Goal: Task Accomplishment & Management: Use online tool/utility

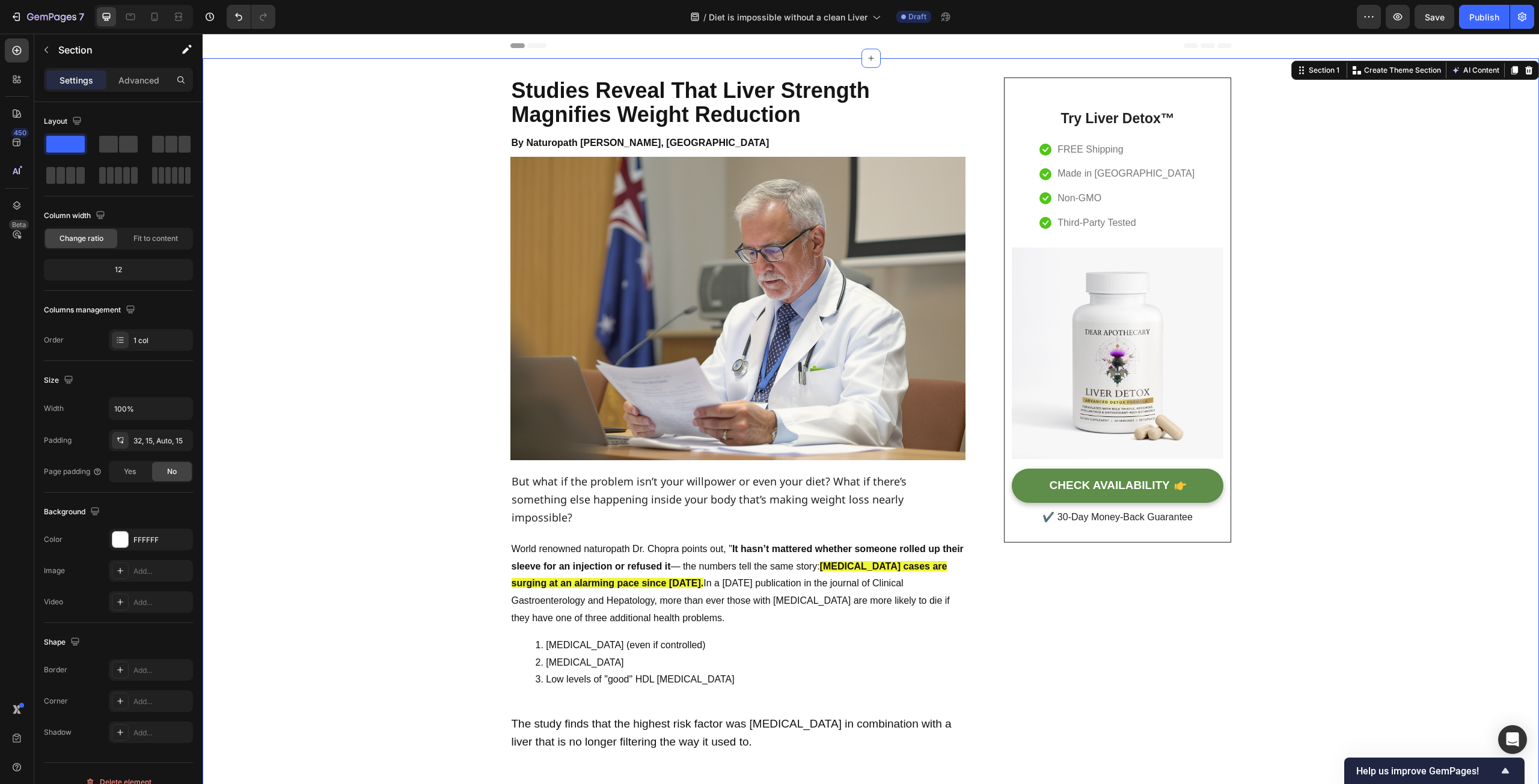
scroll to position [17, 0]
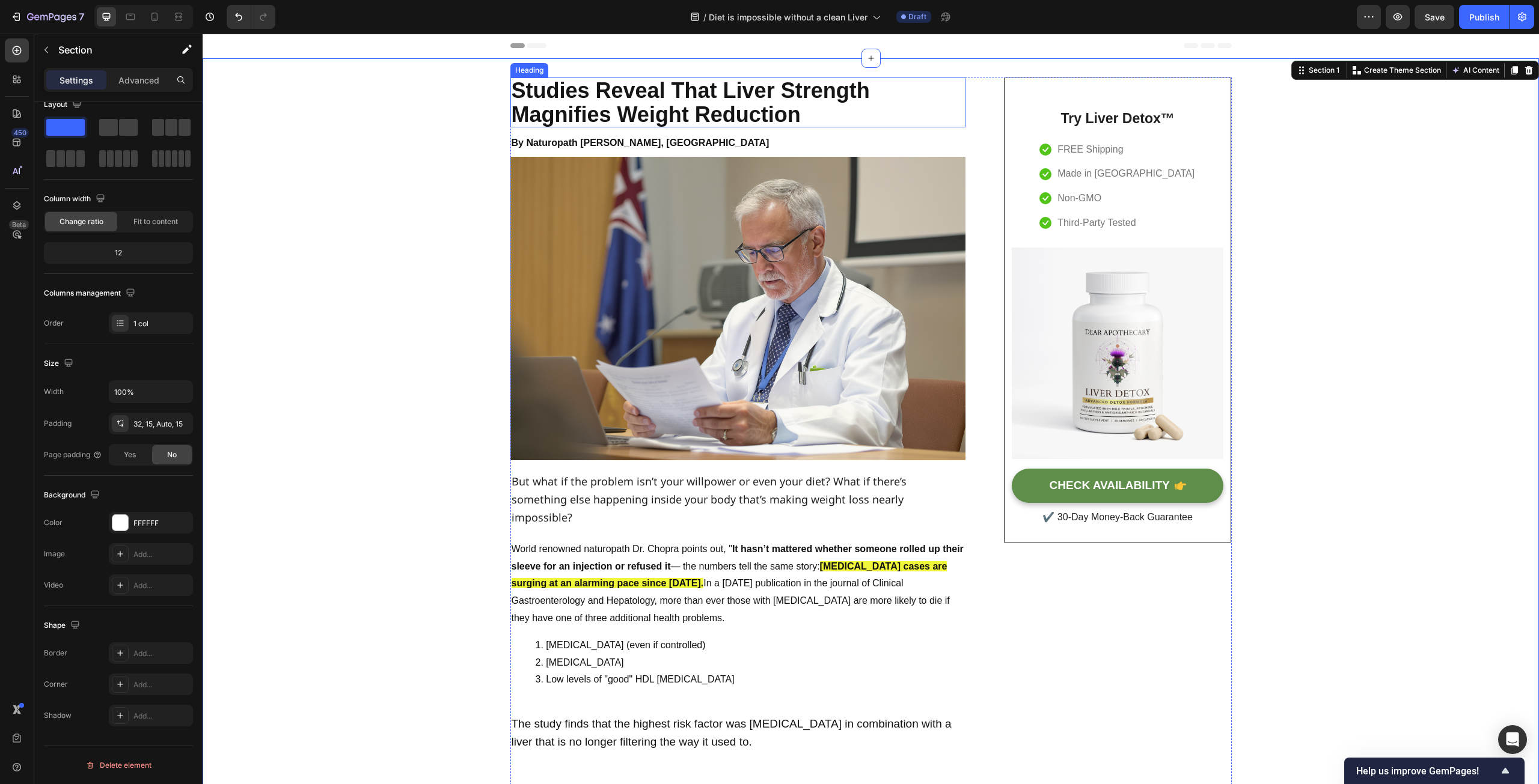
click at [567, 117] on p "Studies Reveal That Liver Strength Magnifies Weight Reduction" at bounding box center [738, 103] width 453 height 47
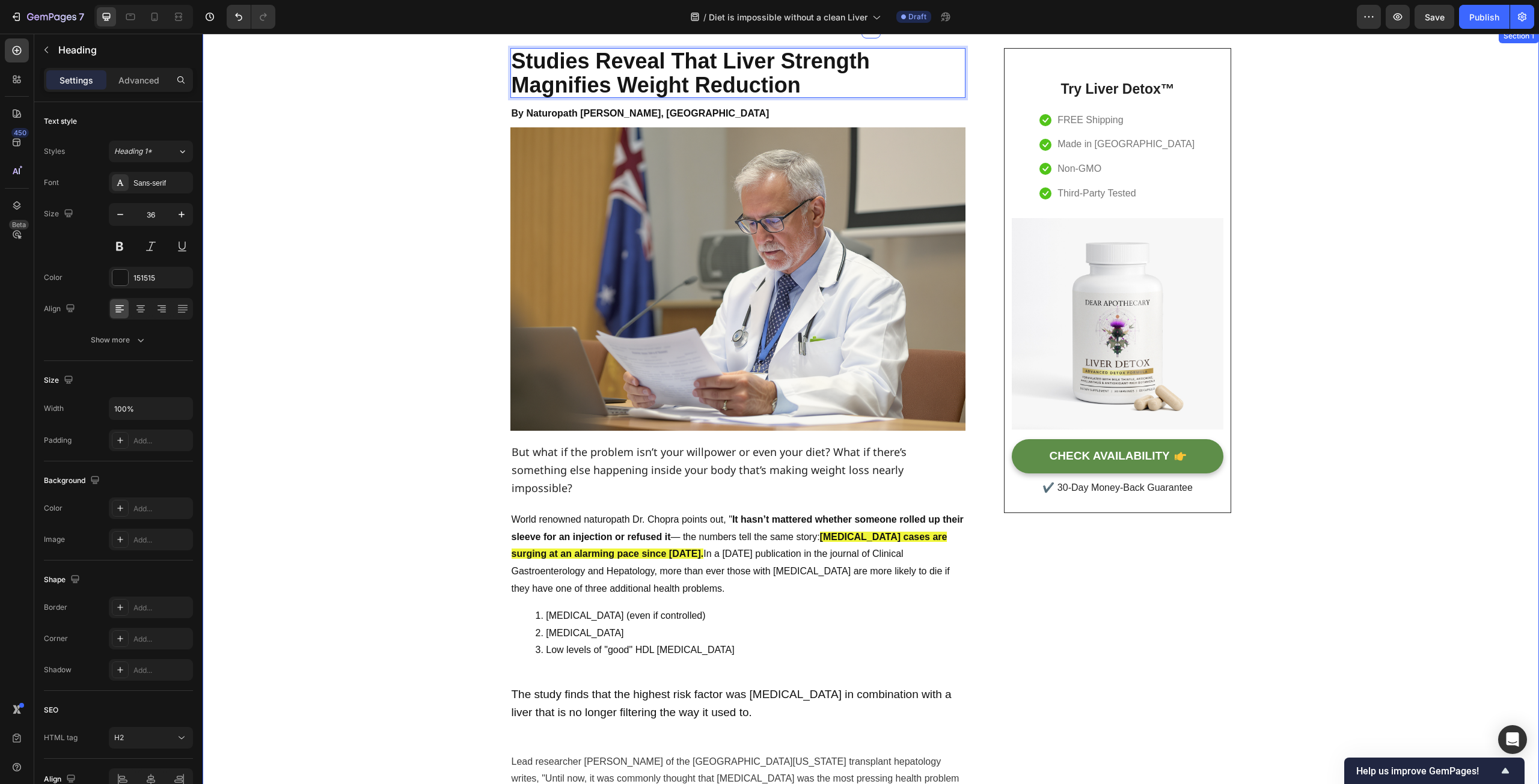
scroll to position [0, 0]
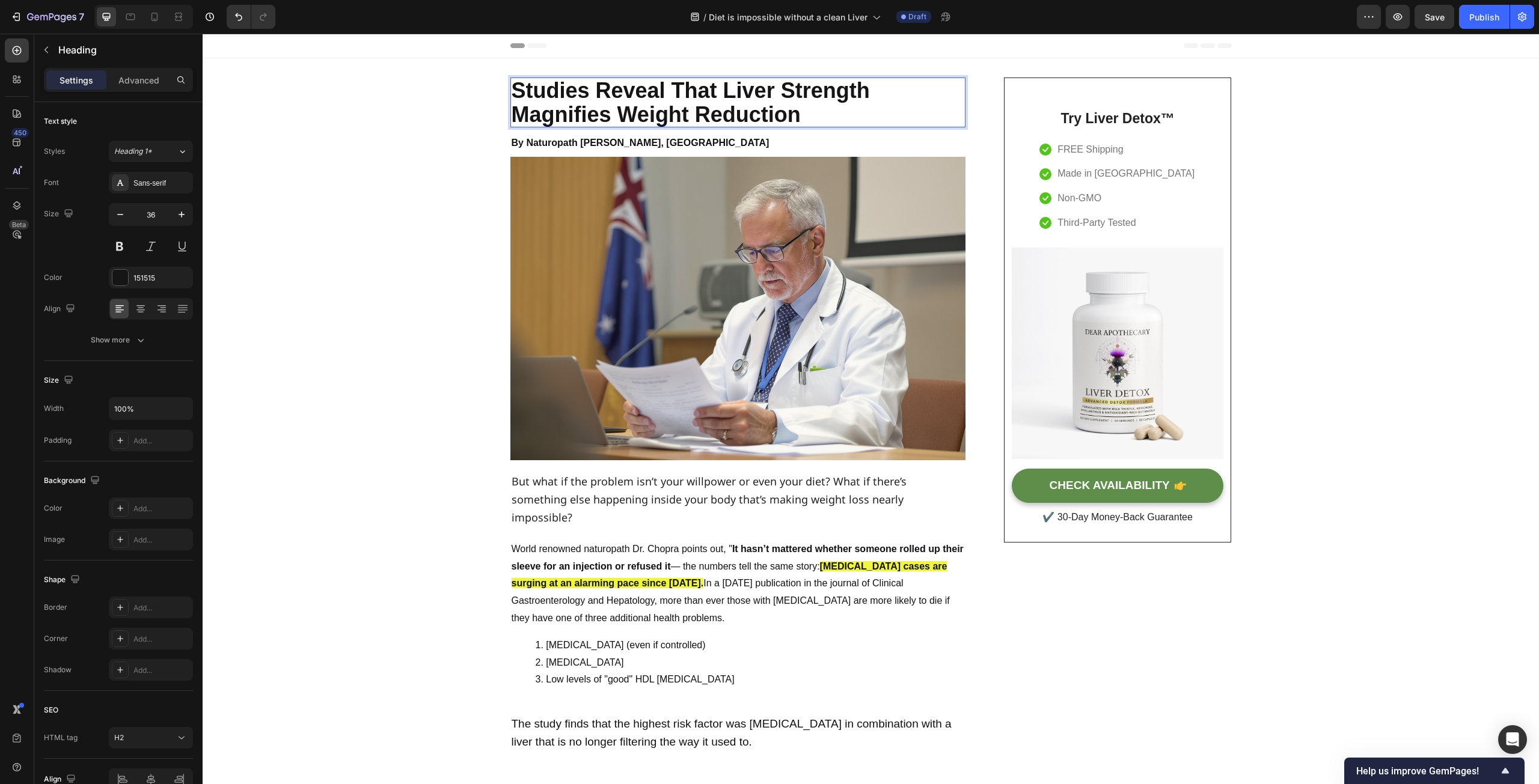
click at [692, 90] on p "Studies Reveal That Liver Strength Magnifies Weight Reduction" at bounding box center [738, 103] width 453 height 47
click at [781, 84] on p "Studies Reveal - Liver Strength Magnifies Weight Reduction" at bounding box center [738, 103] width 453 height 47
click at [594, 117] on p "Studies Reveal - Liver Function Magnifies Weight Reduction" at bounding box center [738, 103] width 453 height 47
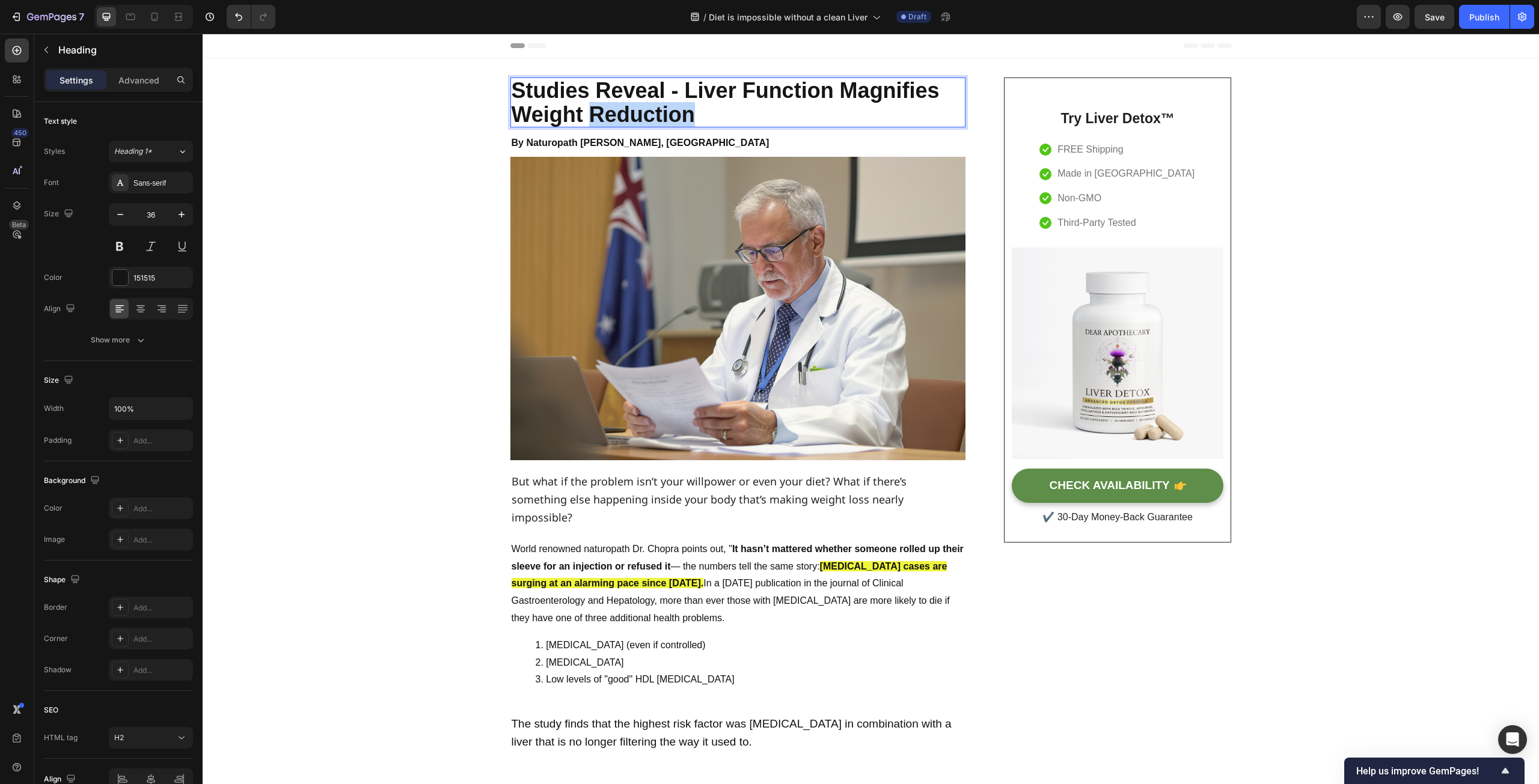
click at [594, 117] on p "Studies Reveal - Liver Function Magnifies Weight Reduction" at bounding box center [738, 103] width 453 height 47
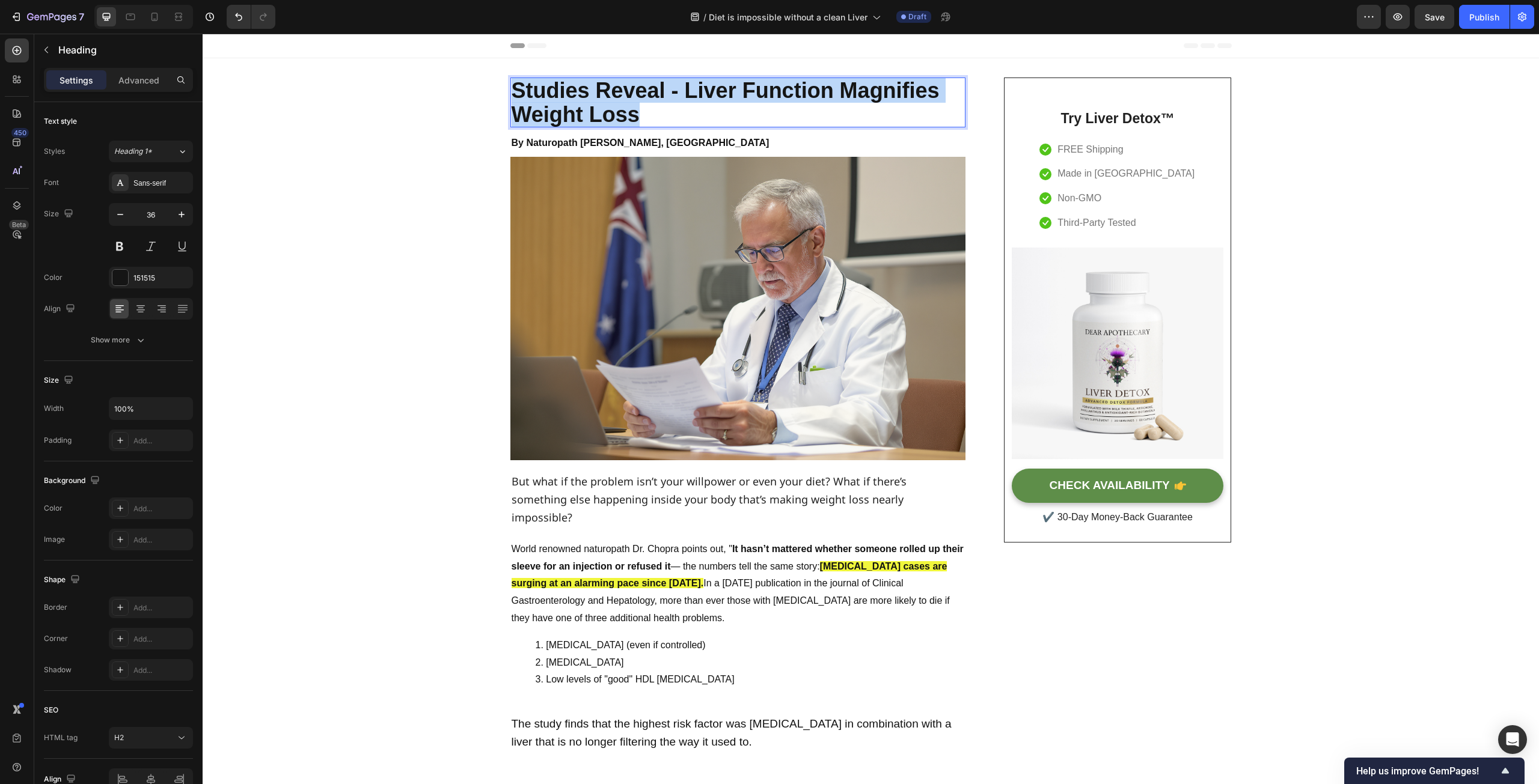
drag, startPoint x: 648, startPoint y: 115, endPoint x: 511, endPoint y: 91, distance: 139.1
click at [511, 91] on p "Studies Reveal - Liver Function Magnifies Weight Loss" at bounding box center [738, 103] width 453 height 47
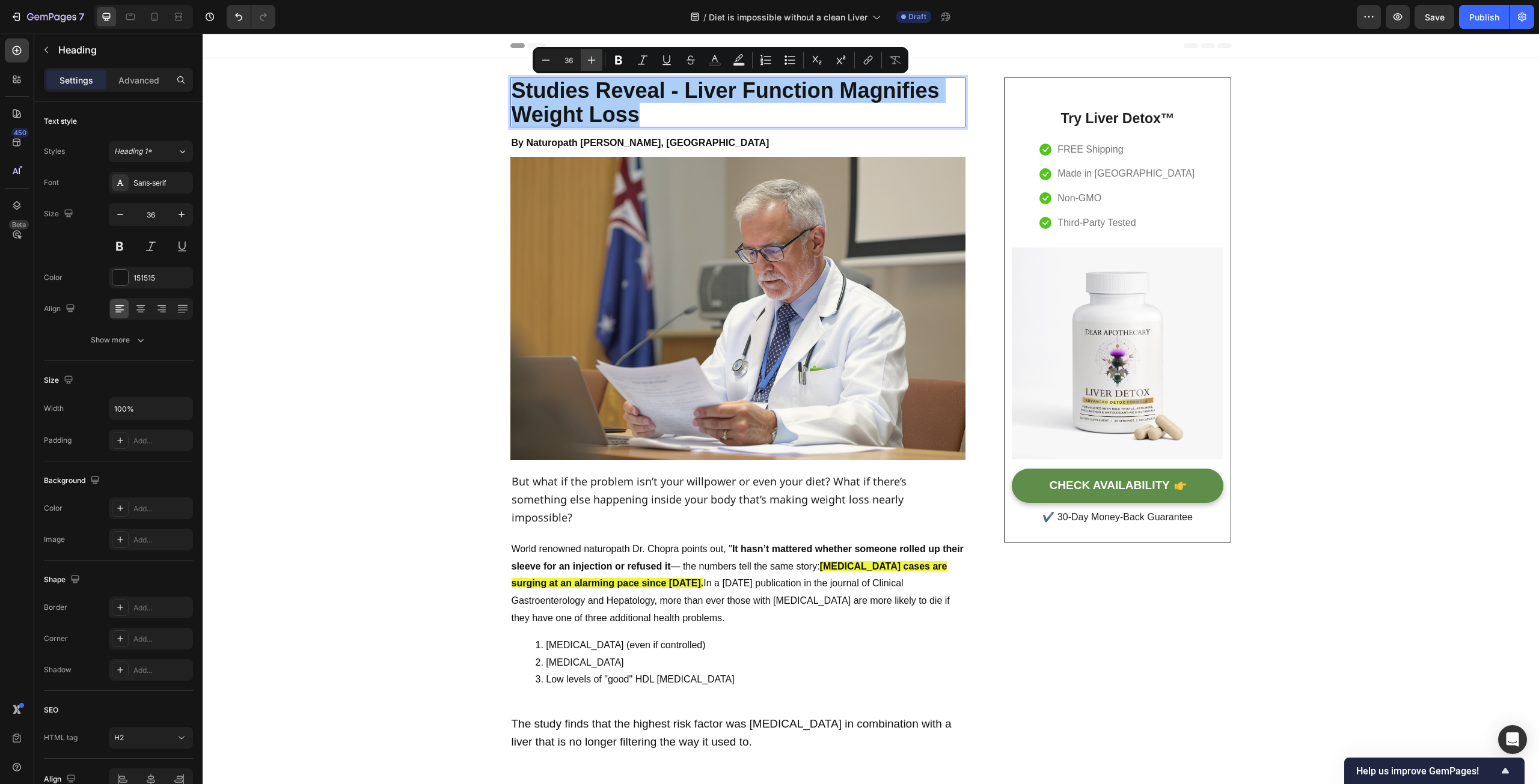
click at [592, 55] on icon "Editor contextual toolbar" at bounding box center [591, 60] width 12 height 12
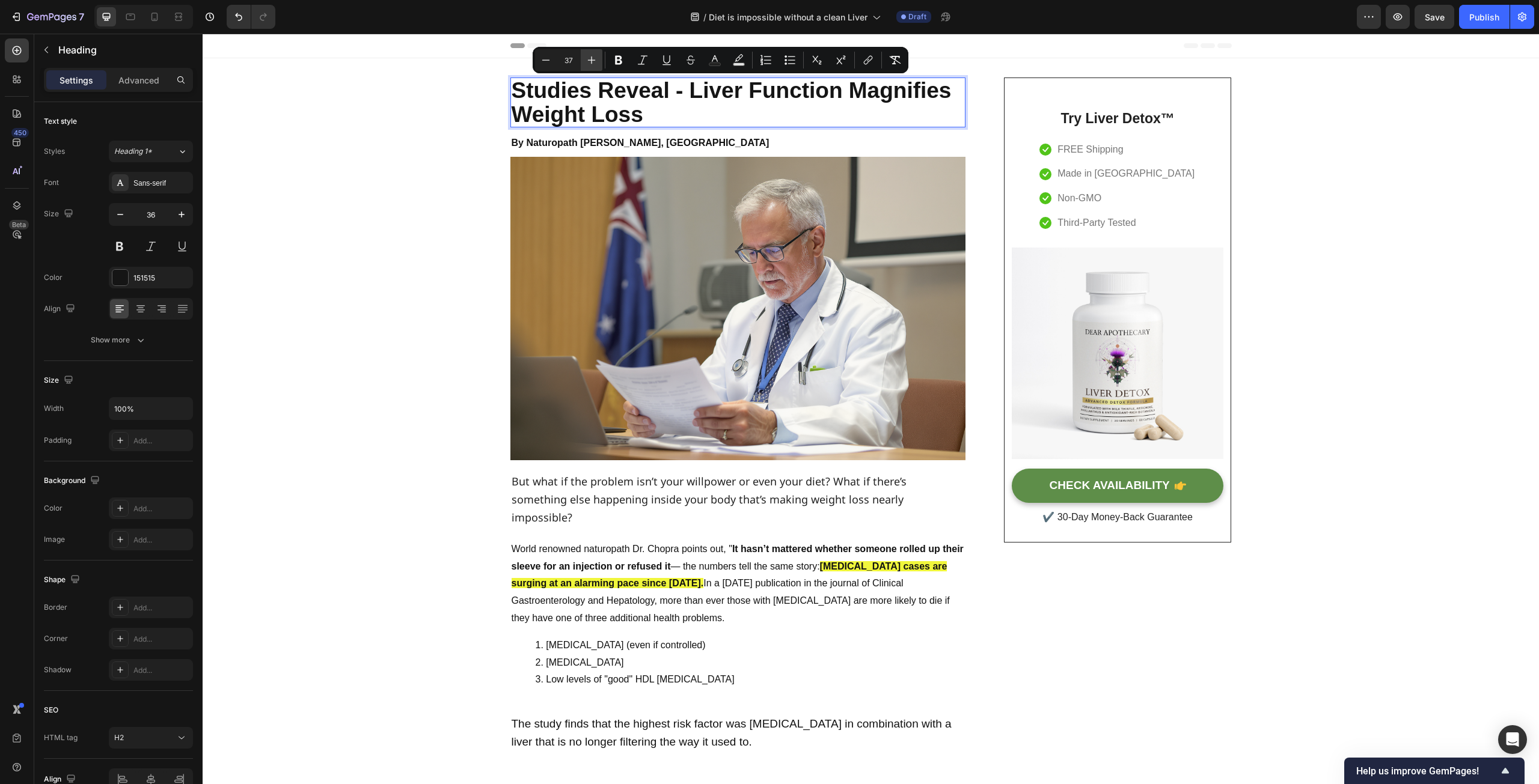
click at [592, 55] on icon "Editor contextual toolbar" at bounding box center [591, 60] width 12 height 12
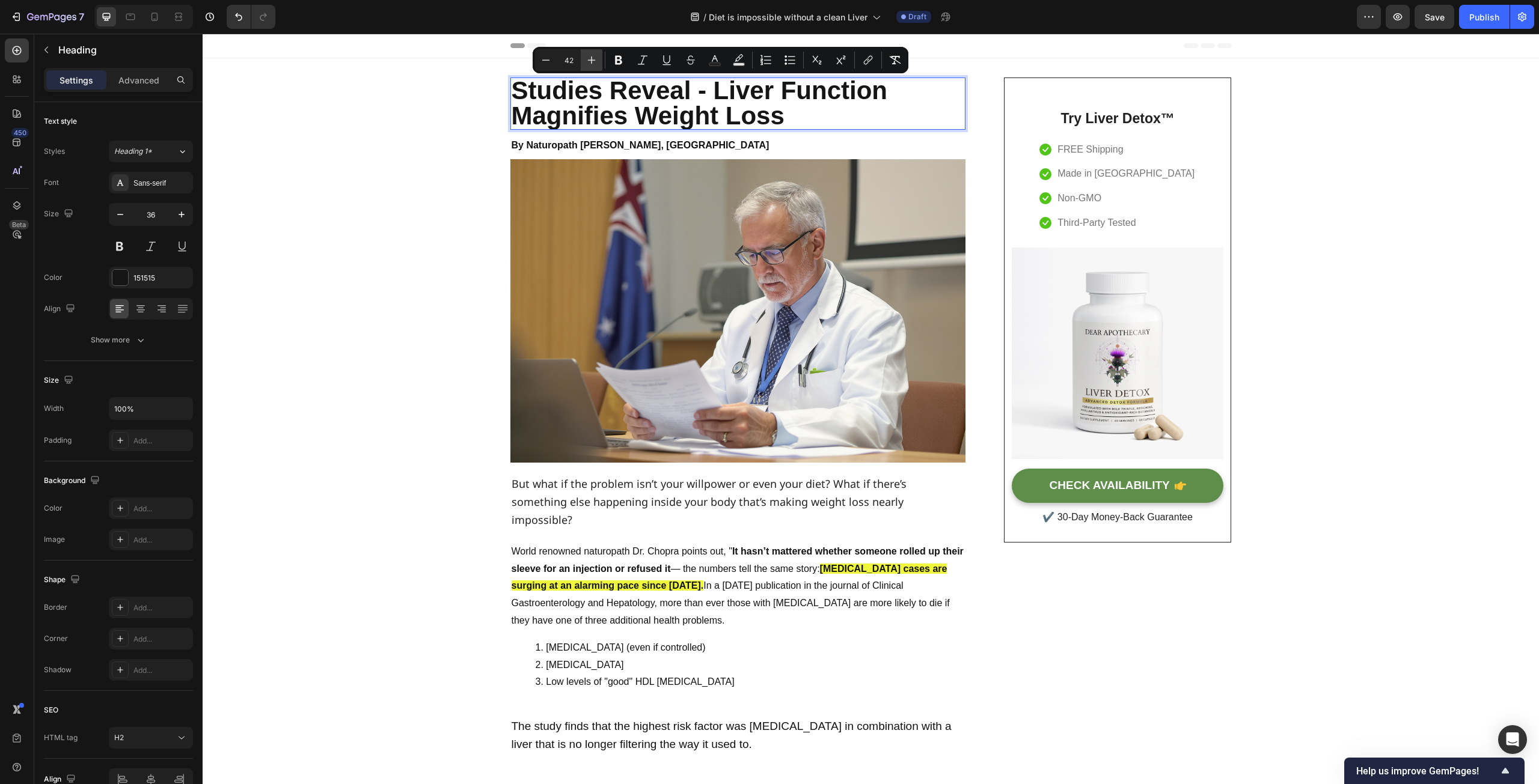
click at [592, 55] on icon "Editor contextual toolbar" at bounding box center [591, 60] width 12 height 12
type input "46"
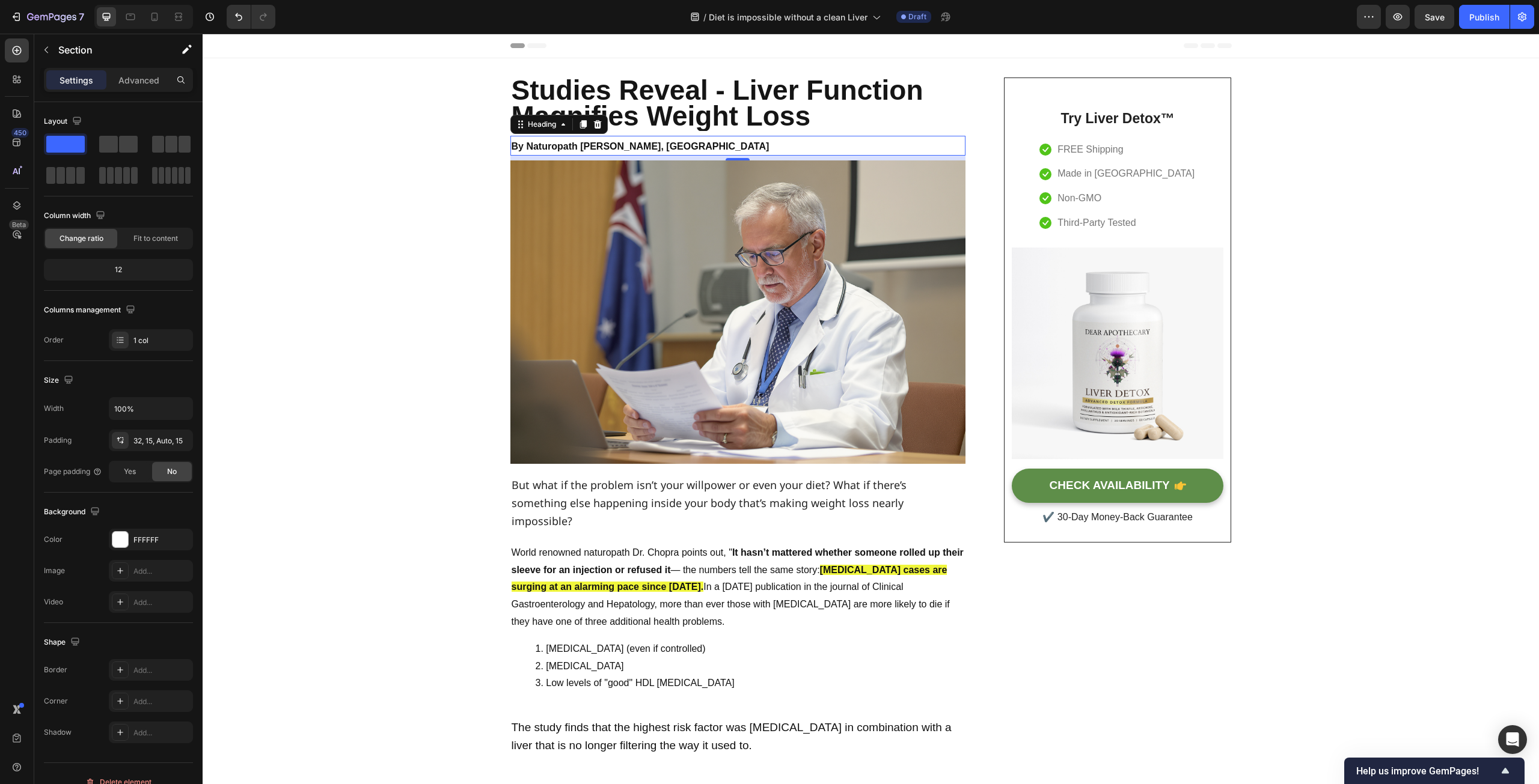
click at [550, 144] on strong "By Naturopath [PERSON_NAME], [GEOGRAPHIC_DATA]" at bounding box center [640, 146] width 258 height 10
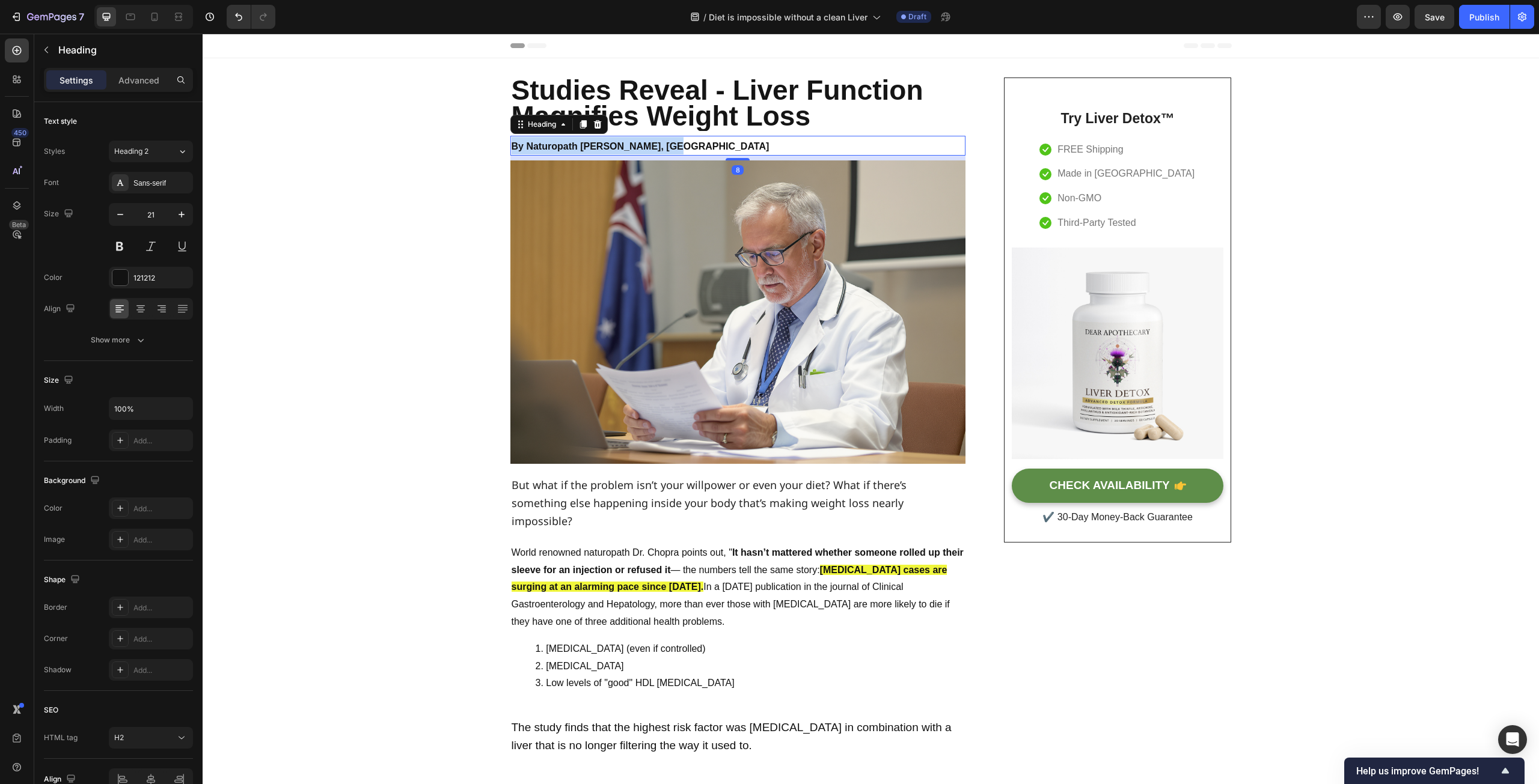
click at [550, 144] on strong "By Naturopath [PERSON_NAME], [GEOGRAPHIC_DATA]" at bounding box center [640, 146] width 258 height 10
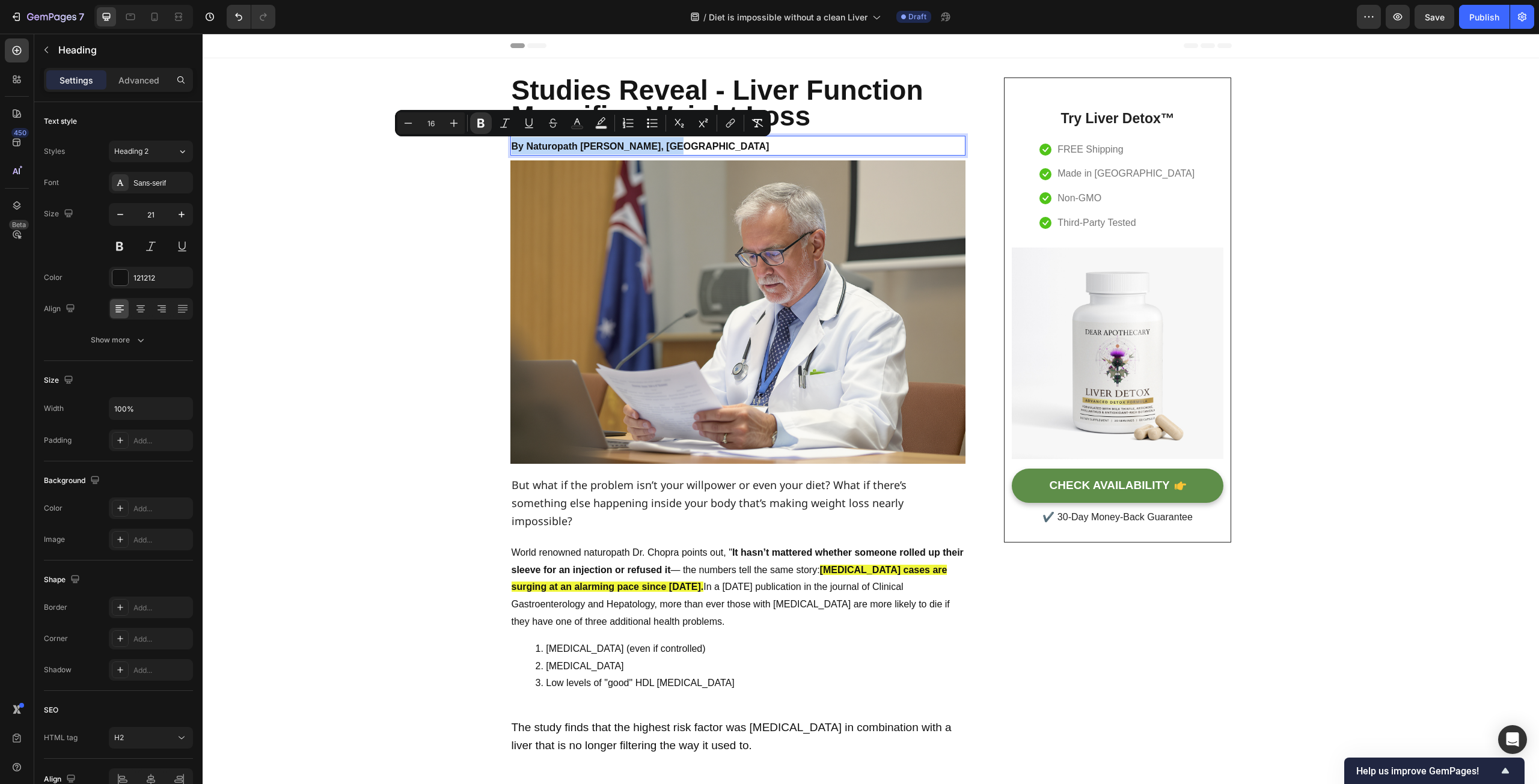
click at [550, 144] on strong "By Naturopath [PERSON_NAME], [GEOGRAPHIC_DATA]" at bounding box center [640, 146] width 258 height 10
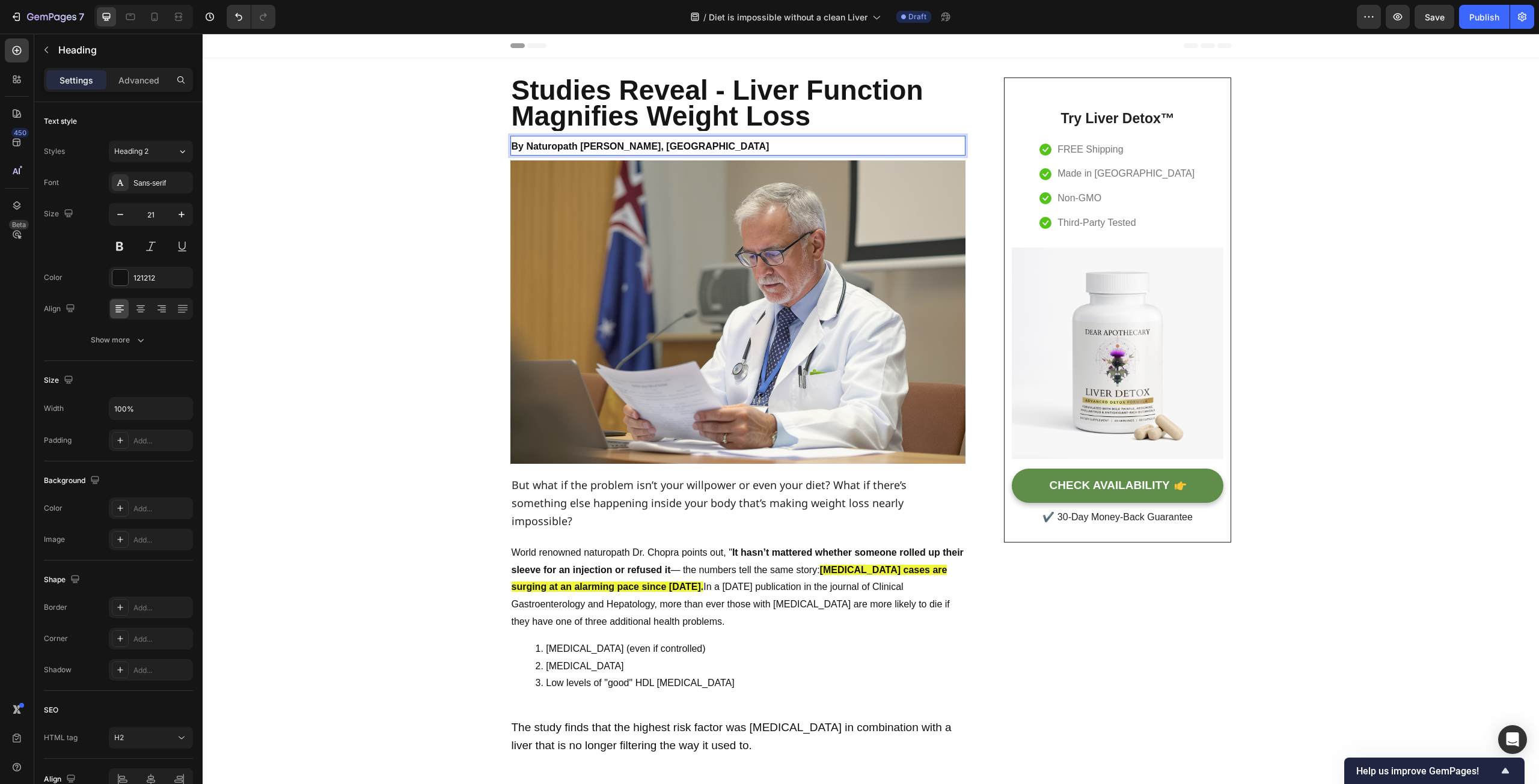
click at [552, 146] on strong "By Naturopath [PERSON_NAME], [GEOGRAPHIC_DATA]" at bounding box center [640, 146] width 258 height 10
click at [529, 148] on strong "By [PERSON_NAME], [GEOGRAPHIC_DATA]" at bounding box center [613, 146] width 204 height 10
click at [531, 150] on strong "By . [PERSON_NAME], ND" at bounding box center [571, 146] width 120 height 10
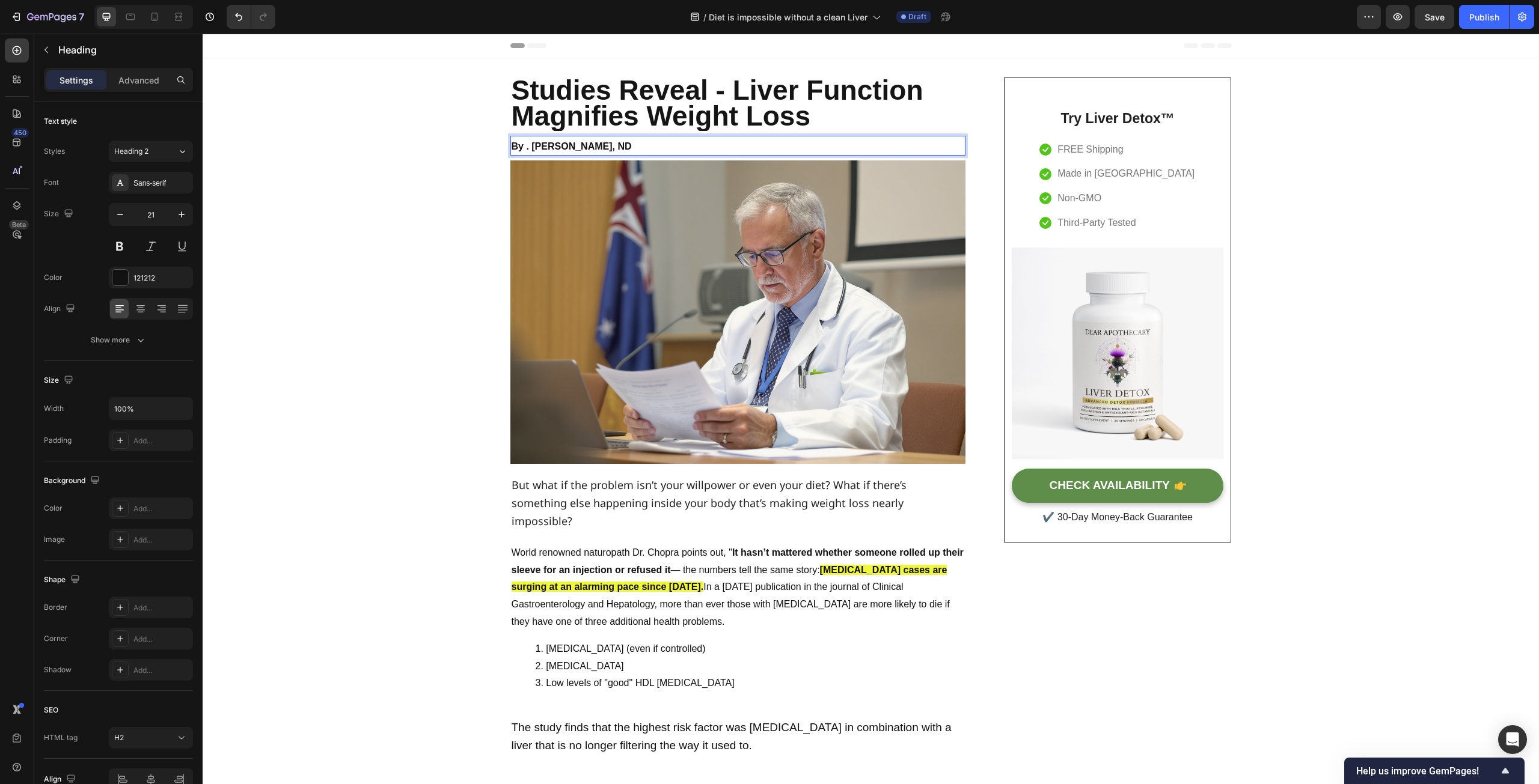
click at [527, 148] on strong "By . [PERSON_NAME], ND" at bounding box center [571, 146] width 120 height 10
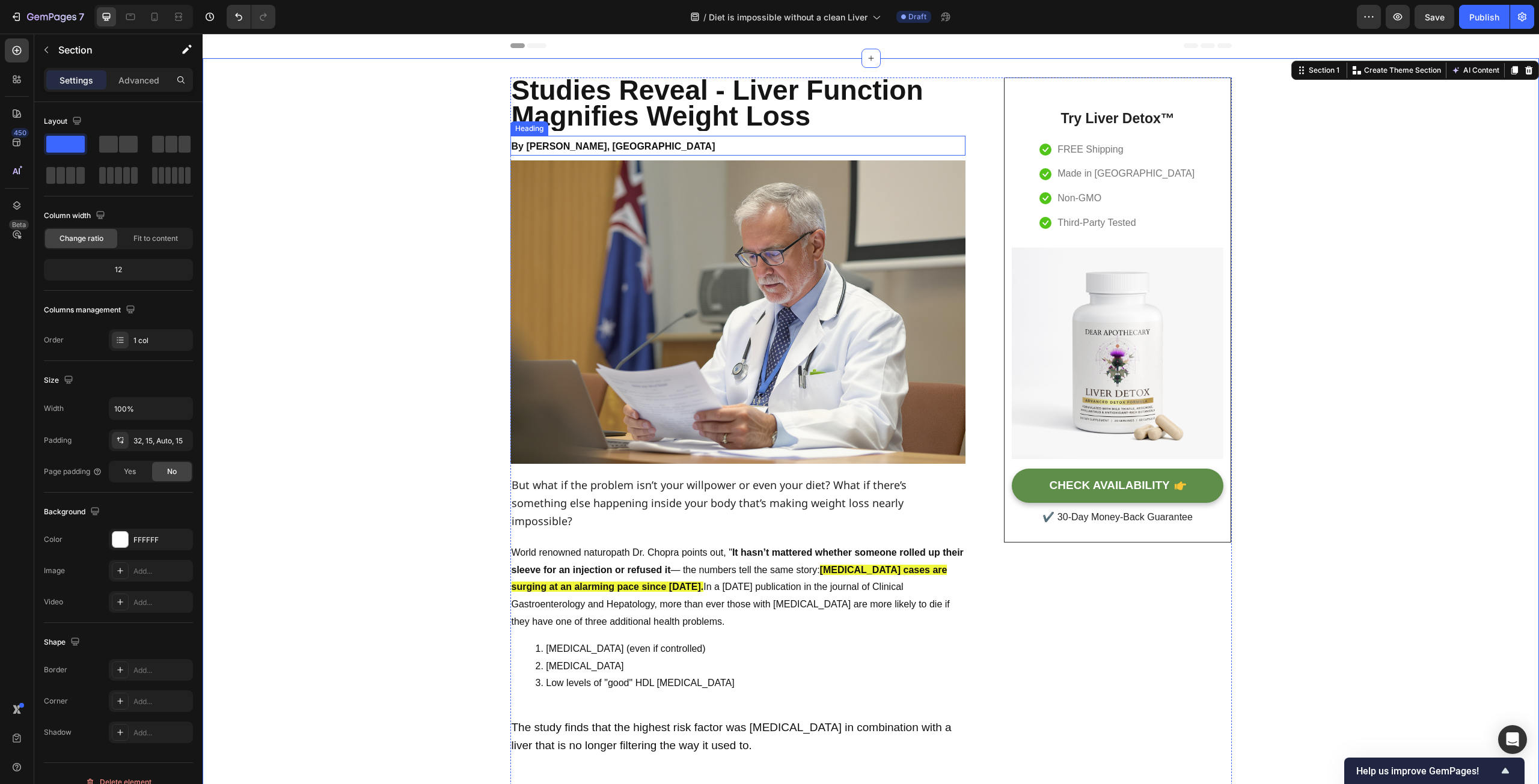
click at [582, 145] on strong "By [PERSON_NAME], [GEOGRAPHIC_DATA]" at bounding box center [613, 146] width 204 height 10
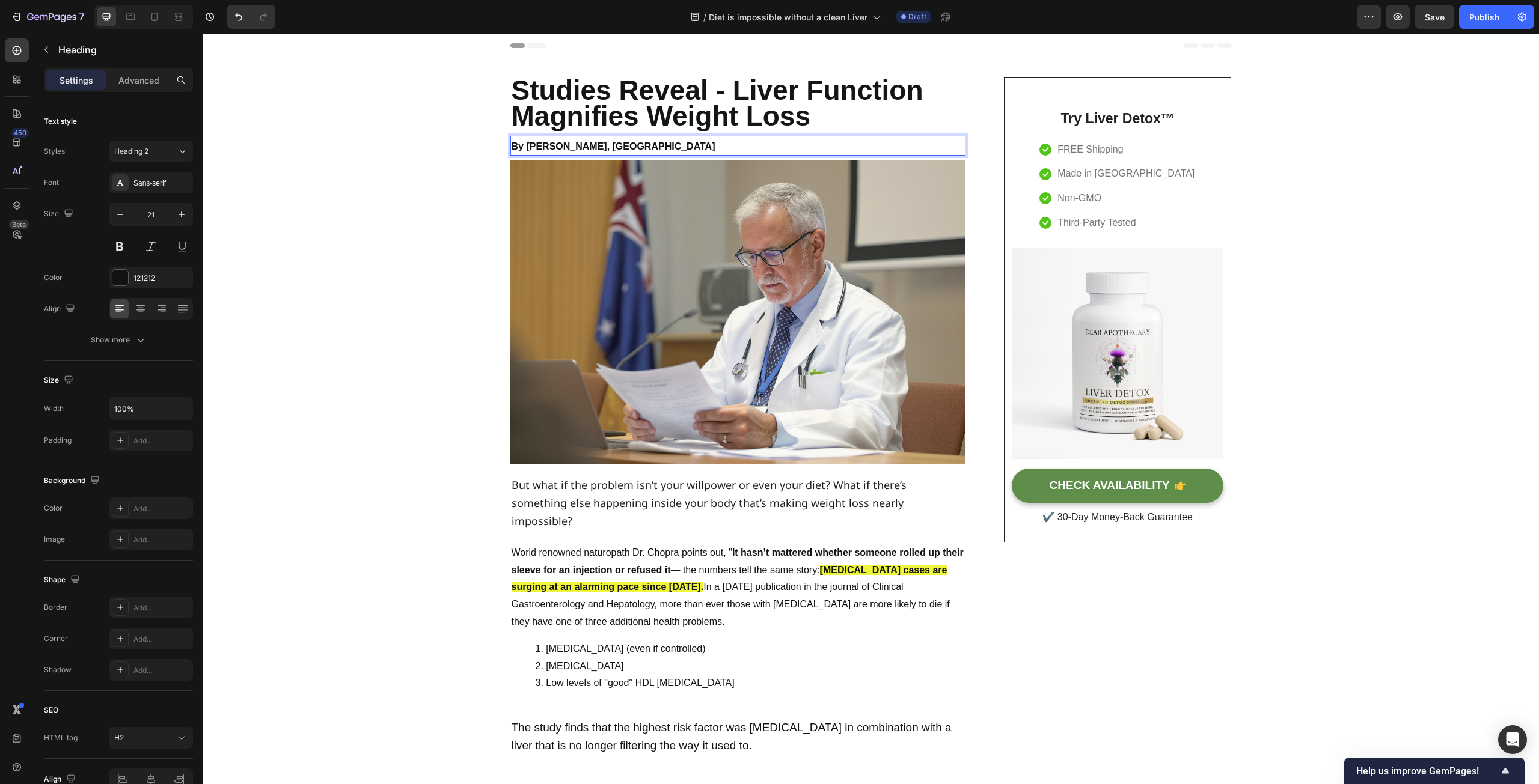
click at [585, 146] on strong "By [PERSON_NAME], [GEOGRAPHIC_DATA]" at bounding box center [613, 146] width 204 height 10
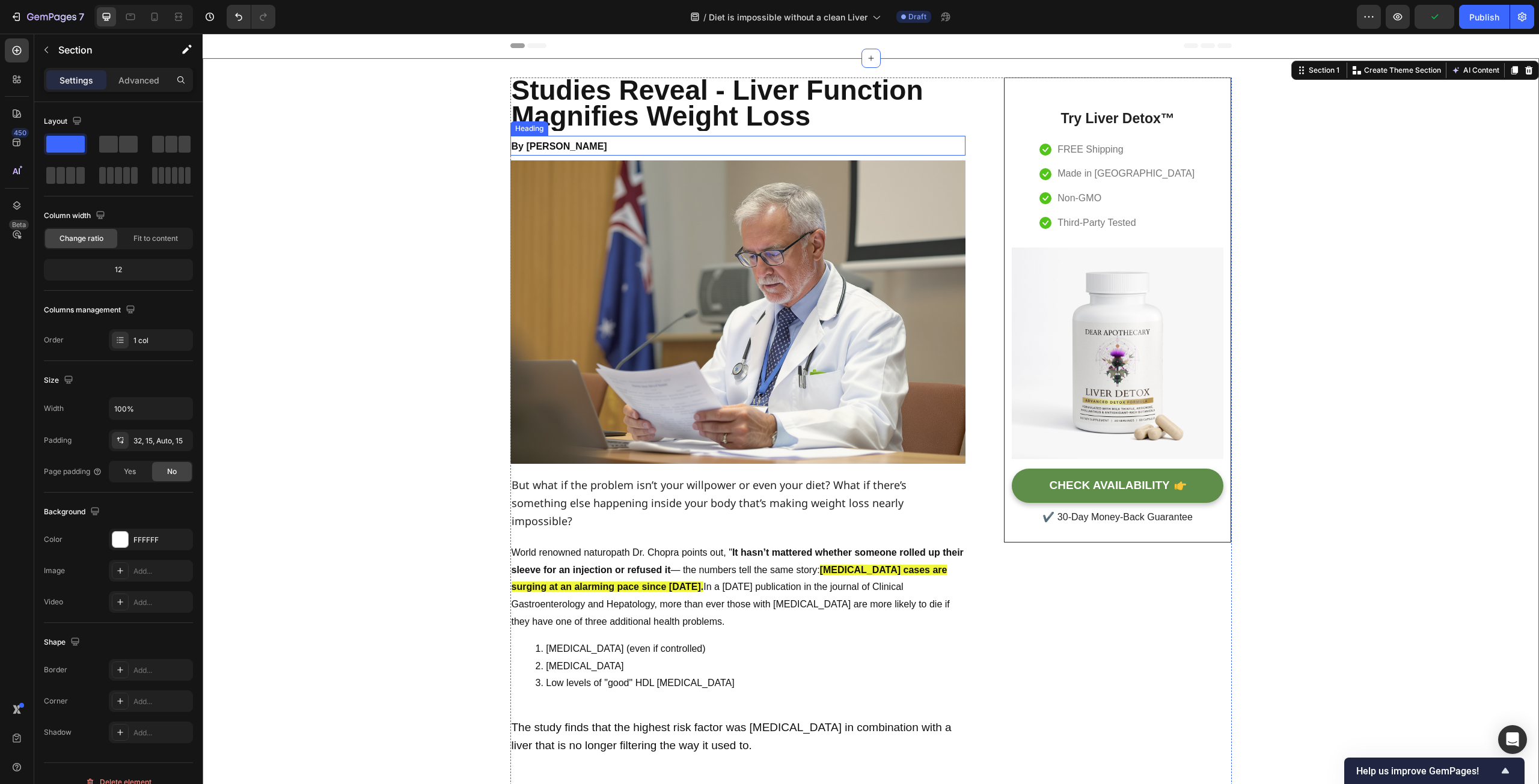
click at [562, 143] on strong "By [PERSON_NAME]" at bounding box center [559, 146] width 95 height 10
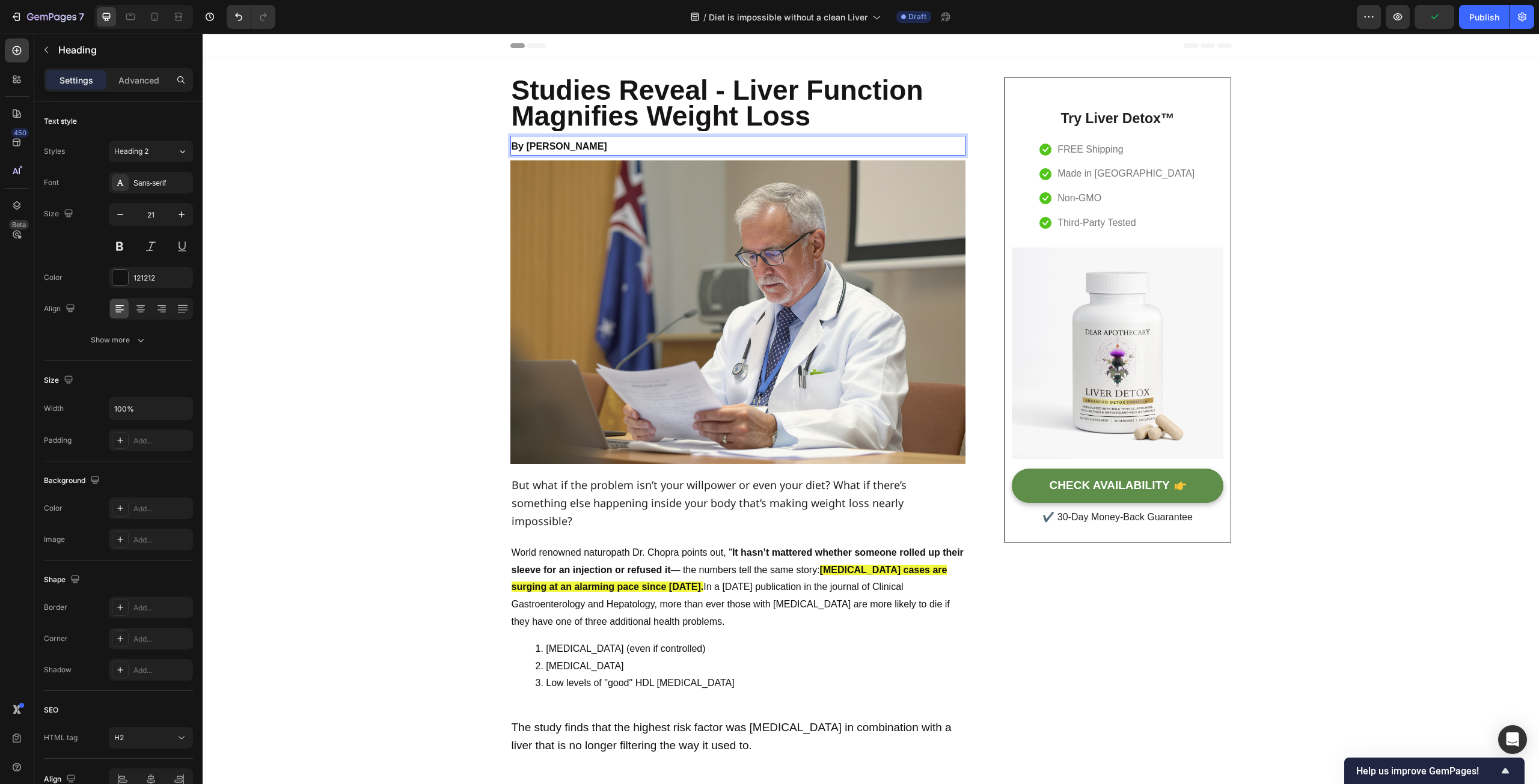
click at [562, 143] on strong "By [PERSON_NAME]" at bounding box center [559, 146] width 95 height 10
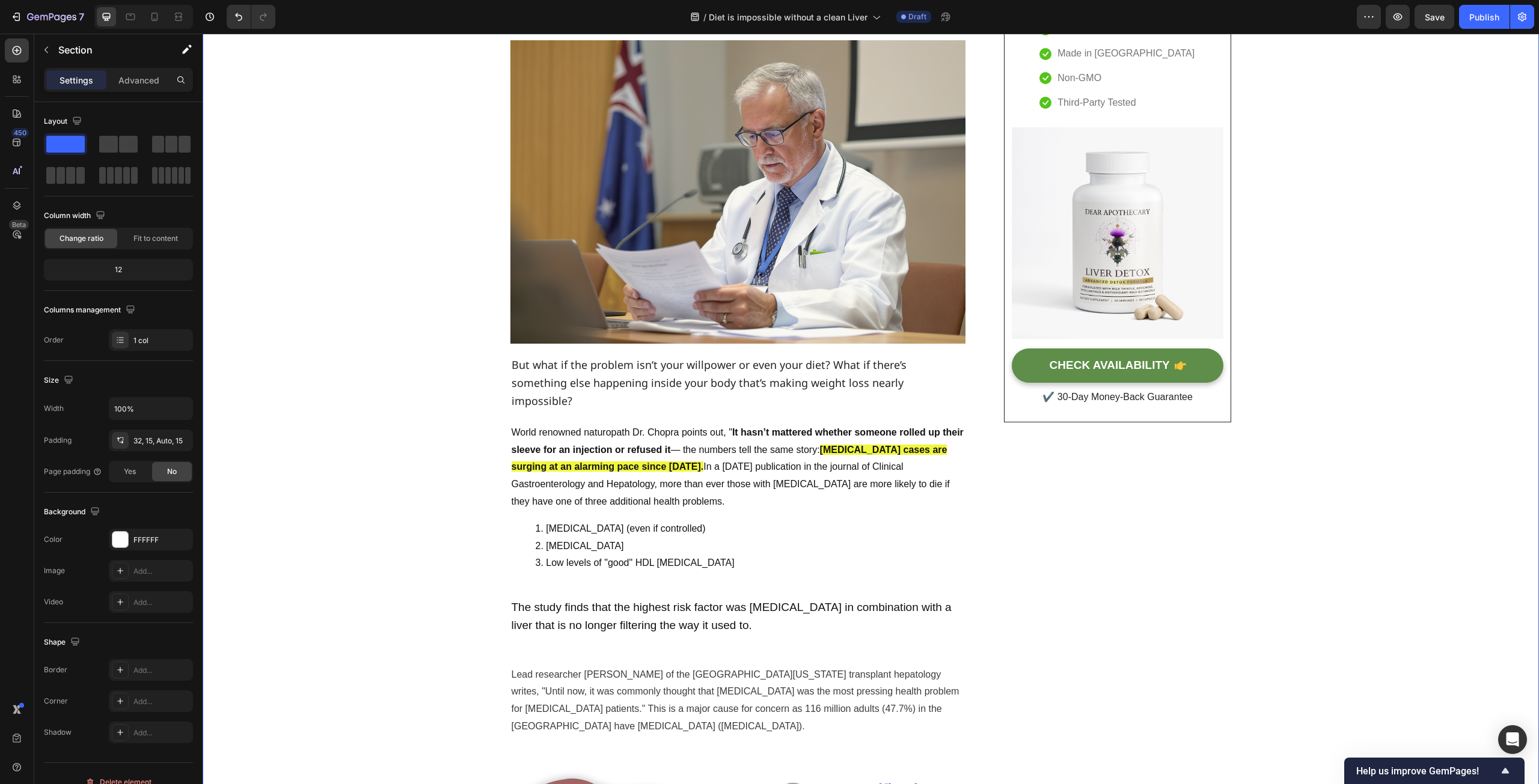
scroll to position [241, 0]
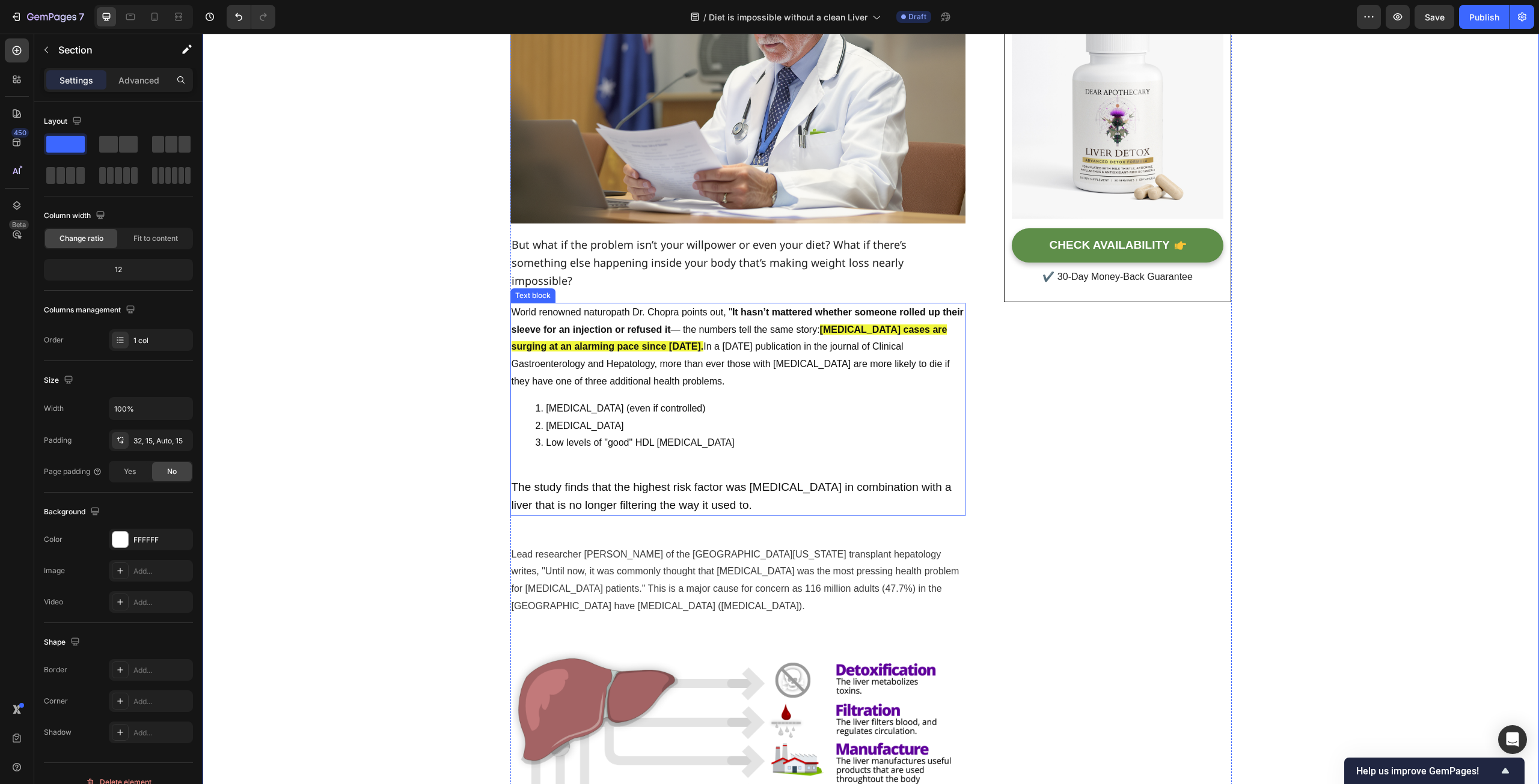
click at [692, 319] on p "World renowned naturopath Dr. Chopra points out, " It hasn’t mattered whether s…" at bounding box center [738, 348] width 453 height 87
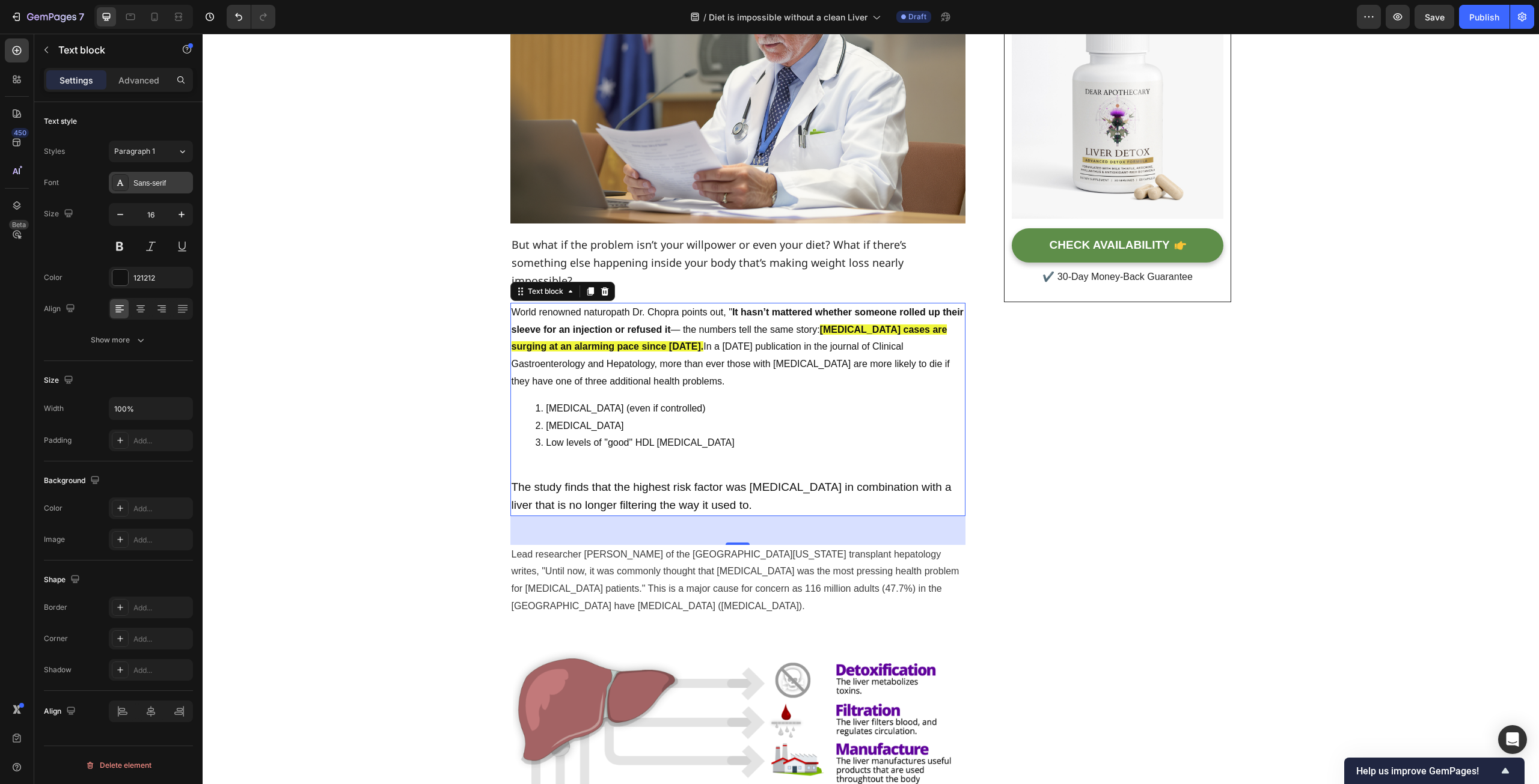
click at [144, 185] on div "Sans-serif" at bounding box center [162, 184] width 57 height 11
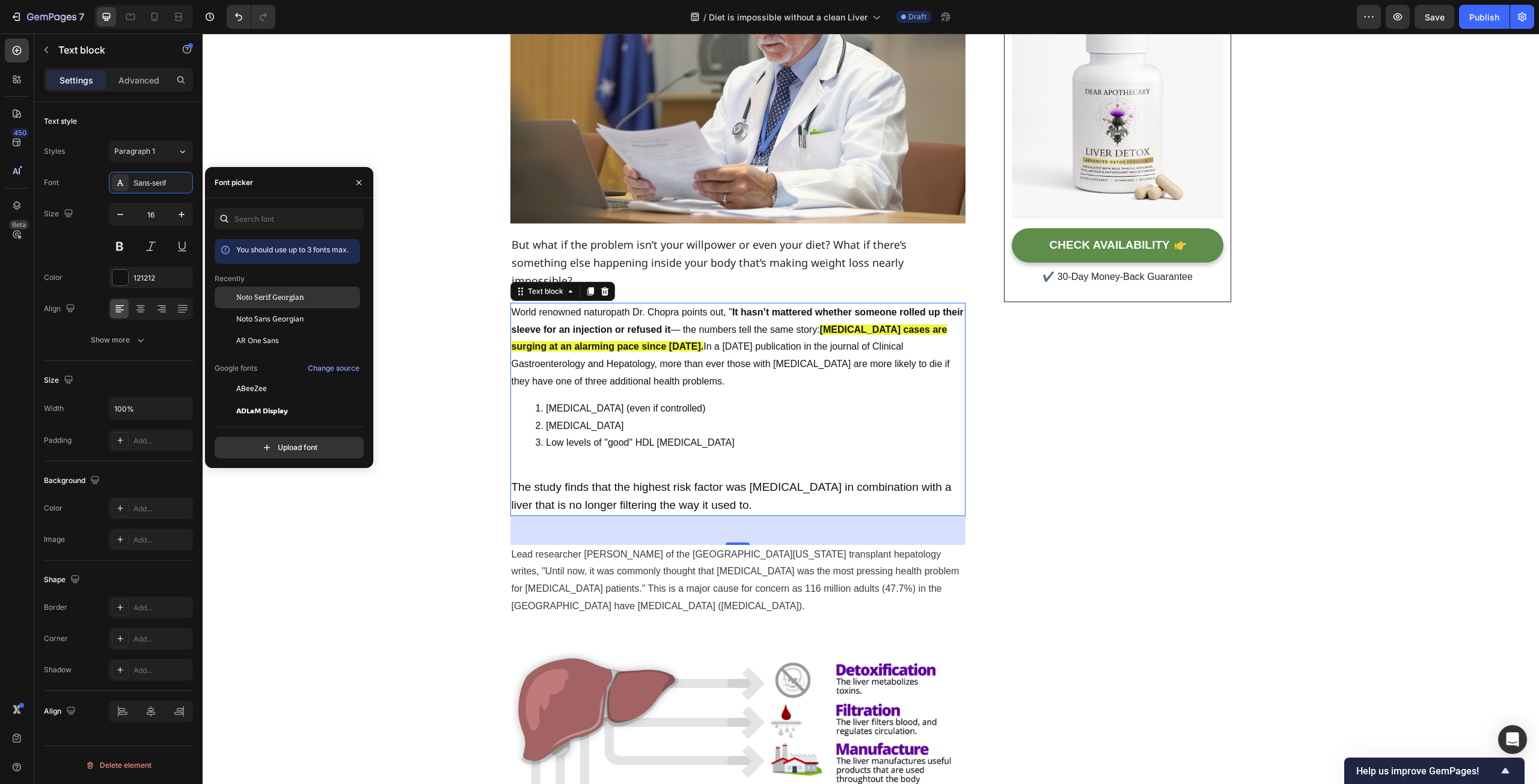
click at [279, 292] on span "Noto Serif Georgian" at bounding box center [270, 297] width 68 height 11
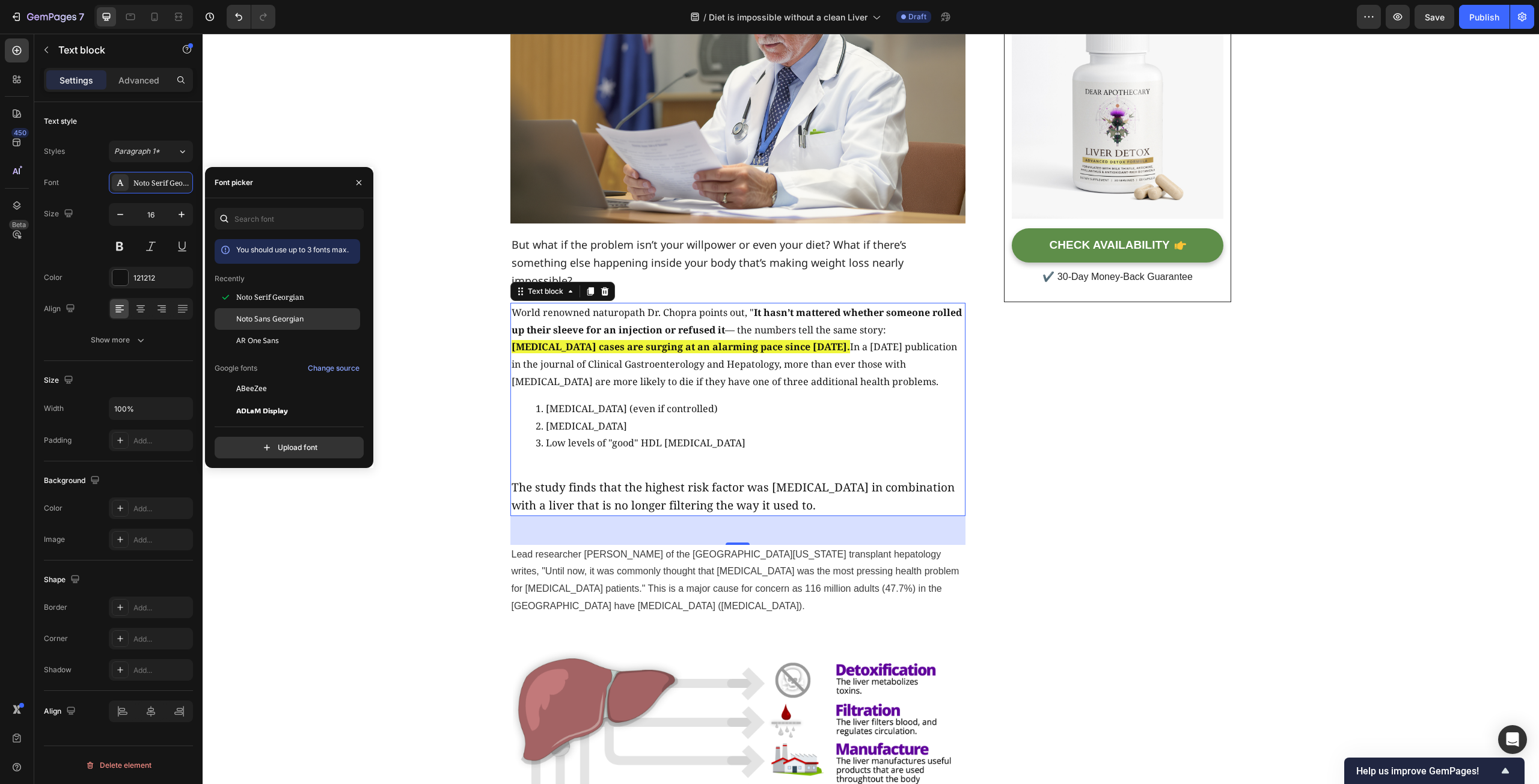
click at [284, 324] on span "Noto Sans Georgian" at bounding box center [269, 319] width 67 height 11
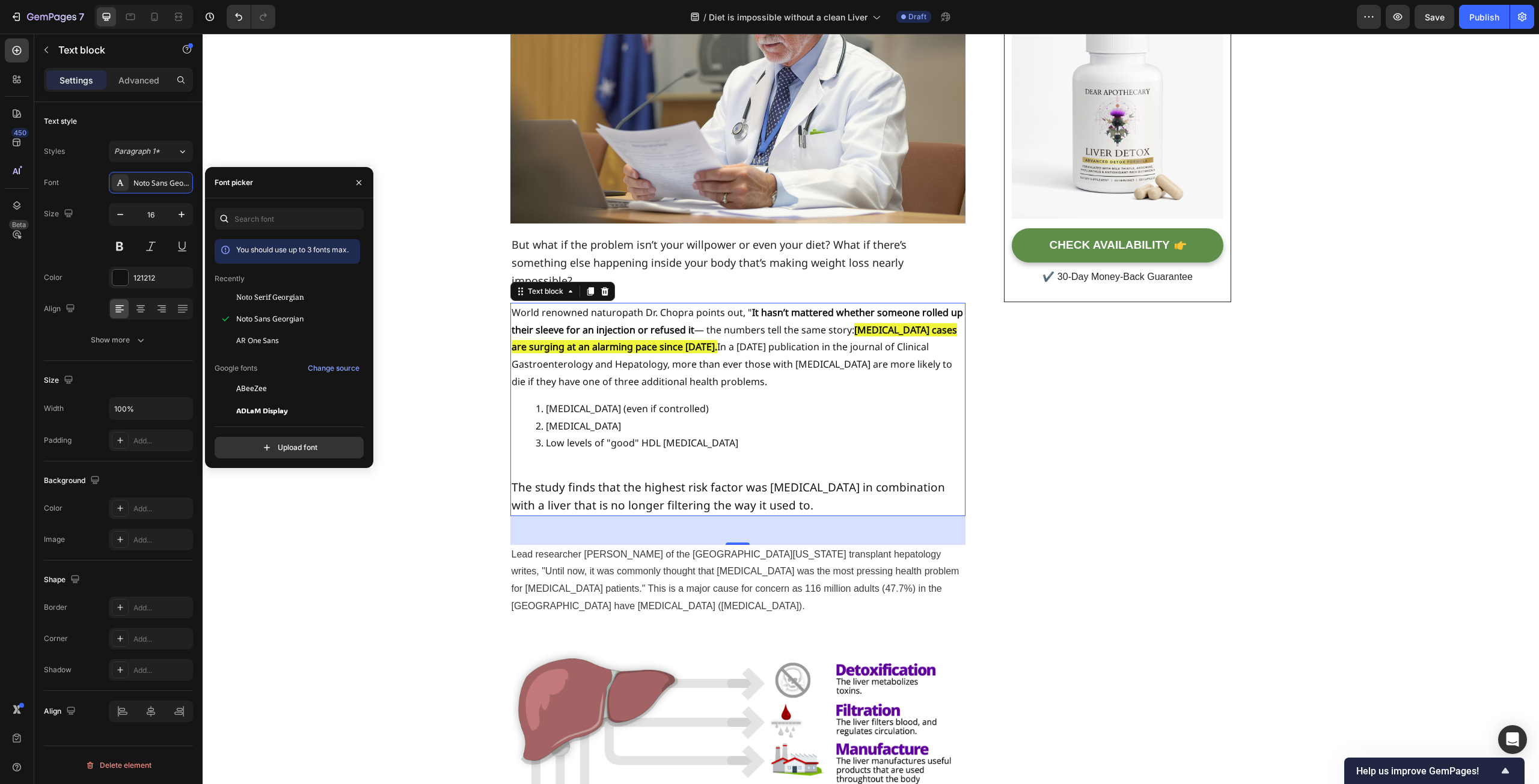
drag, startPoint x: 284, startPoint y: 299, endPoint x: 323, endPoint y: 181, distance: 124.3
click at [323, 181] on div "Font picker" at bounding box center [289, 183] width 168 height 32
click at [691, 400] on li "[MEDICAL_DATA] (even if controlled)" at bounding box center [750, 409] width 429 height 17
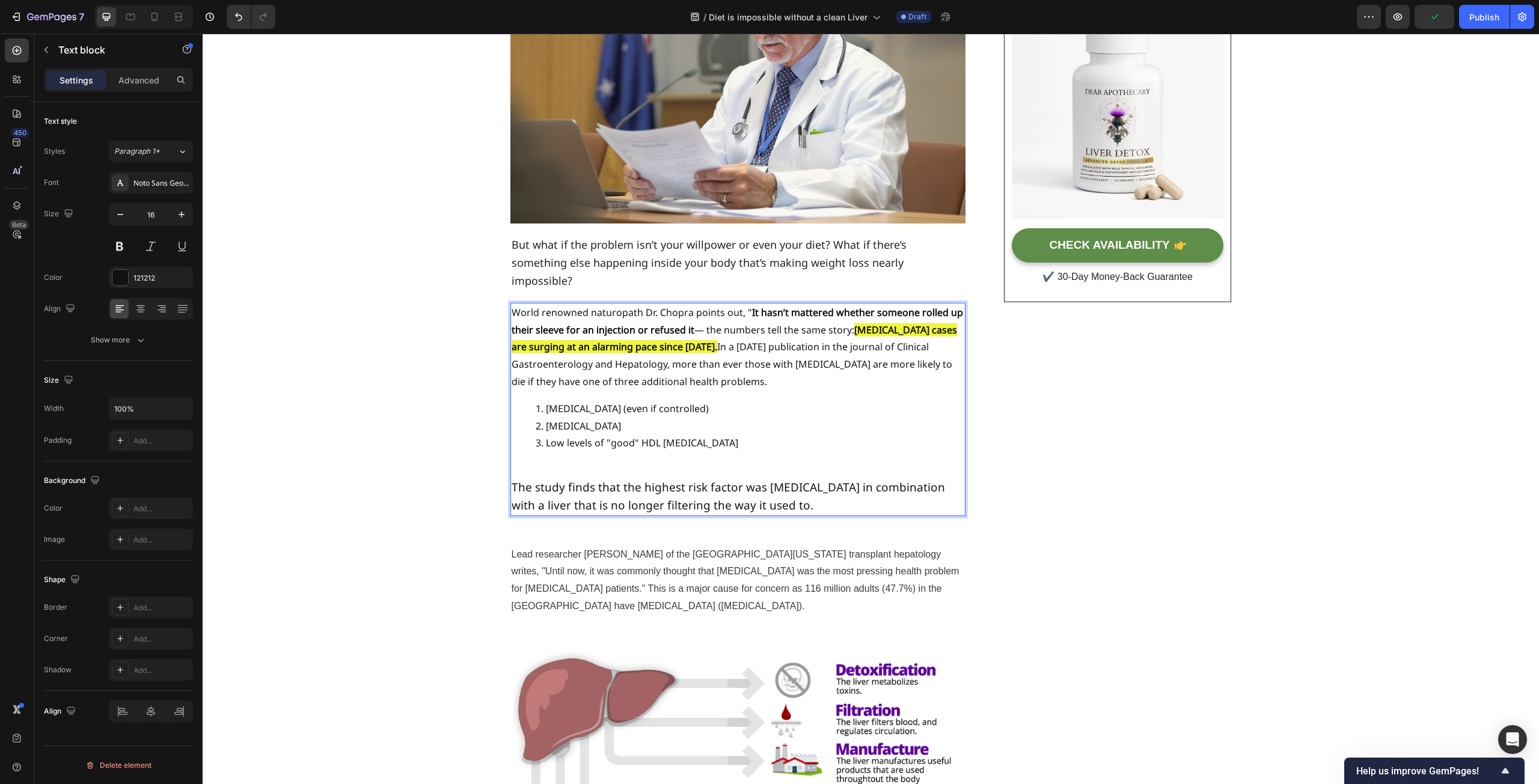
click at [663, 304] on p "World renowned naturopath Dr. Chopra points out, " It hasn’t mattered whether s…" at bounding box center [738, 348] width 453 height 87
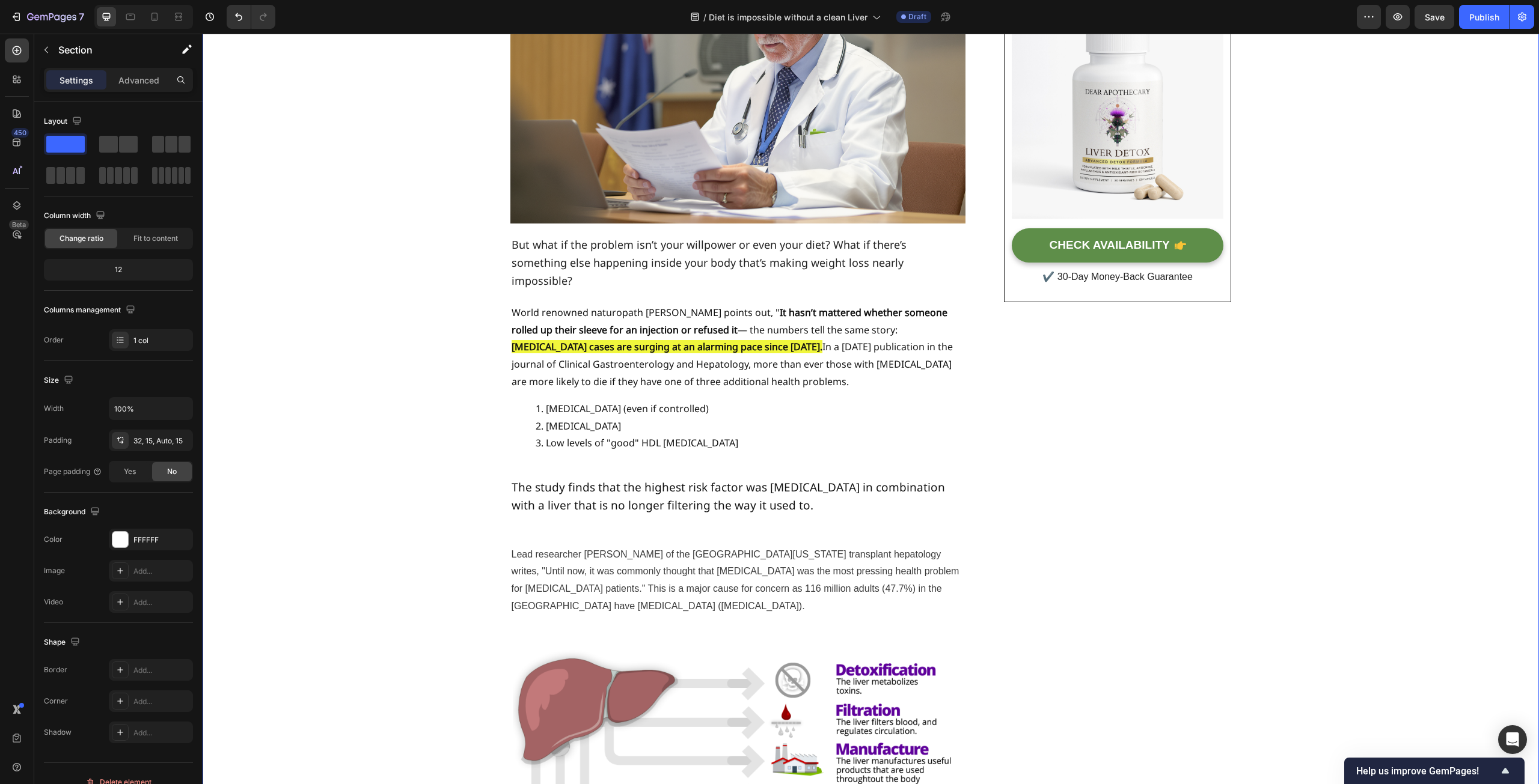
click at [643, 304] on p "World renowned naturopath [PERSON_NAME] points out, " It hasn’t mattered whethe…" at bounding box center [738, 348] width 453 height 87
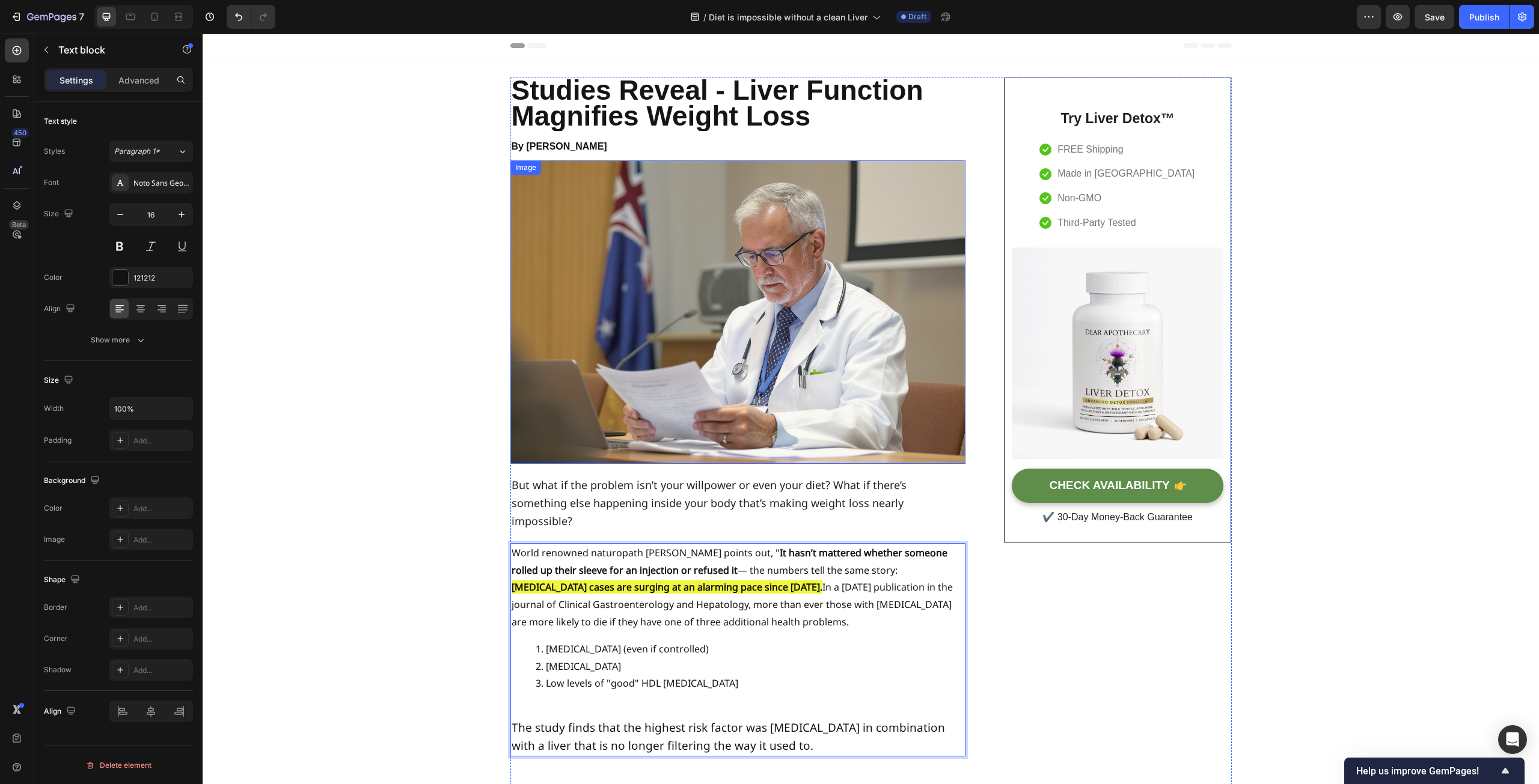
scroll to position [60, 0]
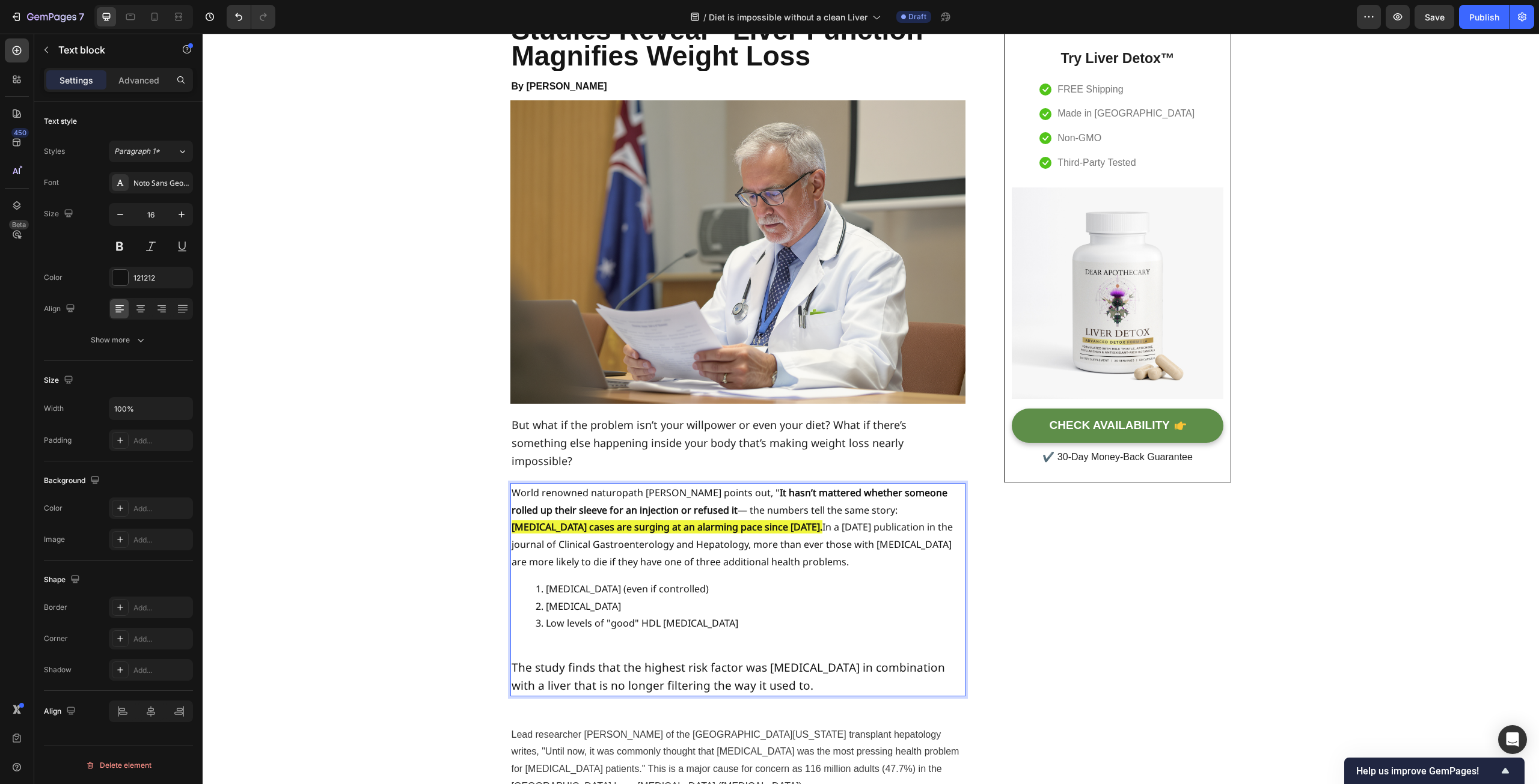
click at [668, 484] on p "World renowned naturopath [PERSON_NAME] points out, " It hasn’t mattered whethe…" at bounding box center [738, 528] width 453 height 87
drag, startPoint x: 653, startPoint y: 477, endPoint x: 698, endPoint y: 475, distance: 45.0
click at [698, 484] on p "World renowned naturopath [PERSON_NAME] points out, " It hasn’t mattered whethe…" at bounding box center [738, 528] width 453 height 87
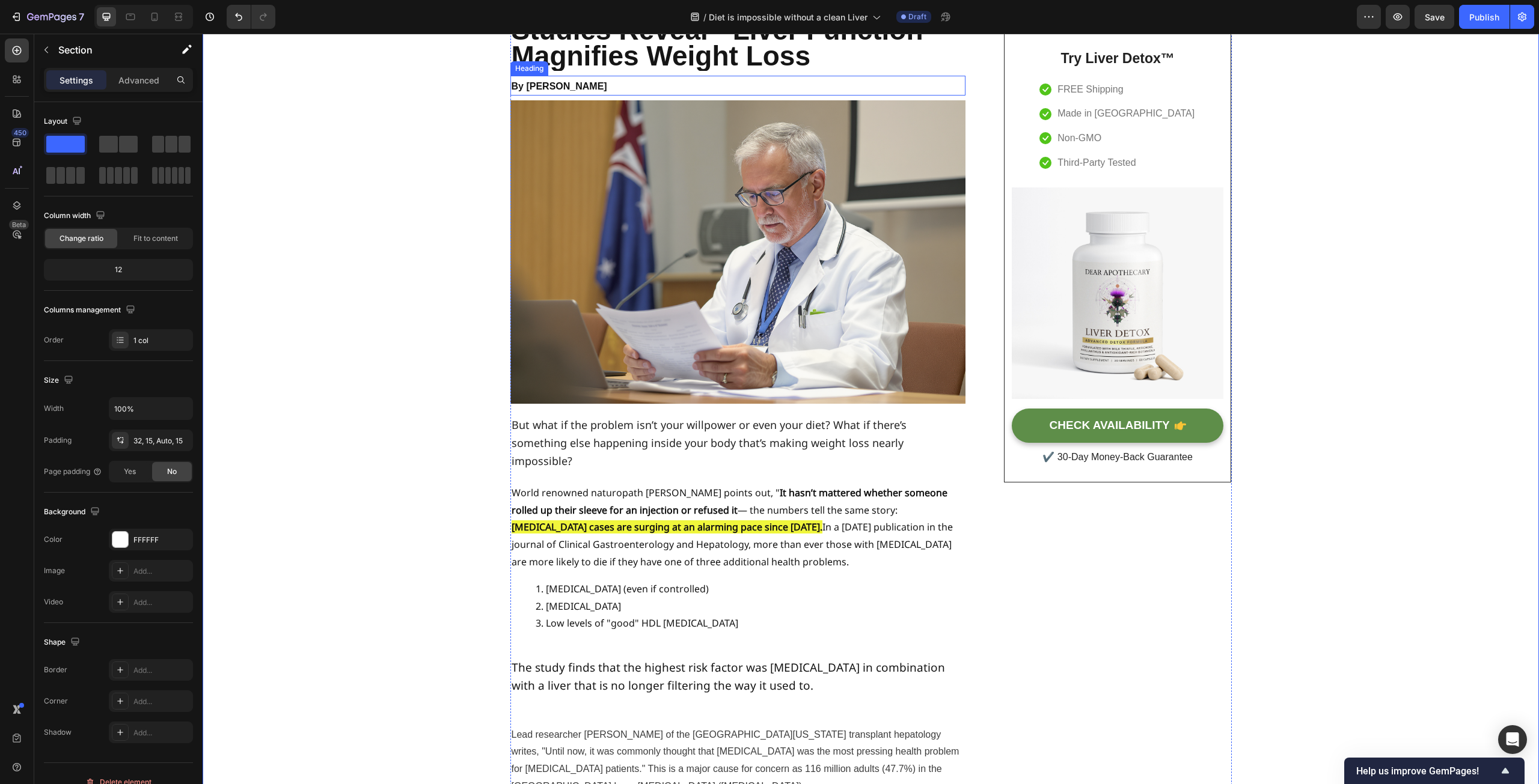
click at [522, 84] on strong "By [PERSON_NAME]" at bounding box center [559, 86] width 95 height 10
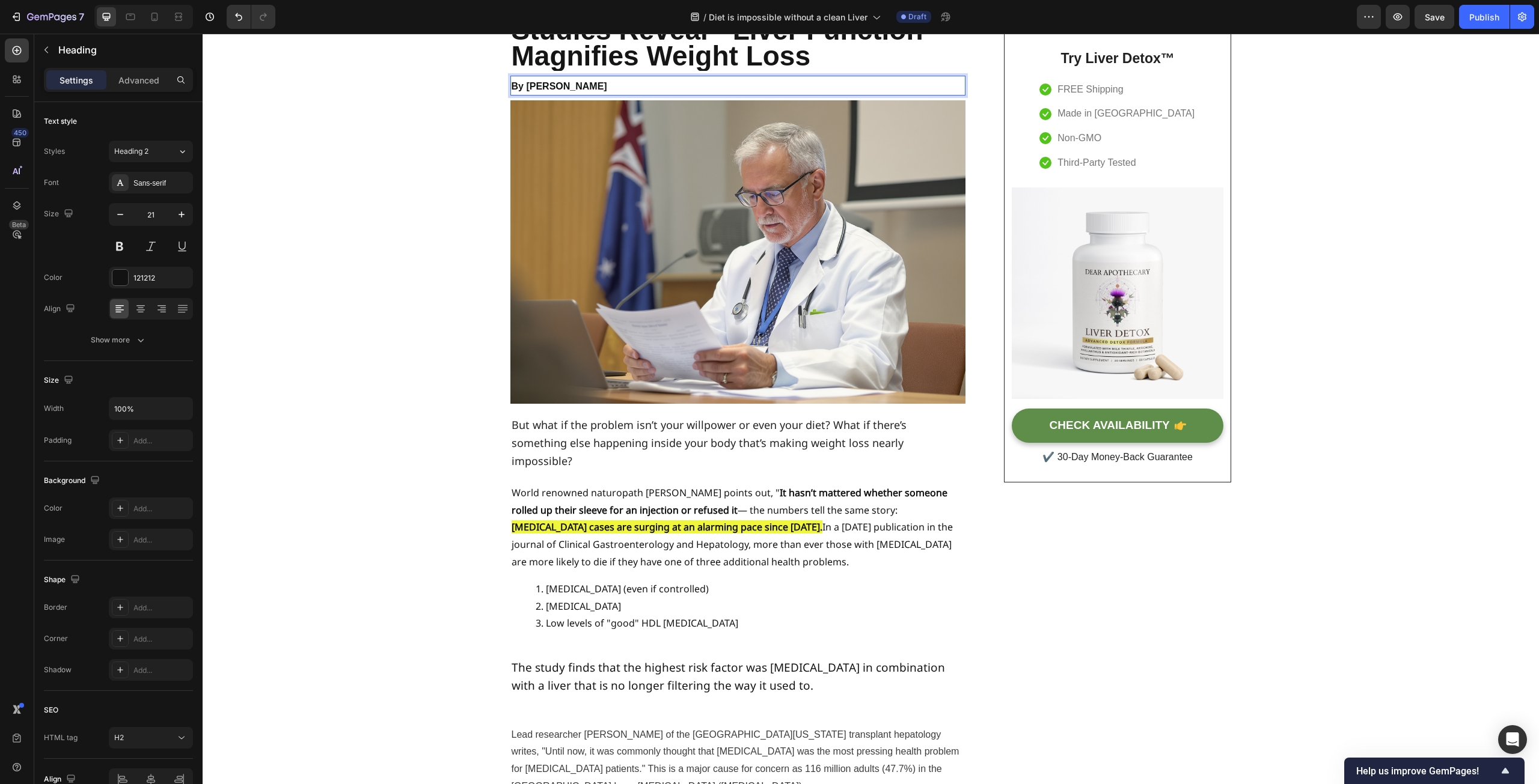
click at [616, 95] on p "By [PERSON_NAME]" at bounding box center [738, 86] width 453 height 17
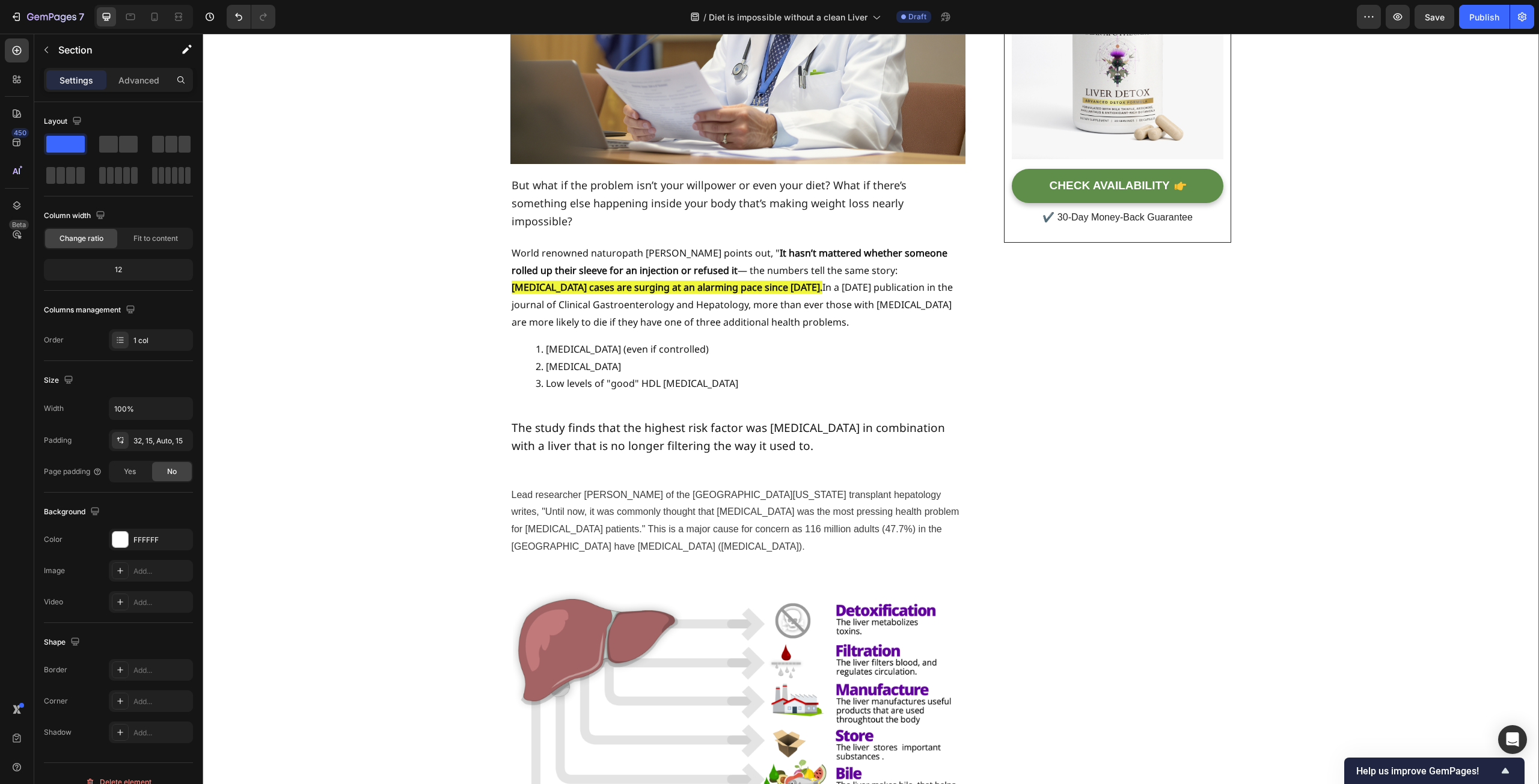
scroll to position [301, 0]
click at [534, 254] on strong "It hasn’t mattered whether someone rolled up their sleeve for an injection or r…" at bounding box center [729, 261] width 436 height 31
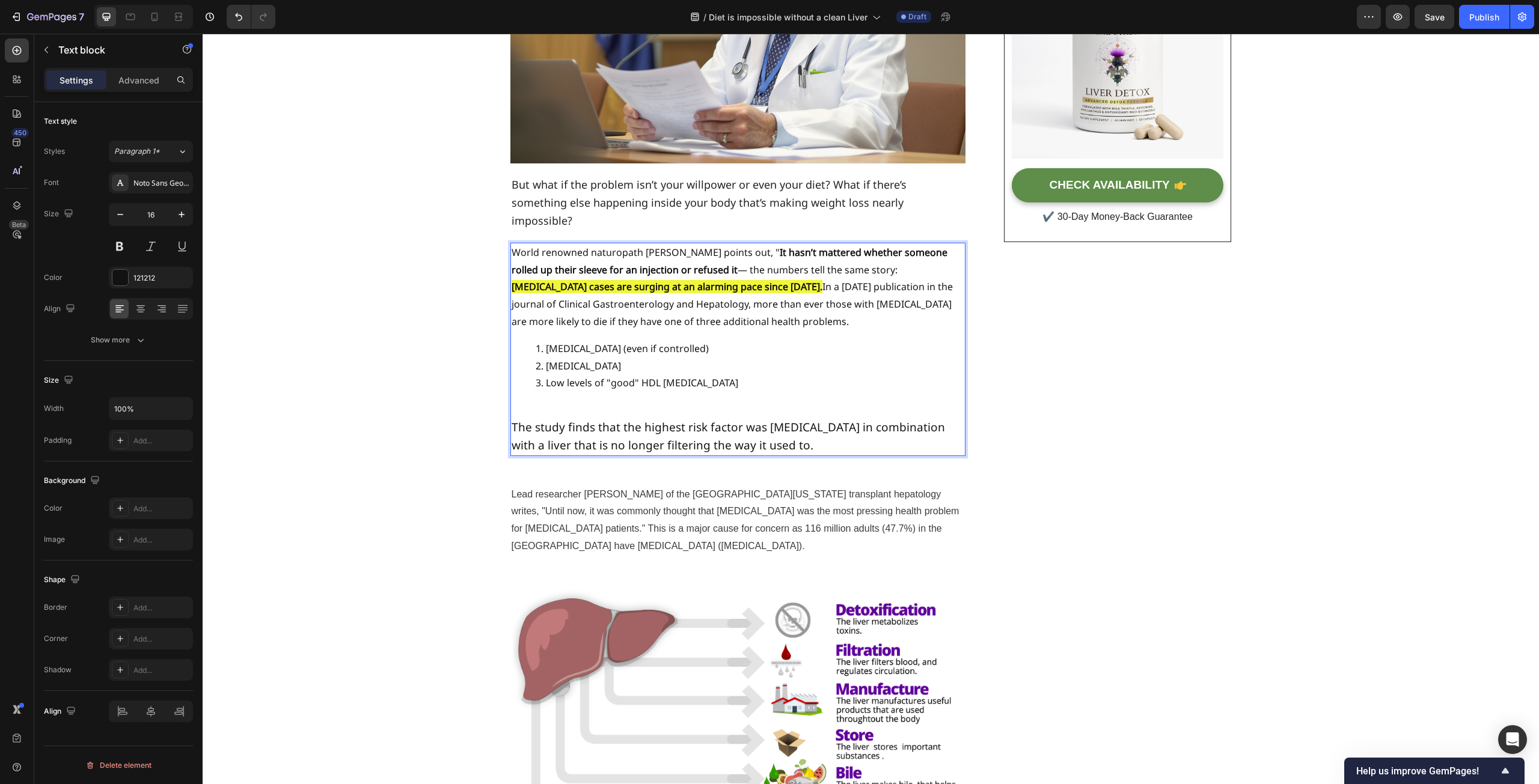
drag, startPoint x: 509, startPoint y: 231, endPoint x: 859, endPoint y: 308, distance: 358.4
click at [859, 308] on p "World renowned naturopath [PERSON_NAME] points out, " It hasn’t mattered whethe…" at bounding box center [738, 287] width 453 height 87
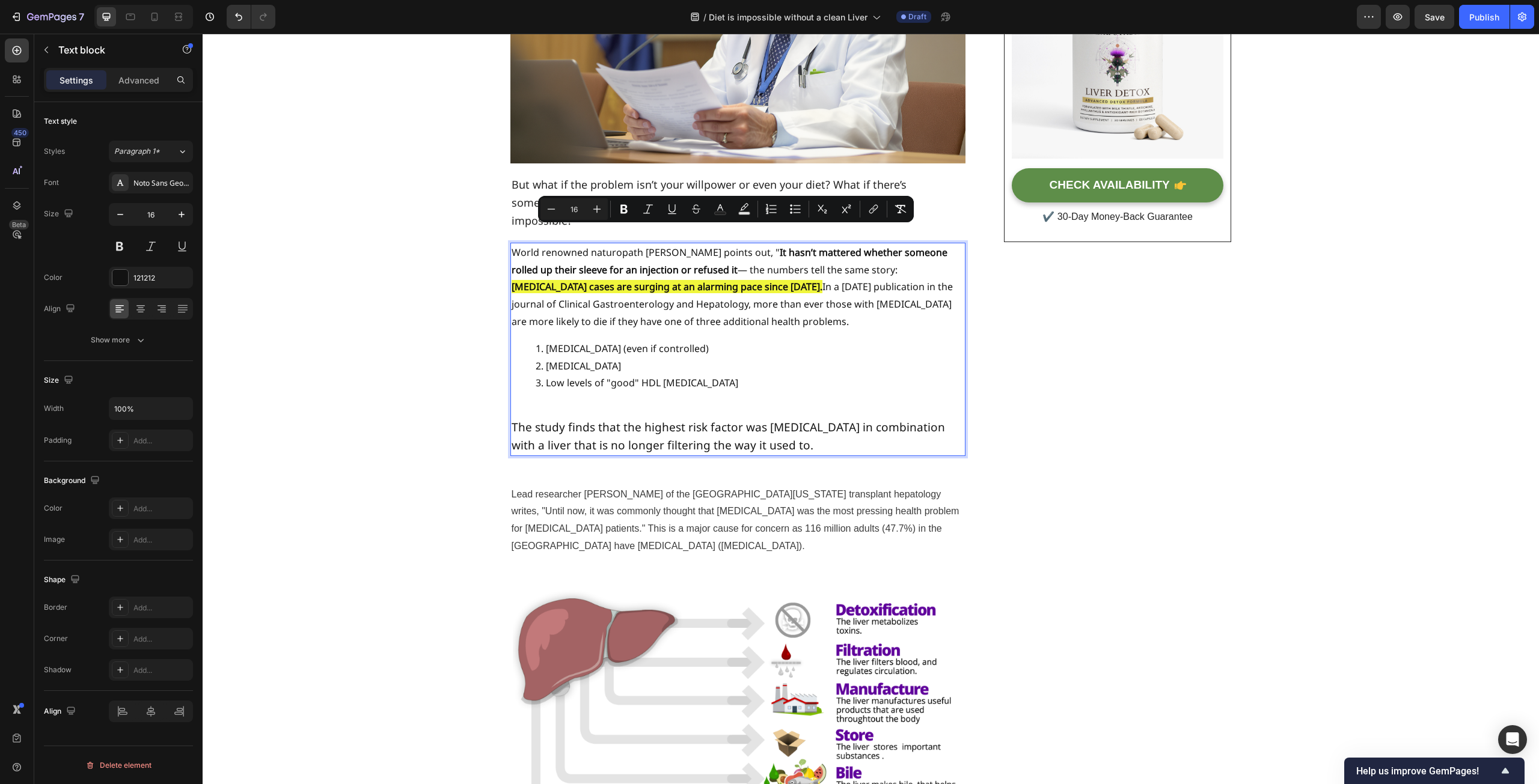
copy p "World renowned naturopath [PERSON_NAME] points out, " It hasn’t mattered whethe…"
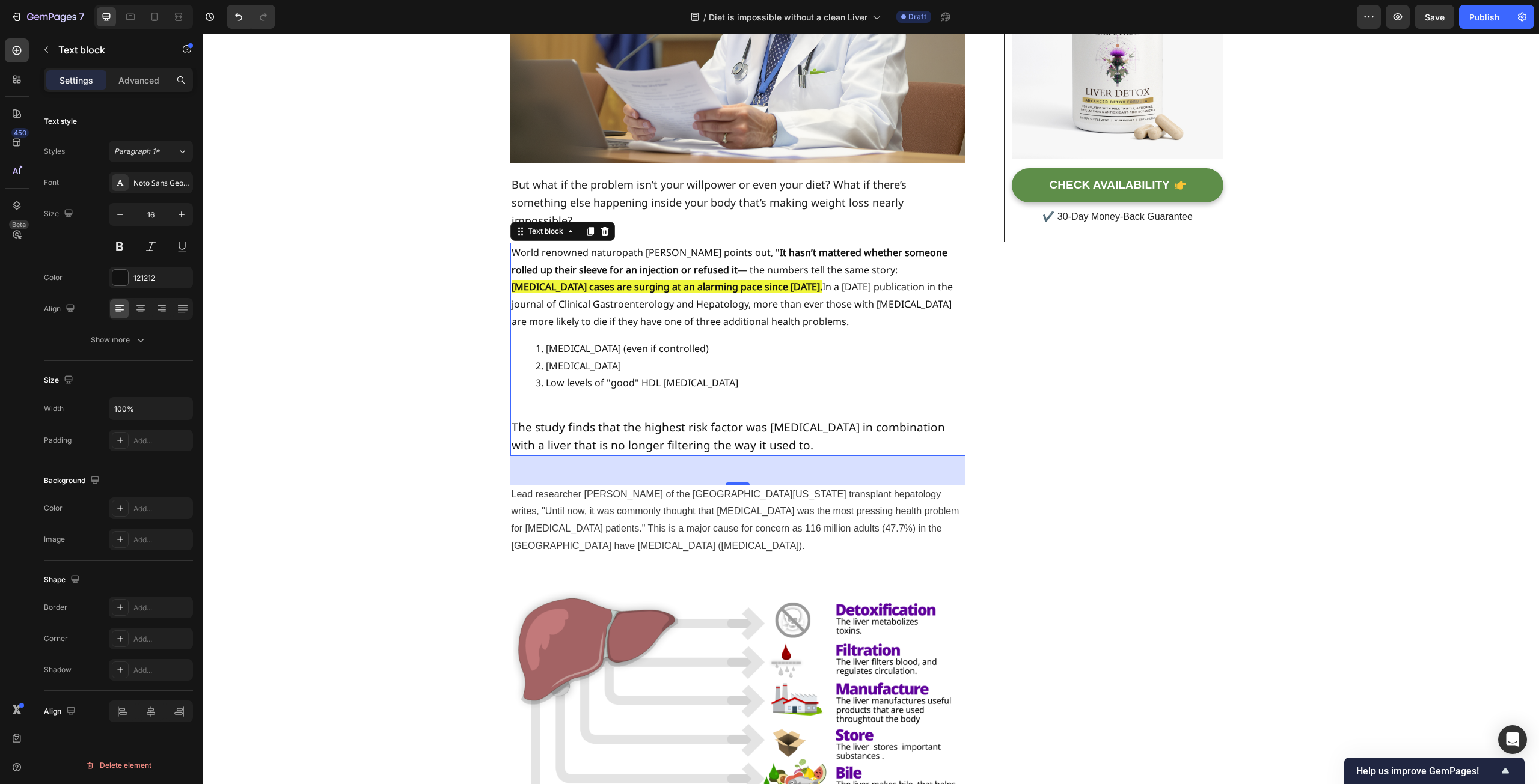
click at [592, 283] on p "World renowned naturopath [PERSON_NAME] points out, " It hasn’t mattered whethe…" at bounding box center [738, 287] width 453 height 87
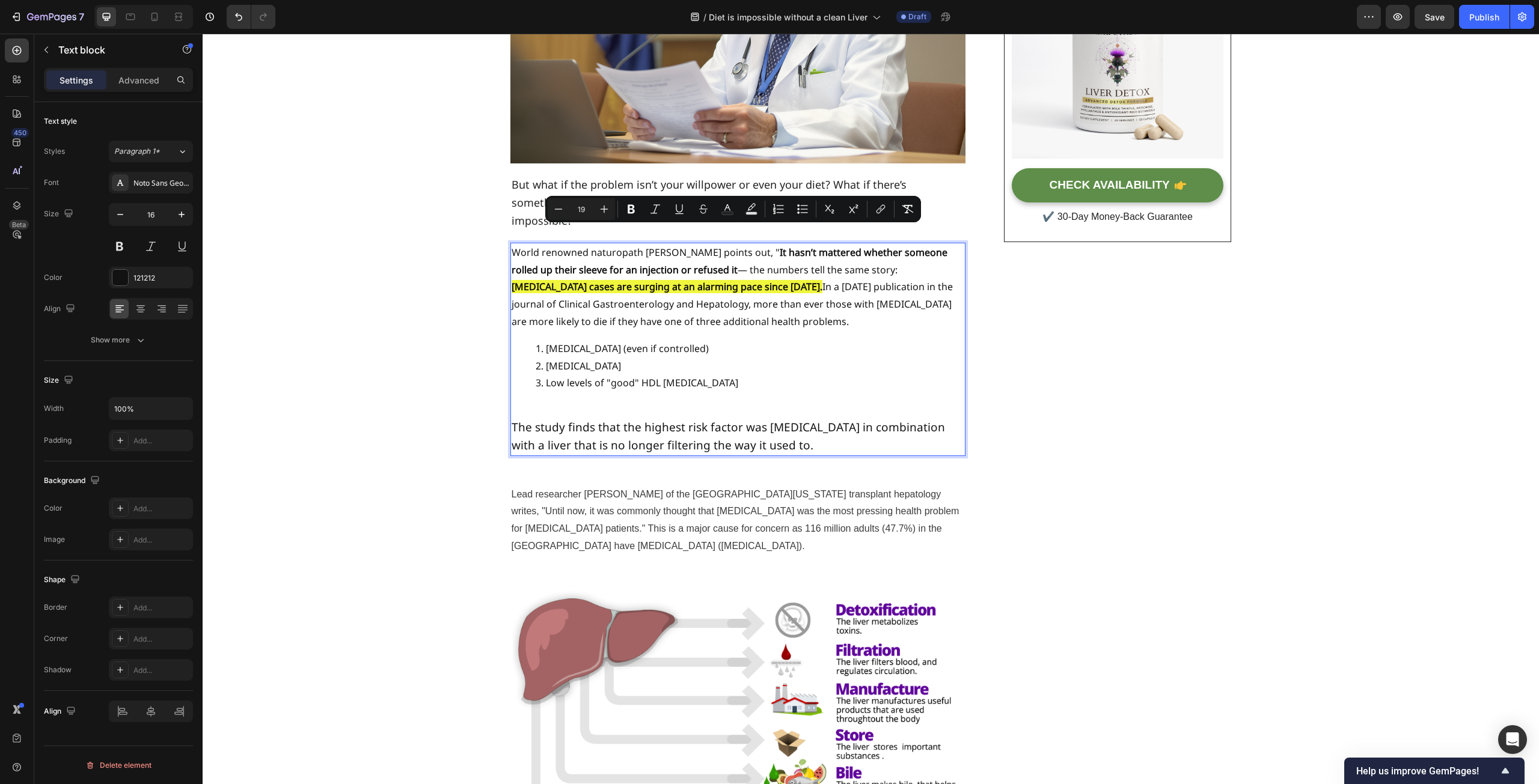
drag, startPoint x: 823, startPoint y: 424, endPoint x: 511, endPoint y: 238, distance: 363.2
click at [511, 243] on div "World renowned naturopath [PERSON_NAME] points out, " It hasn’t mattered whethe…" at bounding box center [738, 349] width 455 height 213
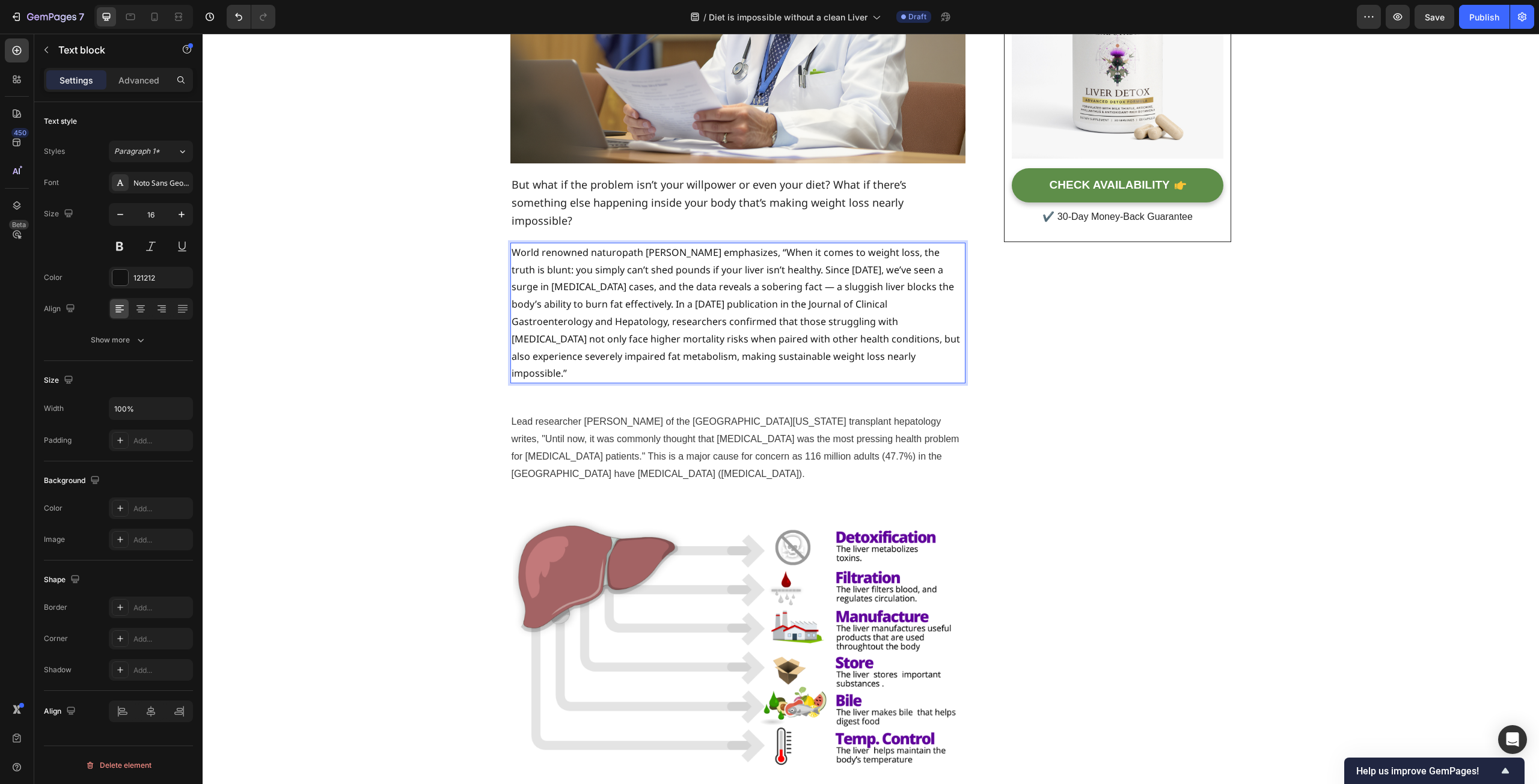
click at [793, 251] on p "World renowned naturopath [PERSON_NAME] emphasizes, “When it comes to weight lo…" at bounding box center [738, 312] width 453 height 138
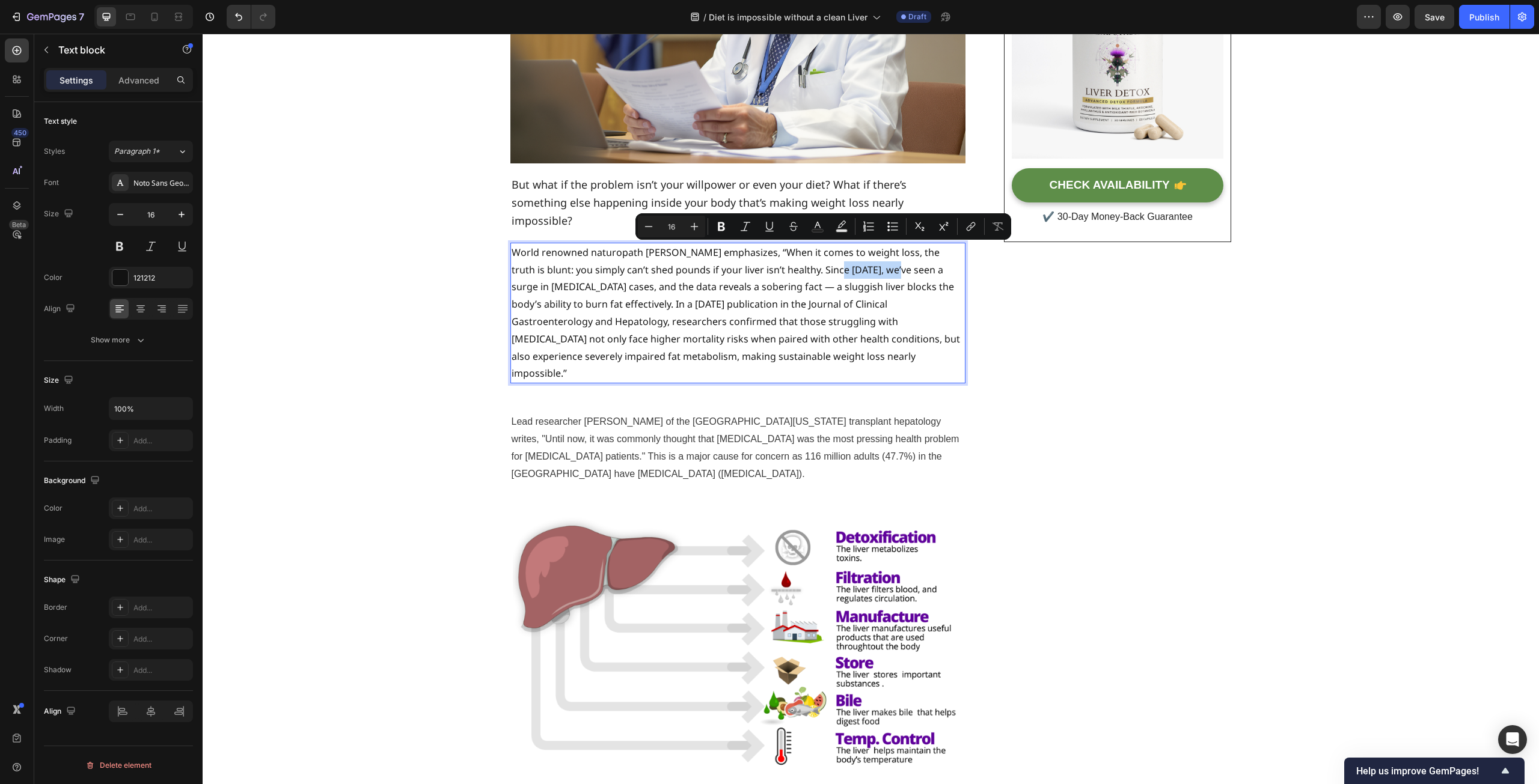
drag, startPoint x: 854, startPoint y: 255, endPoint x: 793, endPoint y: 251, distance: 61.1
click at [793, 251] on p "World renowned naturopath [PERSON_NAME] emphasizes, “When it comes to weight lo…" at bounding box center [738, 312] width 453 height 138
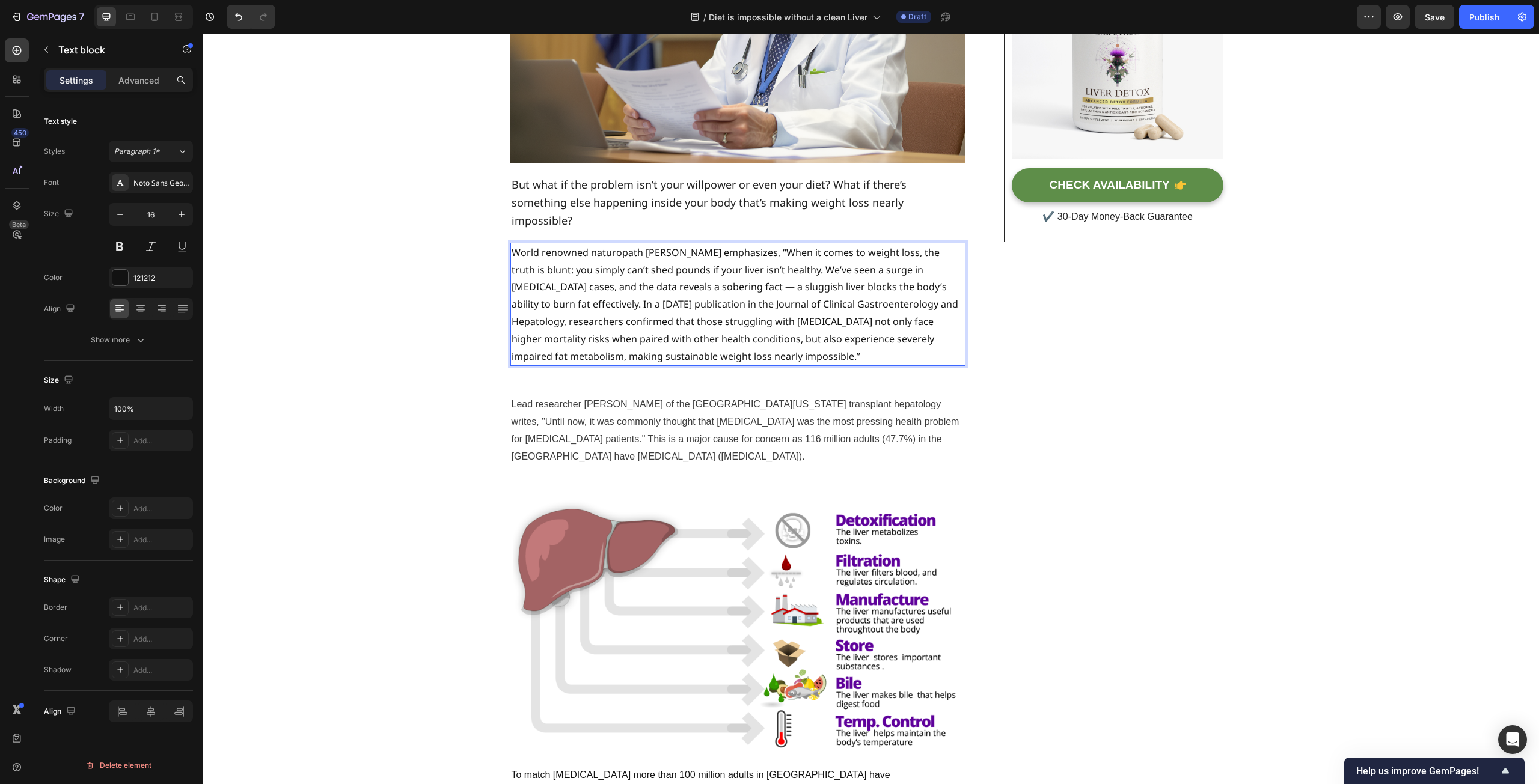
click at [530, 270] on p "World renowned naturopath [PERSON_NAME] emphasizes, “When it comes to weight lo…" at bounding box center [738, 304] width 453 height 121
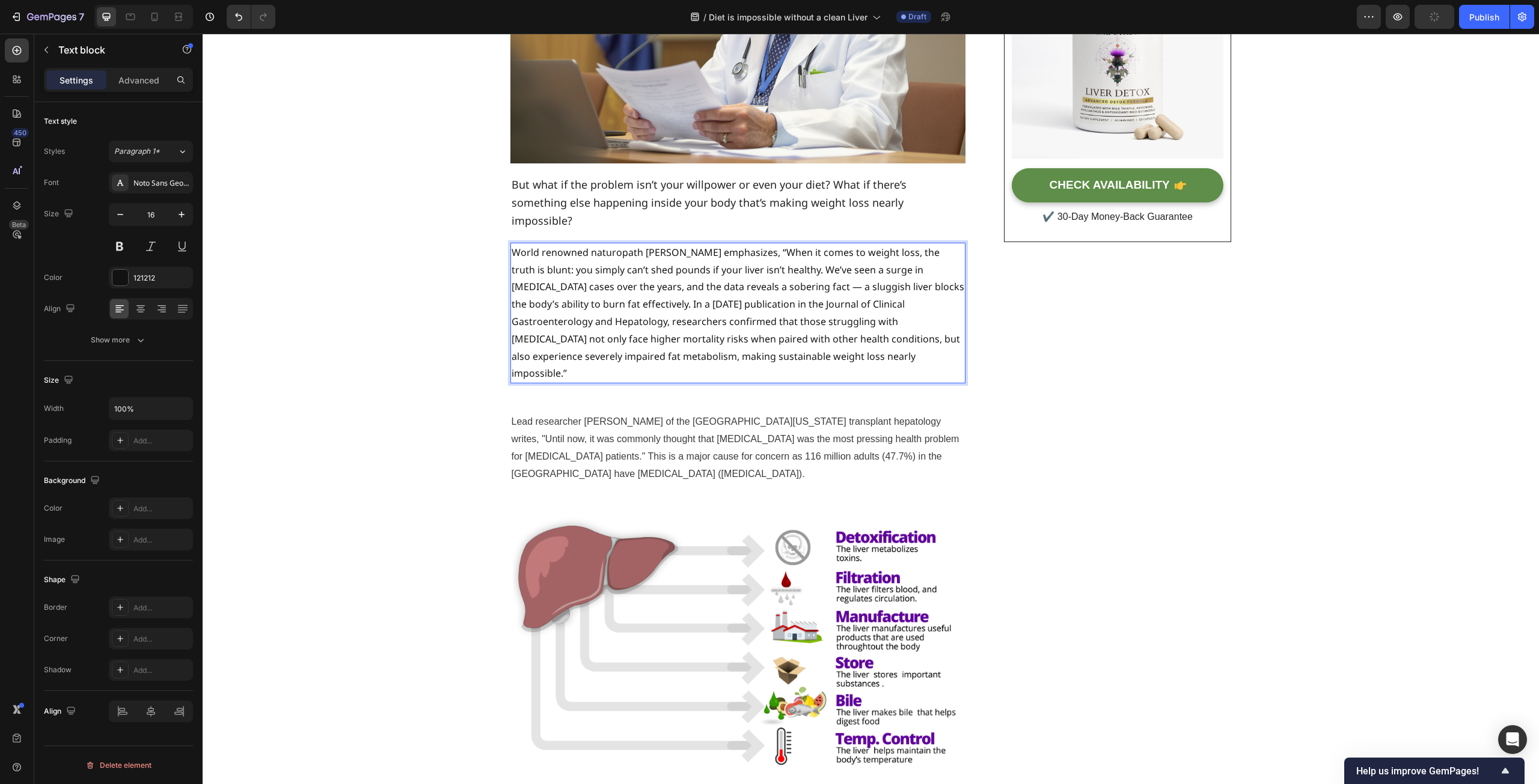
click at [776, 271] on p "World renowned naturopath [PERSON_NAME] emphasizes, “When it comes to weight lo…" at bounding box center [738, 312] width 453 height 138
click at [687, 187] on span "But what if the problem isn’t your willpower or even your diet? What if there’s…" at bounding box center [709, 203] width 395 height 50
click at [663, 276] on p "World renowned naturopath [PERSON_NAME] emphasizes, “When it comes to weight lo…" at bounding box center [738, 312] width 453 height 138
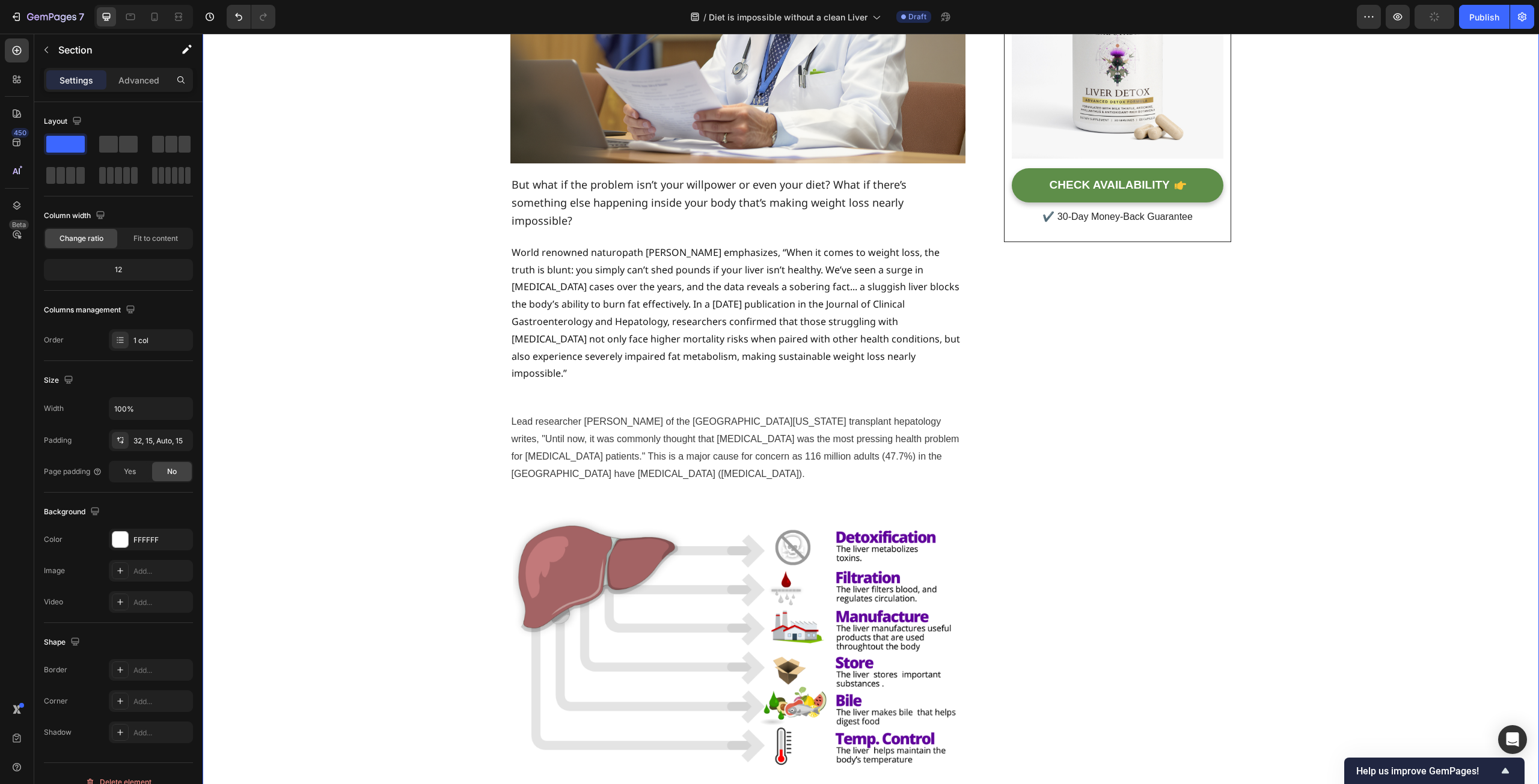
click at [698, 282] on p "World renowned naturopath [PERSON_NAME] emphasizes, “When it comes to weight lo…" at bounding box center [738, 312] width 453 height 138
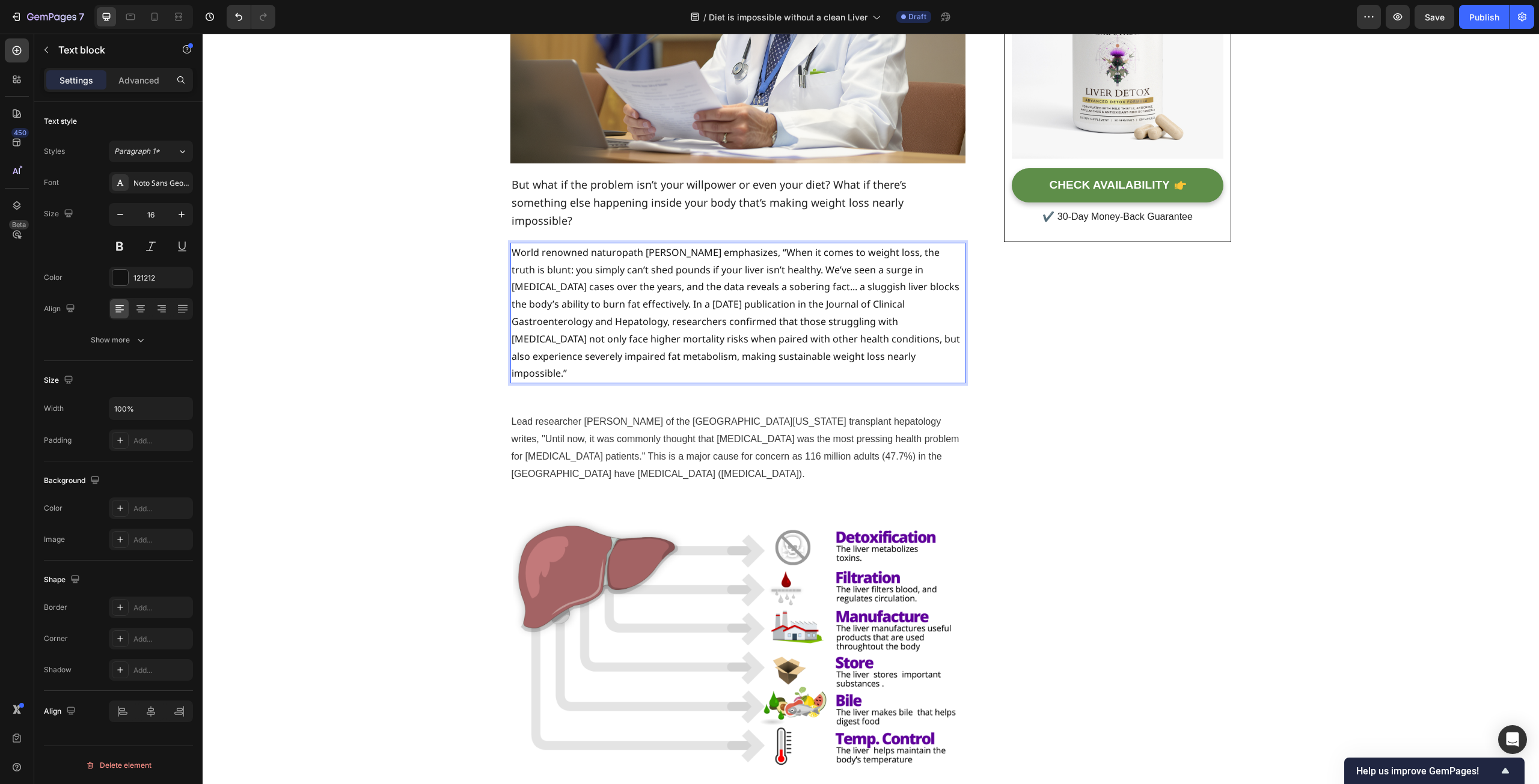
drag, startPoint x: 547, startPoint y: 251, endPoint x: 598, endPoint y: 251, distance: 51.0
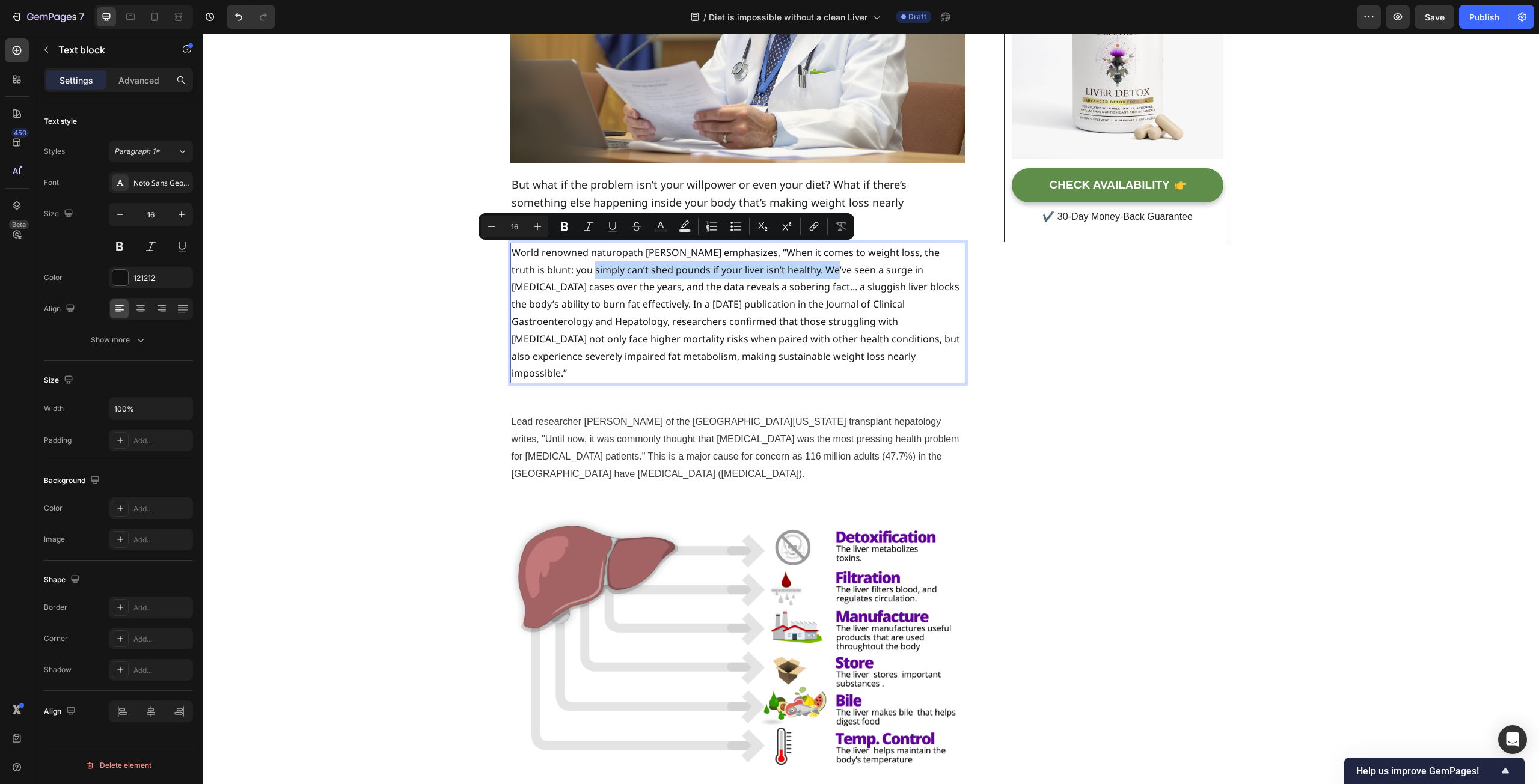
drag, startPoint x: 547, startPoint y: 253, endPoint x: 788, endPoint y: 251, distance: 241.0
click at [788, 251] on p "World renowned naturopath [PERSON_NAME] emphasizes, “When it comes to weight lo…" at bounding box center [738, 312] width 453 height 138
click at [664, 226] on icon "Editor contextual toolbar" at bounding box center [661, 226] width 12 height 12
type input "121212"
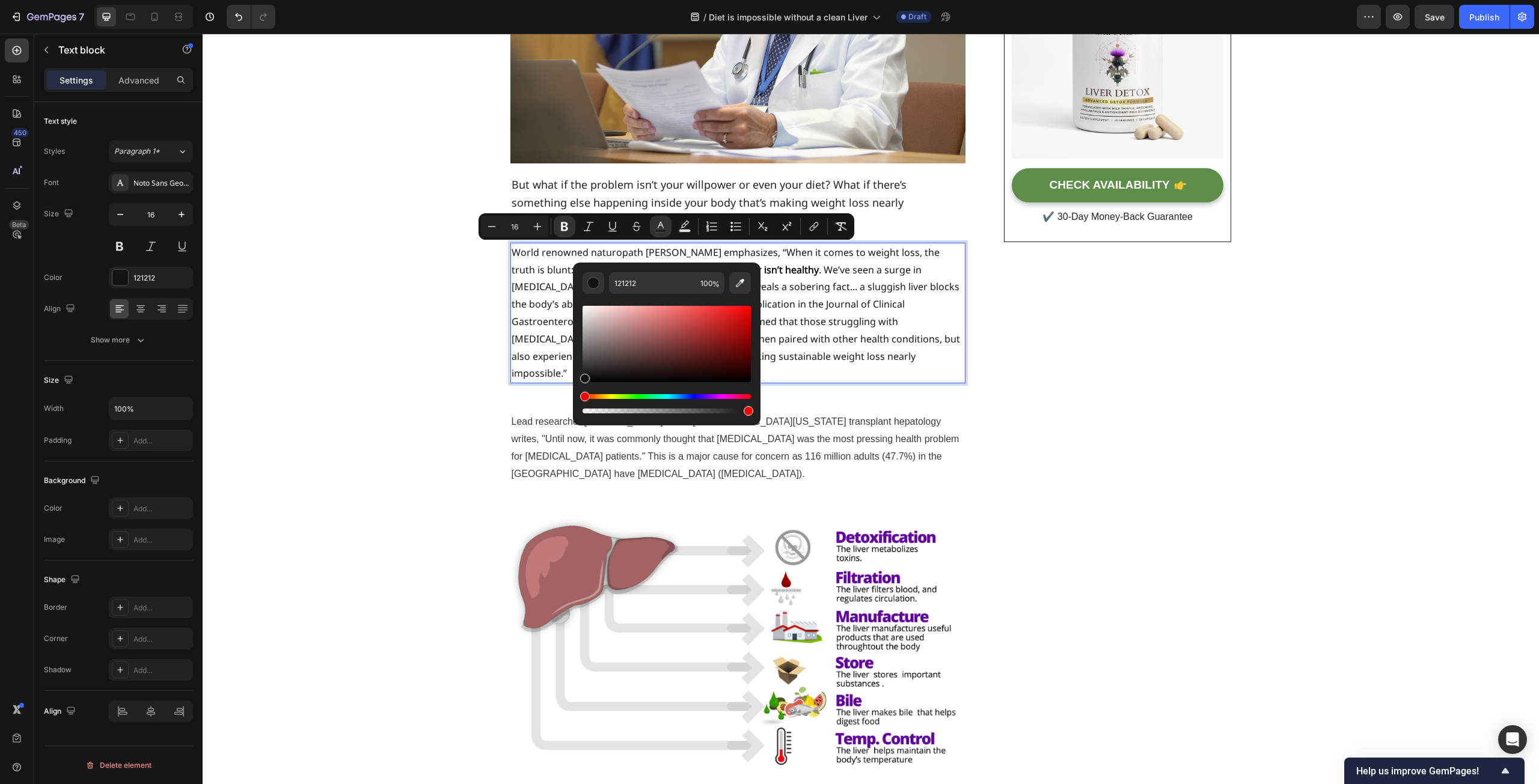
click at [749, 307] on div "Editor contextual toolbar" at bounding box center [666, 344] width 168 height 77
type input "FC0505"
click at [820, 303] on p "World renowned naturopath [PERSON_NAME] emphasizes, “When it comes to weight lo…" at bounding box center [738, 312] width 453 height 138
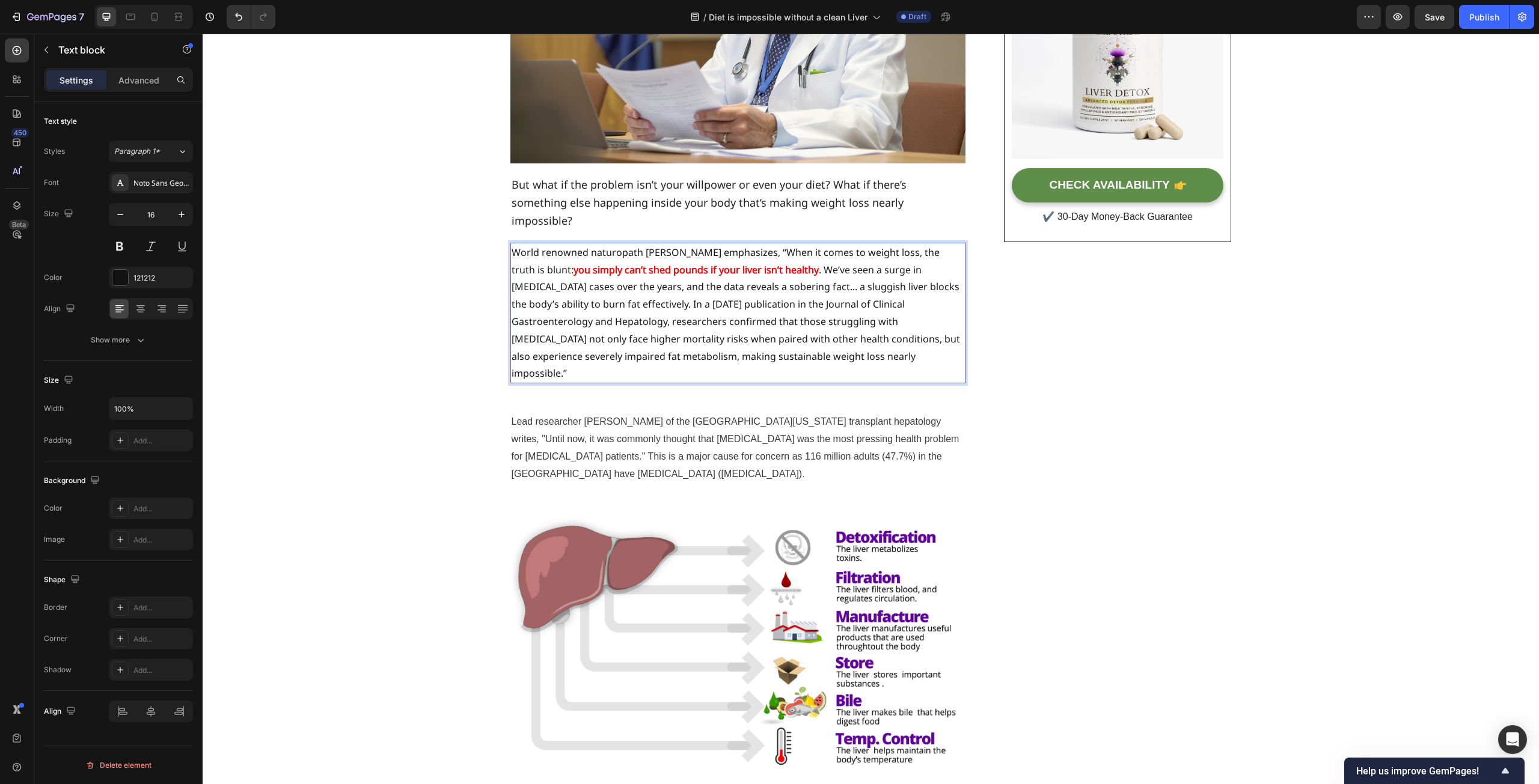
click at [574, 263] on strong "you simply can’t shed pounds if your liver isn’t healthy" at bounding box center [696, 270] width 245 height 13
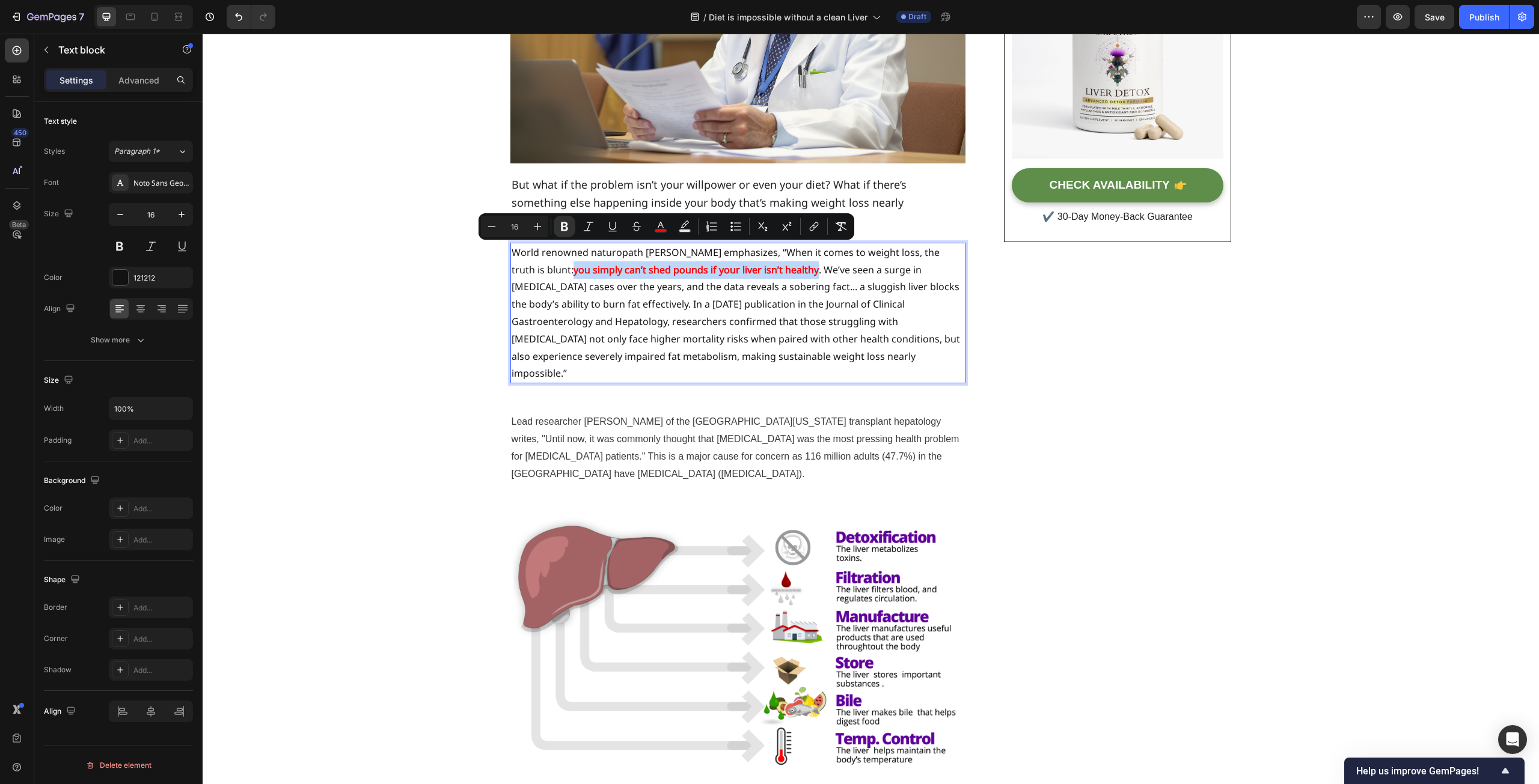
drag, startPoint x: 547, startPoint y: 256, endPoint x: 789, endPoint y: 254, distance: 242.0
click at [789, 254] on p "World renowned naturopath [PERSON_NAME] emphasizes, “When it comes to weight lo…" at bounding box center [738, 312] width 453 height 138
click at [541, 225] on icon "Editor contextual toolbar" at bounding box center [537, 226] width 12 height 12
type input "18"
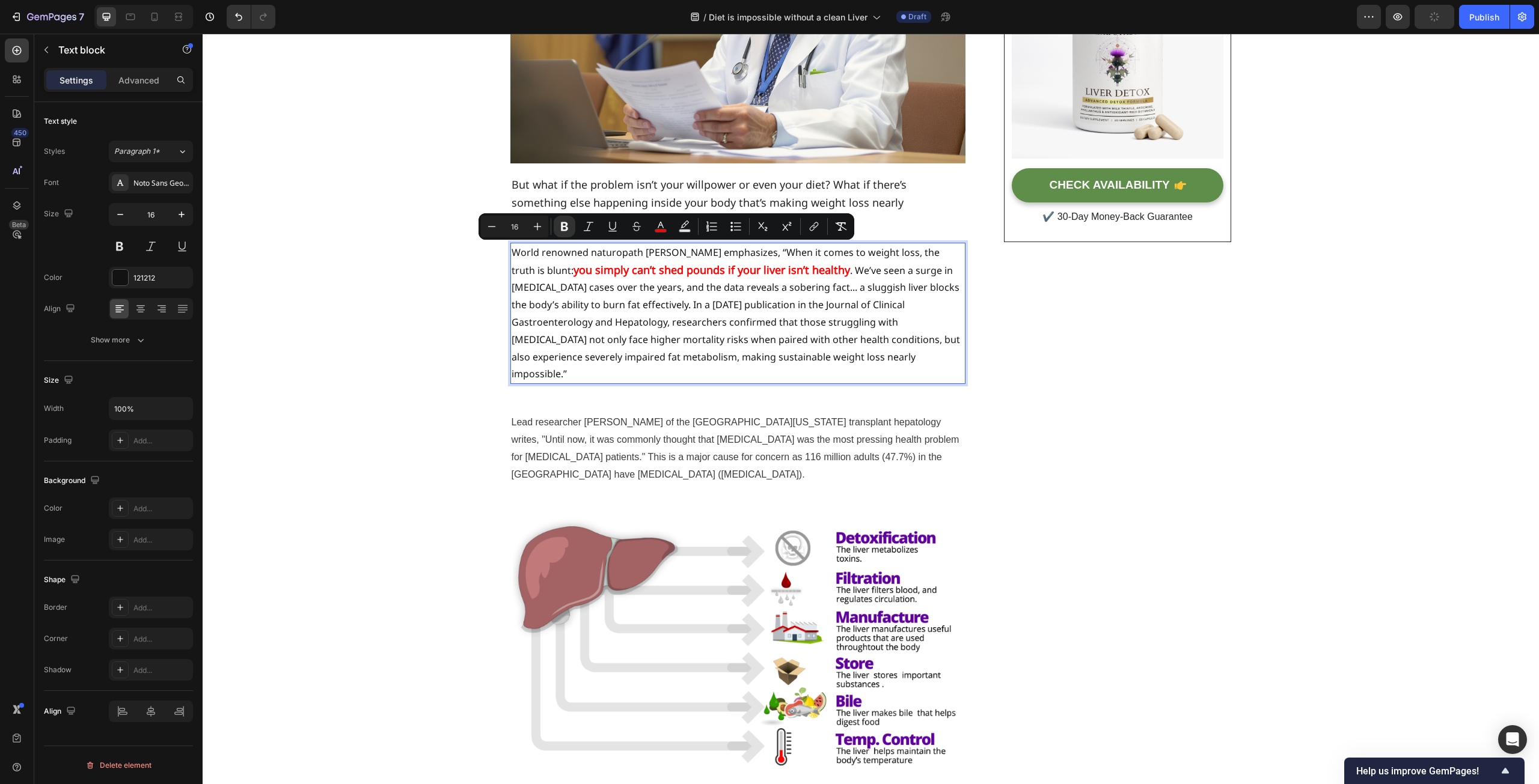
click at [698, 293] on p "World renowned naturopath [PERSON_NAME] emphasizes, “When it comes to weight lo…" at bounding box center [738, 313] width 453 height 139
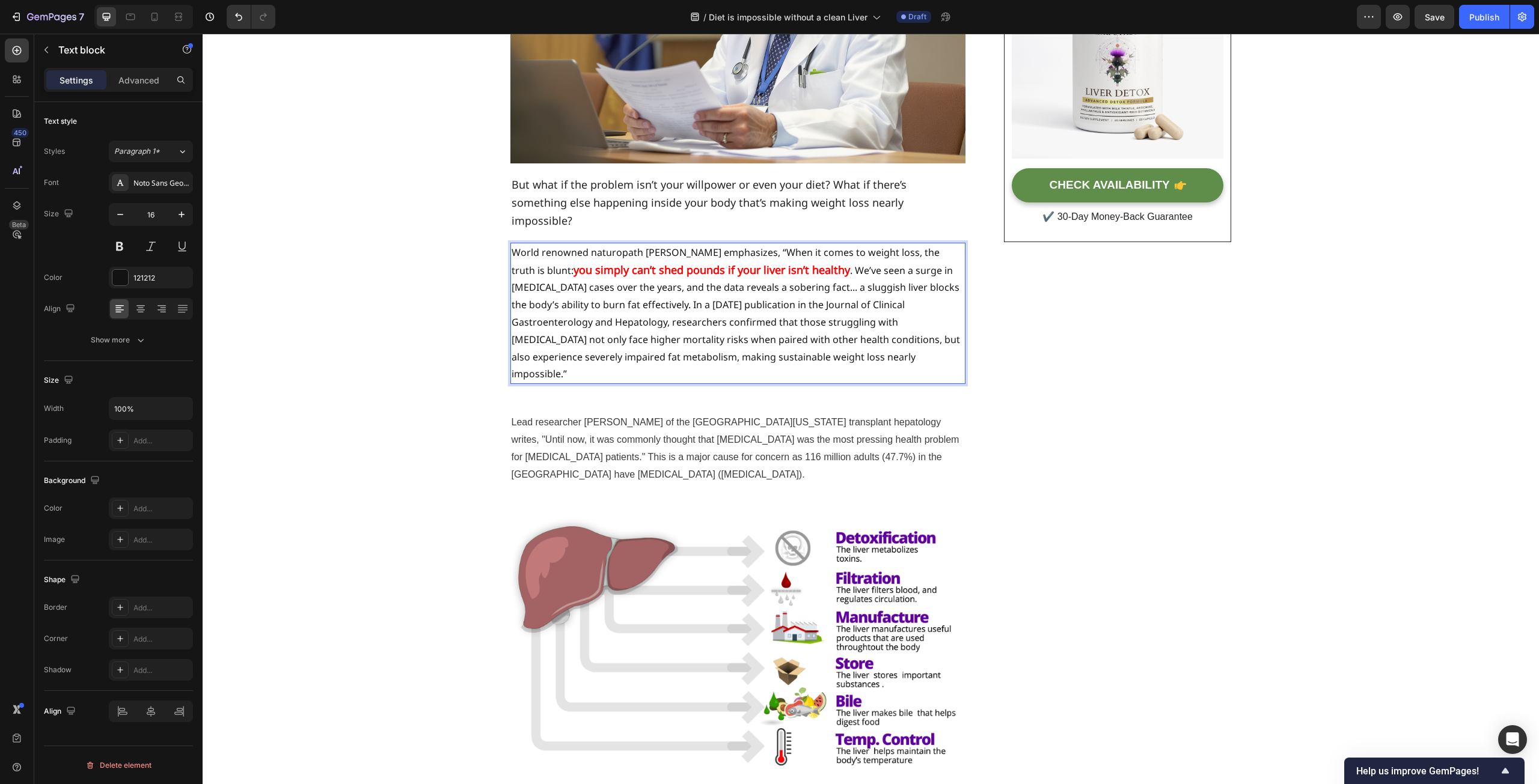
click at [574, 263] on strong "you simply can’t shed pounds if your liver isn’t healthy" at bounding box center [712, 270] width 276 height 14
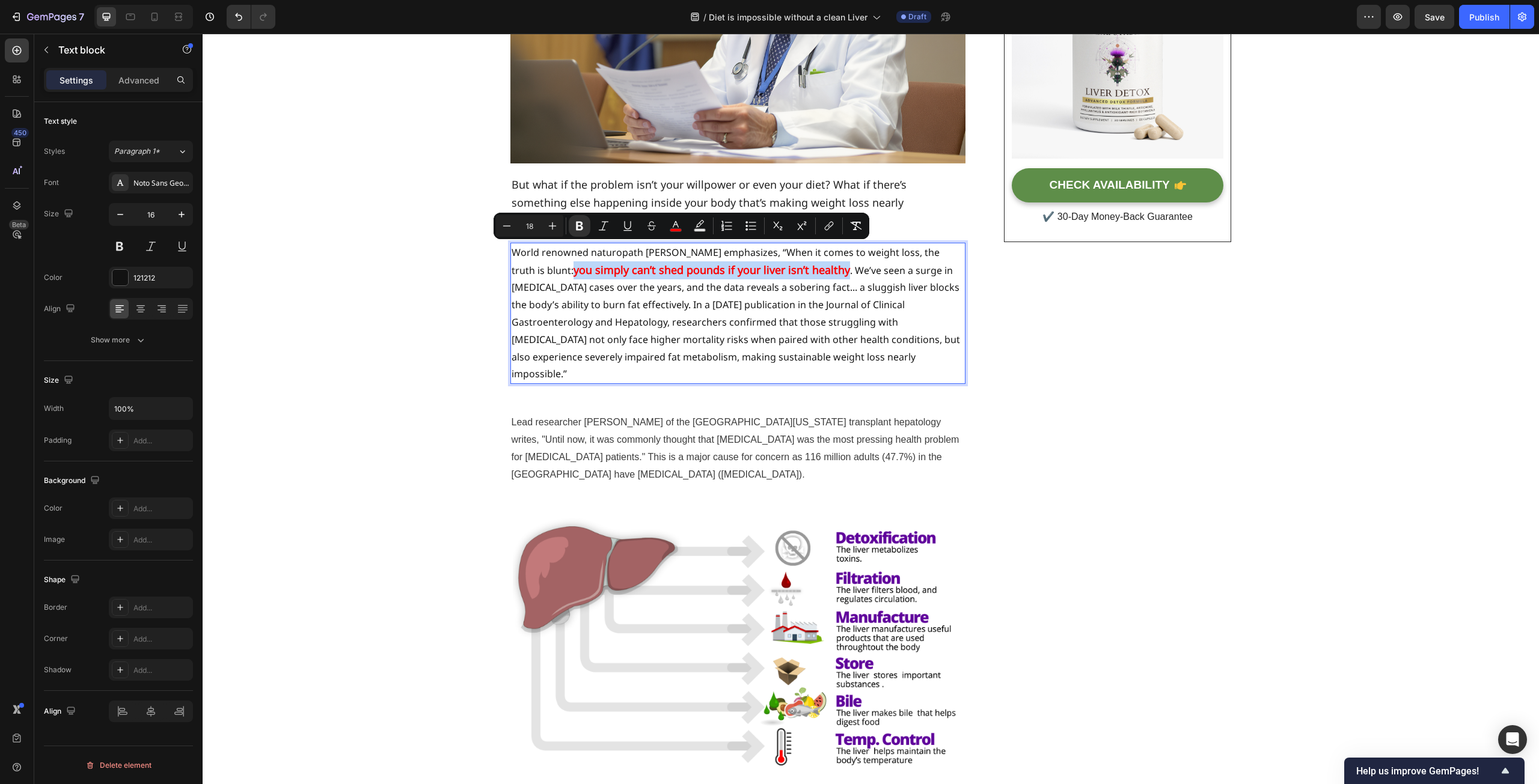
drag, startPoint x: 546, startPoint y: 252, endPoint x: 816, endPoint y: 260, distance: 270.1
click at [816, 260] on p "World renowned naturopath [PERSON_NAME] emphasizes, “When it comes to weight lo…" at bounding box center [738, 313] width 453 height 139
click at [502, 223] on icon "Editor contextual toolbar" at bounding box center [507, 226] width 12 height 12
type input "17"
click at [659, 293] on p "World renowned naturopath [PERSON_NAME] emphasizes, “When it comes to weight lo…" at bounding box center [738, 312] width 453 height 138
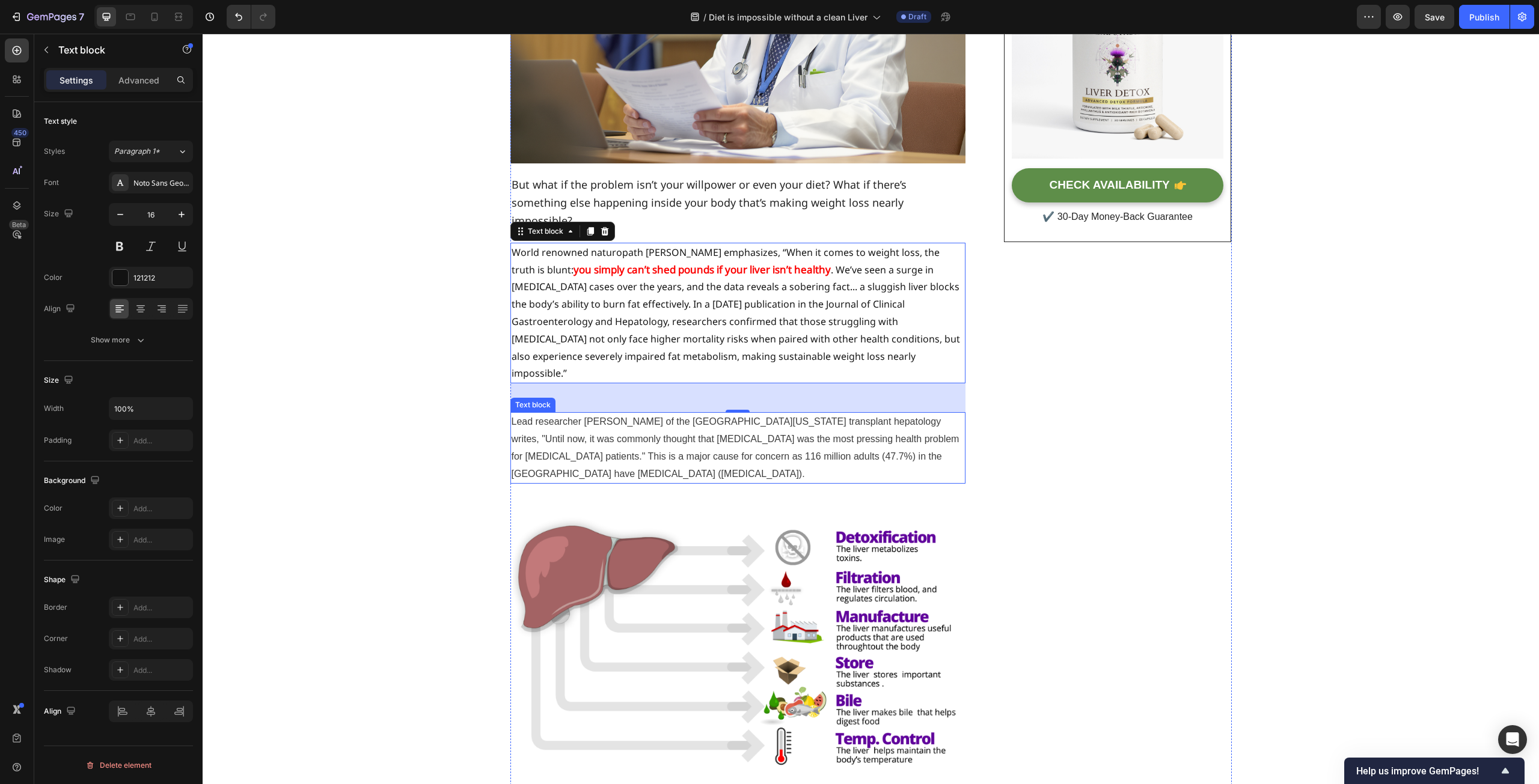
click at [748, 413] on p "Lead researcher [PERSON_NAME] of the [GEOGRAPHIC_DATA][US_STATE] transplant hep…" at bounding box center [738, 448] width 453 height 69
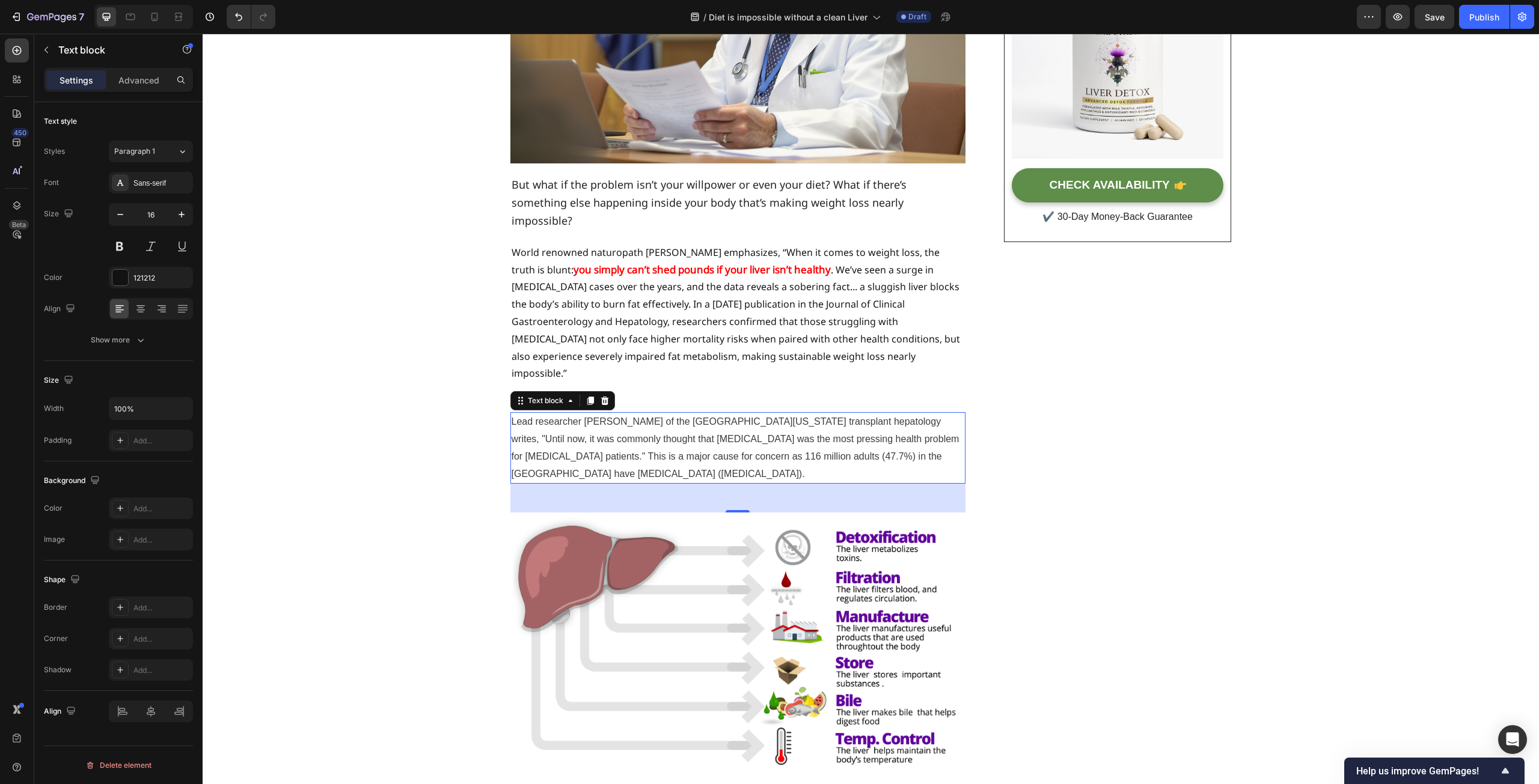
click at [902, 414] on p "Lead researcher [PERSON_NAME] of the [GEOGRAPHIC_DATA][US_STATE] transplant hep…" at bounding box center [738, 448] width 453 height 69
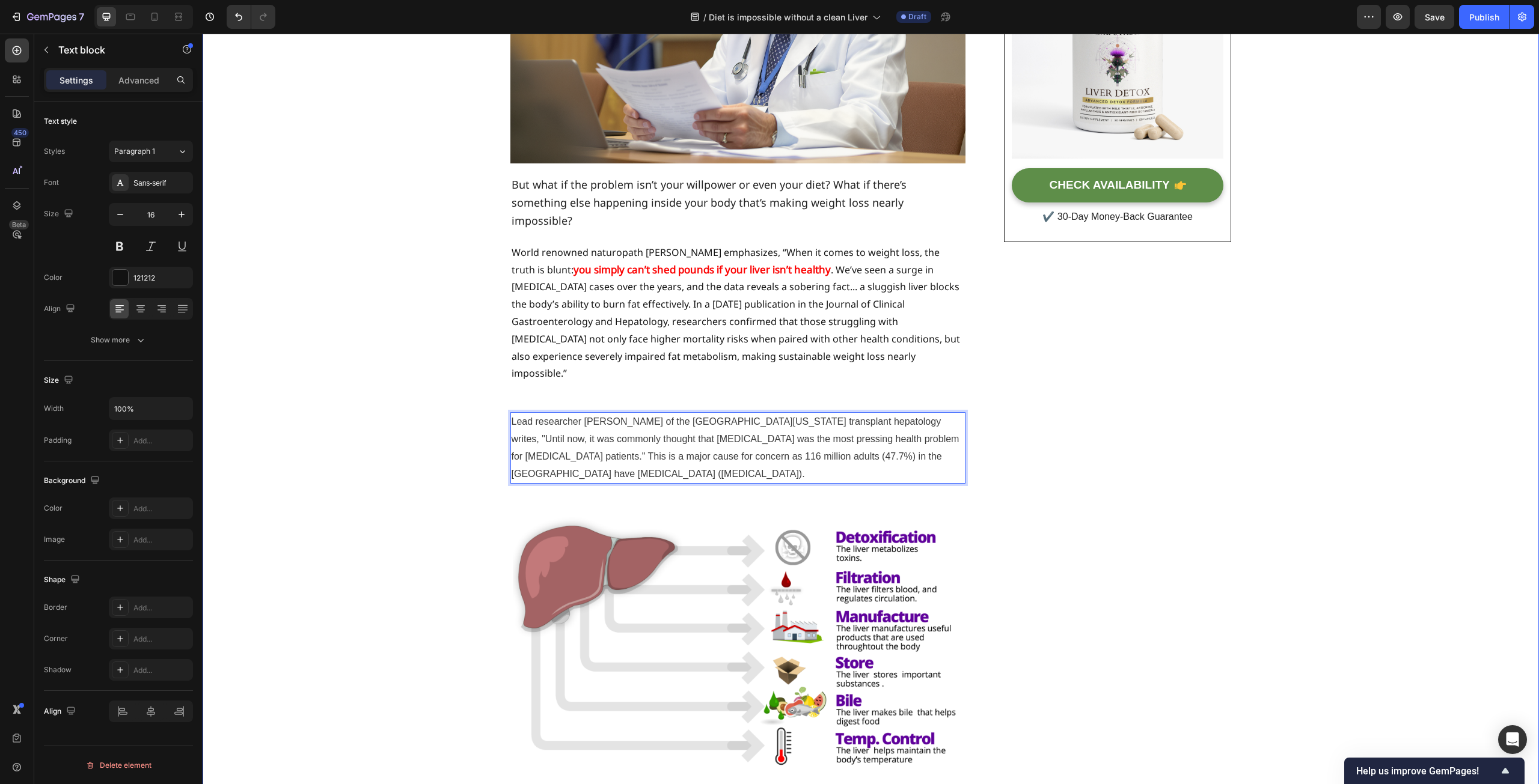
drag, startPoint x: 703, startPoint y: 439, endPoint x: 501, endPoint y: 381, distance: 210.2
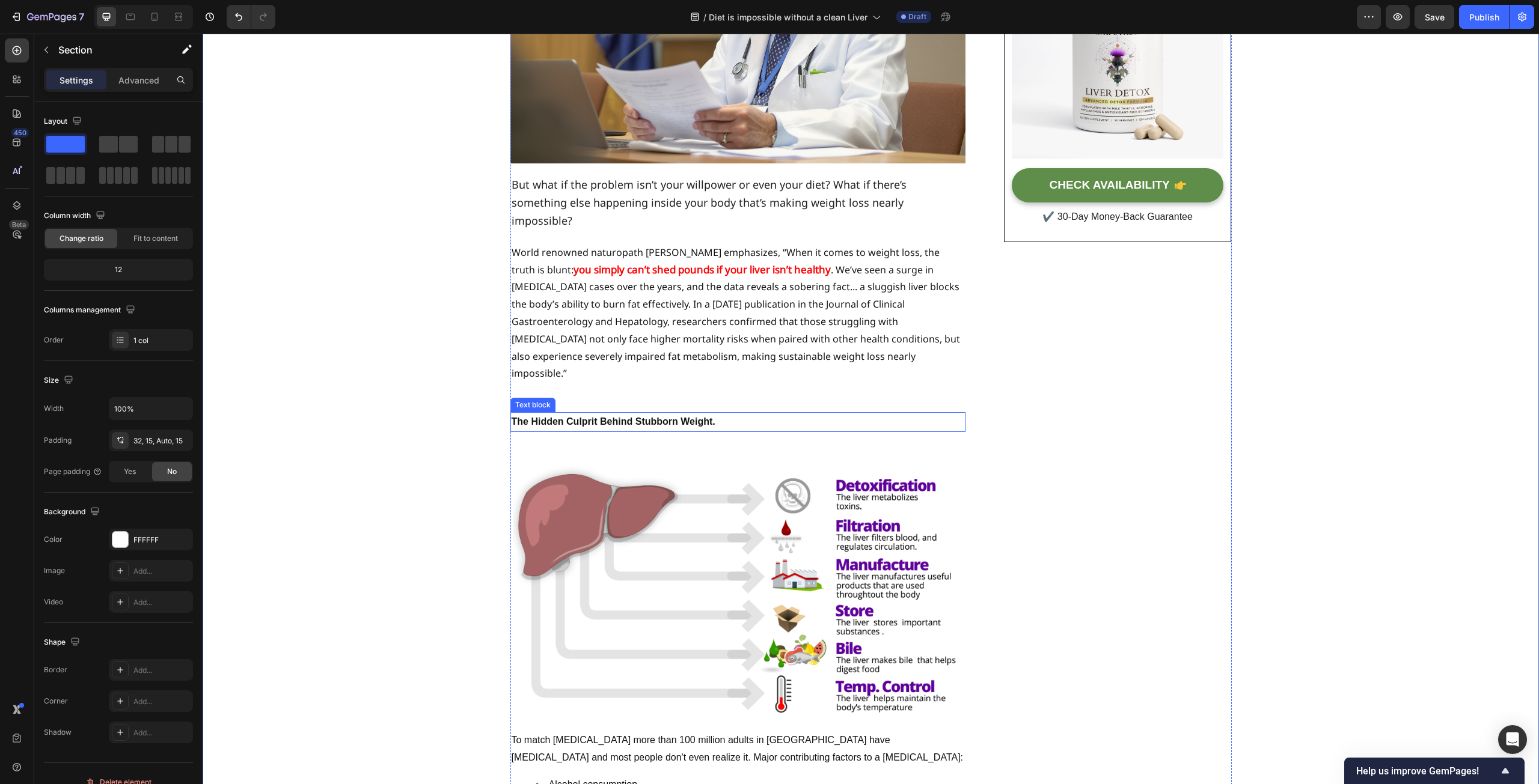
click at [593, 416] on strong "The Hidden Culprit Behind Stubborn Weight." at bounding box center [613, 421] width 204 height 10
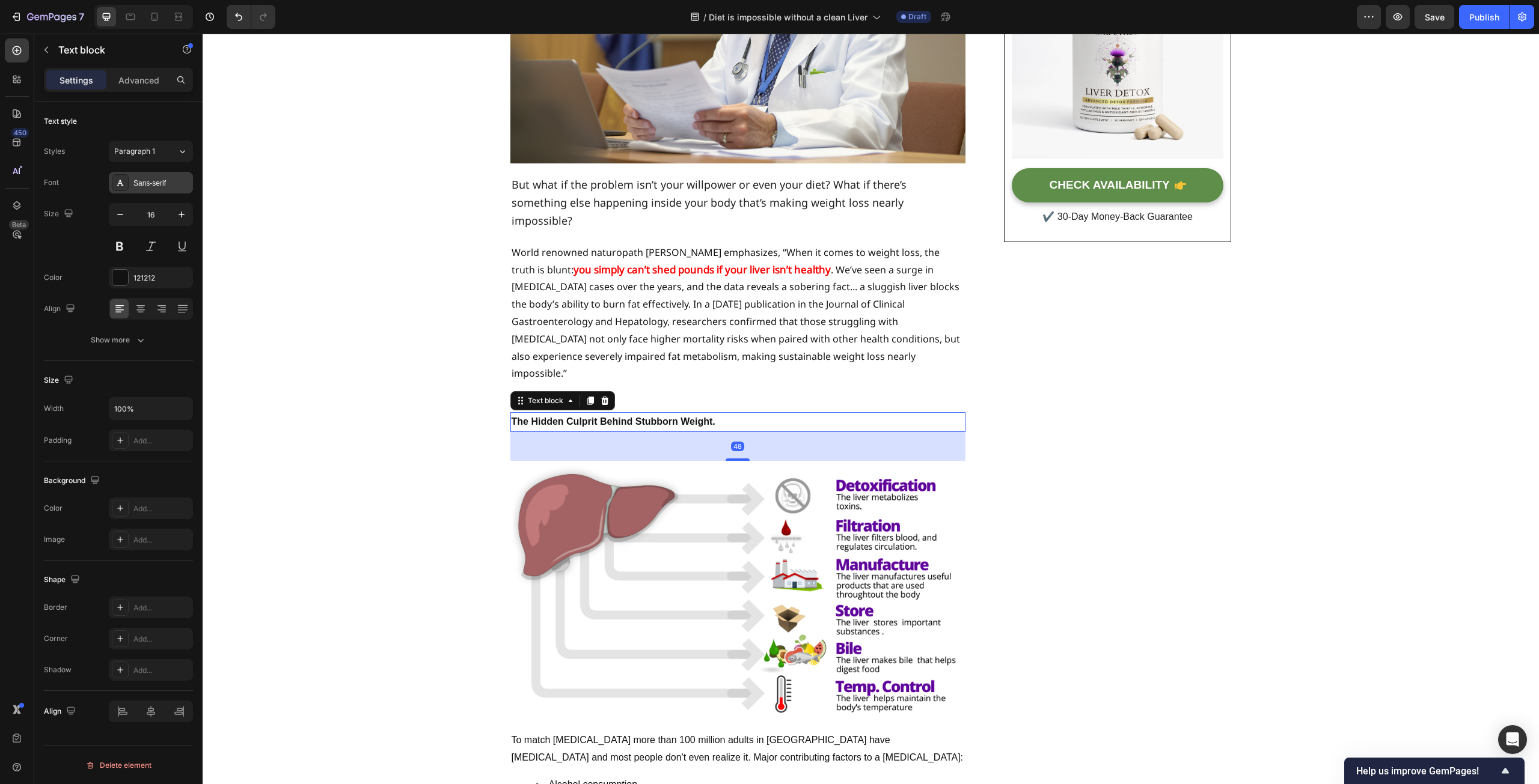
click at [159, 183] on div "Sans-serif" at bounding box center [162, 184] width 57 height 11
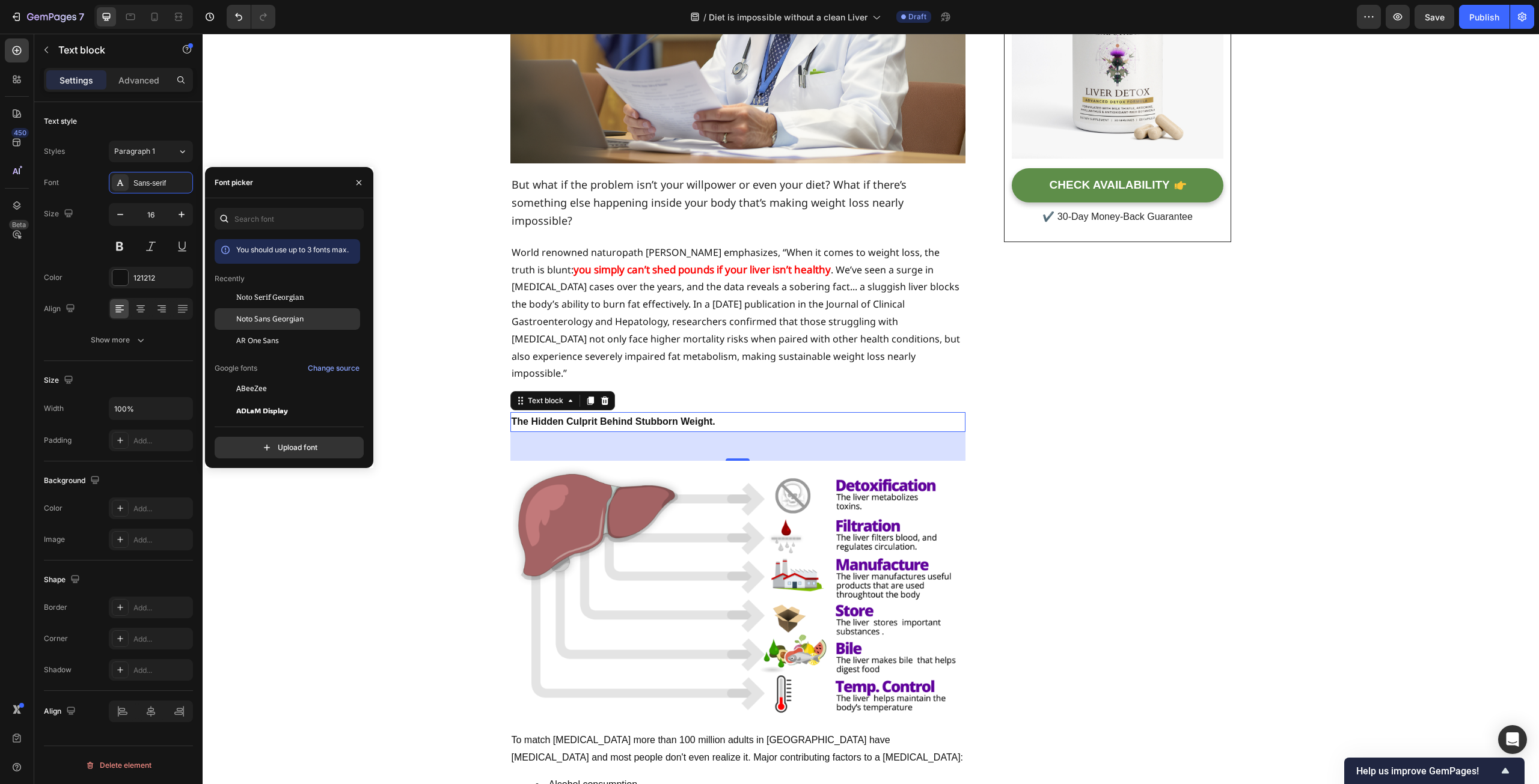
click at [279, 312] on div "Noto Sans Georgian" at bounding box center [287, 319] width 145 height 21
click at [627, 283] on p "World renowned naturopath [PERSON_NAME] emphasizes, “When it comes to weight lo…" at bounding box center [738, 312] width 453 height 138
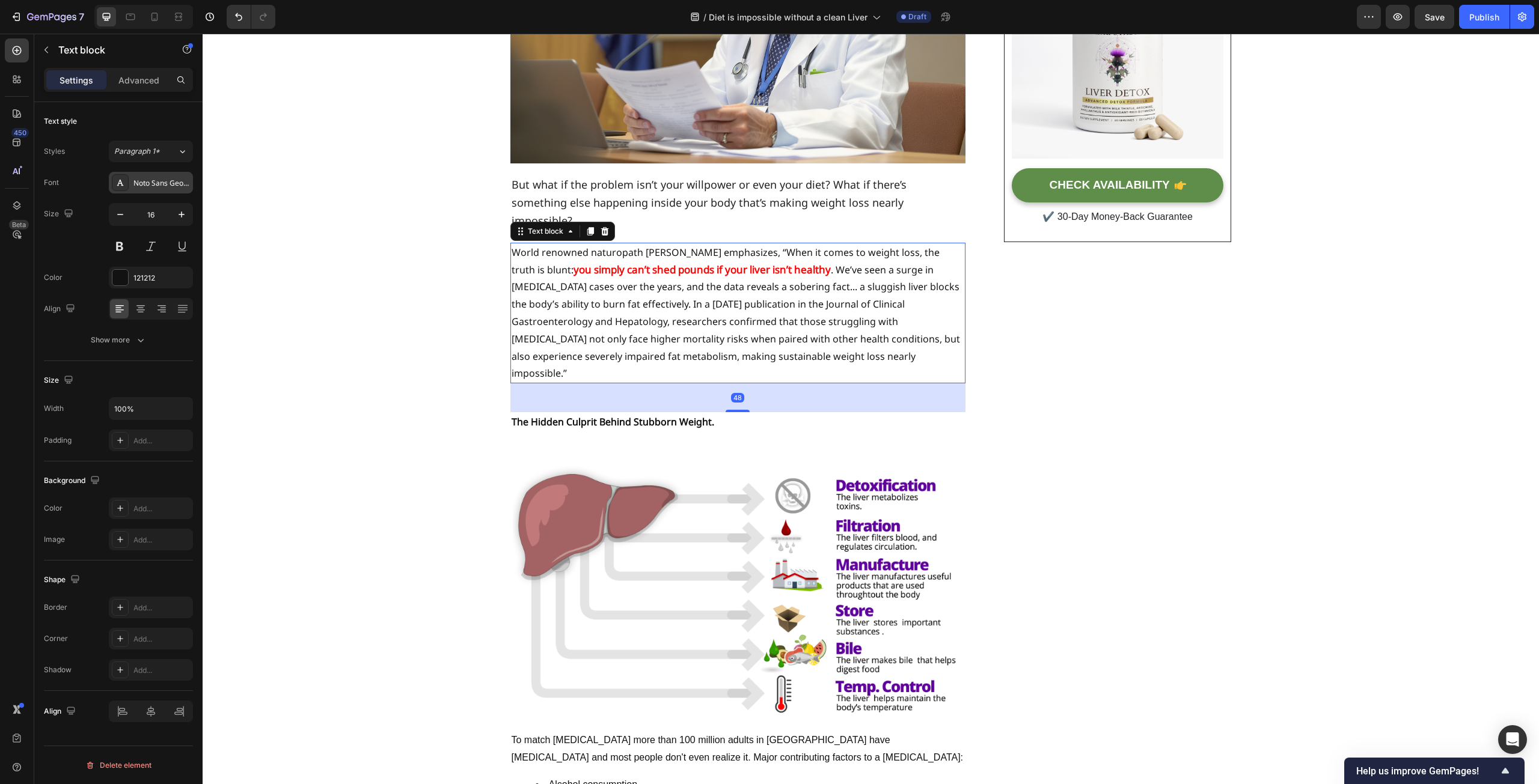
click at [153, 189] on div "Noto Sans Georgian" at bounding box center [151, 182] width 84 height 21
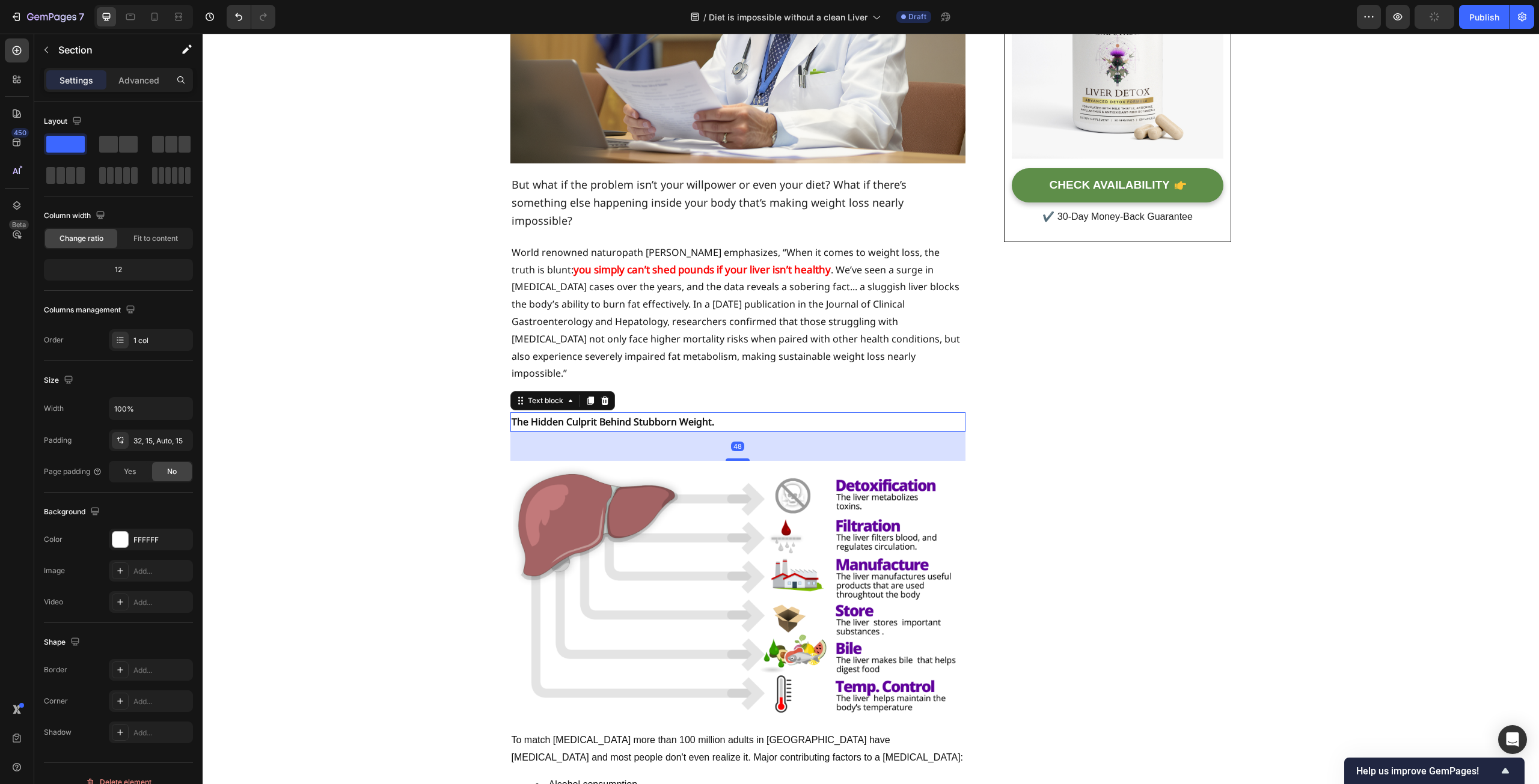
click at [601, 415] on strong "The Hidden Culprit Behind Stubborn Weight." at bounding box center [612, 421] width 203 height 13
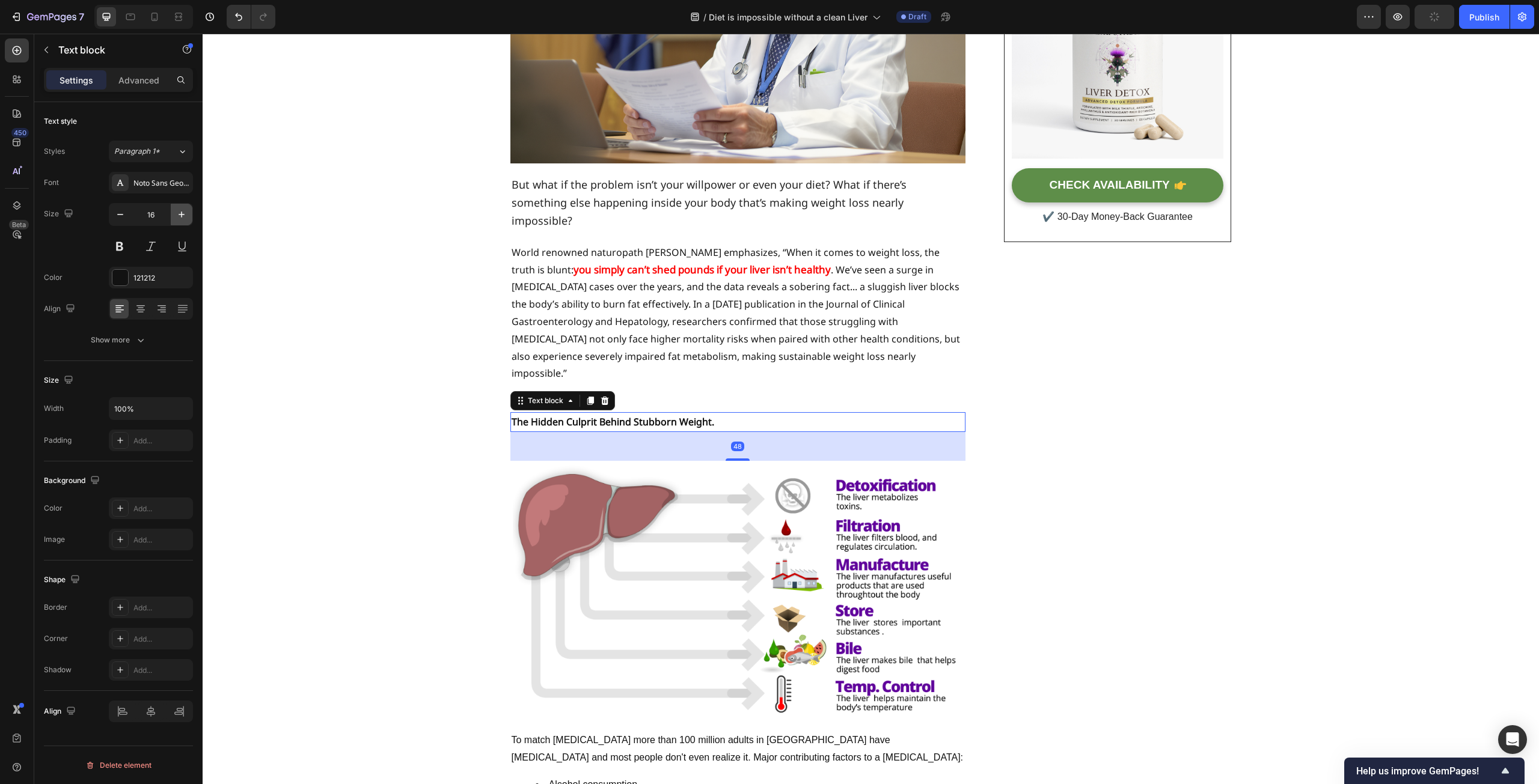
click at [183, 213] on icon "button" at bounding box center [181, 214] width 12 height 12
type input "18"
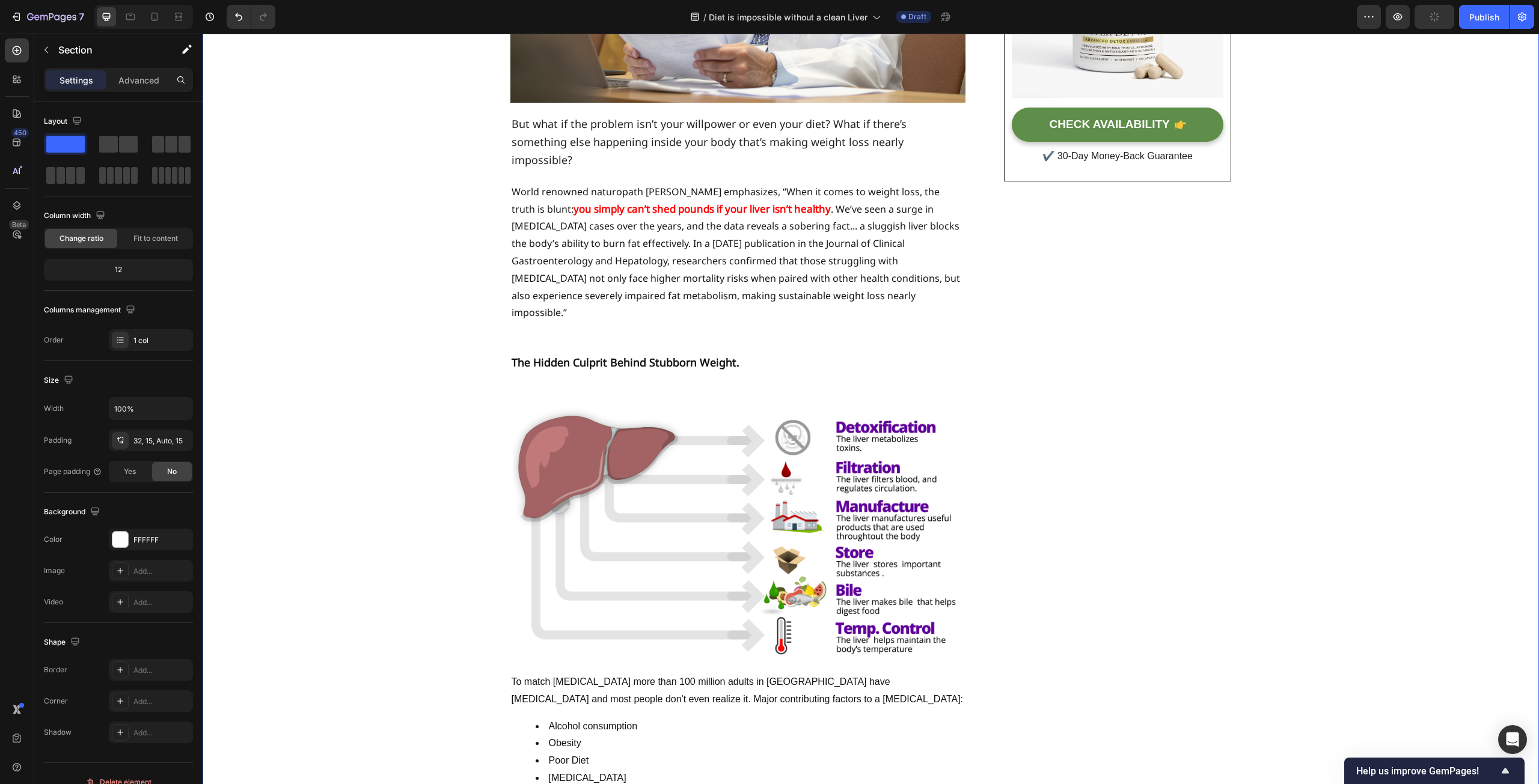
scroll to position [481, 0]
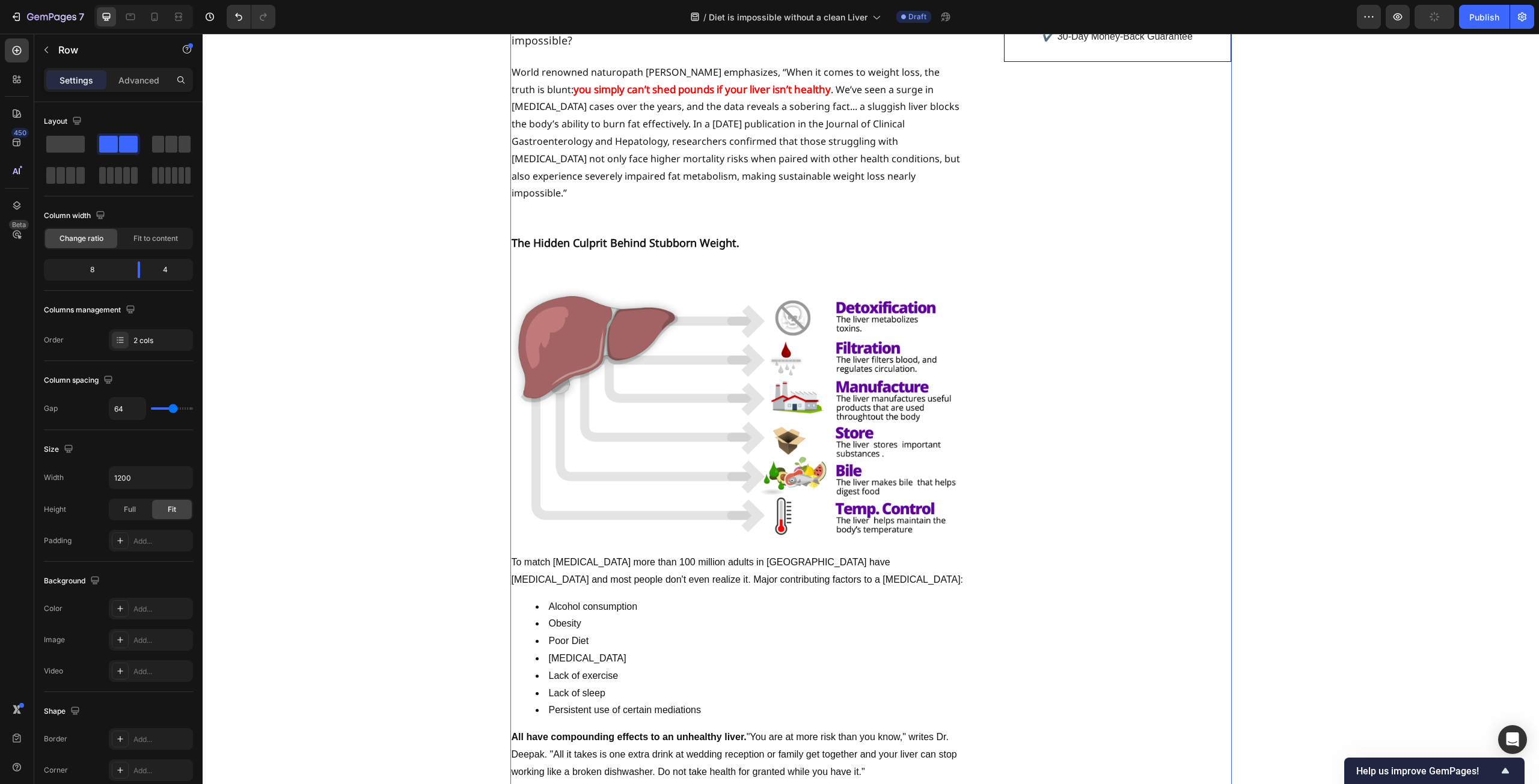
click at [605, 145] on p "World renowned naturopath [PERSON_NAME] emphasizes, “When it comes to weight lo…" at bounding box center [738, 133] width 453 height 138
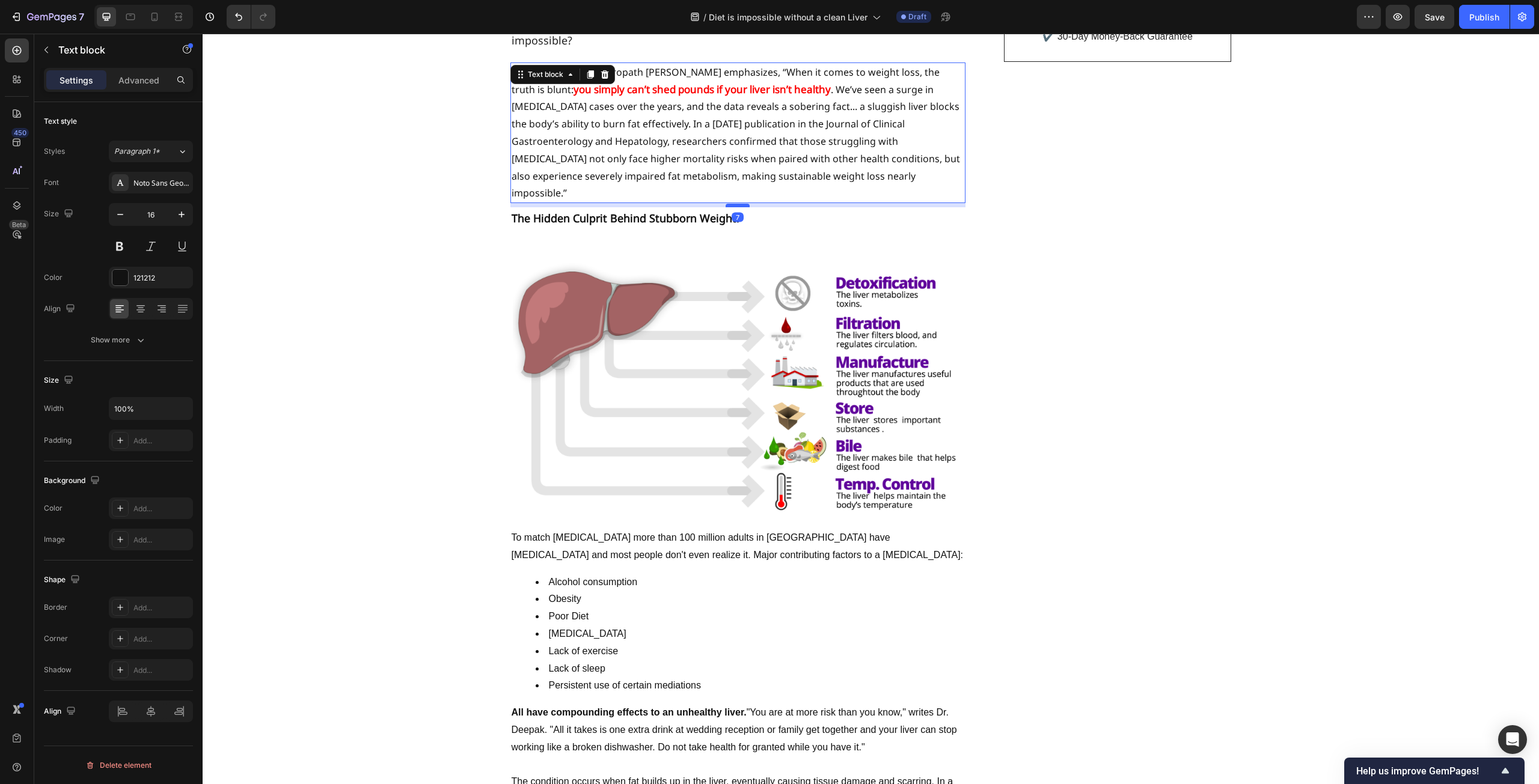
drag, startPoint x: 741, startPoint y: 196, endPoint x: 740, endPoint y: 172, distance: 24.0
click at [740, 203] on div at bounding box center [738, 205] width 24 height 4
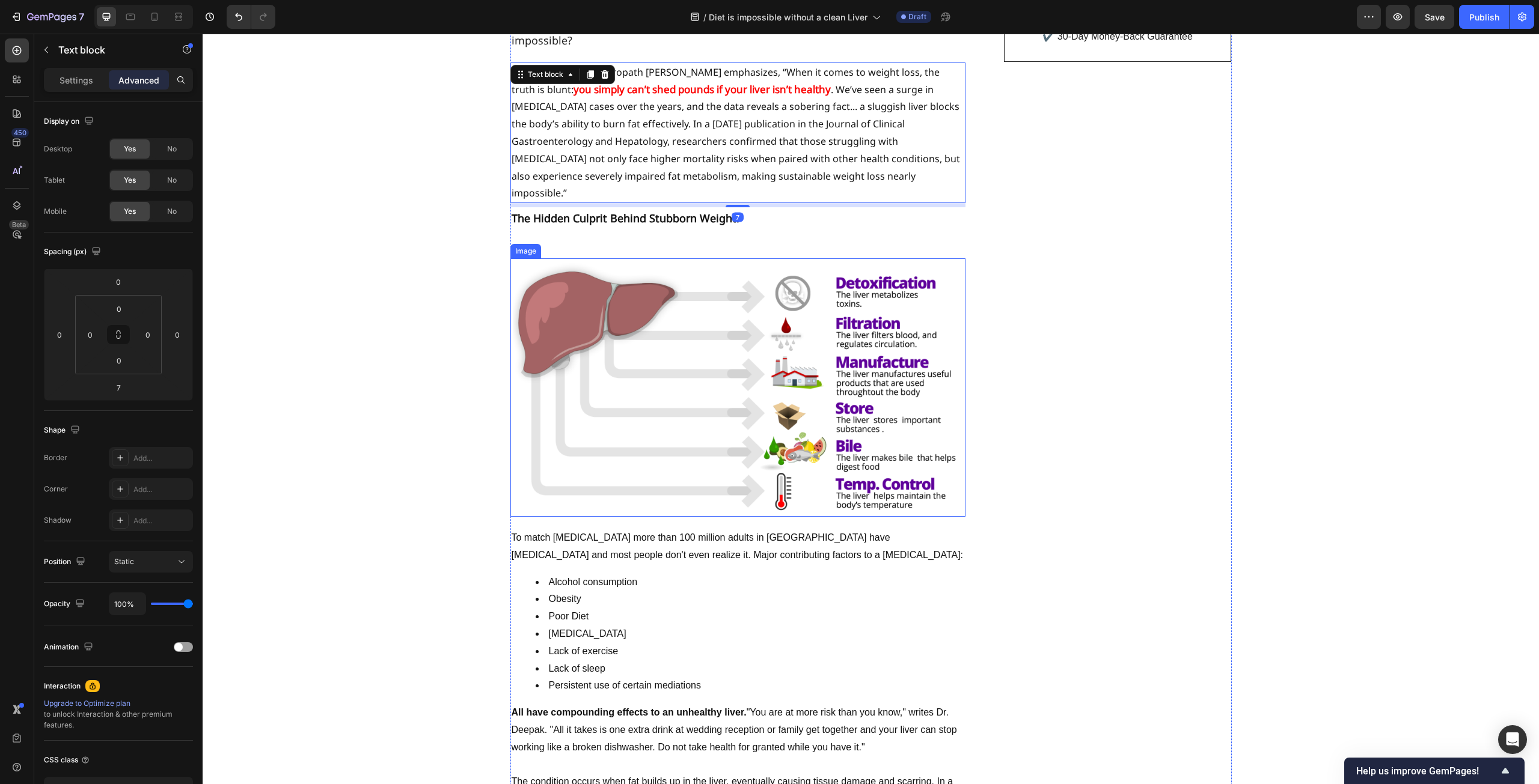
click at [645, 319] on img at bounding box center [738, 388] width 455 height 259
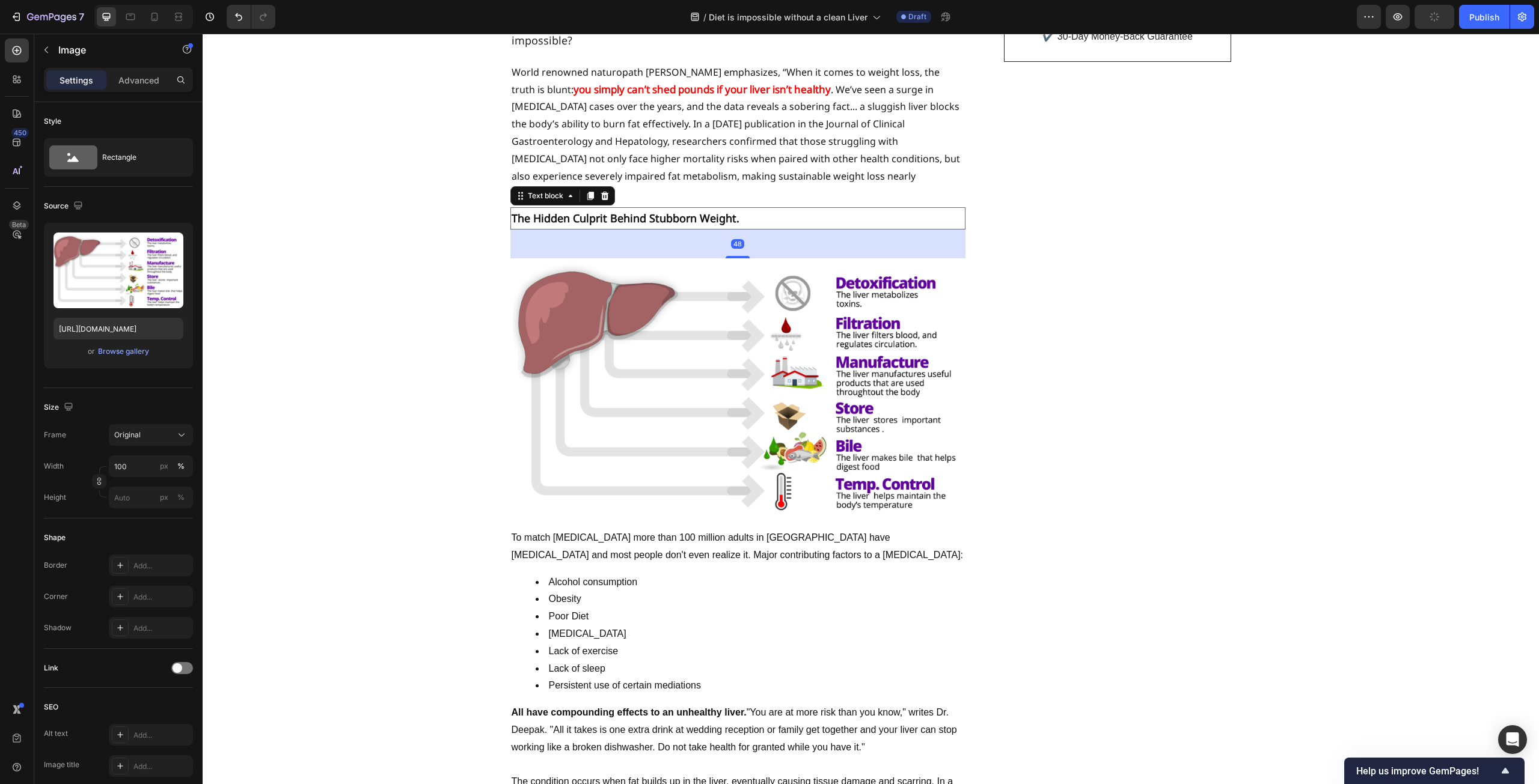
click at [718, 211] on strong "The Hidden Culprit Behind Stubborn Weight." at bounding box center [625, 218] width 228 height 14
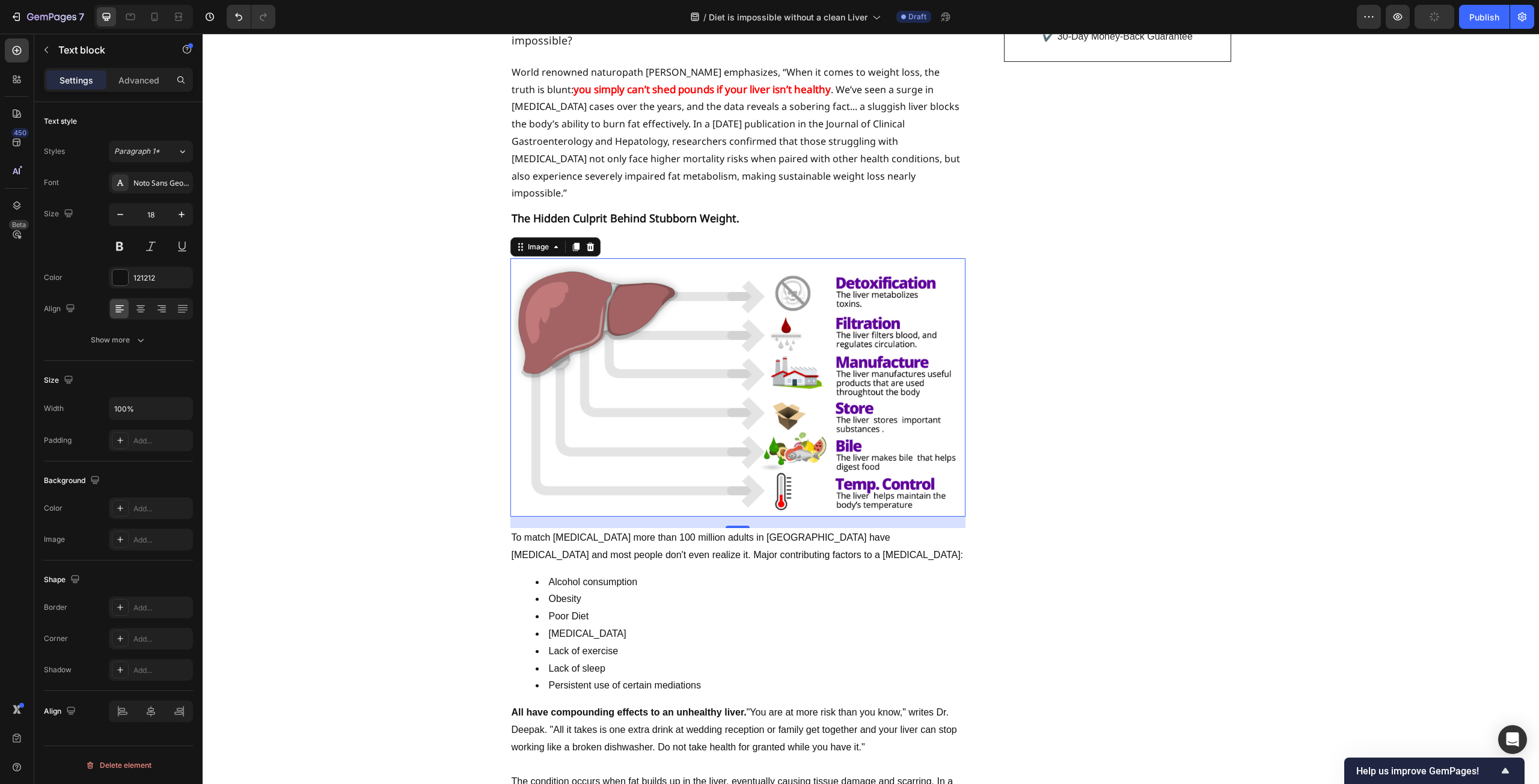
drag, startPoint x: 734, startPoint y: 223, endPoint x: 734, endPoint y: 213, distance: 10.0
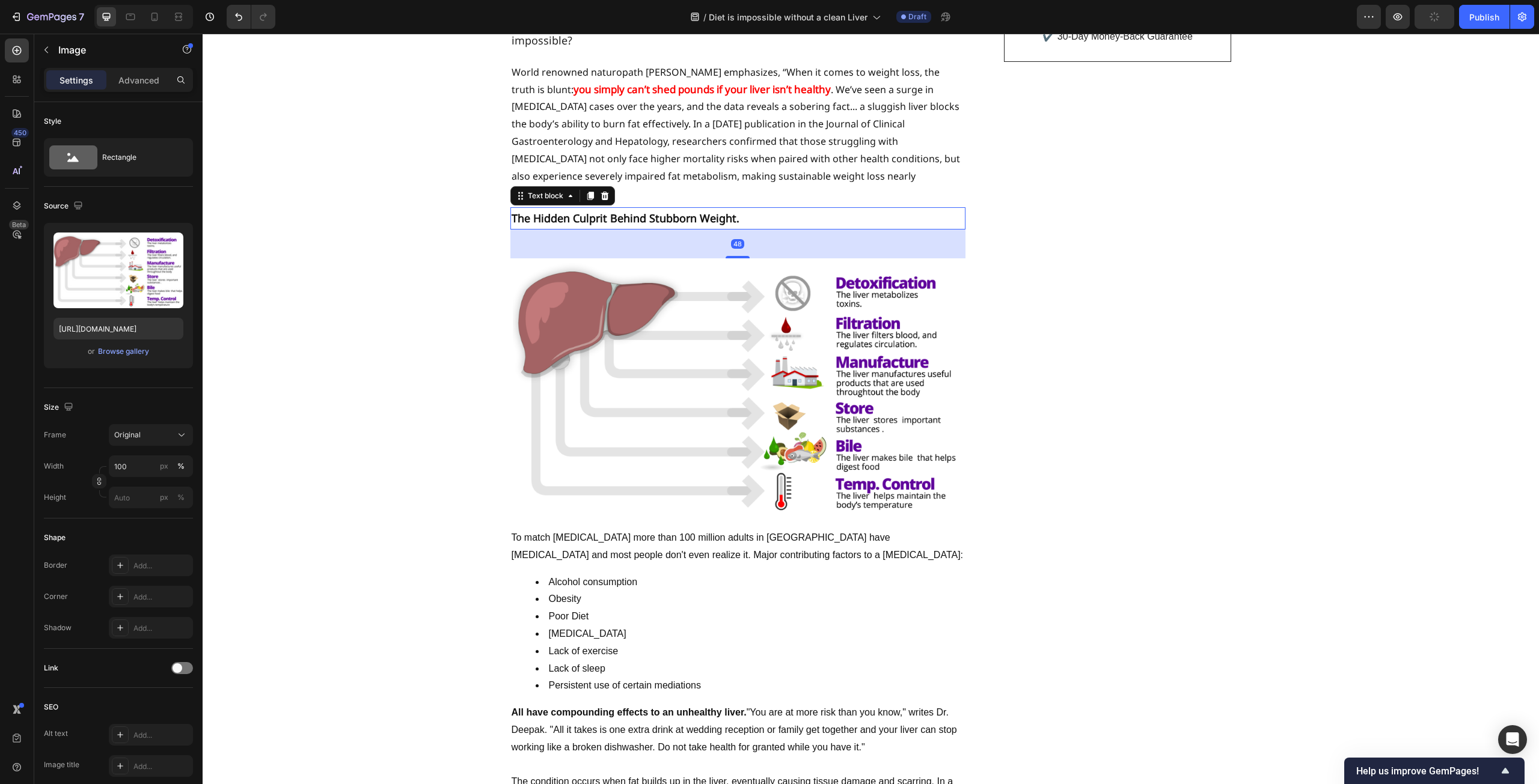
click at [725, 211] on strong "The Hidden Culprit Behind Stubborn Weight." at bounding box center [625, 218] width 228 height 14
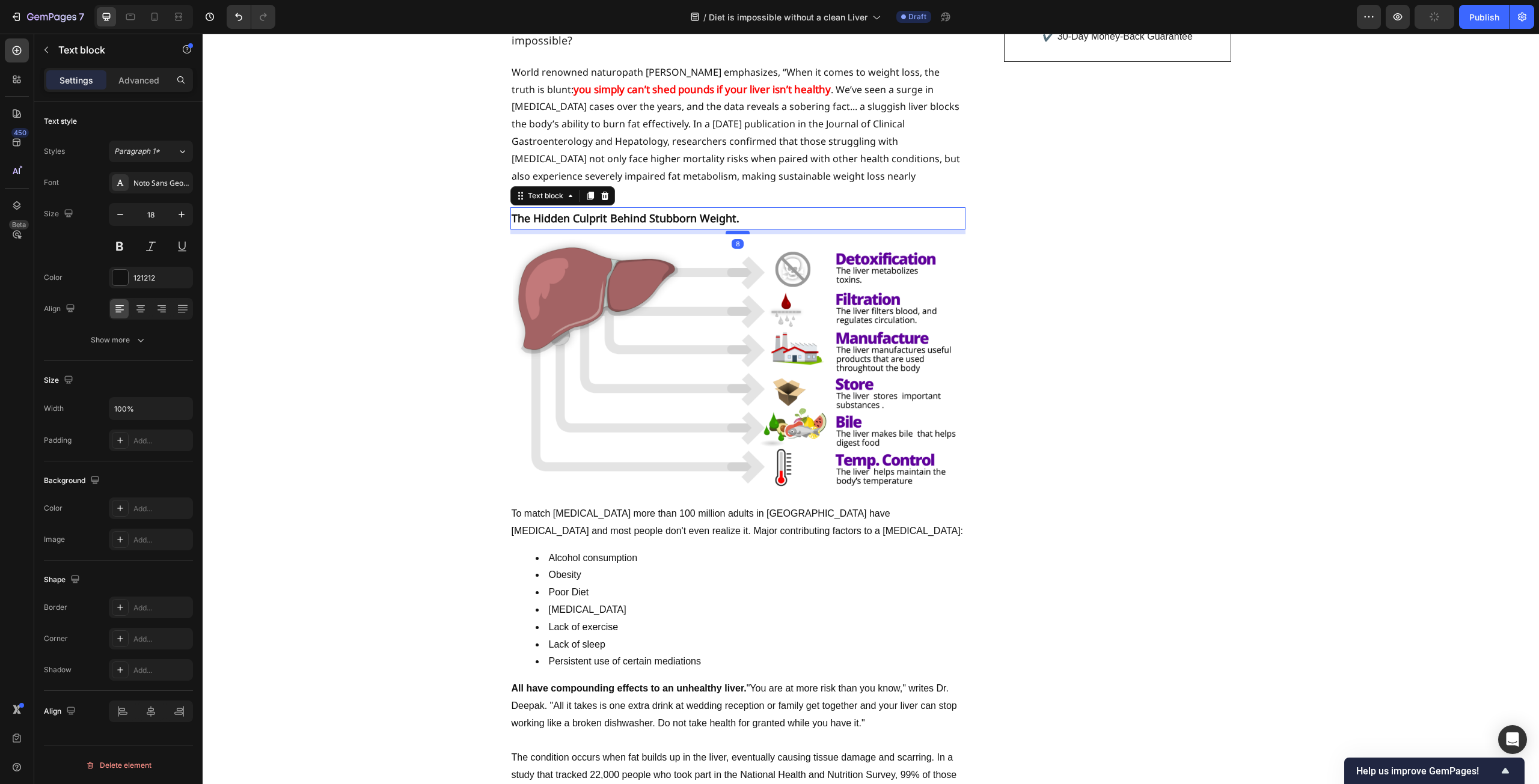
drag, startPoint x: 735, startPoint y: 221, endPoint x: 735, endPoint y: 197, distance: 24.0
click at [735, 231] on div at bounding box center [738, 233] width 24 height 4
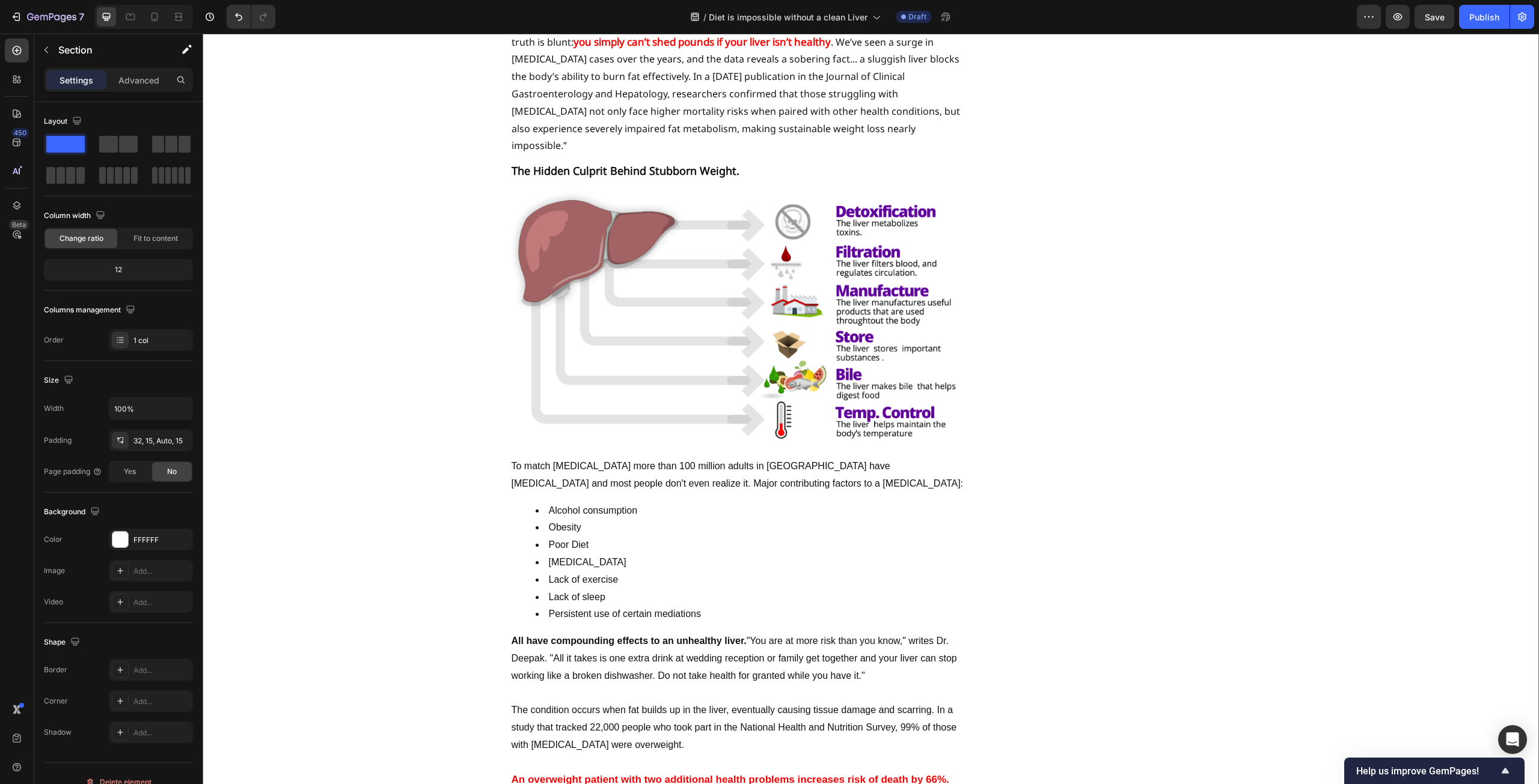
scroll to position [601, 0]
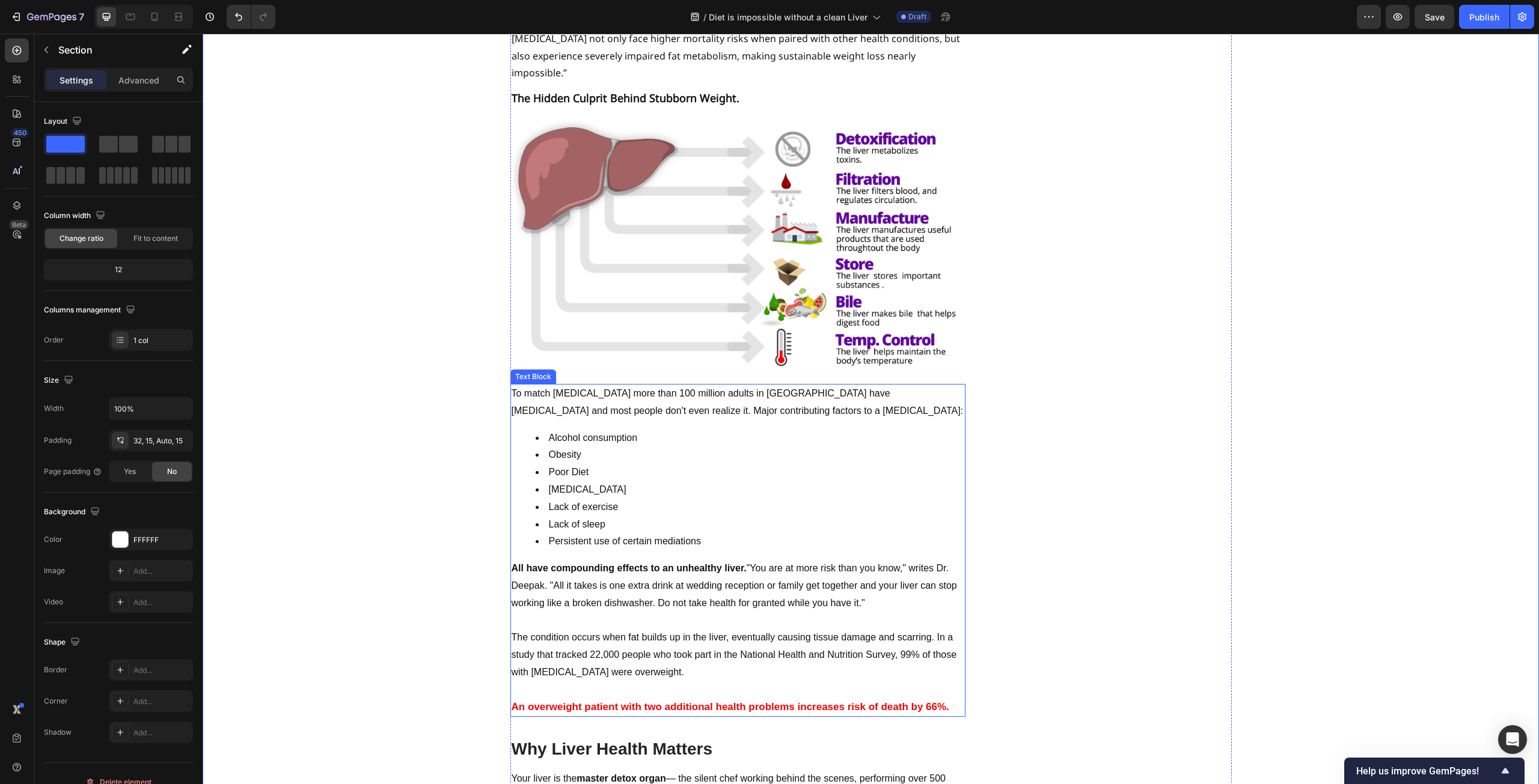
click at [699, 430] on li "Alcohol consumption" at bounding box center [750, 439] width 429 height 17
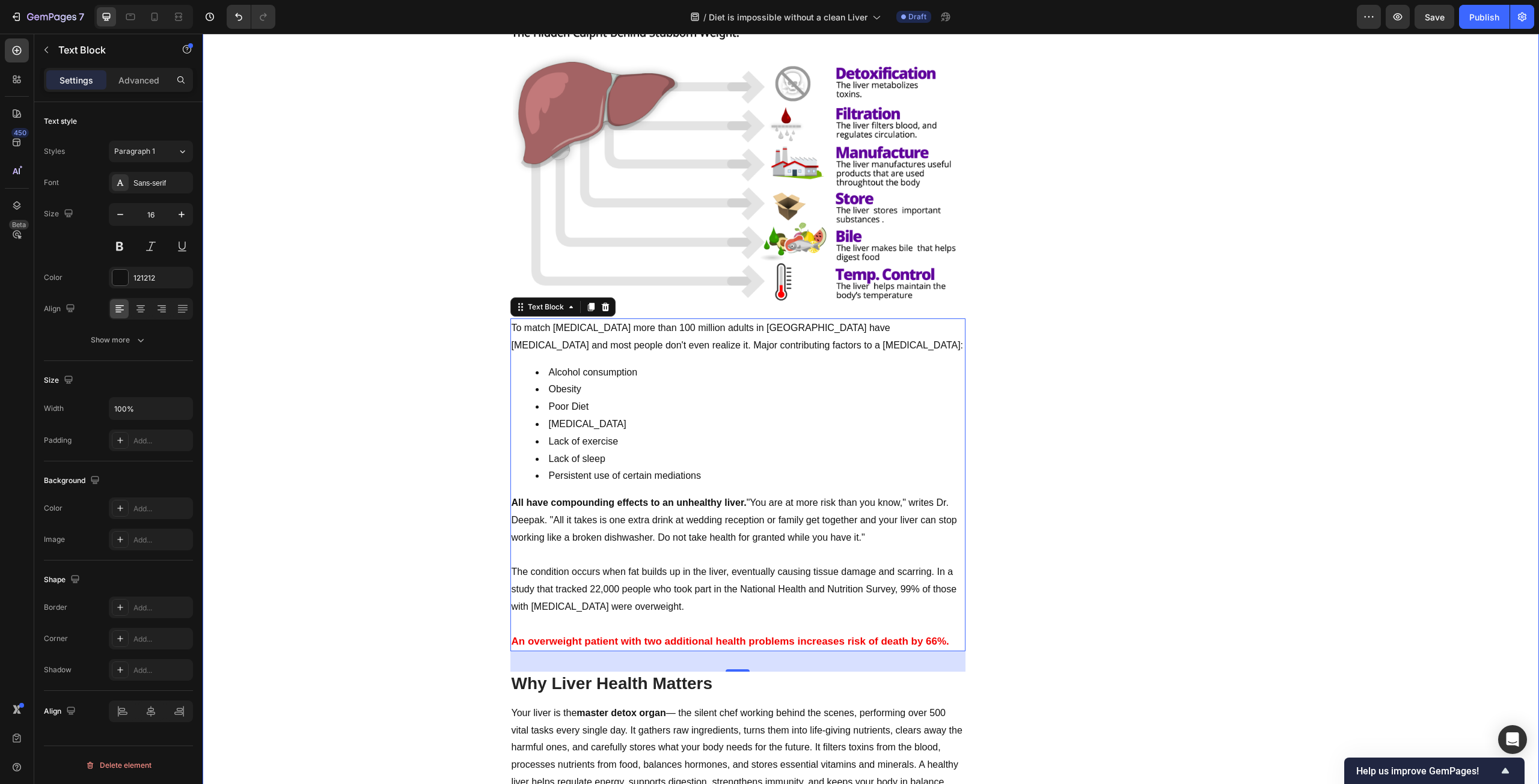
scroll to position [721, 0]
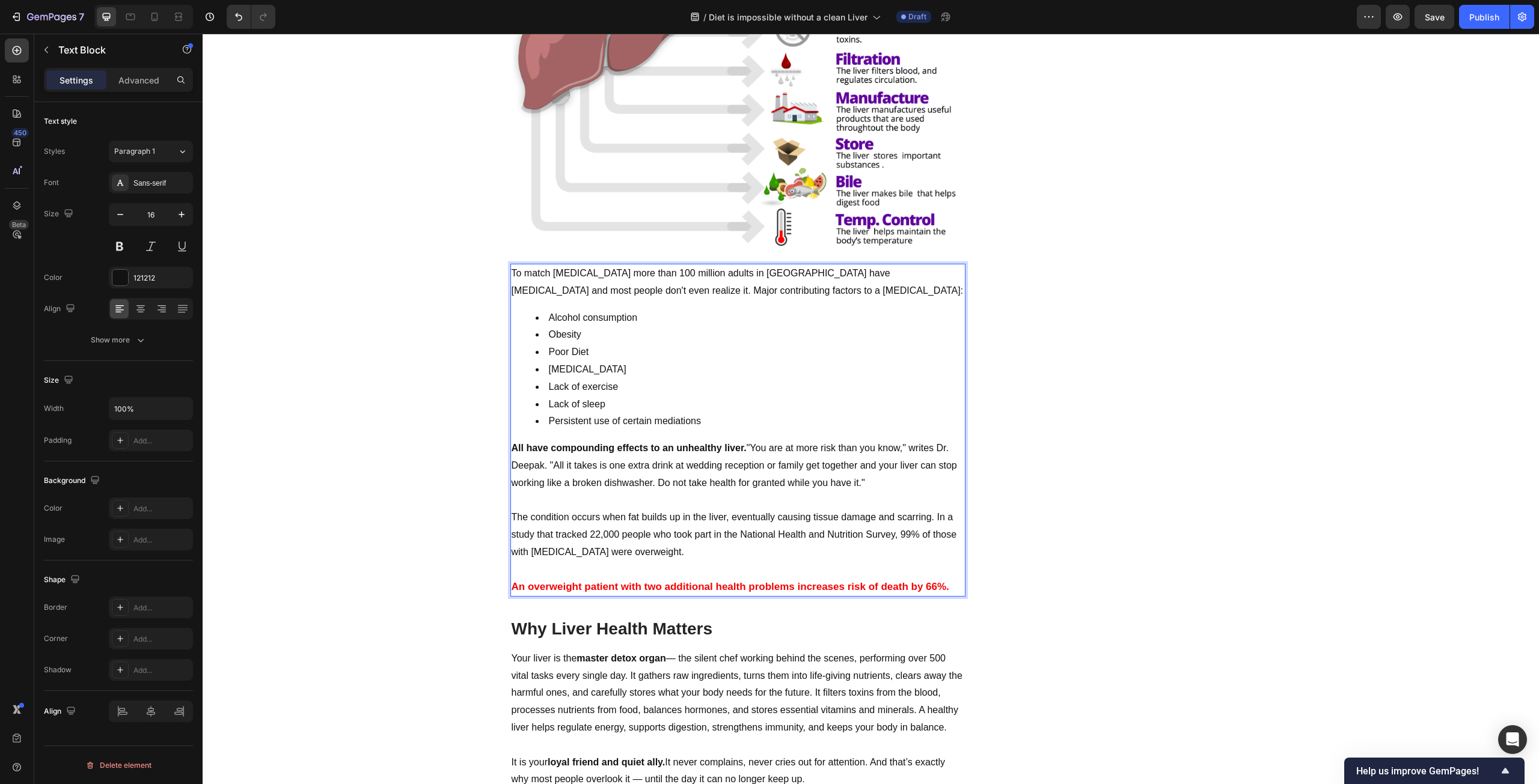
click at [881, 509] on p "The condition occurs when fat builds up in the liver, eventually causing tissue…" at bounding box center [738, 535] width 453 height 52
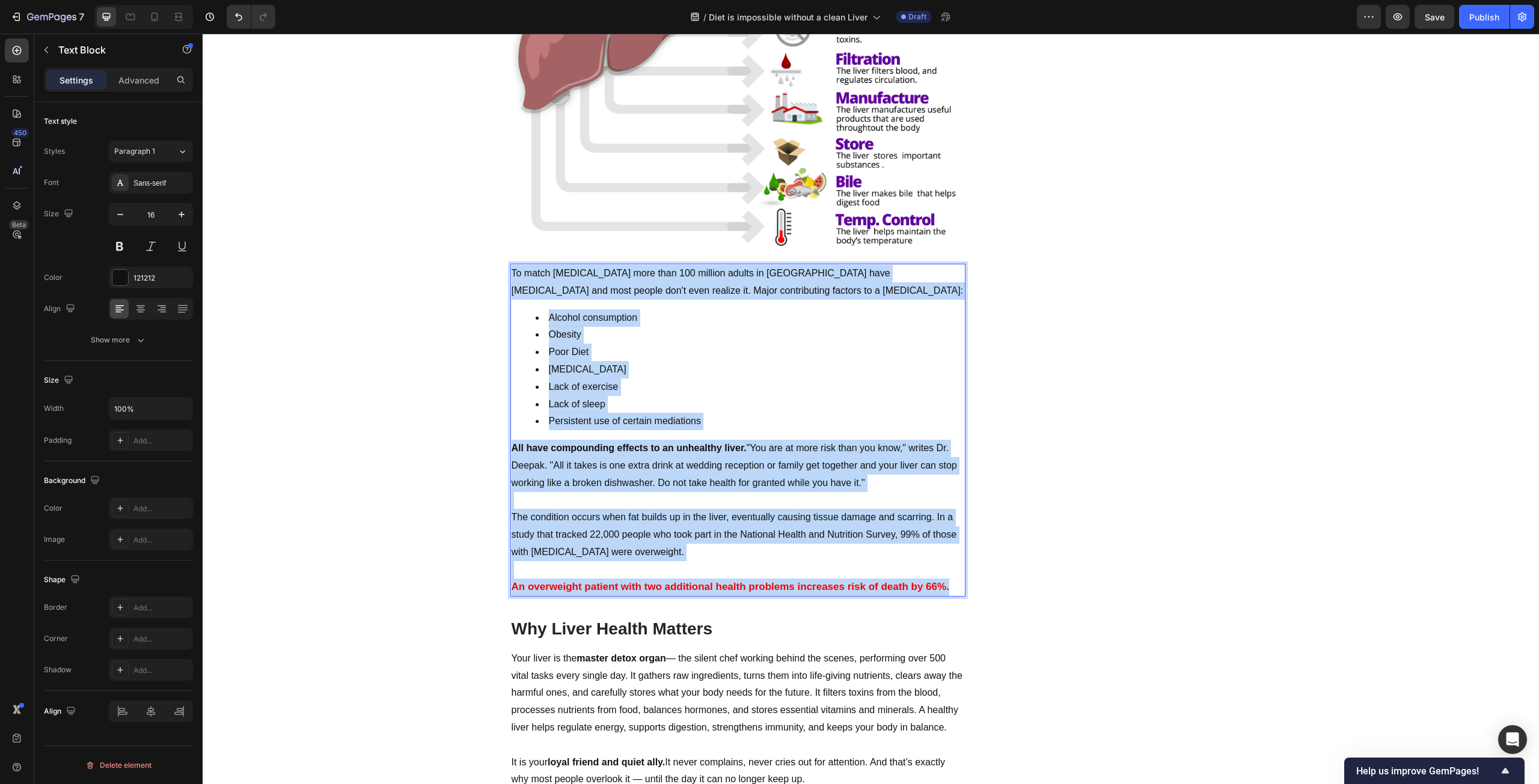
drag, startPoint x: 949, startPoint y: 549, endPoint x: 509, endPoint y: 241, distance: 537.1
click at [511, 263] on div "To match [MEDICAL_DATA] more than 100 million adults in [GEOGRAPHIC_DATA] have …" at bounding box center [738, 430] width 455 height 333
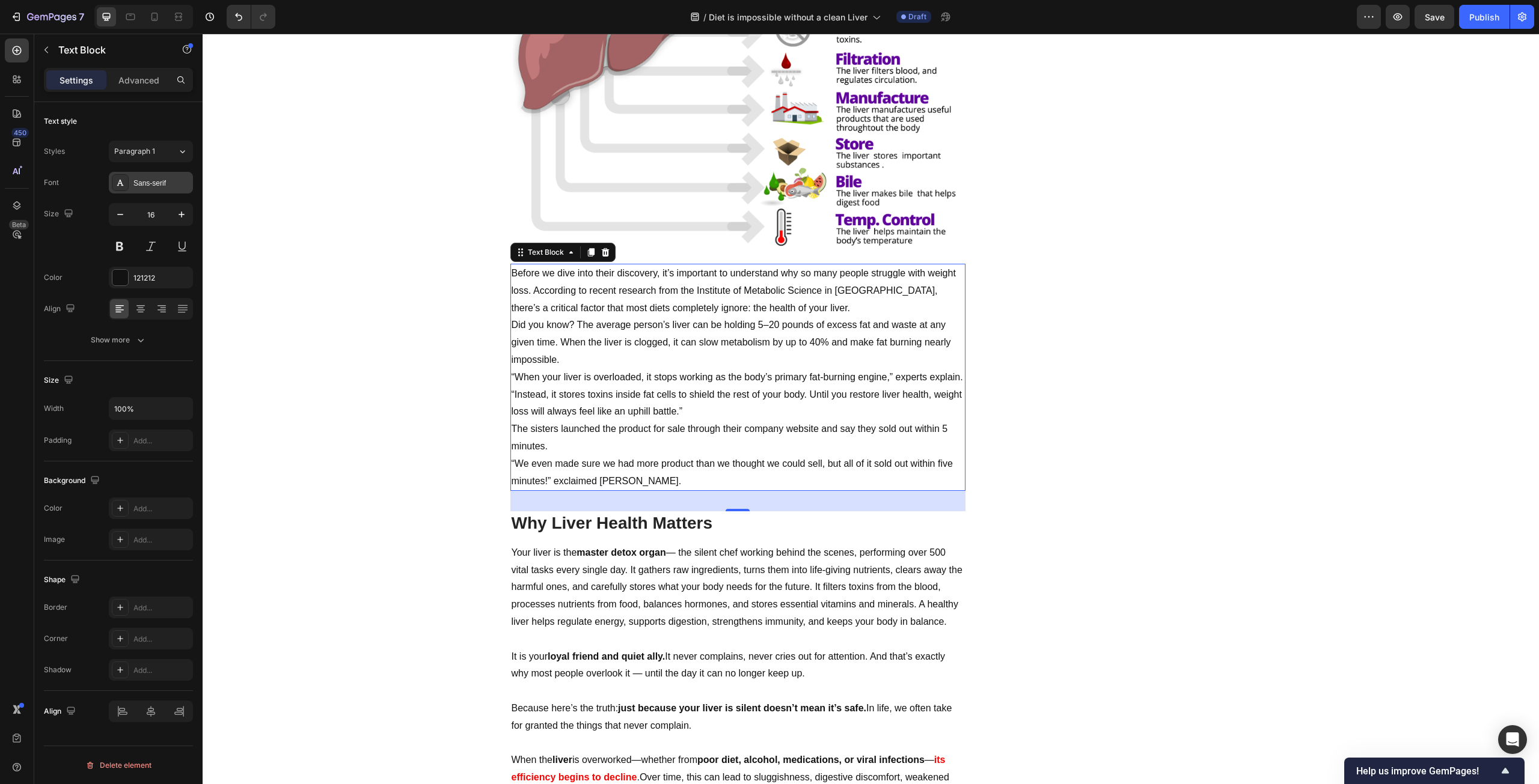
click at [147, 183] on div "Sans-serif" at bounding box center [162, 184] width 57 height 11
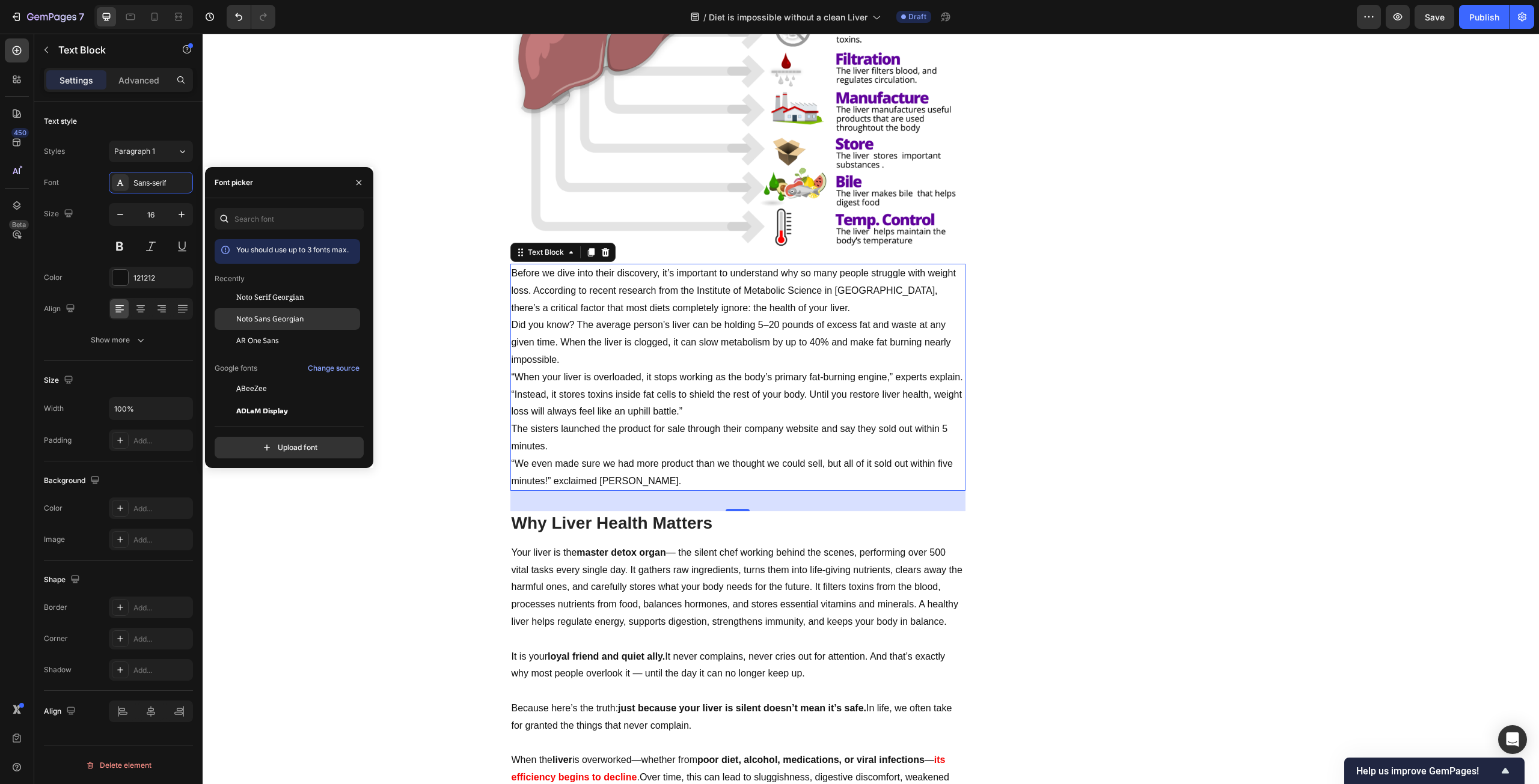
click at [256, 324] on span "Noto Sans Georgian" at bounding box center [269, 319] width 67 height 11
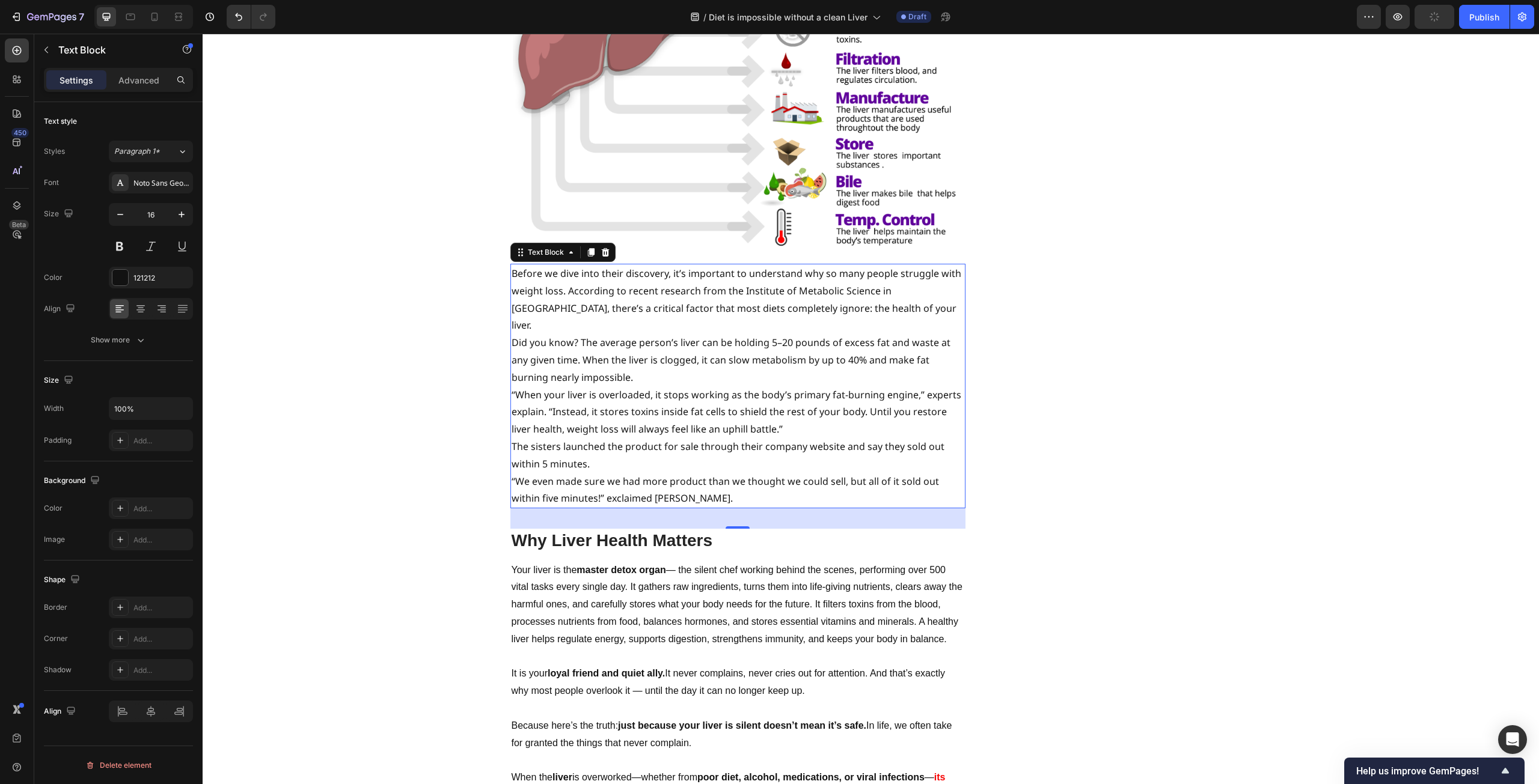
click at [897, 271] on p "Before we dive into their discovery, it’s important to understand why so many p…" at bounding box center [738, 300] width 453 height 69
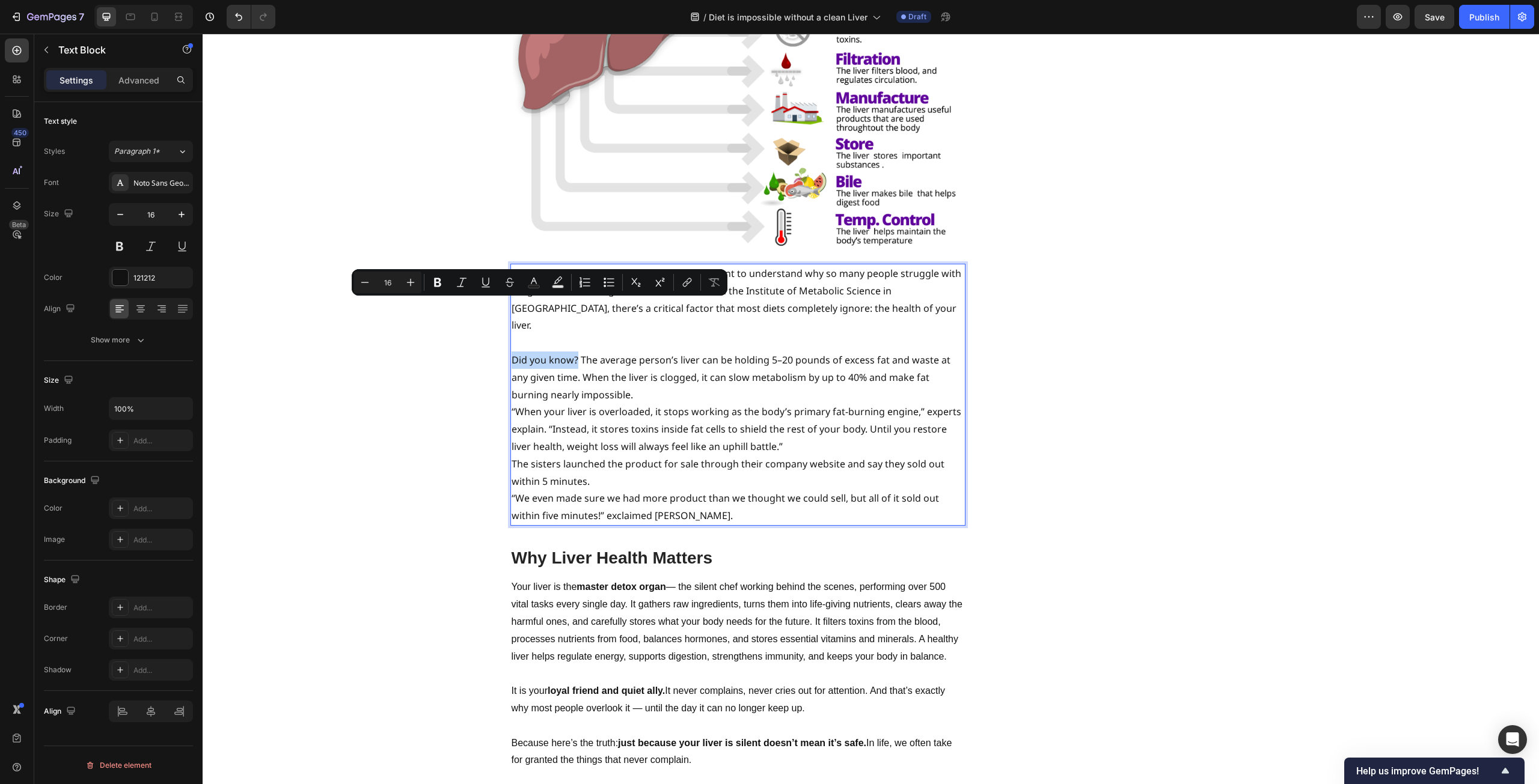
drag, startPoint x: 574, startPoint y: 310, endPoint x: 508, endPoint y: 309, distance: 66.0
click at [511, 352] on p "Did you know? The average person’s liver can be holding 5–20 pounds of excess f…" at bounding box center [738, 378] width 453 height 52
click at [686, 352] on p "Did you know? The average person’s liver can be holding 5–20 pounds of excess f…" at bounding box center [738, 378] width 453 height 52
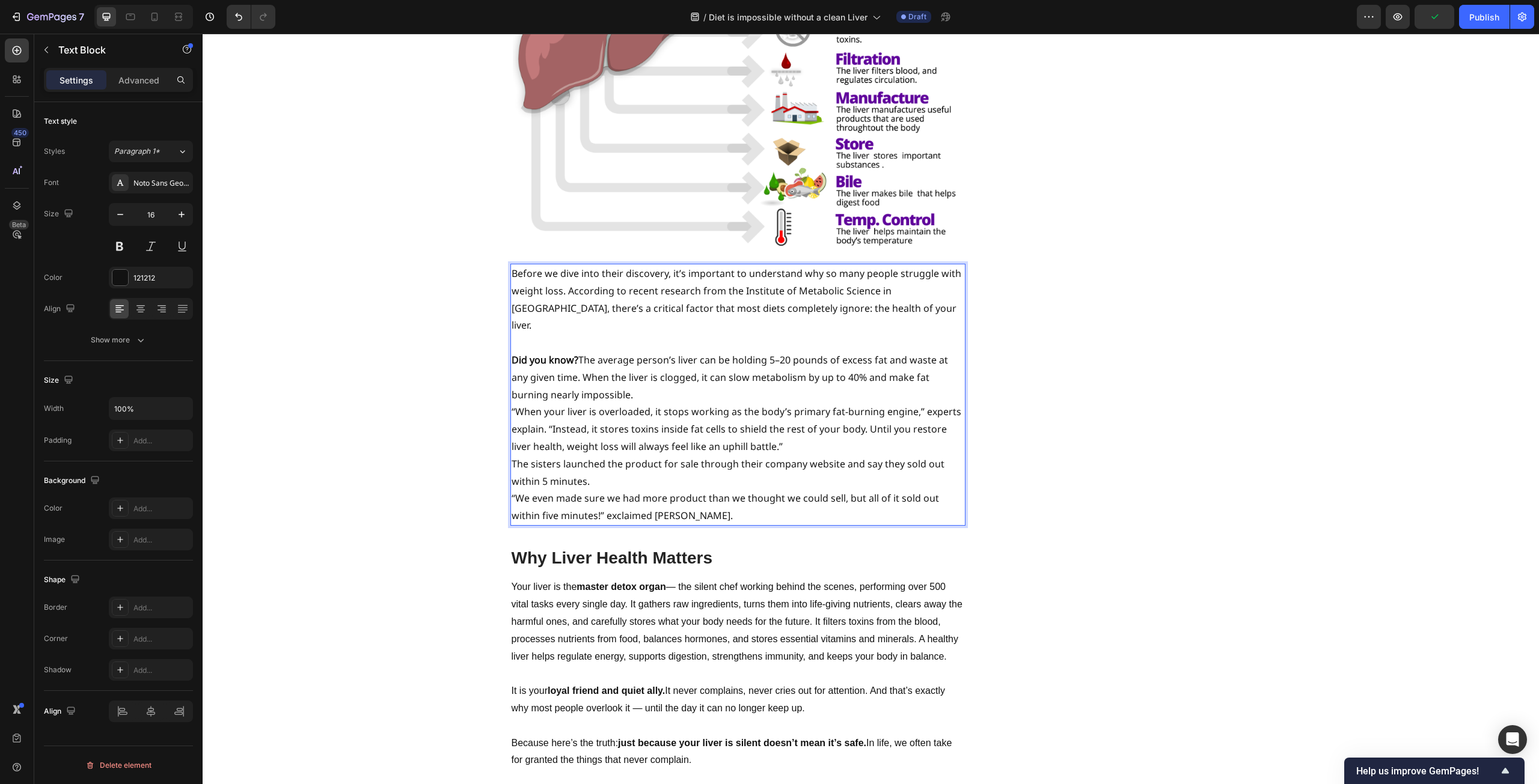
click at [765, 352] on p "Did you know? The average person’s liver can be holding 5–20 pounds of excess f…" at bounding box center [738, 378] width 453 height 52
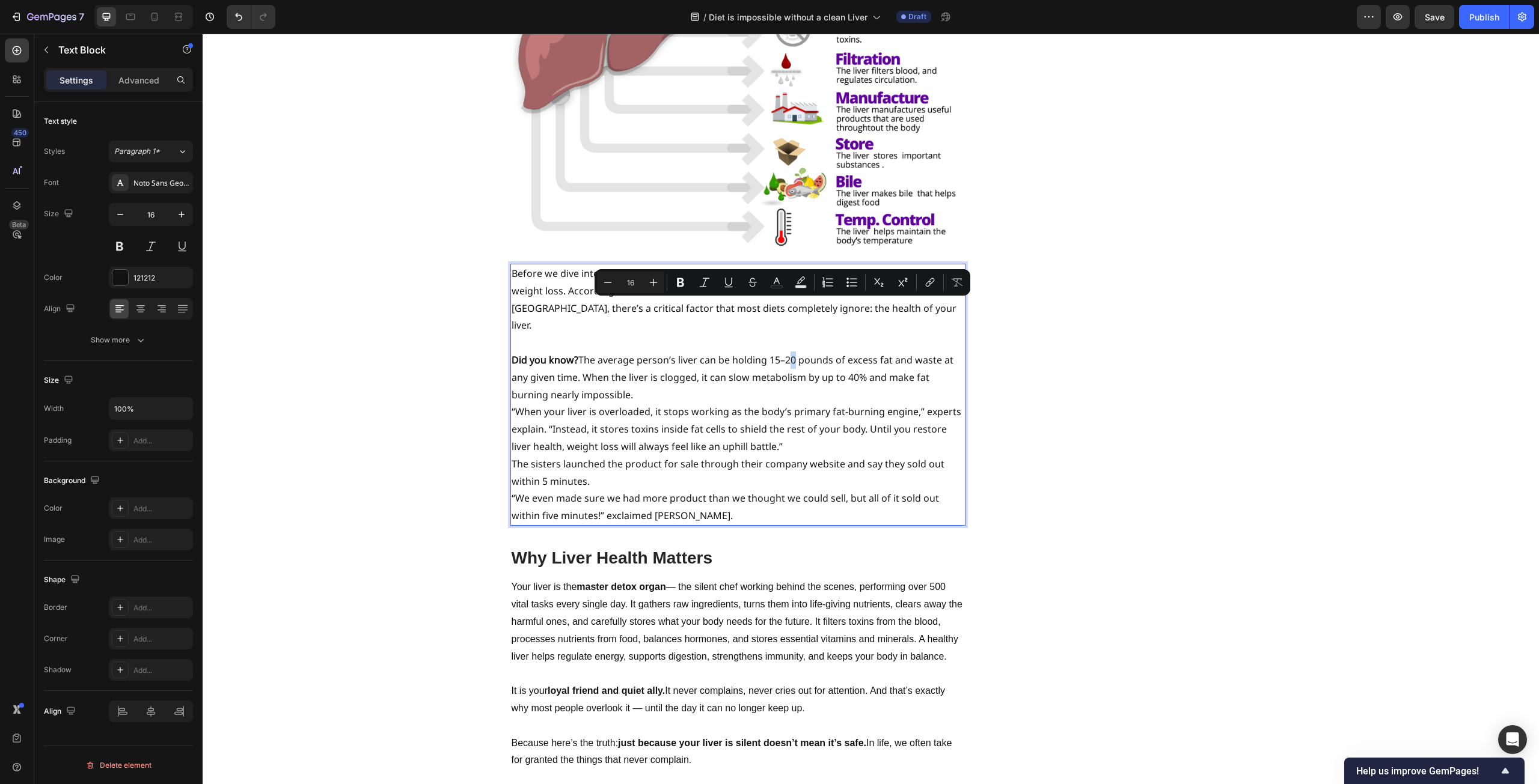
click at [782, 352] on p "Did you know? The average person’s liver can be holding 15–20 pounds of excess …" at bounding box center [738, 378] width 453 height 52
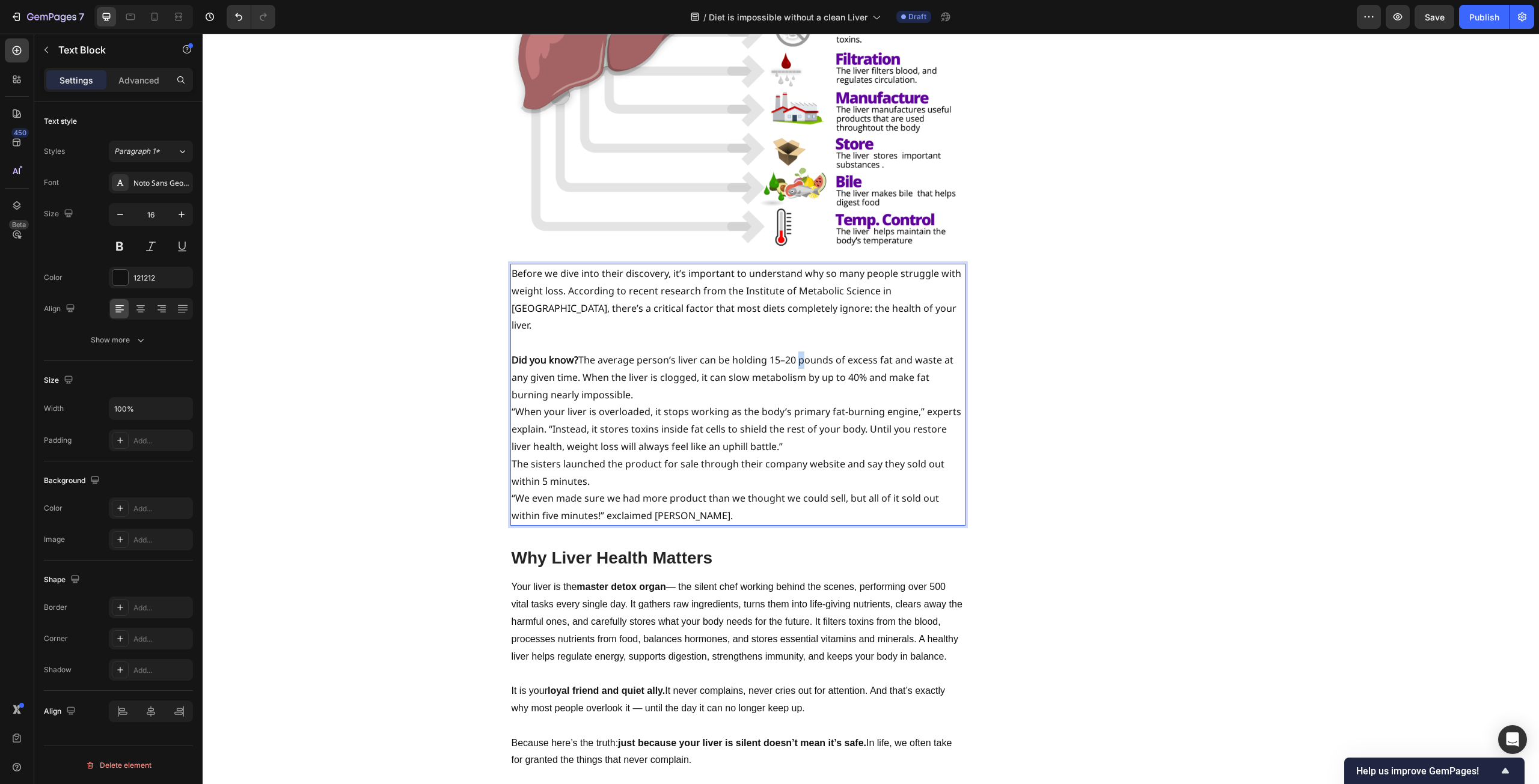
click at [789, 352] on p "Did you know? The average person’s liver can be holding 15–20 pounds of excess …" at bounding box center [738, 378] width 453 height 52
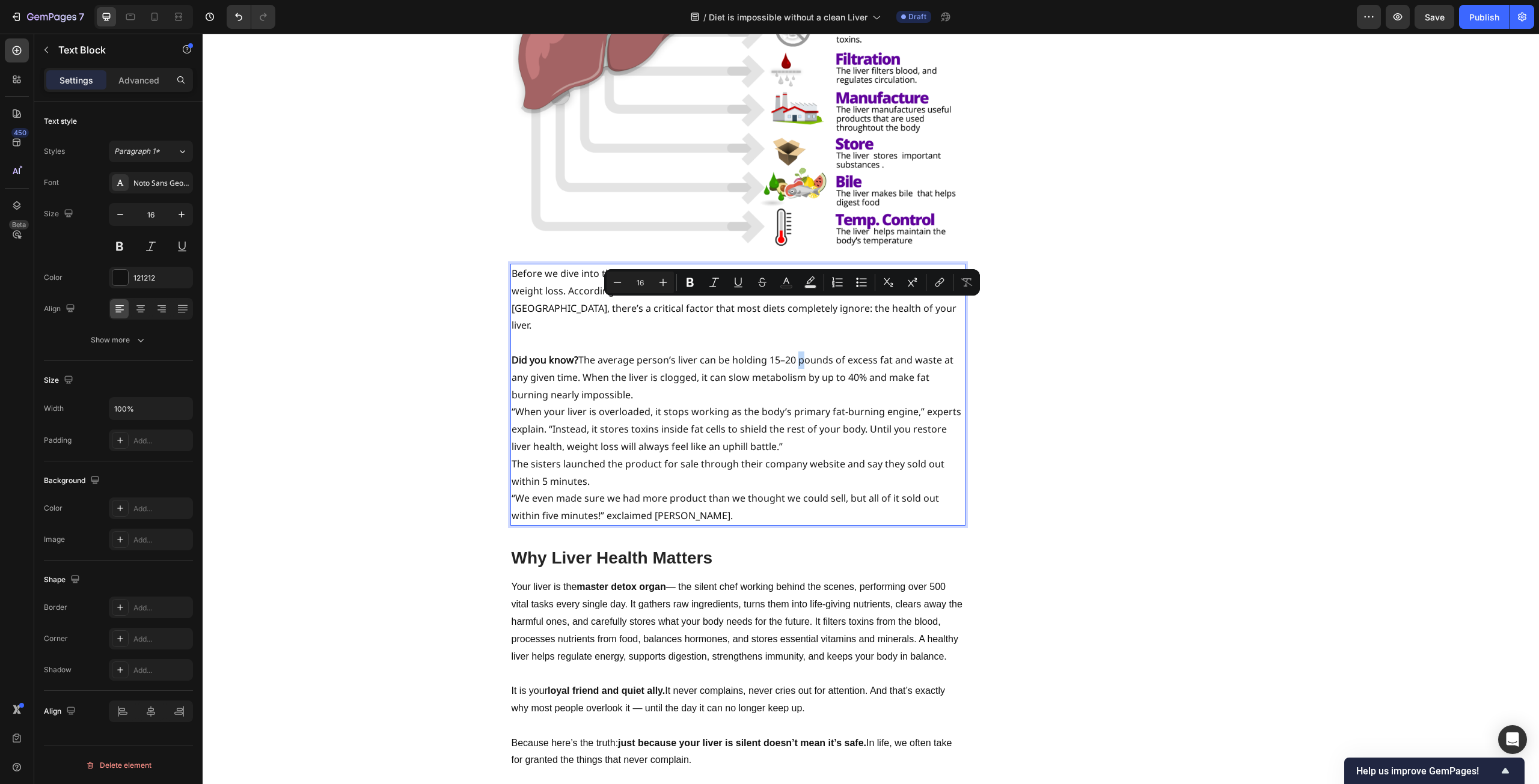
click at [789, 352] on p "Did you know? The average person’s liver can be holding 15–20 pounds of excess …" at bounding box center [738, 378] width 453 height 52
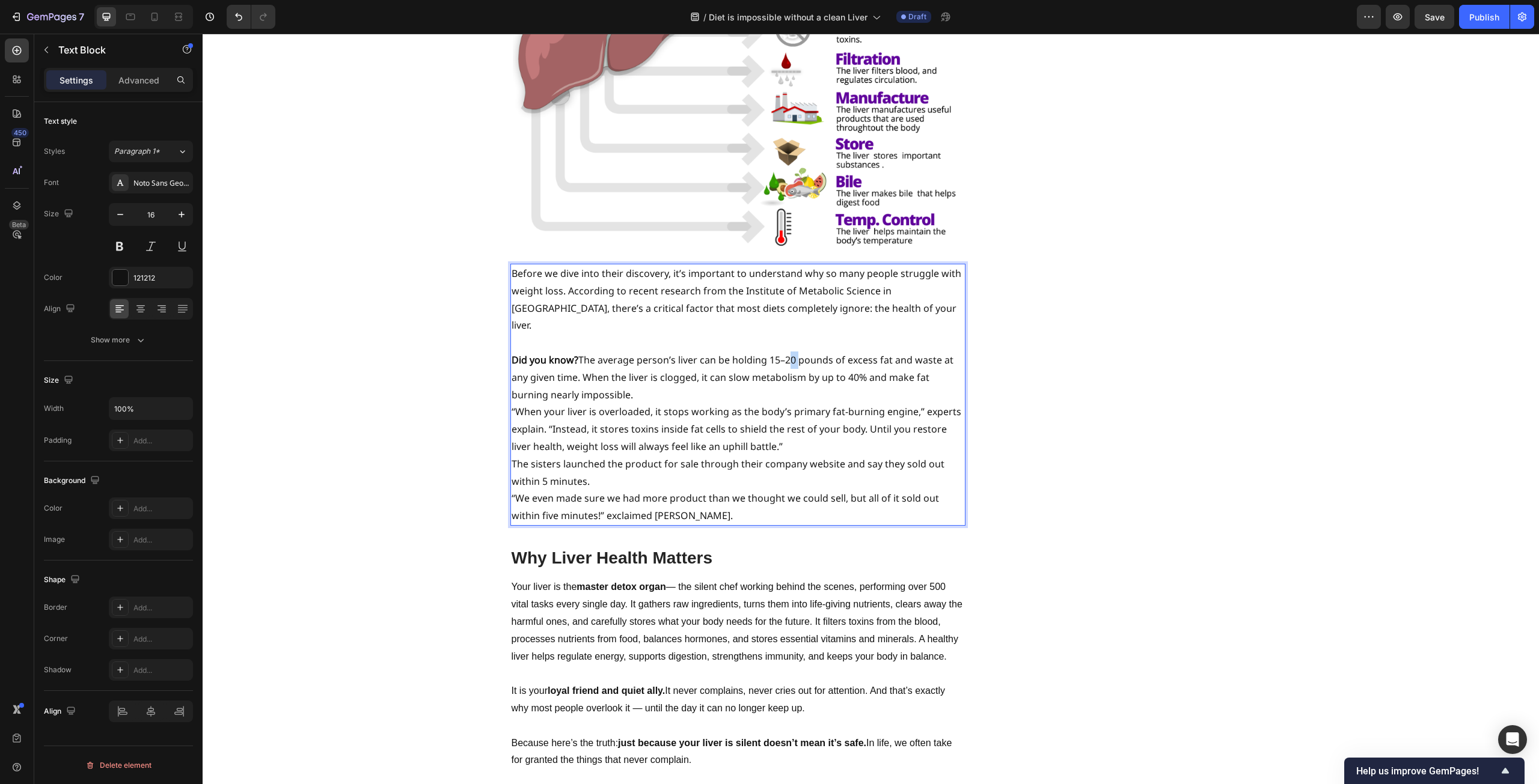
drag, startPoint x: 781, startPoint y: 307, endPoint x: 789, endPoint y: 305, distance: 8.2
click at [789, 352] on p "Did you know? The average person’s liver can be holding 15–20 pounds of excess …" at bounding box center [738, 378] width 453 height 52
click at [789, 352] on p "Did you know? The average person’s liver can be holding 15–35 pounds of excess …" at bounding box center [738, 378] width 453 height 52
drag, startPoint x: 848, startPoint y: 327, endPoint x: 842, endPoint y: 327, distance: 6.0
click at [842, 352] on p "Did you know? The average person’s liver can be holding 15–35 pounds of excess …" at bounding box center [738, 378] width 453 height 52
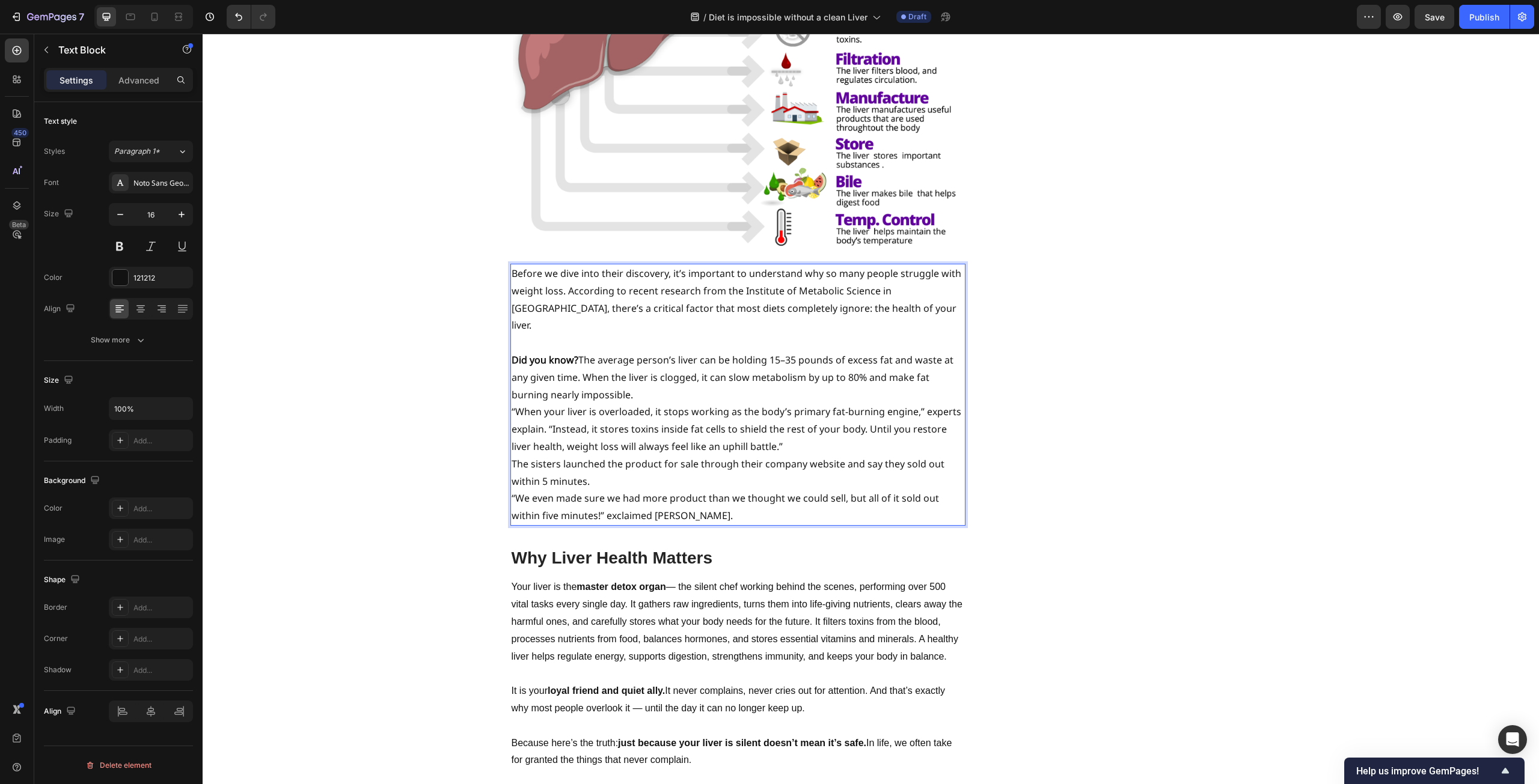
click at [857, 352] on p "Did you know? The average person’s liver can be holding 15–35 pounds of excess …" at bounding box center [738, 378] width 453 height 52
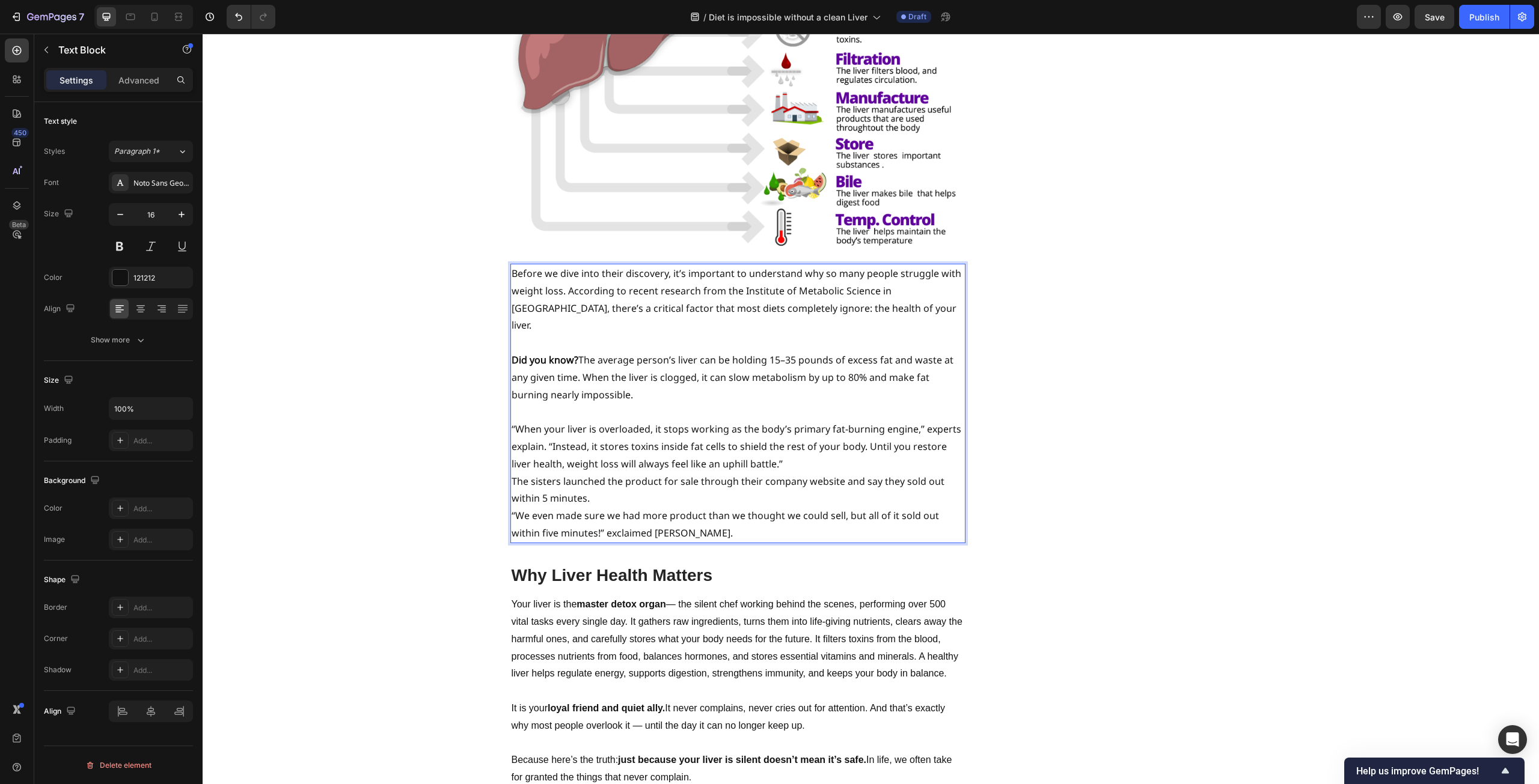
click at [822, 420] on p "“When your liver is overloaded, it stops working as the body’s primary fat-burn…" at bounding box center [738, 446] width 453 height 52
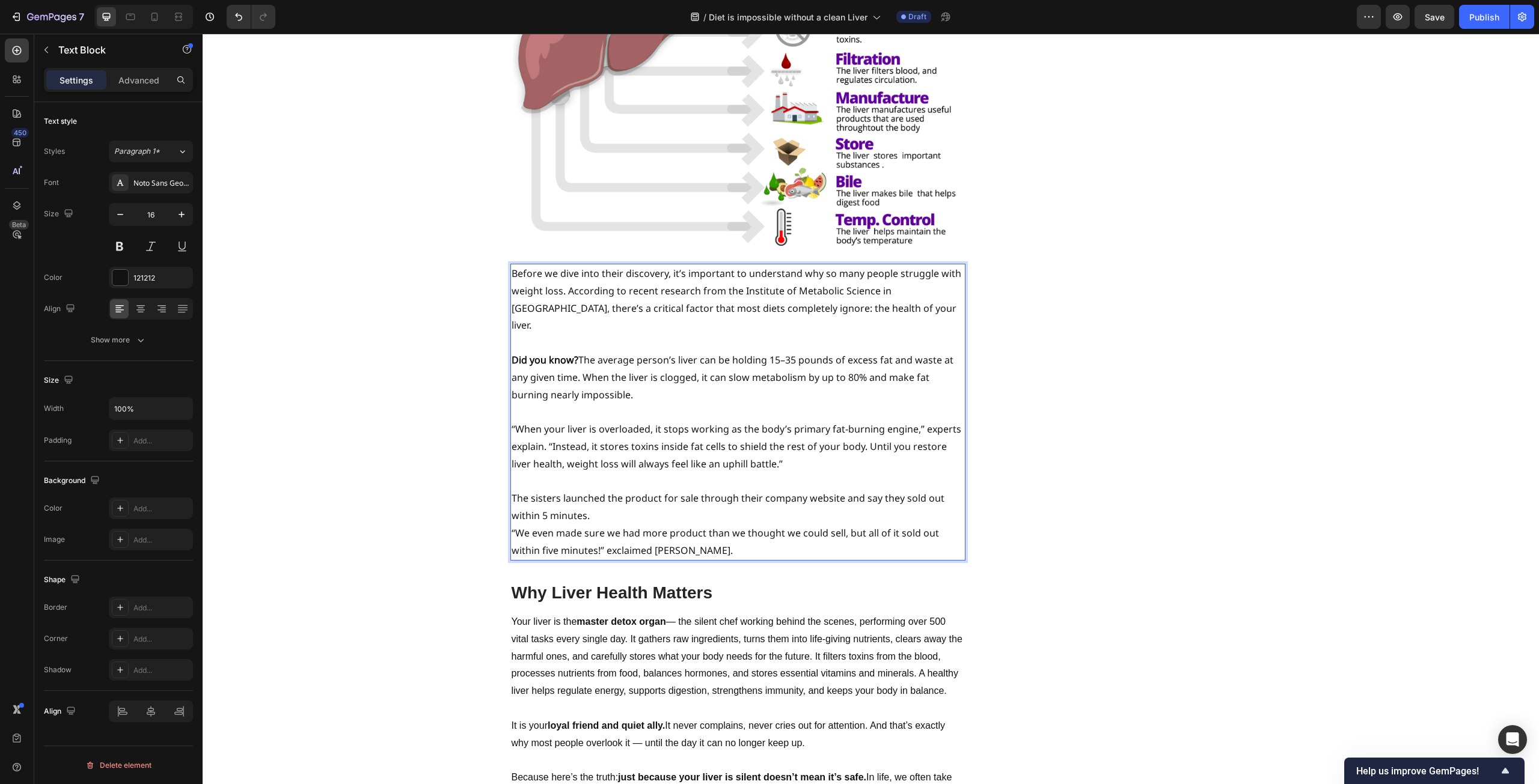
click at [804, 490] on p "The sisters launched the product for sale through their company website and say…" at bounding box center [738, 507] width 453 height 35
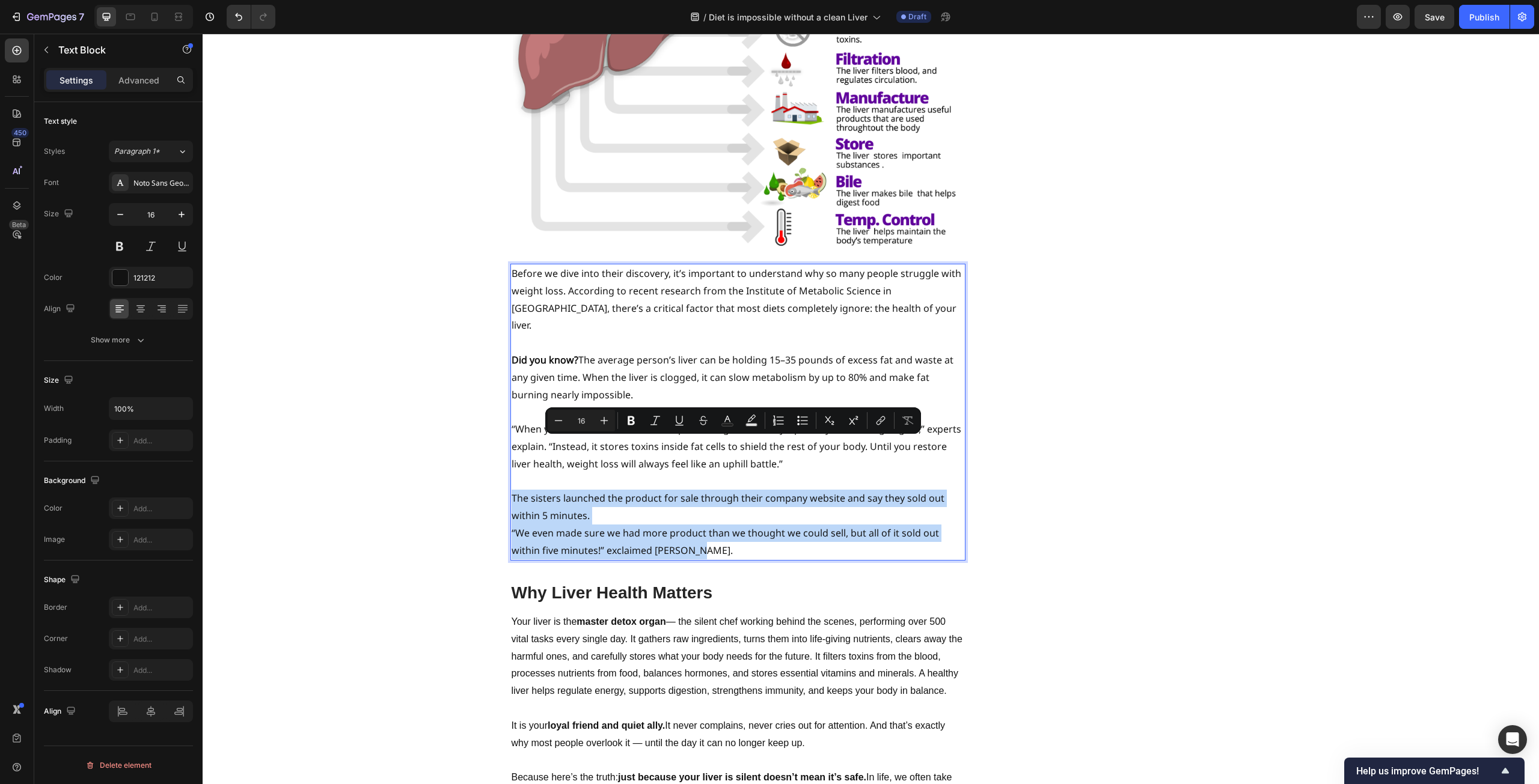
drag, startPoint x: 701, startPoint y: 494, endPoint x: 507, endPoint y: 442, distance: 200.8
click at [511, 442] on div "Before we dive into their discovery, it’s important to understand why so many p…" at bounding box center [738, 412] width 455 height 297
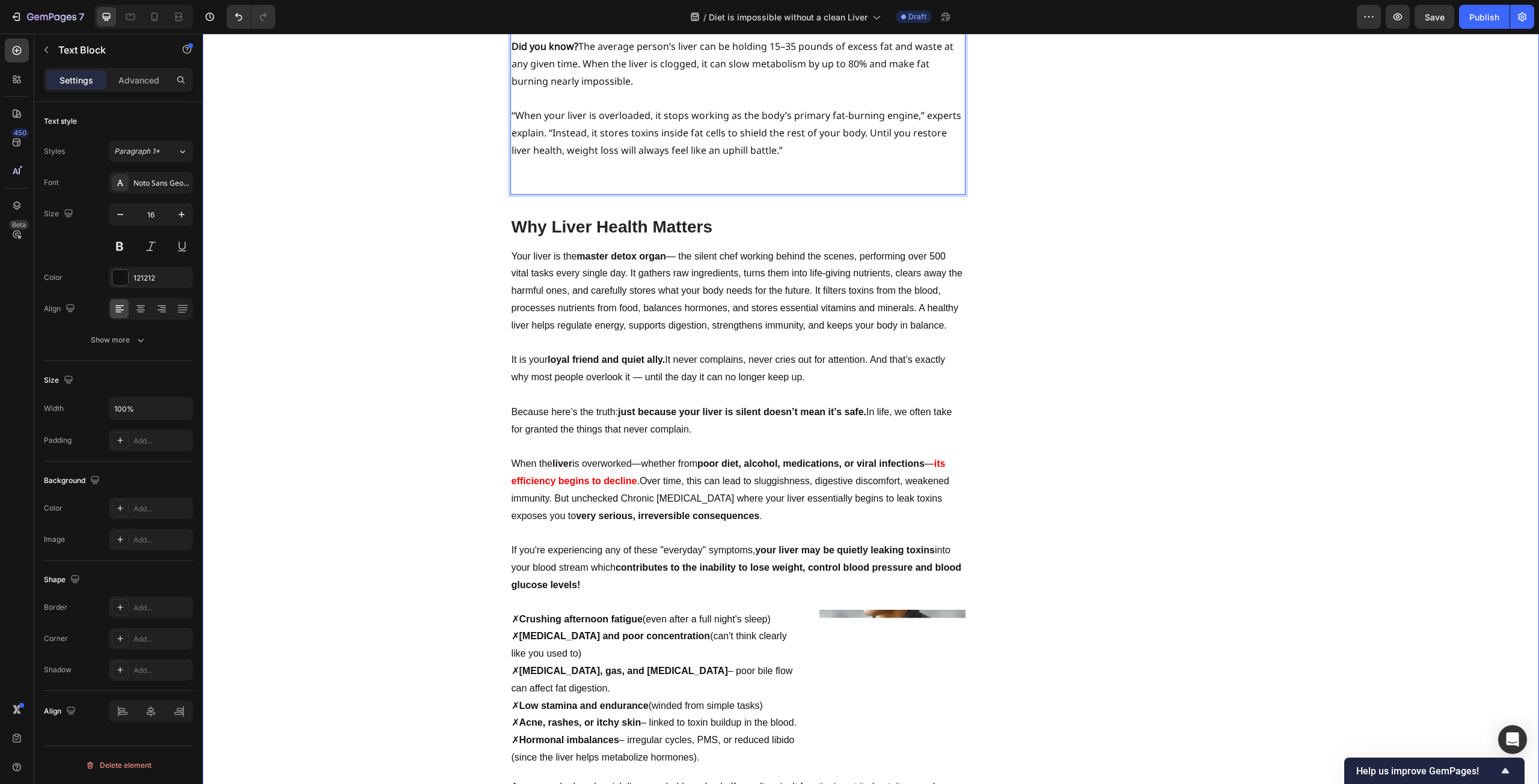
scroll to position [1021, 0]
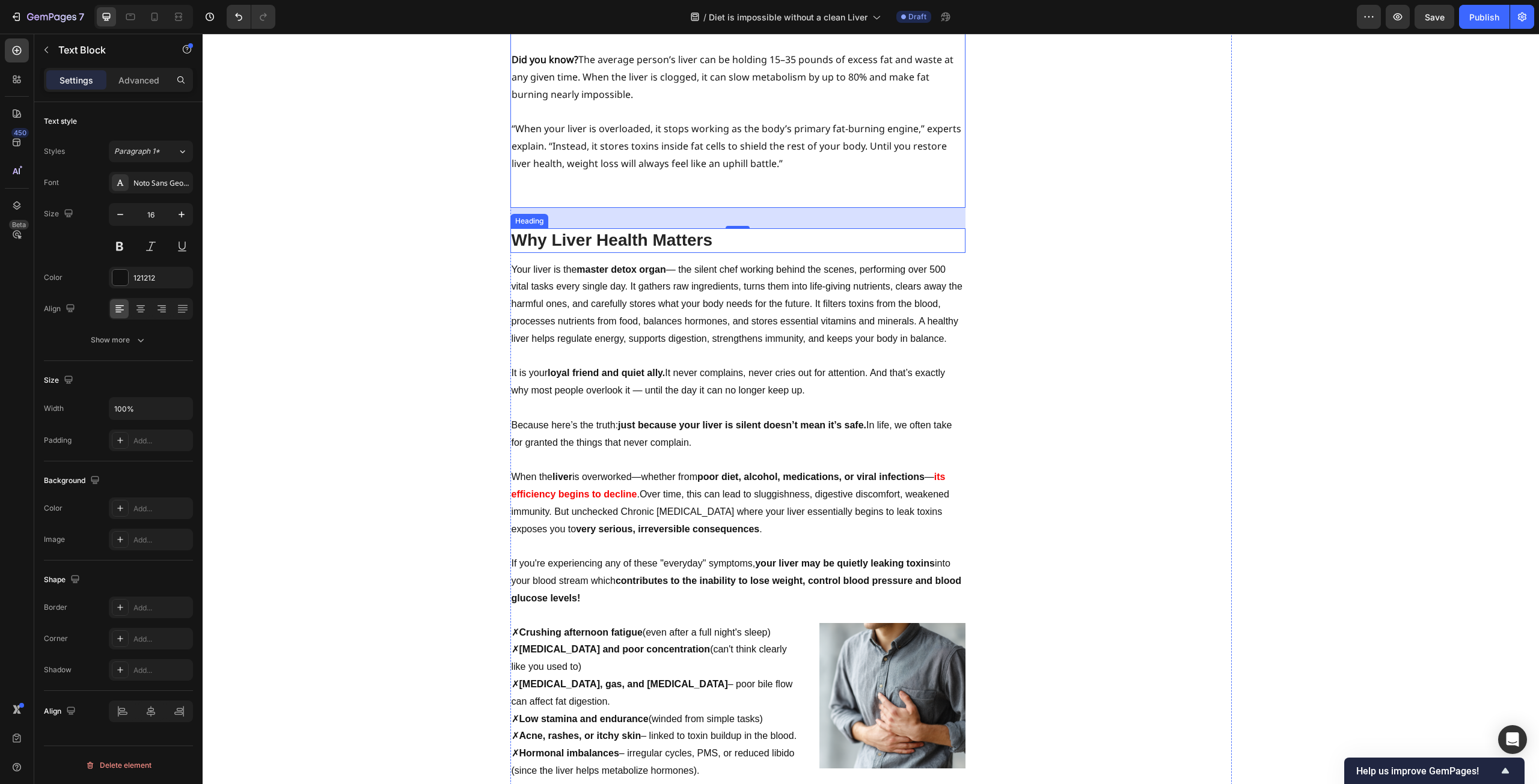
click at [698, 229] on h2 "Why Liver Health Matters" at bounding box center [738, 241] width 455 height 24
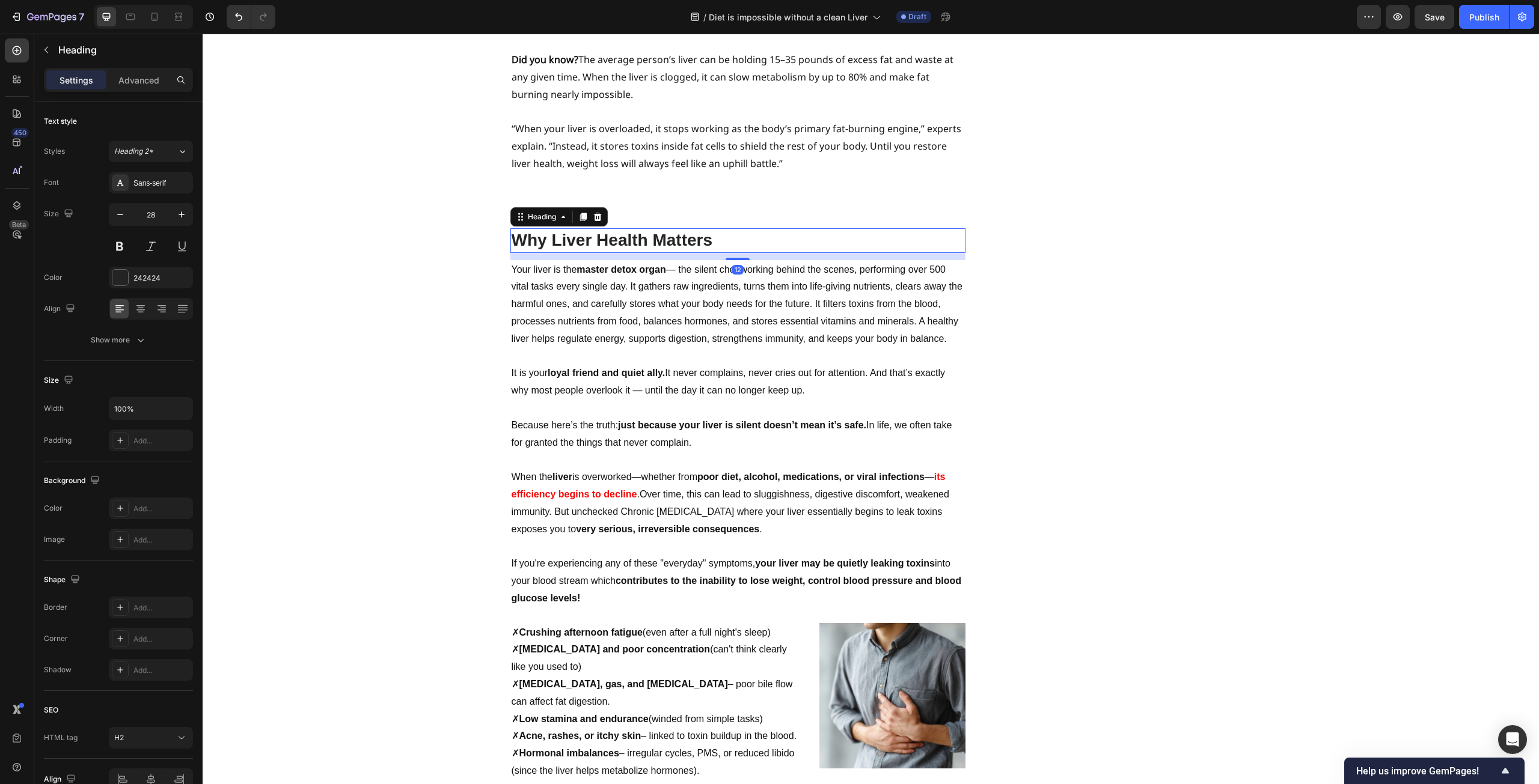
click at [703, 229] on h2 "Why Liver Health Matters" at bounding box center [738, 241] width 455 height 24
drag, startPoint x: 713, startPoint y: 185, endPoint x: 510, endPoint y: 189, distance: 203.0
click at [511, 230] on p "Why Liver Health Matters" at bounding box center [738, 240] width 453 height 21
click at [682, 625] on p "✗ Crushing afternoon fatigue (even after a full night's sleep)" at bounding box center [656, 633] width 289 height 17
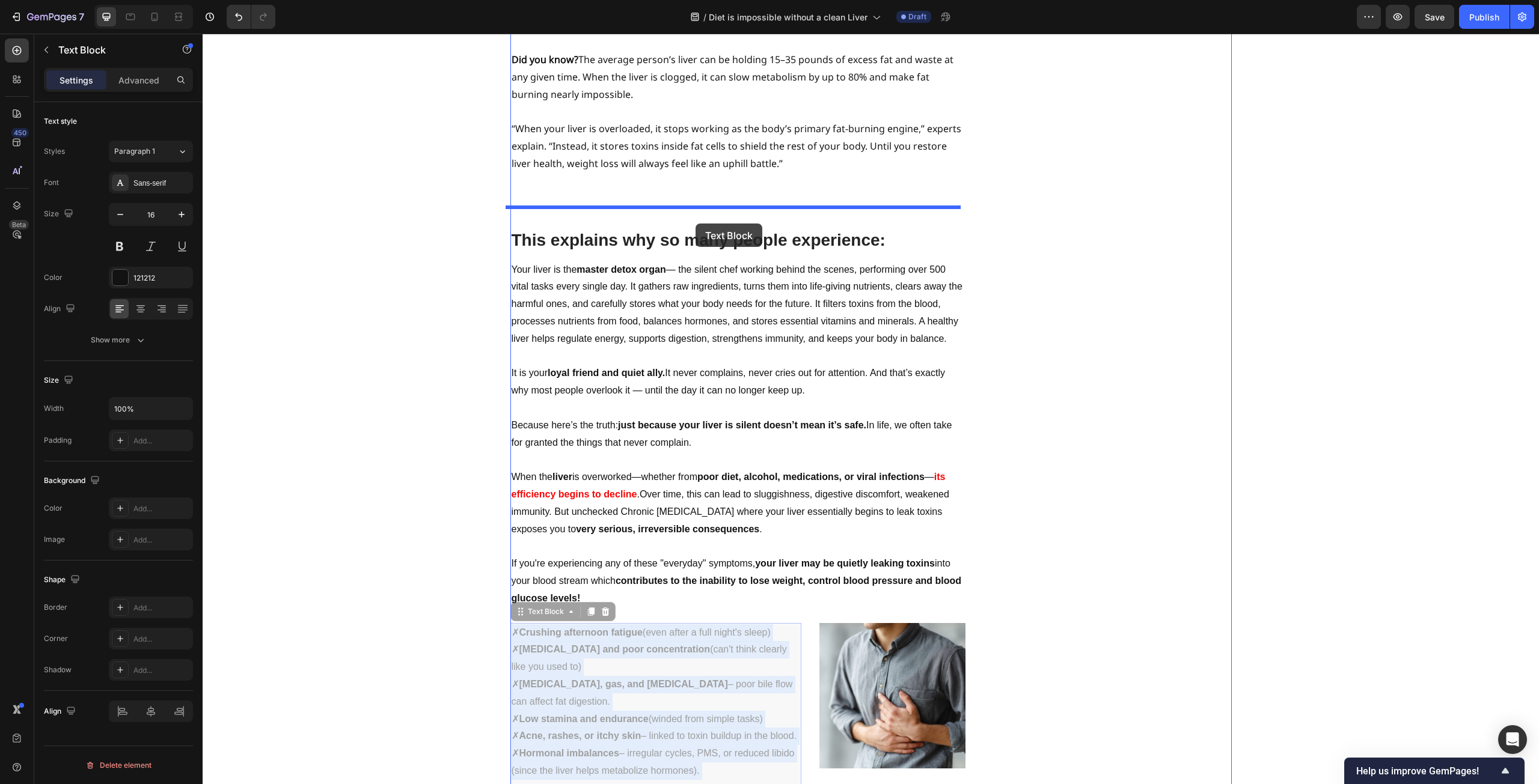
drag, startPoint x: 718, startPoint y: 613, endPoint x: 695, endPoint y: 223, distance: 390.7
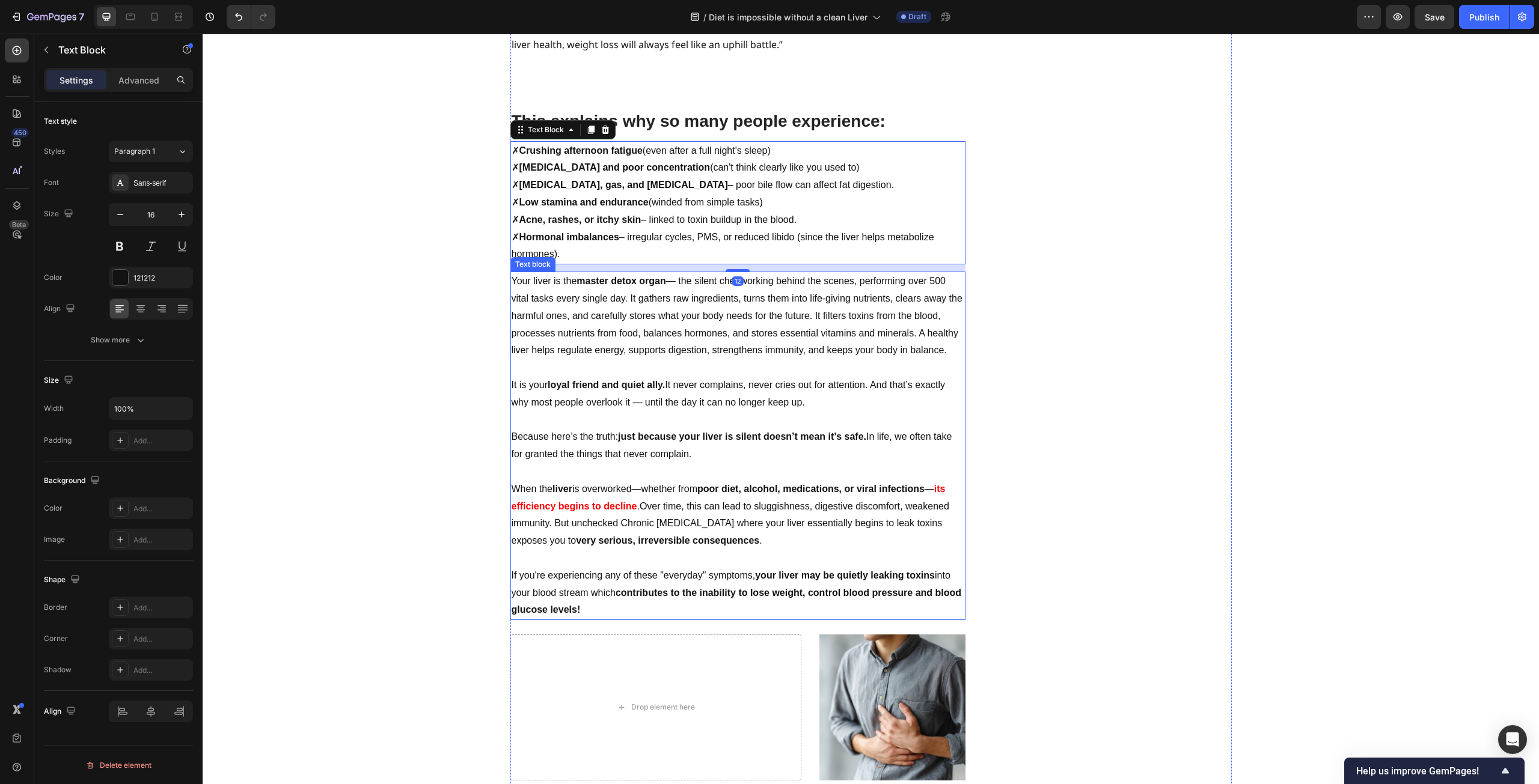
scroll to position [1142, 0]
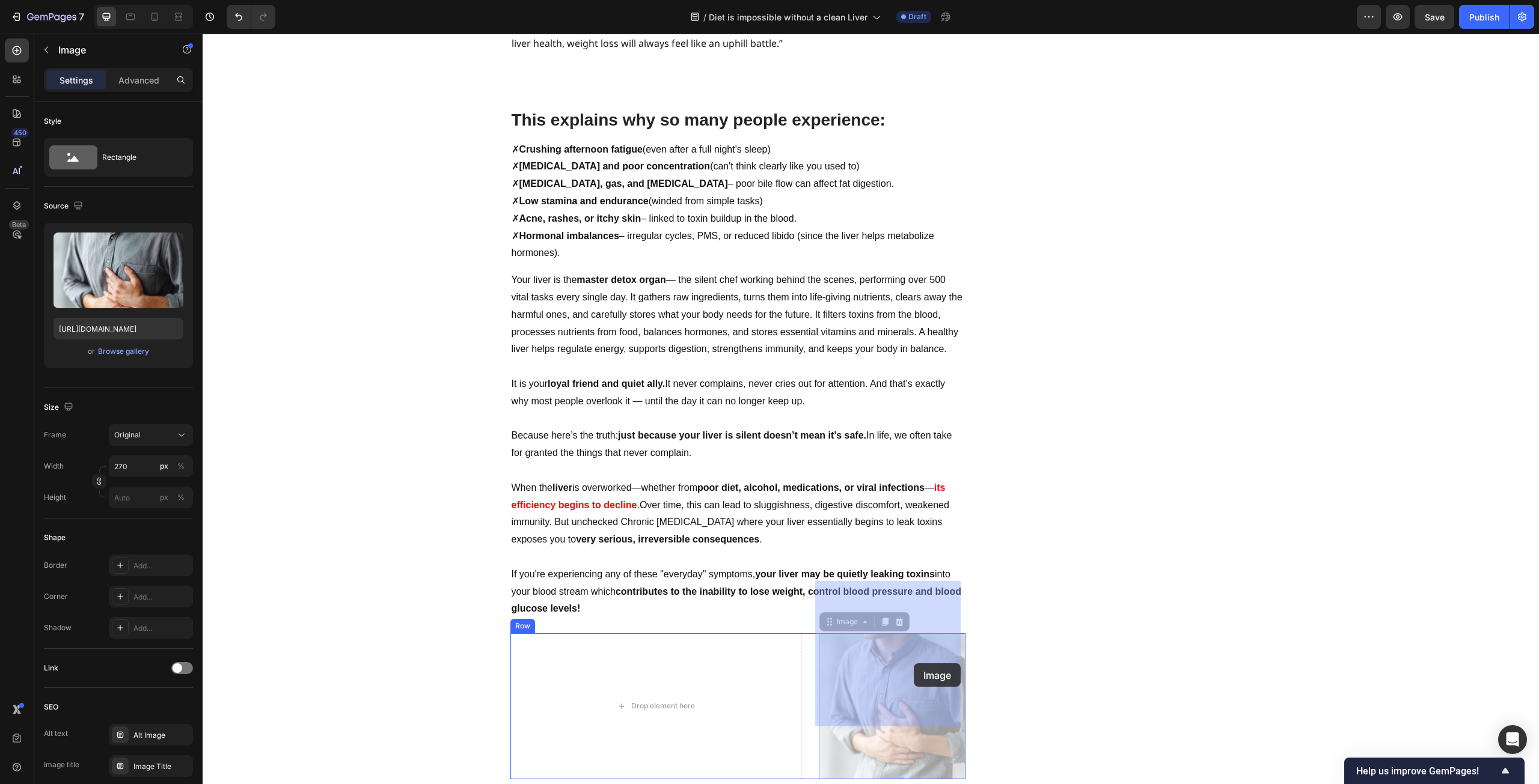
drag, startPoint x: 878, startPoint y: 639, endPoint x: 914, endPoint y: 663, distance: 43.3
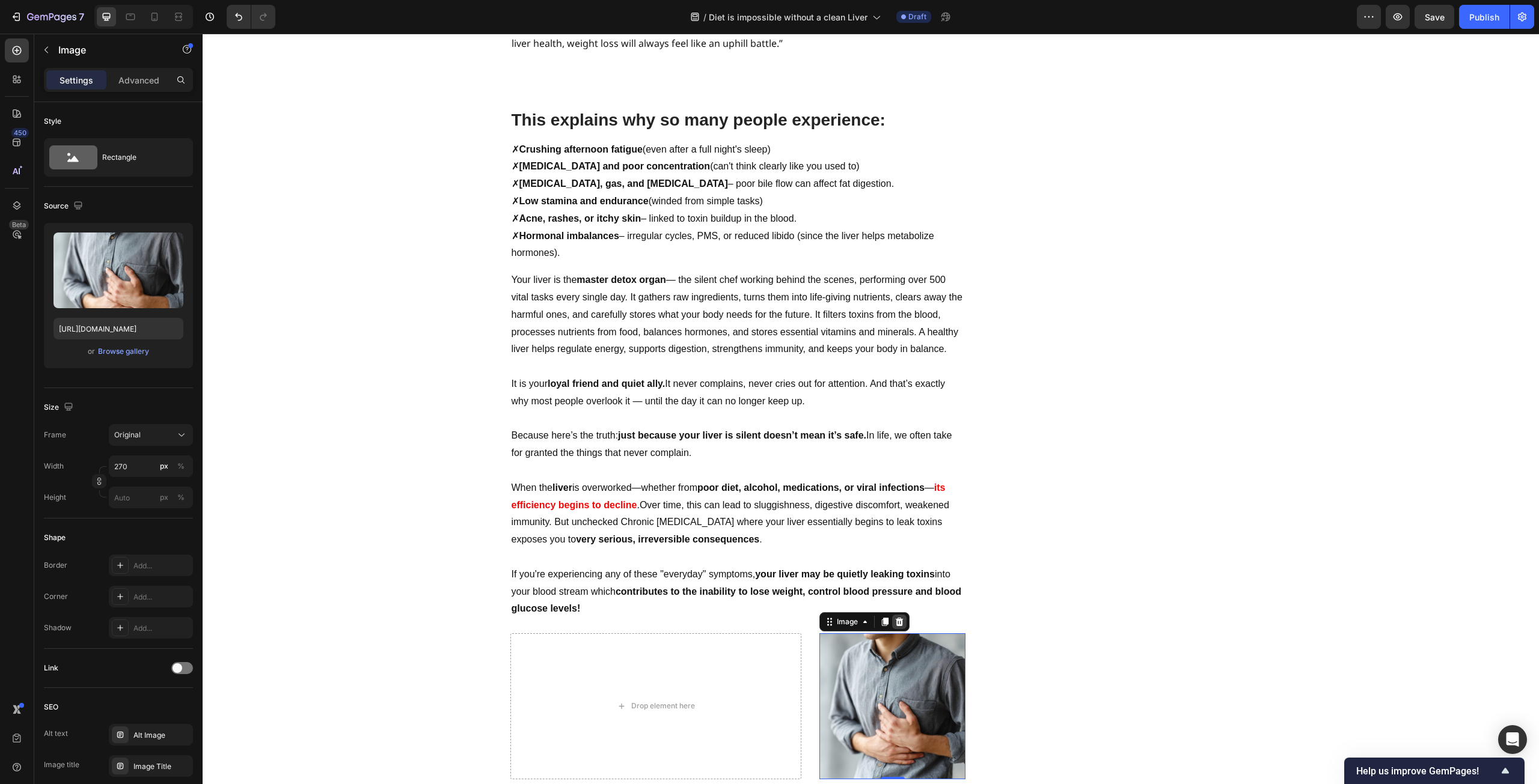
click at [896, 618] on icon at bounding box center [900, 622] width 8 height 9
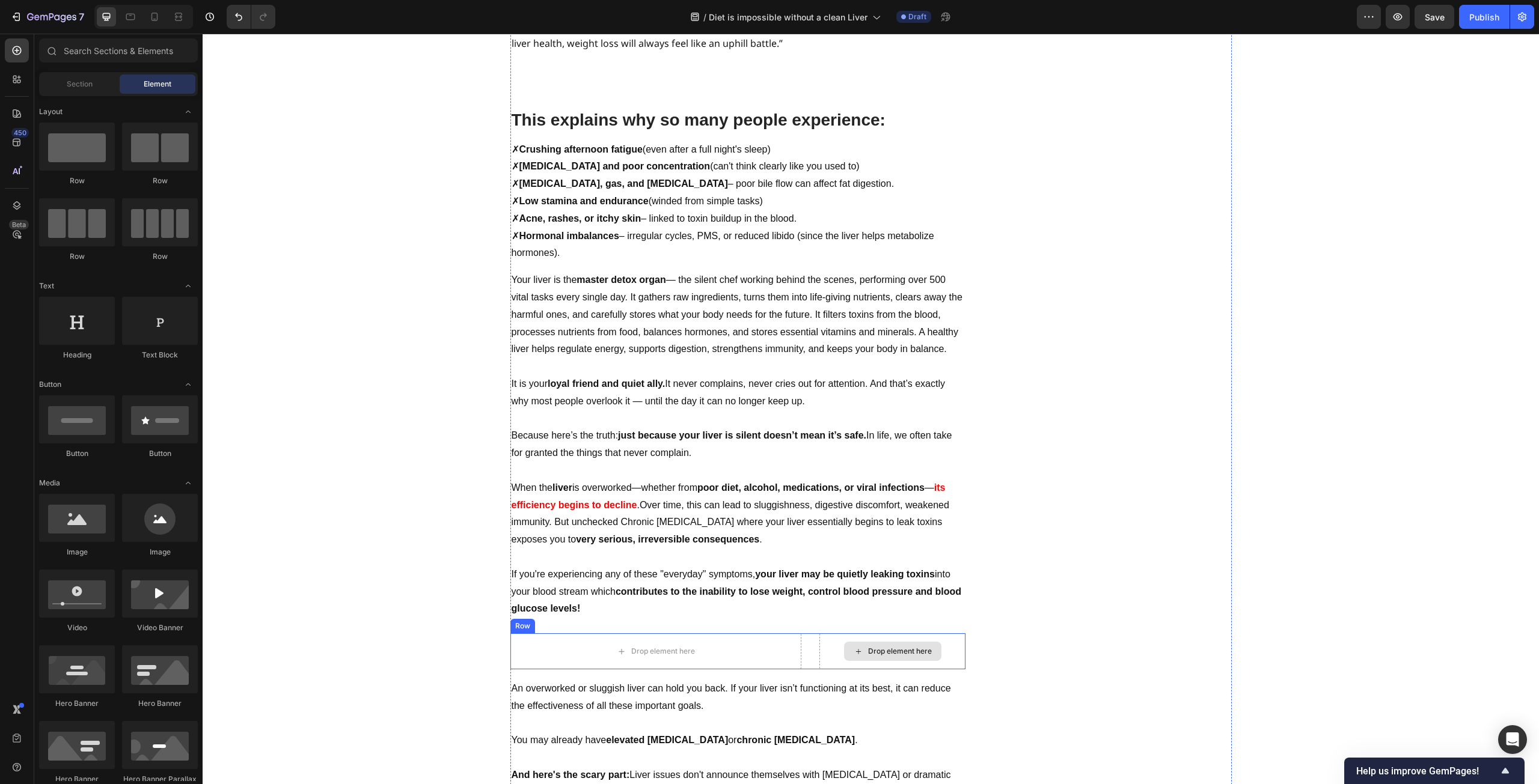
click at [689, 683] on span "An overworked or sluggish liver can hold you back. If your liver isn’t function…" at bounding box center [731, 696] width 440 height 28
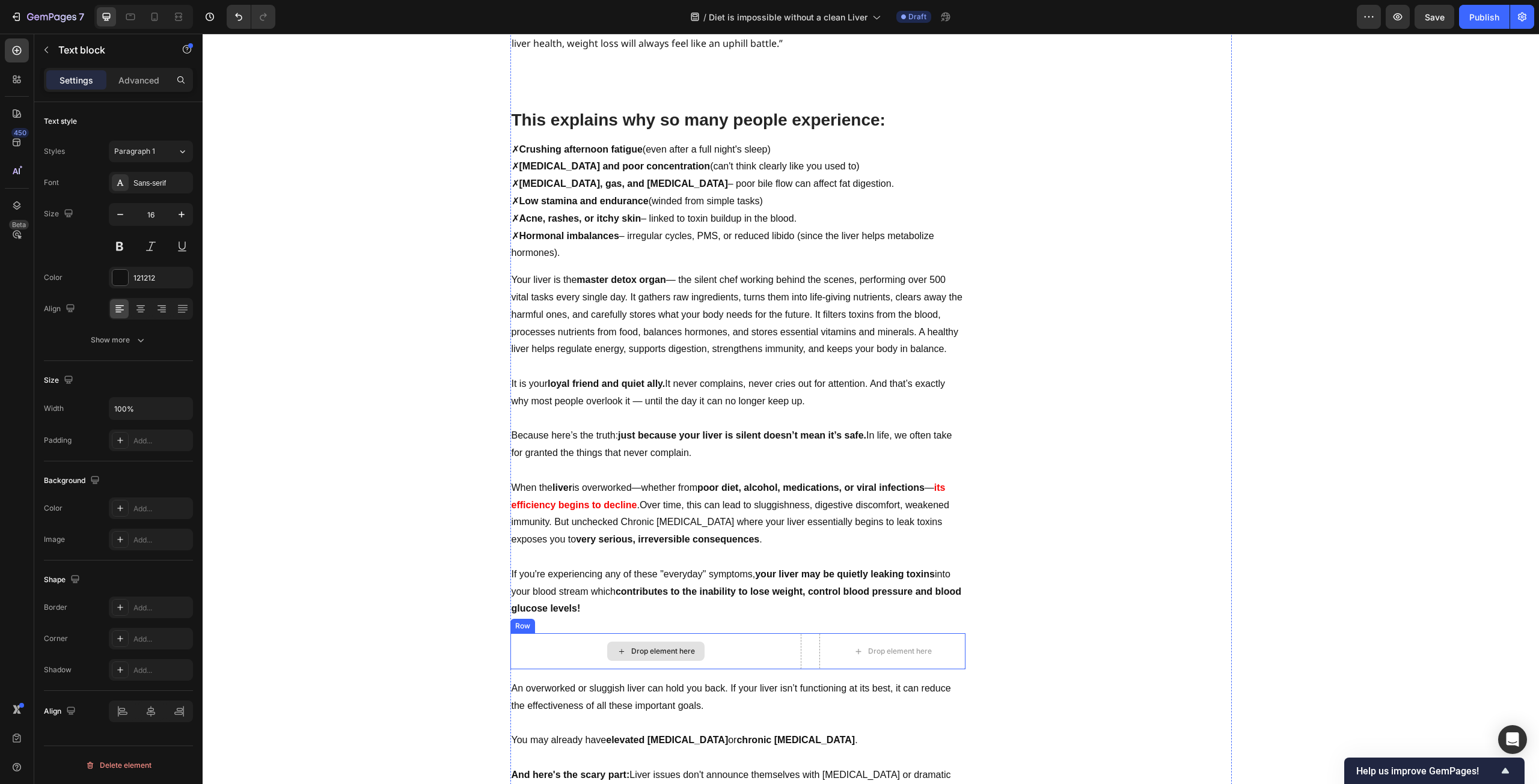
click at [687, 647] on div "Drop element here" at bounding box center [663, 651] width 64 height 9
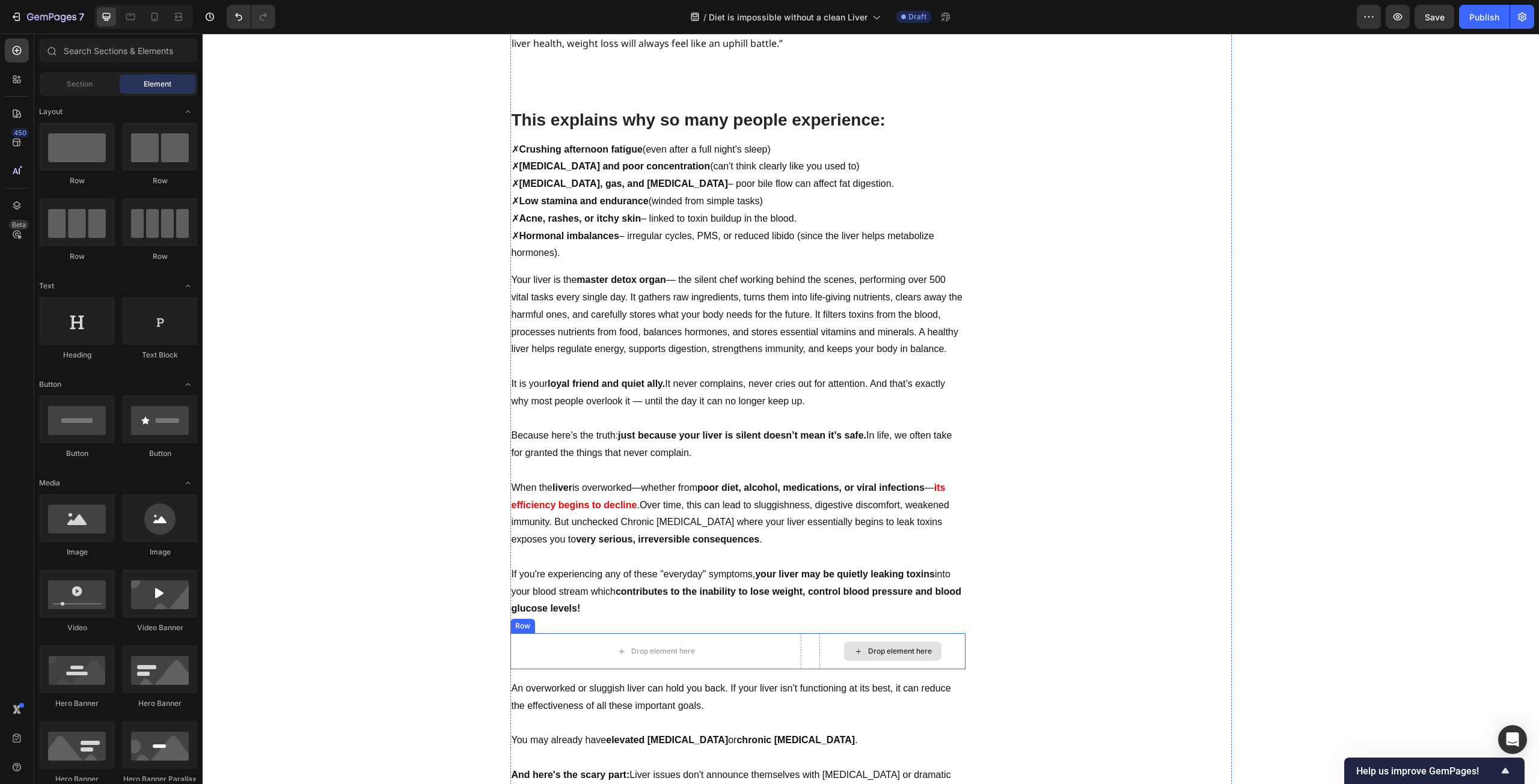
click at [958, 633] on div "Drop element here" at bounding box center [892, 651] width 145 height 36
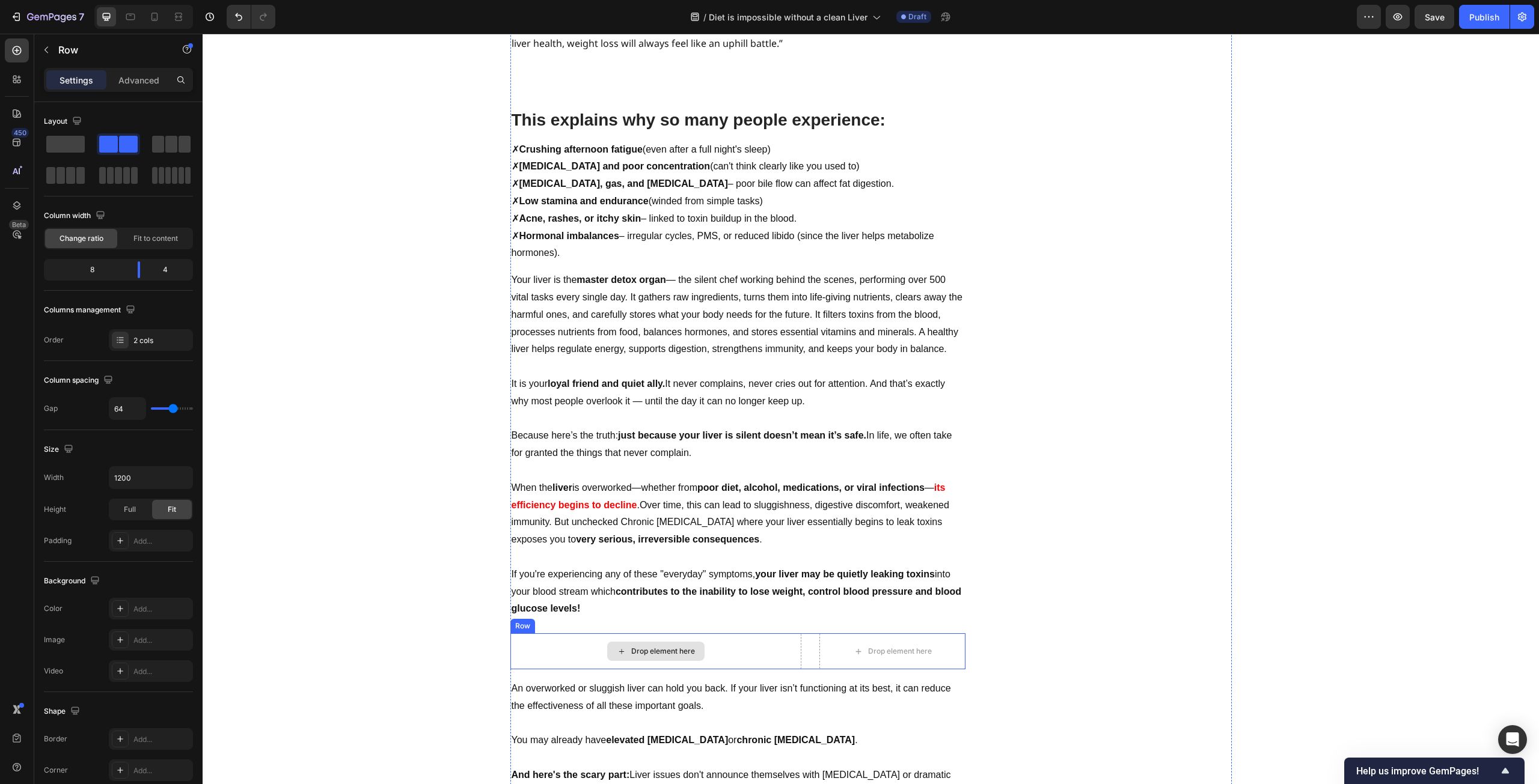
click at [703, 633] on div "Drop element here" at bounding box center [657, 651] width 292 height 36
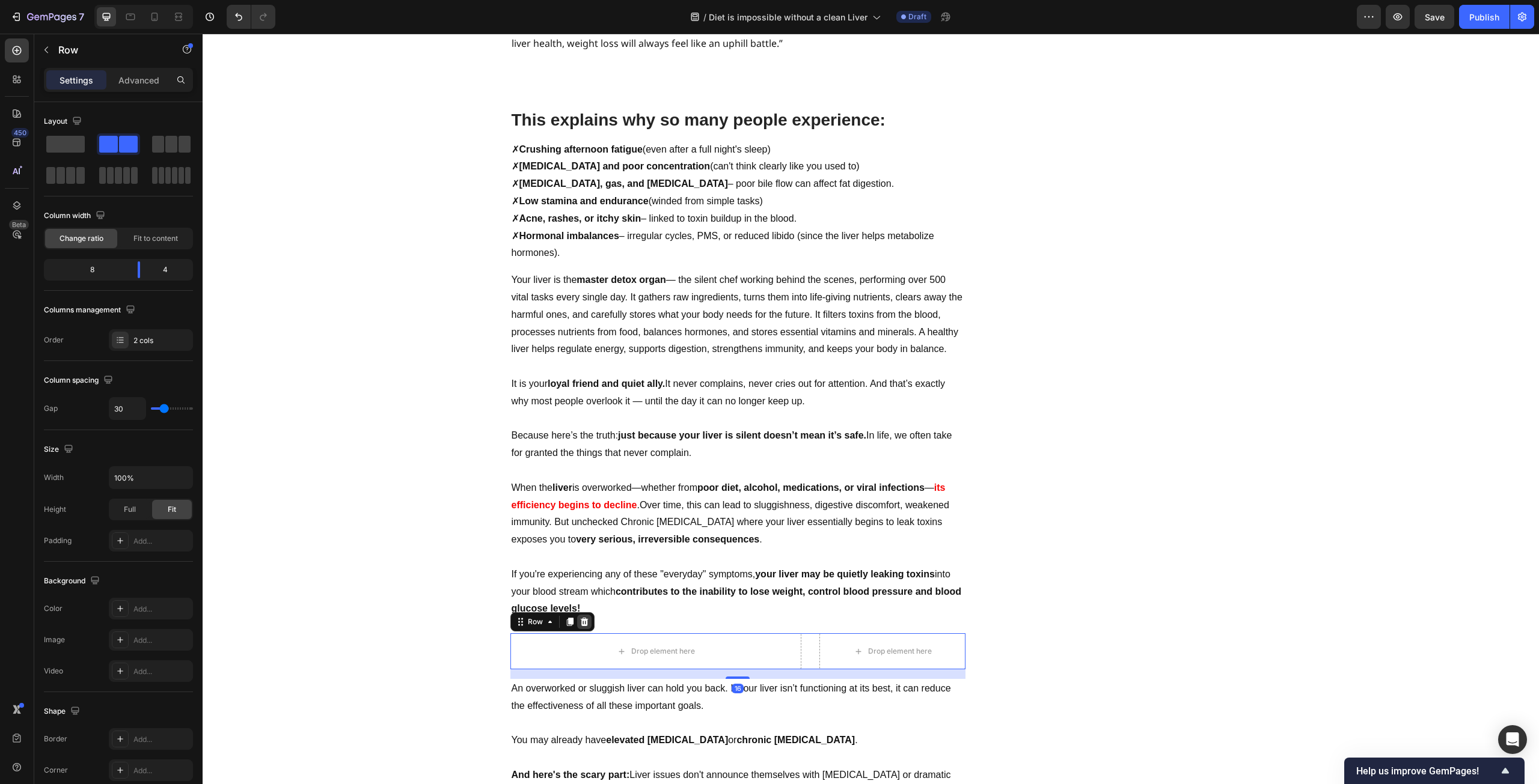
click at [579, 617] on icon at bounding box center [584, 622] width 9 height 9
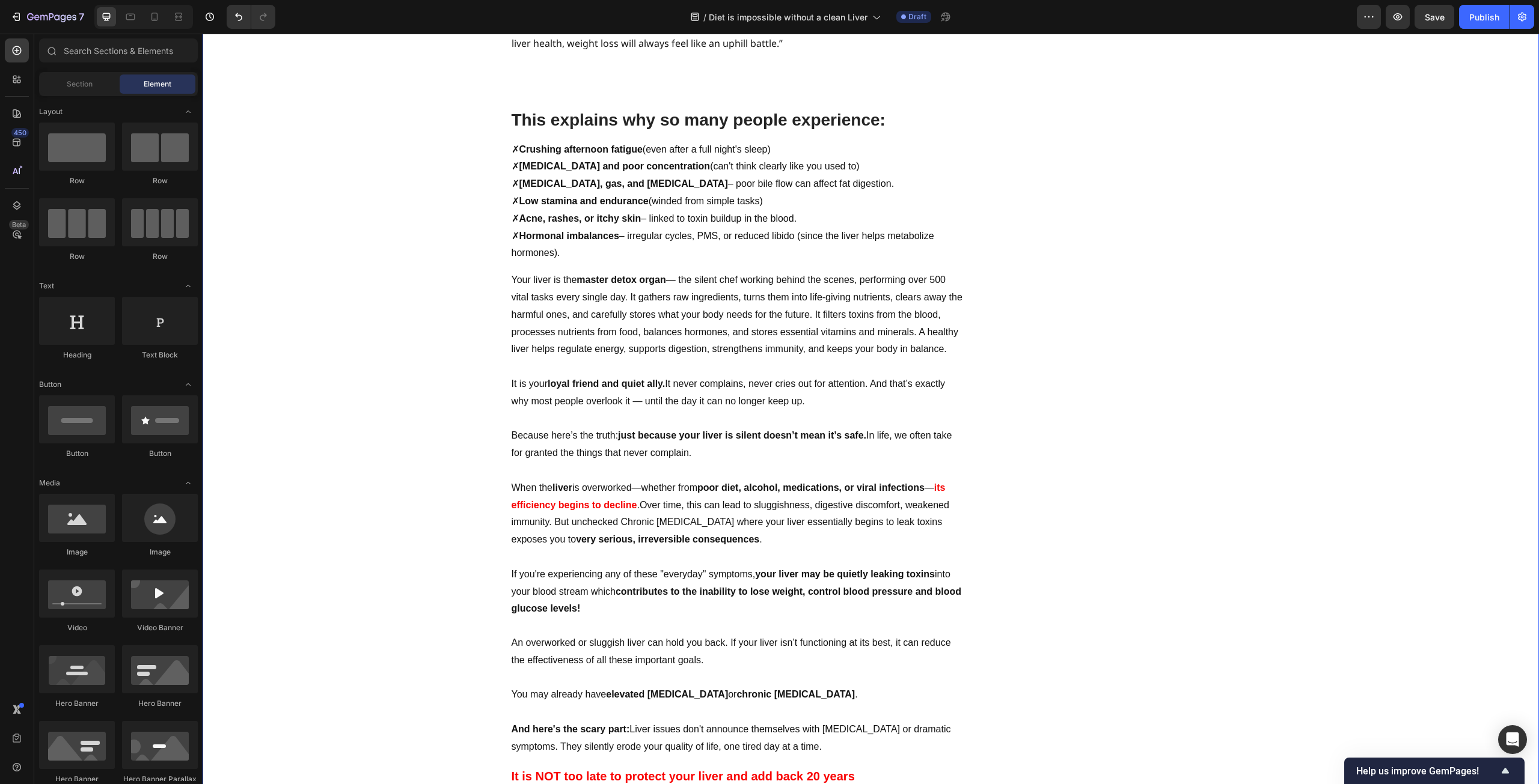
scroll to position [842, 0]
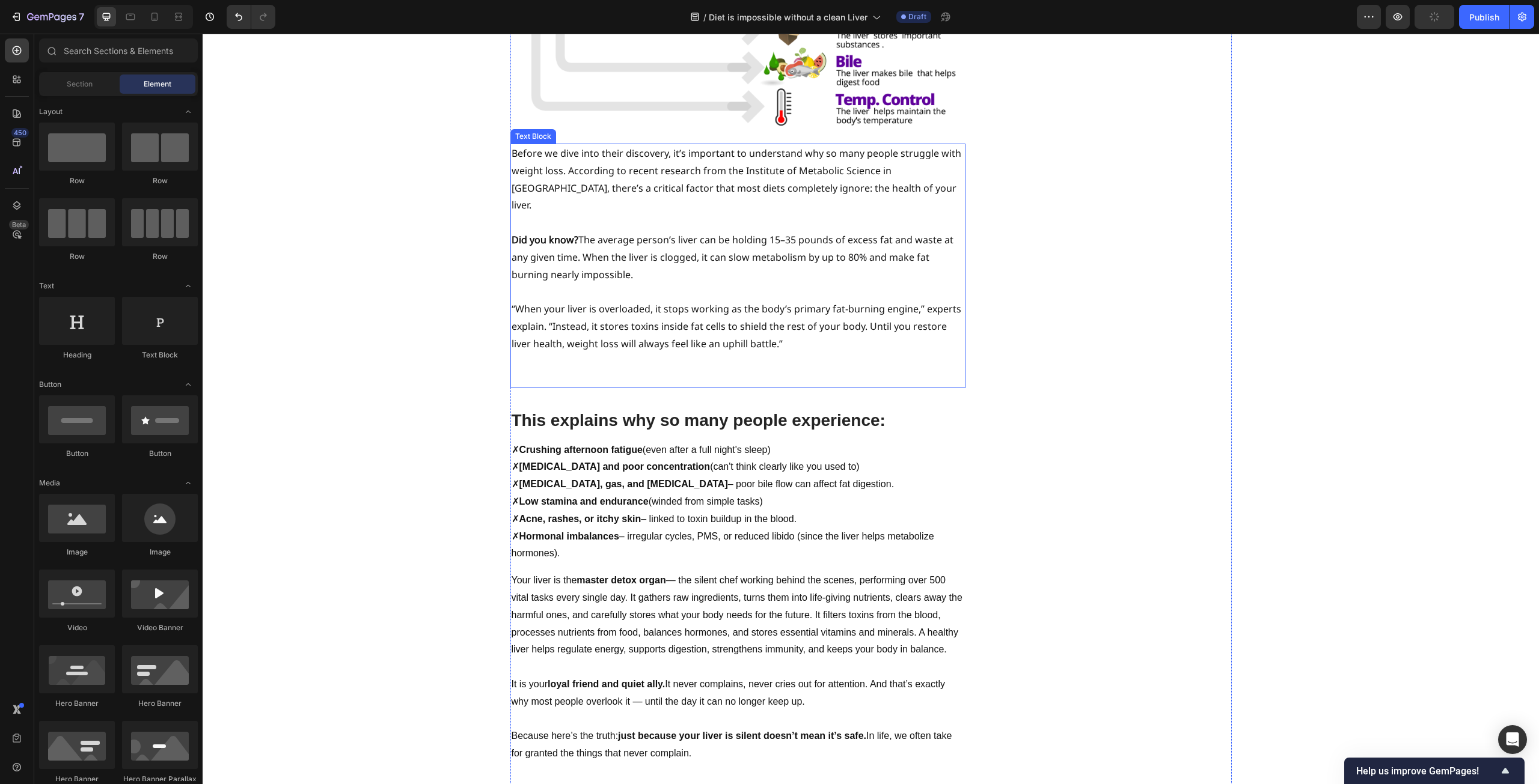
click at [605, 353] on p "Rich Text Editor. Editing area: main" at bounding box center [738, 361] width 453 height 17
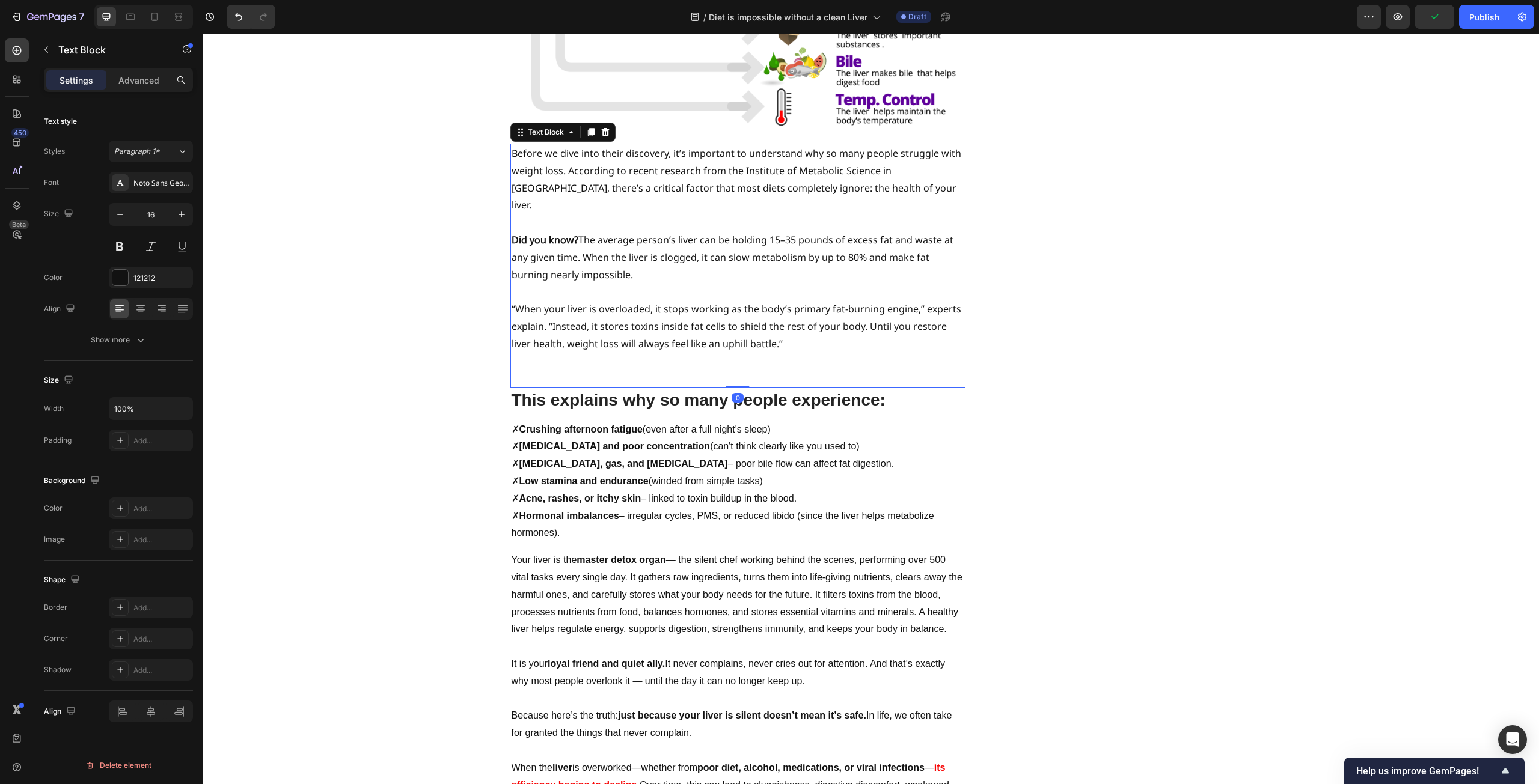
drag, startPoint x: 740, startPoint y: 355, endPoint x: 740, endPoint y: 307, distance: 48.0
click at [740, 307] on div "Before we dive into their discovery, it’s important to understand why so many p…" at bounding box center [738, 266] width 455 height 245
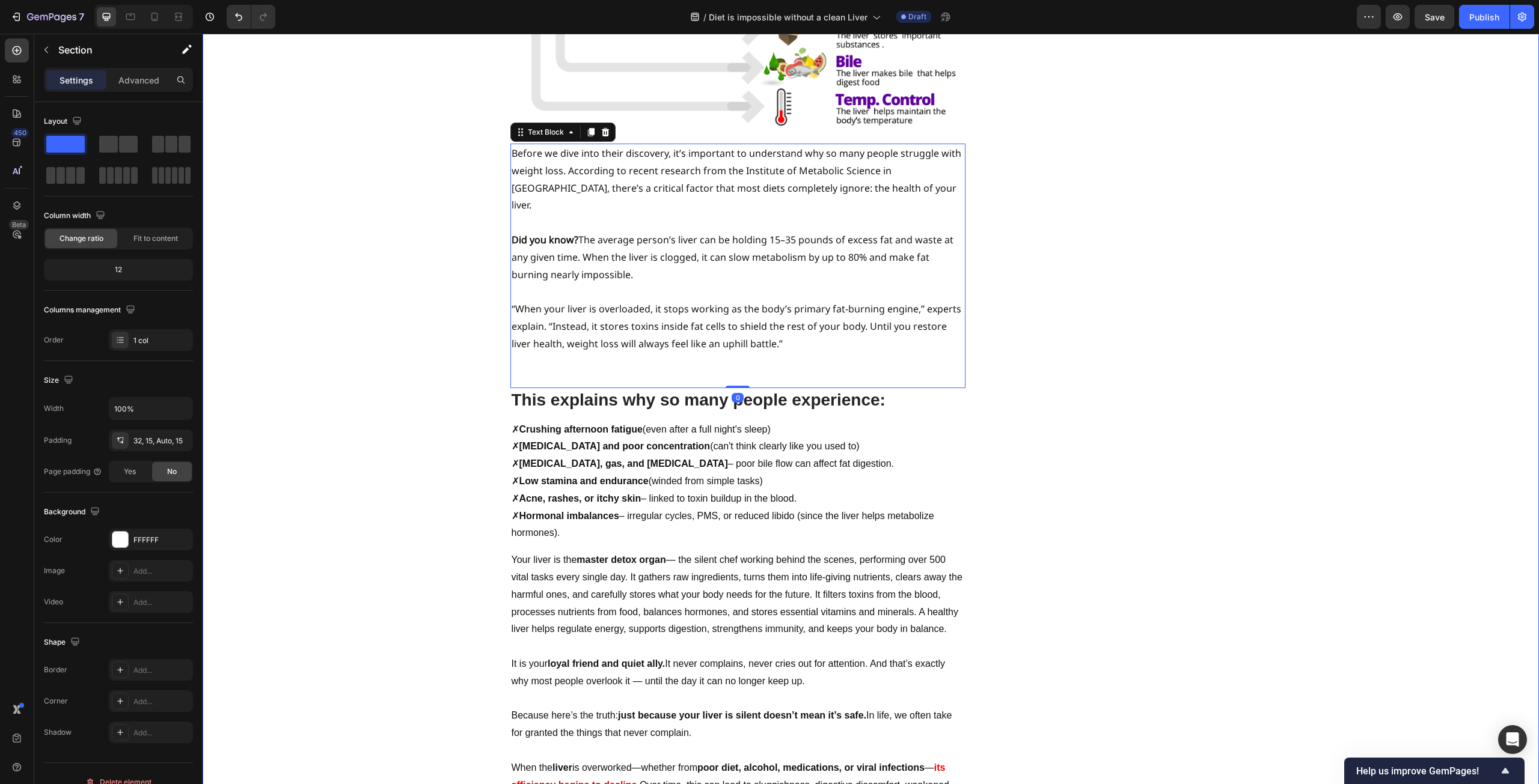
click at [654, 370] on p "Rich Text Editor. Editing area: main" at bounding box center [738, 379] width 453 height 17
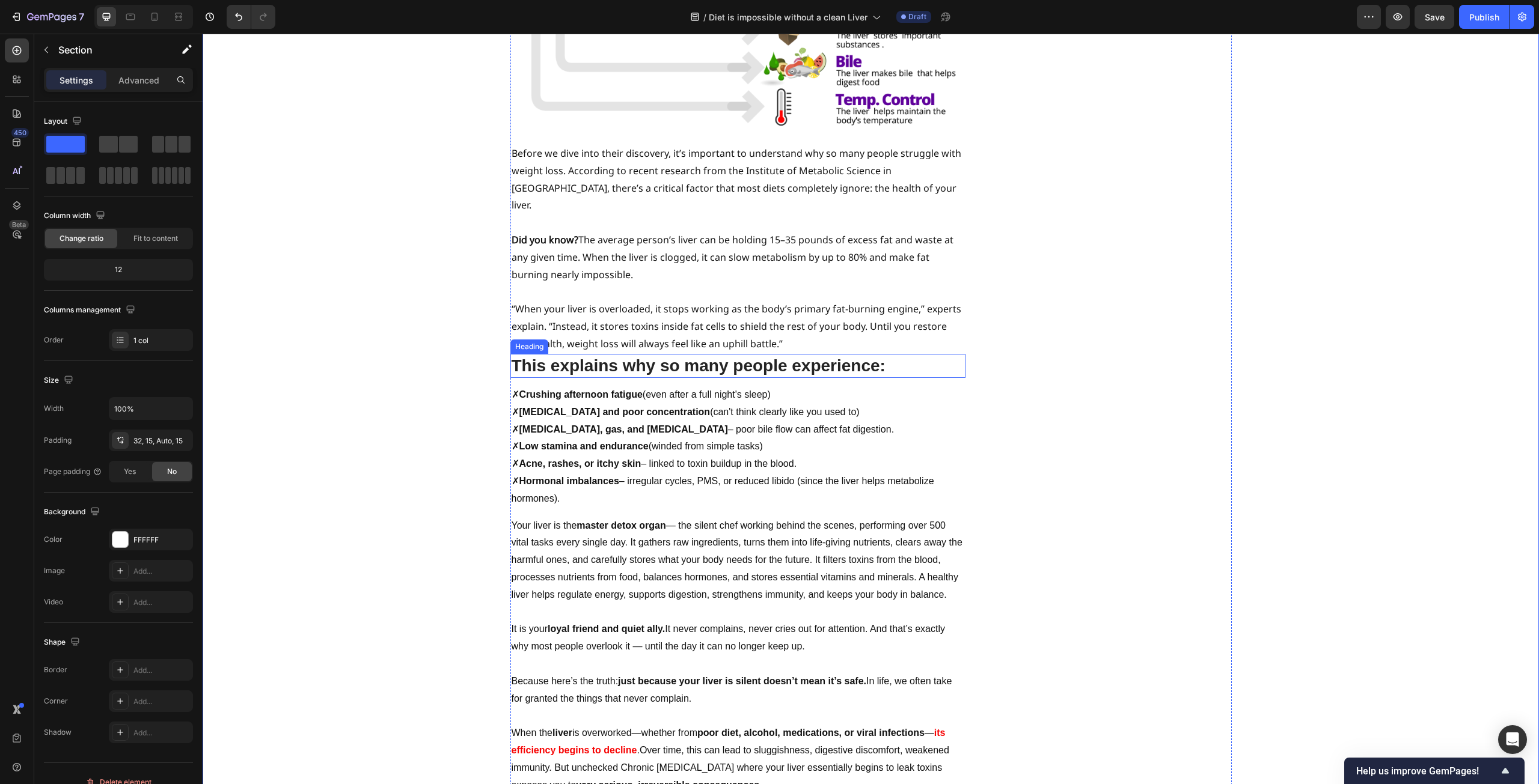
click at [799, 357] on strong "This explains why so many people experience:" at bounding box center [698, 366] width 374 height 19
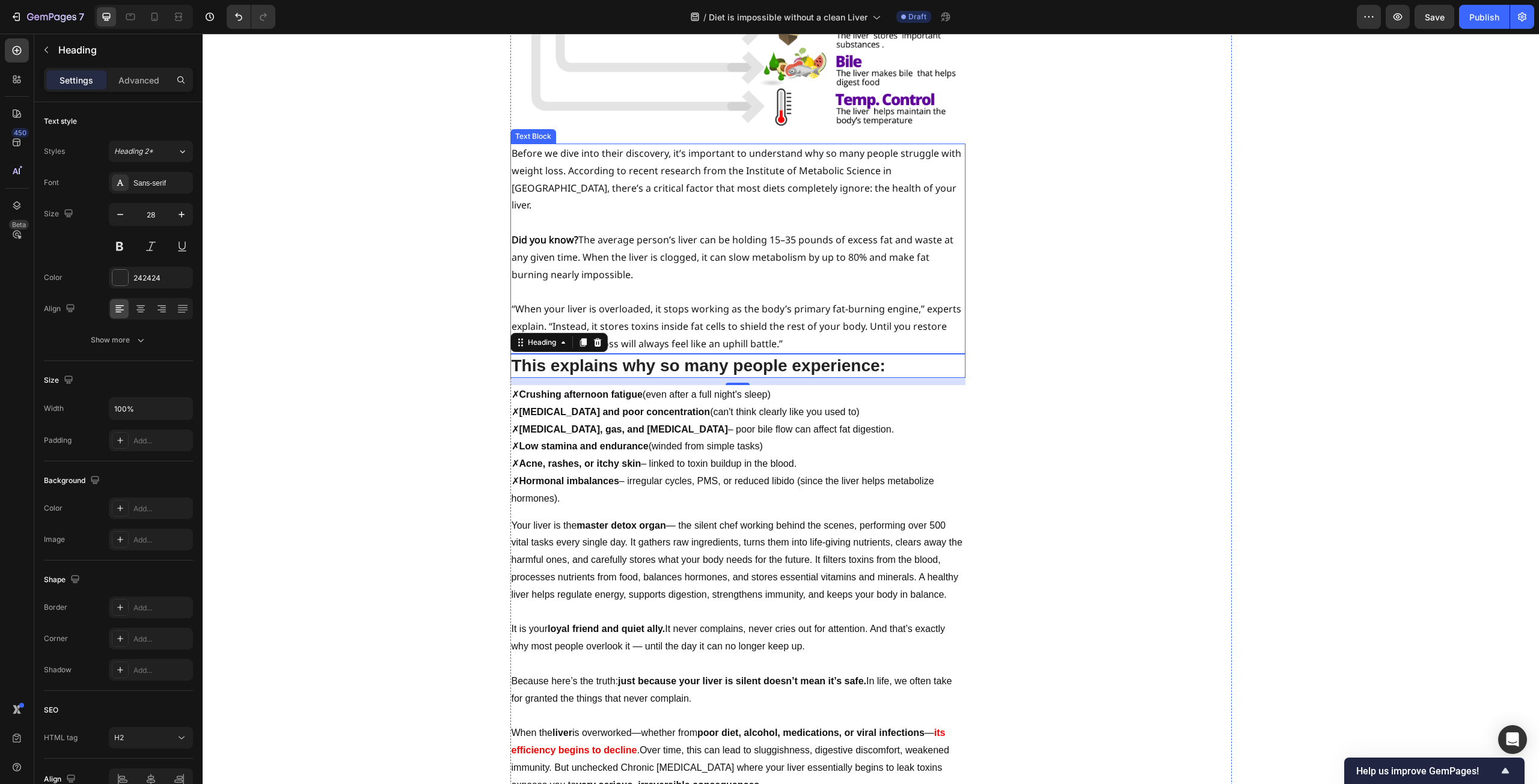
click at [787, 301] on p "“When your liver is overloaded, it stops working as the body’s primary fat-burn…" at bounding box center [738, 327] width 453 height 52
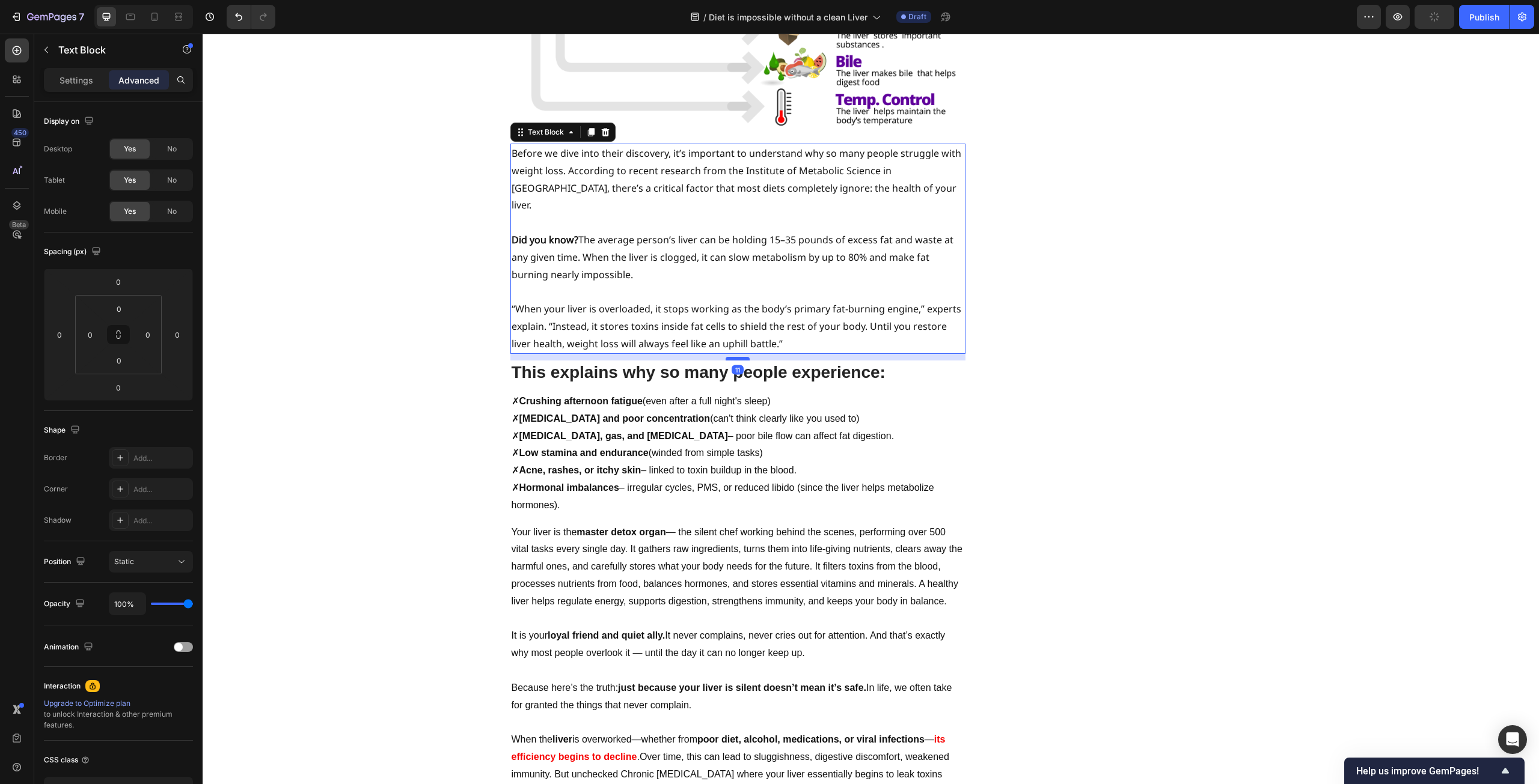
drag, startPoint x: 736, startPoint y: 299, endPoint x: 736, endPoint y: 306, distance: 7.0
click at [736, 357] on div at bounding box center [738, 359] width 24 height 4
type input "11"
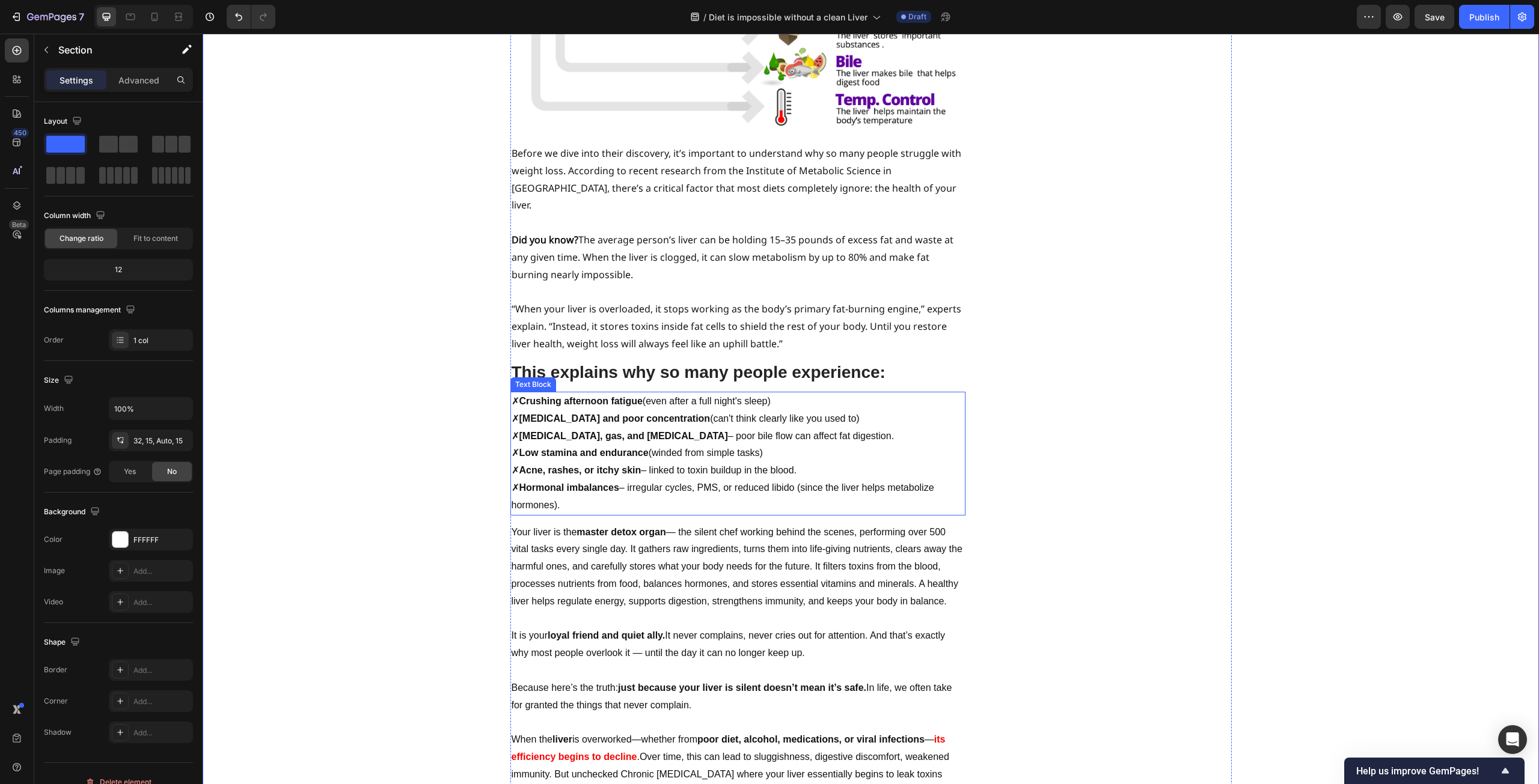
click at [646, 431] on strong "[MEDICAL_DATA], gas, and [MEDICAL_DATA]" at bounding box center [623, 435] width 208 height 10
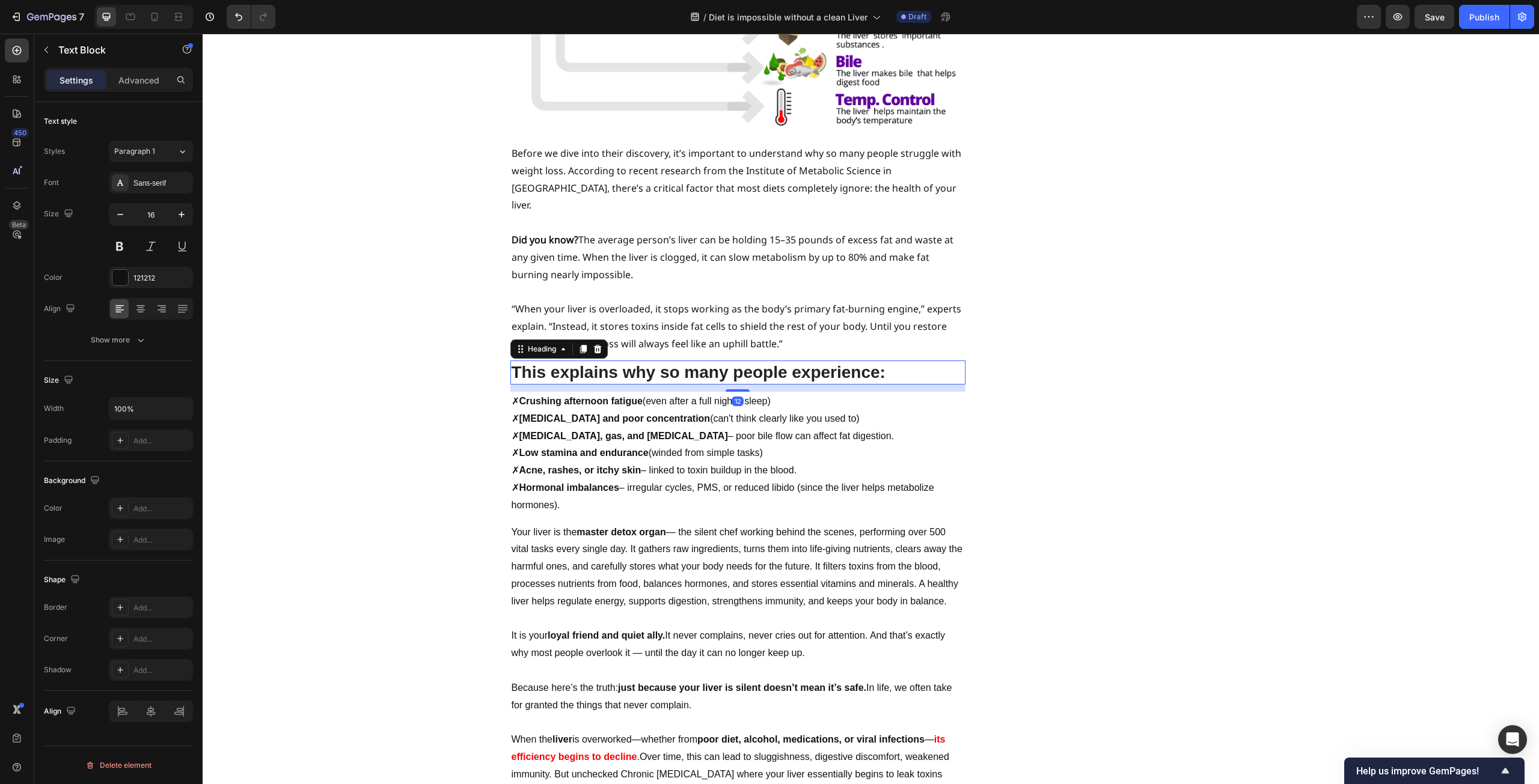
click at [733, 363] on strong "This explains why so many people experience:" at bounding box center [698, 372] width 374 height 19
click at [731, 392] on div "✗ Crushing afternoon fatigue (even after a full night's sleep) ✗ [MEDICAL_DATA]…" at bounding box center [738, 454] width 455 height 124
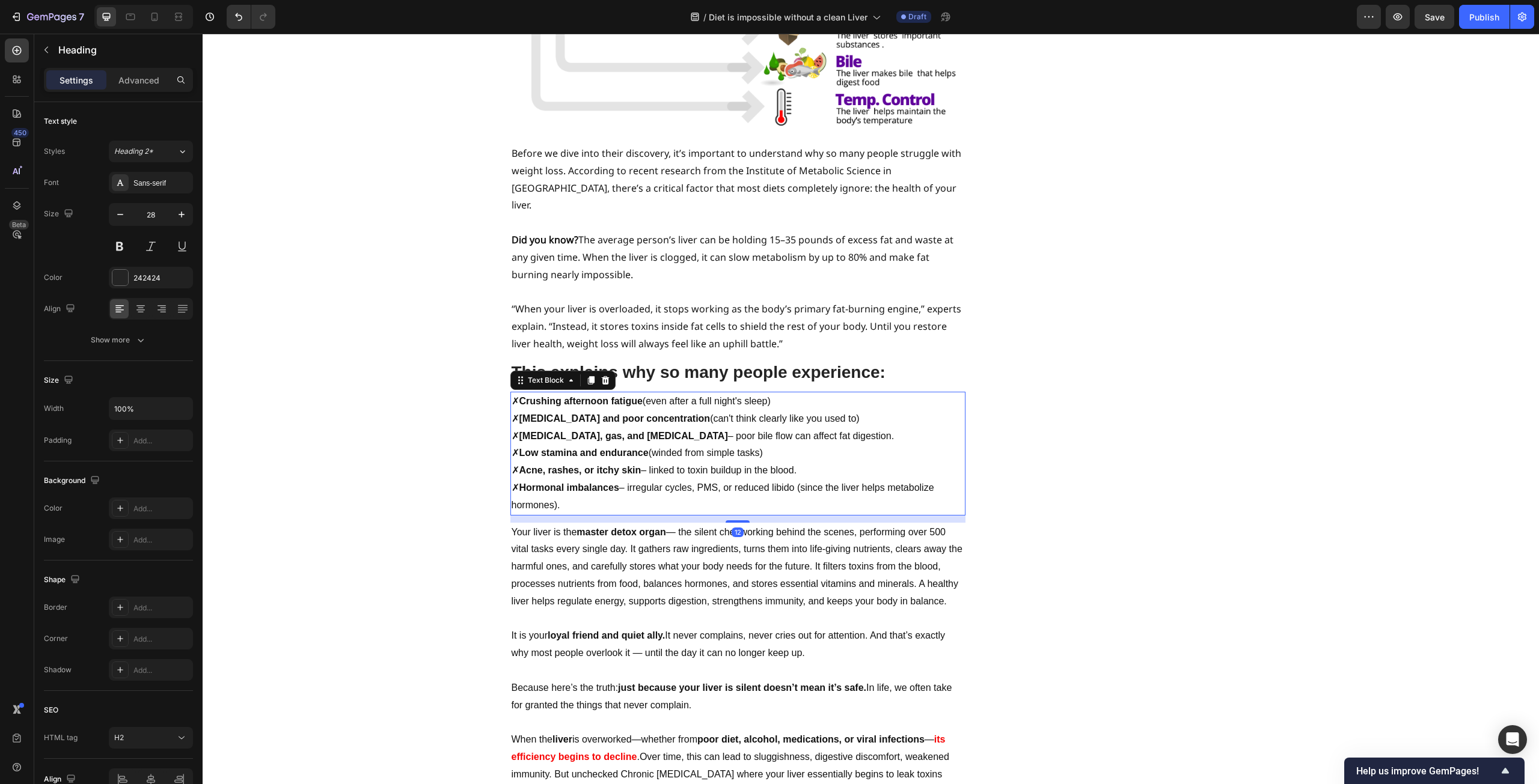
click at [731, 363] on strong "This explains why so many people experience:" at bounding box center [698, 372] width 374 height 19
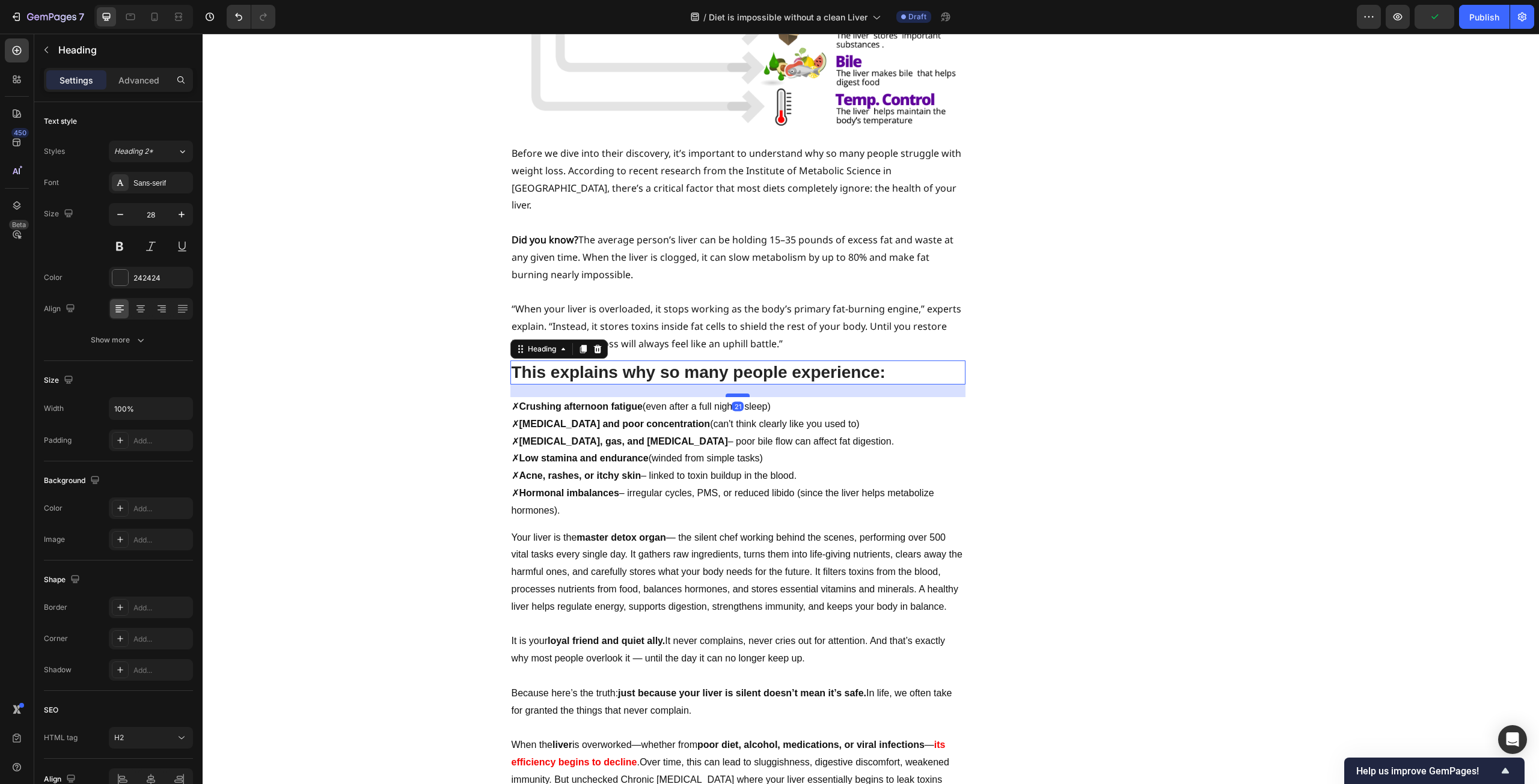
click at [729, 394] on div at bounding box center [738, 395] width 24 height 4
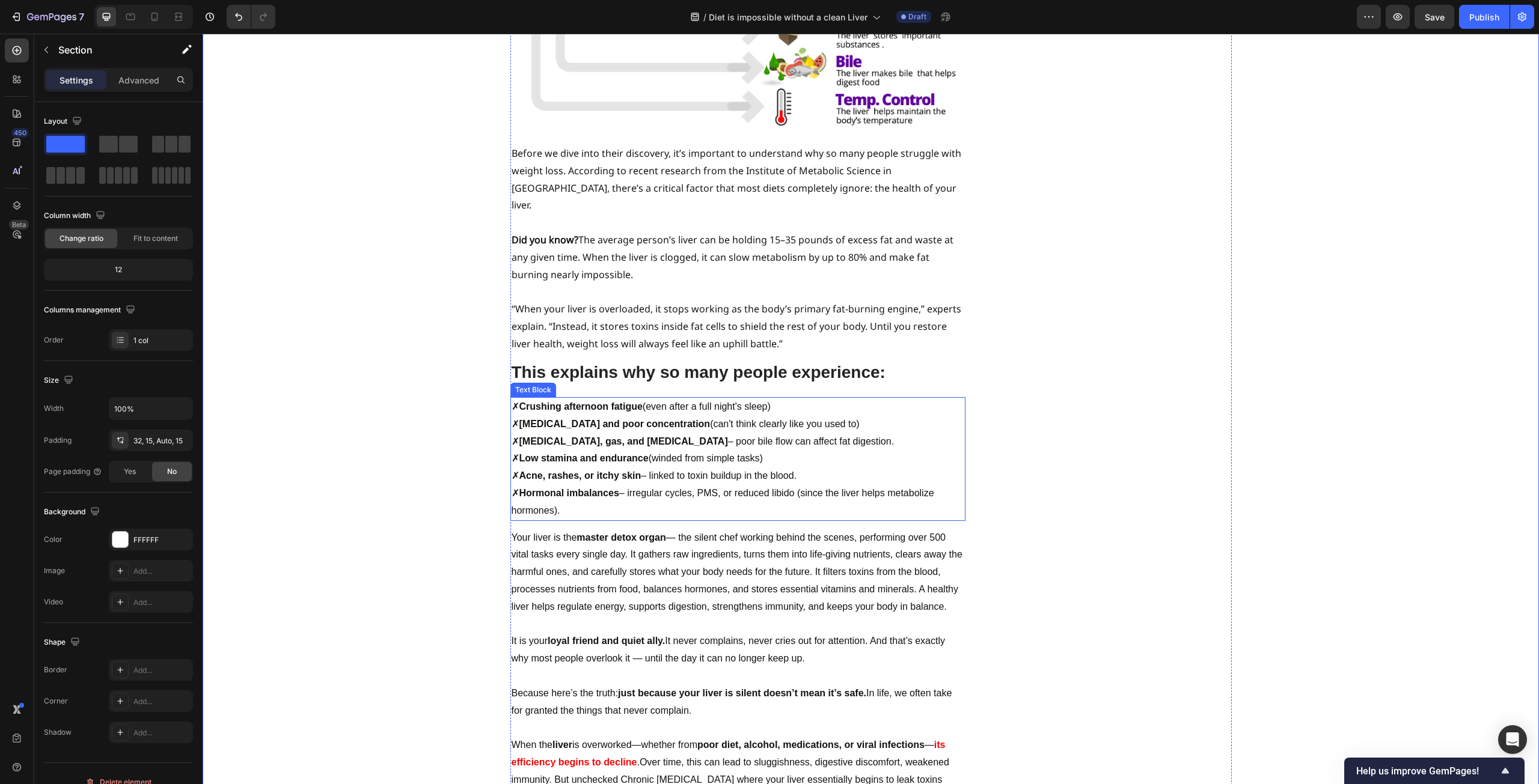
click at [679, 363] on strong "This explains why so many people experience:" at bounding box center [698, 372] width 374 height 19
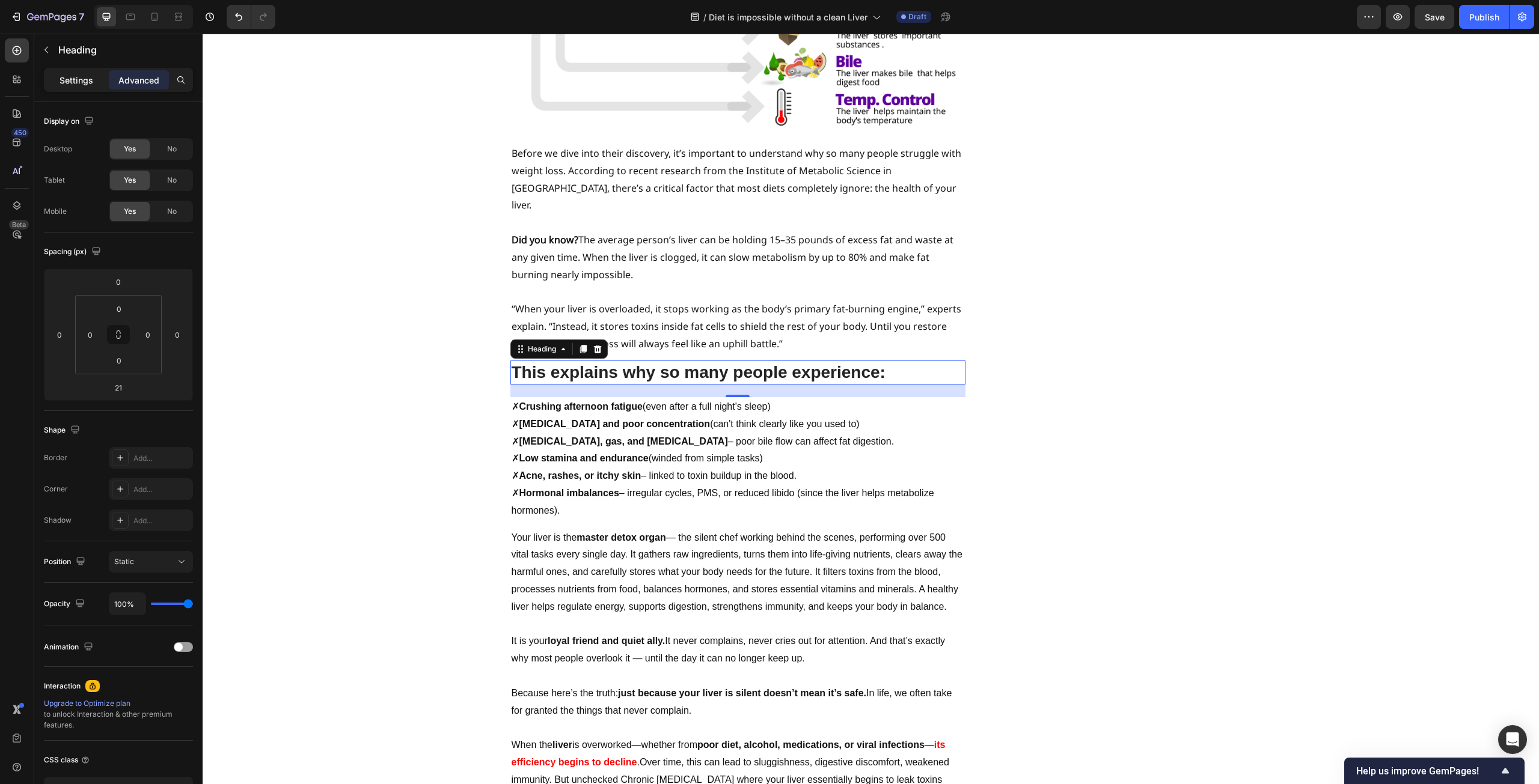
click at [80, 86] on p "Settings" at bounding box center [76, 80] width 34 height 13
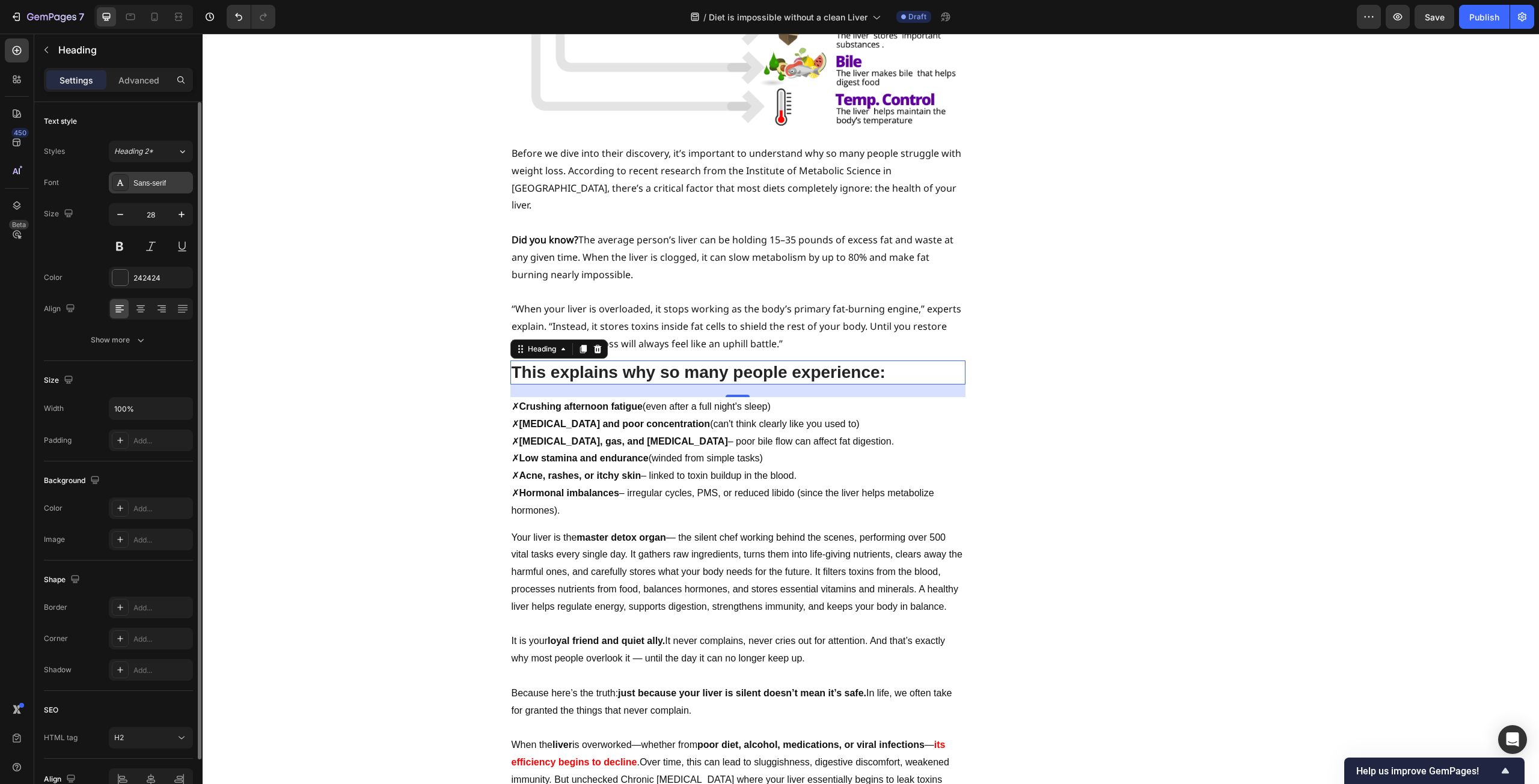
click at [149, 190] on div "Sans-serif" at bounding box center [151, 182] width 84 height 21
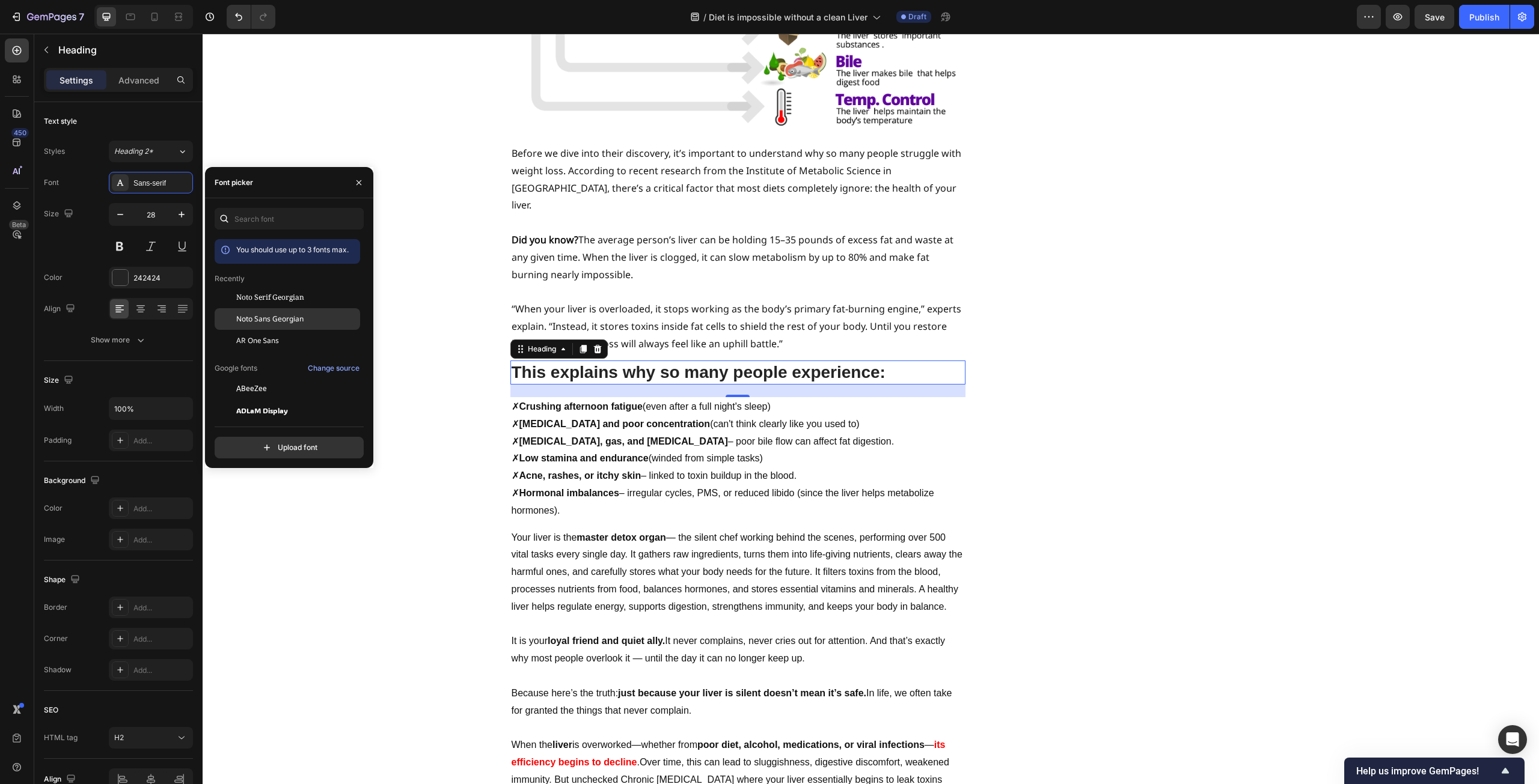
click at [252, 327] on div "Noto Sans Georgian" at bounding box center [287, 319] width 145 height 21
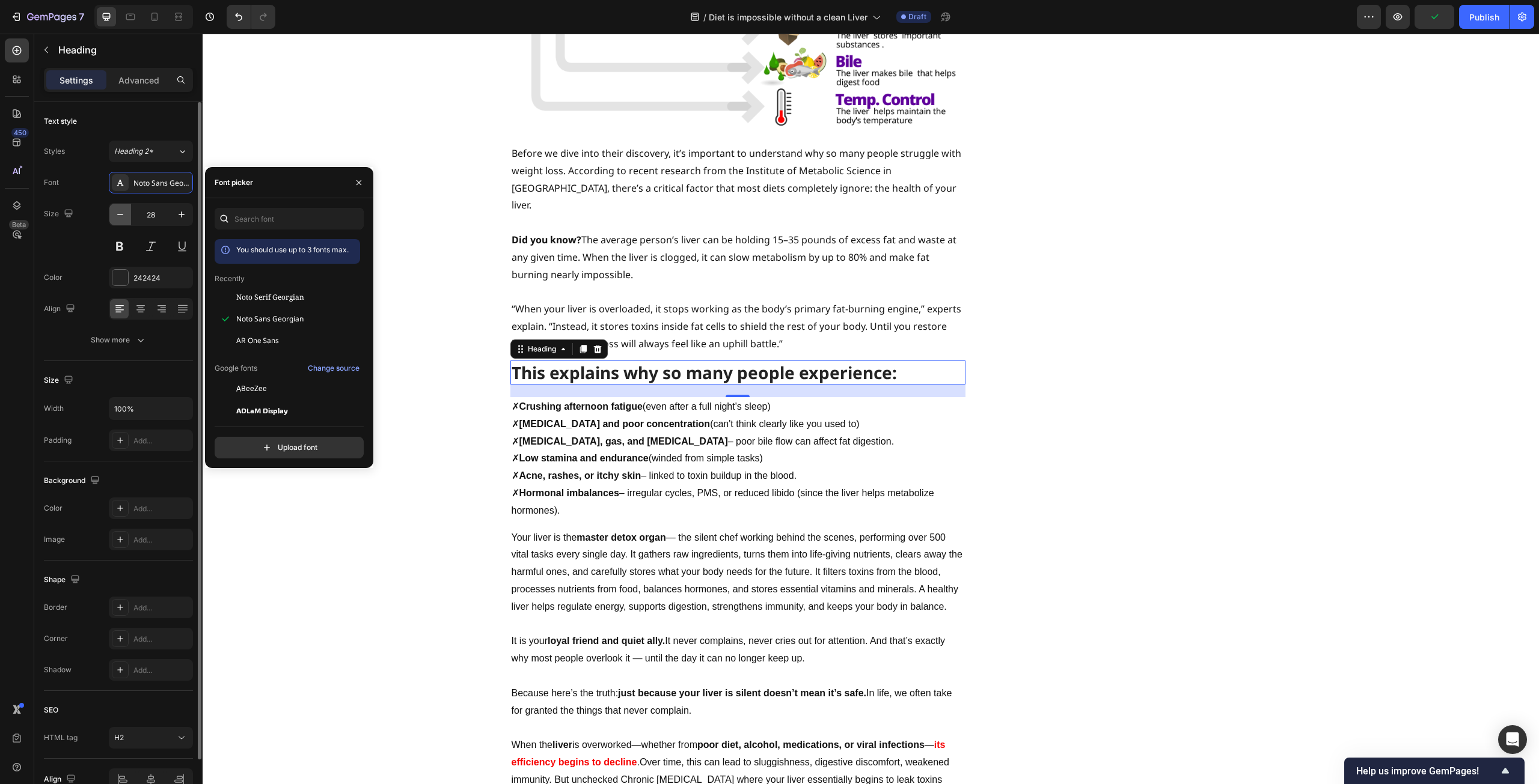
click at [121, 217] on icon "button" at bounding box center [120, 214] width 12 height 12
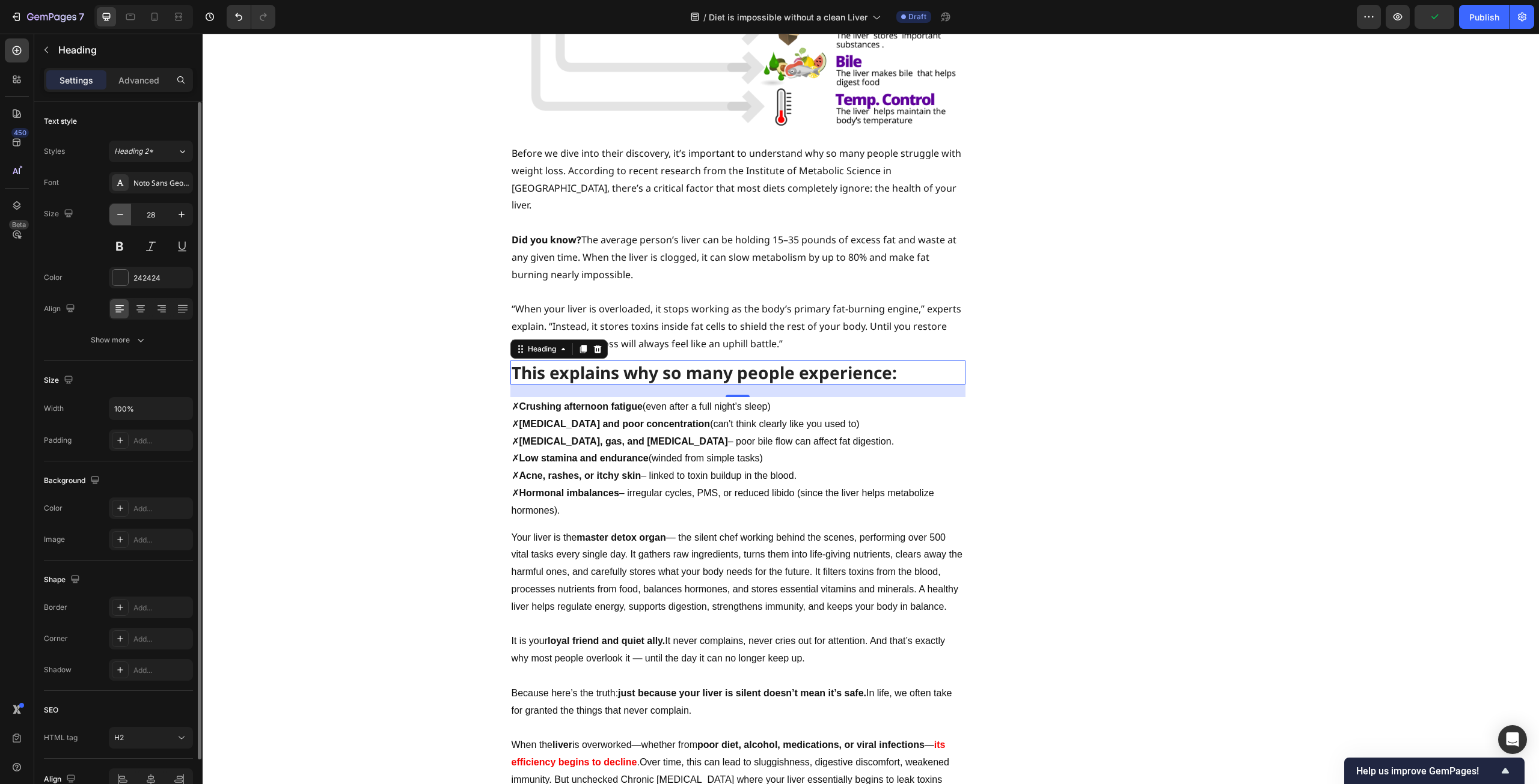
click at [121, 217] on icon "button" at bounding box center [120, 214] width 12 height 12
type input "25"
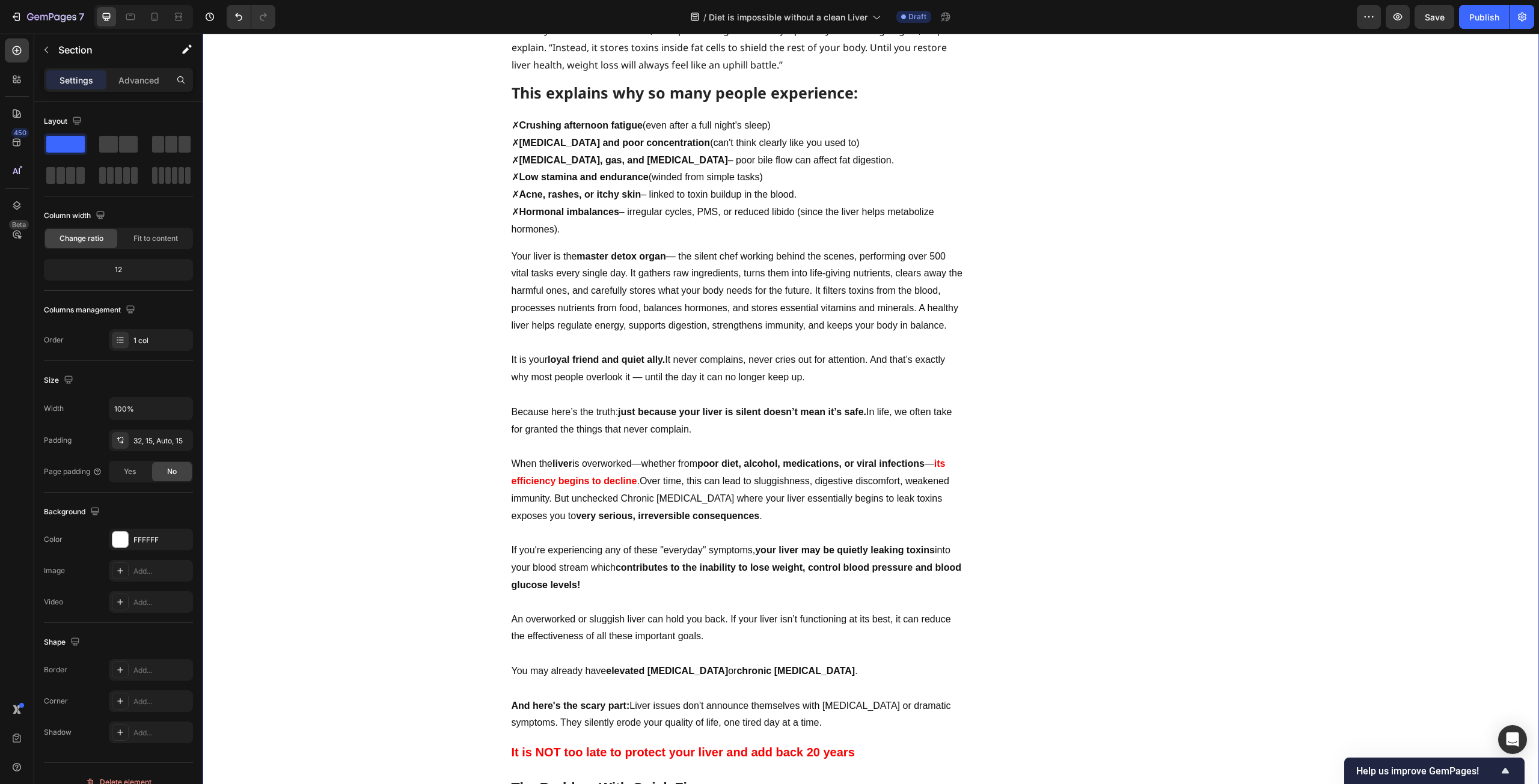
scroll to position [1081, 0]
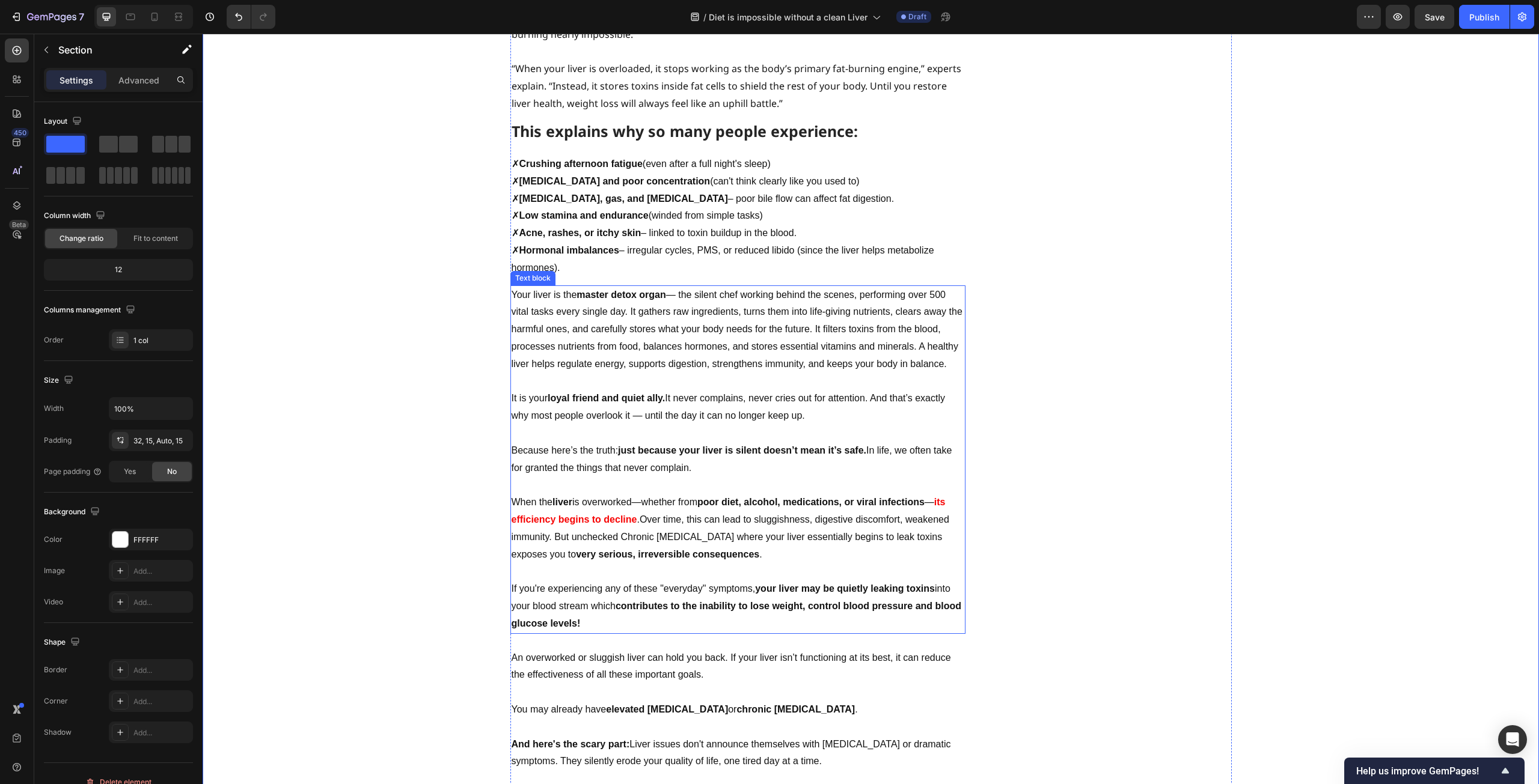
click at [772, 289] on p "Your liver is the master detox organ — the silent chef working behind the scene…" at bounding box center [738, 330] width 453 height 87
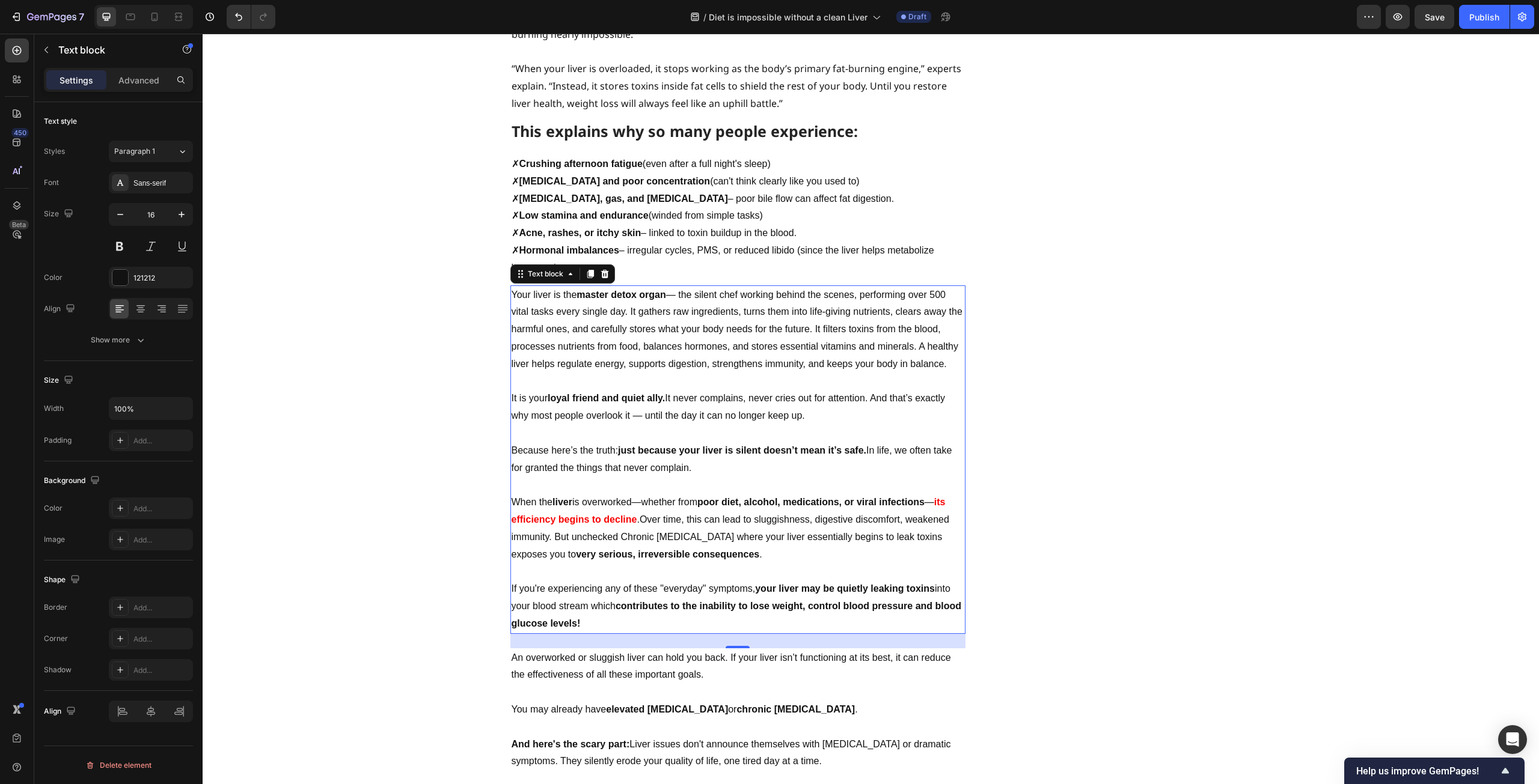
click at [743, 442] on p "Because here’s the truth: just because your liver is silent doesn’t mean it’s s…" at bounding box center [738, 460] width 453 height 35
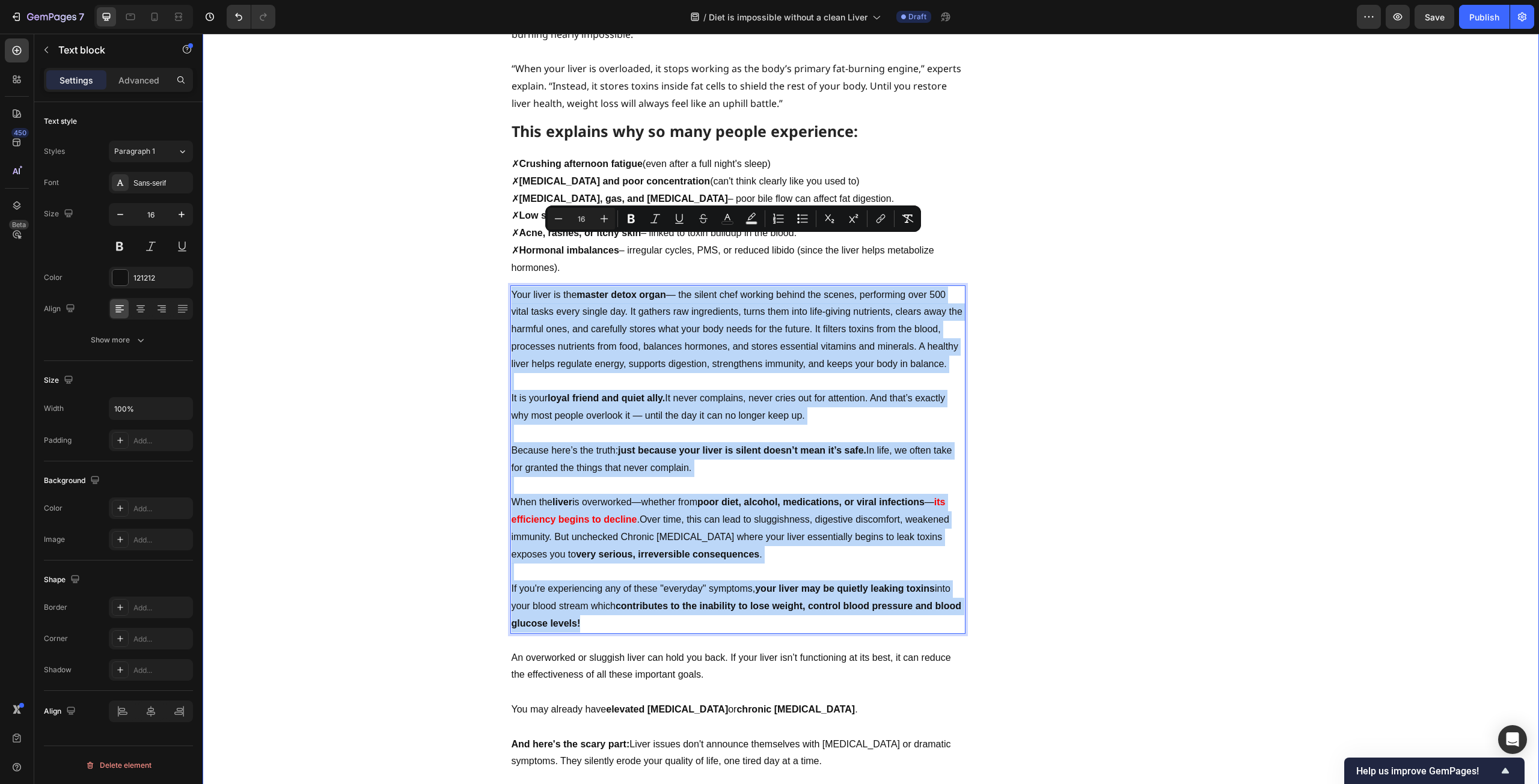
drag, startPoint x: 590, startPoint y: 567, endPoint x: 500, endPoint y: 241, distance: 338.2
copy div "Lore ipsum do sit ametco adipi elits — doe tempor inci utlabor etdolo mag aliqu…"
click at [641, 425] on p "Rich Text Editor. Editing area: main" at bounding box center [738, 434] width 453 height 17
drag, startPoint x: 648, startPoint y: 571, endPoint x: 509, endPoint y: 245, distance: 354.4
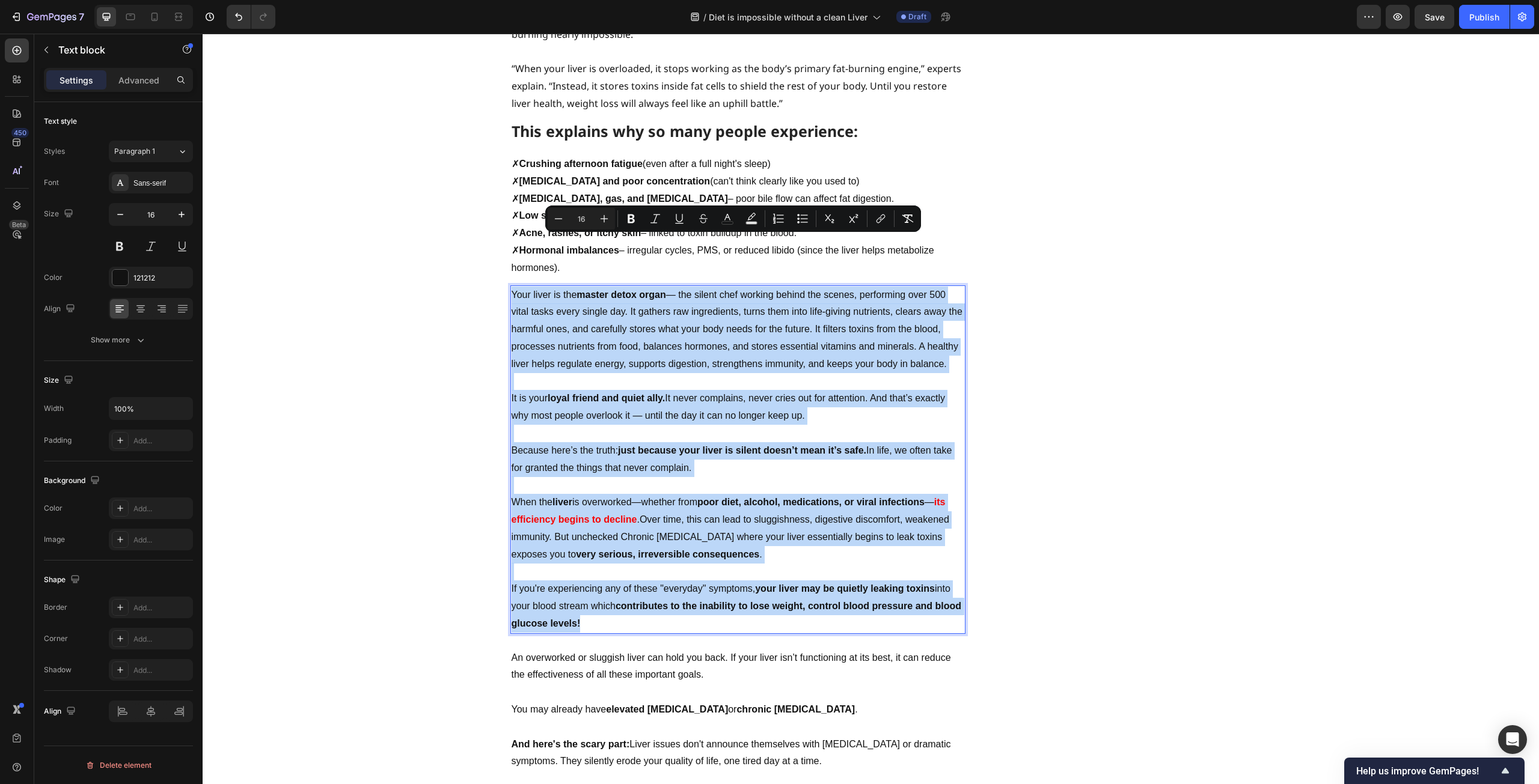
click at [511, 286] on div "Your liver is the master detox organ — the silent chef working behind the scene…" at bounding box center [738, 460] width 455 height 349
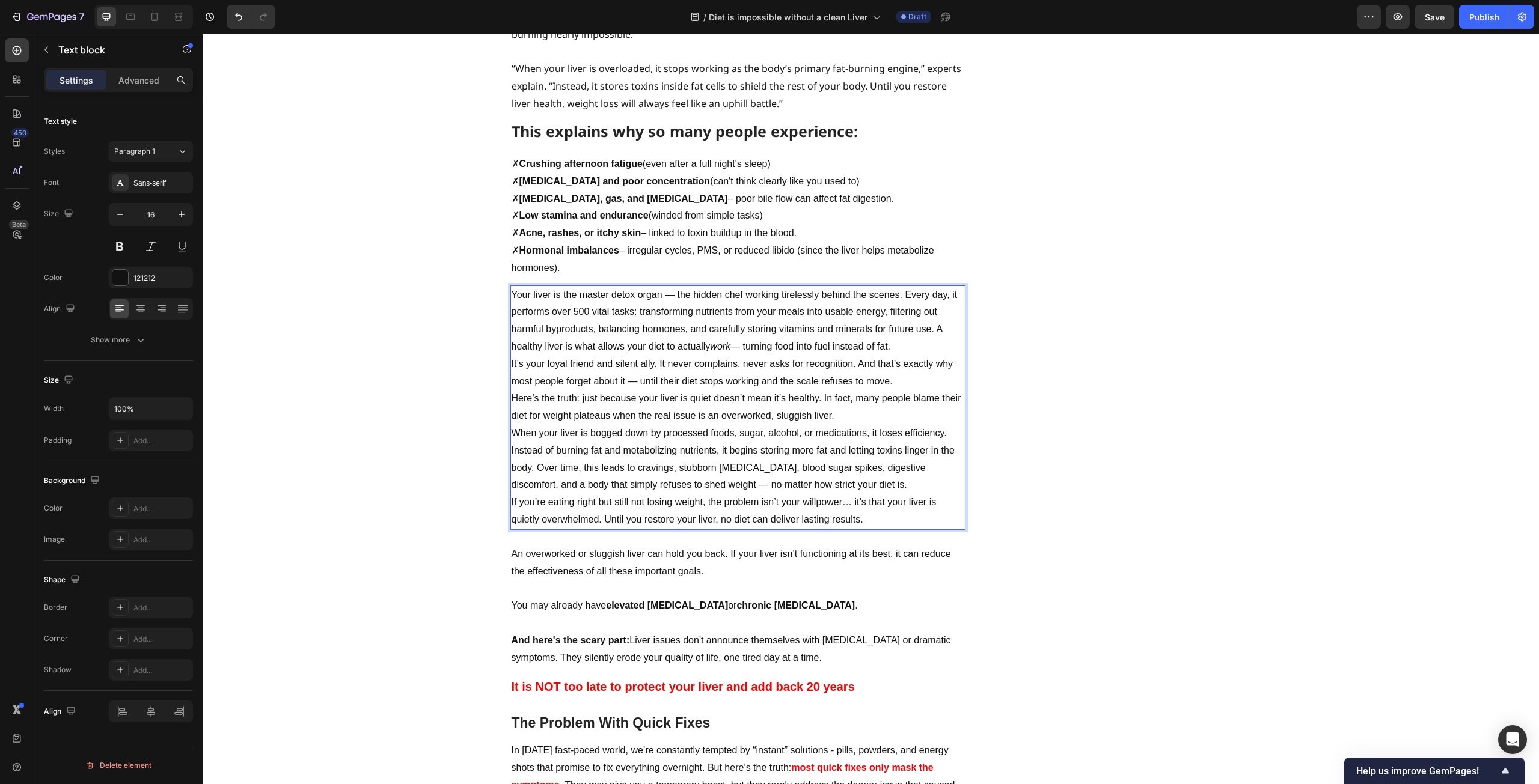
click at [904, 294] on p "Your liver is the master detox organ — the hidden chef working tirelessly behin…" at bounding box center [738, 321] width 453 height 69
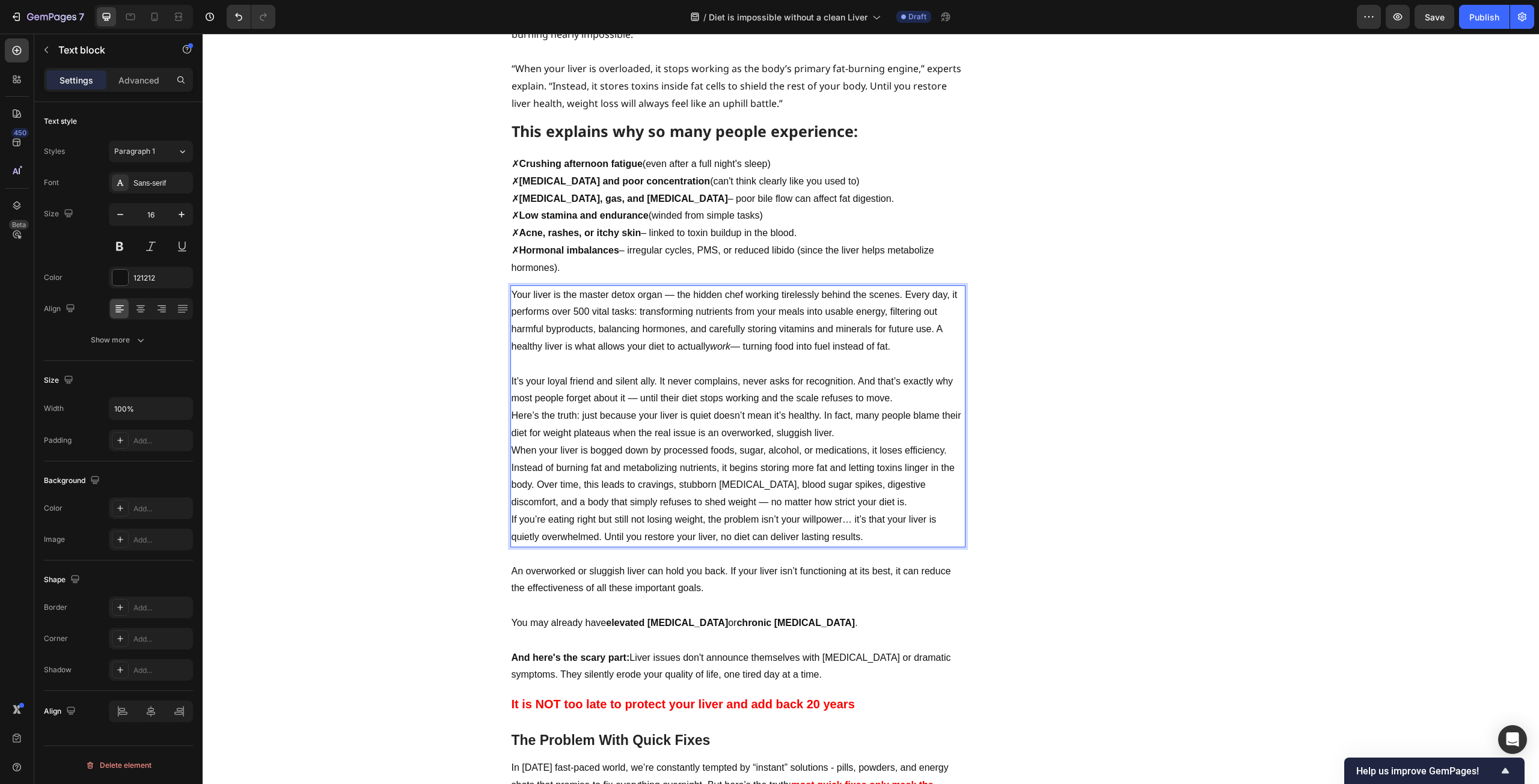
click at [916, 373] on p "It’s your loyal friend and silent ally. It never complains, never asks for reco…" at bounding box center [738, 390] width 453 height 35
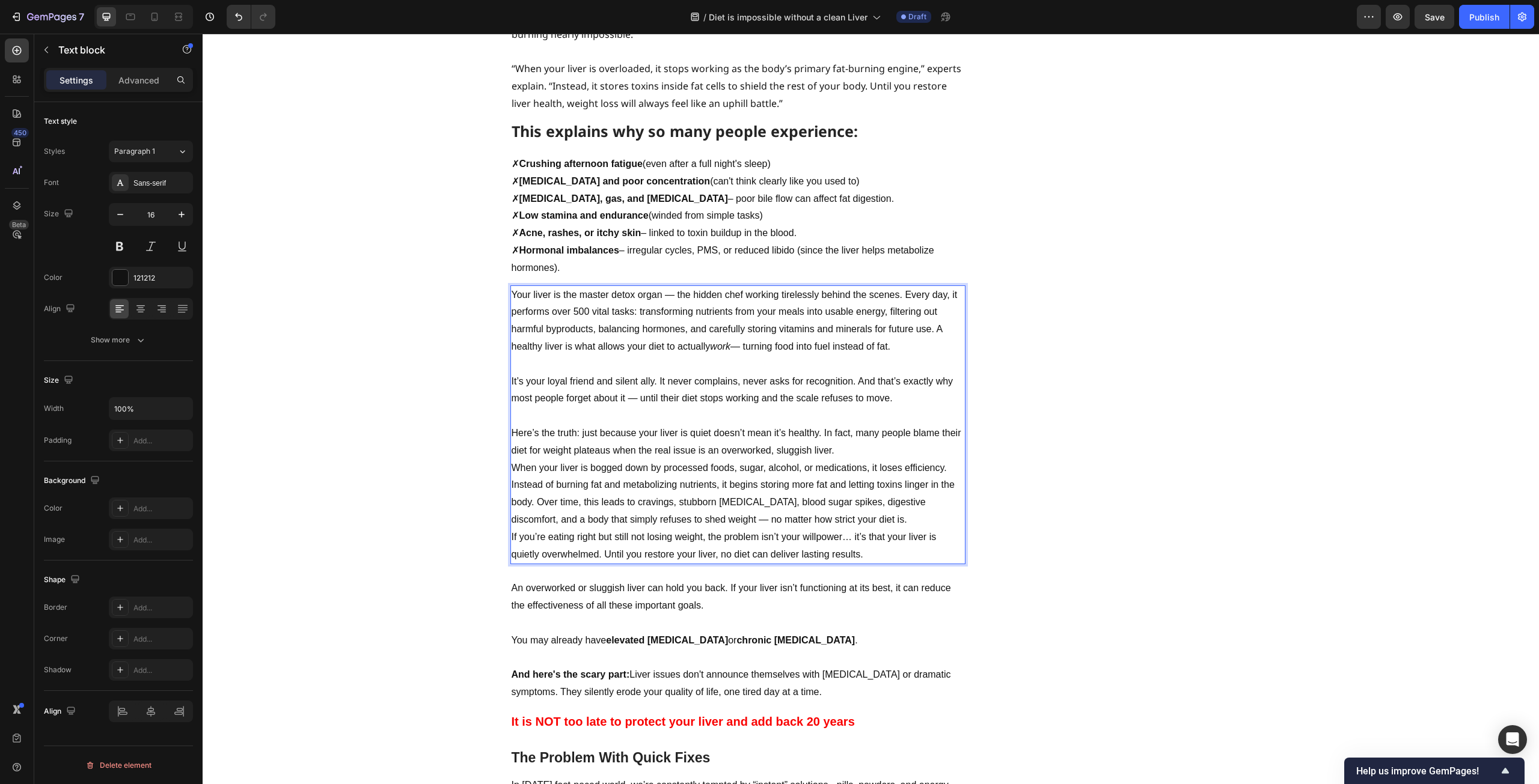
click at [908, 425] on p "Here’s the truth: just because your liver is quiet doesn’t mean it’s healthy. I…" at bounding box center [738, 442] width 453 height 35
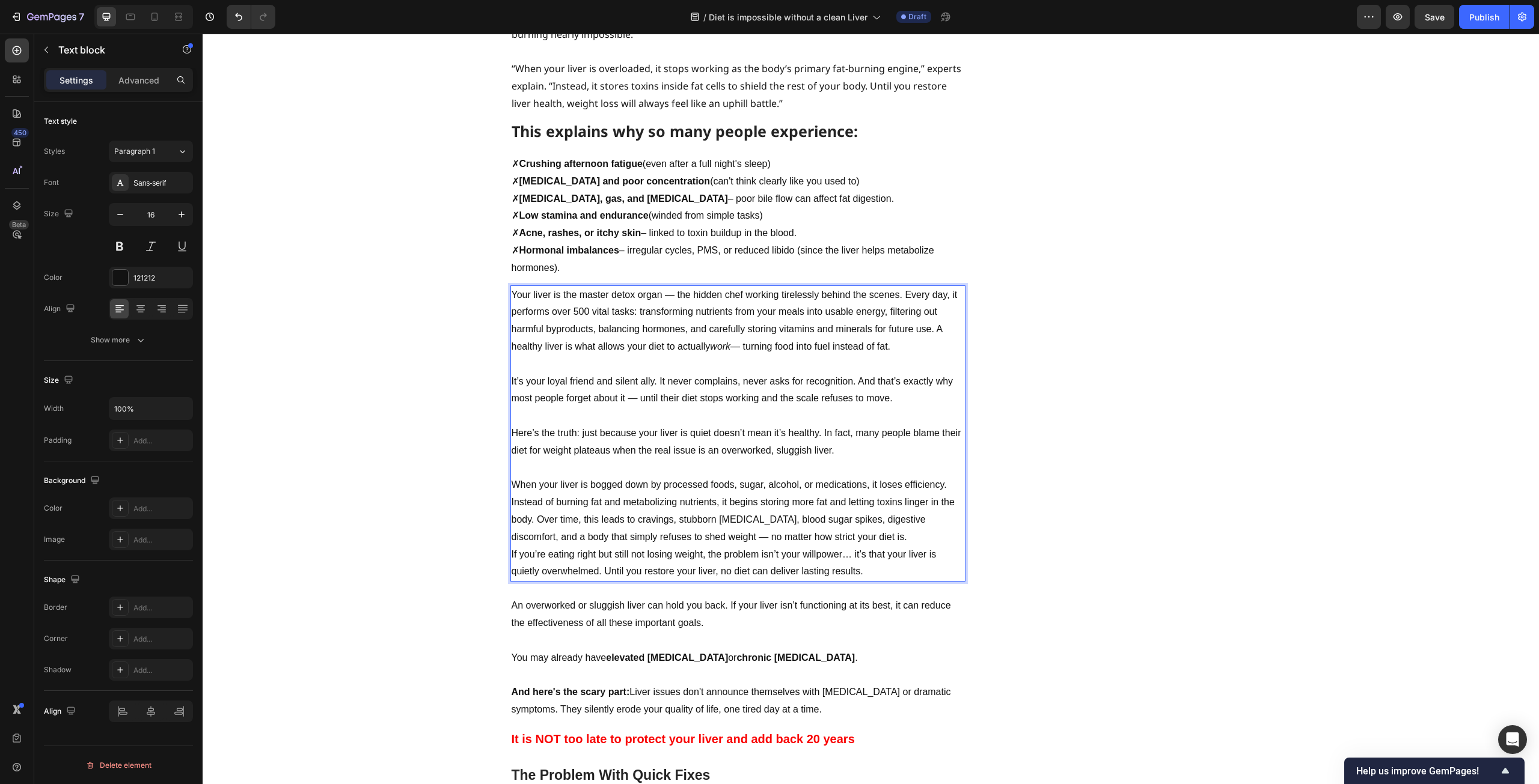
click at [900, 482] on p "When your liver is bogged down by processed foods, sugar, alcohol, or medicatio…" at bounding box center [738, 511] width 453 height 69
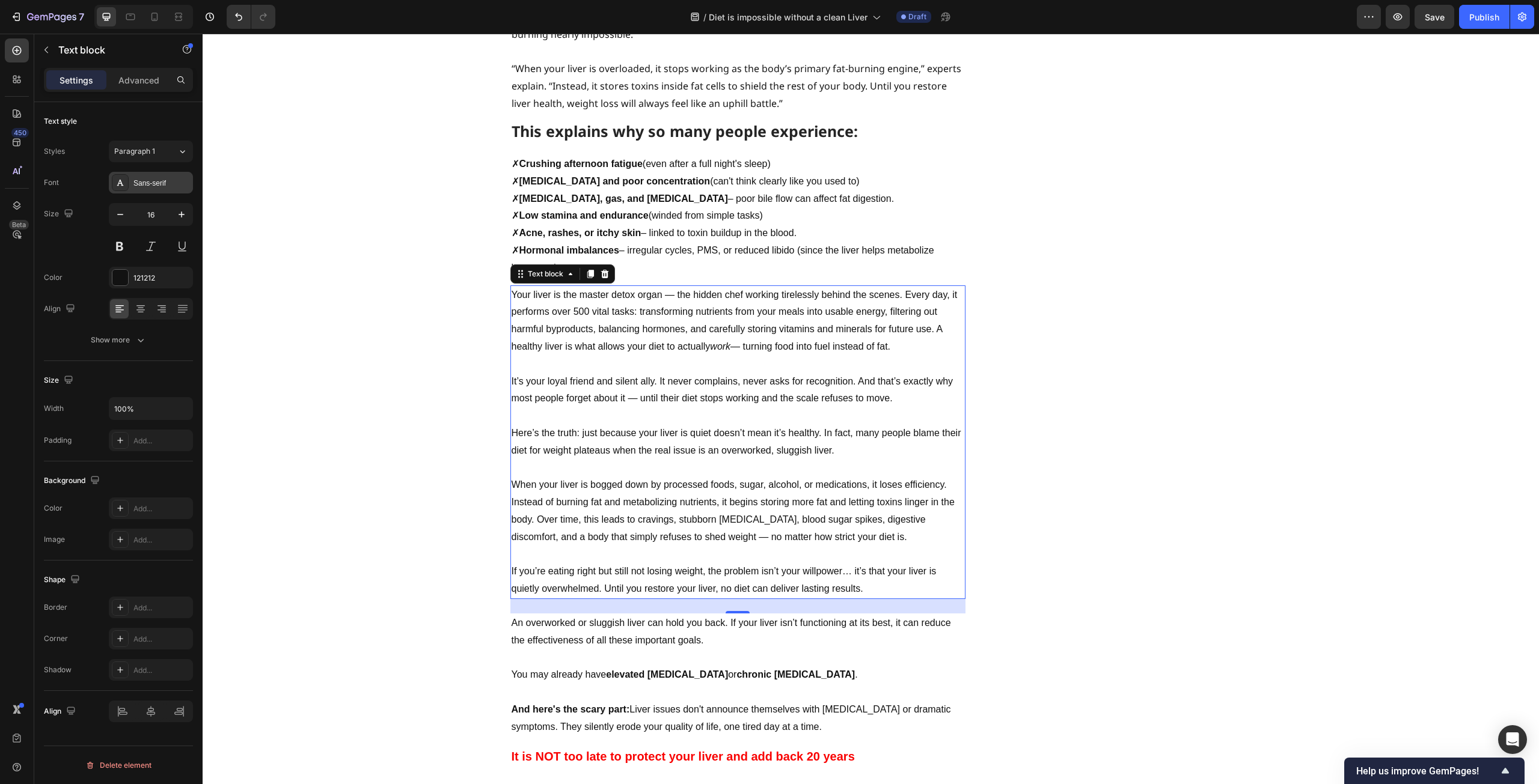
click at [150, 184] on div "Sans-serif" at bounding box center [162, 184] width 57 height 11
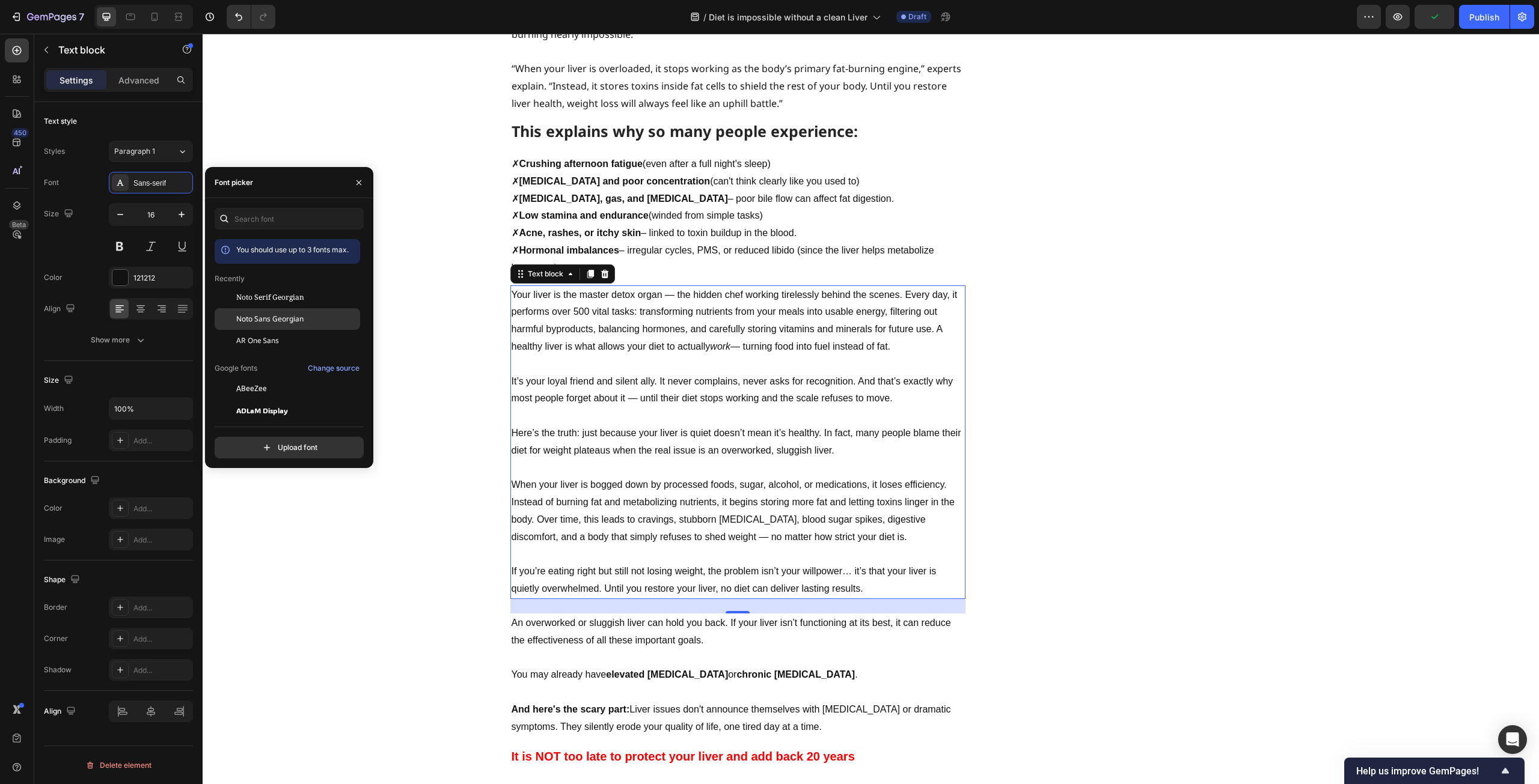
click at [279, 321] on span "Noto Sans Georgian" at bounding box center [269, 319] width 67 height 11
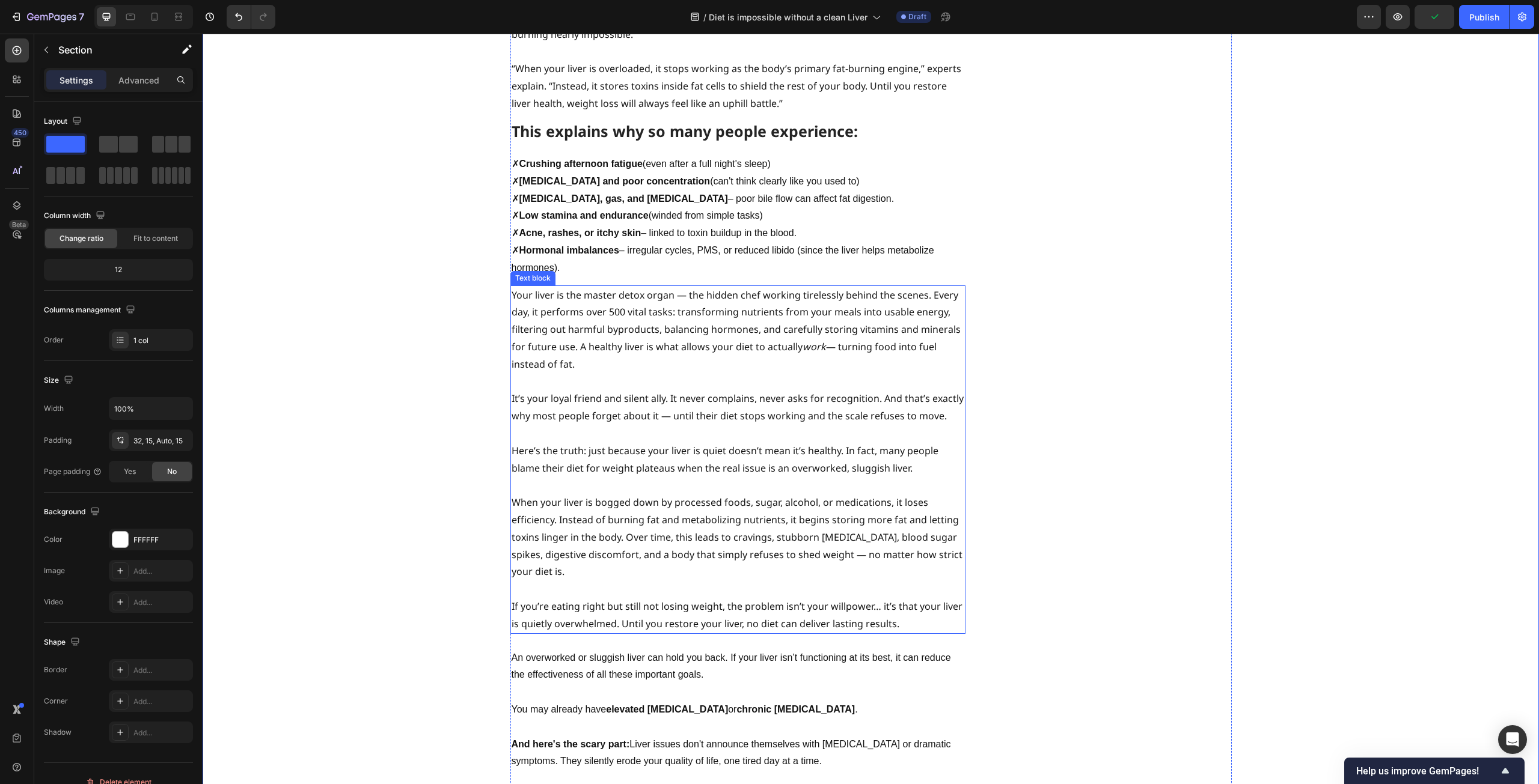
click at [718, 390] on p "It’s your loyal friend and silent ally. It never complains, never asks for reco…" at bounding box center [738, 407] width 453 height 35
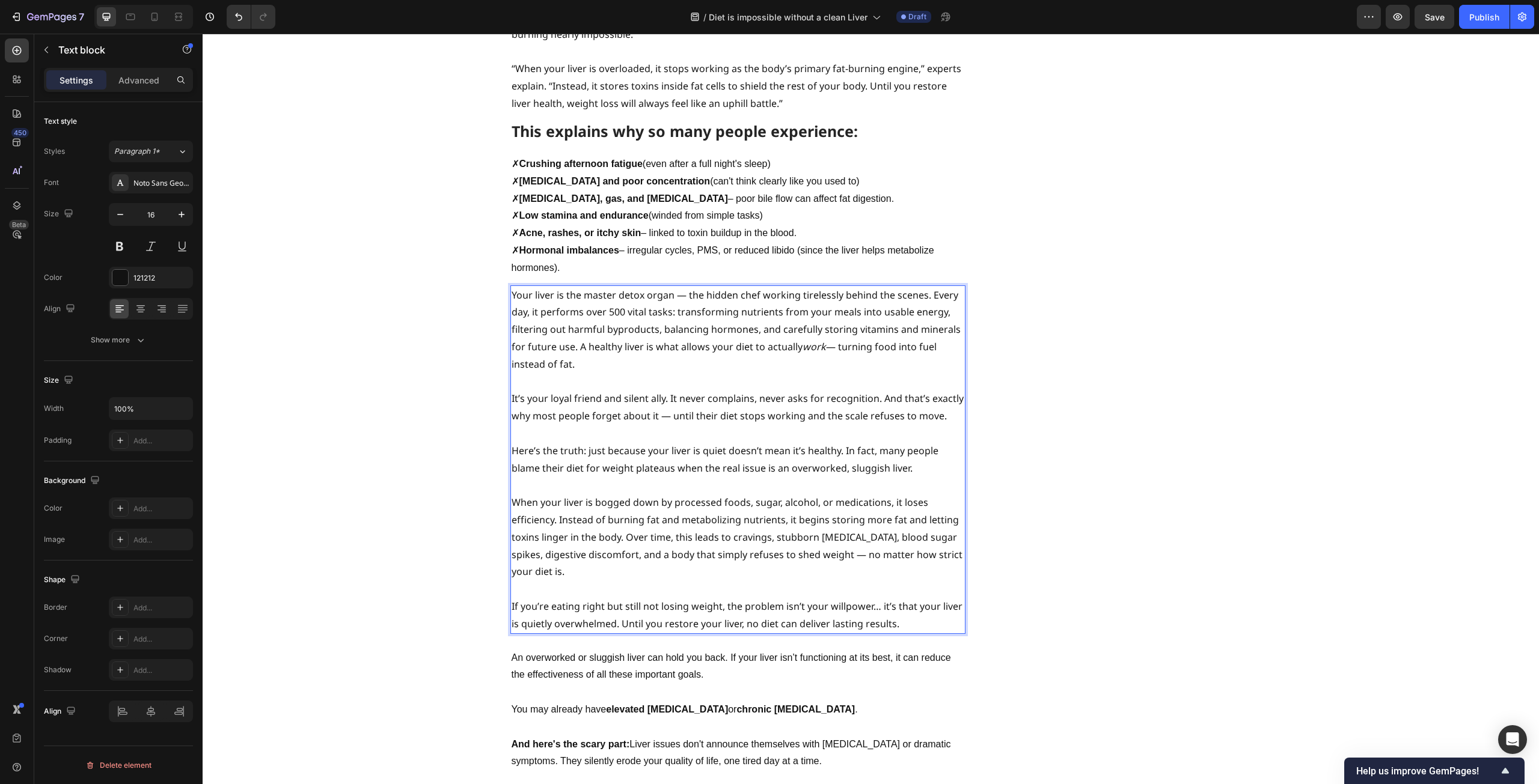
click at [840, 308] on p "Your liver is the master detox organ — the hidden chef working tirelessly behin…" at bounding box center [738, 330] width 453 height 87
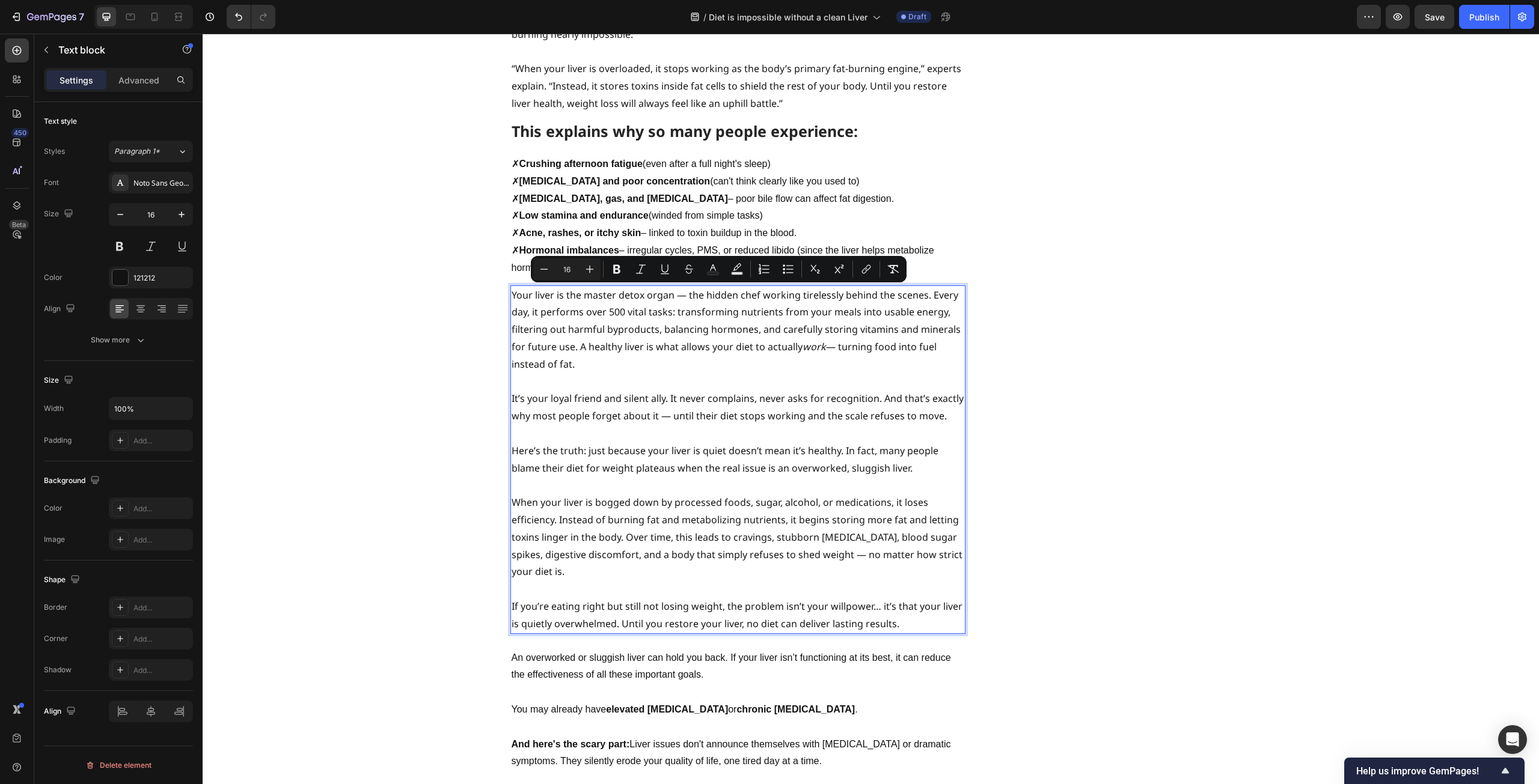
drag, startPoint x: 575, startPoint y: 295, endPoint x: 590, endPoint y: 309, distance: 20.5
click at [590, 309] on p "Your liver is the master detox organ — the hidden chef working tirelessly behin…" at bounding box center [738, 330] width 453 height 87
click at [592, 267] on icon "Editor contextual toolbar" at bounding box center [590, 269] width 12 height 12
type input "17"
click at [654, 319] on p "Your liver is the master detox organ — the hidden chef working tirelessly behin…" at bounding box center [738, 330] width 453 height 87
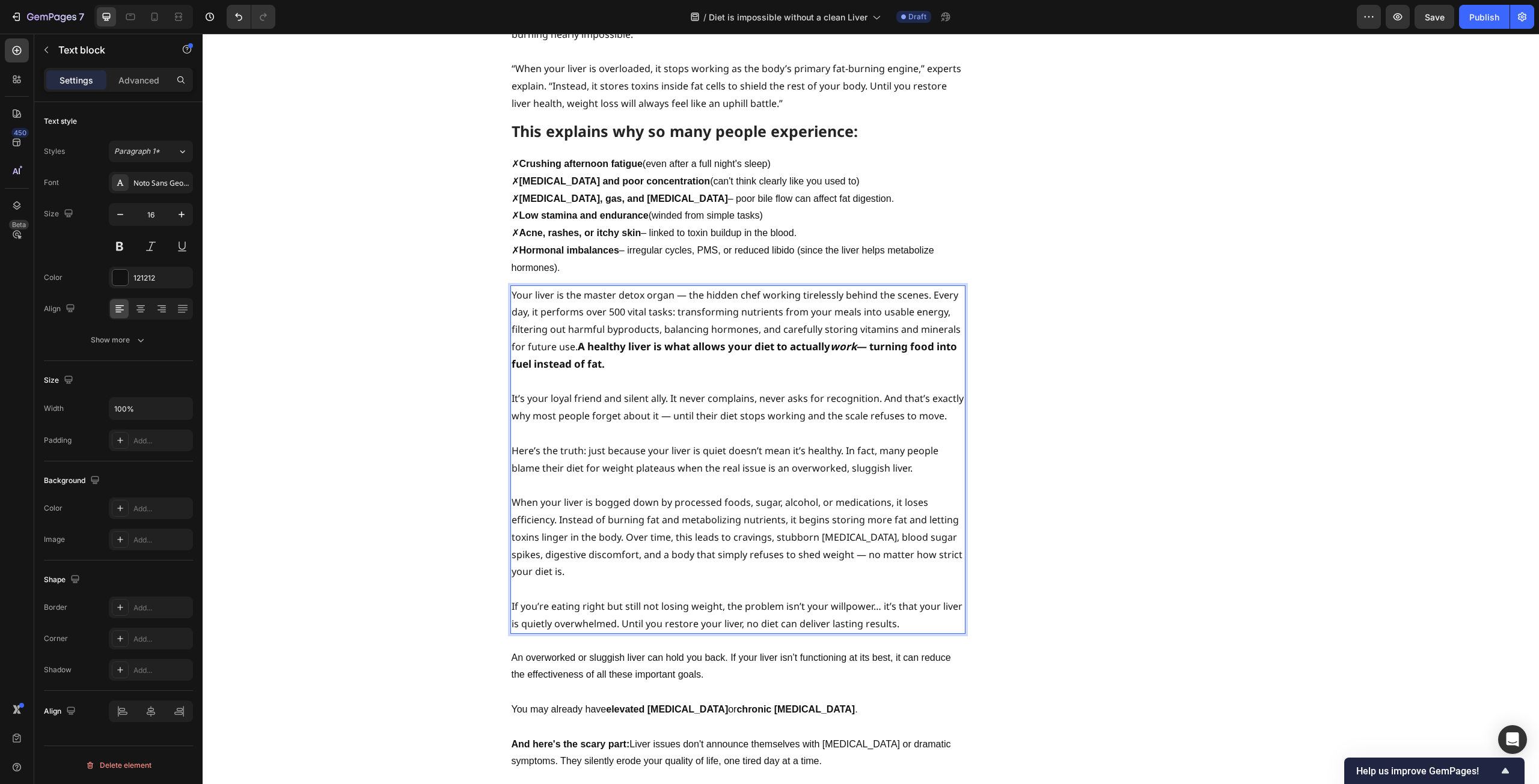
click at [884, 442] on p "Here’s the truth: just because your liver is quiet doesn’t mean it’s healthy. I…" at bounding box center [738, 460] width 453 height 35
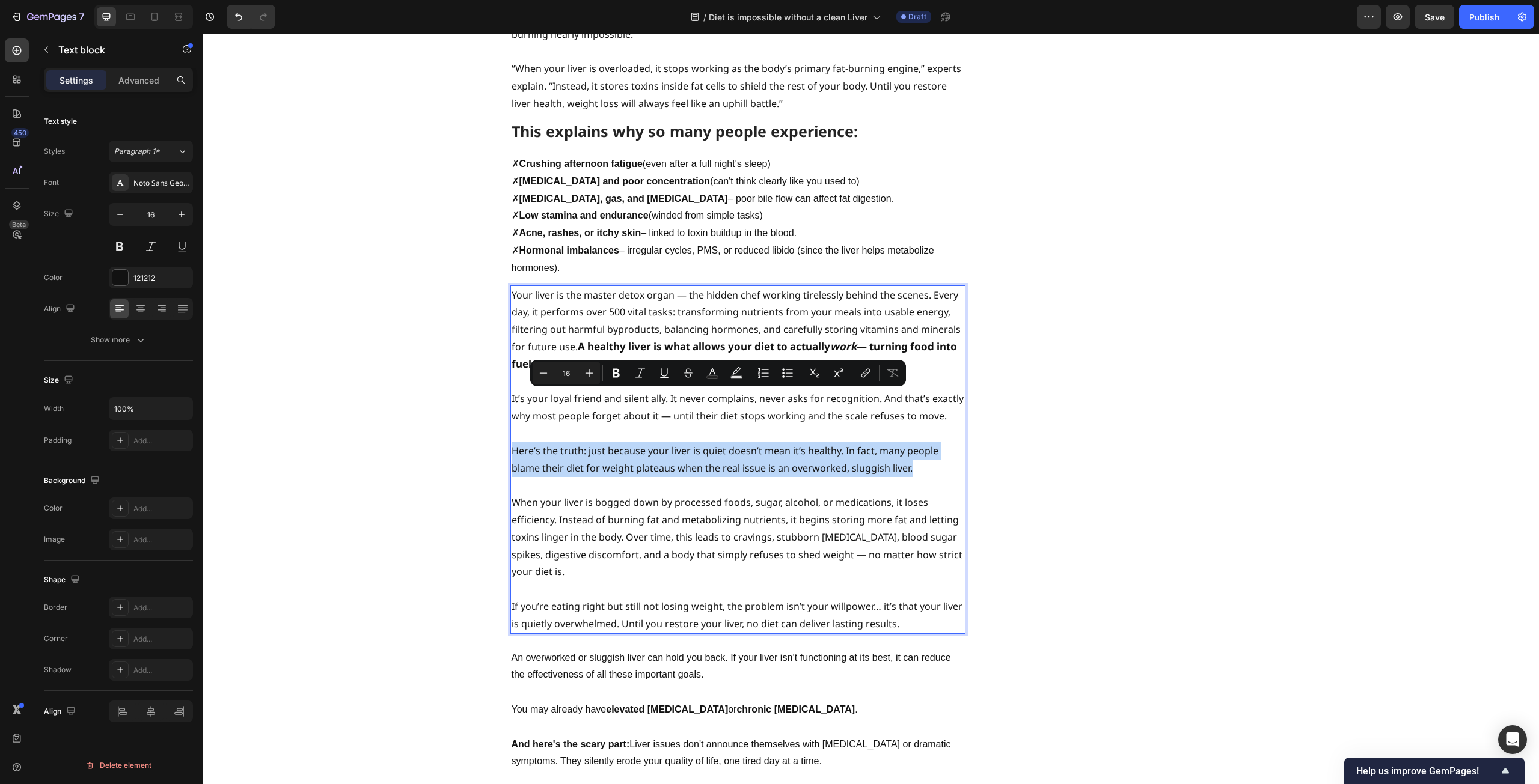
drag, startPoint x: 913, startPoint y: 413, endPoint x: 509, endPoint y: 399, distance: 404.2
click at [511, 442] on p "Here’s the truth: just because your liver is quiet doesn’t mean it’s healthy. I…" at bounding box center [738, 460] width 453 height 35
click at [737, 368] on icon "Editor contextual toolbar" at bounding box center [736, 373] width 12 height 12
type input "000000"
type input "77"
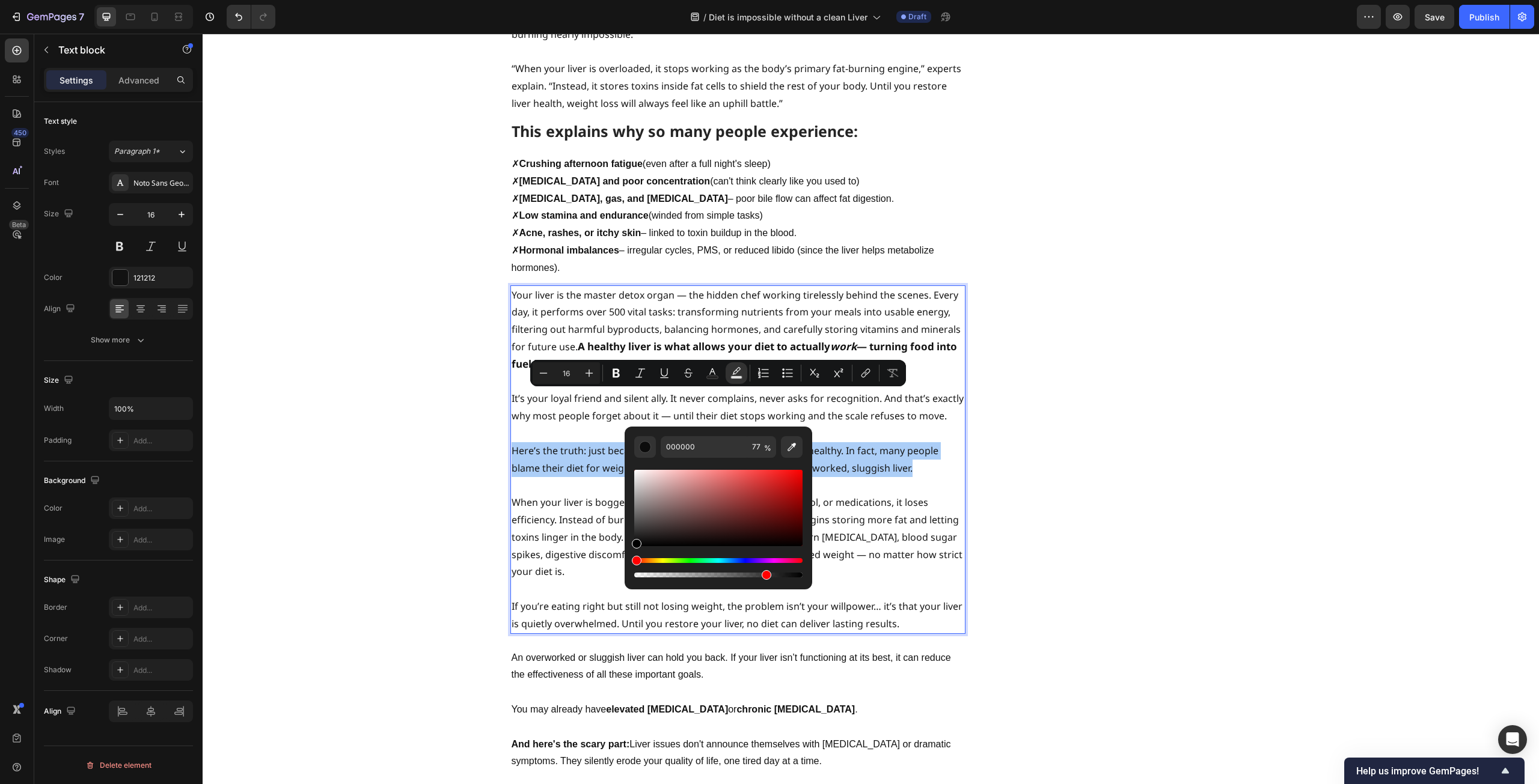
click at [663, 562] on div "Hue" at bounding box center [718, 561] width 168 height 5
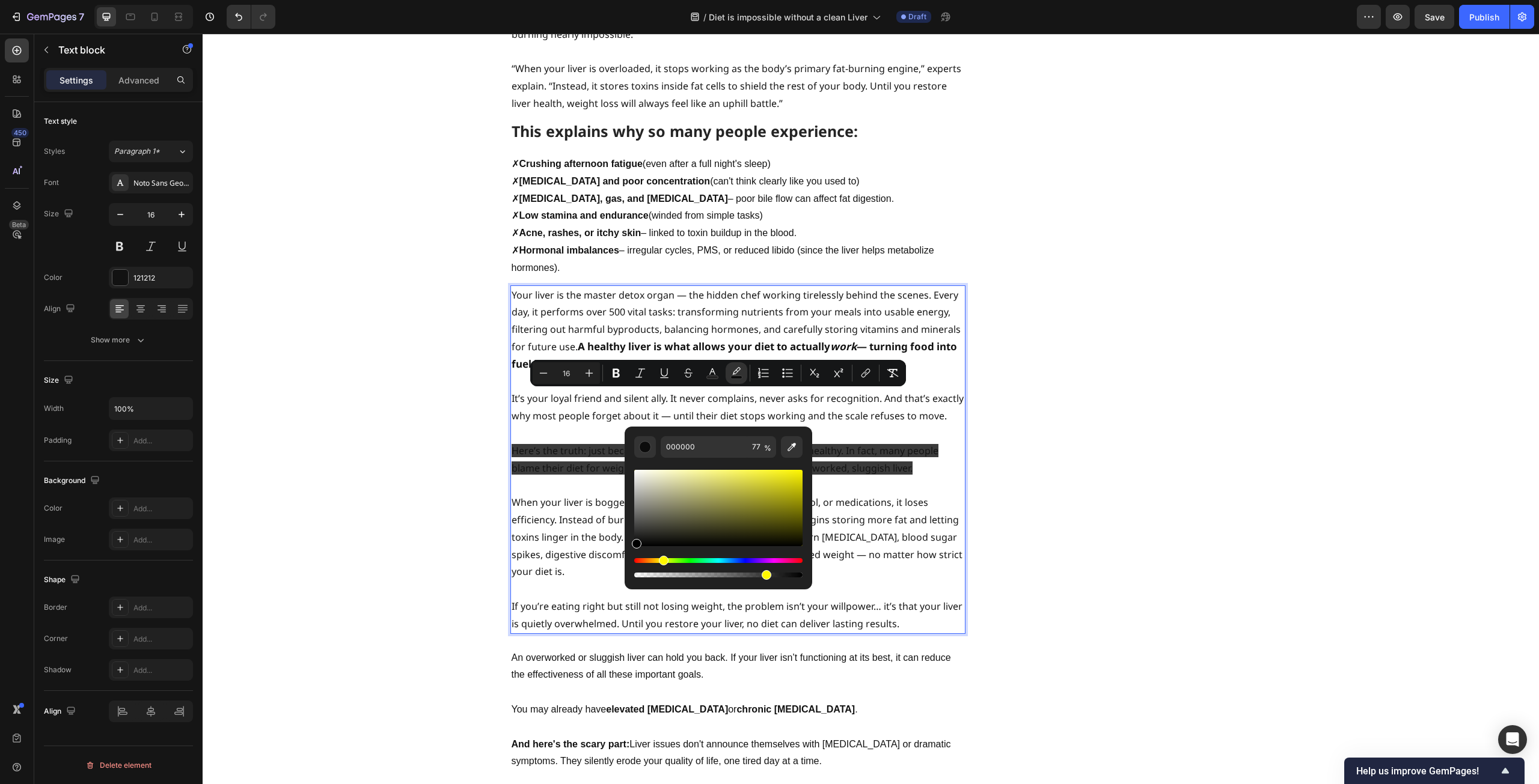
click at [661, 561] on div "Hue" at bounding box center [718, 561] width 168 height 5
click at [800, 472] on div "Editor contextual toolbar" at bounding box center [718, 508] width 168 height 77
type input "F4EC04"
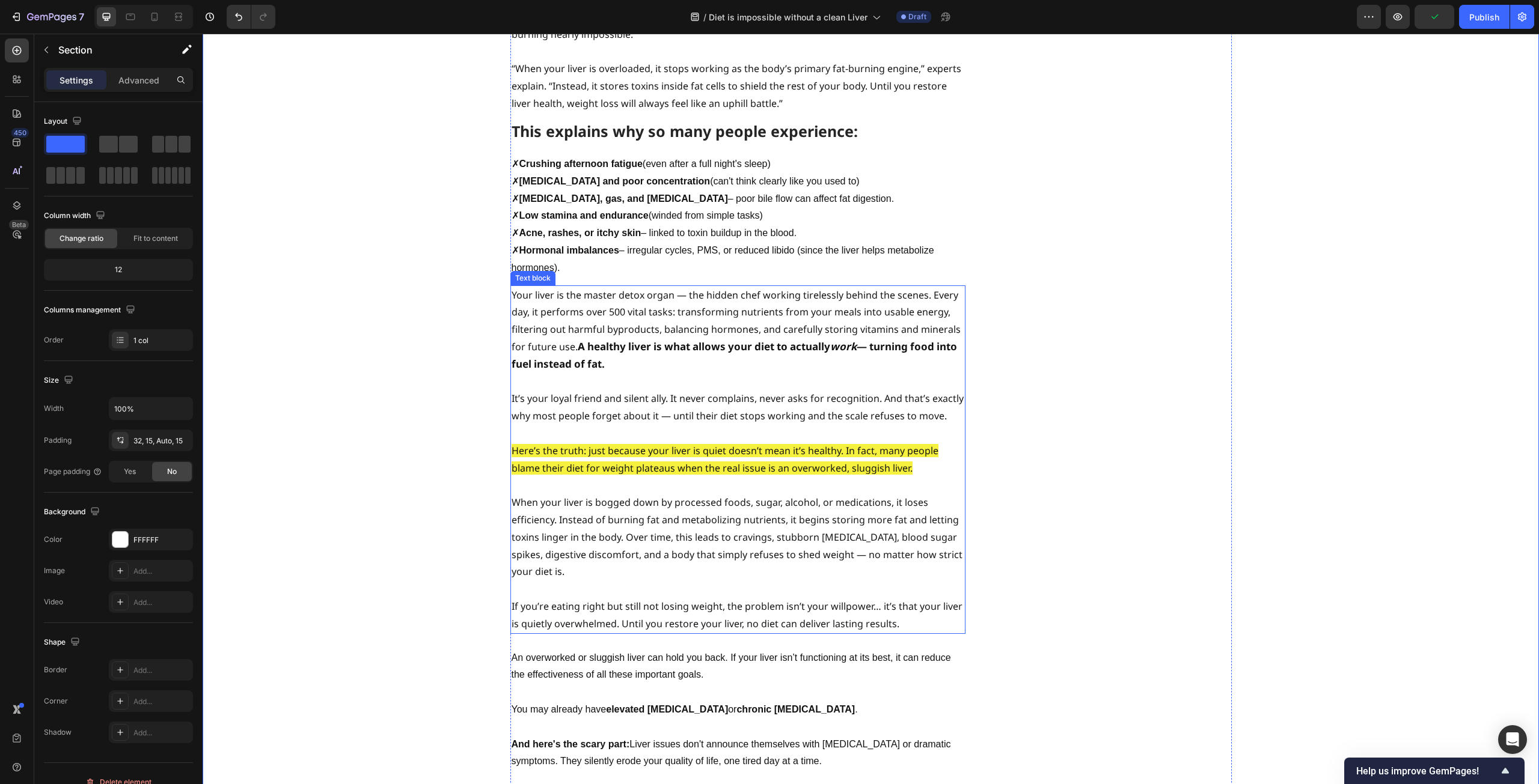
click at [686, 444] on span "Here’s the truth: just because your liver is quiet doesn’t mean it’s healthy. I…" at bounding box center [725, 459] width 427 height 31
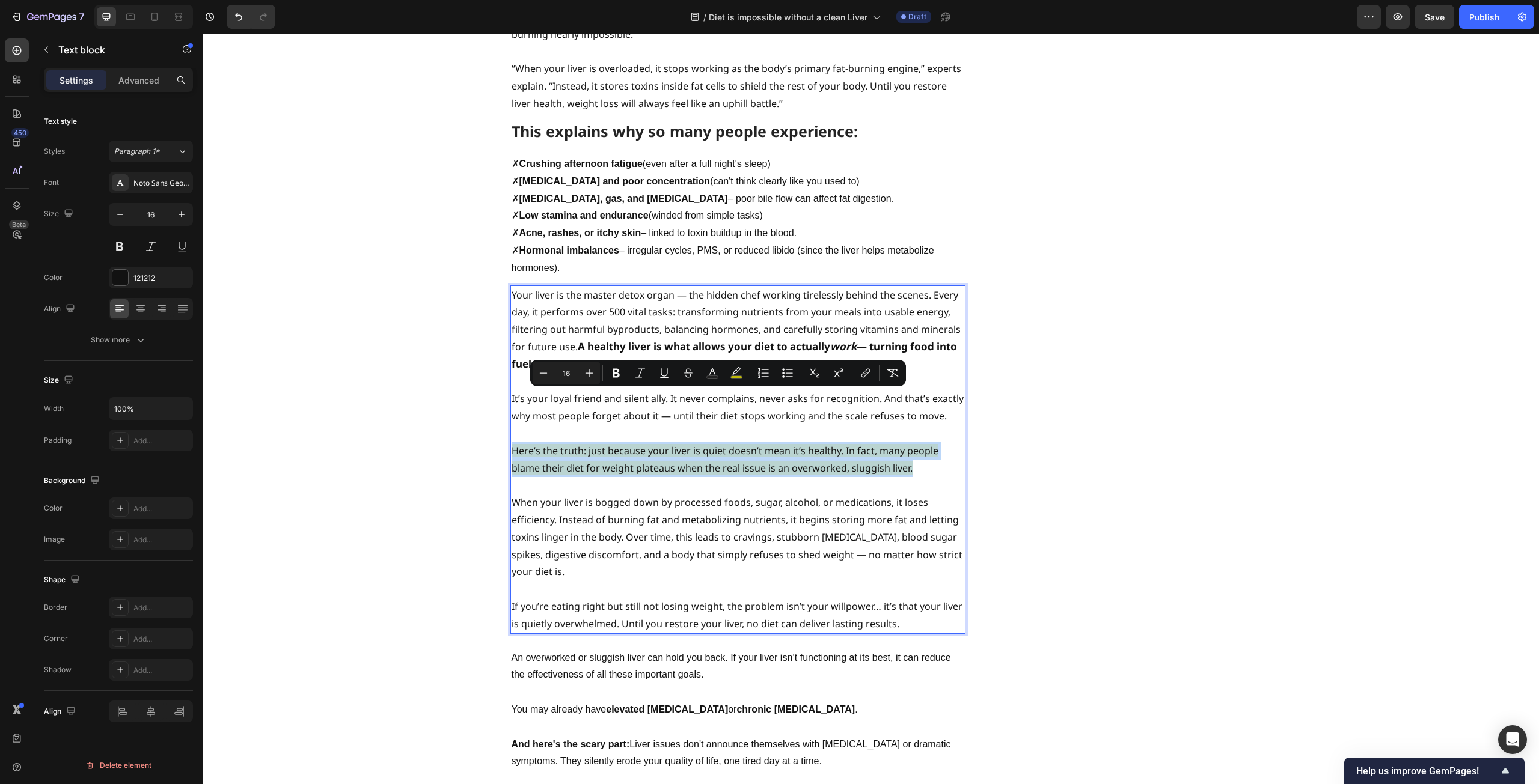
drag, startPoint x: 918, startPoint y: 418, endPoint x: 509, endPoint y: 401, distance: 409.4
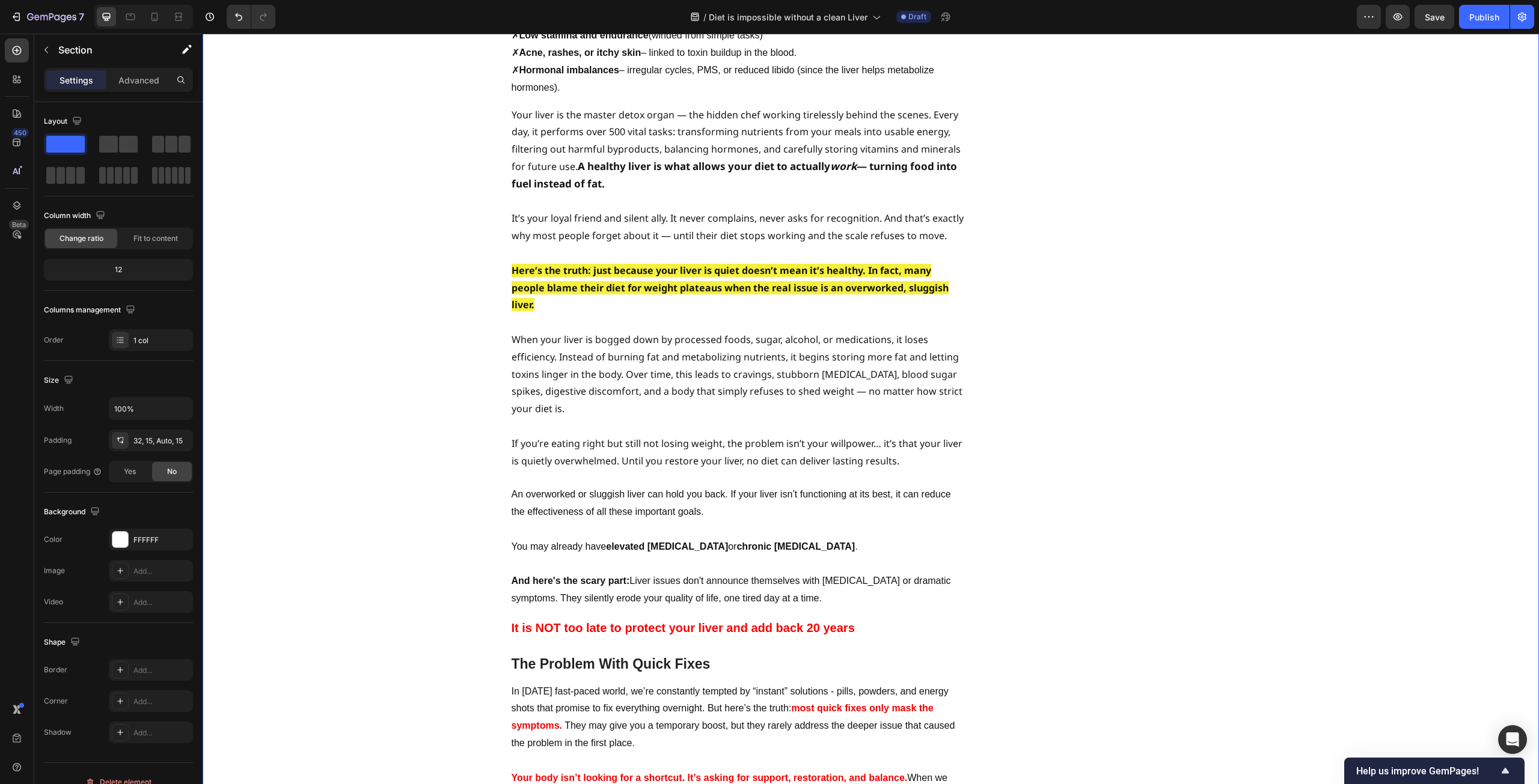
scroll to position [1142, 0]
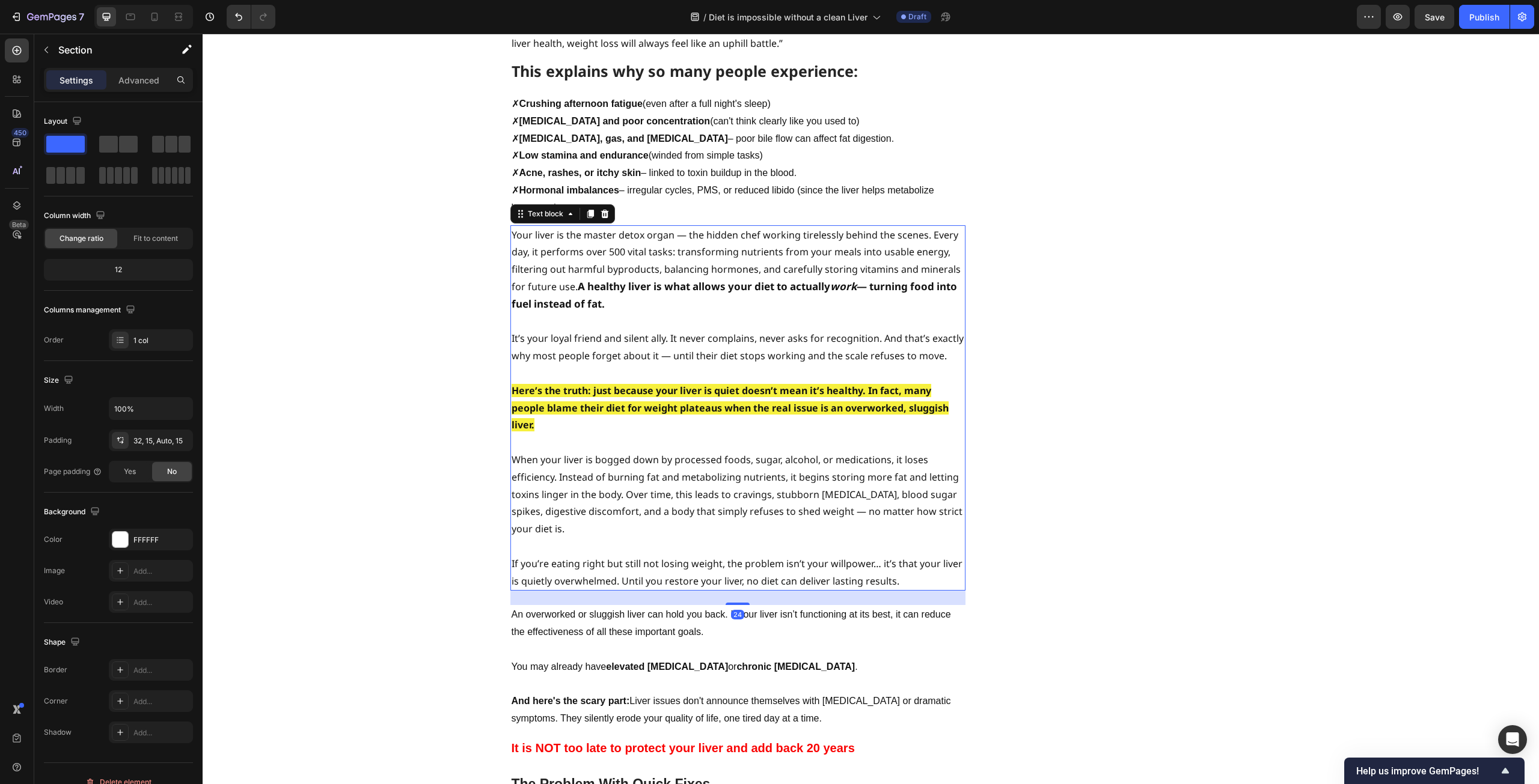
click at [617, 451] on p "When your liver is bogged down by processed foods, sugar, alcohol, or medicatio…" at bounding box center [738, 495] width 453 height 87
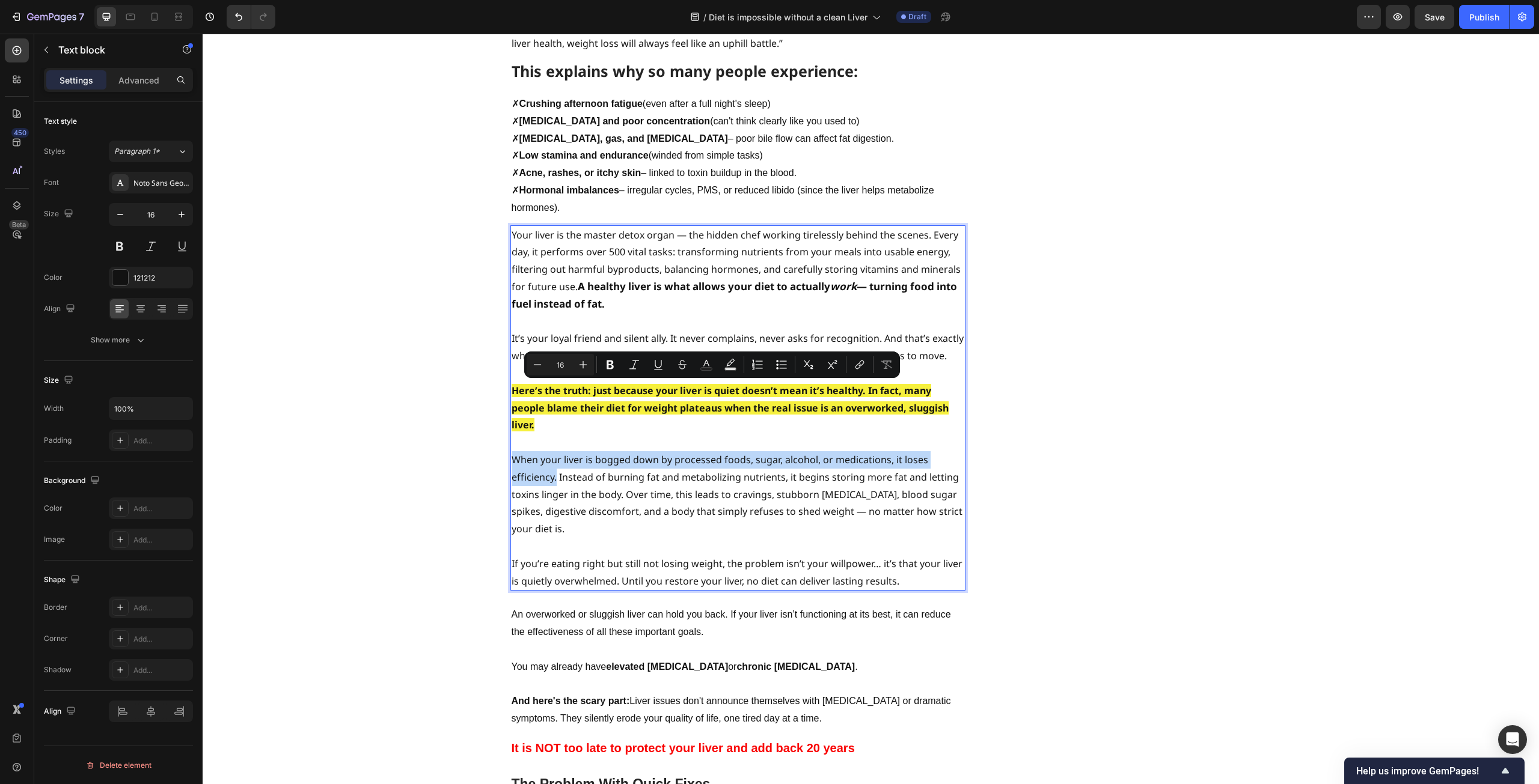
drag, startPoint x: 508, startPoint y: 391, endPoint x: 551, endPoint y: 407, distance: 45.9
click at [551, 451] on p "When your liver is bogged down by processed foods, sugar, alcohol, or medicatio…" at bounding box center [738, 495] width 453 height 87
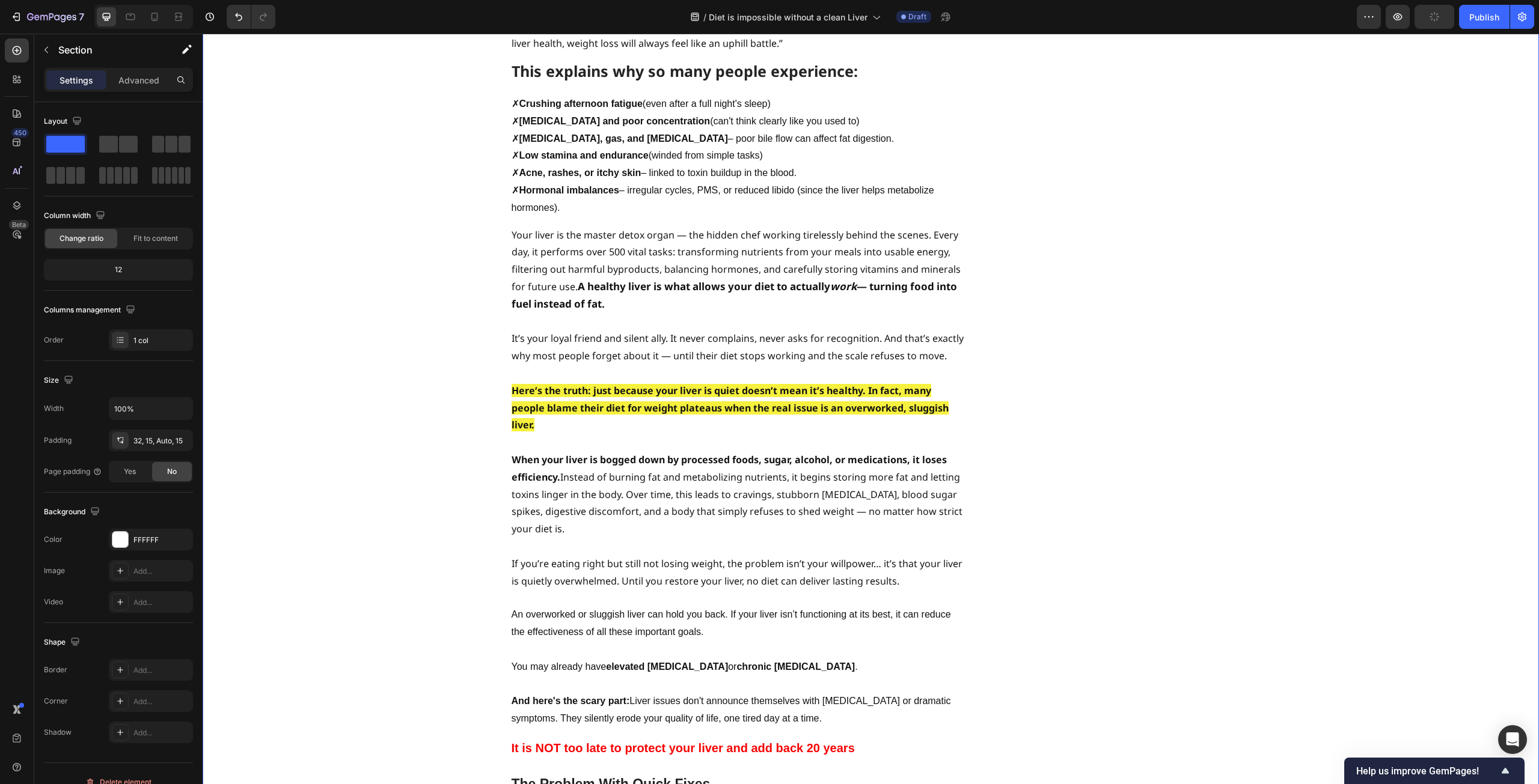
scroll to position [1262, 0]
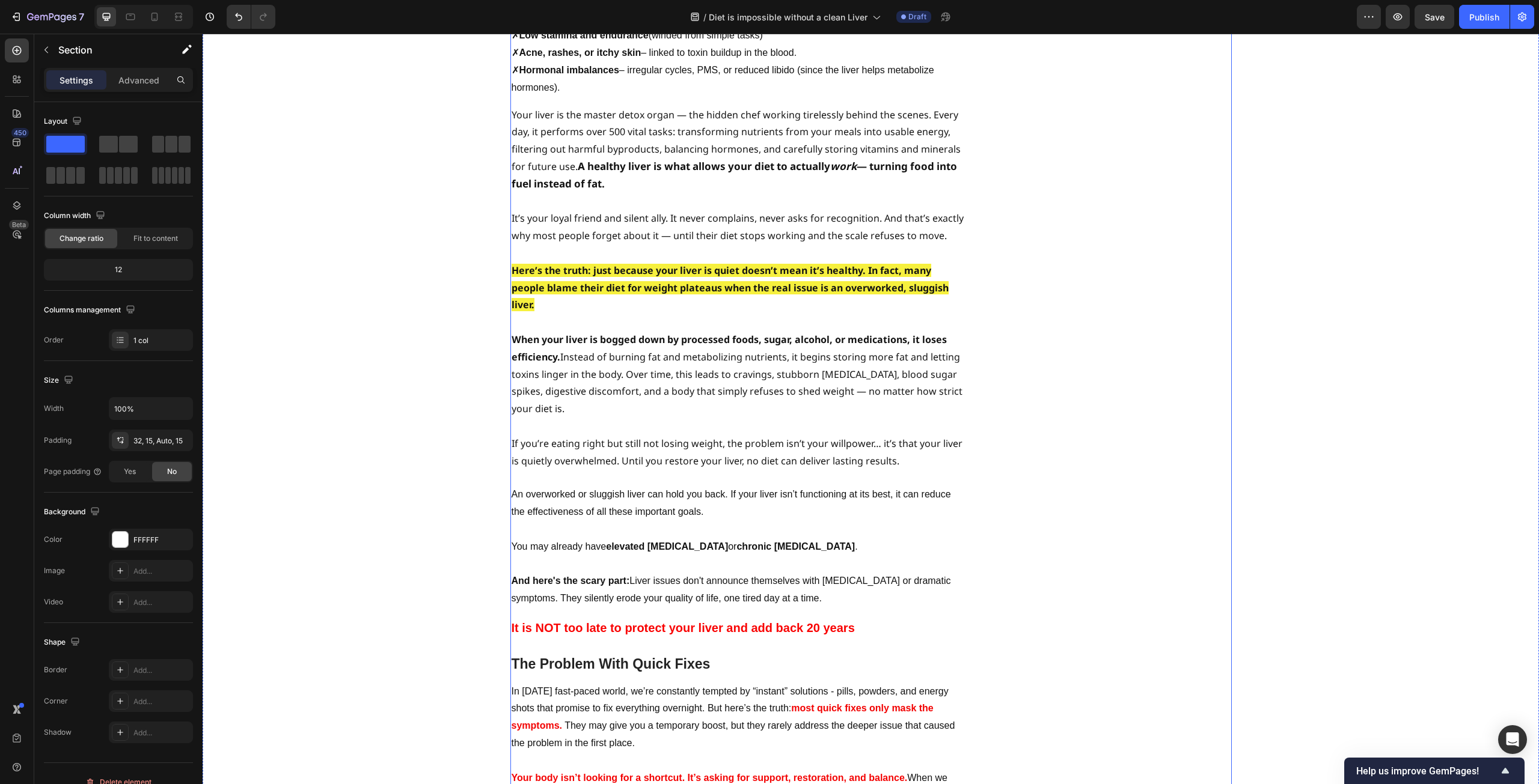
click at [668, 435] on p "If you’re eating right but still not losing weight, the problem isn’t your will…" at bounding box center [738, 453] width 453 height 35
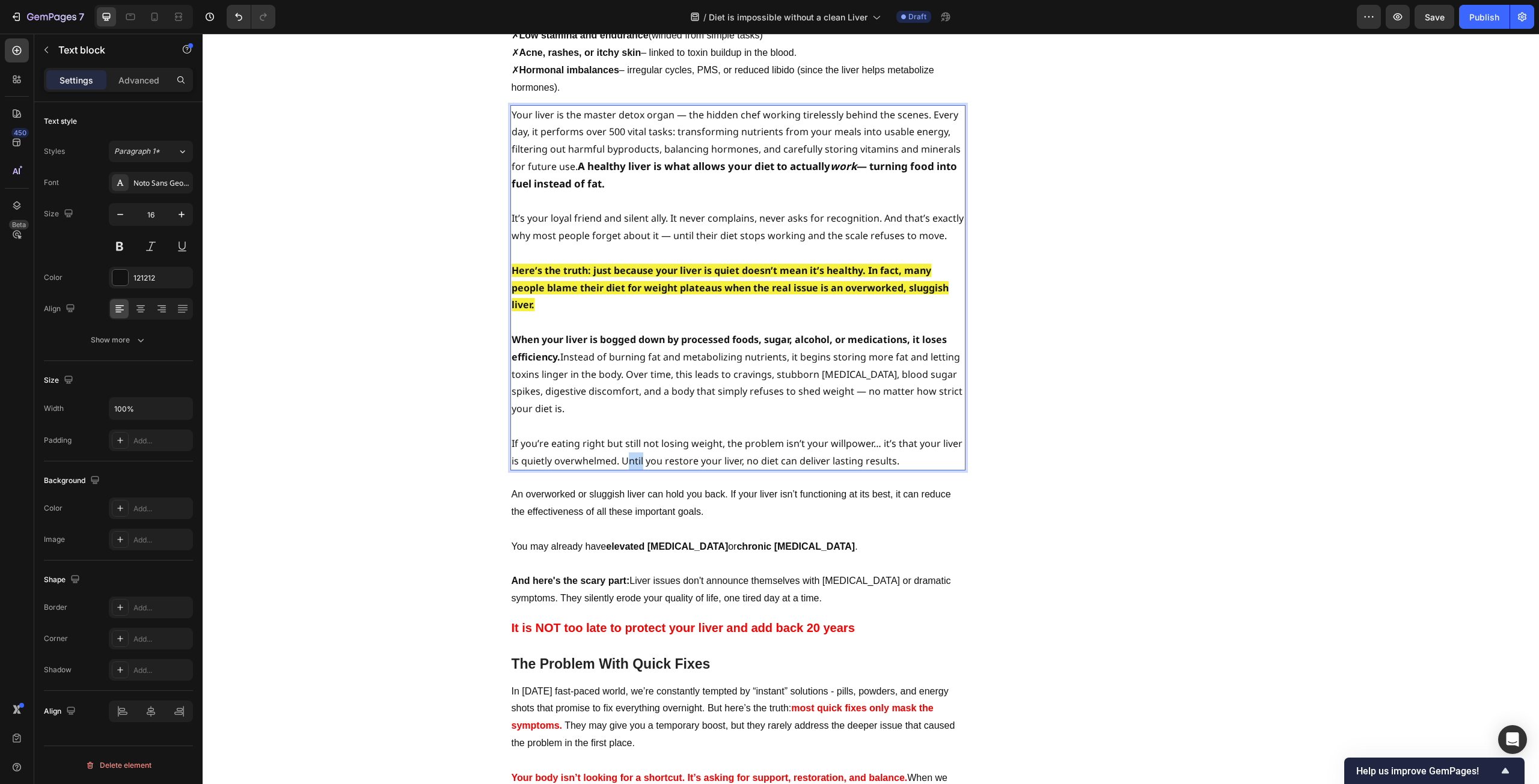
drag, startPoint x: 620, startPoint y: 390, endPoint x: 638, endPoint y: 389, distance: 18.0
click at [638, 435] on p "If you’re eating right but still not losing weight, the problem isn’t your will…" at bounding box center [738, 453] width 453 height 35
drag, startPoint x: 617, startPoint y: 390, endPoint x: 910, endPoint y: 386, distance: 293.0
click at [910, 435] on p "If you’re eating right but still not losing weight, the problem isn’t your will…" at bounding box center [738, 453] width 453 height 35
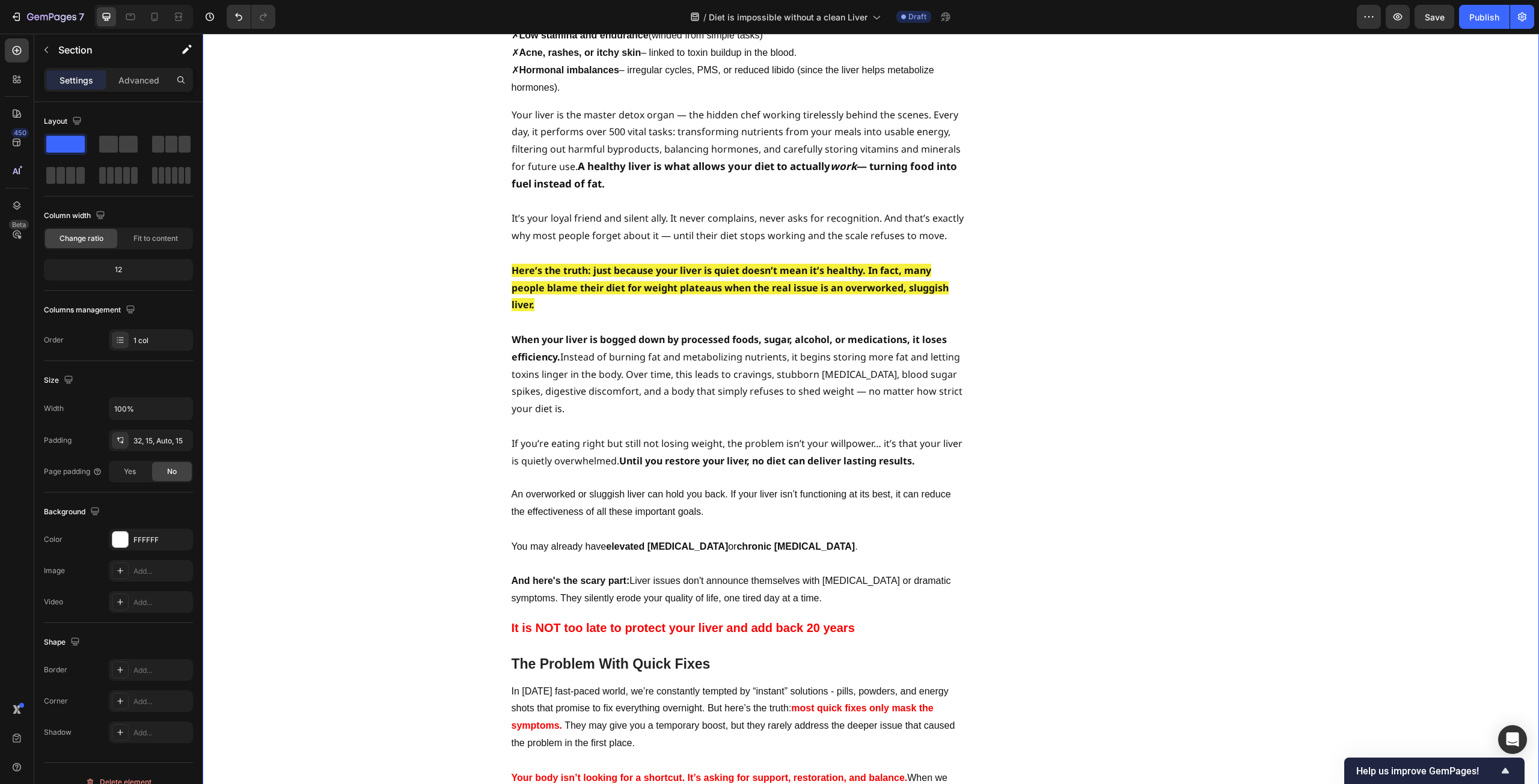
scroll to position [1322, 0]
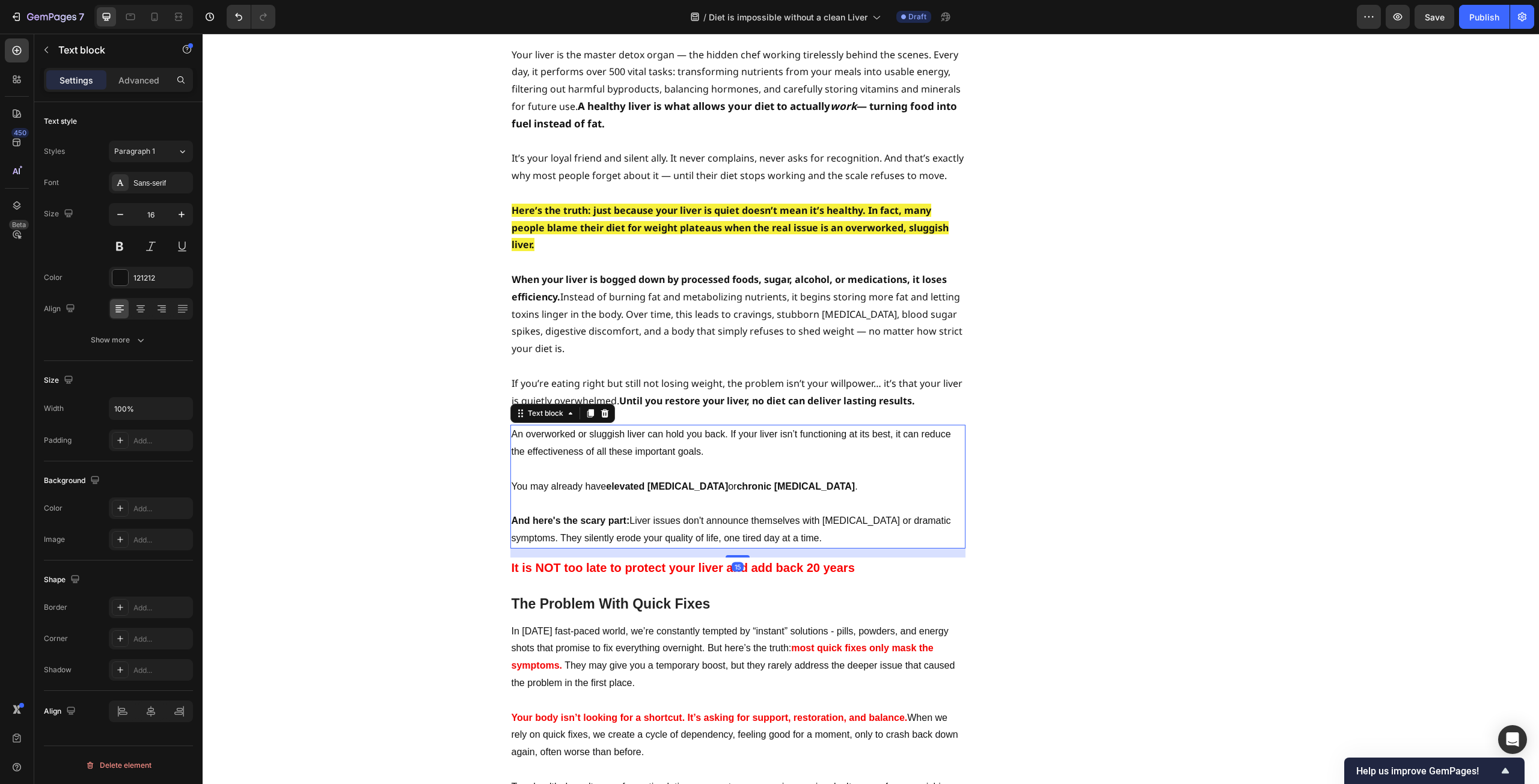
click at [615, 429] on span "An overworked or sluggish liver can hold you back. If your liver isn’t function…" at bounding box center [731, 442] width 440 height 28
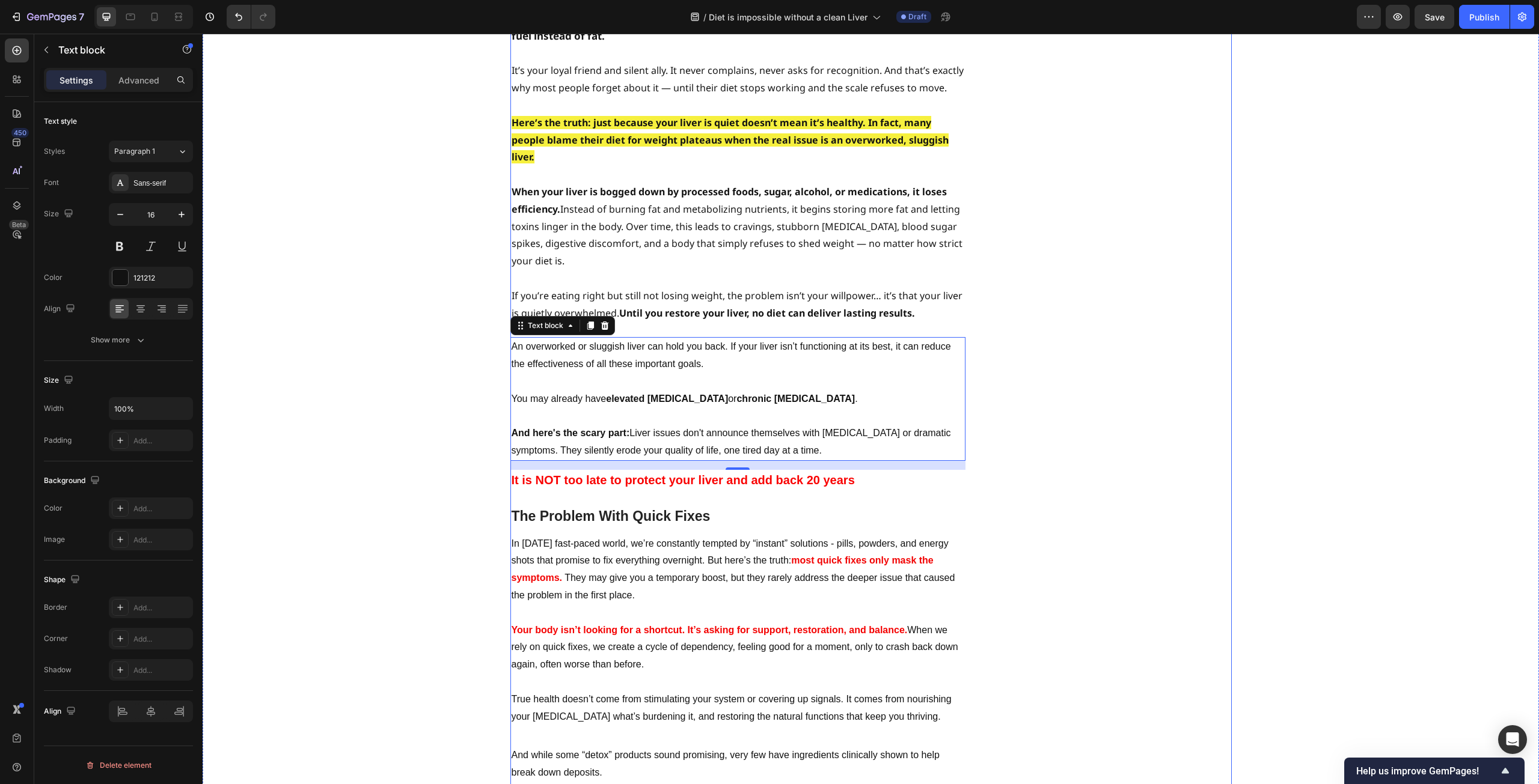
scroll to position [1382, 0]
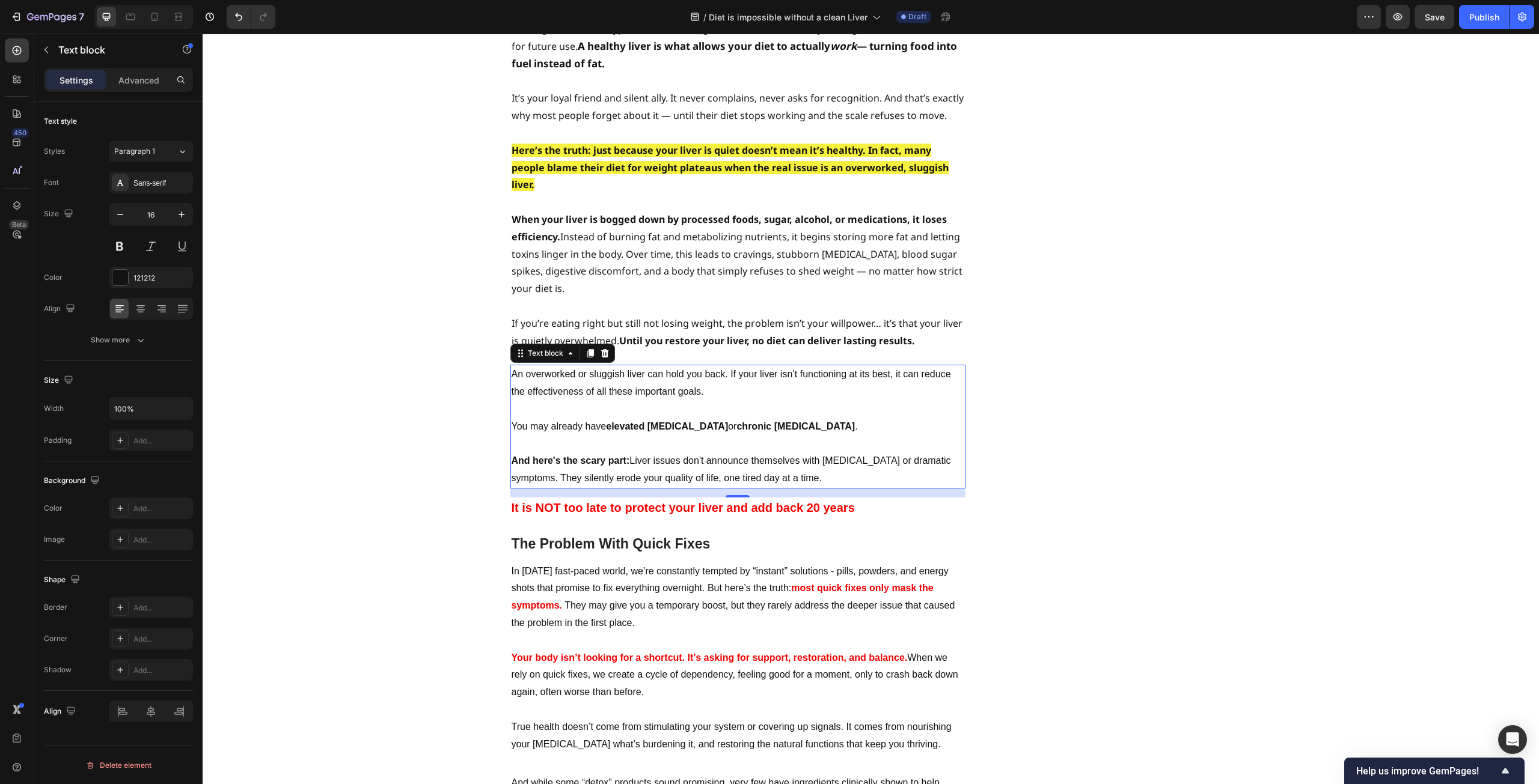
click at [833, 418] on p "You may already have elevated [MEDICAL_DATA] or chronic [MEDICAL_DATA] ." at bounding box center [738, 427] width 453 height 17
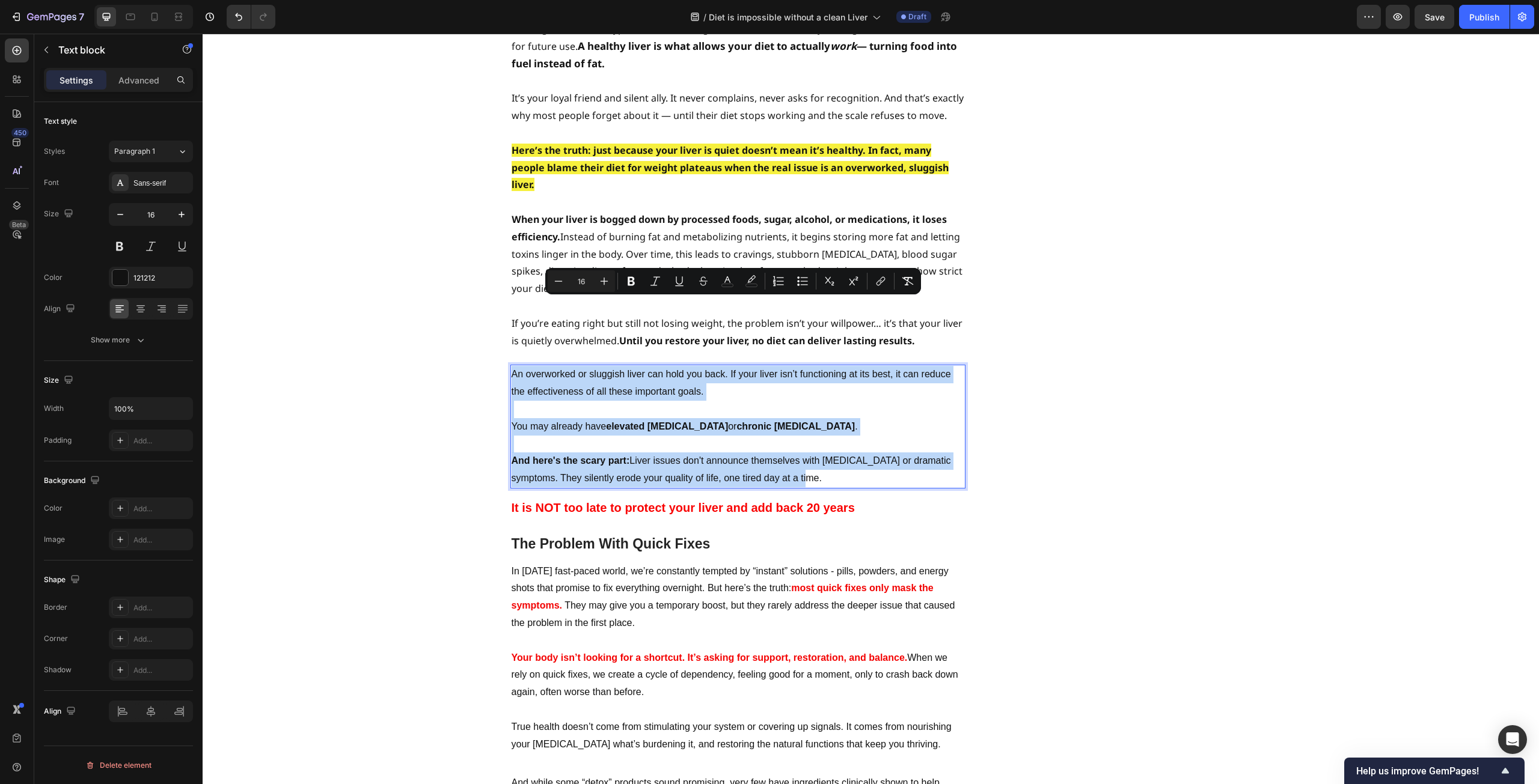
drag, startPoint x: 833, startPoint y: 408, endPoint x: 510, endPoint y: 307, distance: 338.4
click at [511, 364] on div "An overworked or sluggish liver can hold you back. If your liver isn’t function…" at bounding box center [738, 426] width 455 height 124
click at [869, 418] on p "You may already have elevated [MEDICAL_DATA] or chronic [MEDICAL_DATA] ." at bounding box center [738, 427] width 453 height 17
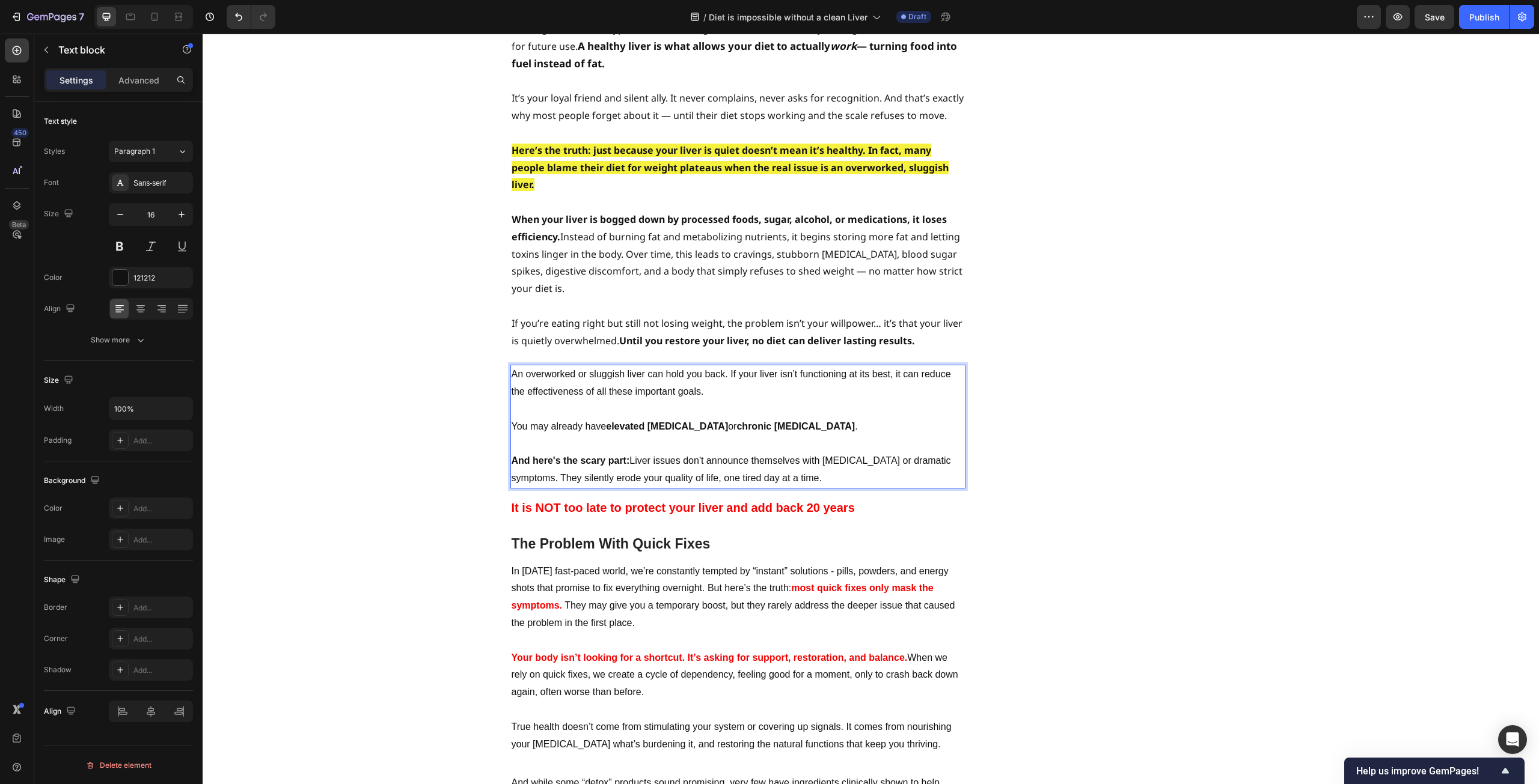
click at [919, 401] on p "Rich Text Editor. Editing area: main" at bounding box center [738, 409] width 453 height 17
click at [375, 338] on div "⁠⁠⁠⁠⁠⁠⁠ Studies Reveal - Liver Function Magnifies Weight Loss Heading ⁠⁠⁠⁠⁠⁠⁠ B…" at bounding box center [871, 785] width 1319 height 4179
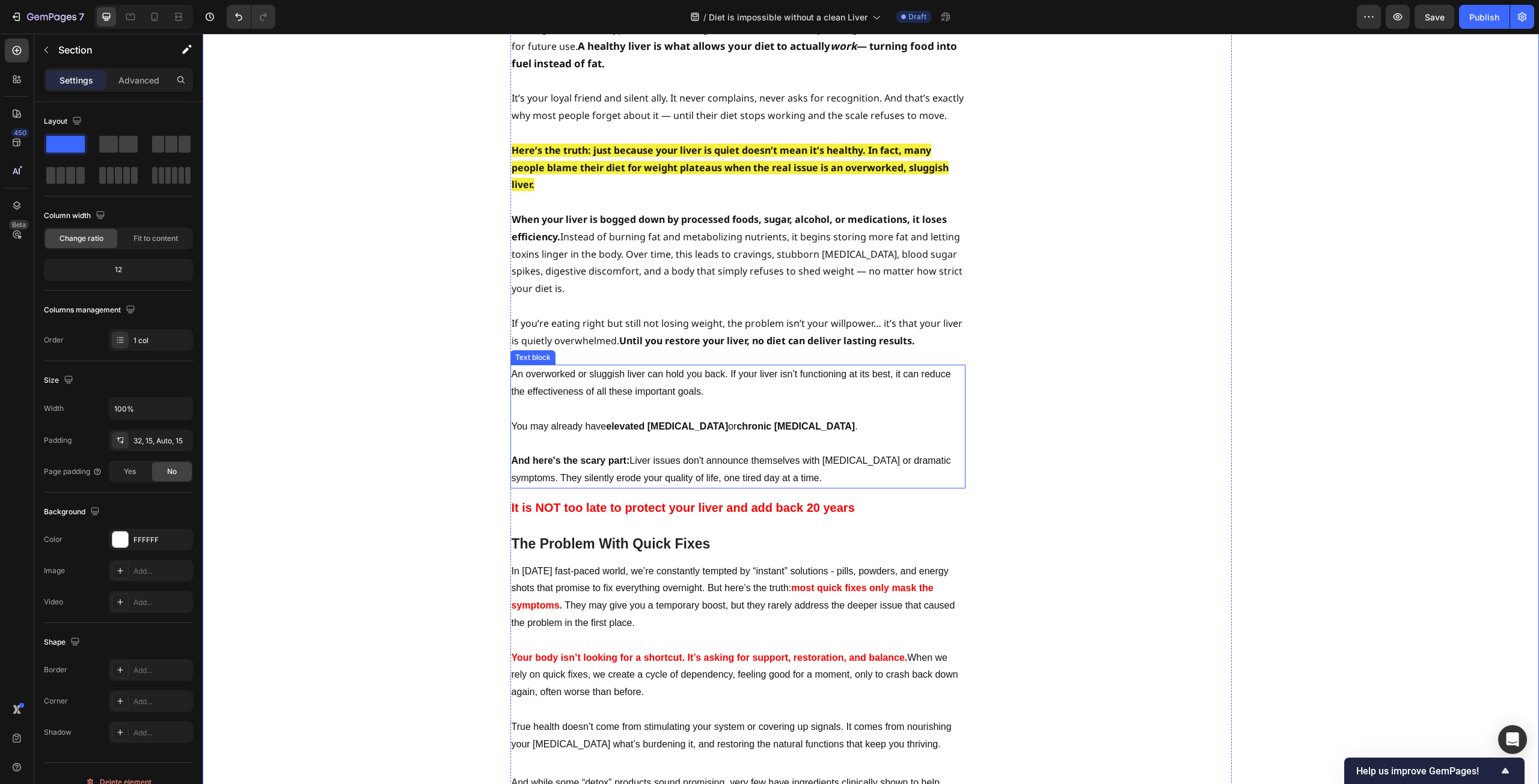
click at [749, 401] on p "Rich Text Editor. Editing area: main" at bounding box center [738, 409] width 453 height 17
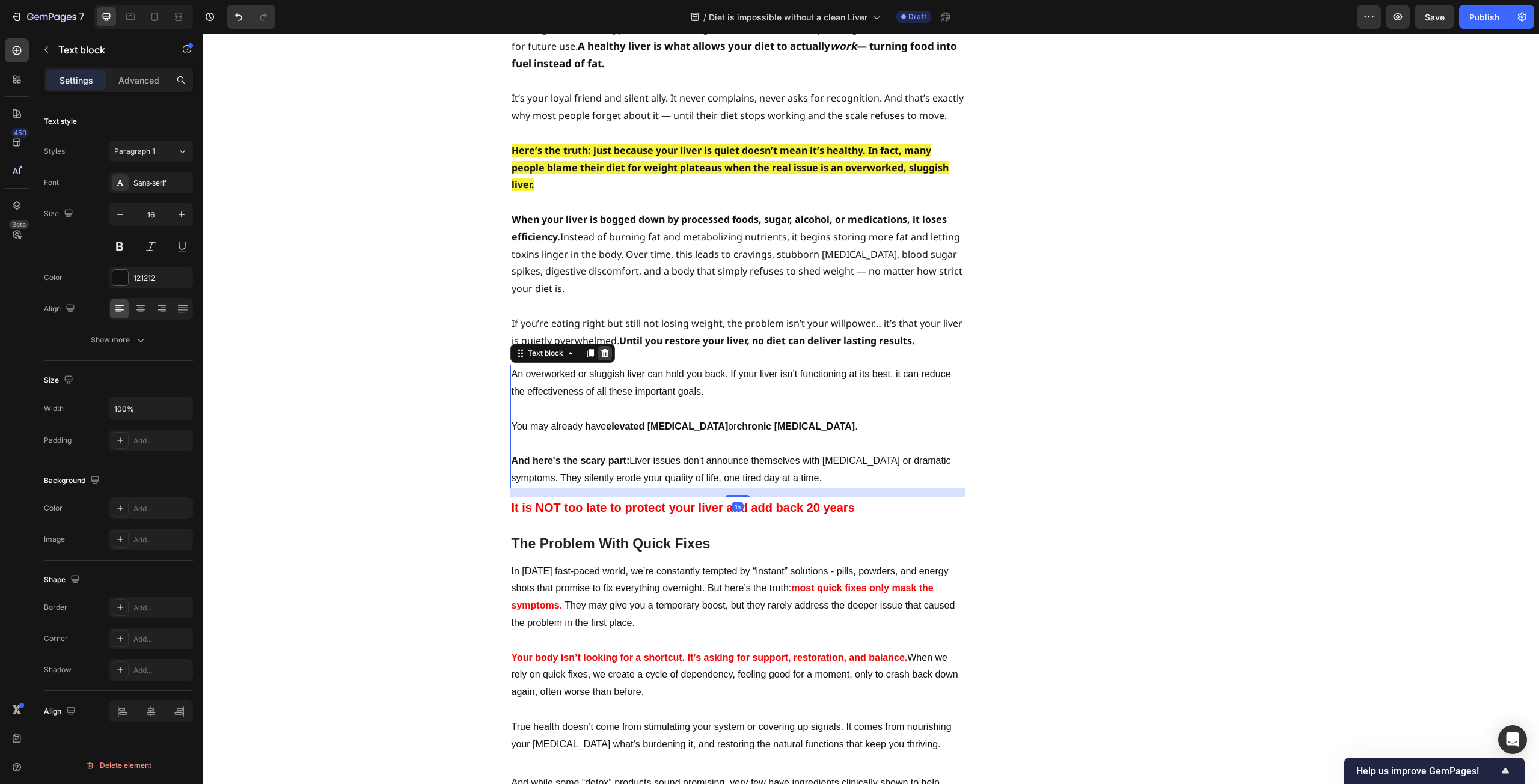
click at [601, 349] on icon at bounding box center [605, 353] width 8 height 9
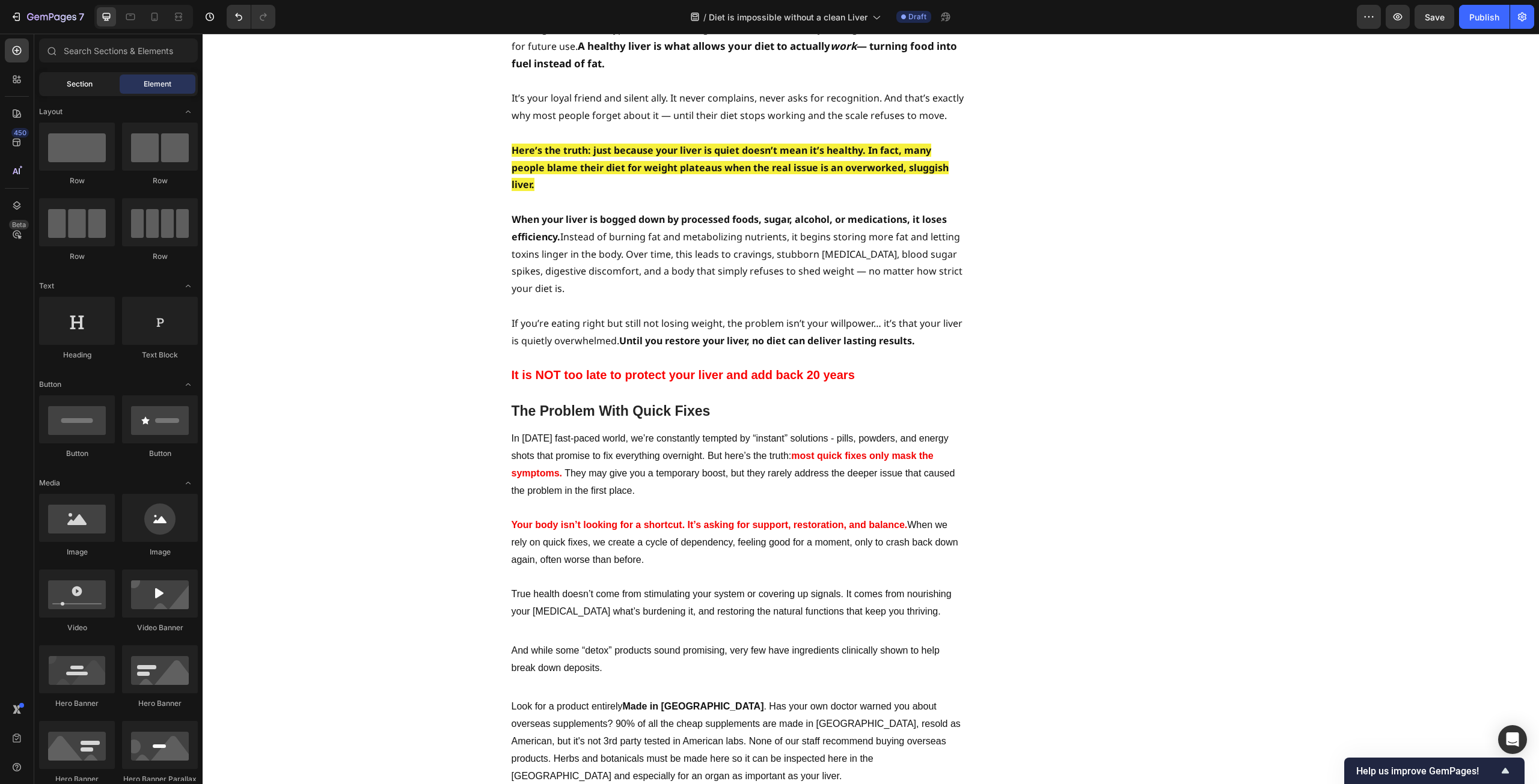
click at [72, 85] on span "Section" at bounding box center [80, 84] width 26 height 11
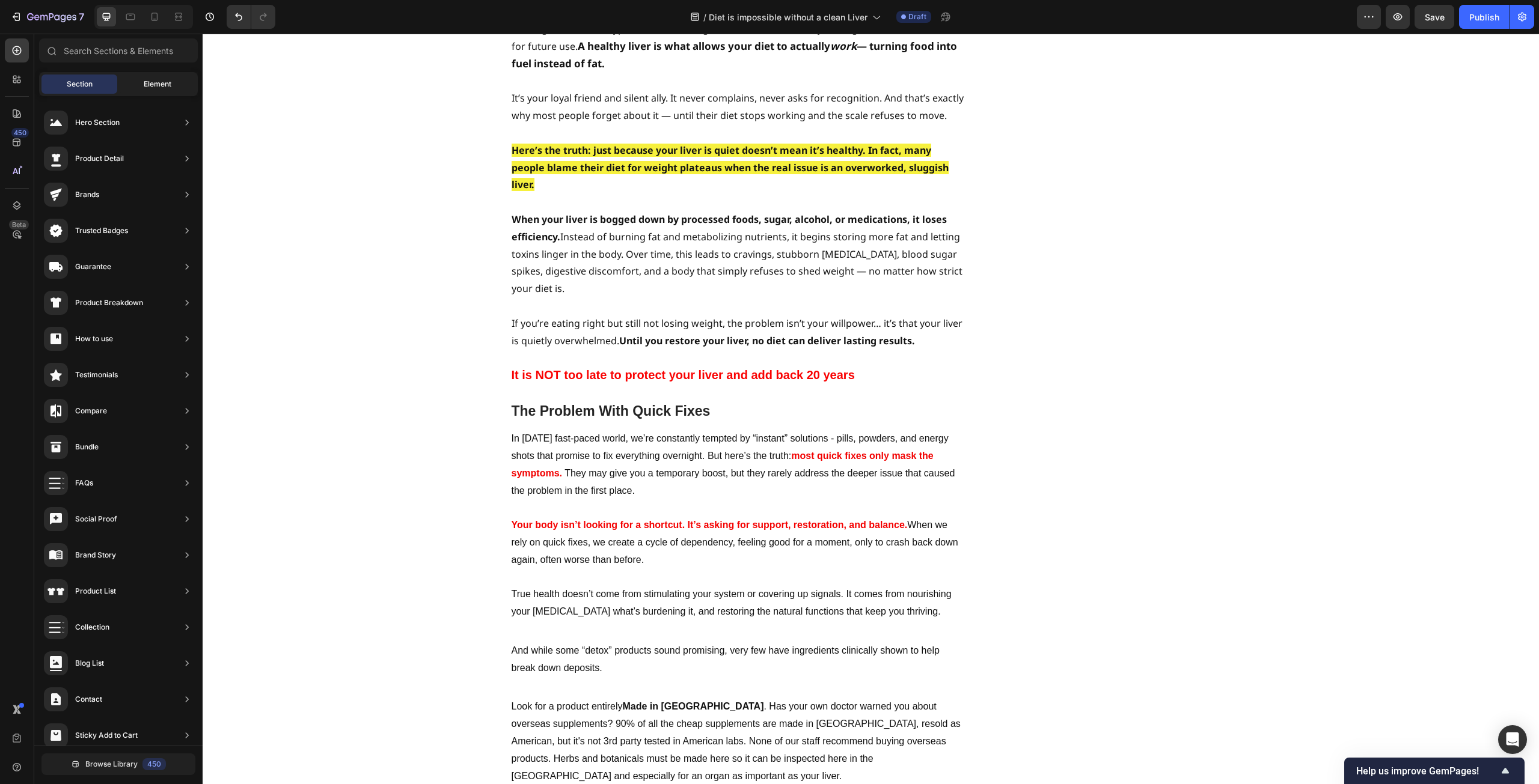
click at [171, 87] on span "Element" at bounding box center [157, 84] width 28 height 11
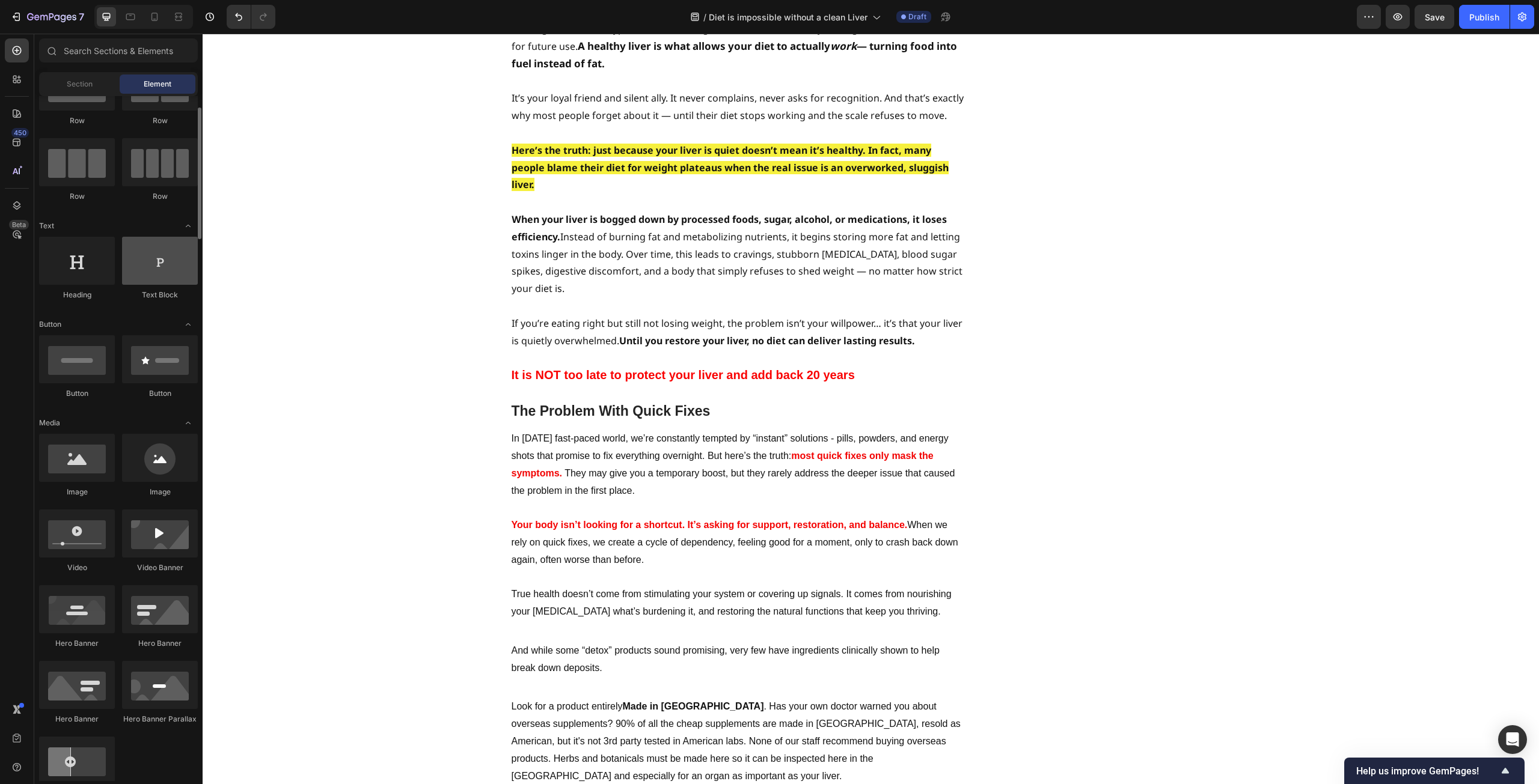
scroll to position [181, 0]
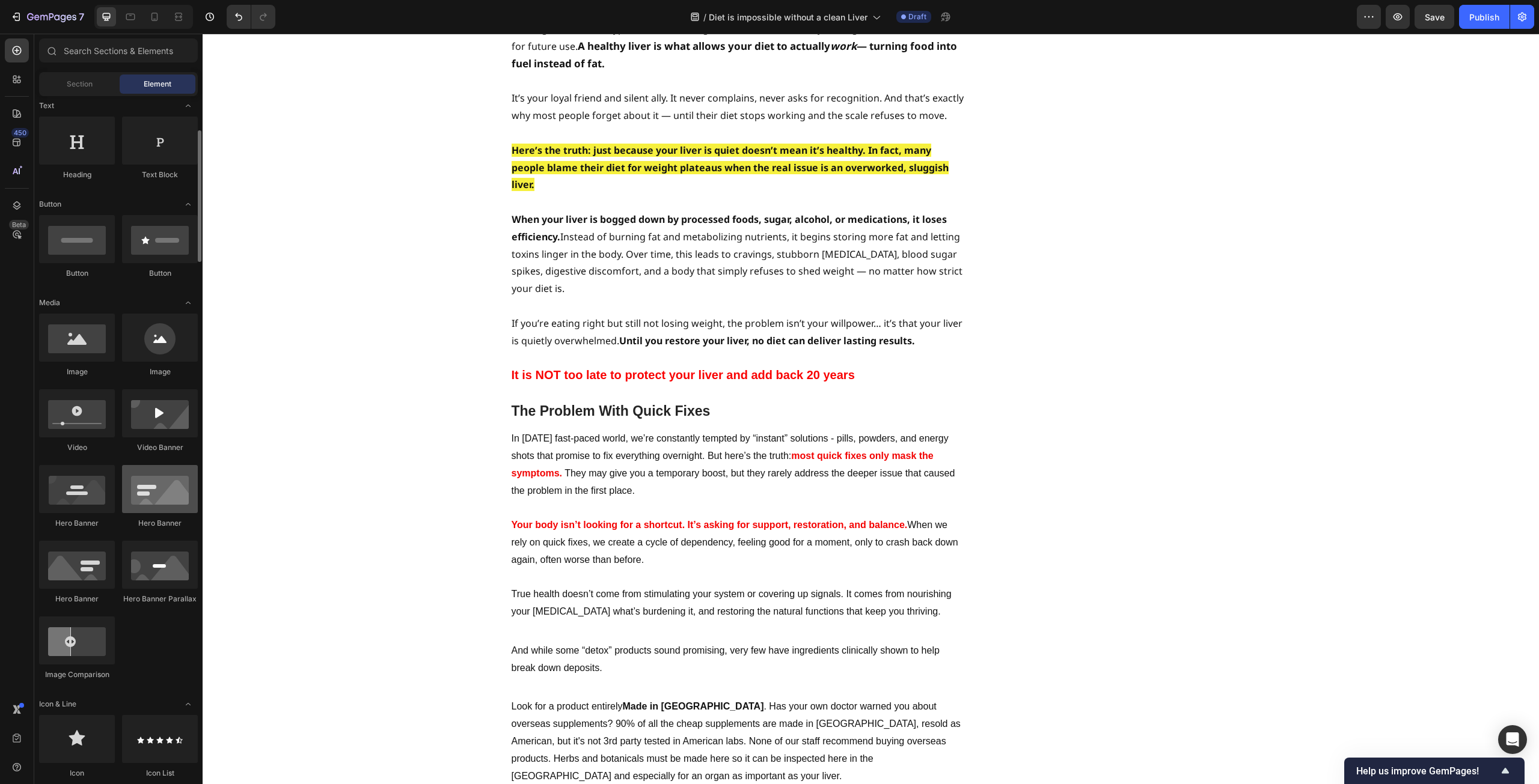
click at [150, 501] on div at bounding box center [160, 489] width 76 height 48
click at [67, 569] on div at bounding box center [77, 565] width 76 height 48
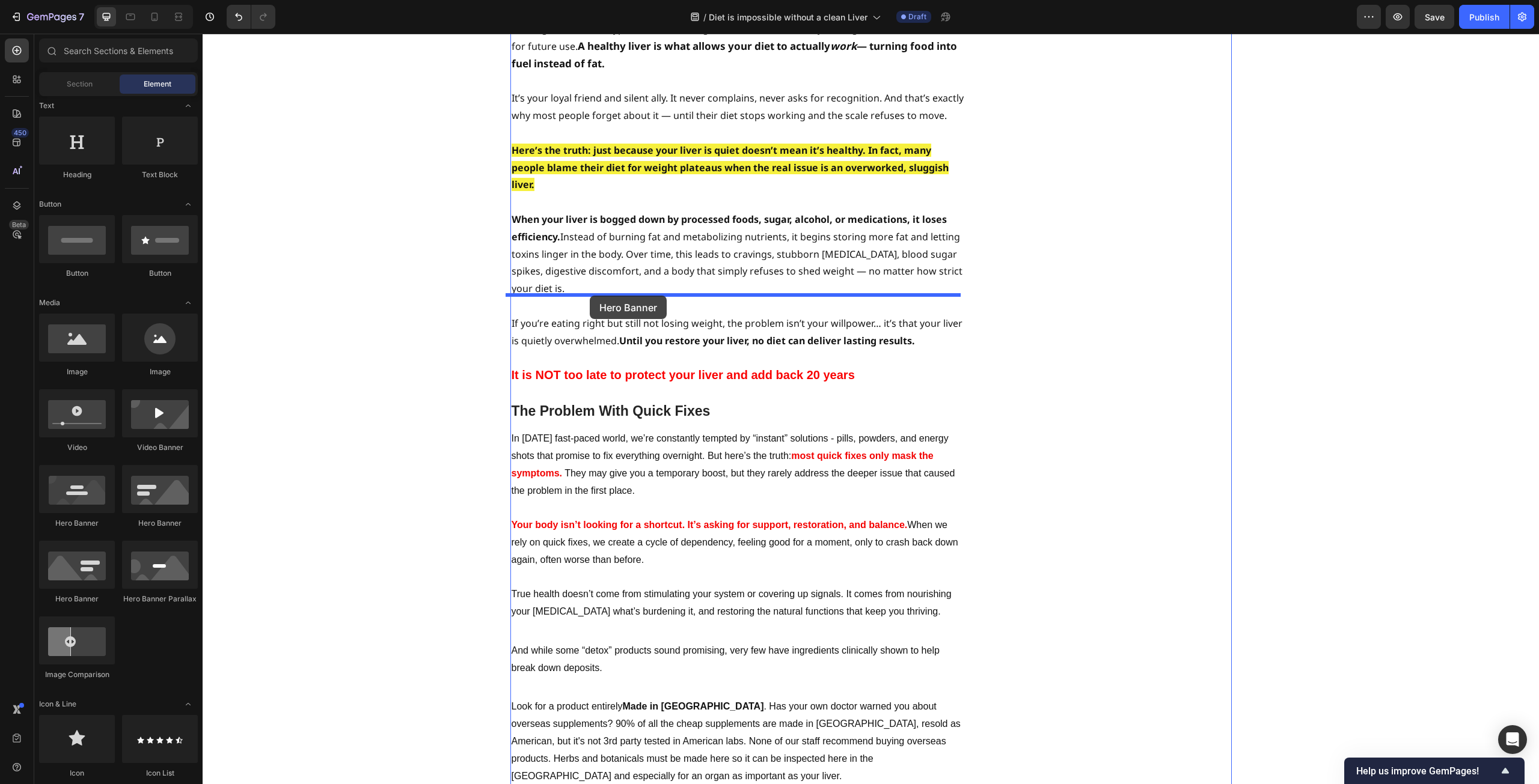
drag, startPoint x: 271, startPoint y: 603, endPoint x: 590, endPoint y: 296, distance: 442.7
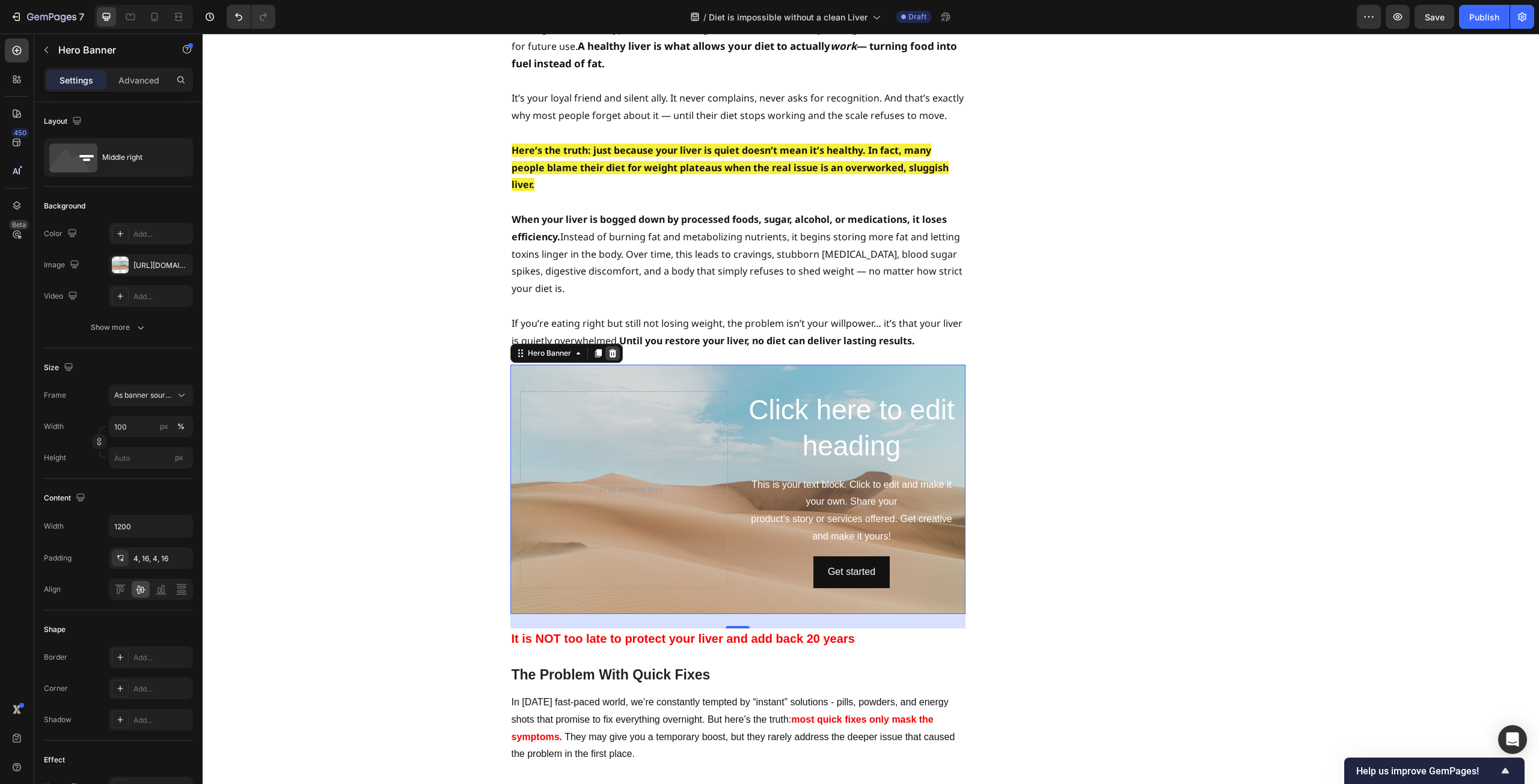
click at [608, 349] on icon at bounding box center [612, 353] width 9 height 9
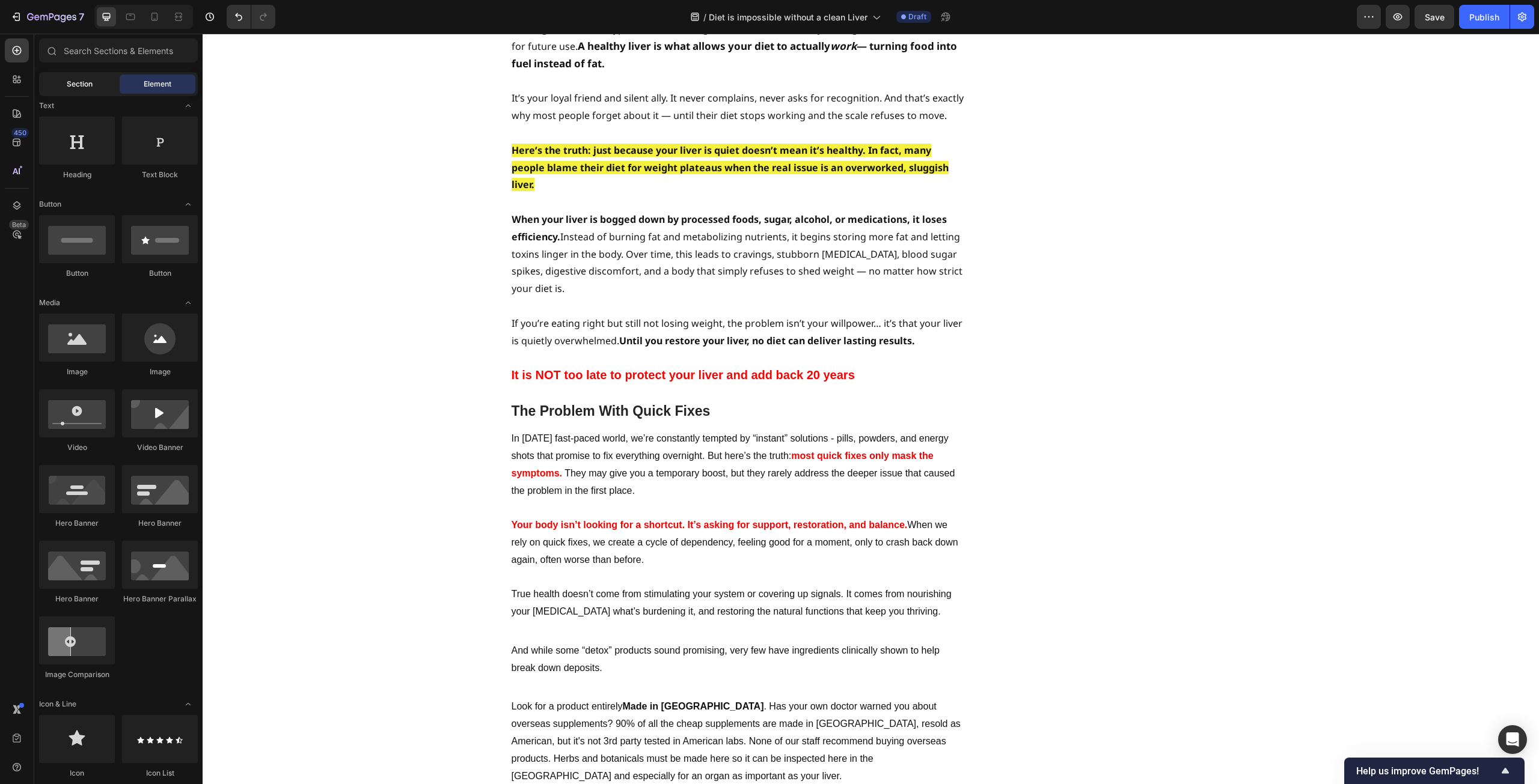
click at [89, 84] on span "Section" at bounding box center [80, 84] width 26 height 11
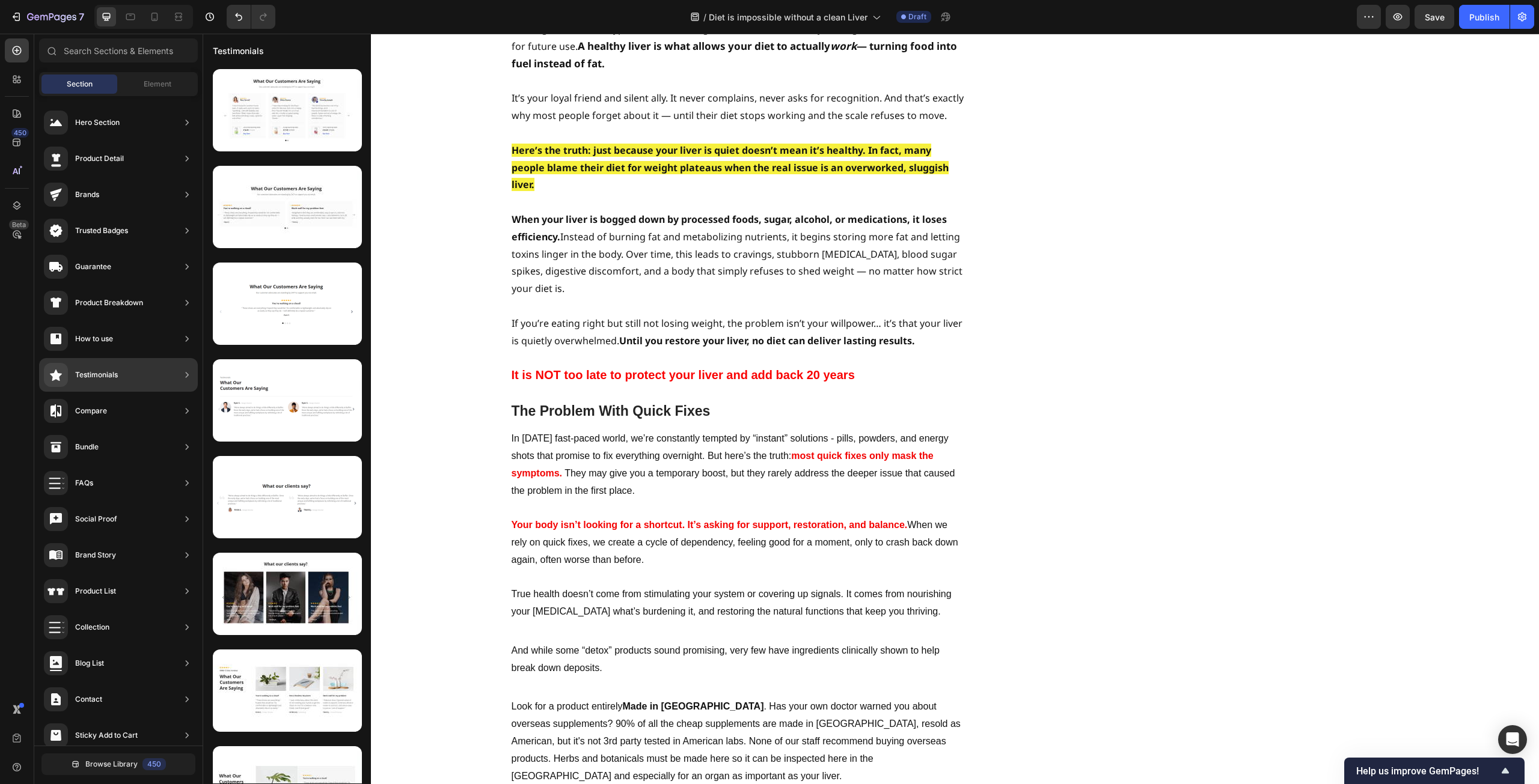
scroll to position [47, 0]
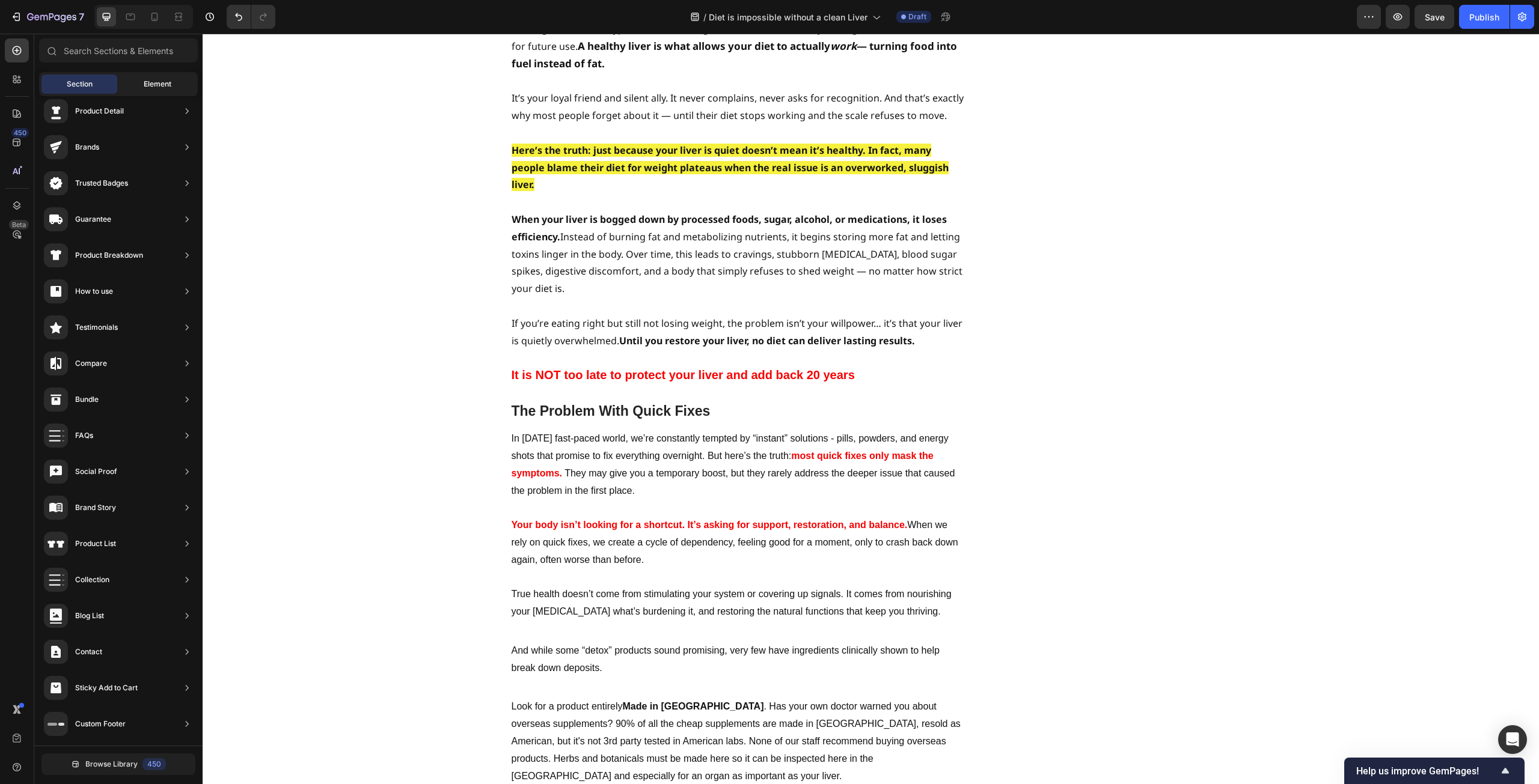
click at [144, 84] on span "Element" at bounding box center [157, 84] width 28 height 11
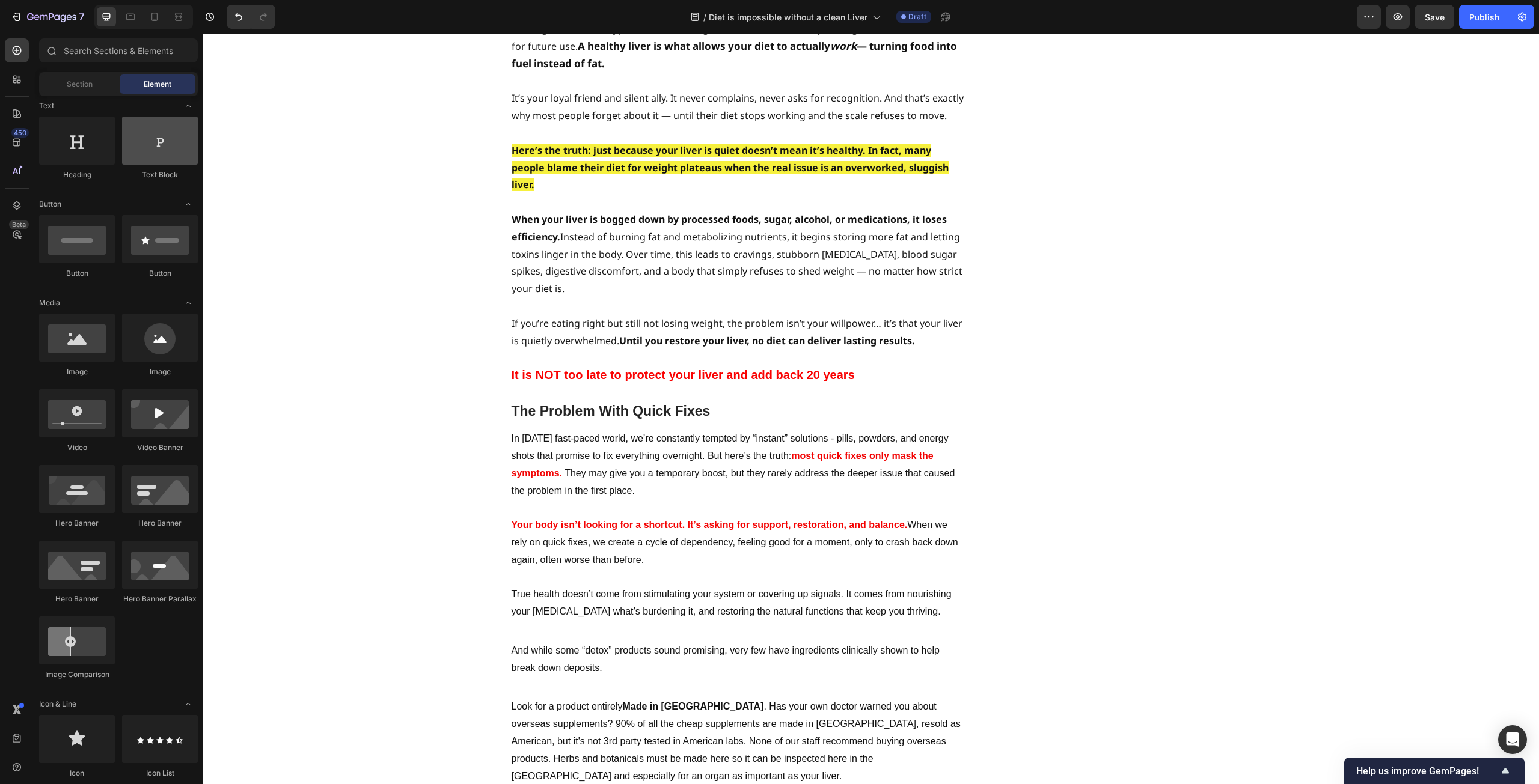
click at [170, 146] on div at bounding box center [160, 140] width 76 height 48
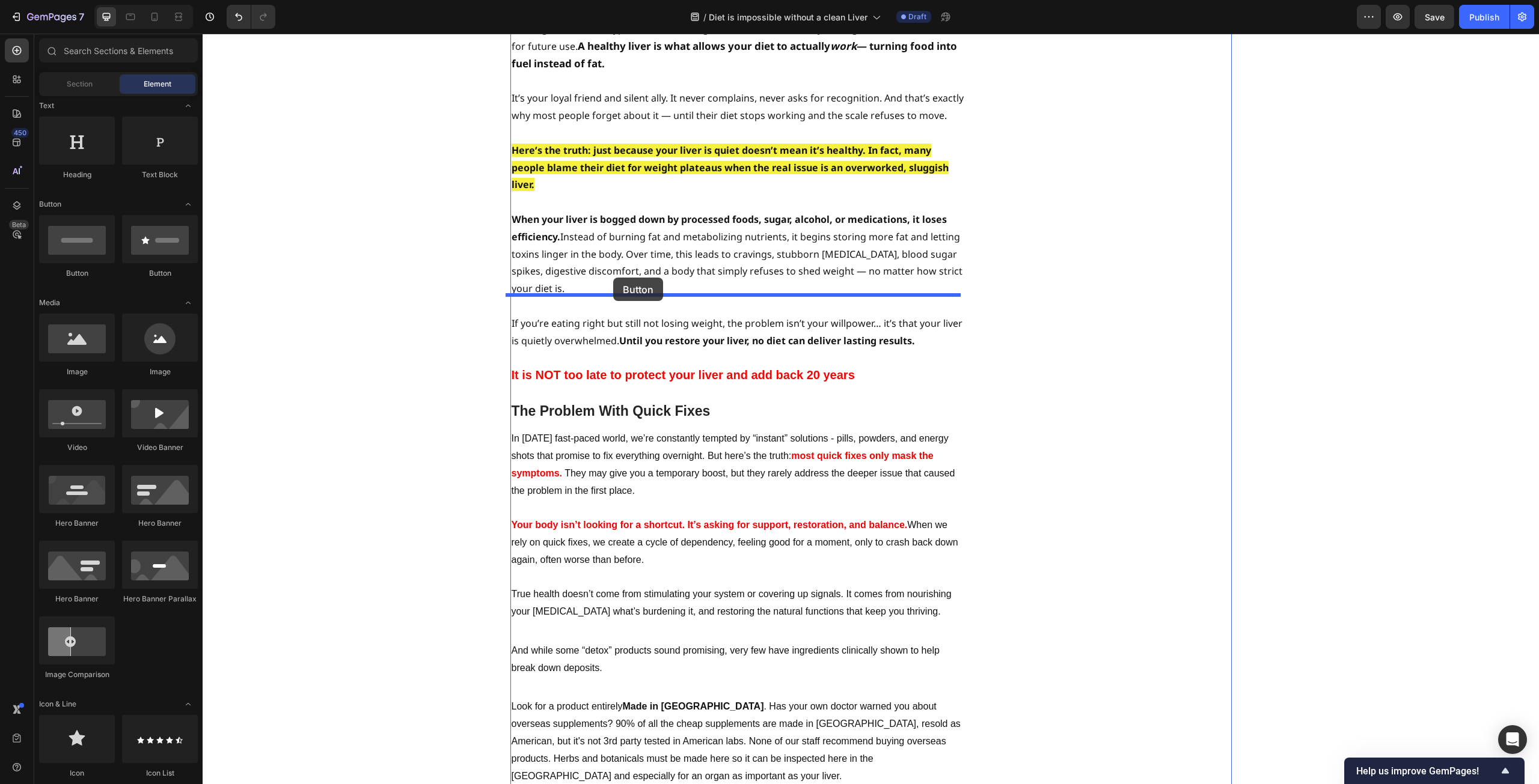
drag, startPoint x: 356, startPoint y: 289, endPoint x: 613, endPoint y: 278, distance: 257.2
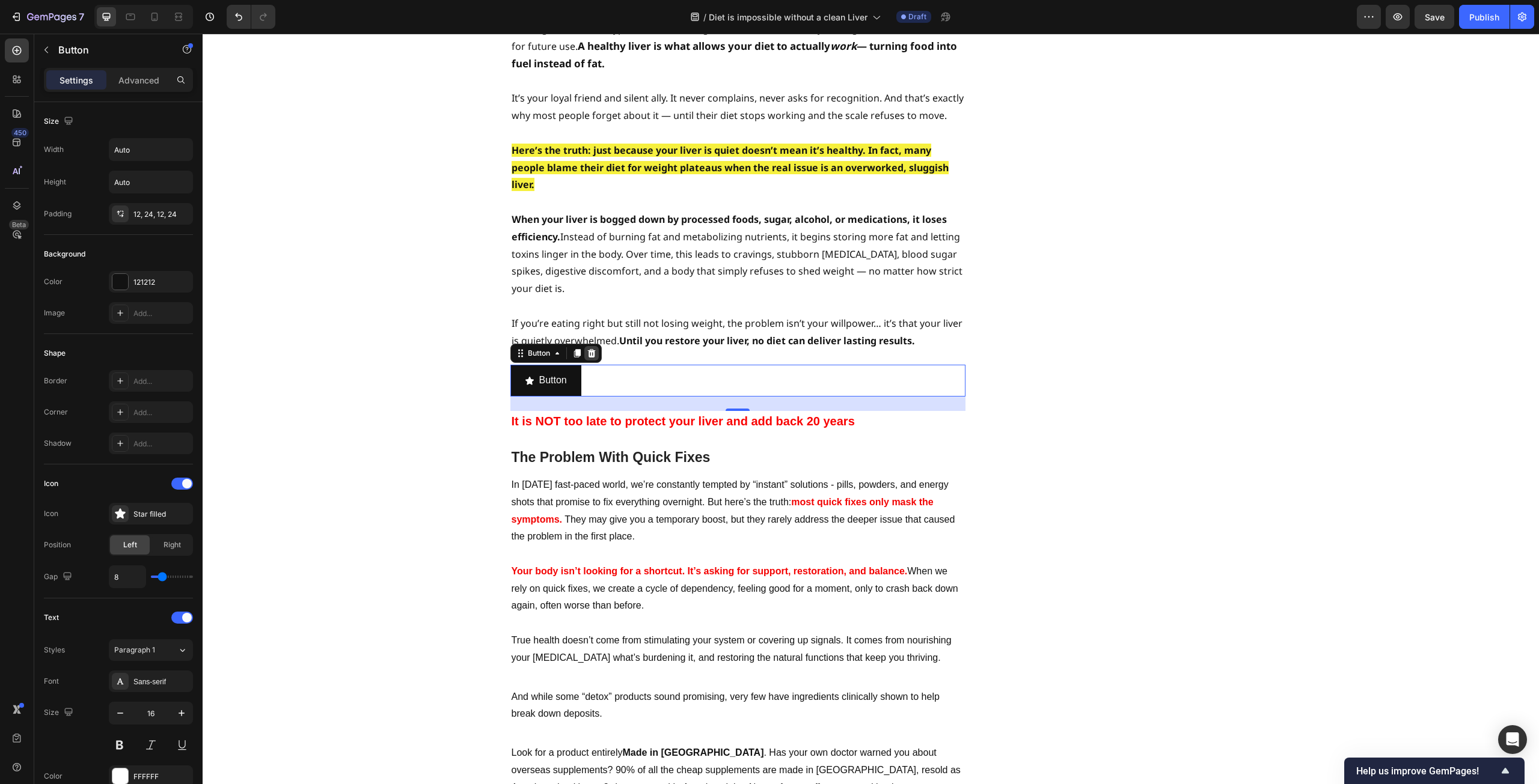
click at [587, 349] on icon at bounding box center [591, 353] width 8 height 9
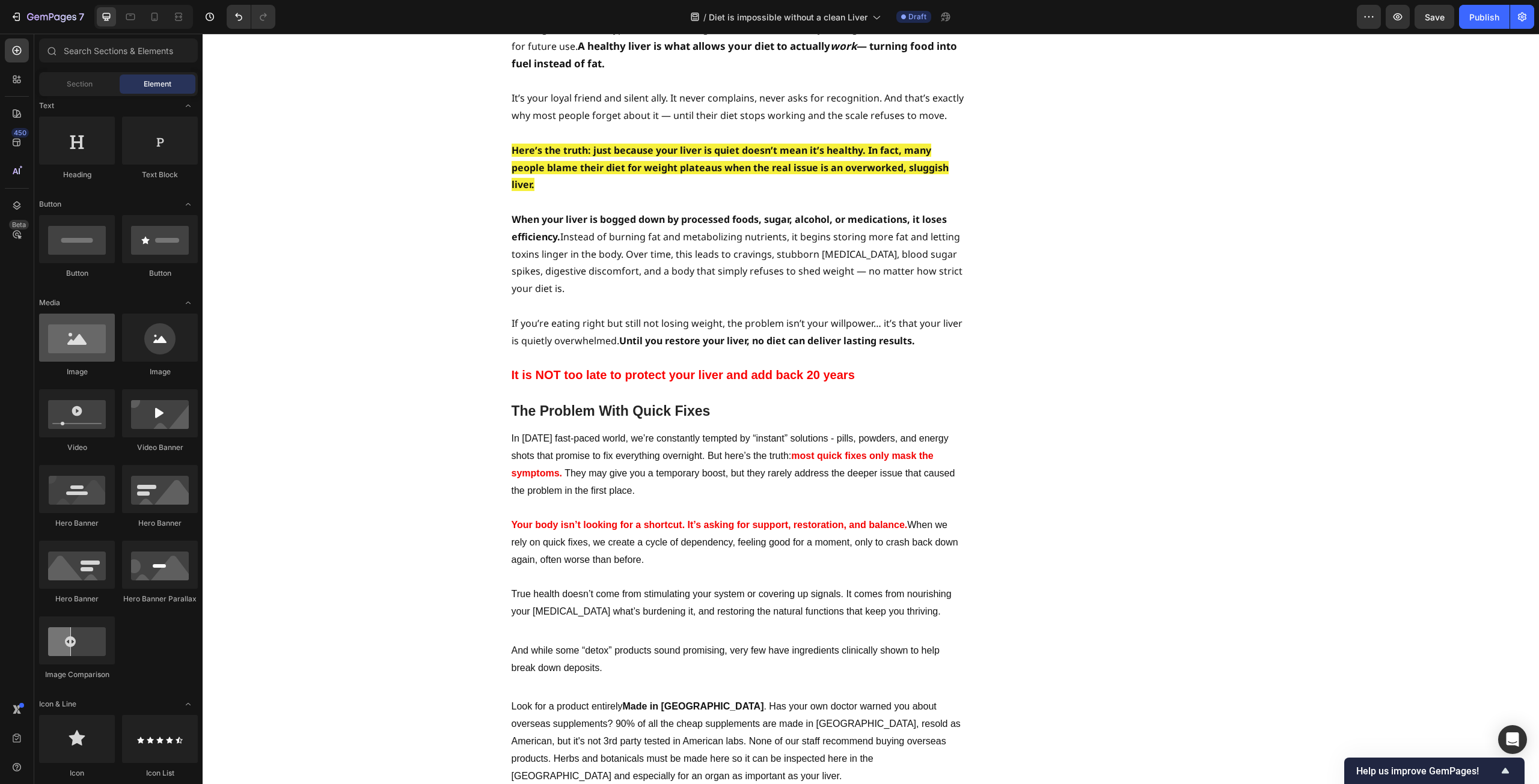
scroll to position [360, 0]
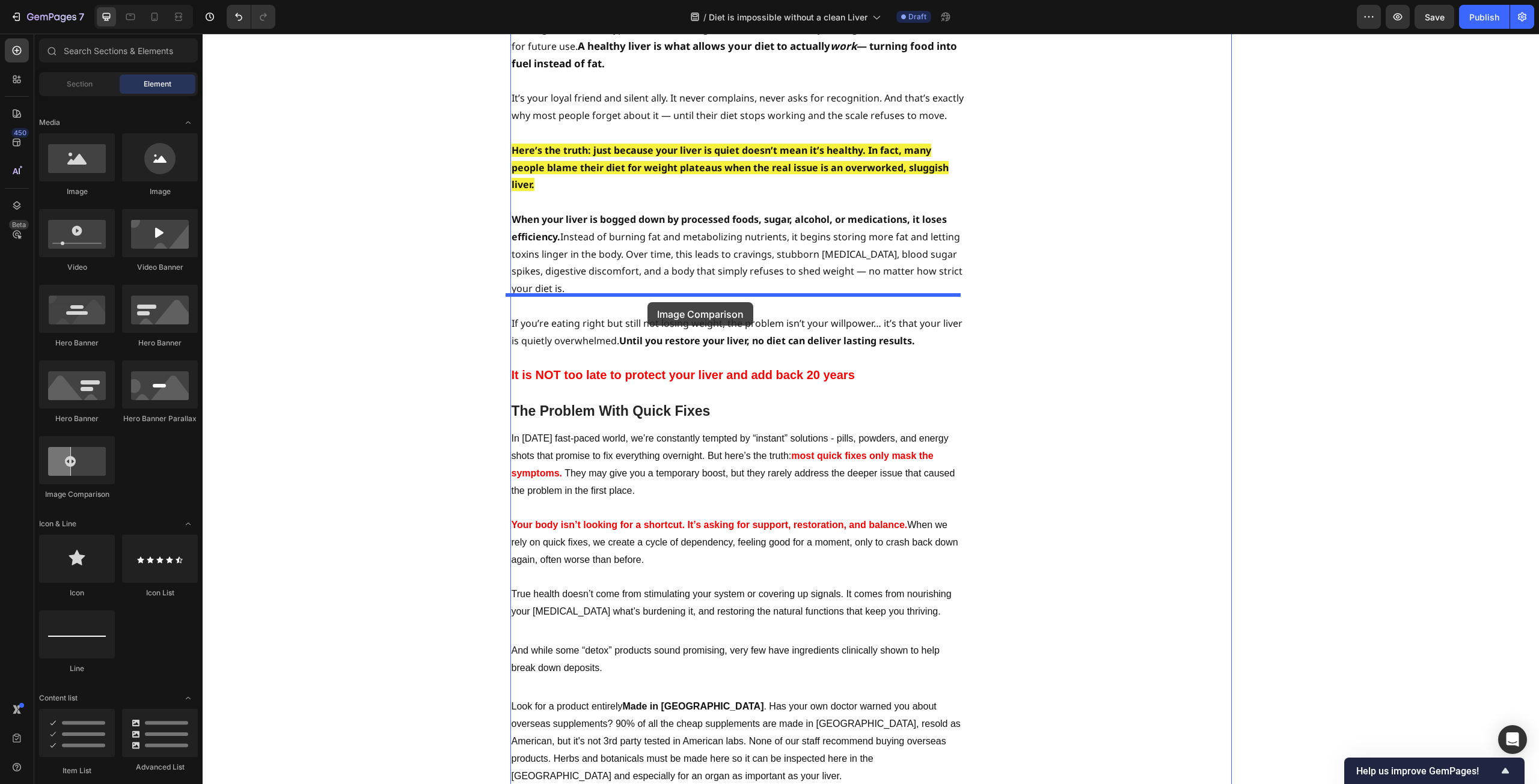
drag, startPoint x: 282, startPoint y: 498, endPoint x: 648, endPoint y: 302, distance: 415.2
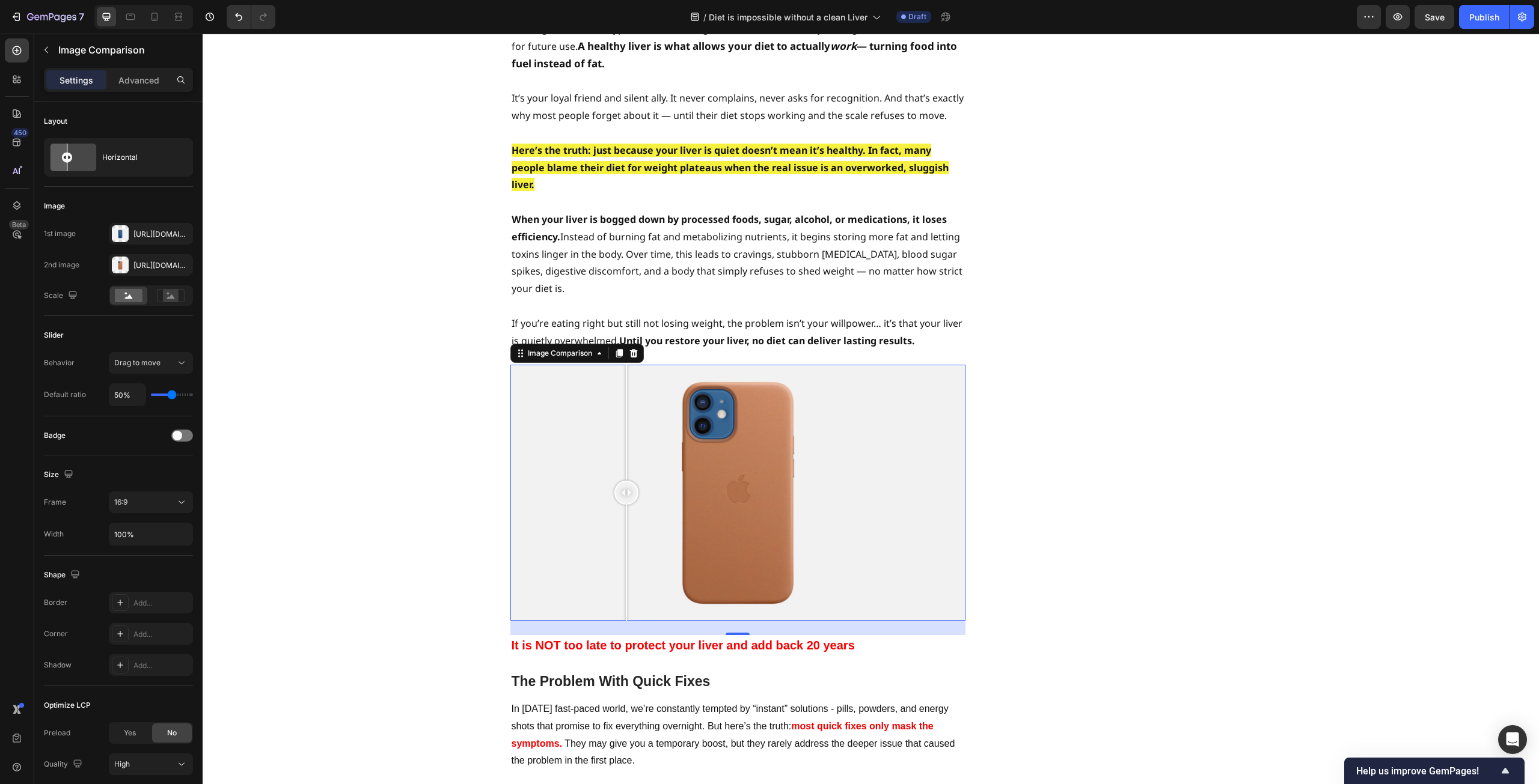
click at [622, 418] on div at bounding box center [738, 492] width 455 height 256
drag, startPoint x: 622, startPoint y: 418, endPoint x: 731, endPoint y: 422, distance: 109.1
click at [731, 481] on div at bounding box center [736, 493] width 24 height 24
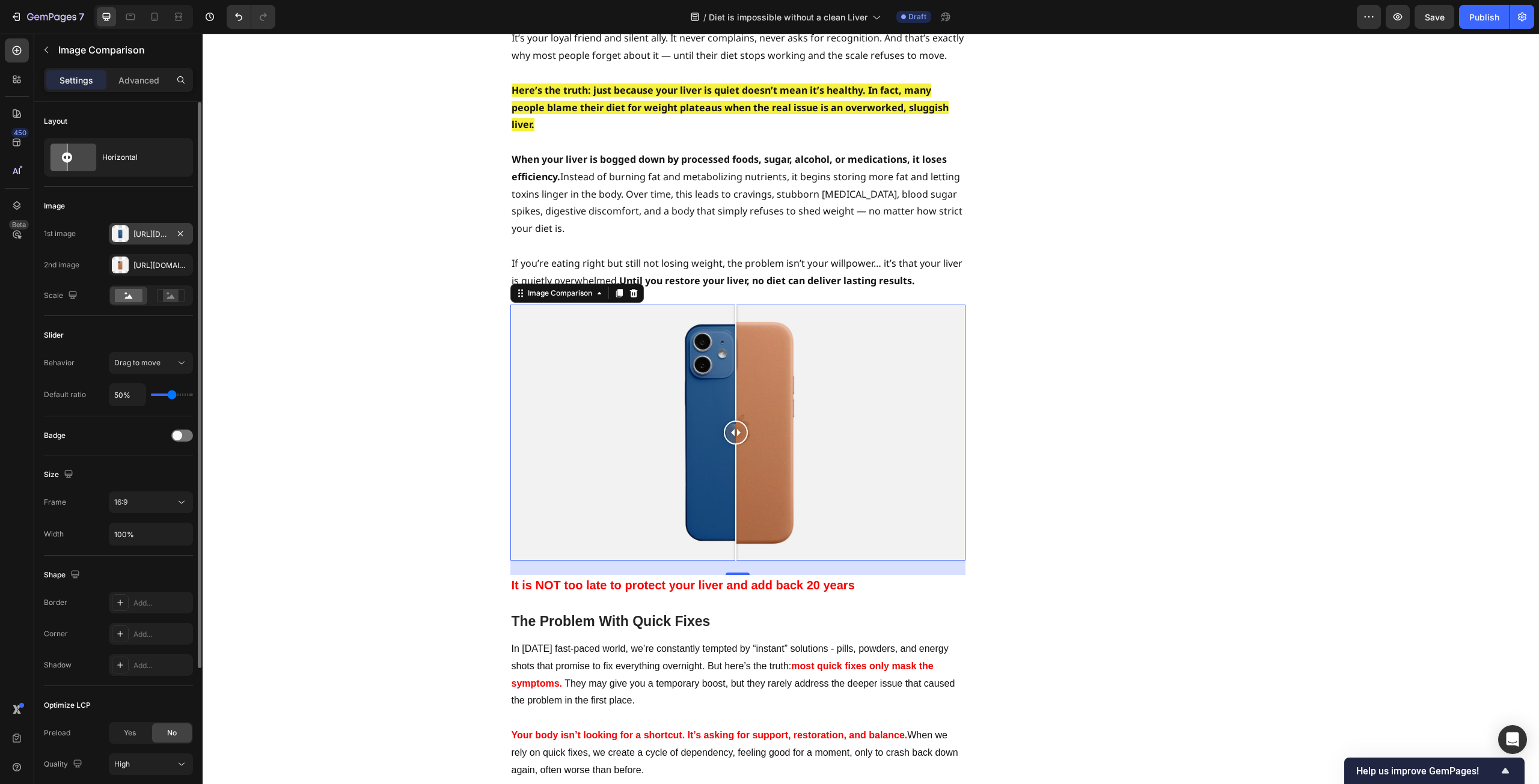
click at [163, 230] on div "[URL][DOMAIN_NAME]" at bounding box center [151, 234] width 35 height 11
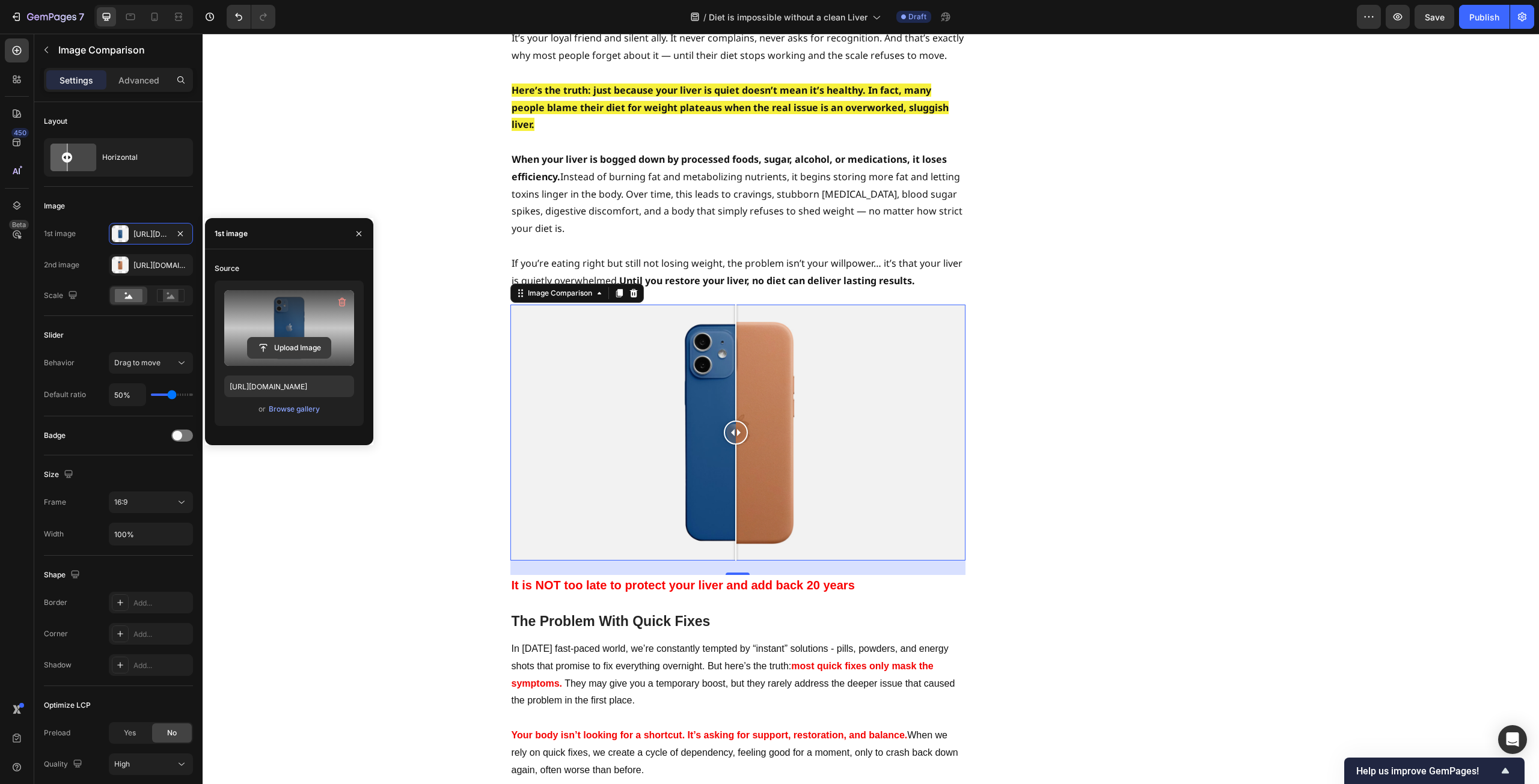
click at [289, 342] on input "file" at bounding box center [289, 348] width 83 height 21
type input "[URL][DOMAIN_NAME]"
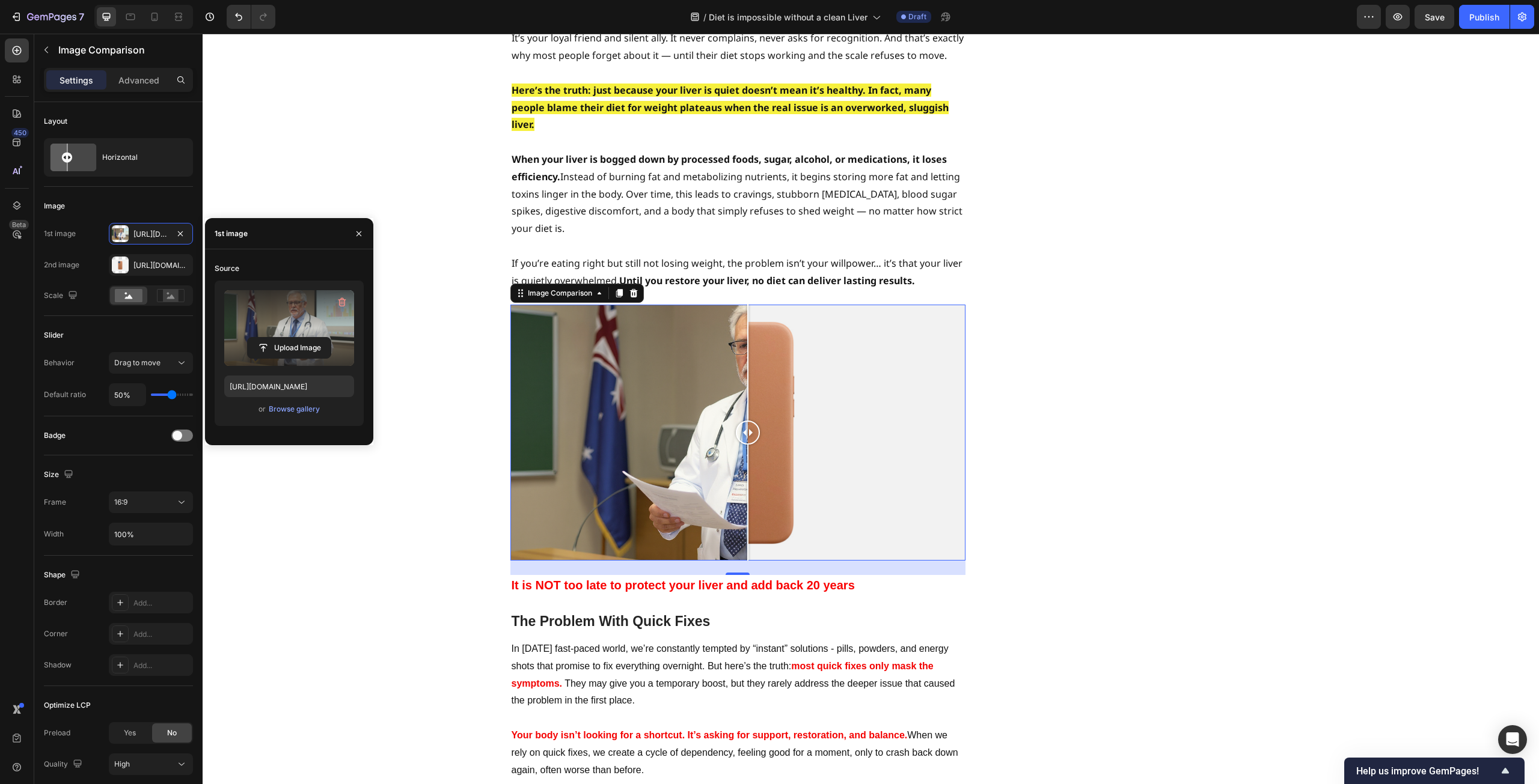
drag, startPoint x: 651, startPoint y: 389, endPoint x: 743, endPoint y: 390, distance: 92.0
click at [743, 390] on div at bounding box center [738, 432] width 455 height 256
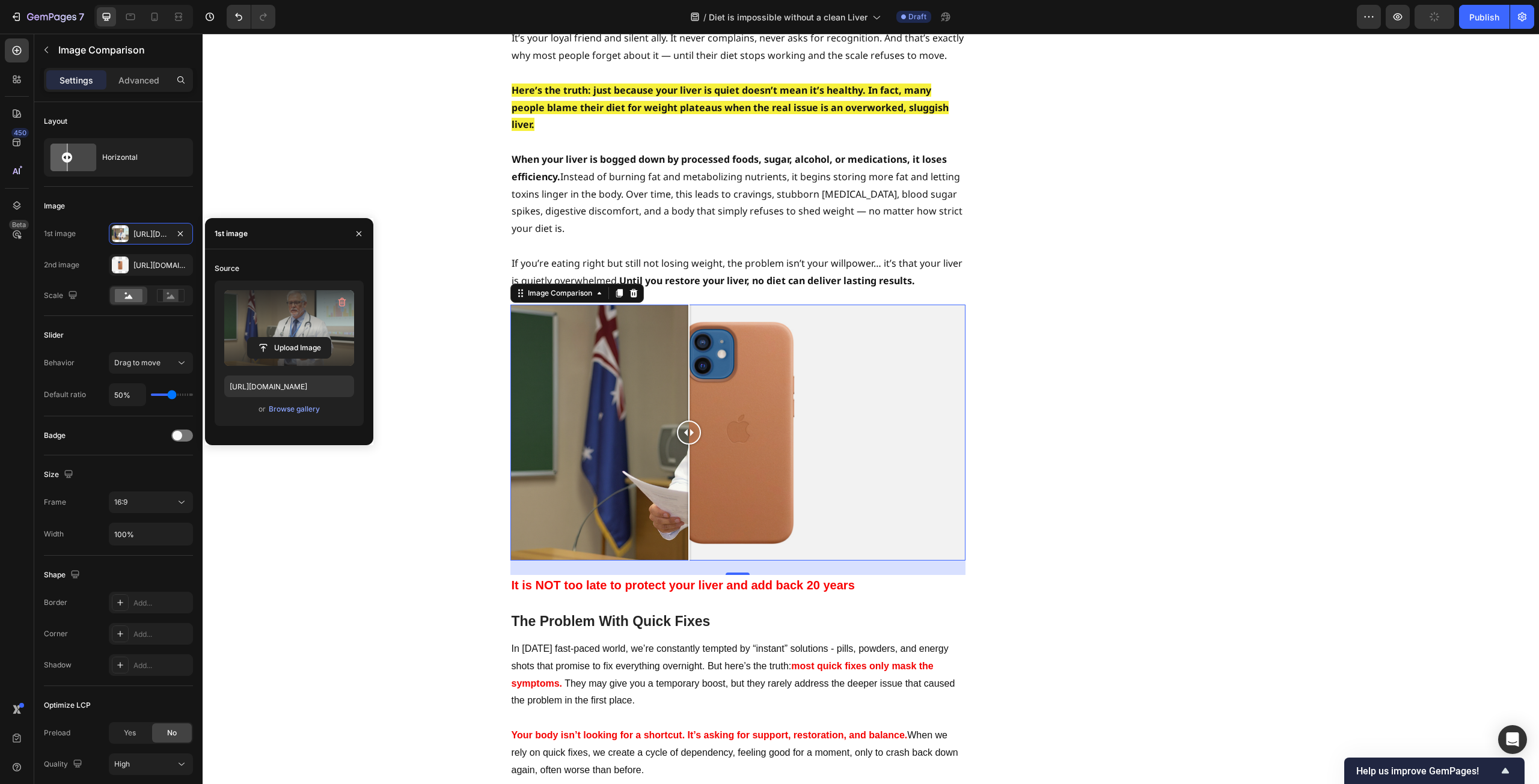
drag, startPoint x: 608, startPoint y: 371, endPoint x: 684, endPoint y: 386, distance: 77.5
click at [684, 386] on div at bounding box center [738, 432] width 455 height 256
click at [794, 387] on div at bounding box center [738, 432] width 455 height 256
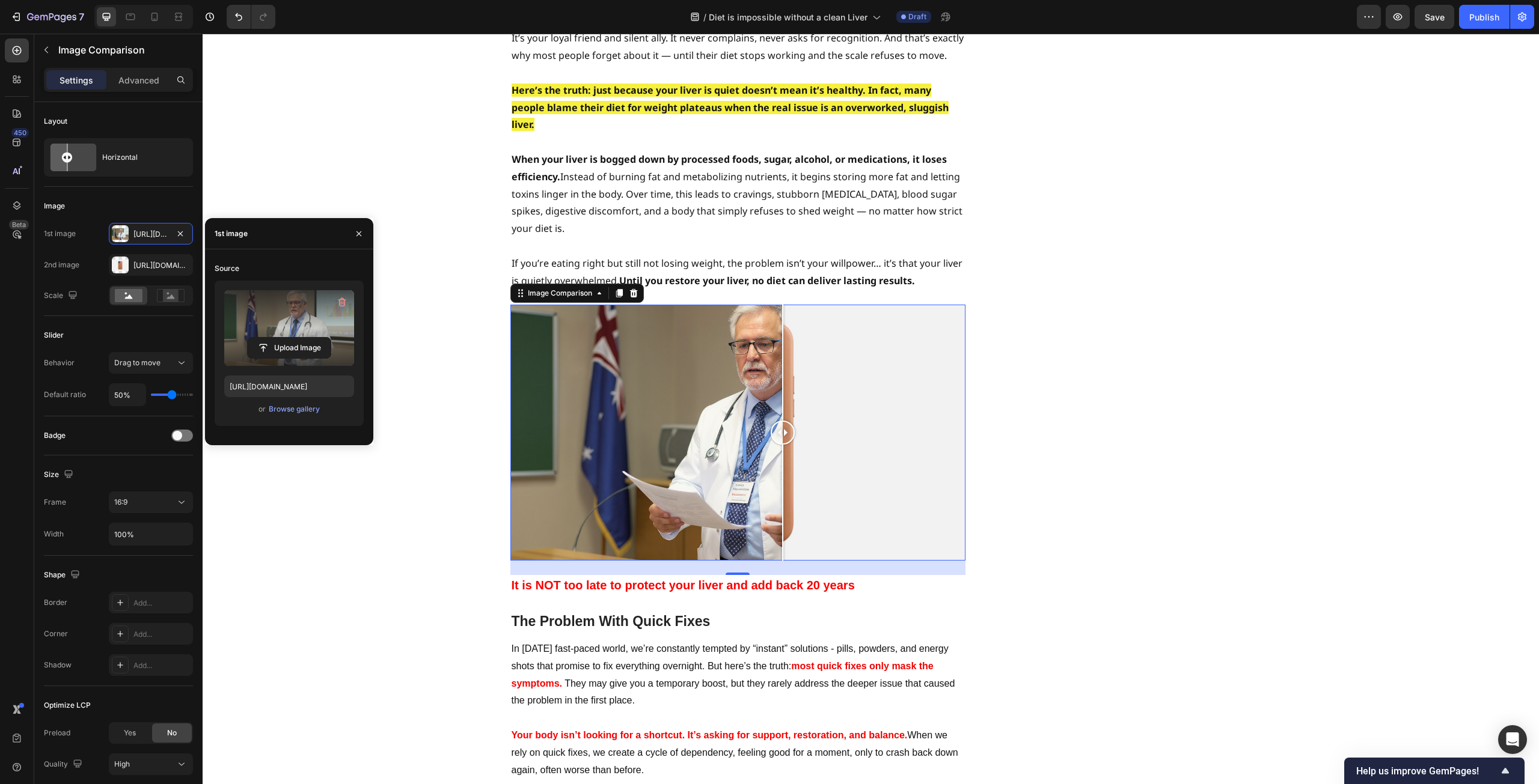
drag, startPoint x: 792, startPoint y: 360, endPoint x: 778, endPoint y: 360, distance: 14.0
click at [778, 420] on div at bounding box center [783, 432] width 24 height 24
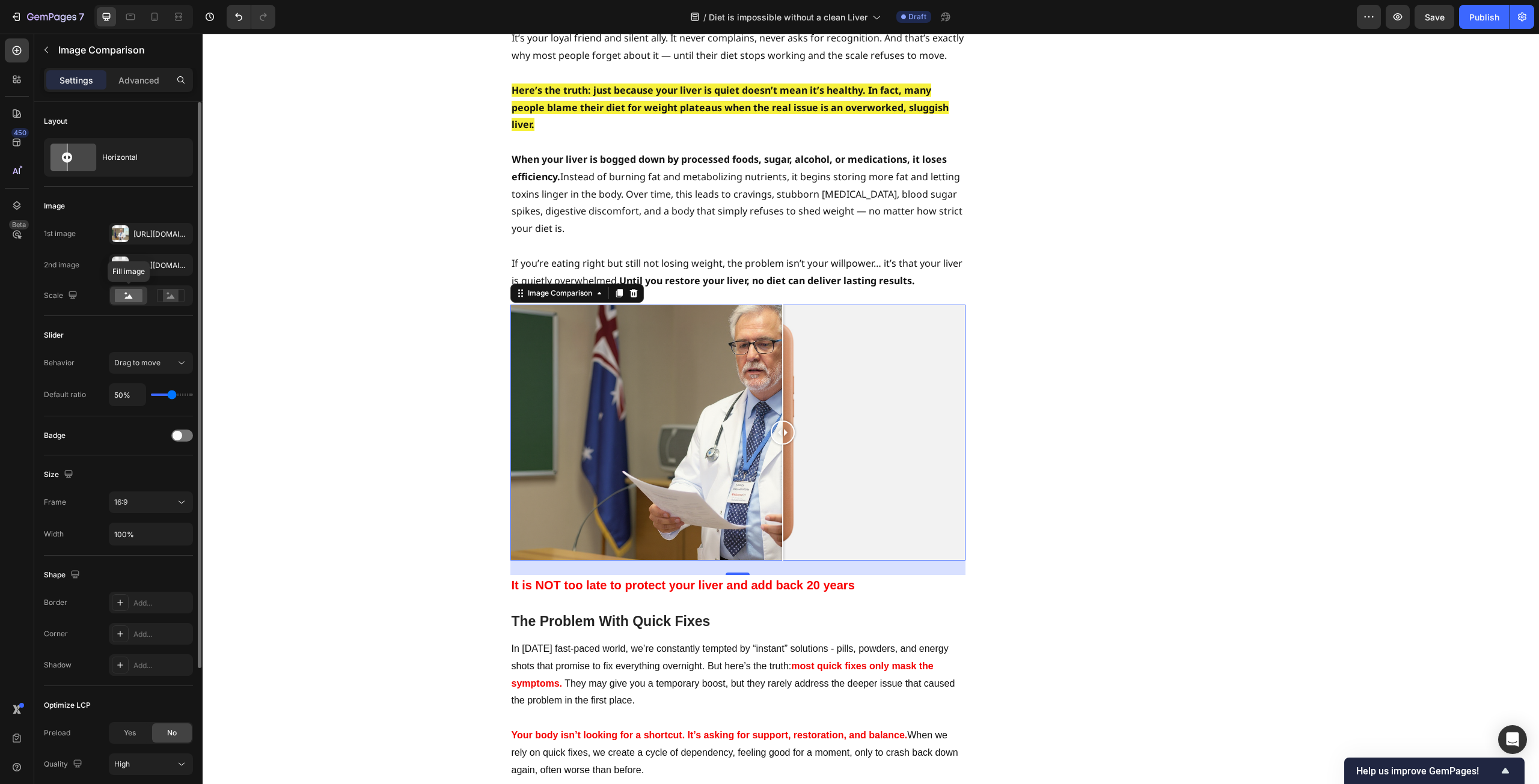
click at [127, 297] on rect at bounding box center [129, 295] width 28 height 13
click at [128, 297] on icon at bounding box center [129, 296] width 8 height 4
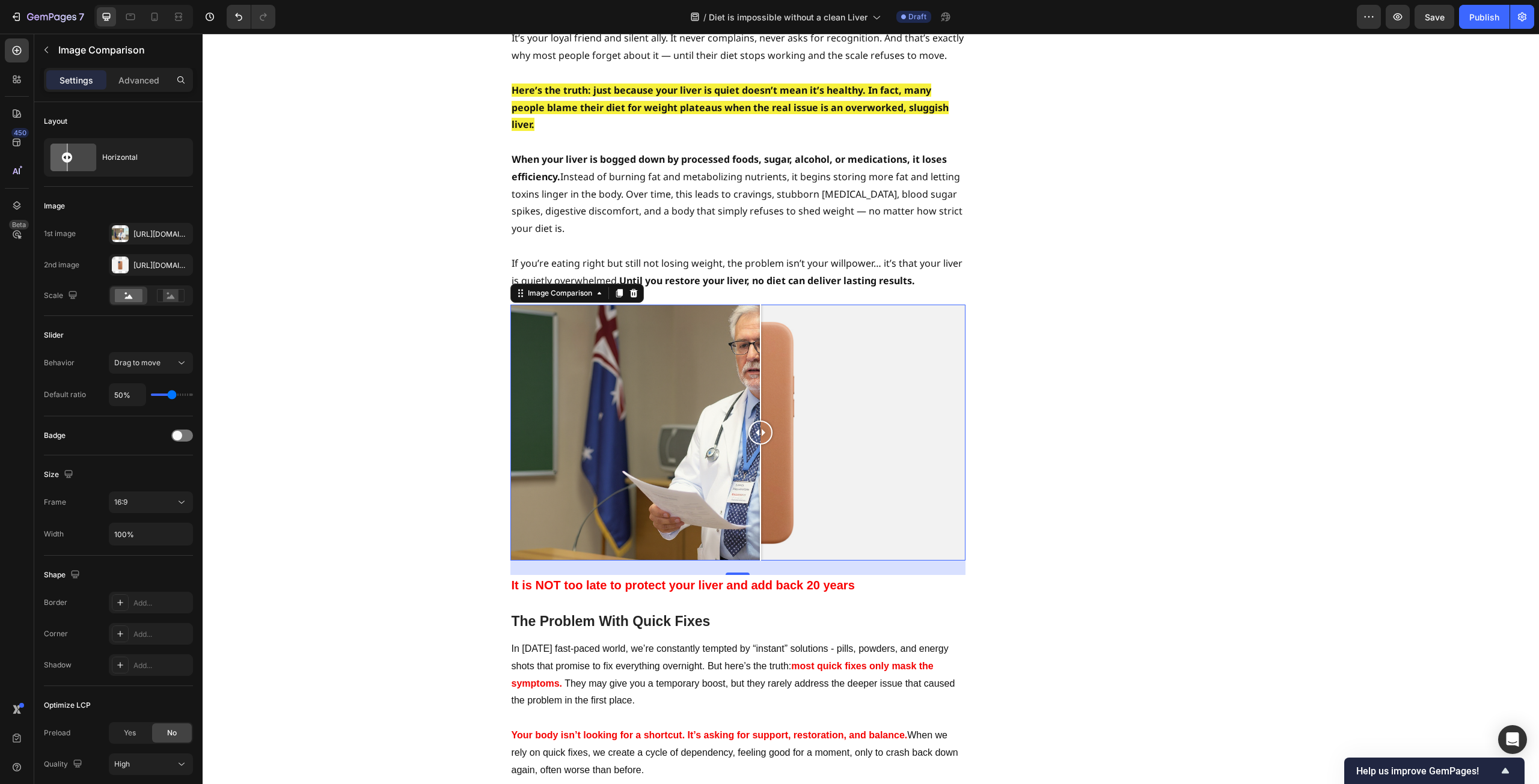
drag, startPoint x: 605, startPoint y: 331, endPoint x: 756, endPoint y: 334, distance: 151.0
click at [756, 334] on div at bounding box center [738, 432] width 455 height 256
click at [589, 319] on div at bounding box center [738, 432] width 455 height 256
click at [760, 319] on div at bounding box center [761, 362] width 2 height 116
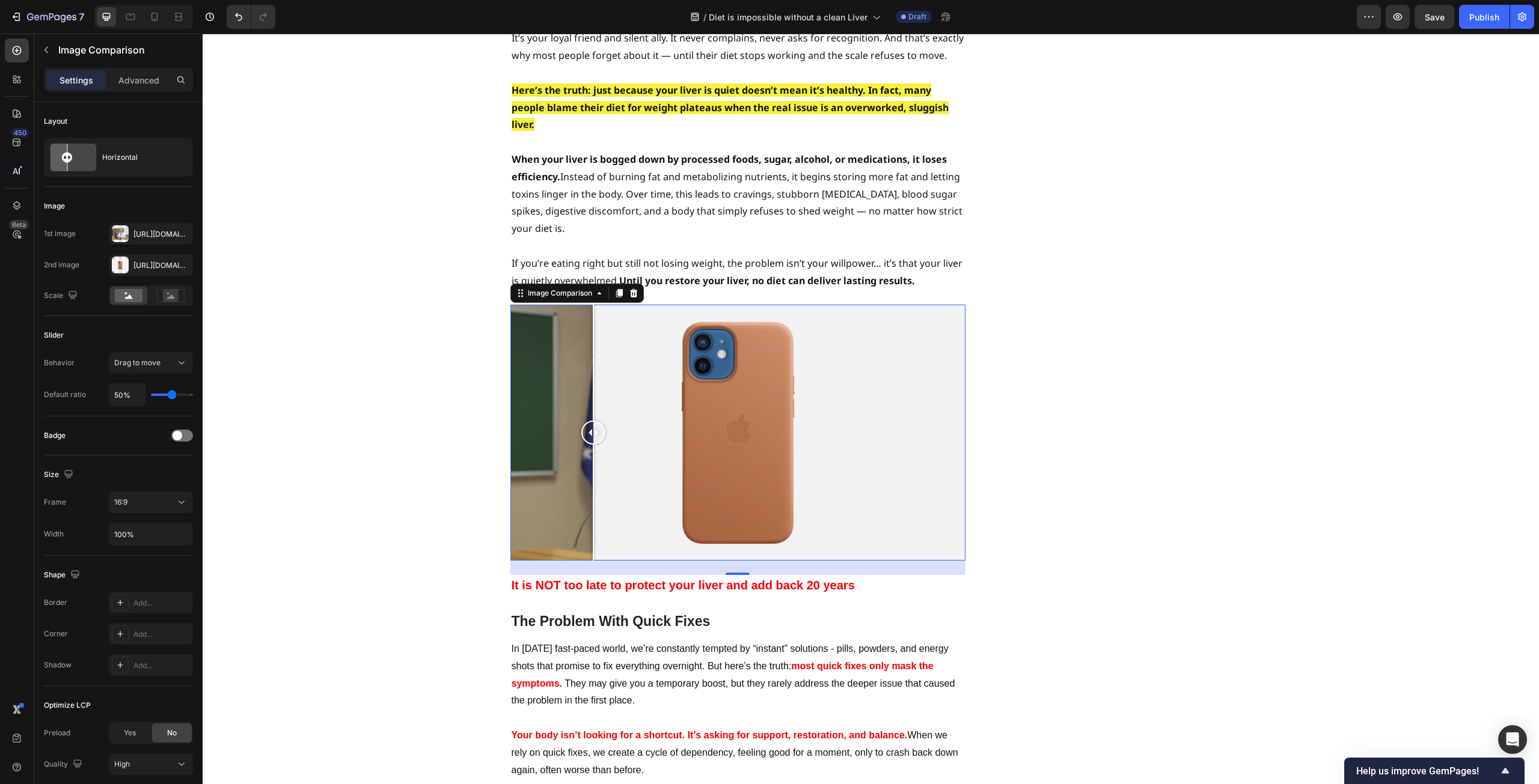
click at [749, 319] on div at bounding box center [738, 432] width 455 height 256
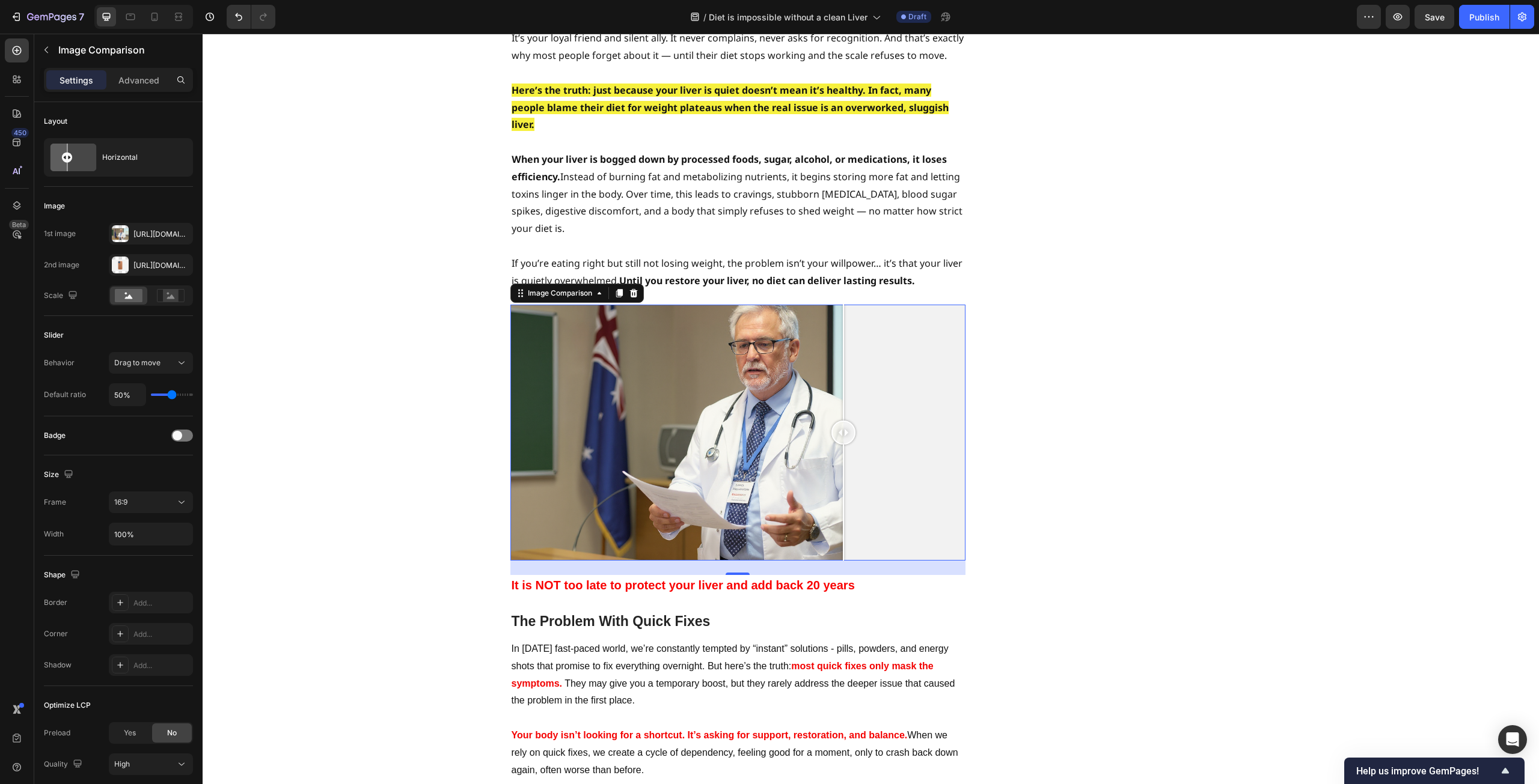
click at [839, 319] on div at bounding box center [738, 432] width 455 height 256
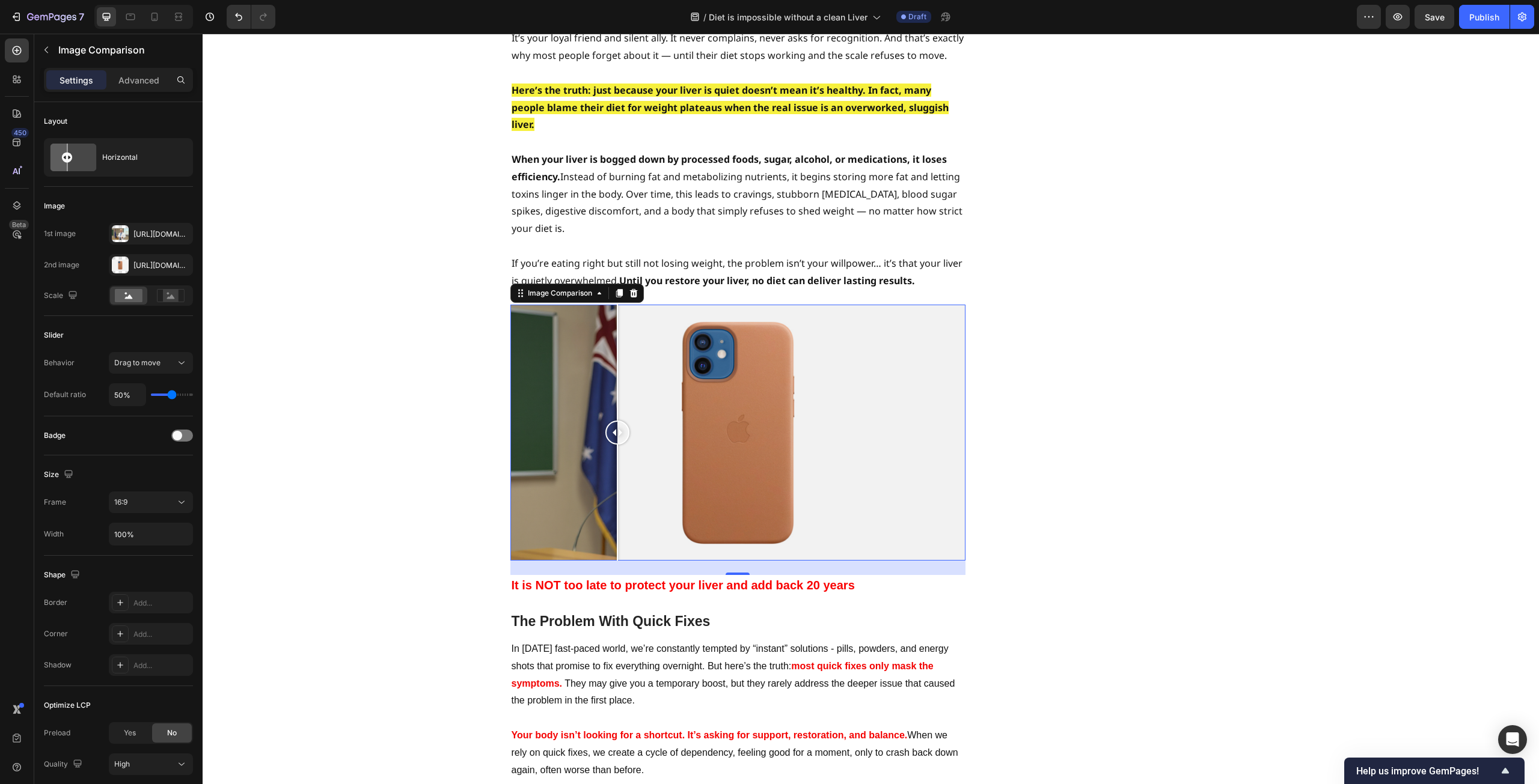
click at [612, 337] on div at bounding box center [738, 432] width 455 height 256
click at [709, 334] on div at bounding box center [738, 432] width 455 height 256
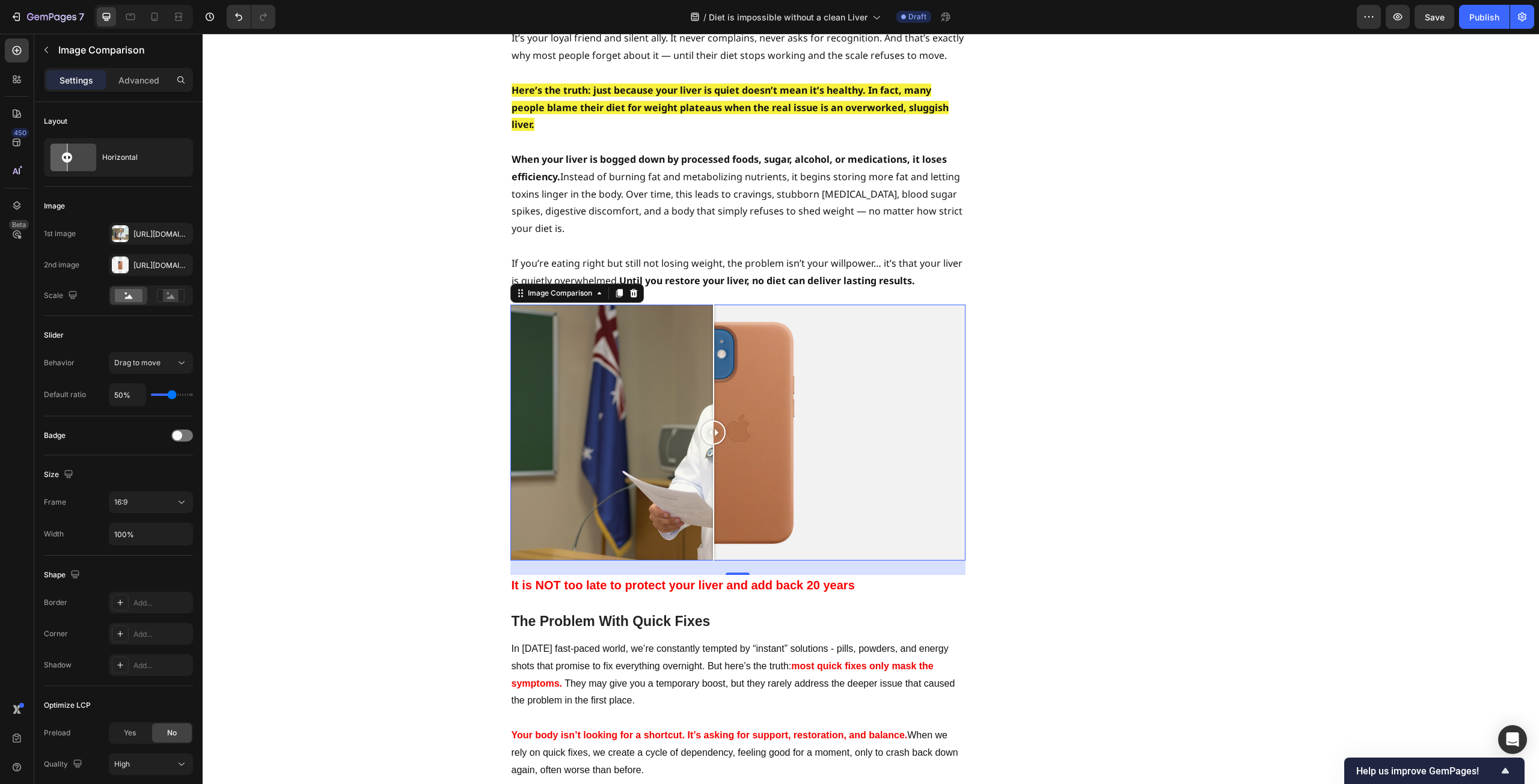
click at [742, 336] on div at bounding box center [738, 432] width 455 height 256
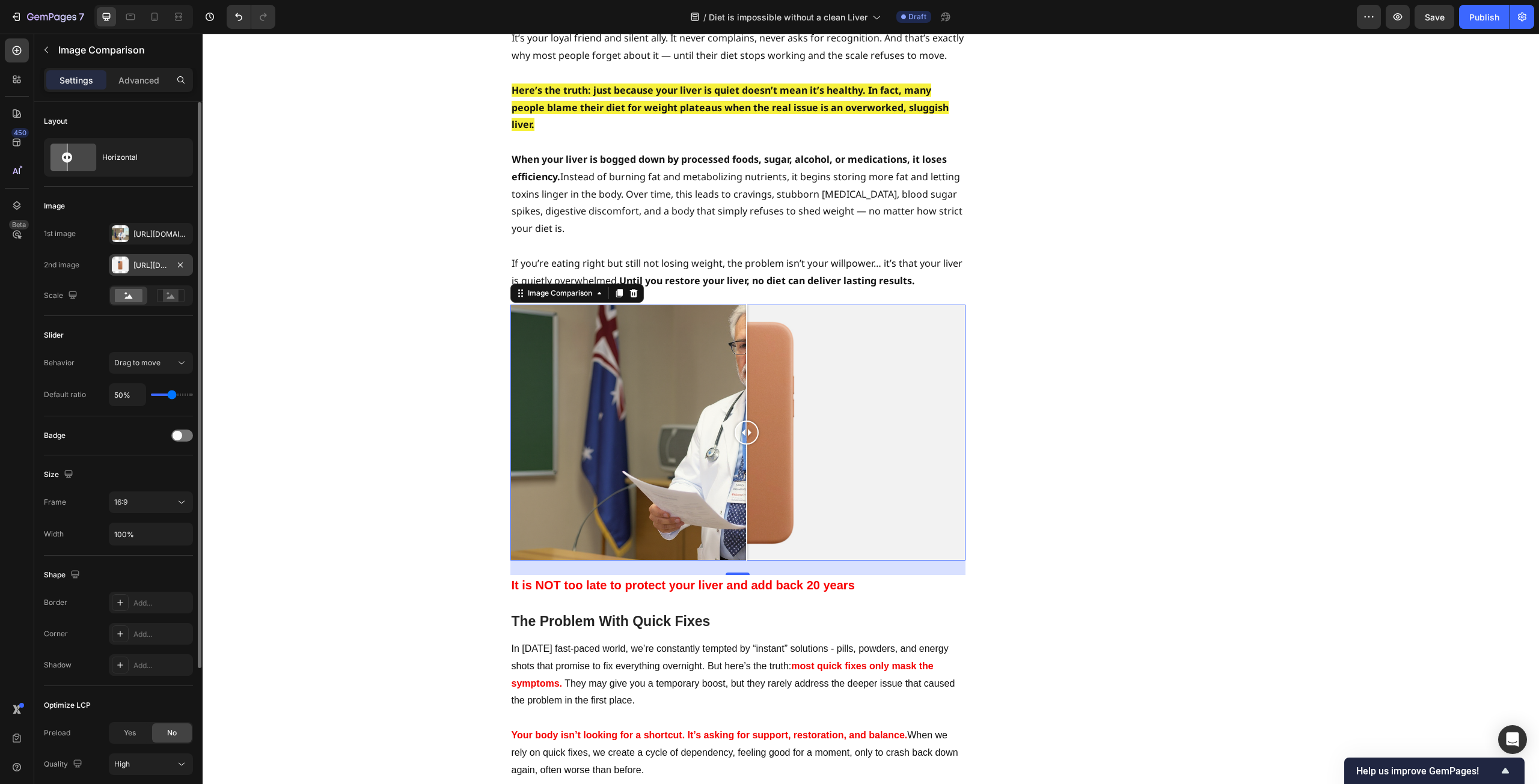
click at [158, 271] on div "[URL][DOMAIN_NAME]" at bounding box center [151, 266] width 35 height 11
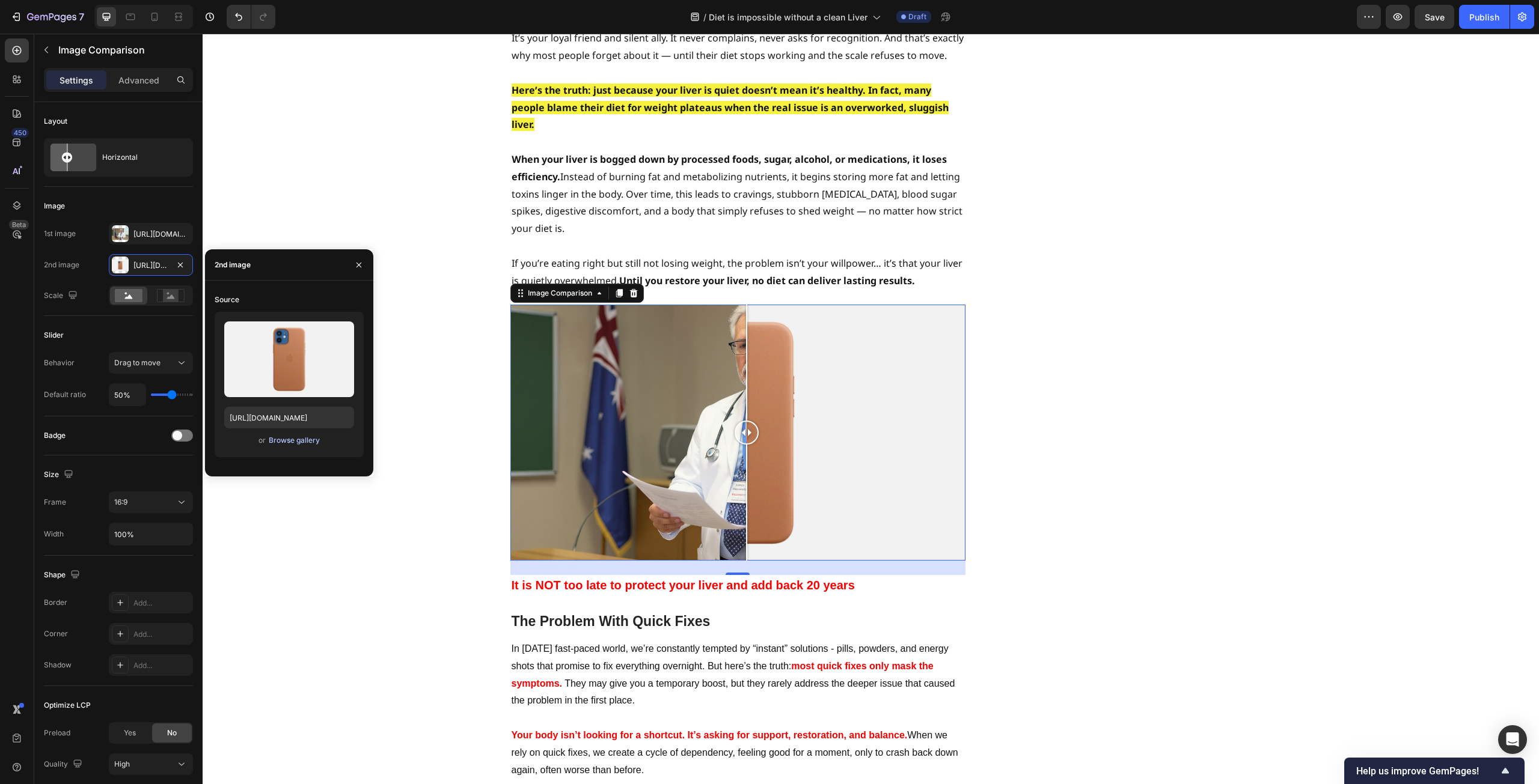
click at [298, 444] on div "Browse gallery" at bounding box center [294, 441] width 51 height 11
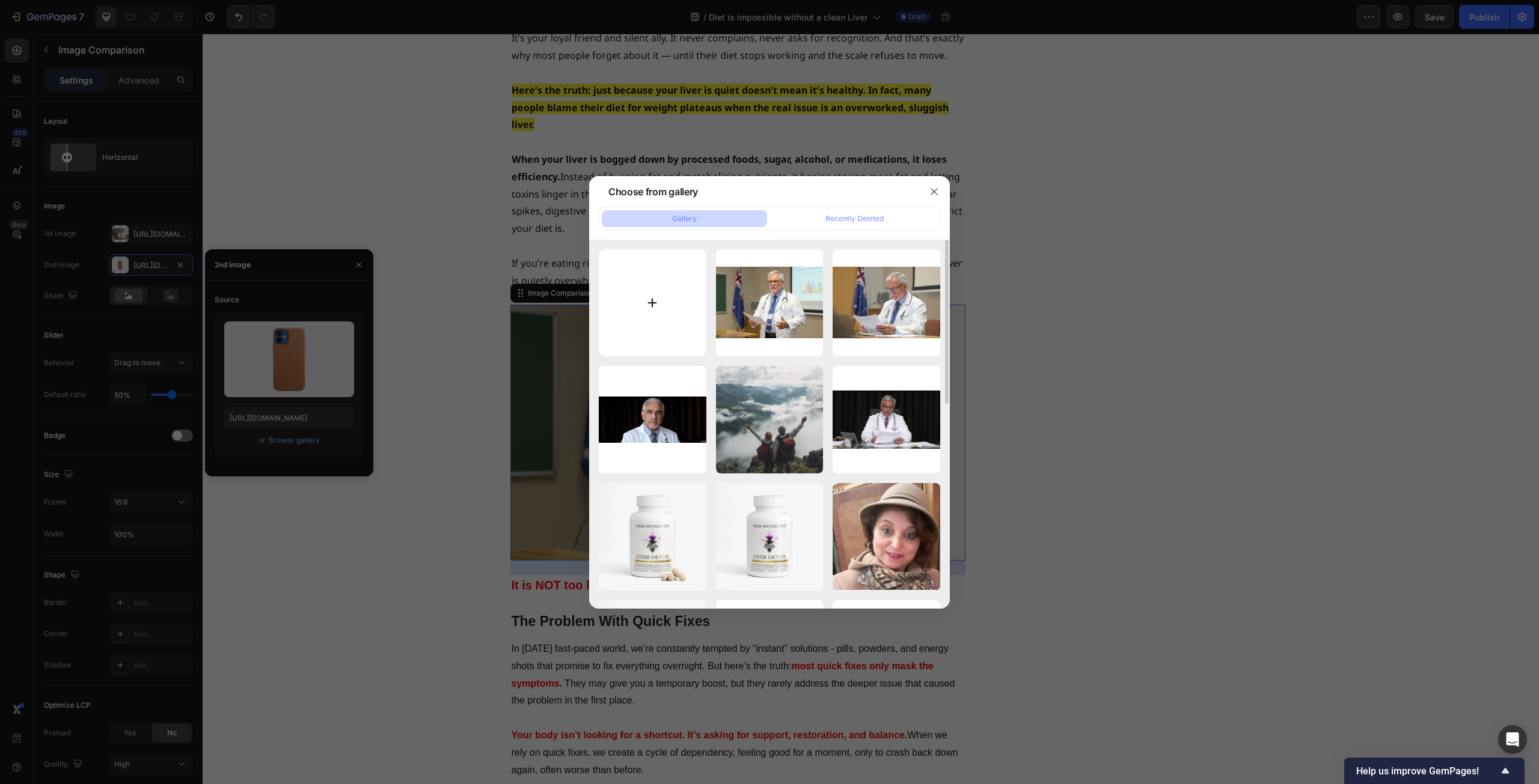
click at [647, 323] on input "file" at bounding box center [653, 303] width 107 height 107
type input "C:\fakepath\75a4280f-678b-4d1b-a3c4-86b78a3f3f51.png"
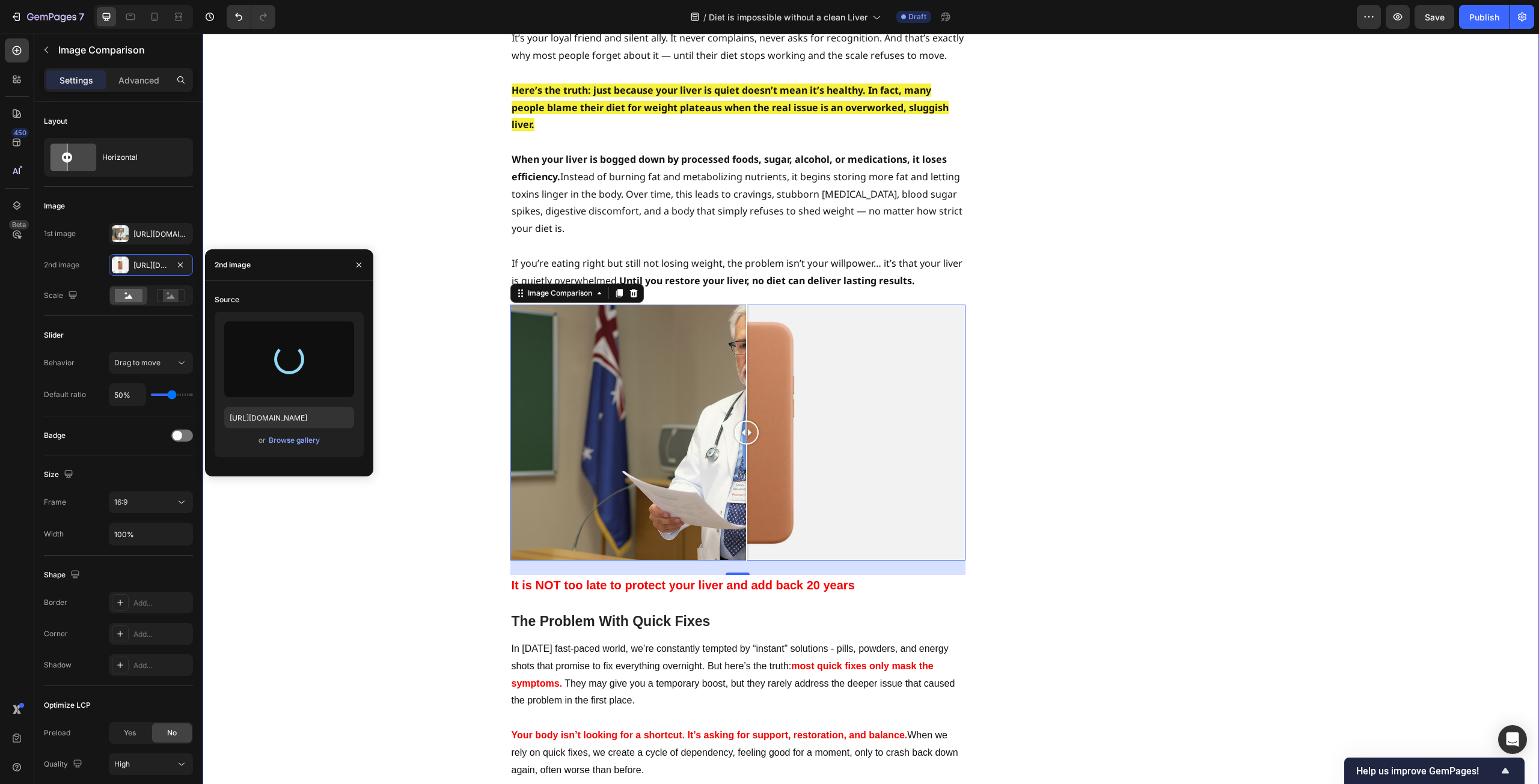
type input "[URL][DOMAIN_NAME]"
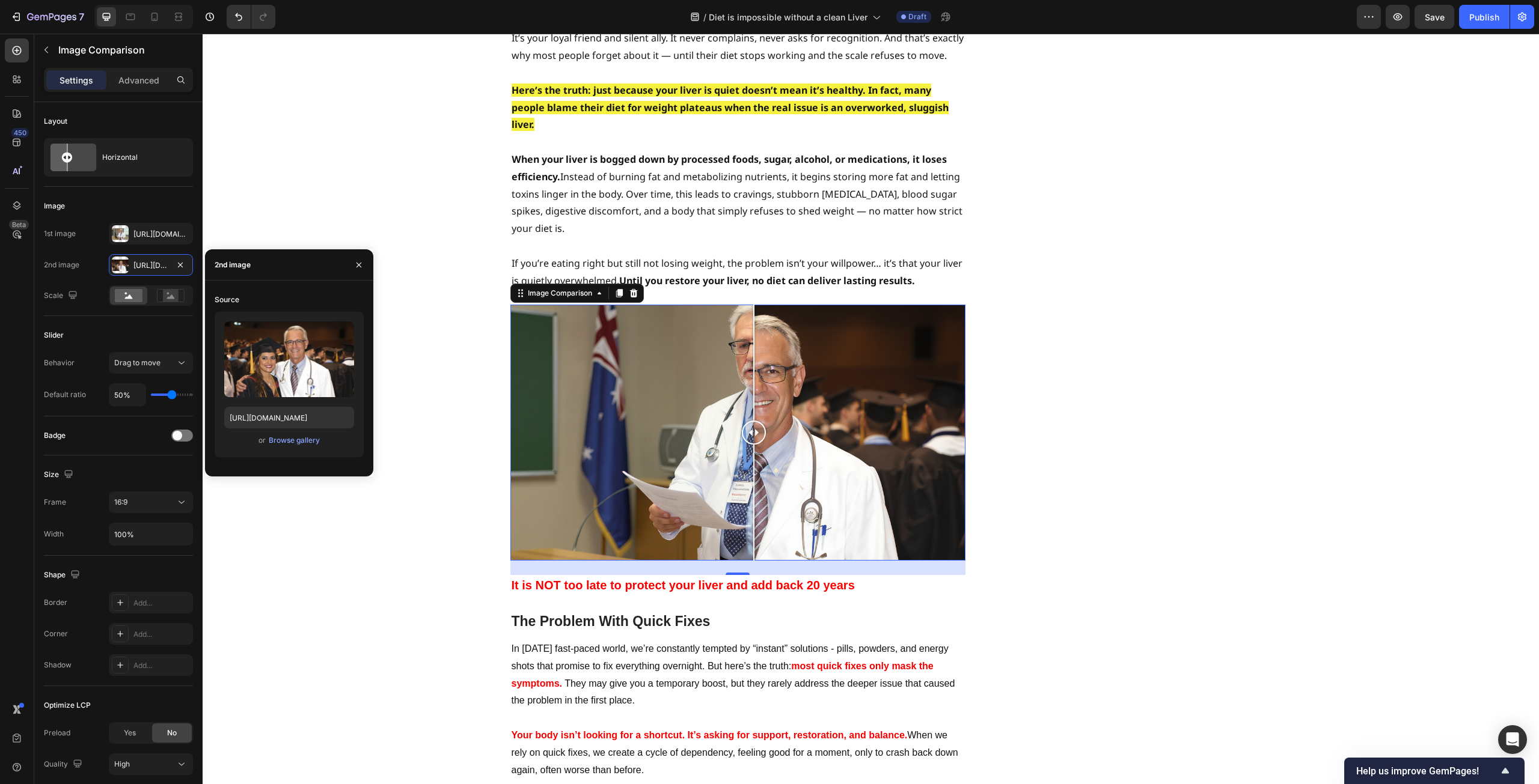
drag, startPoint x: 642, startPoint y: 324, endPoint x: 749, endPoint y: 371, distance: 116.9
click at [749, 371] on div at bounding box center [738, 432] width 455 height 256
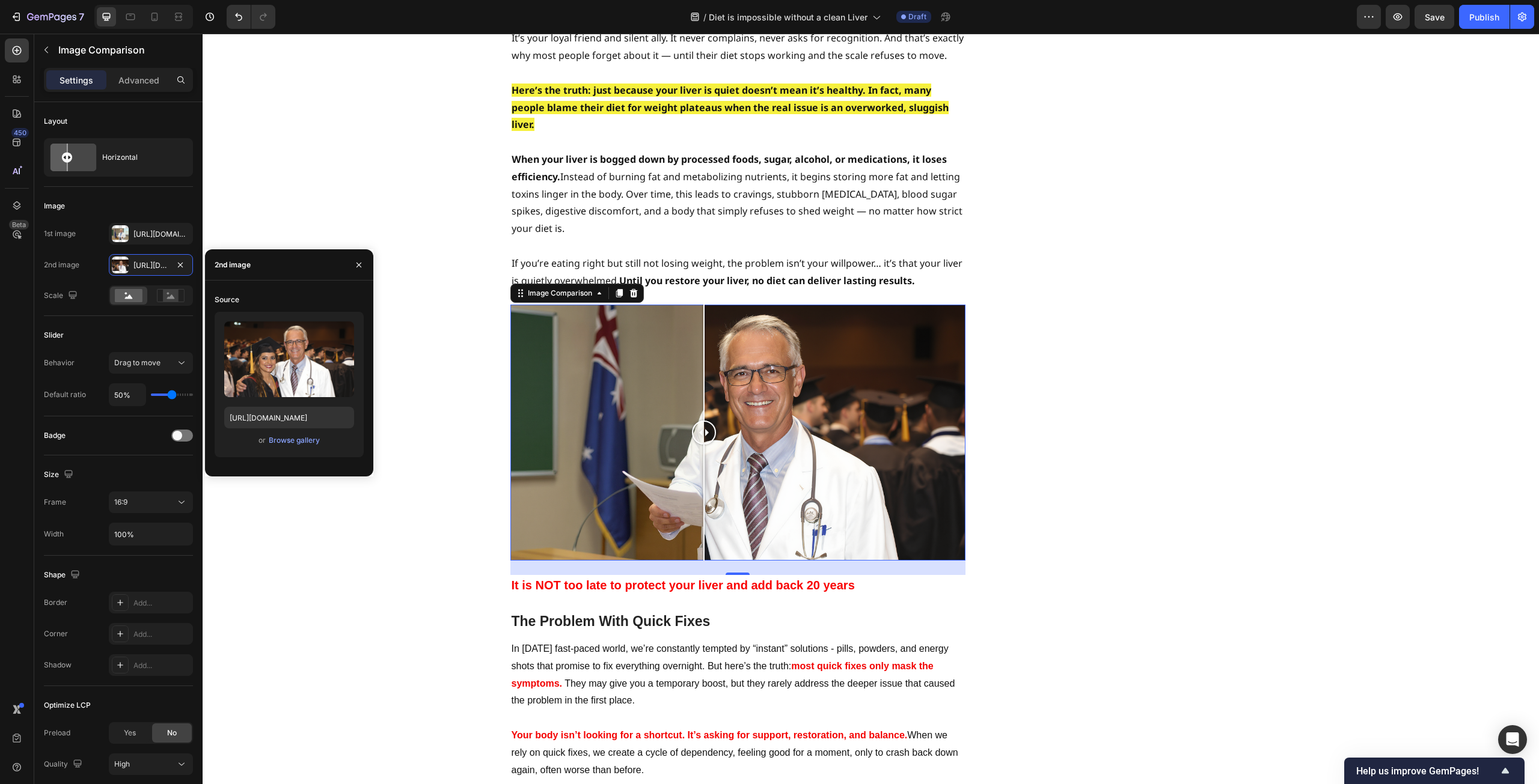
drag, startPoint x: 744, startPoint y: 364, endPoint x: 699, endPoint y: 382, distance: 48.5
click at [699, 382] on div at bounding box center [704, 432] width 24 height 256
click at [573, 284] on div "Image Comparison" at bounding box center [577, 293] width 133 height 19
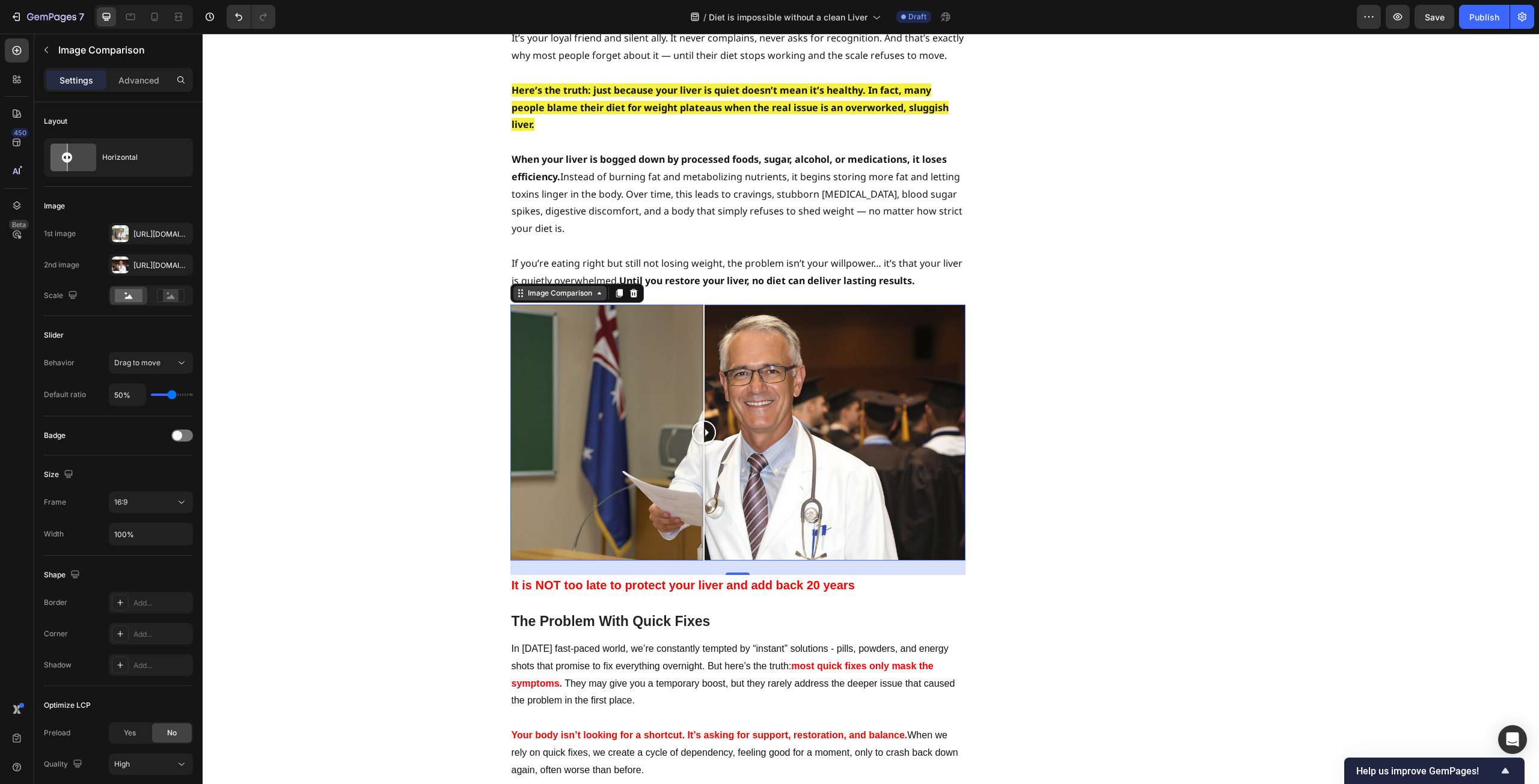
click at [572, 288] on div "Image Comparison" at bounding box center [560, 293] width 69 height 11
click at [616, 289] on icon at bounding box center [619, 293] width 6 height 9
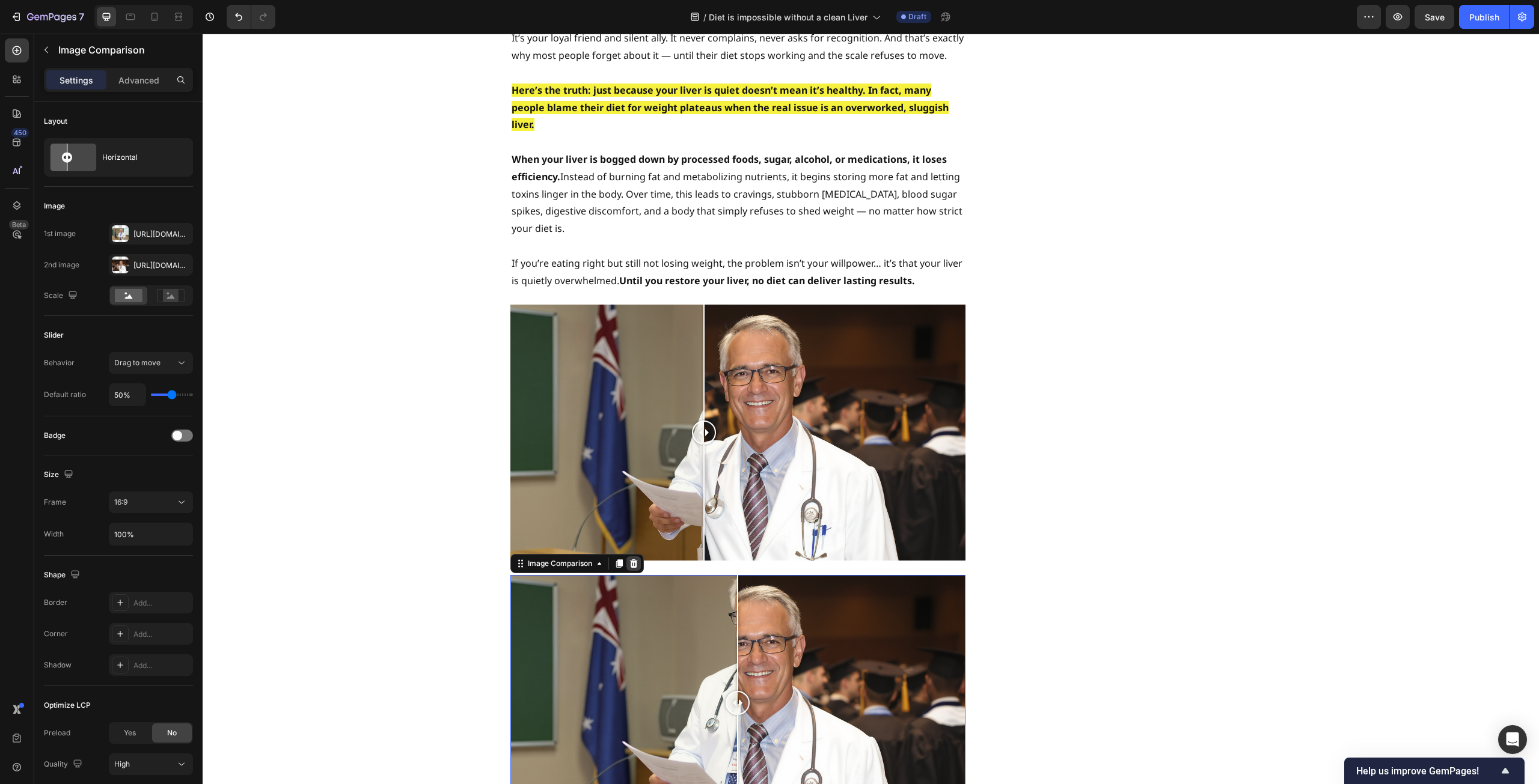
click at [630, 559] on icon at bounding box center [634, 563] width 8 height 9
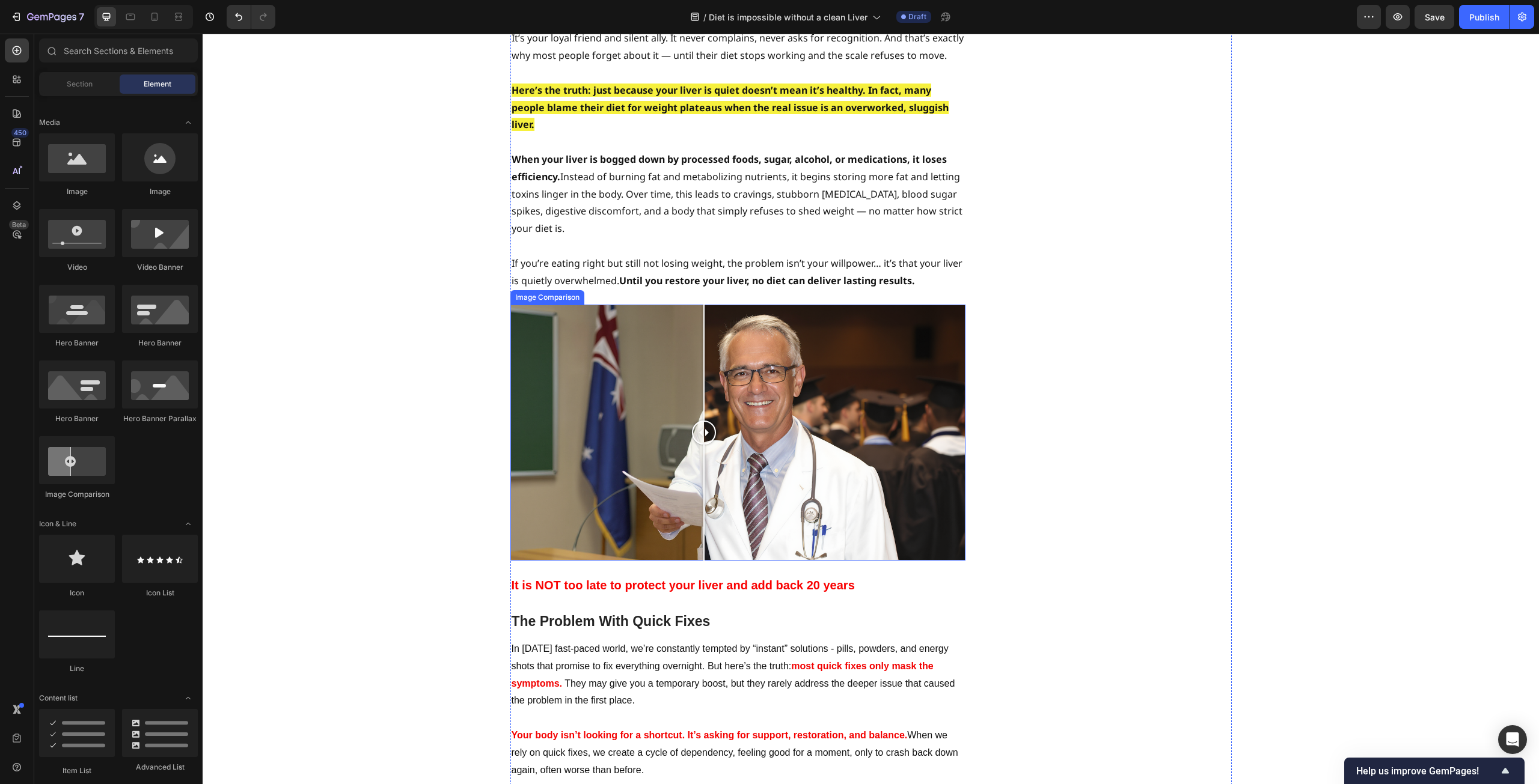
click at [670, 368] on div at bounding box center [738, 432] width 455 height 256
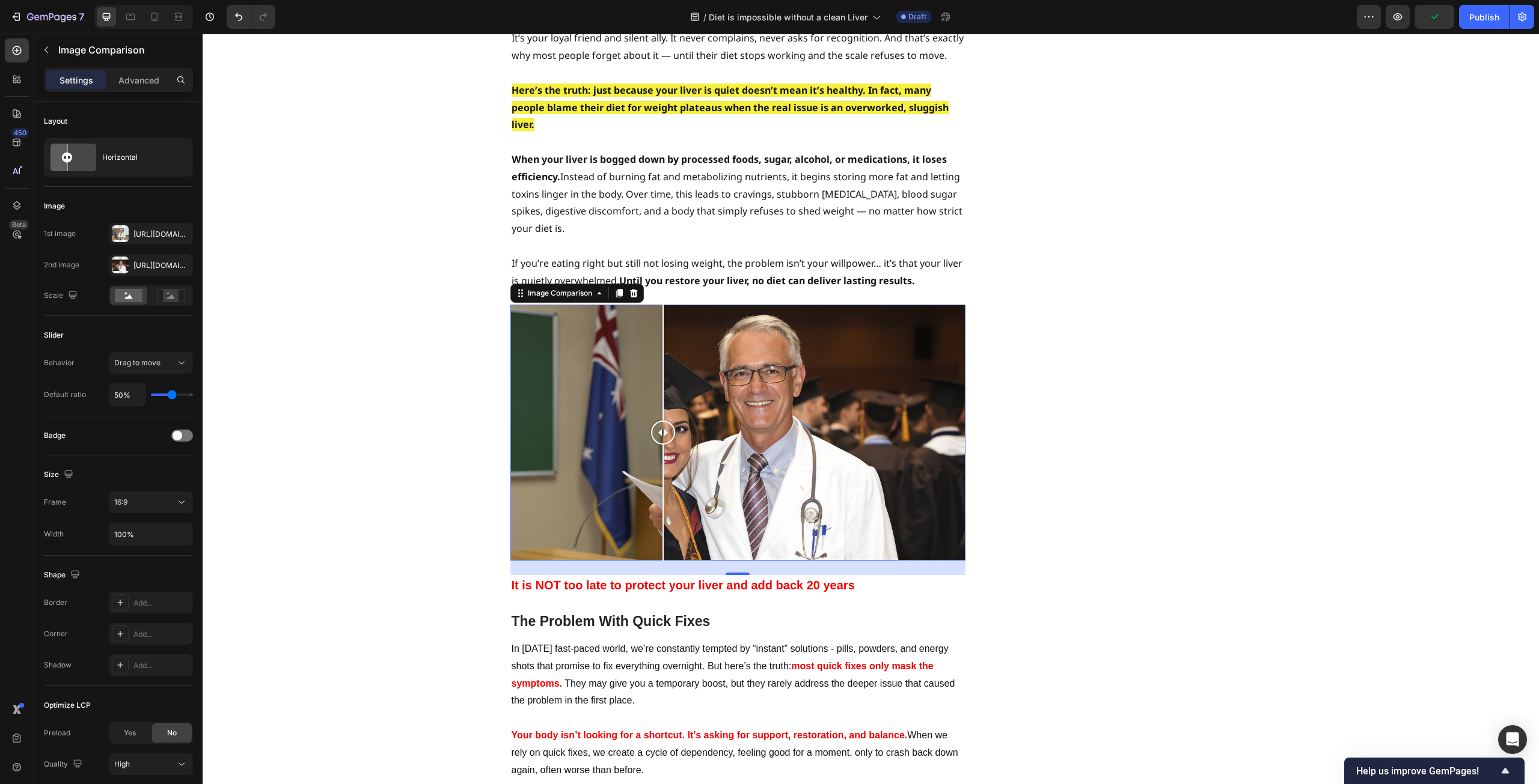
drag, startPoint x: 796, startPoint y: 367, endPoint x: 658, endPoint y: 371, distance: 138.1
click at [658, 420] on div at bounding box center [663, 432] width 24 height 24
click at [631, 289] on icon at bounding box center [634, 293] width 9 height 9
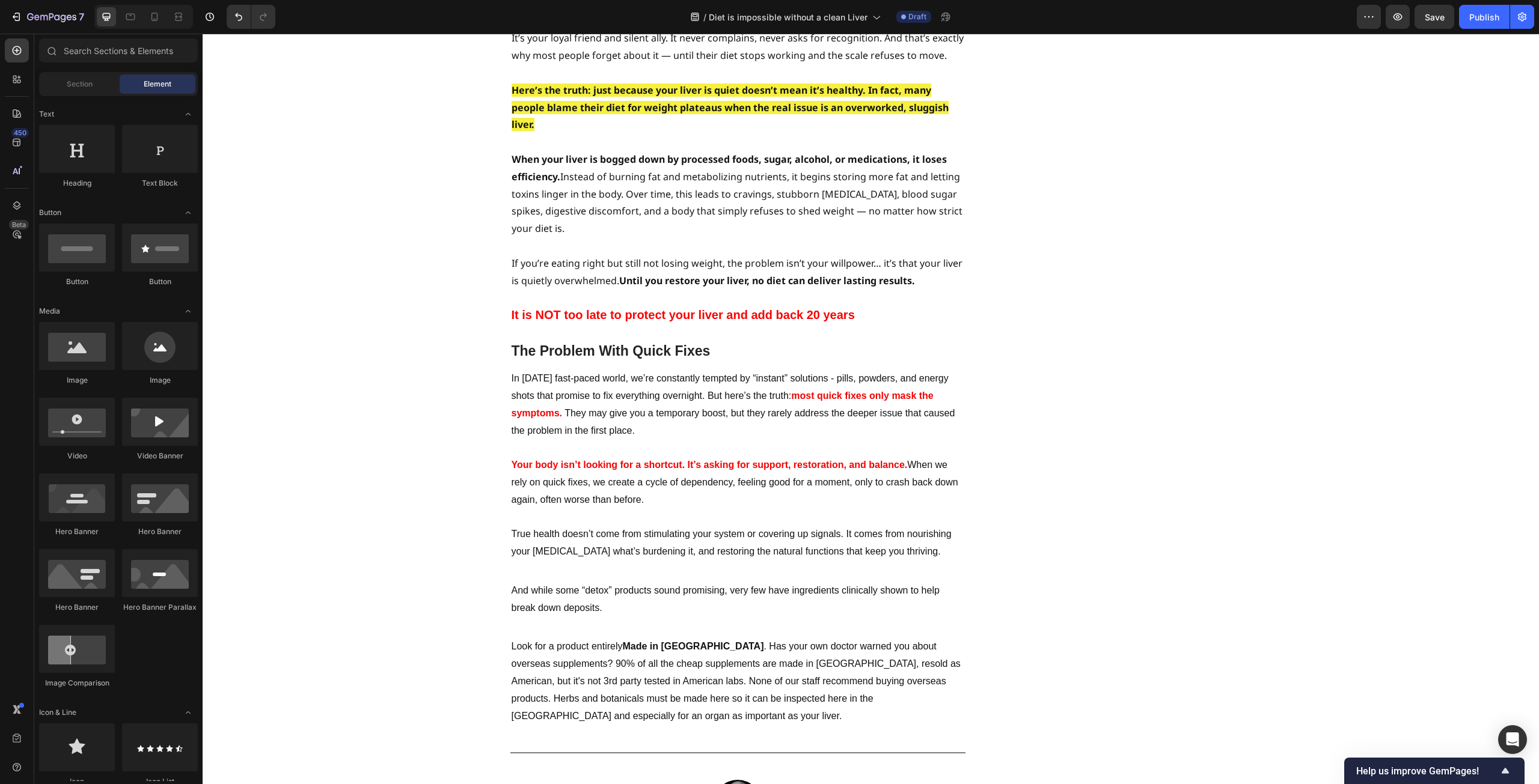
scroll to position [0, 0]
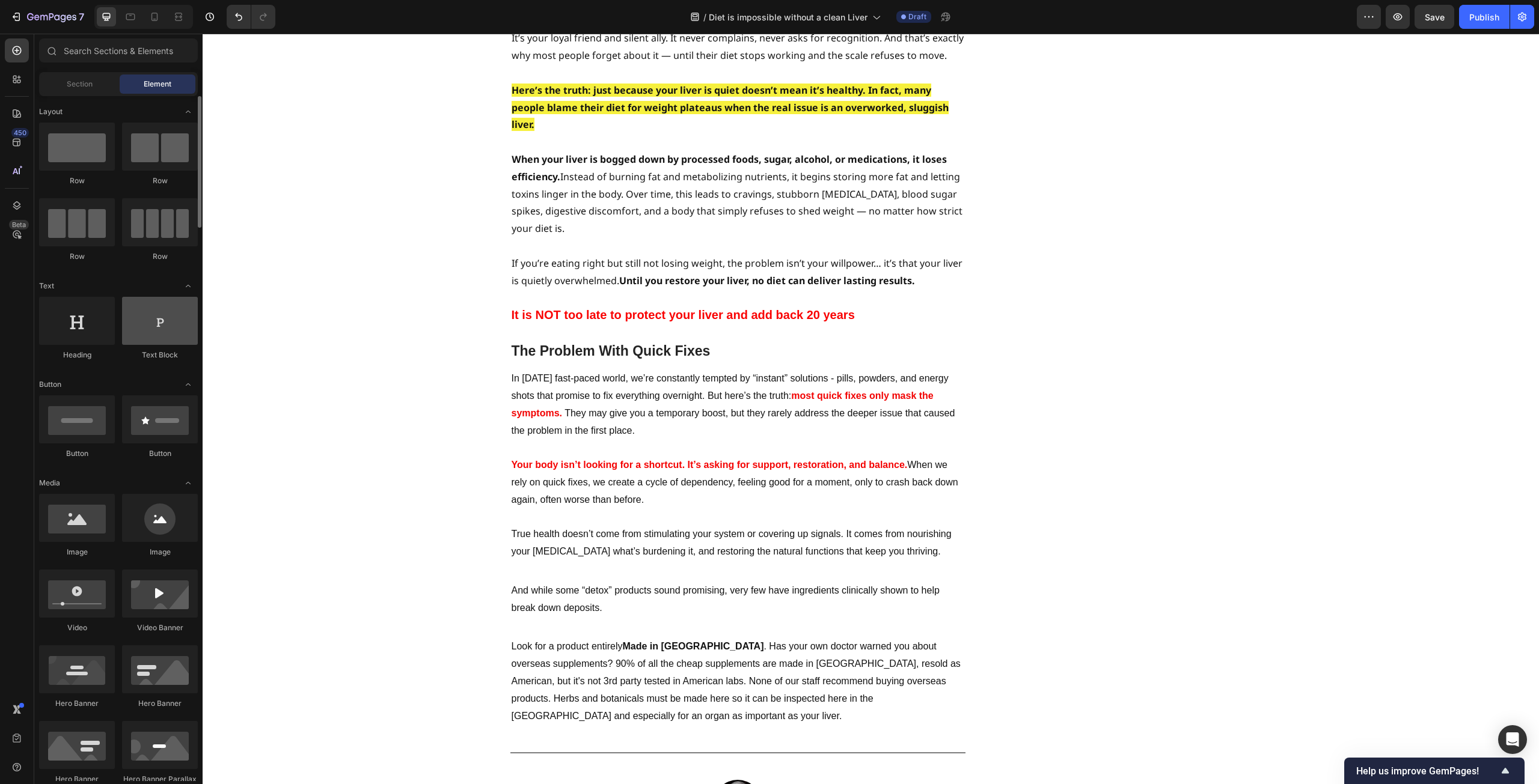
click at [155, 325] on div at bounding box center [160, 320] width 76 height 48
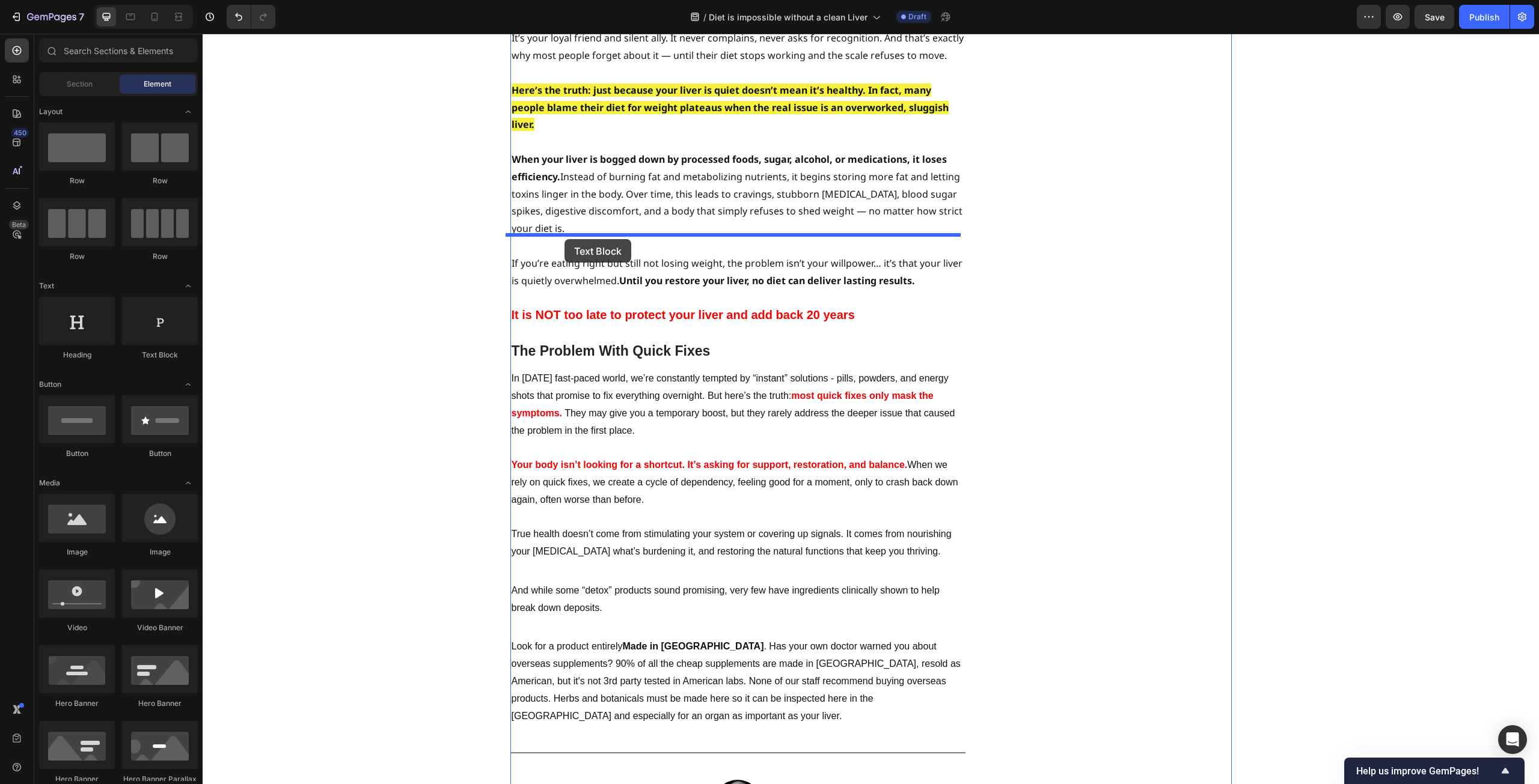
drag, startPoint x: 363, startPoint y: 352, endPoint x: 564, endPoint y: 239, distance: 230.6
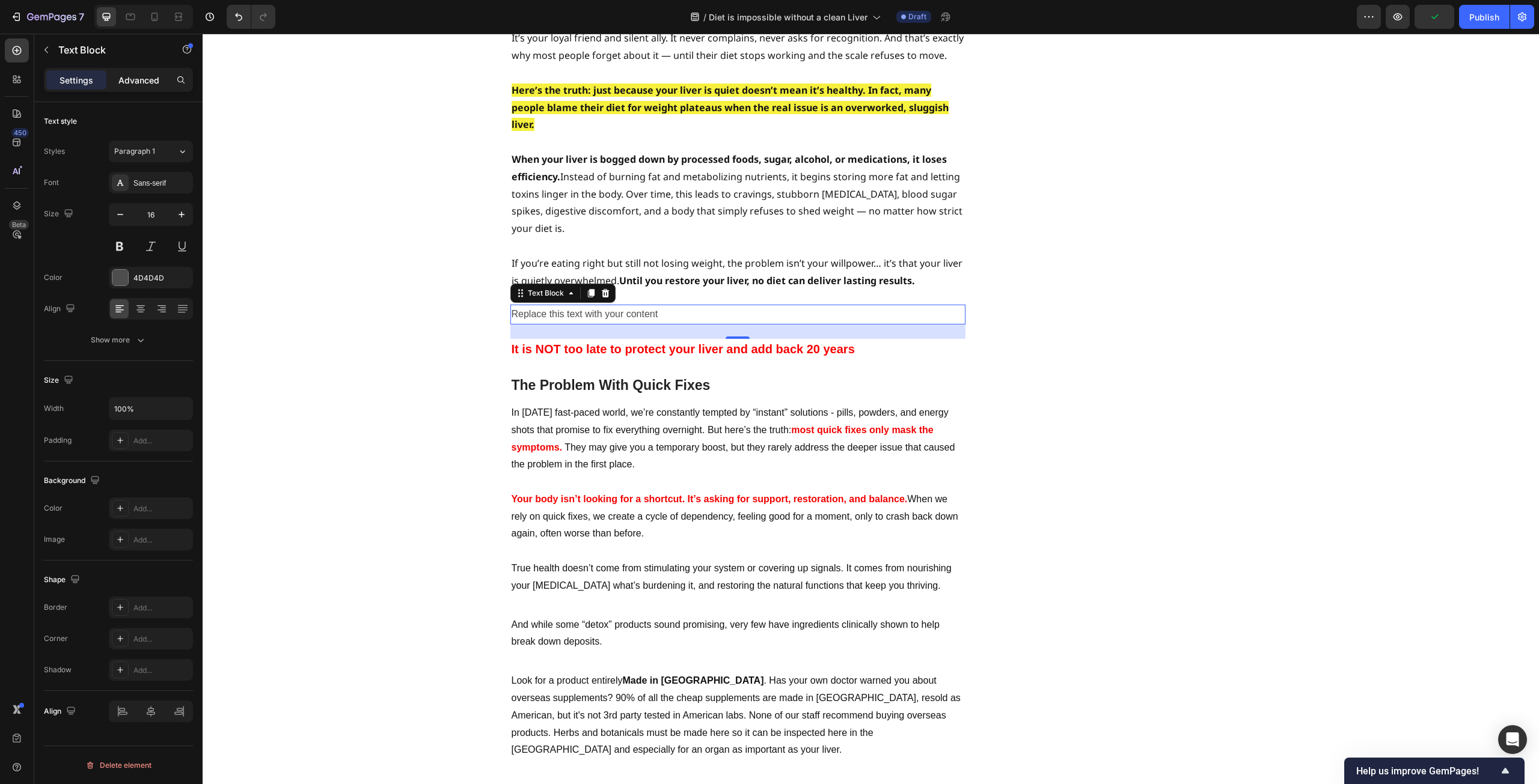
click at [140, 73] on div "Advanced" at bounding box center [139, 80] width 60 height 19
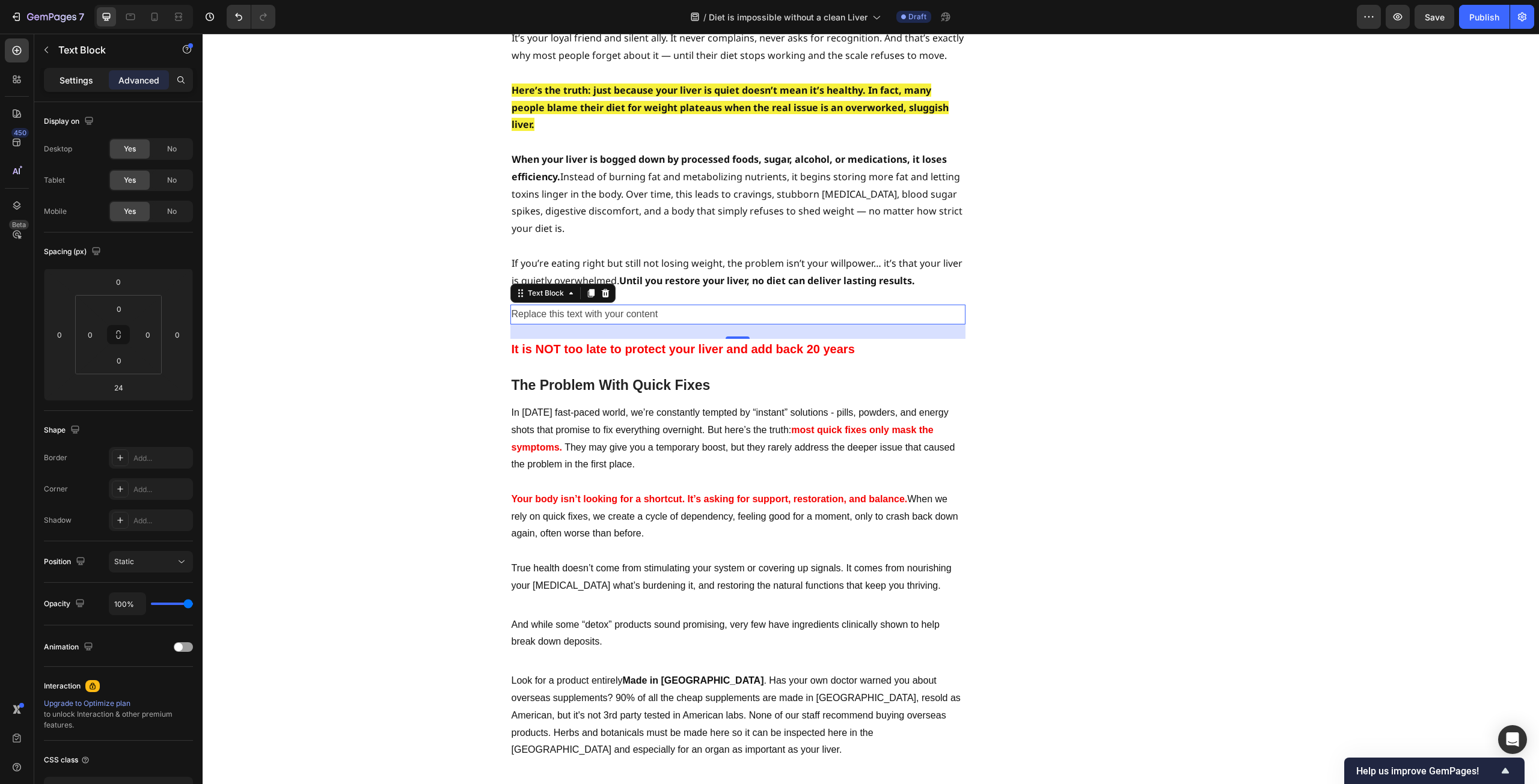
click at [87, 73] on div "Settings" at bounding box center [77, 80] width 60 height 19
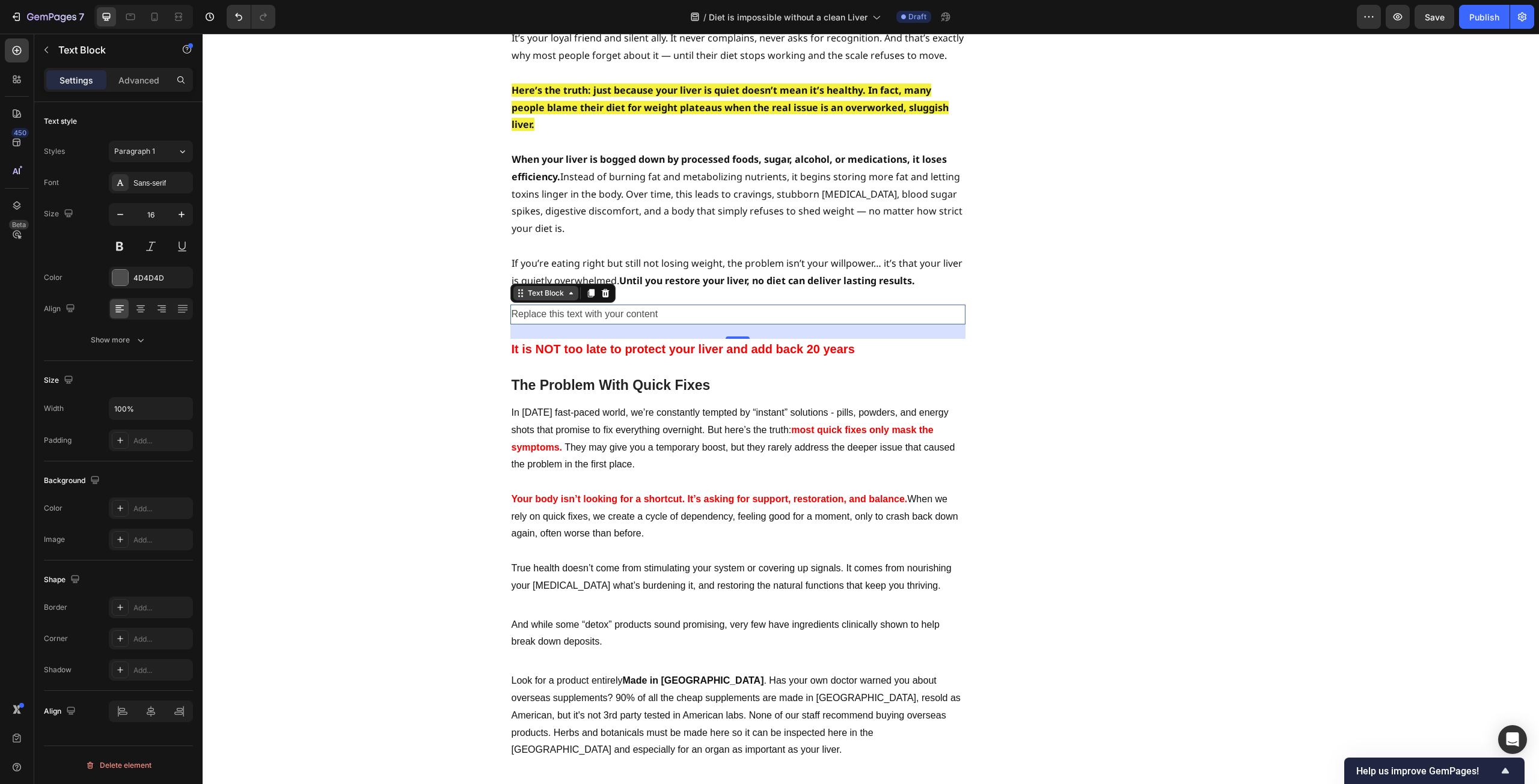
click at [541, 288] on div "Text Block" at bounding box center [546, 293] width 41 height 11
click at [605, 289] on icon at bounding box center [605, 293] width 9 height 9
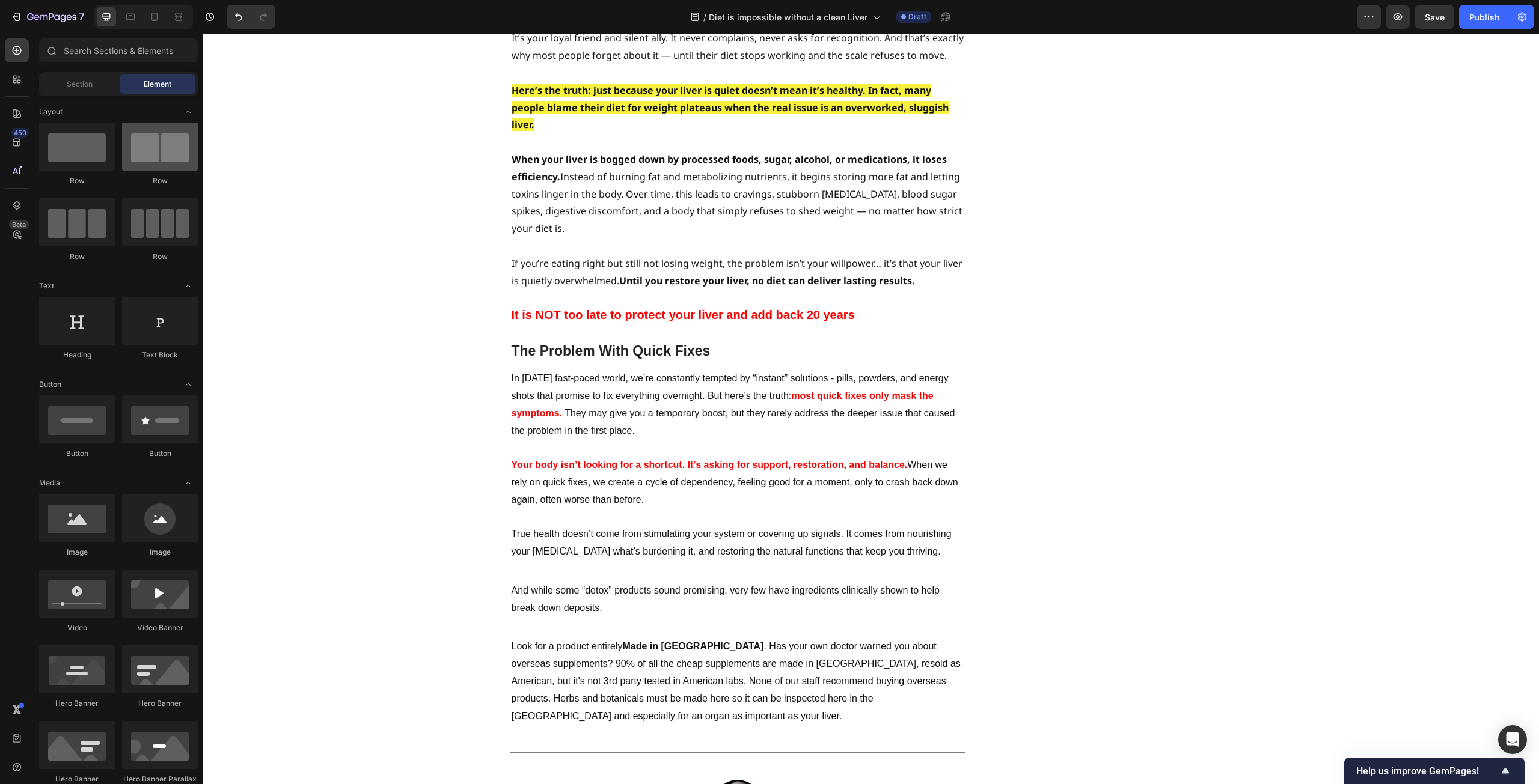
click at [158, 158] on div at bounding box center [160, 146] width 76 height 48
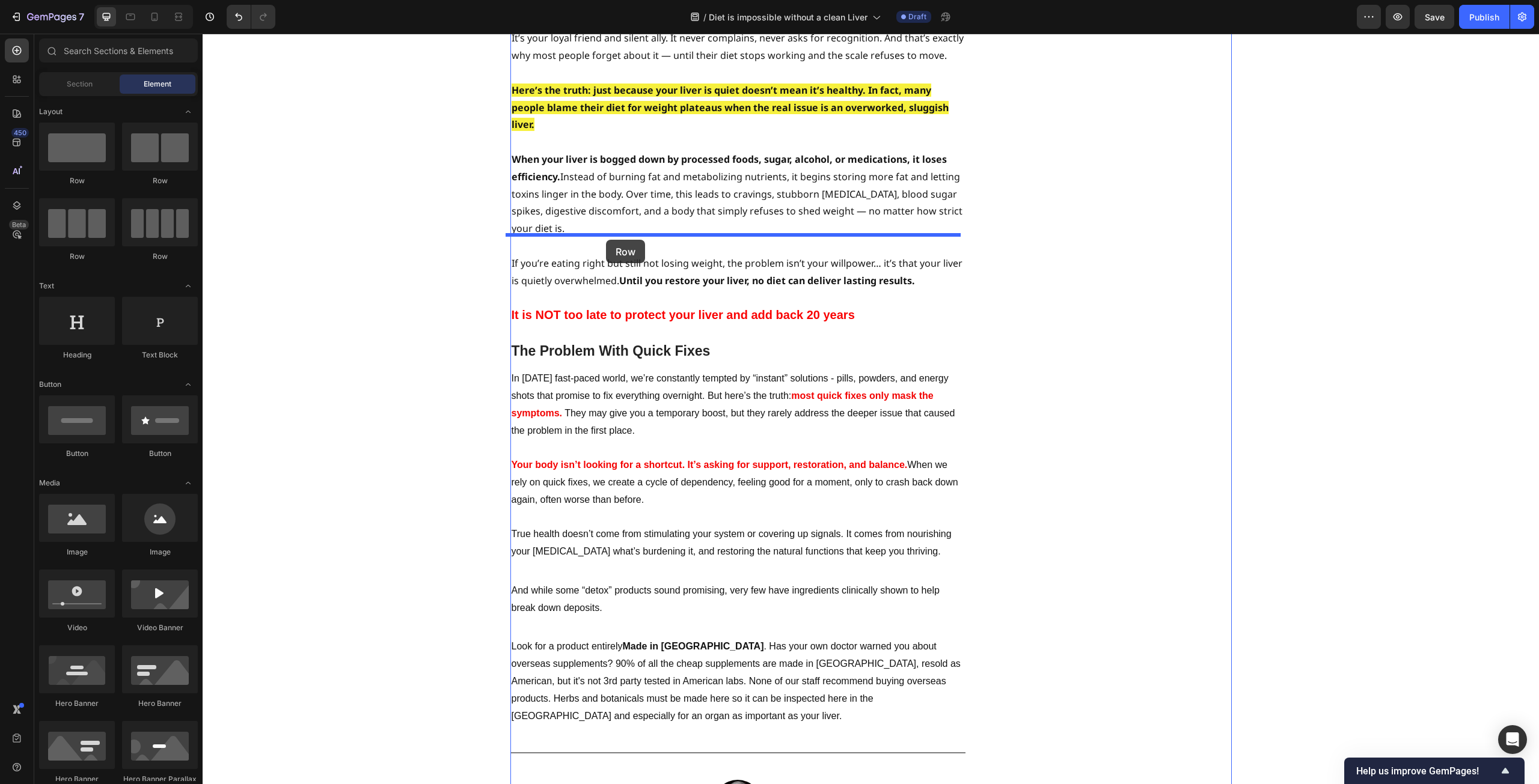
drag, startPoint x: 365, startPoint y: 187, endPoint x: 606, endPoint y: 240, distance: 246.8
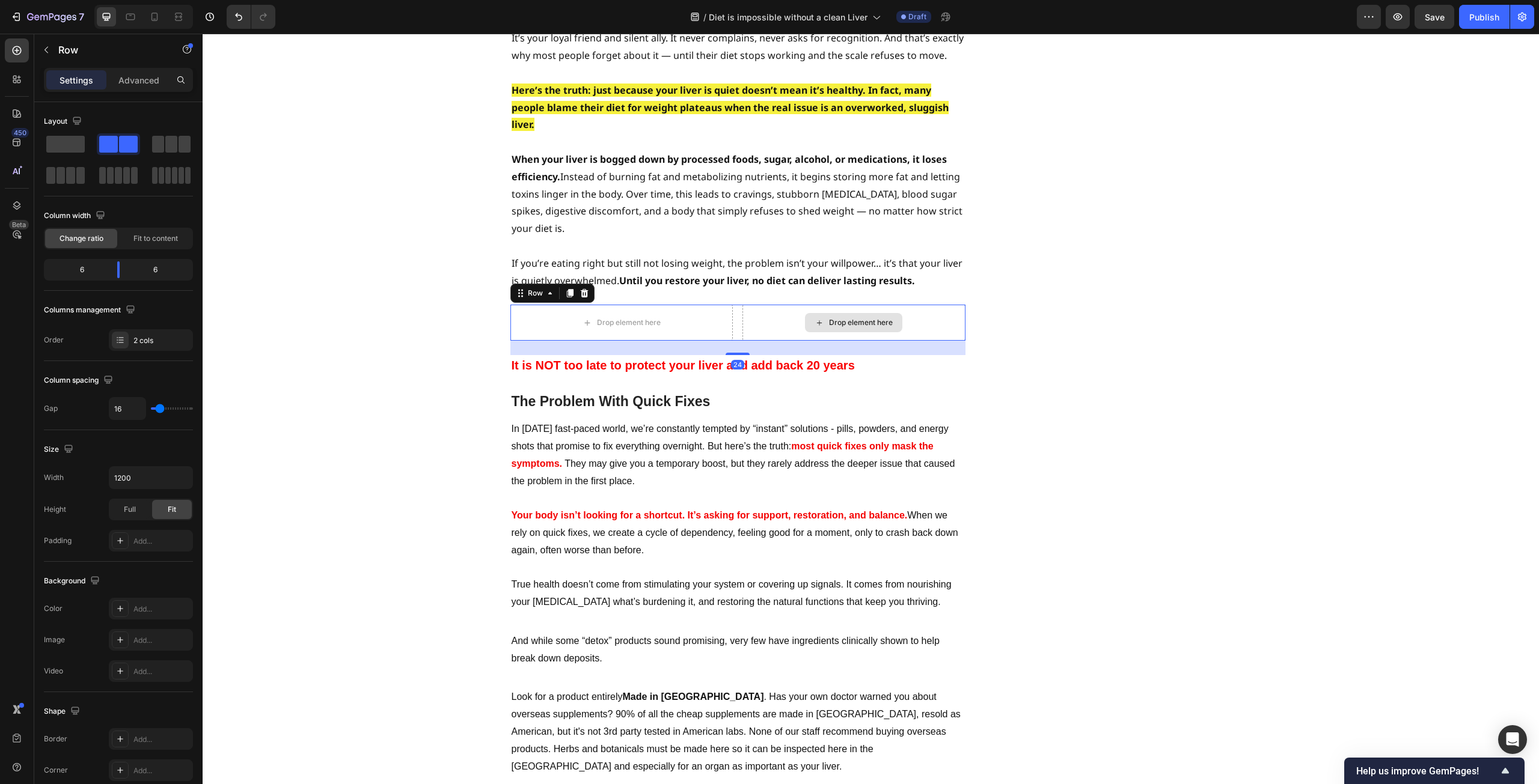
click at [829, 318] on div "Drop element here" at bounding box center [861, 323] width 64 height 9
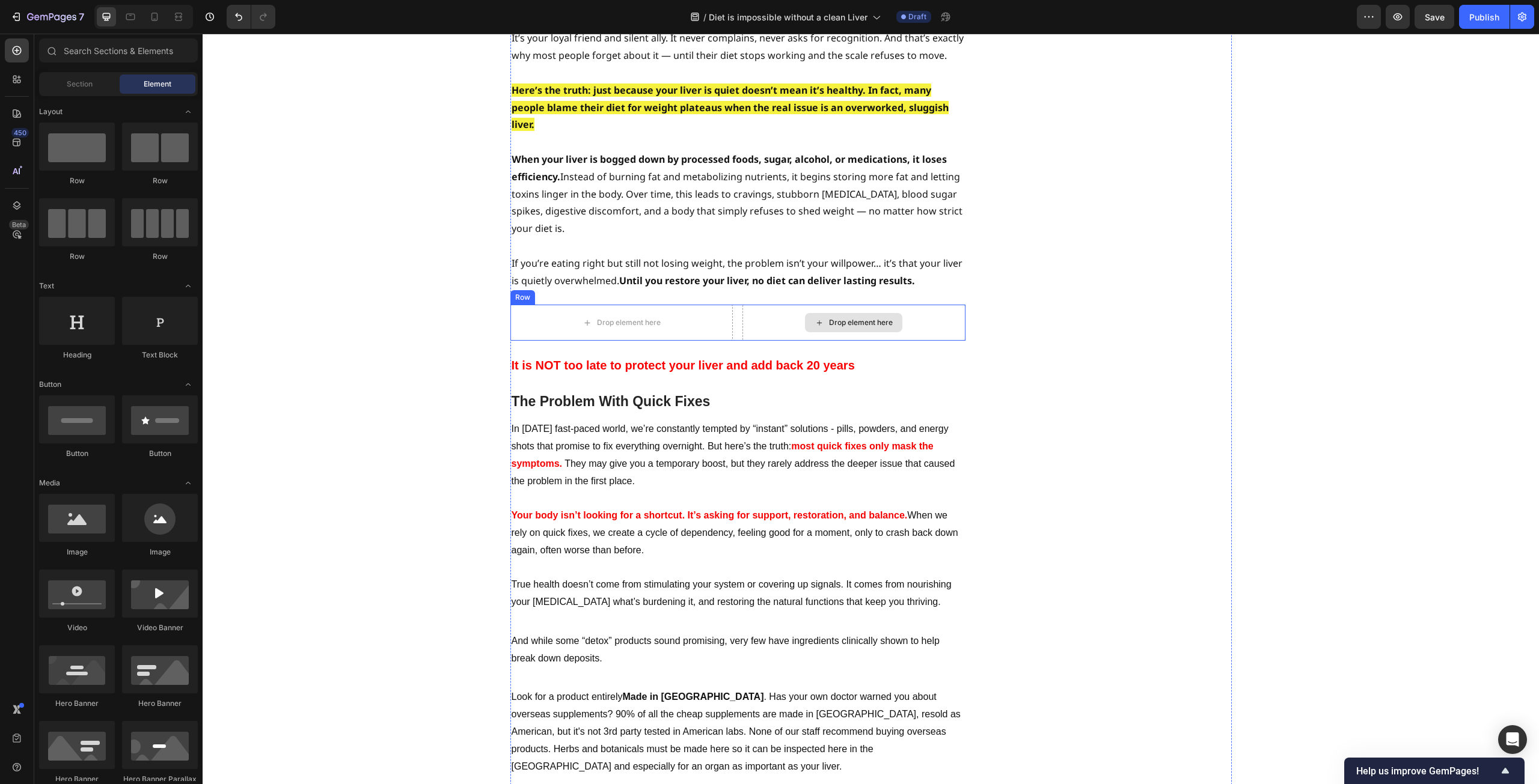
click at [877, 313] on div "Drop element here" at bounding box center [853, 323] width 97 height 19
drag, startPoint x: 290, startPoint y: 556, endPoint x: 842, endPoint y: 252, distance: 630.2
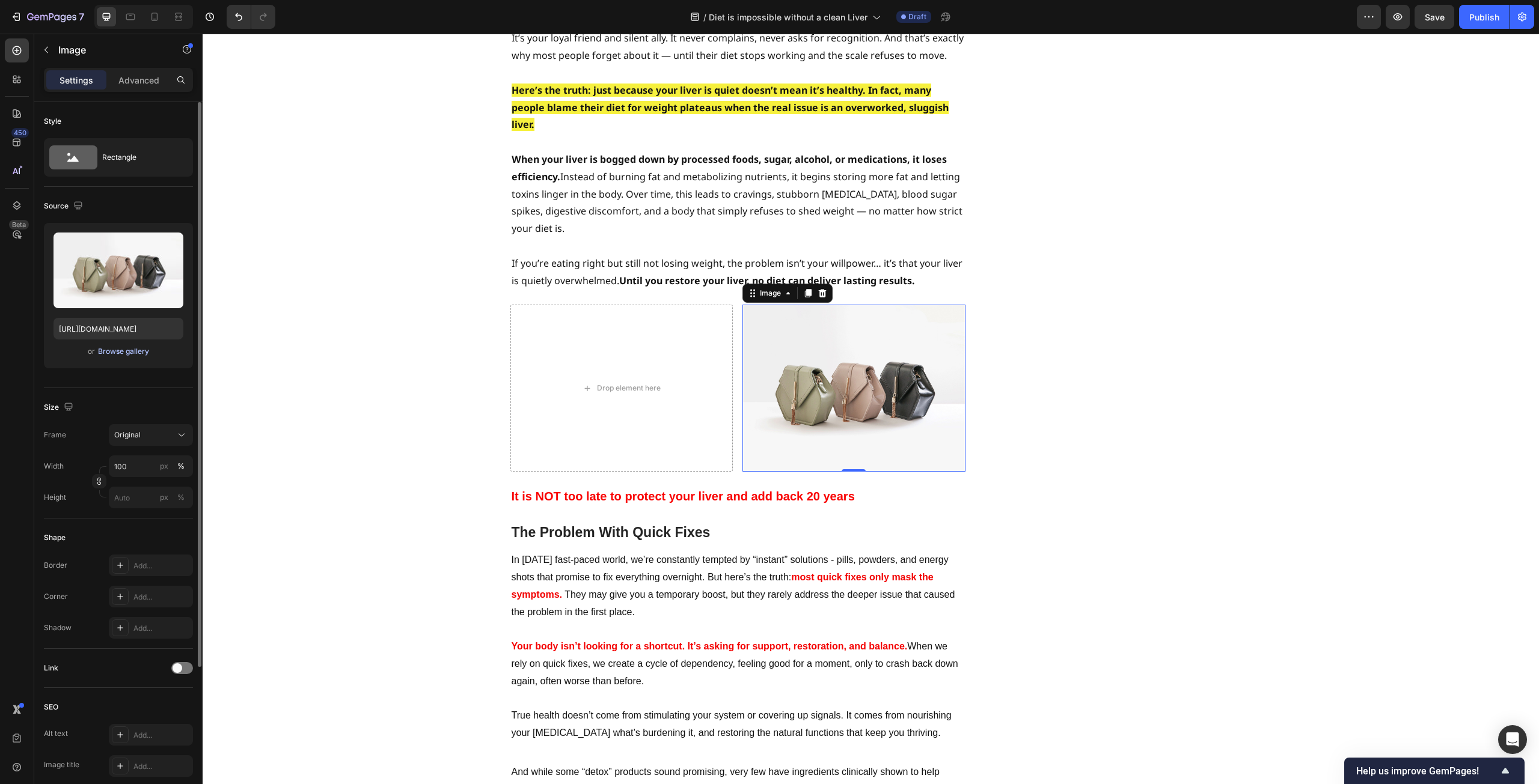
click at [110, 355] on div "Browse gallery" at bounding box center [123, 352] width 51 height 11
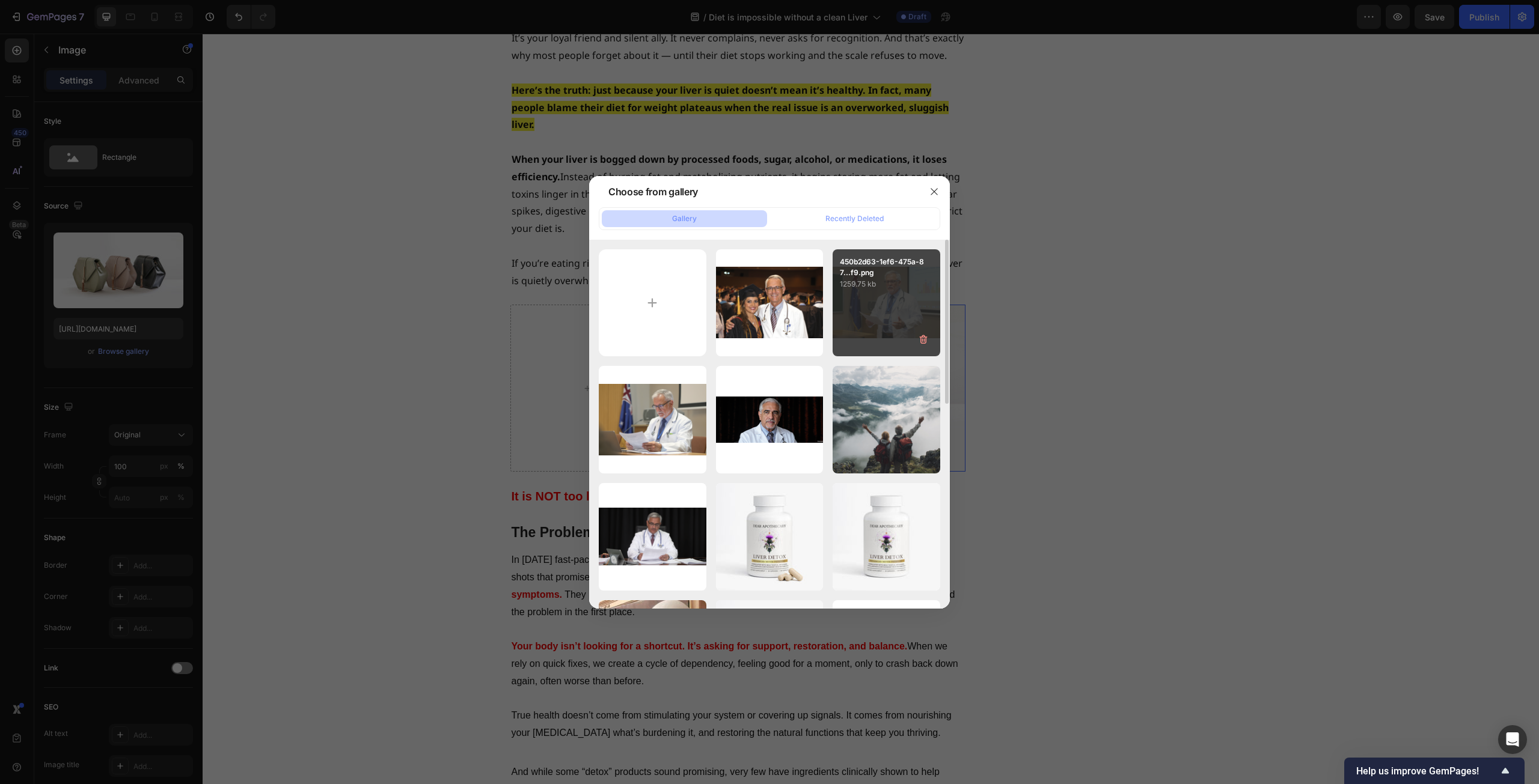
click at [908, 299] on div "450b2d63-1ef6-475a-87...f9.png 1259.75 kb" at bounding box center [886, 303] width 107 height 107
type input "[URL][DOMAIN_NAME]"
click at [908, 299] on div "450b2d63-1ef6-475a-87...f9.png 1259.75 kb" at bounding box center [886, 303] width 107 height 107
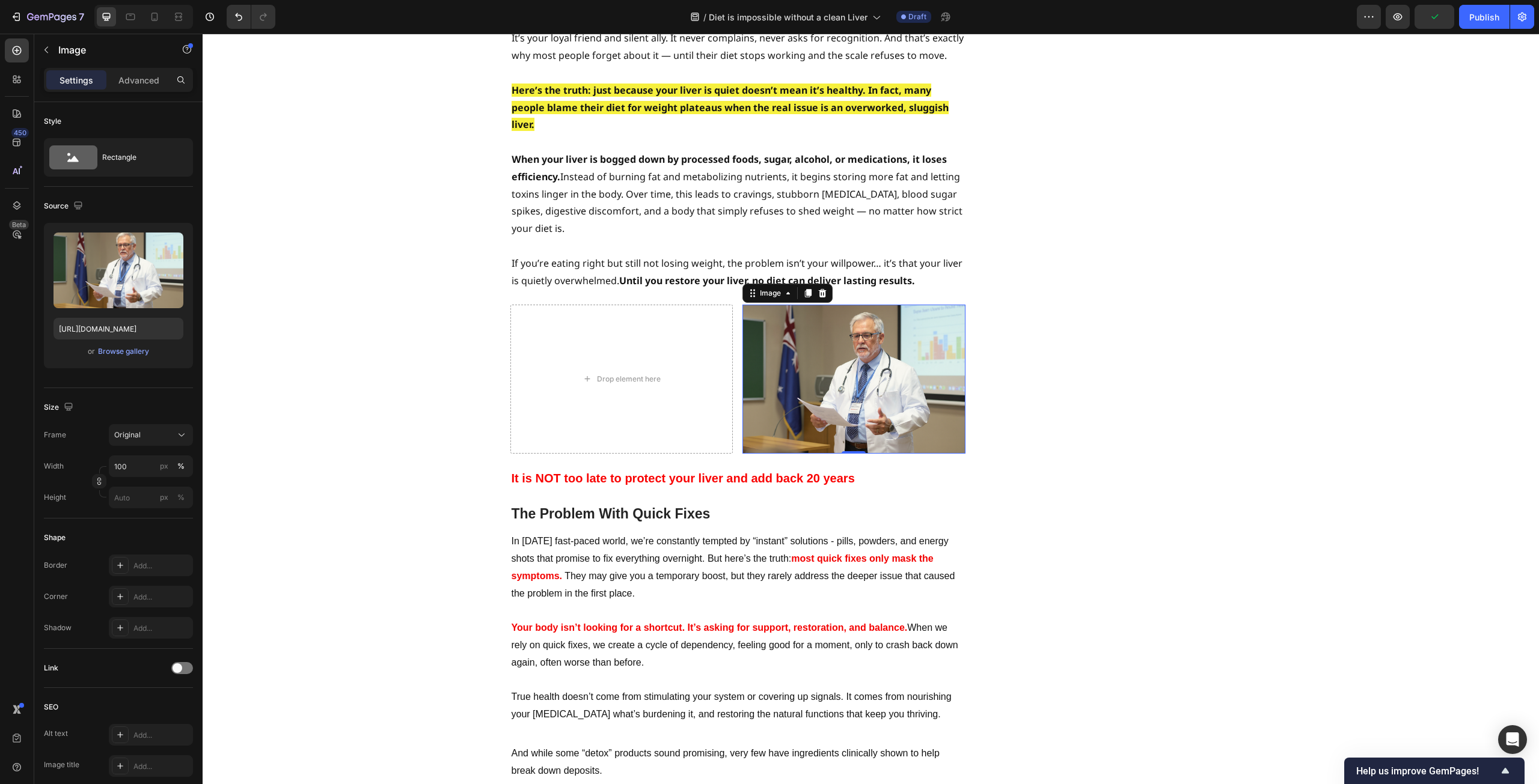
drag, startPoint x: 804, startPoint y: 223, endPoint x: 819, endPoint y: 319, distance: 97.2
click at [805, 289] on icon at bounding box center [808, 293] width 6 height 9
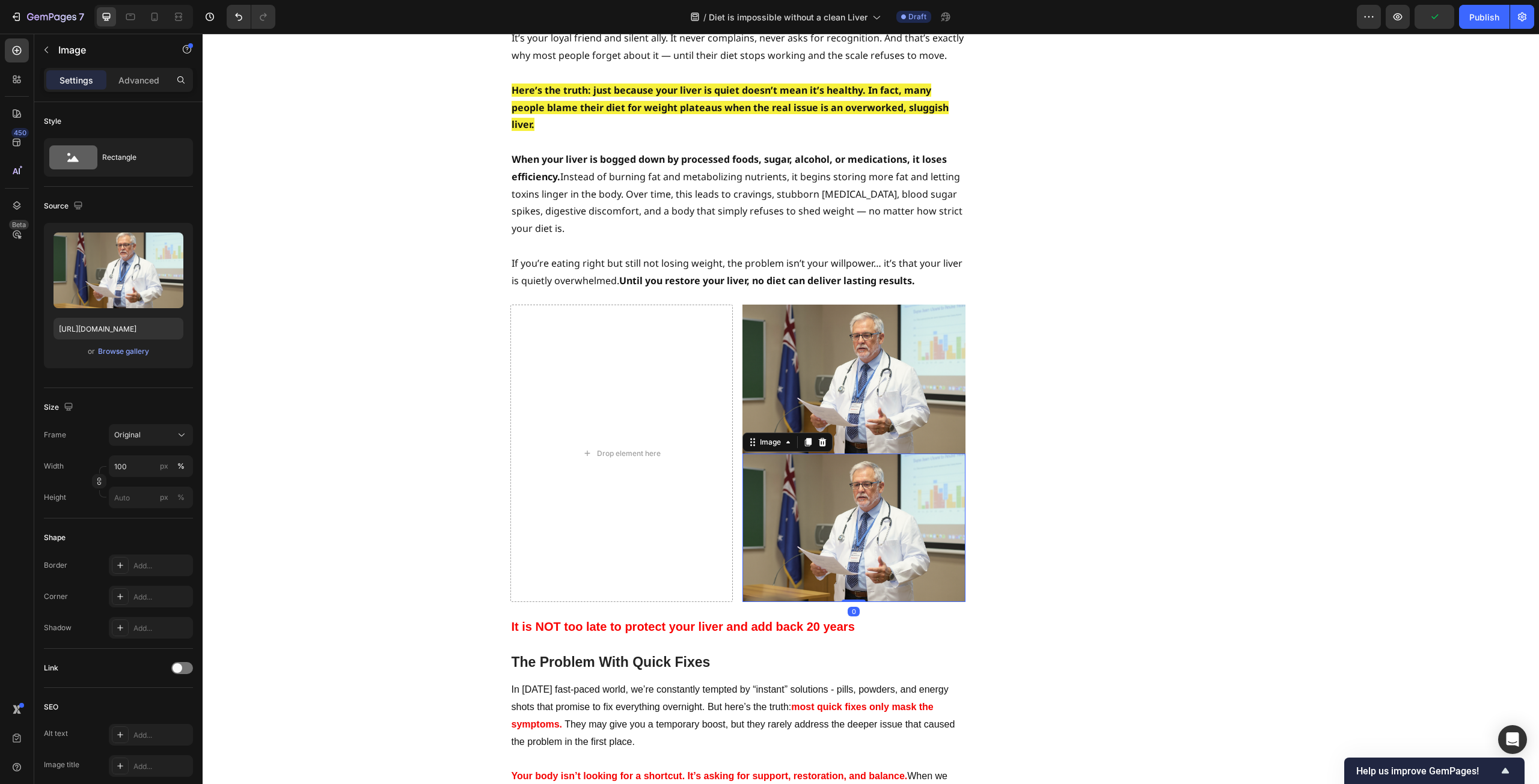
click at [852, 465] on img at bounding box center [854, 528] width 223 height 148
click at [121, 350] on div "Browse gallery" at bounding box center [123, 352] width 51 height 11
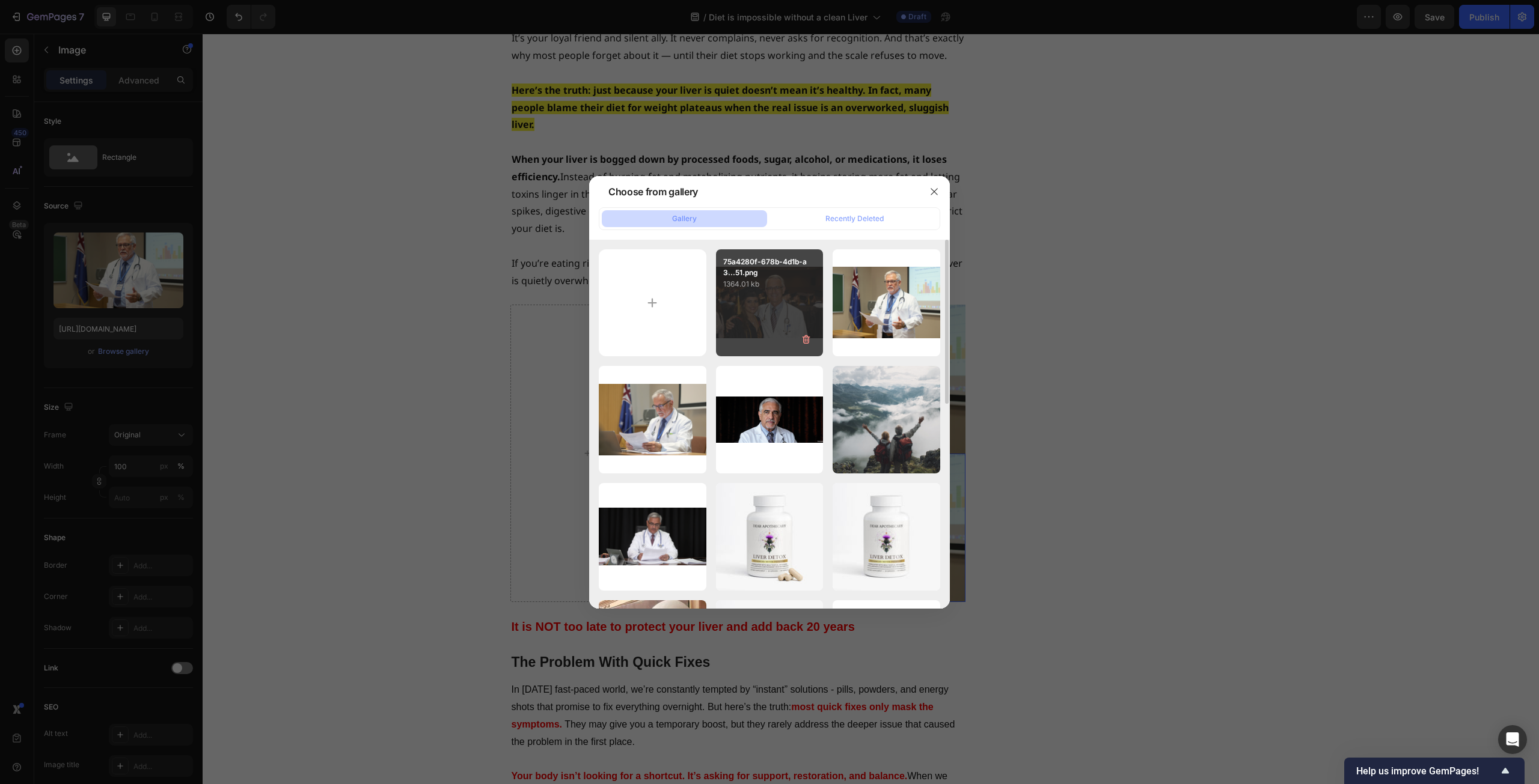
click at [766, 304] on div "75a4280f-678b-4d1b-a3...51.png 1364.01 kb" at bounding box center [770, 303] width 107 height 107
type input "[URL][DOMAIN_NAME]"
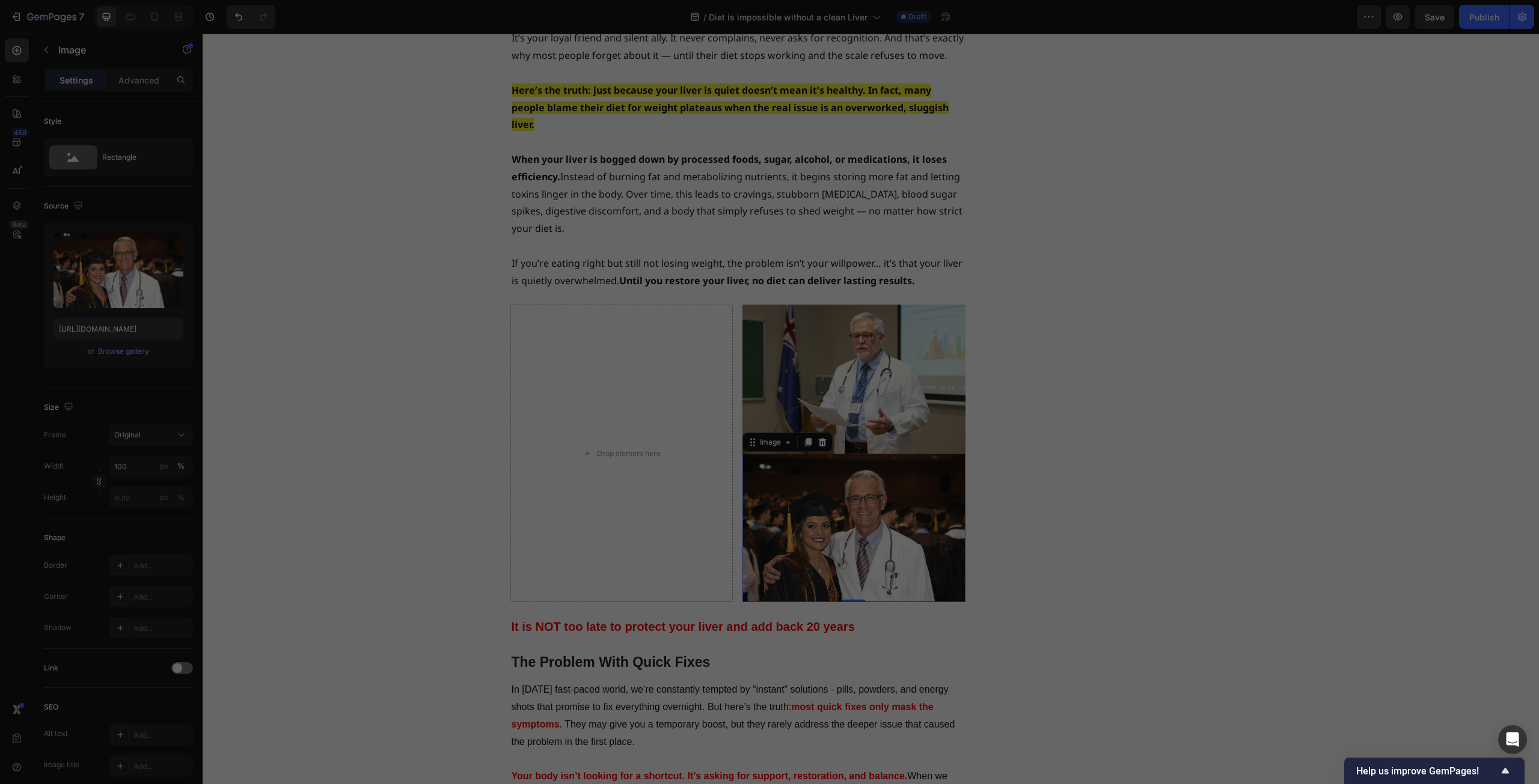
click at [766, 304] on div "75a4280f-678b-4d1b-a3...51.png 1364.01 kb" at bounding box center [770, 303] width 107 height 107
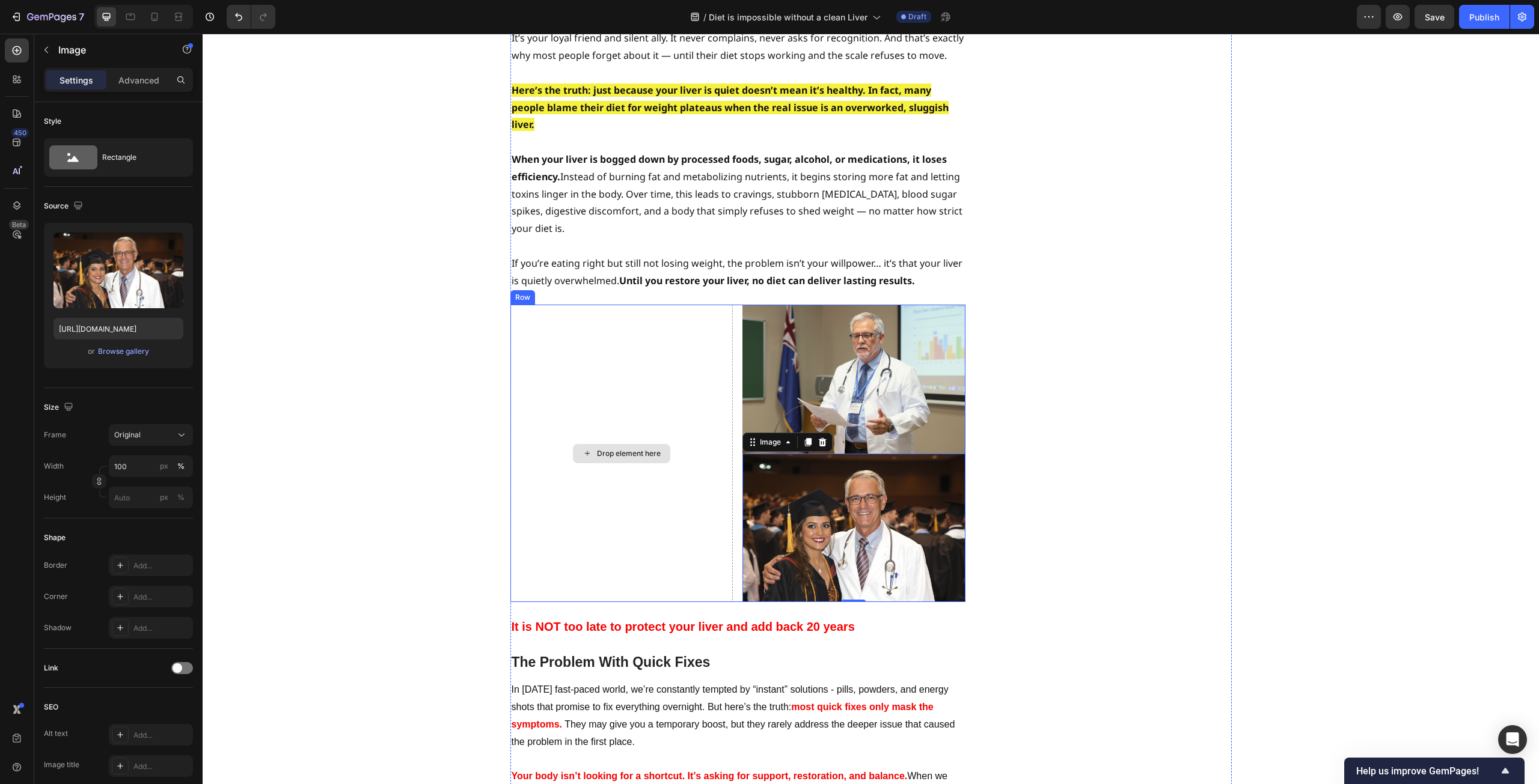
click at [634, 410] on div "Drop element here" at bounding box center [622, 453] width 223 height 297
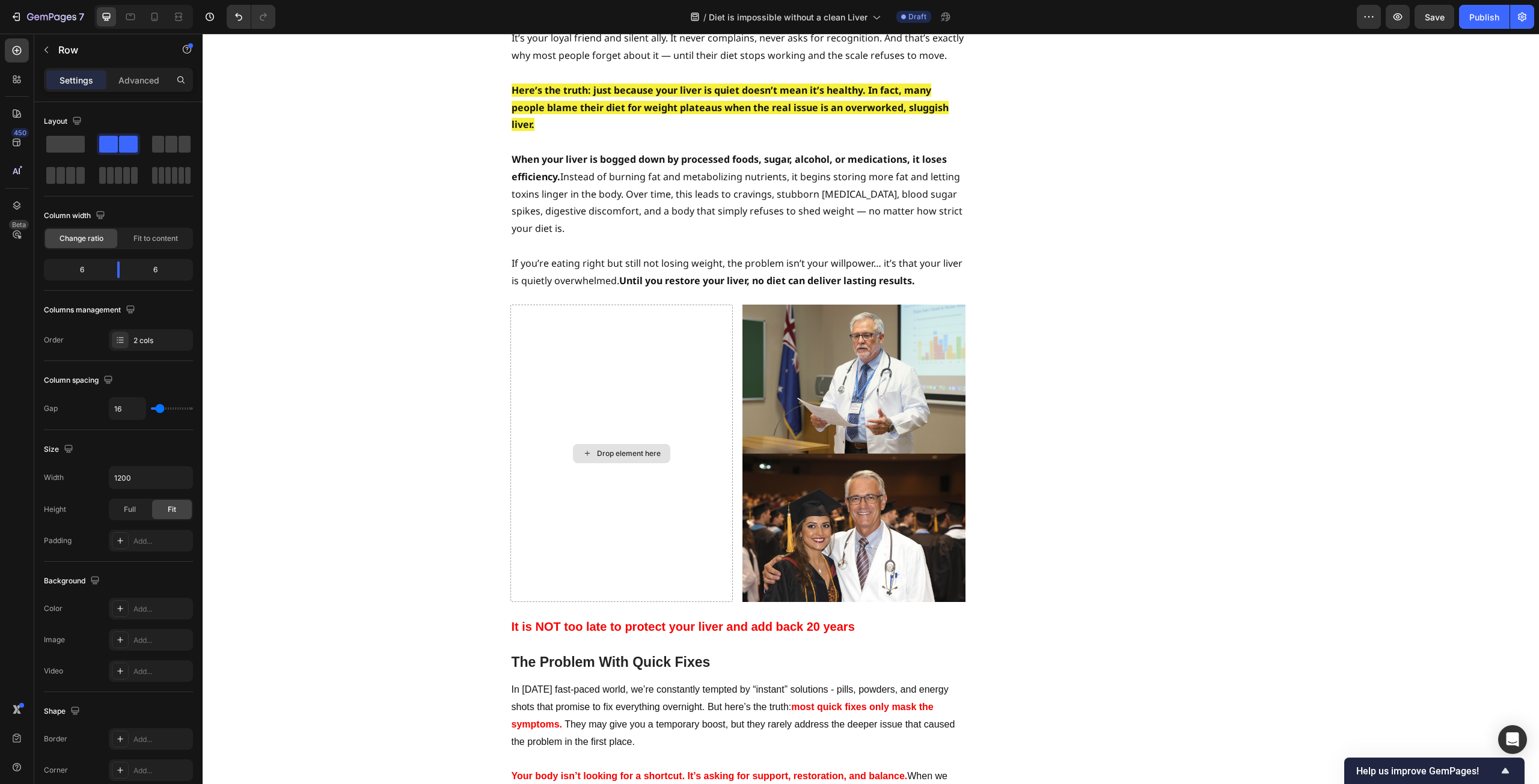
click at [638, 444] on div "Drop element here" at bounding box center [621, 454] width 97 height 19
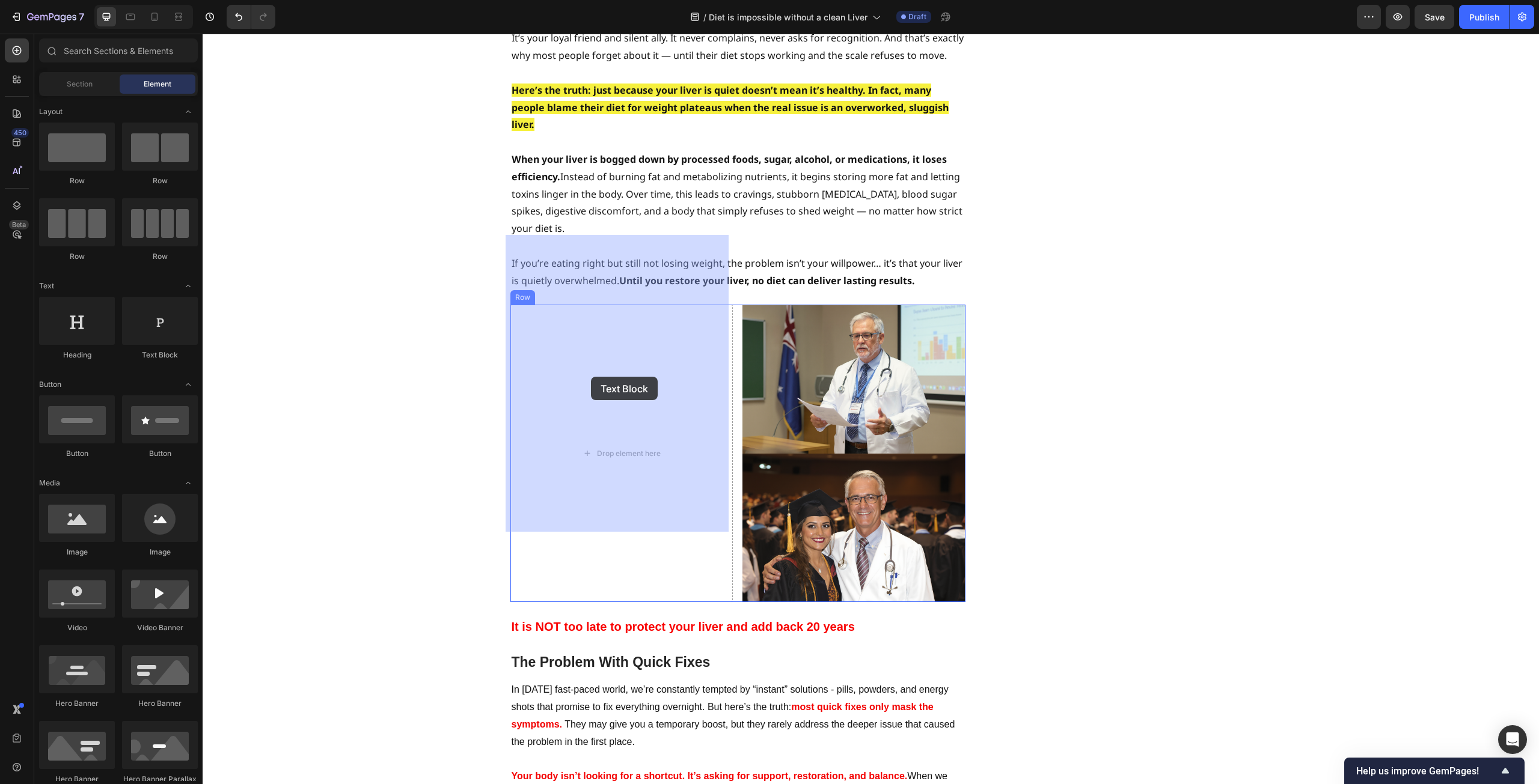
drag, startPoint x: 349, startPoint y: 357, endPoint x: 591, endPoint y: 377, distance: 242.8
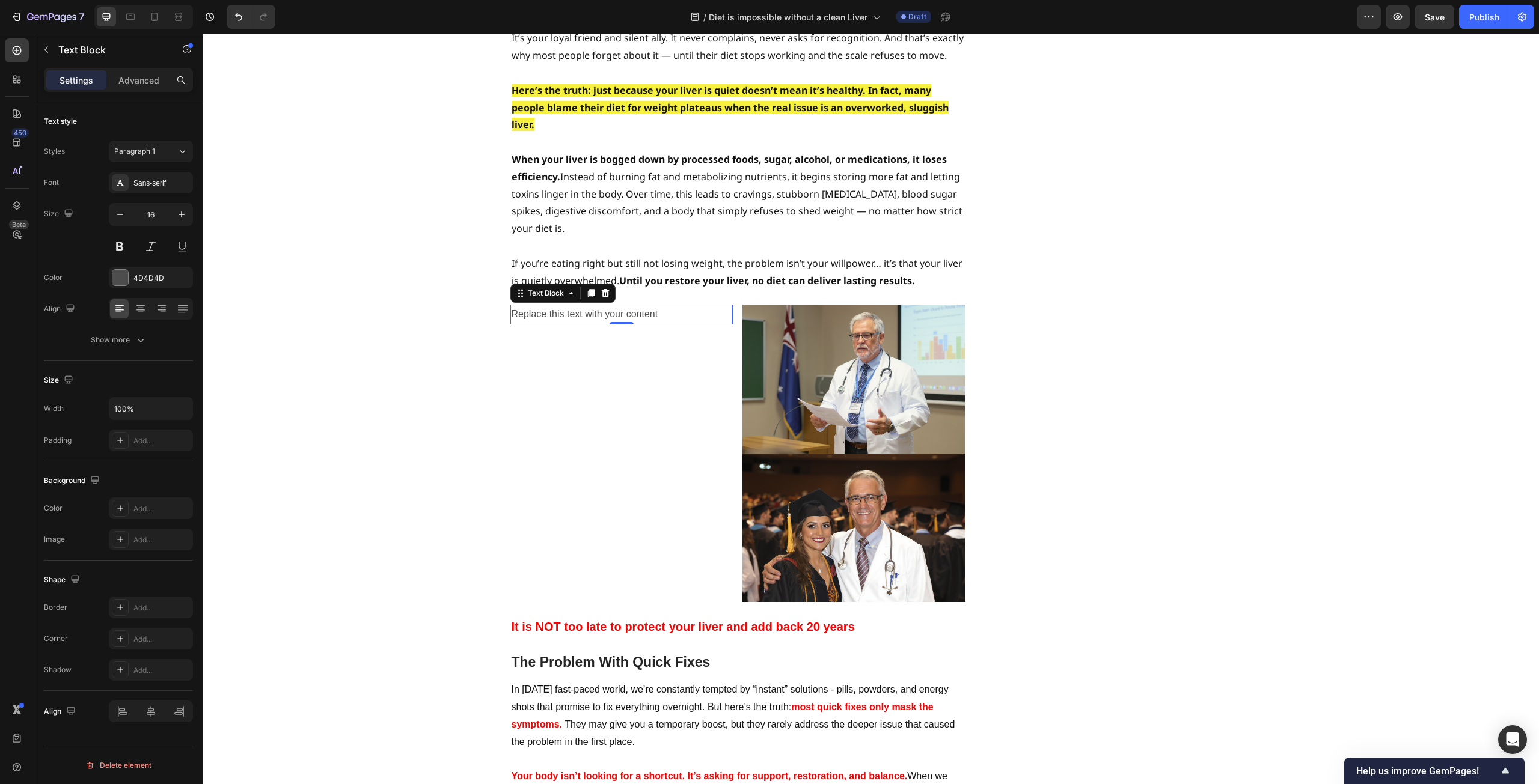
click at [657, 304] on div "Replace this text with your content" at bounding box center [622, 314] width 223 height 20
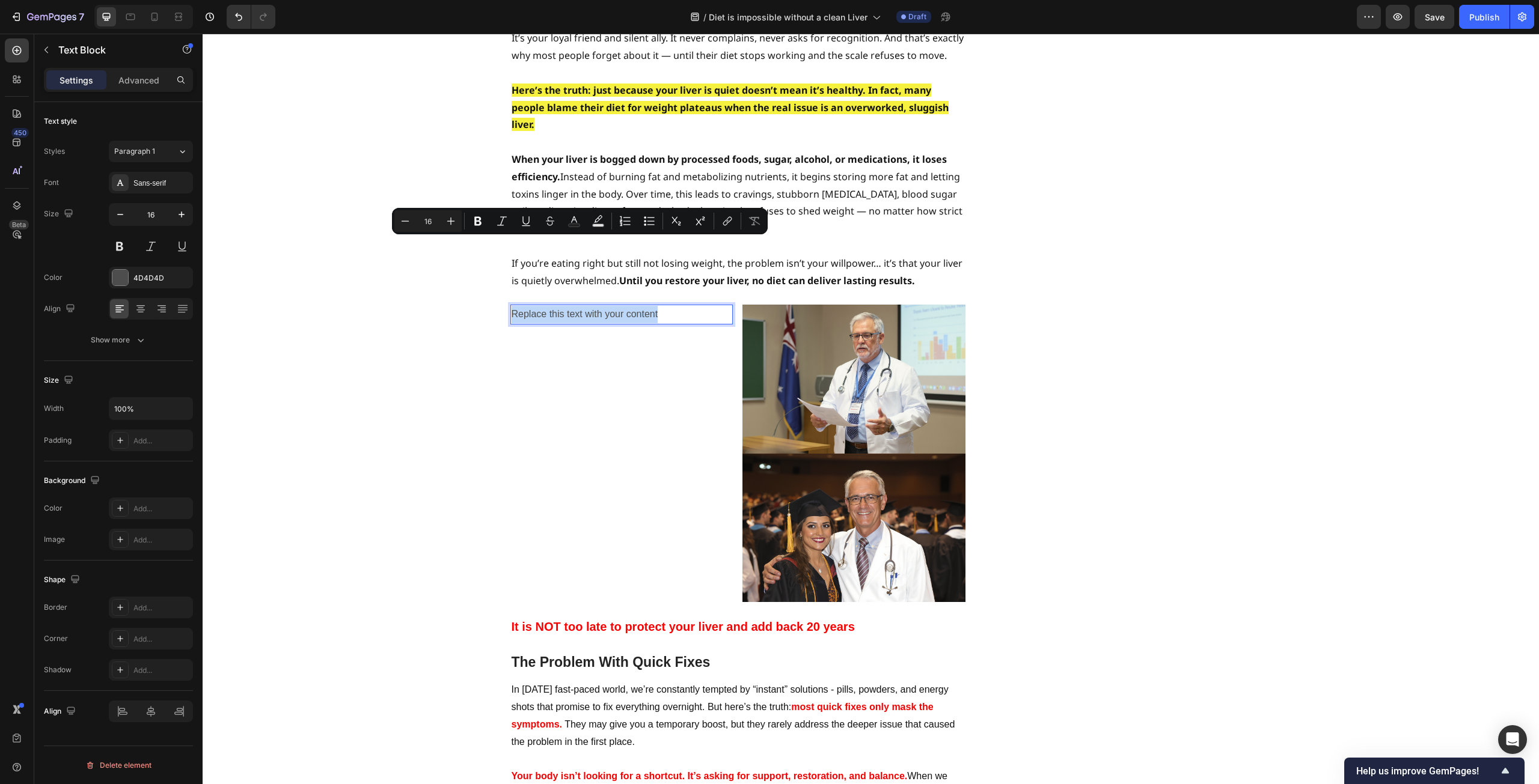
drag, startPoint x: 663, startPoint y: 243, endPoint x: 509, endPoint y: 248, distance: 154.1
click at [511, 306] on p "Replace this text with your content" at bounding box center [622, 315] width 221 height 17
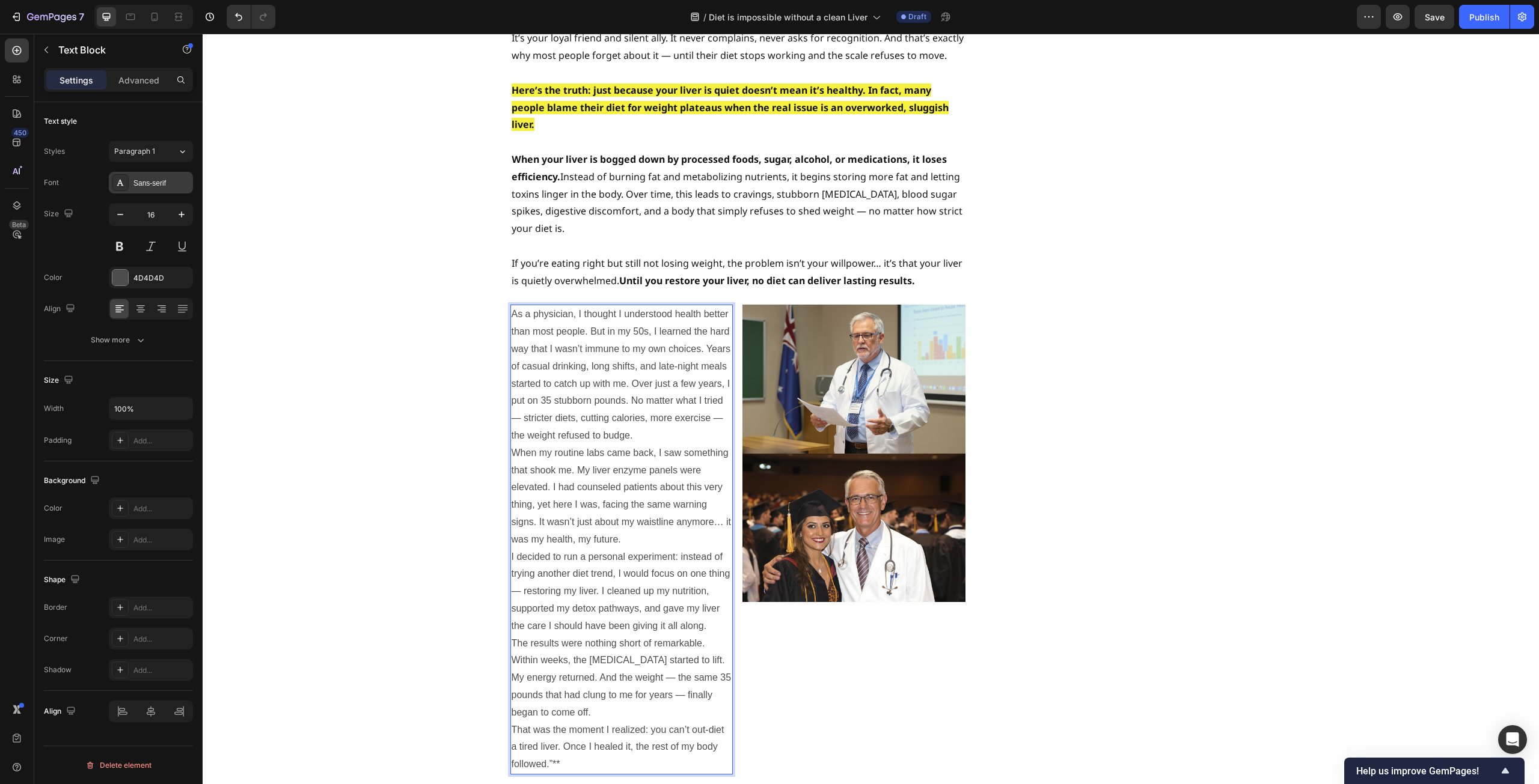
click at [173, 184] on div "Sans-serif" at bounding box center [162, 184] width 57 height 11
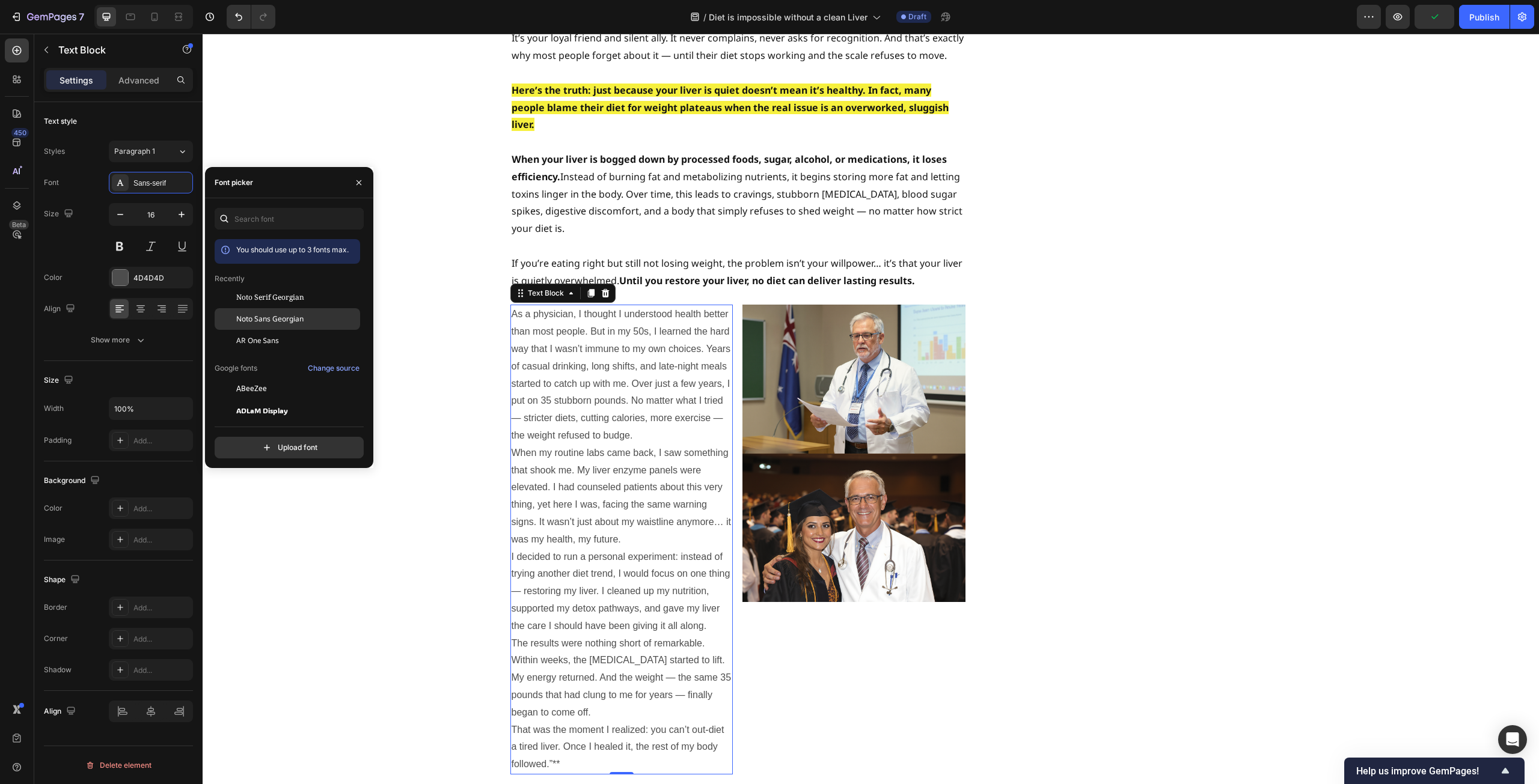
click at [254, 320] on span "Noto Sans Georgian" at bounding box center [269, 319] width 67 height 11
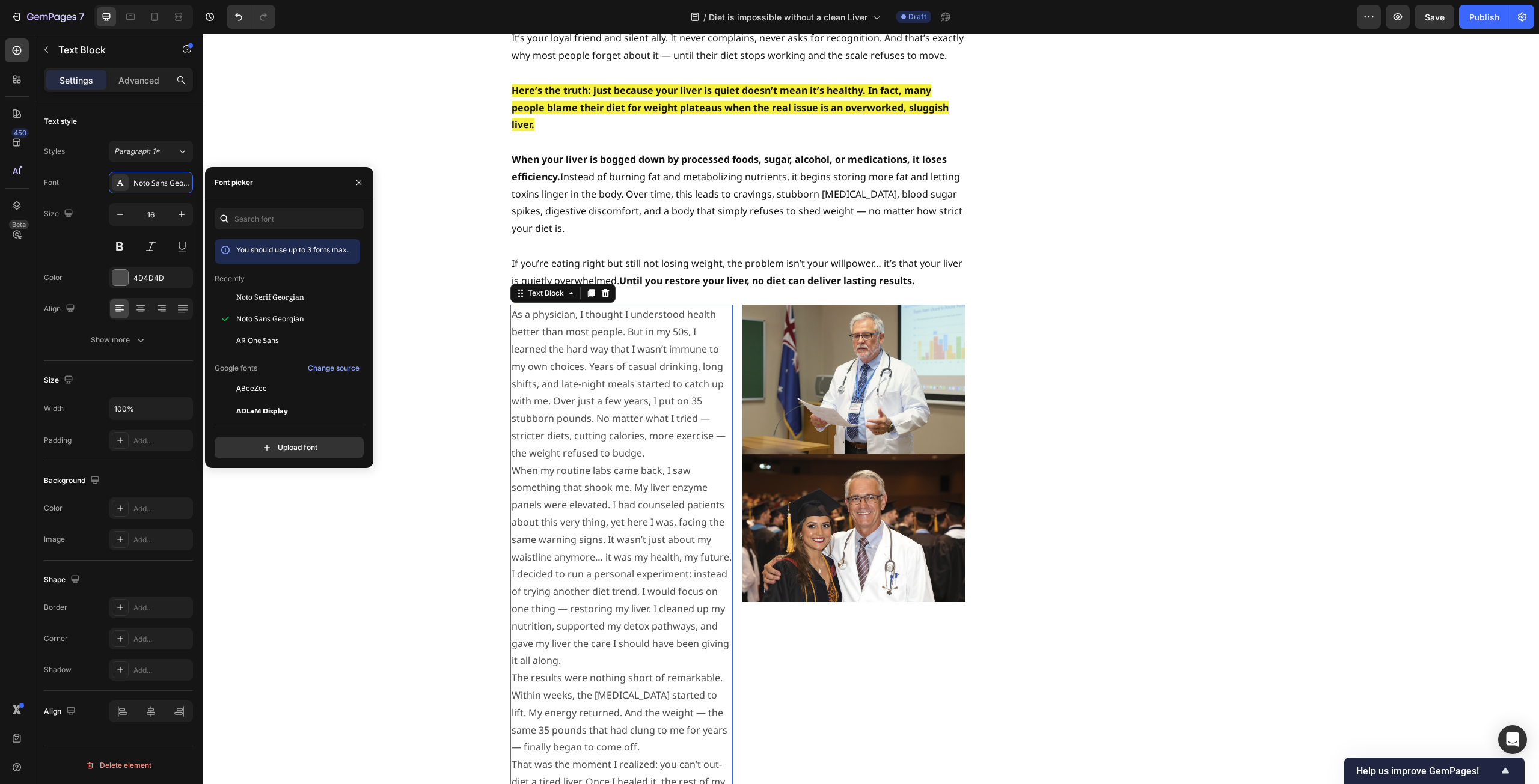
scroll to position [1562, 0]
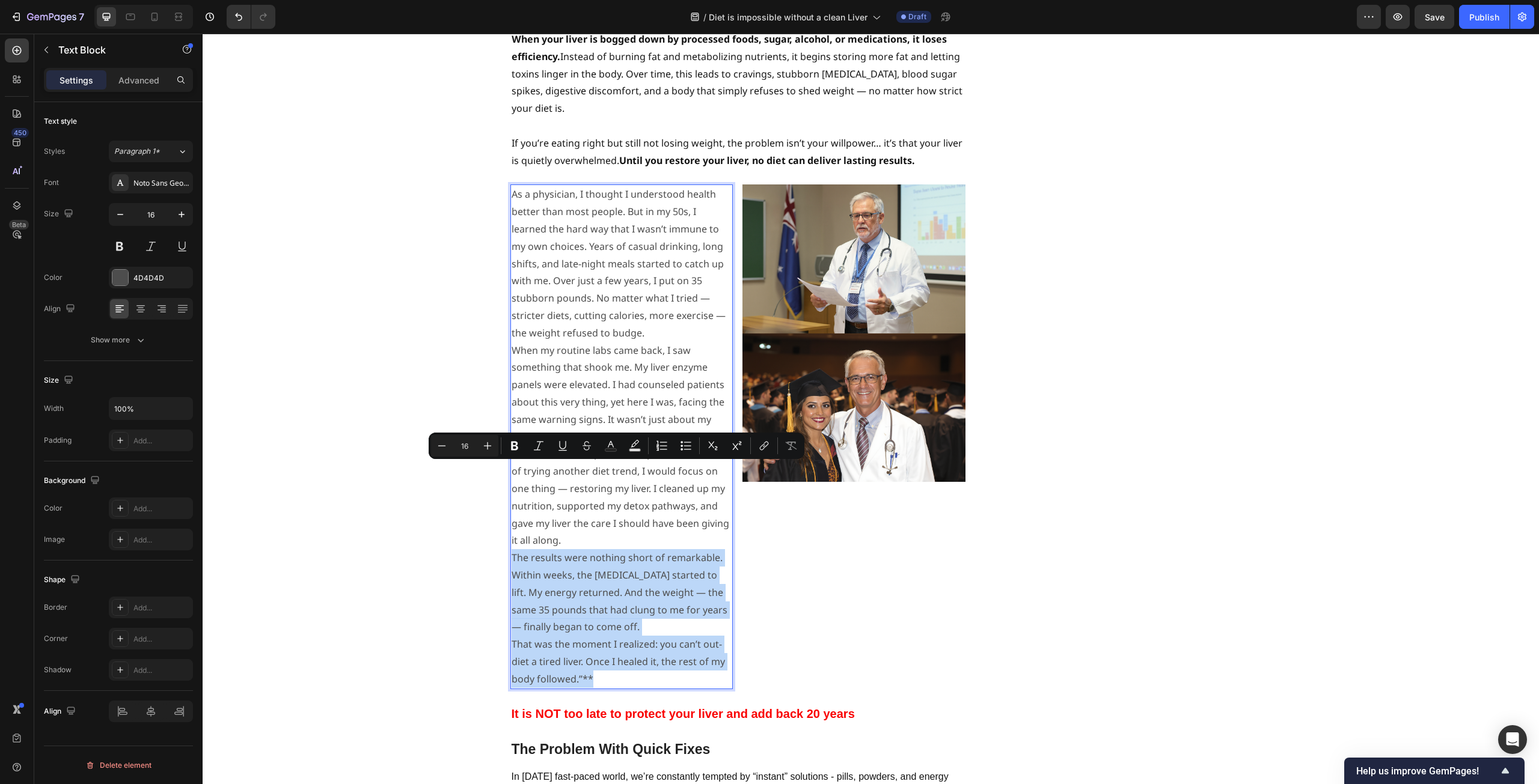
drag, startPoint x: 614, startPoint y: 472, endPoint x: 674, endPoint y: 604, distance: 145.0
click at [674, 604] on div "As a physician, I thought I understood health better than most people. But in m…" at bounding box center [622, 436] width 223 height 504
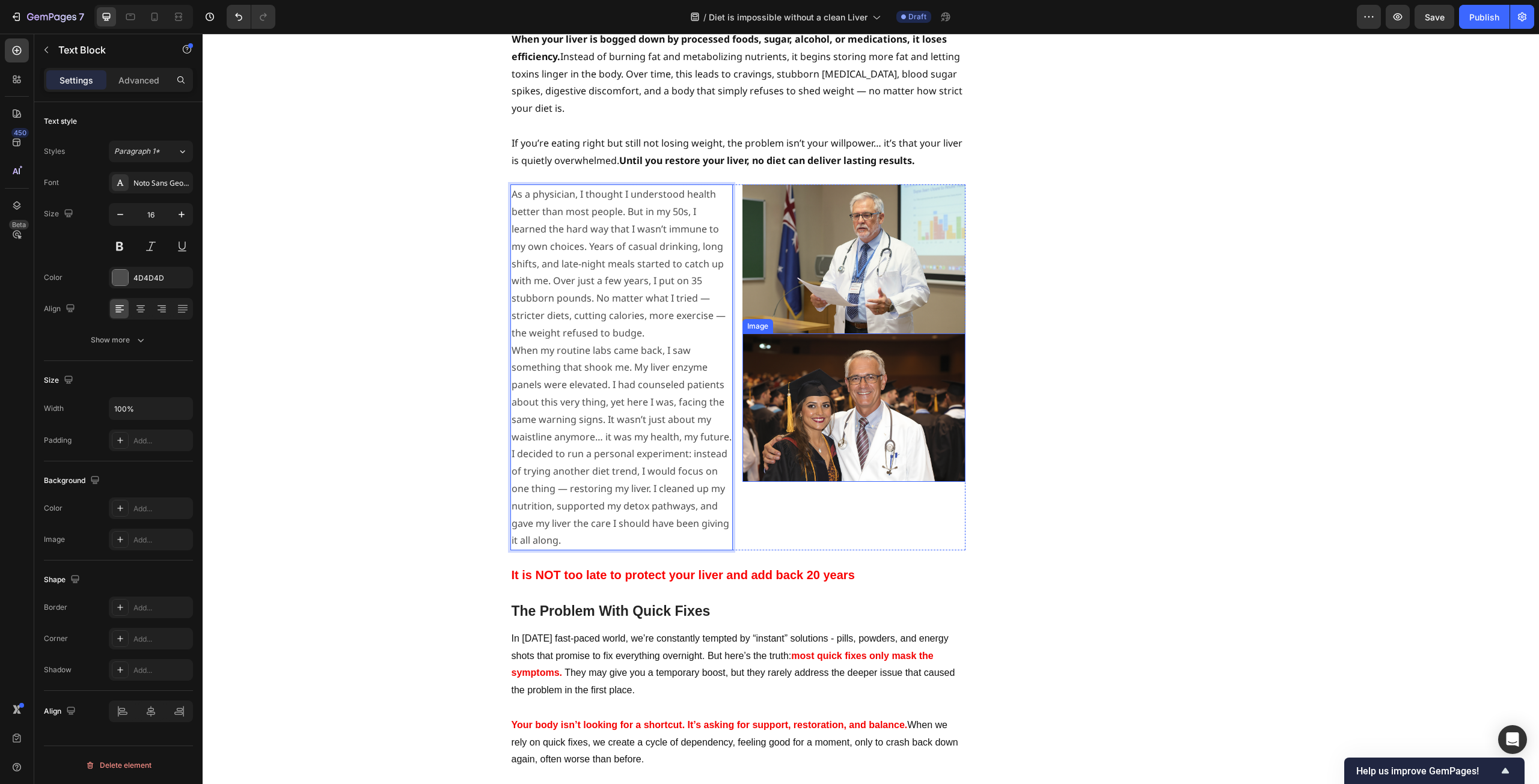
click at [901, 369] on img at bounding box center [854, 408] width 223 height 148
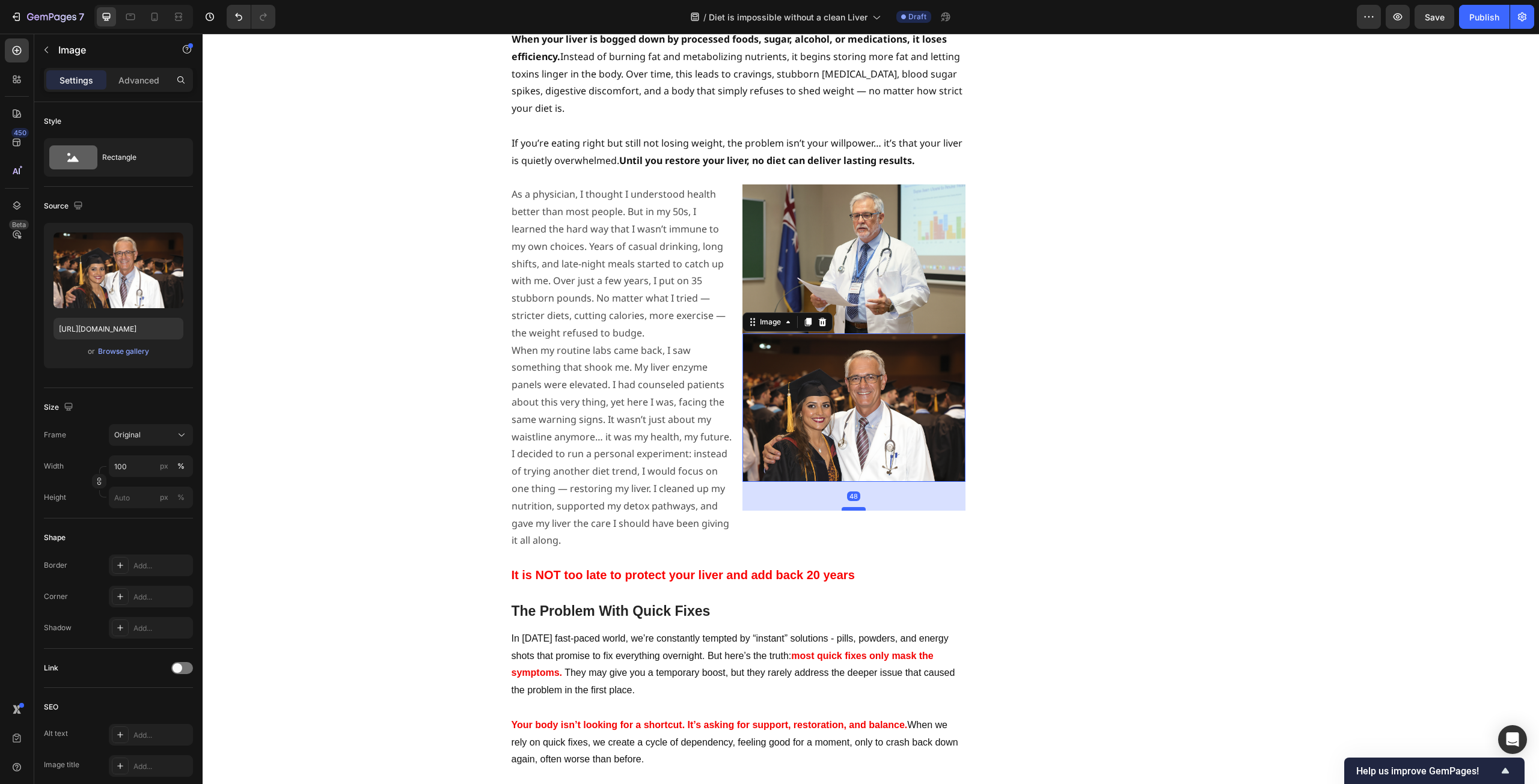
drag, startPoint x: 856, startPoint y: 410, endPoint x: 858, endPoint y: 440, distance: 30.1
click at [858, 507] on div at bounding box center [854, 509] width 24 height 4
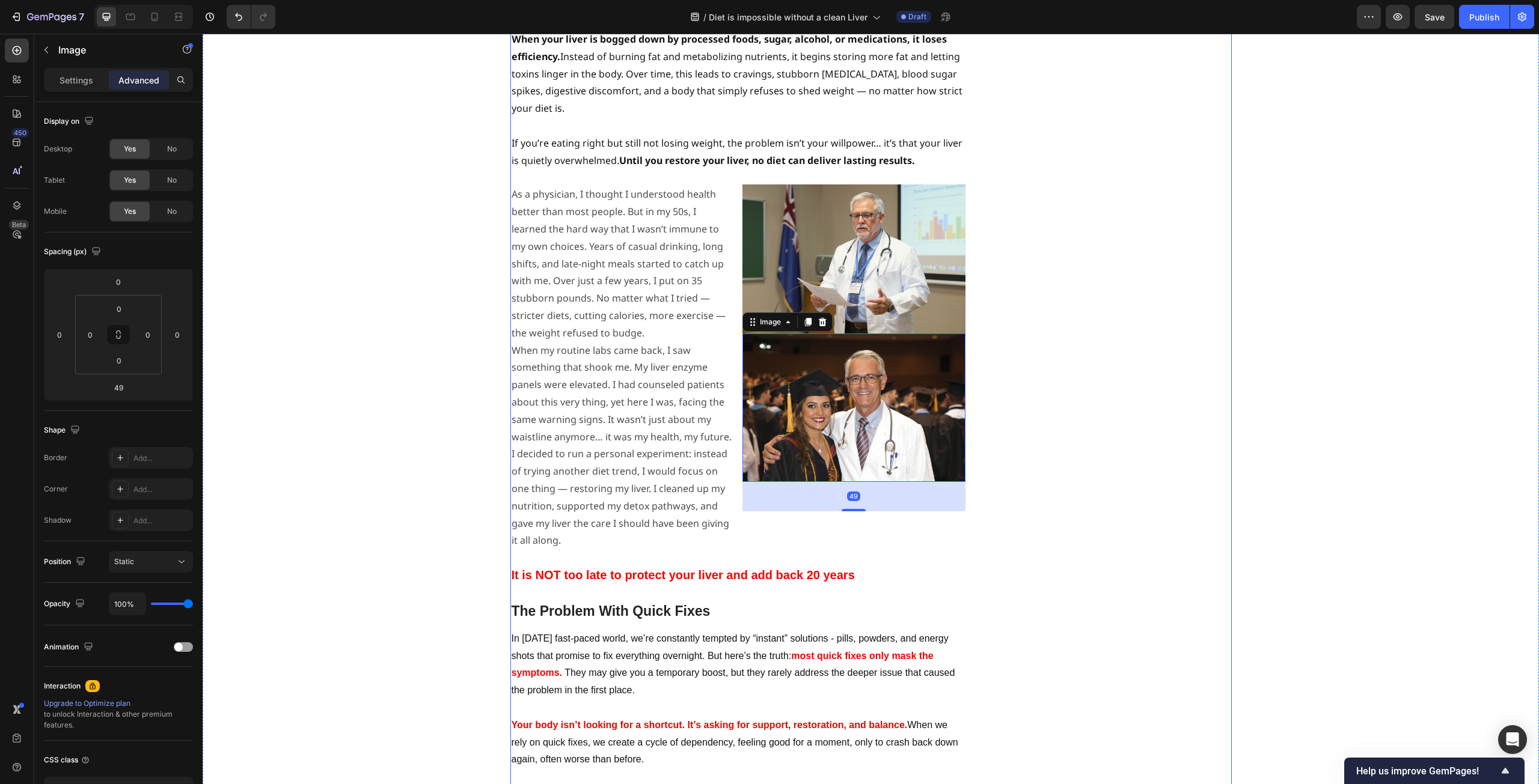
click at [1040, 402] on div "Try Liver Detox™ Heading Icon FREE Shipping Text block Icon Made in [GEOGRAPHIC…" at bounding box center [1118, 719] width 228 height 4407
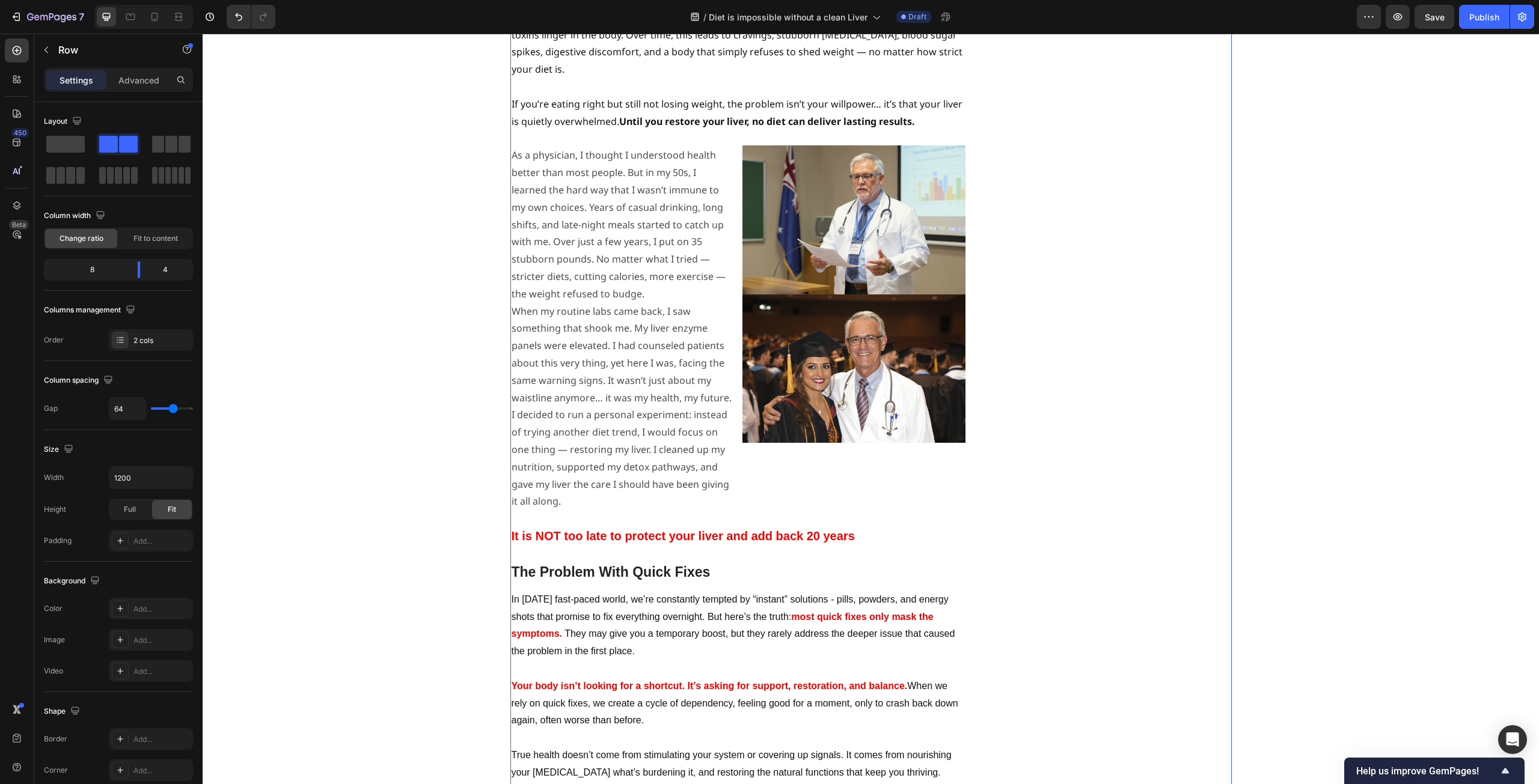
scroll to position [1682, 0]
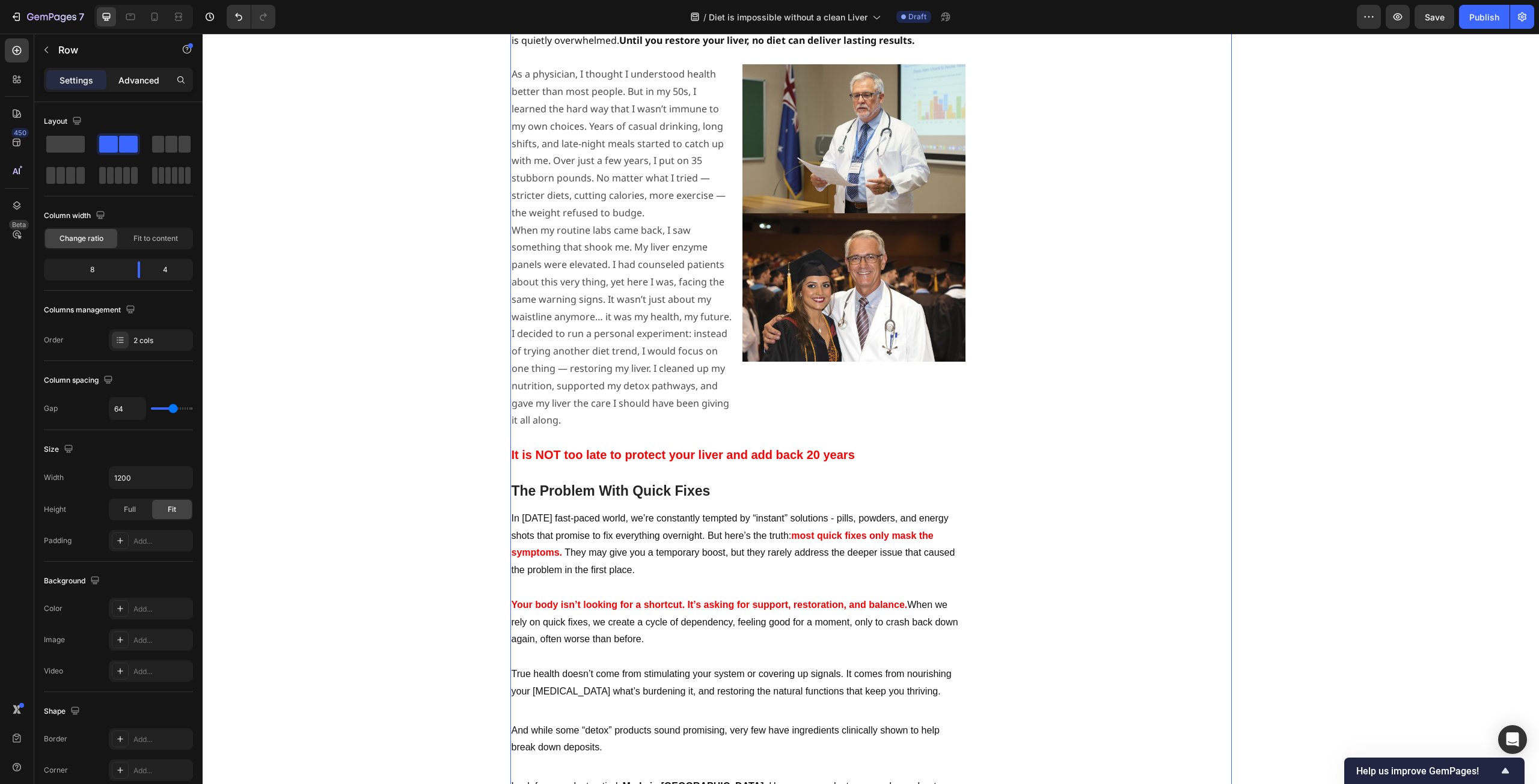
click at [130, 78] on p "Advanced" at bounding box center [139, 80] width 41 height 13
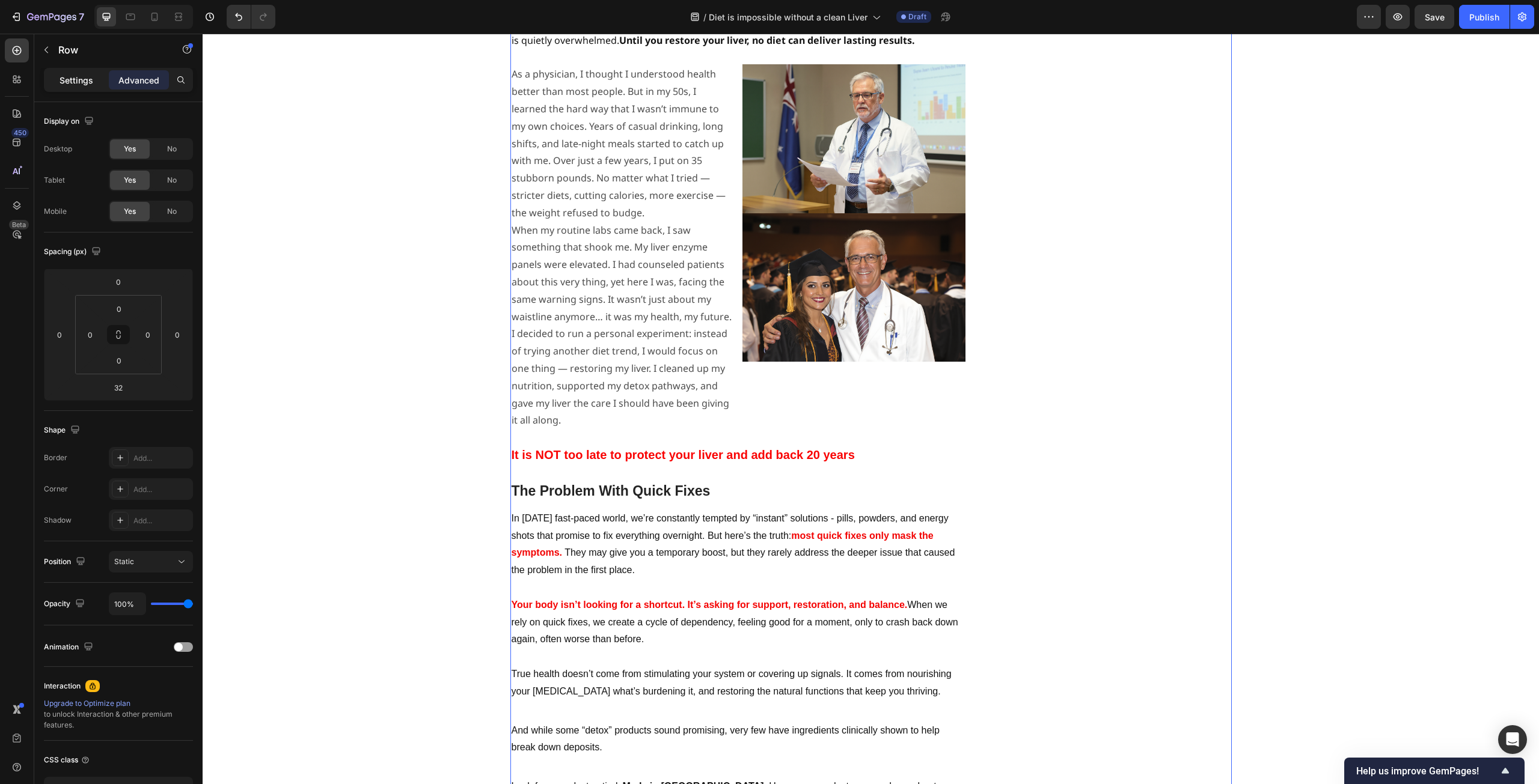
click at [71, 78] on p "Settings" at bounding box center [76, 80] width 34 height 13
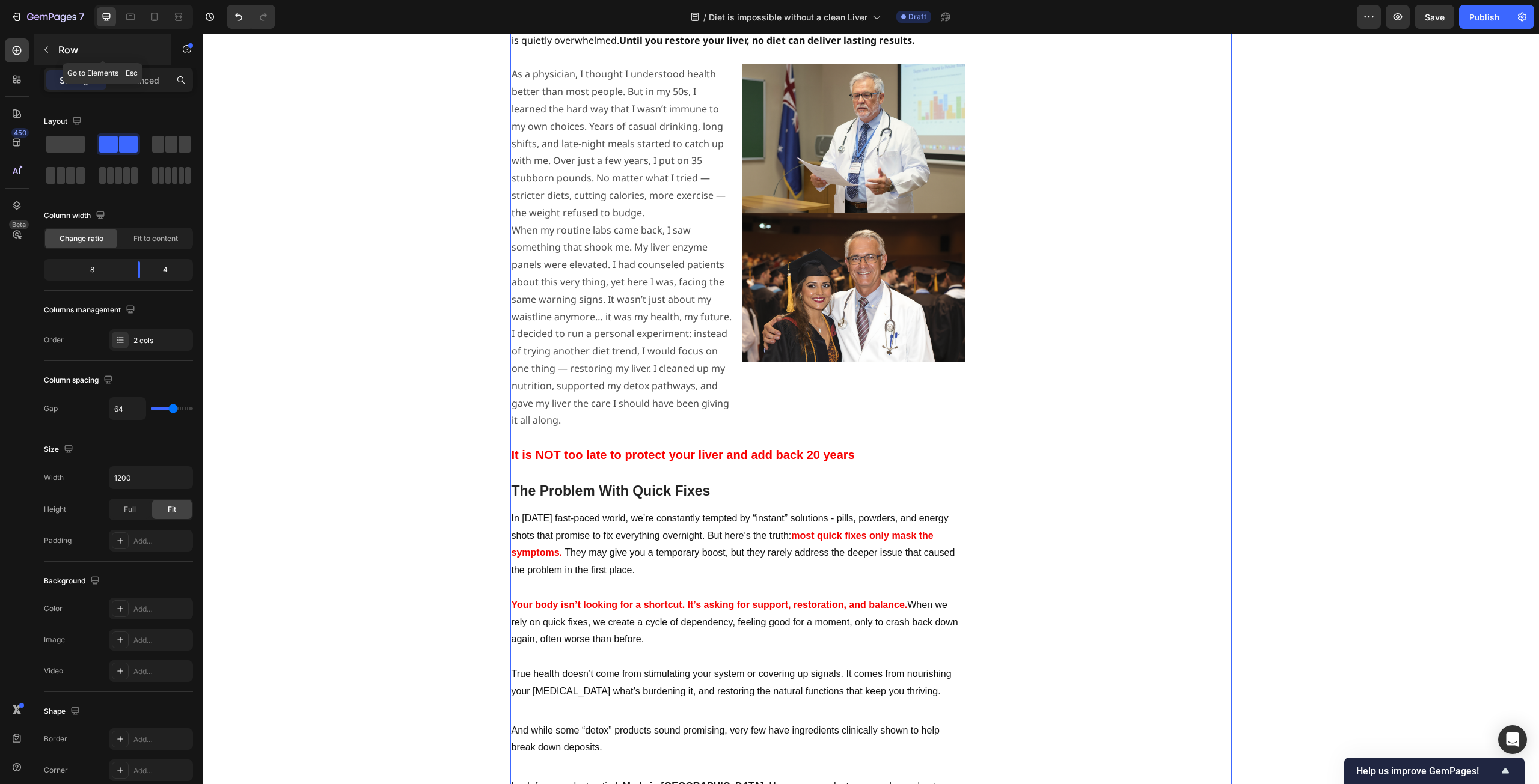
click at [64, 48] on p "Row" at bounding box center [110, 50] width 103 height 14
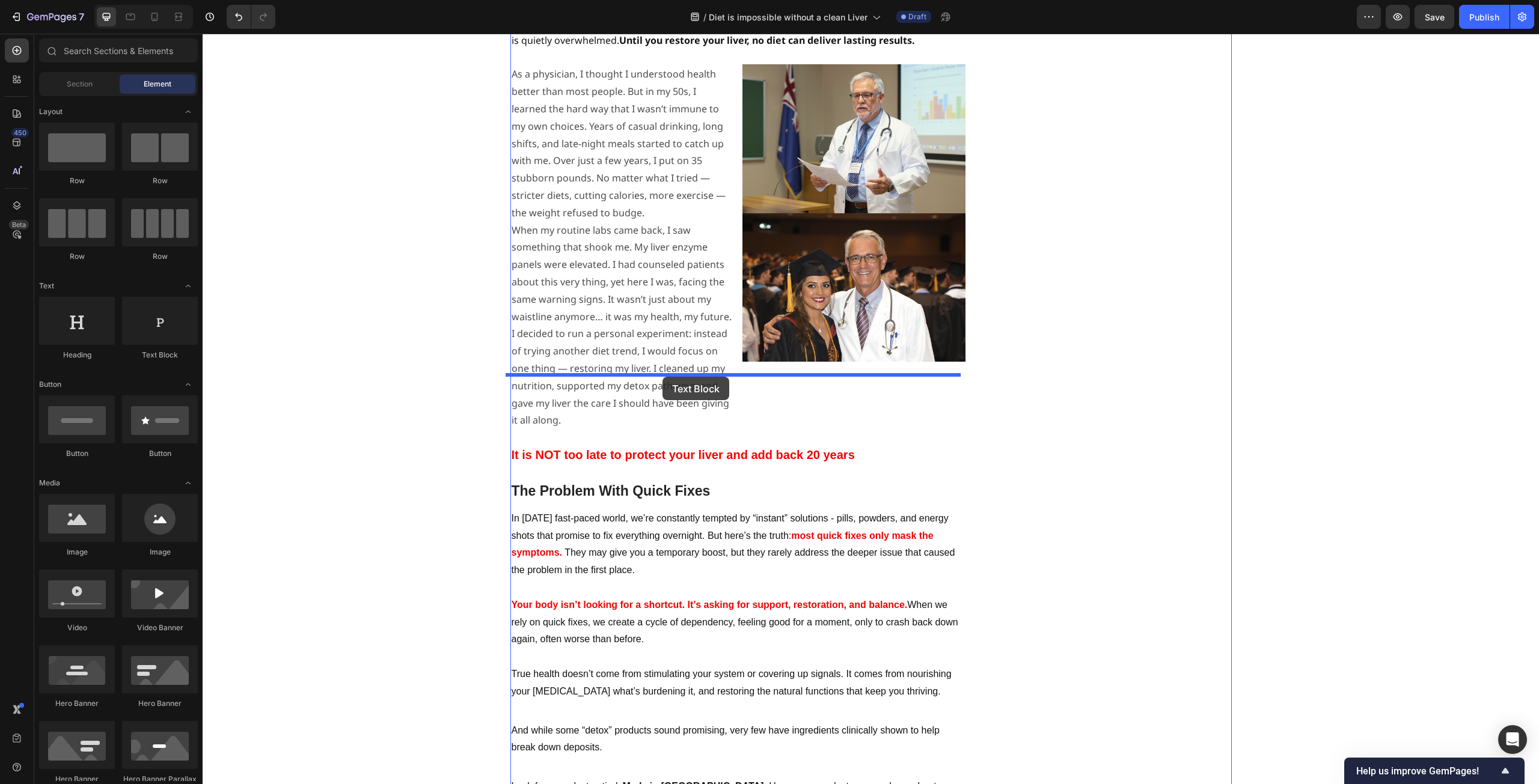
drag, startPoint x: 354, startPoint y: 364, endPoint x: 663, endPoint y: 377, distance: 309.3
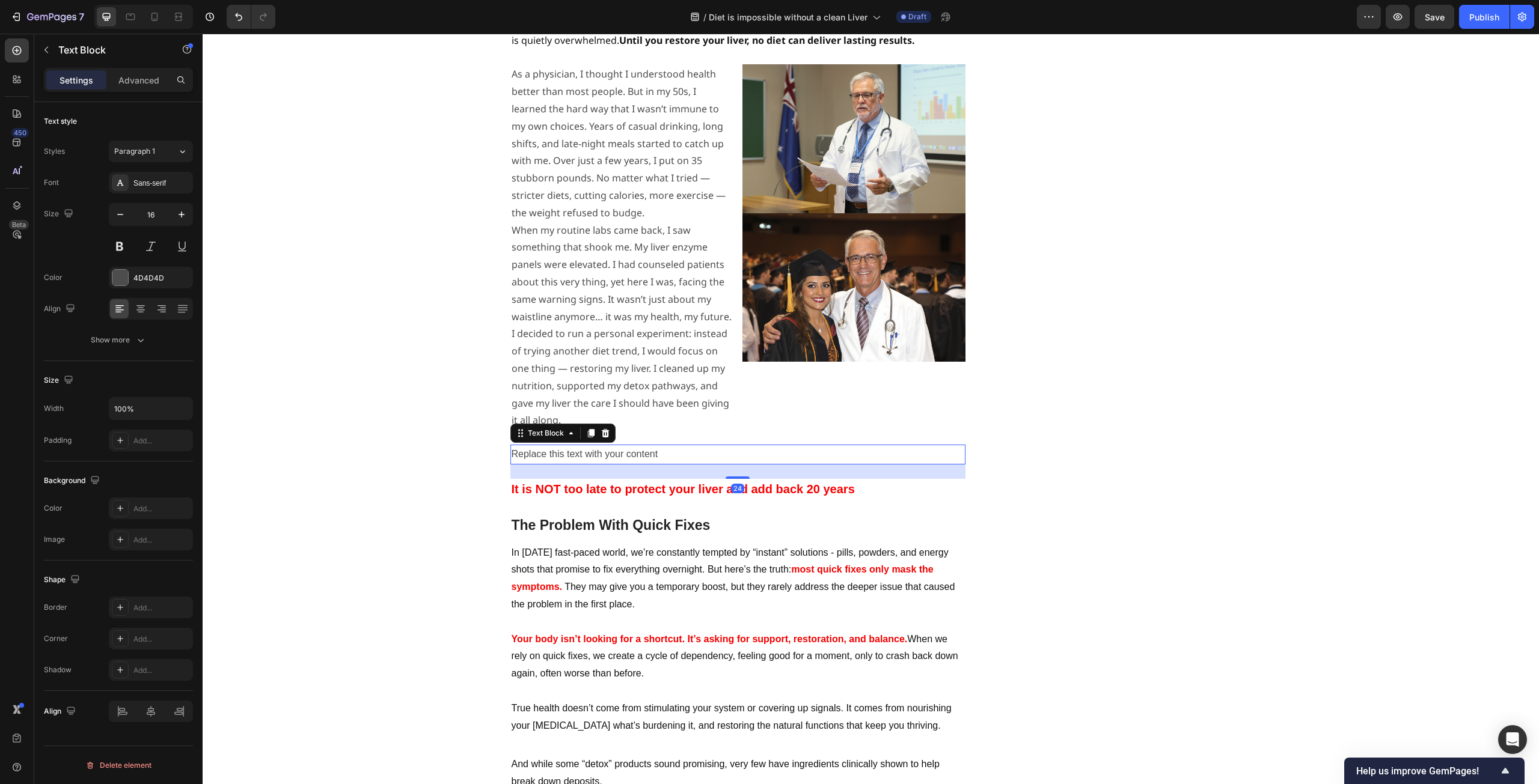
click at [665, 445] on div "Replace this text with your content" at bounding box center [738, 454] width 455 height 20
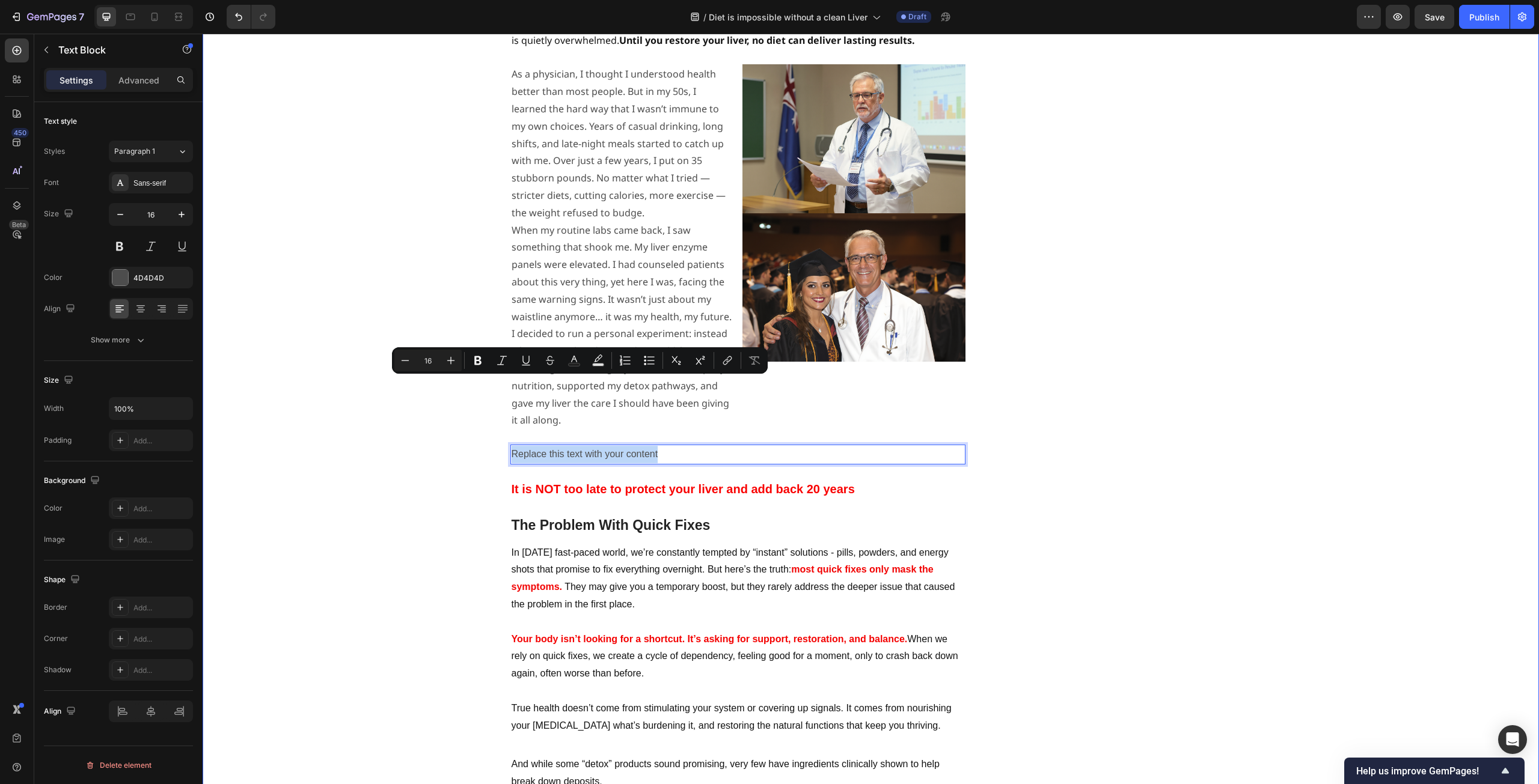
drag, startPoint x: 679, startPoint y: 387, endPoint x: 489, endPoint y: 386, distance: 190.0
click at [489, 386] on div "⁠⁠⁠⁠⁠⁠⁠ Studies Reveal - Liver Function Magnifies Weight Loss Heading ⁠⁠⁠⁠⁠⁠⁠ B…" at bounding box center [871, 625] width 1319 height 4461
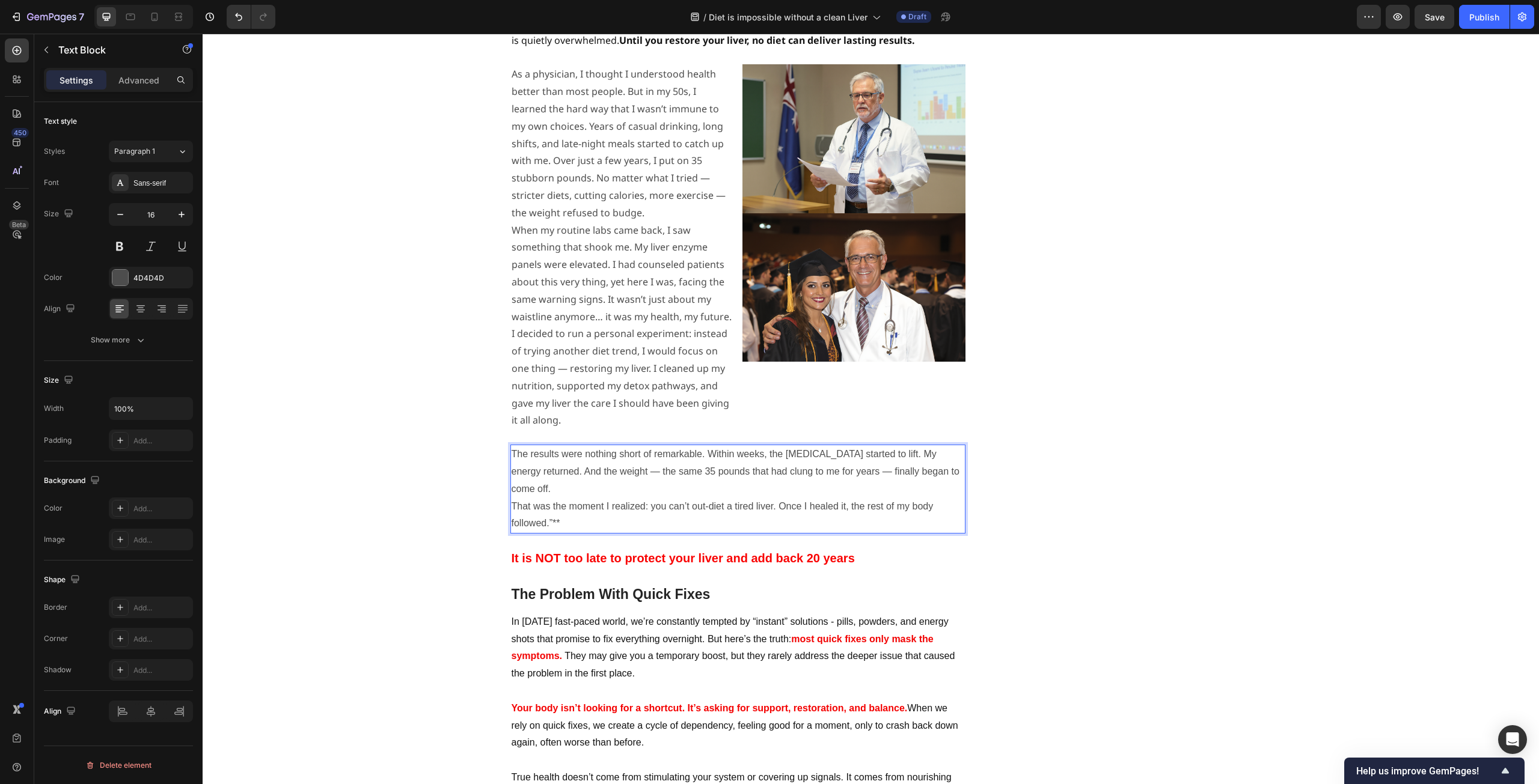
click at [511, 498] on p "That was the moment I realized: you can’t out-diet a tired liver. Once I healed…" at bounding box center [738, 516] width 453 height 35
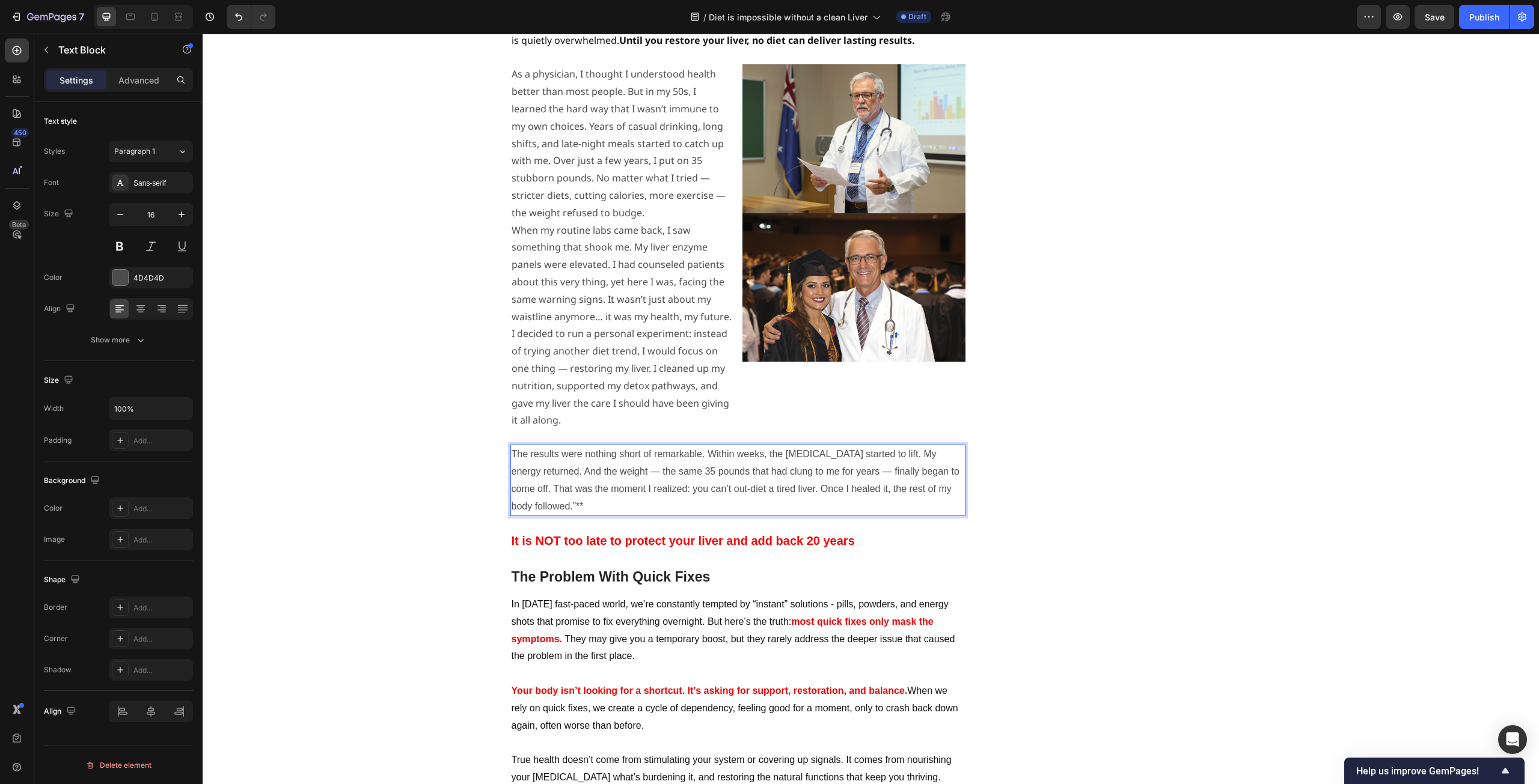
click at [599, 446] on p "The results were nothing short of remarkable. Within weeks, the [MEDICAL_DATA] …" at bounding box center [738, 480] width 453 height 69
click at [166, 193] on div "Sans-serif" at bounding box center [151, 182] width 84 height 21
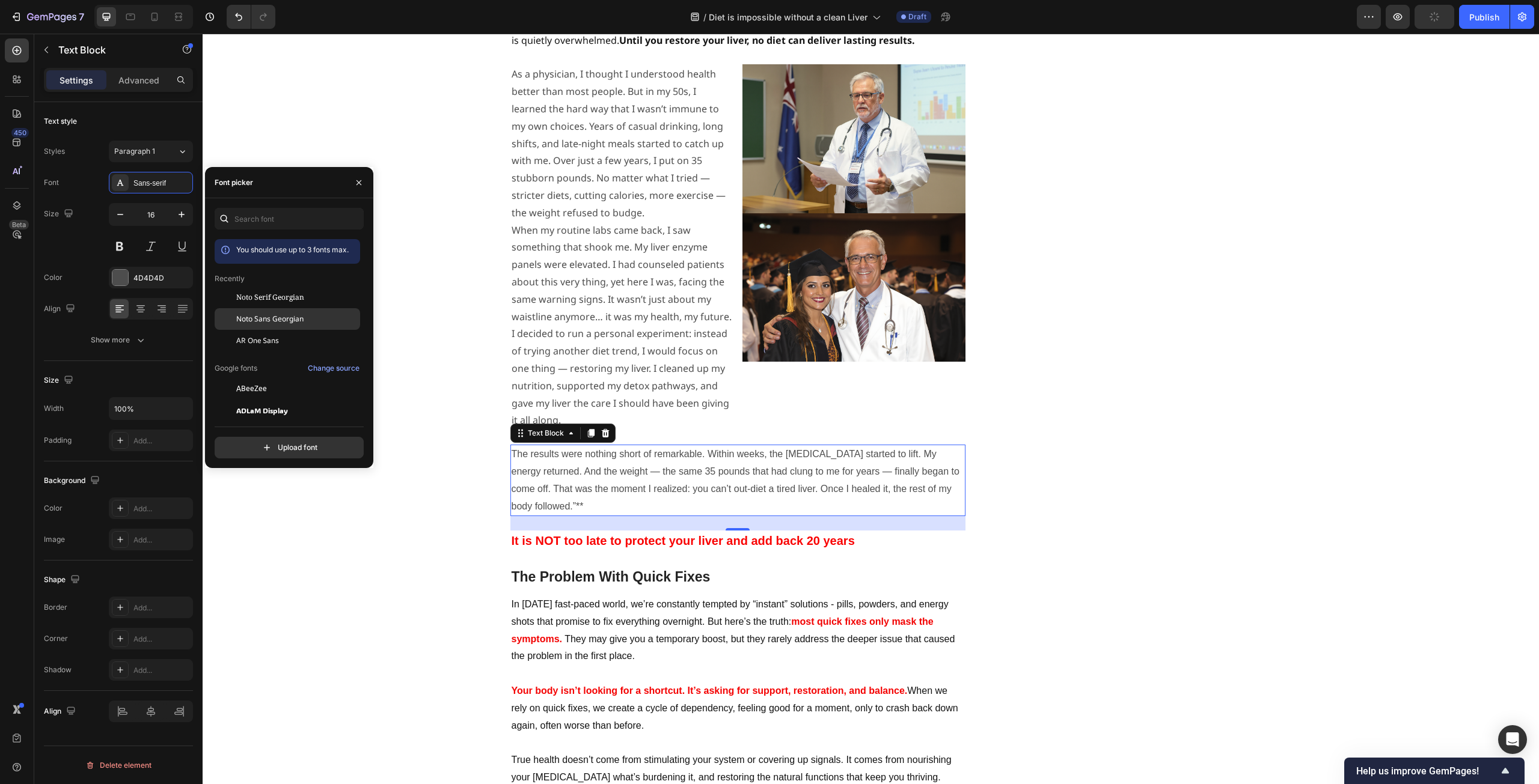
click at [286, 312] on div "Noto Sans Georgian" at bounding box center [287, 319] width 145 height 21
click at [452, 385] on div "⁠⁠⁠⁠⁠⁠⁠ Studies Reveal - Liver Function Magnifies Weight Loss Heading ⁠⁠⁠⁠⁠⁠⁠ B…" at bounding box center [871, 651] width 1319 height 4513
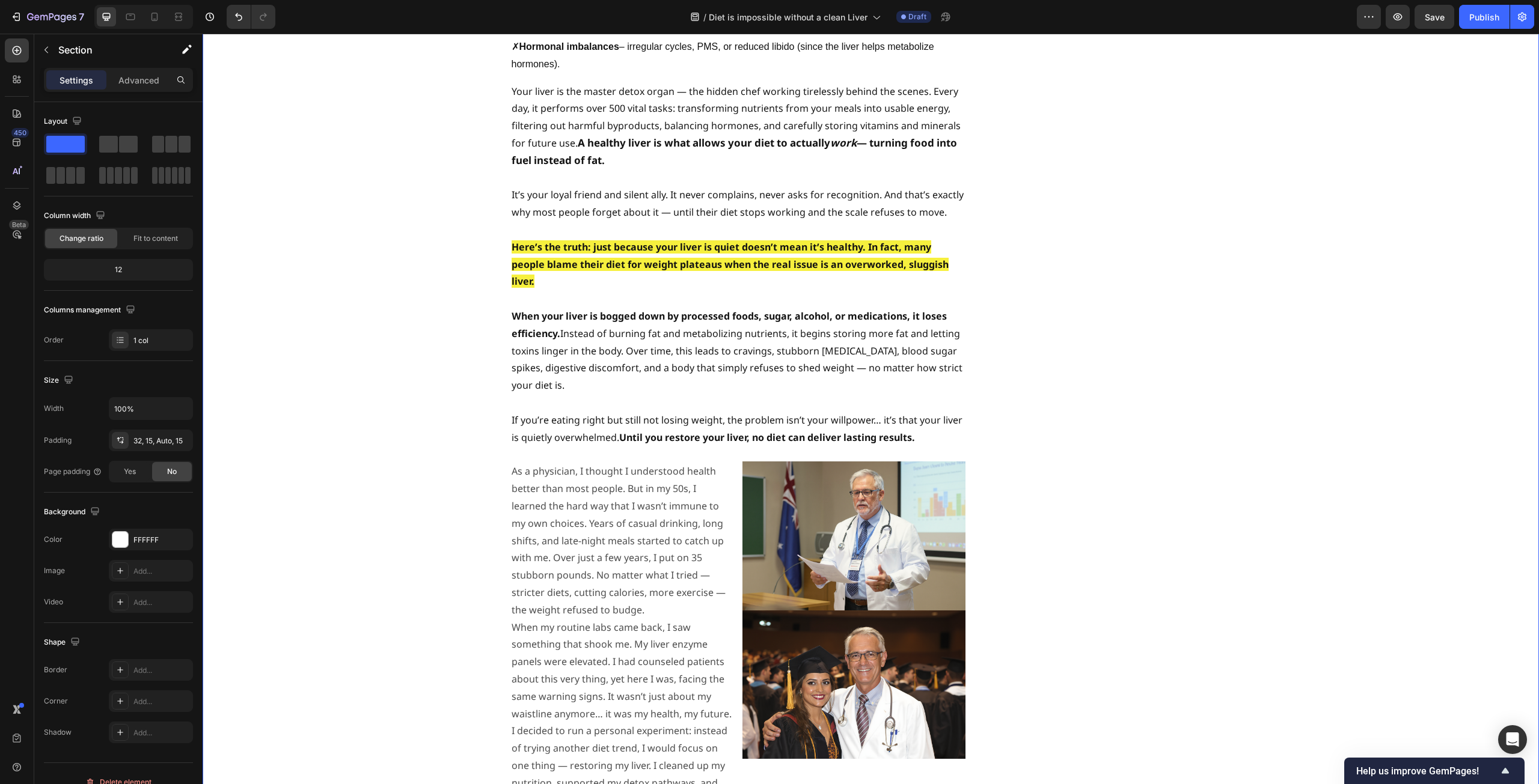
scroll to position [1503, 0]
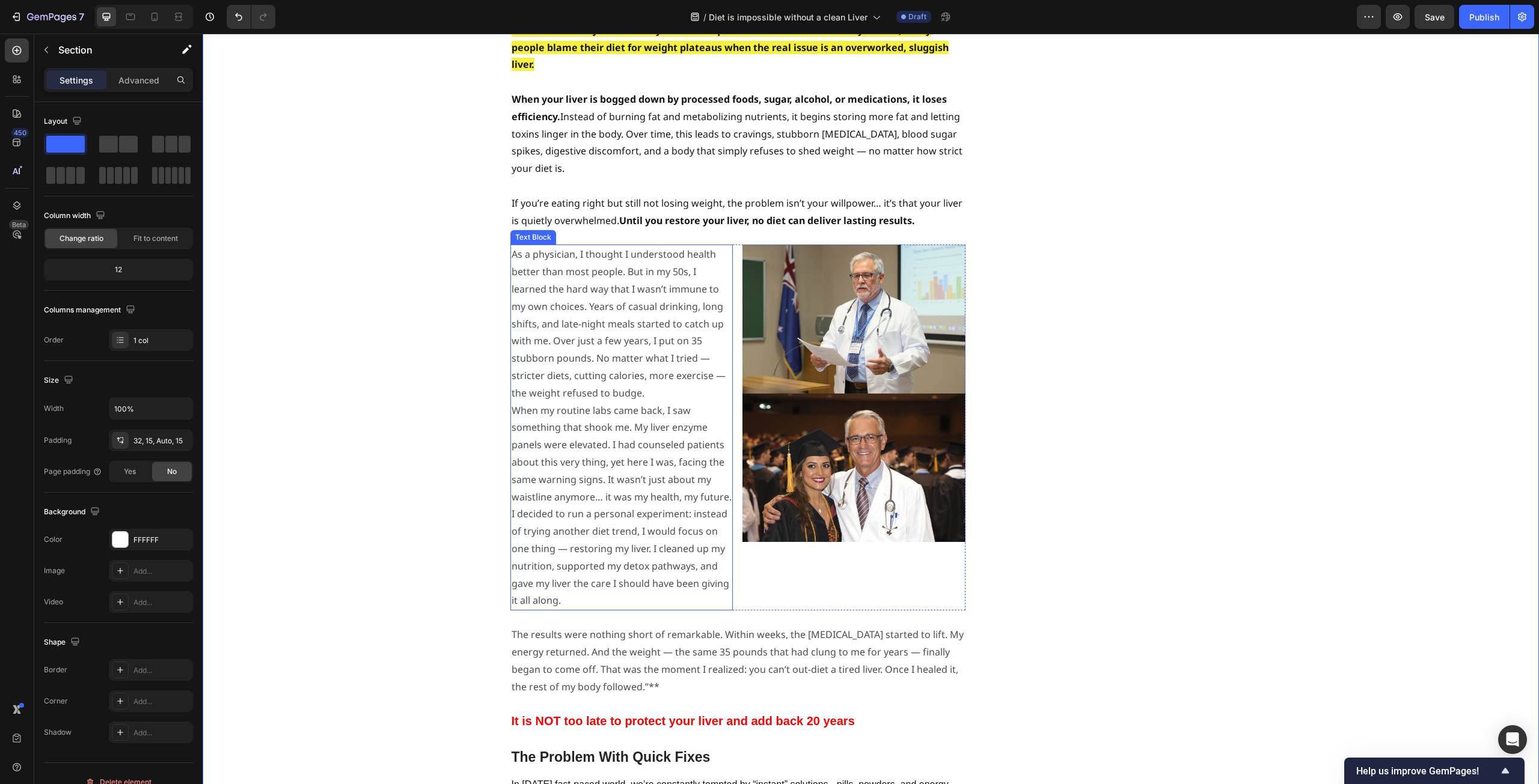
click at [600, 402] on p "When my routine labs came back, I saw something that shook me. My liver enzyme …" at bounding box center [622, 454] width 221 height 104
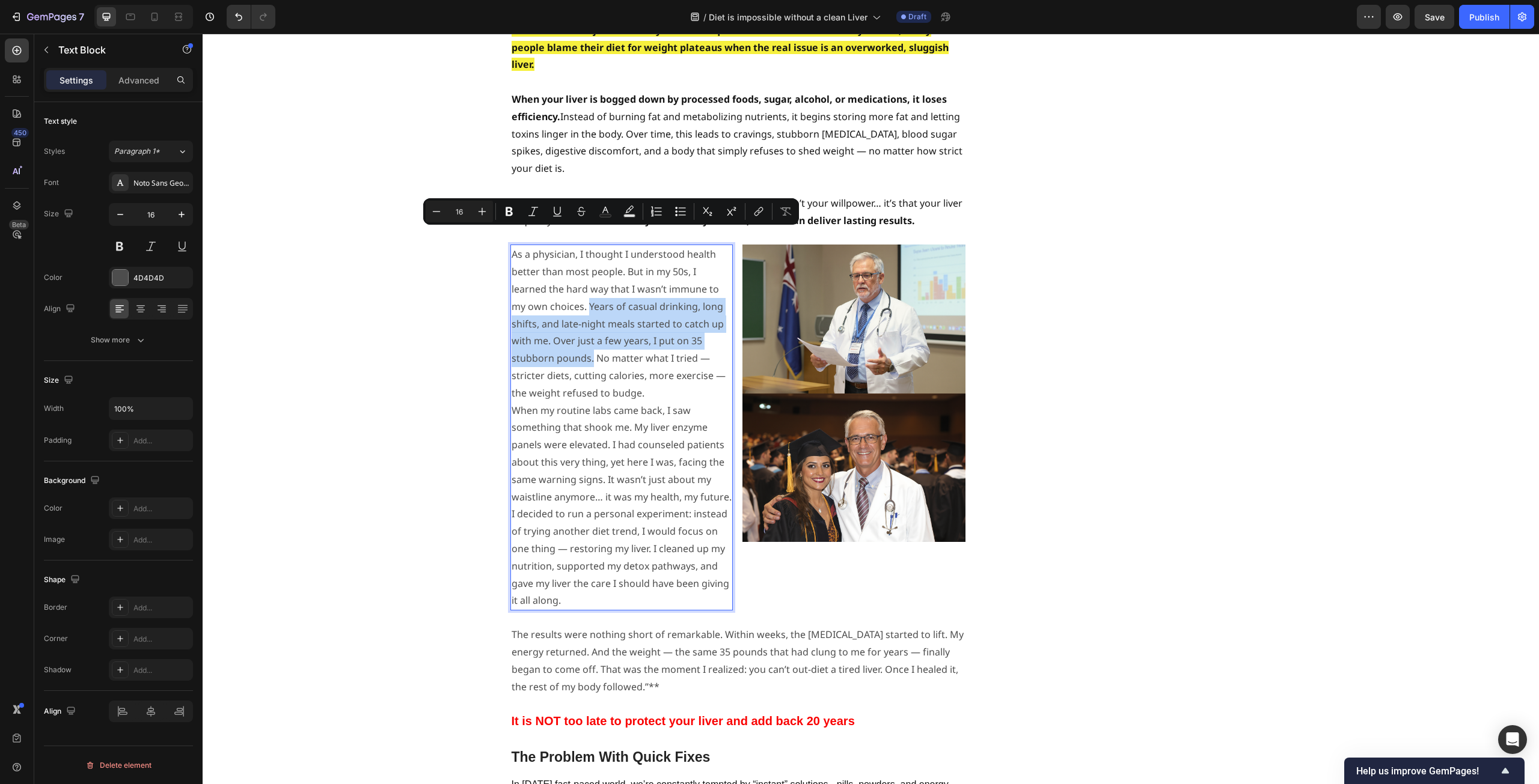
drag, startPoint x: 584, startPoint y: 235, endPoint x: 588, endPoint y: 285, distance: 50.2
click at [588, 285] on p "As a physician, I thought I understood health better than most people. But in m…" at bounding box center [622, 323] width 221 height 155
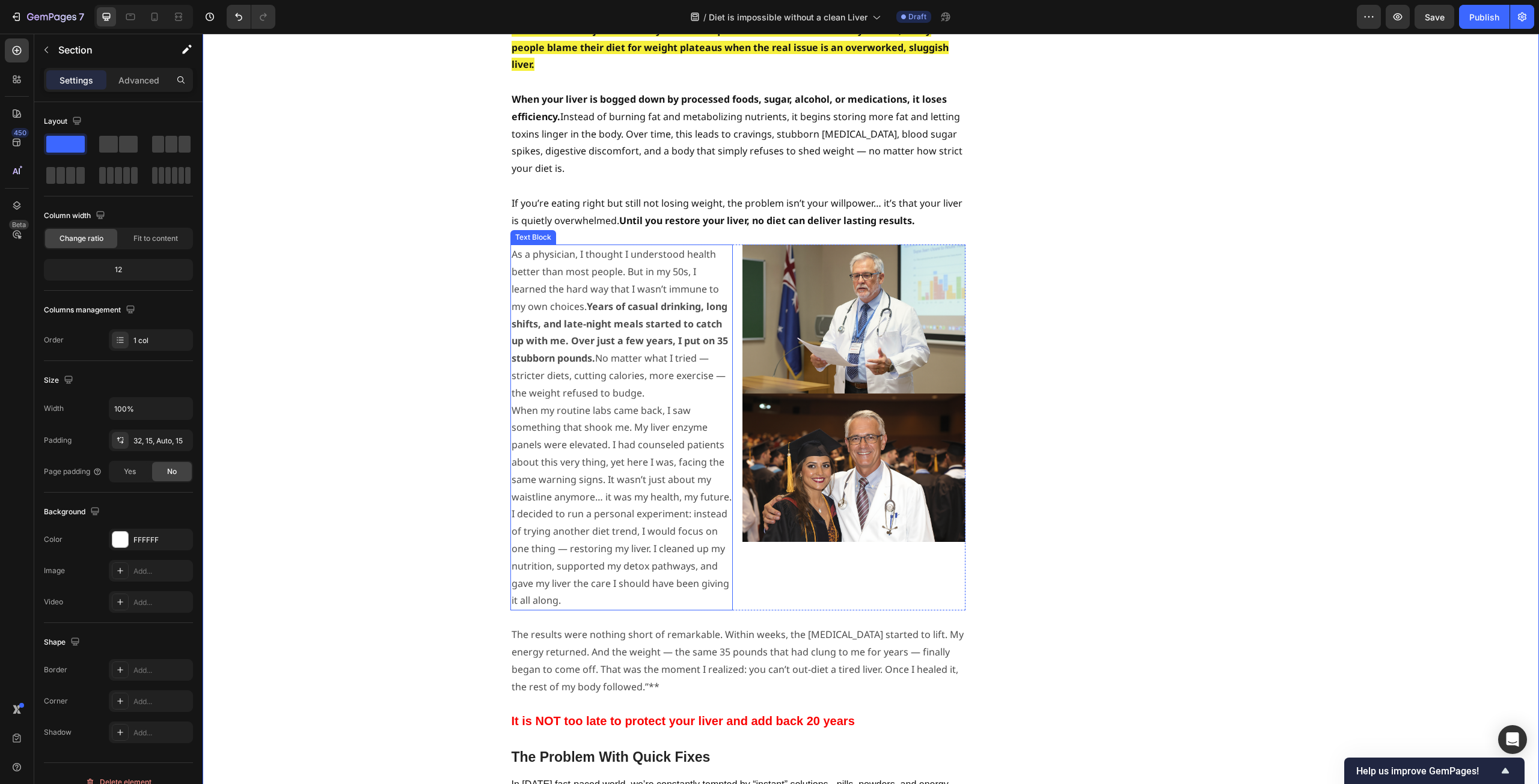
click at [615, 402] on p "When my routine labs came back, I saw something that shook me. My liver enzyme …" at bounding box center [622, 454] width 221 height 104
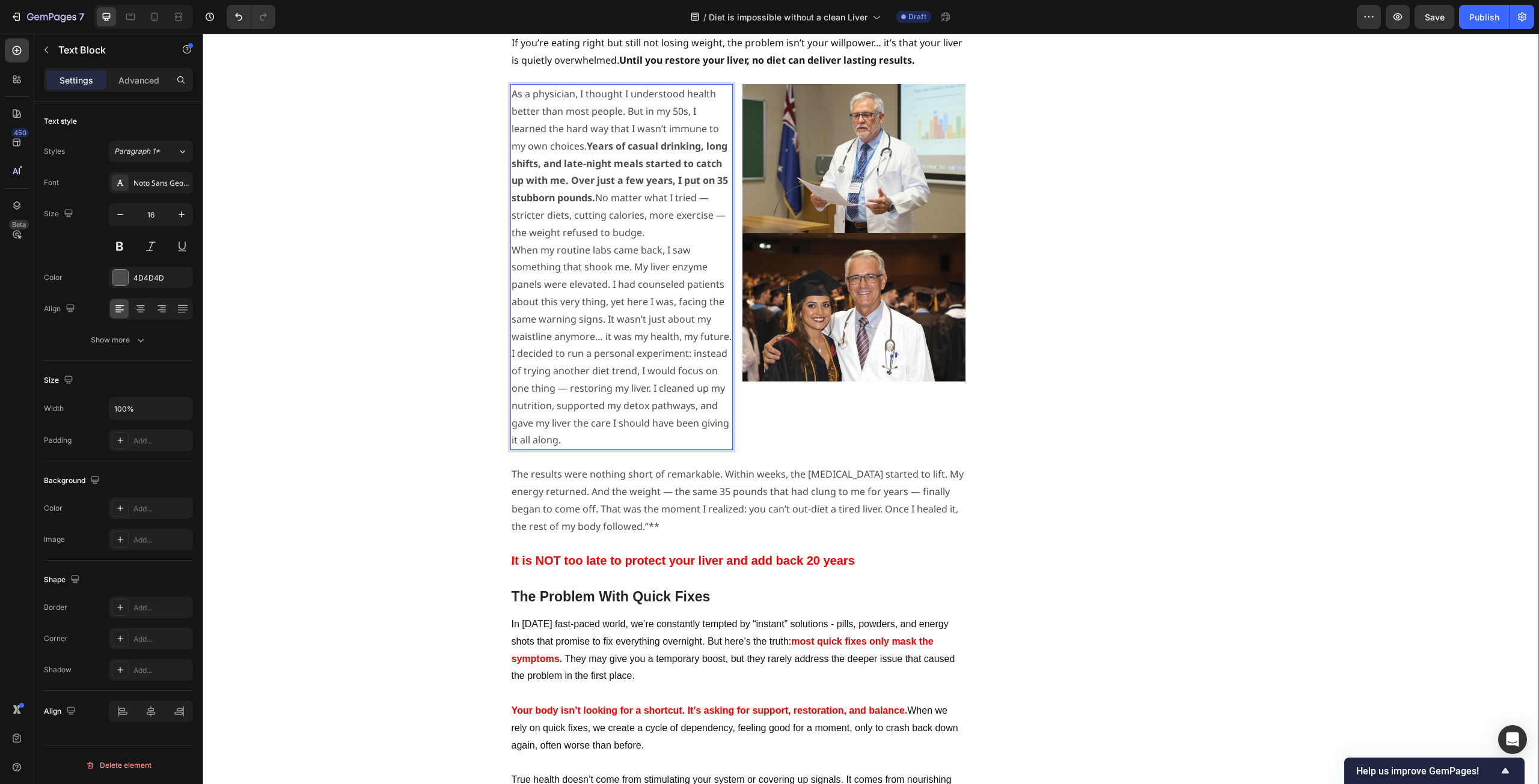
scroll to position [1742, 0]
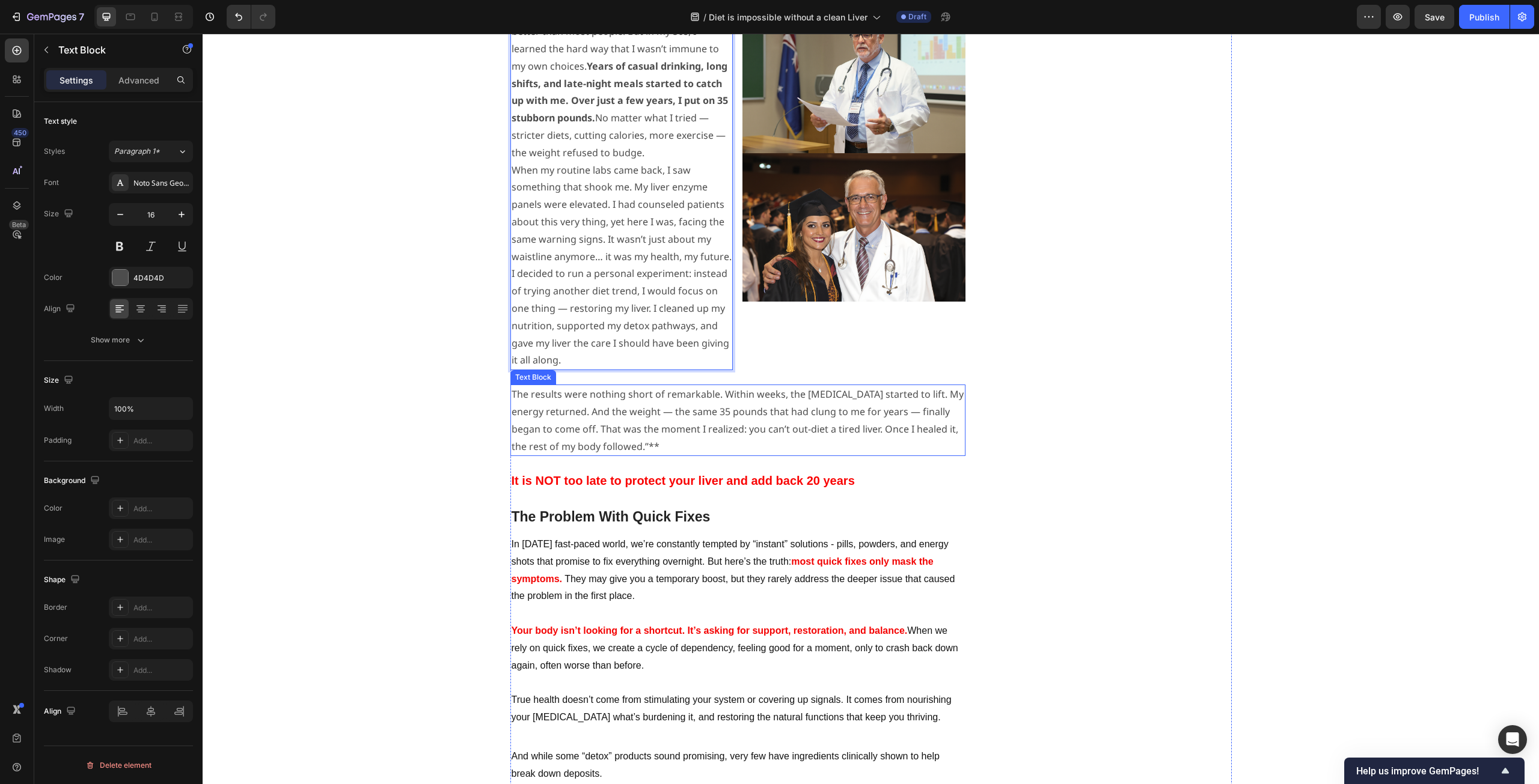
click at [655, 386] on p "The results were nothing short of remarkable. Within weeks, the [MEDICAL_DATA] …" at bounding box center [738, 420] width 453 height 69
click at [632, 386] on p "The results were nothing short of remarkable. Within weeks, the [MEDICAL_DATA] …" at bounding box center [738, 420] width 453 height 69
click at [878, 386] on p "The results were nothing short of remarkable. Within weeks, the [MEDICAL_DATA] …" at bounding box center [738, 420] width 453 height 69
click at [413, 390] on div "⁠⁠⁠⁠⁠⁠⁠ Studies Reveal - Liver Function Magnifies Weight Loss Heading ⁠⁠⁠⁠⁠⁠⁠ B…" at bounding box center [871, 592] width 1319 height 4513
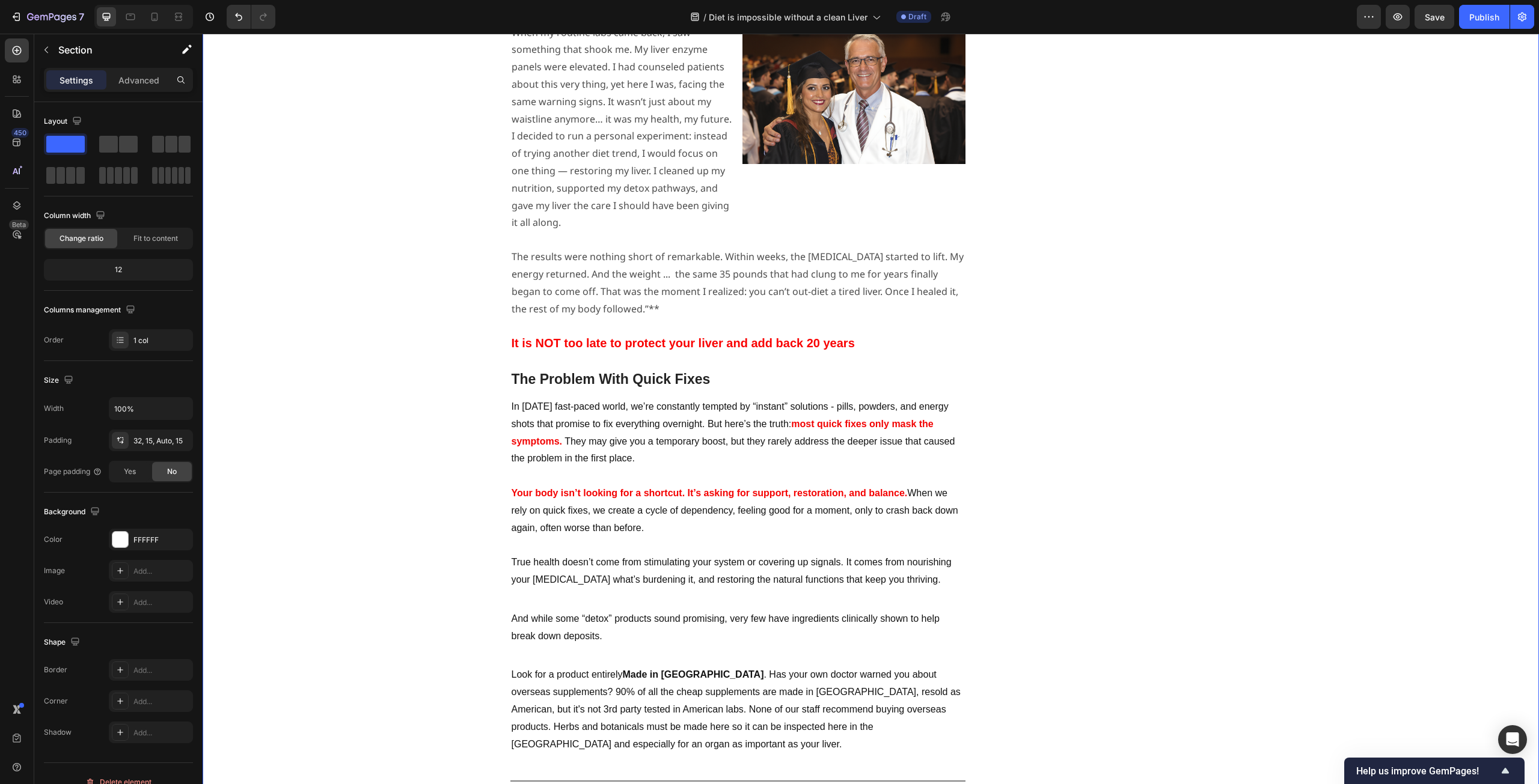
scroll to position [1923, 0]
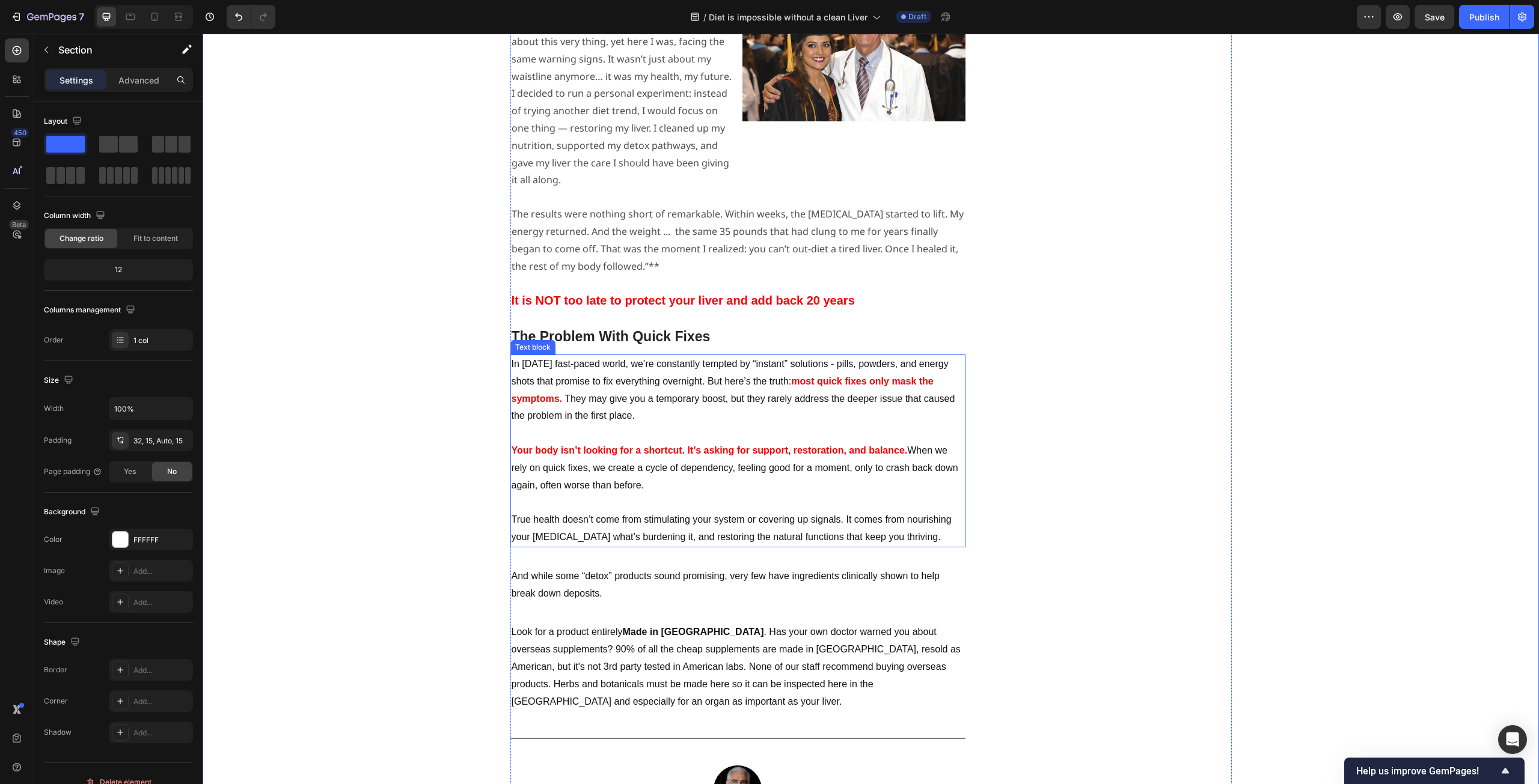
click at [653, 425] on p at bounding box center [738, 434] width 453 height 17
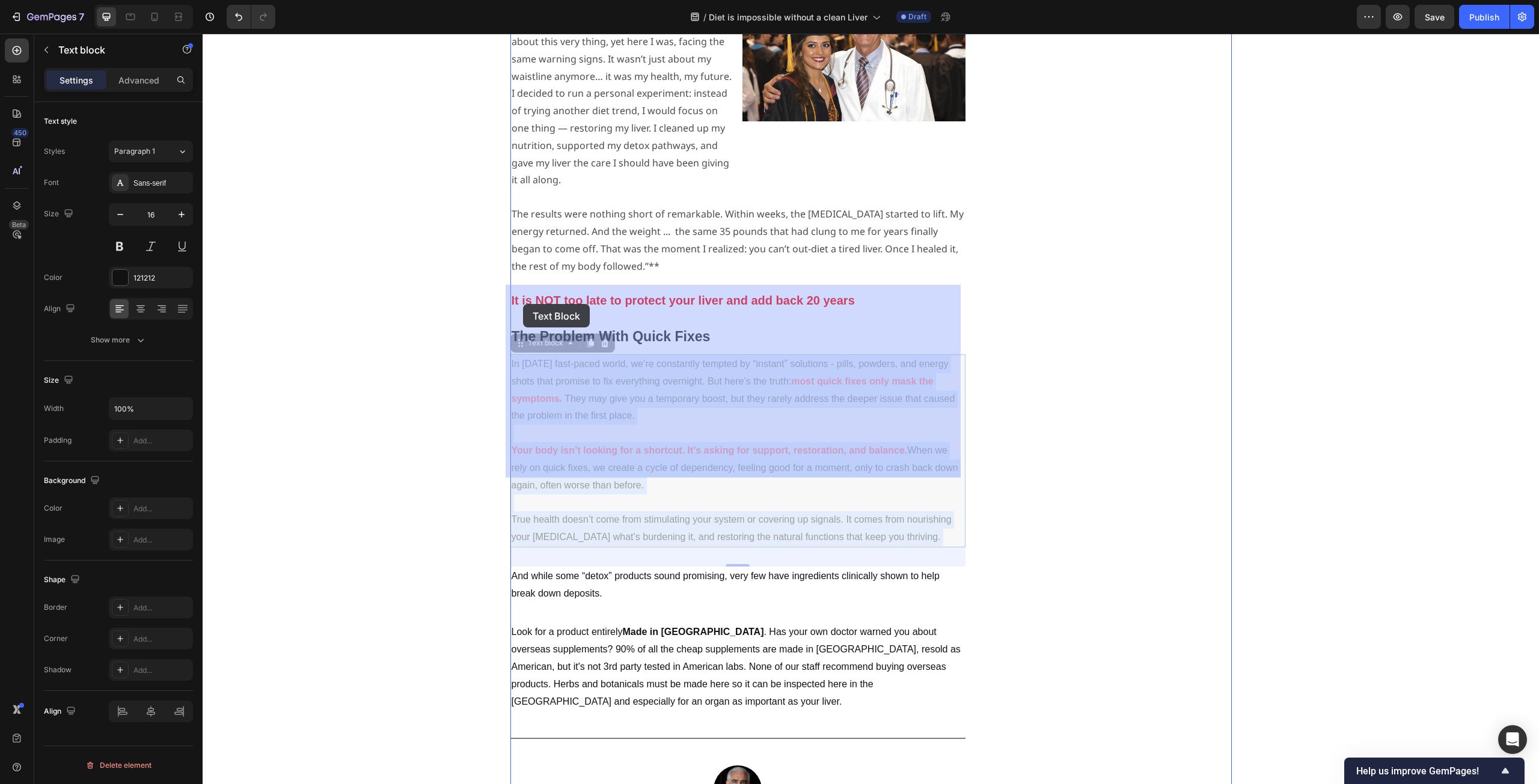
drag, startPoint x: 938, startPoint y: 468, endPoint x: 751, endPoint y: 398, distance: 199.7
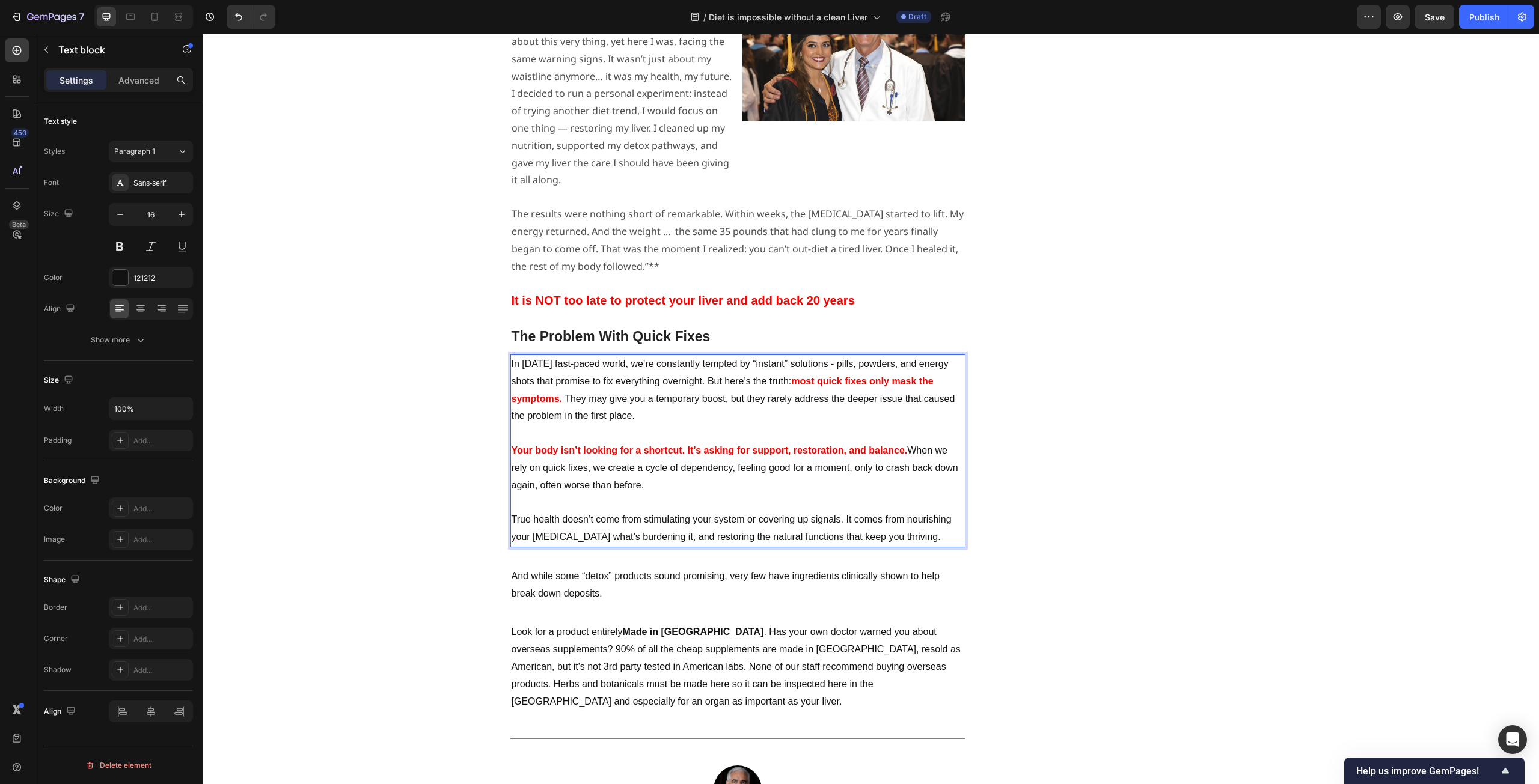
drag, startPoint x: 933, startPoint y: 470, endPoint x: 507, endPoint y: 294, distance: 460.9
click at [511, 355] on div "In [DATE] fast-paced world, we’re constantly tempted by “instant” solutions - p…" at bounding box center [738, 451] width 455 height 193
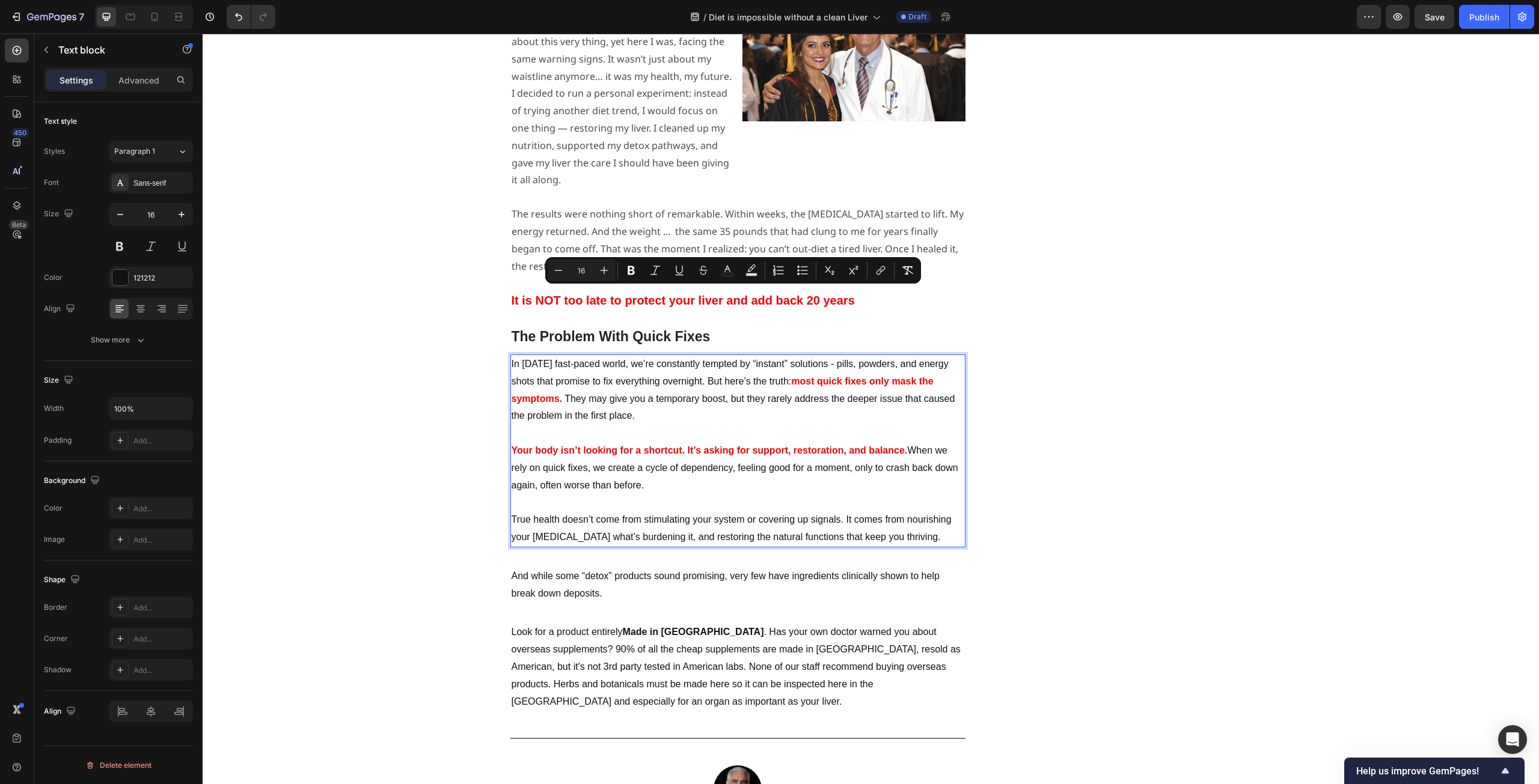
copy div "In [DATE] fast-paced world, we’re constantly tempted by “instant” solutions - p…"
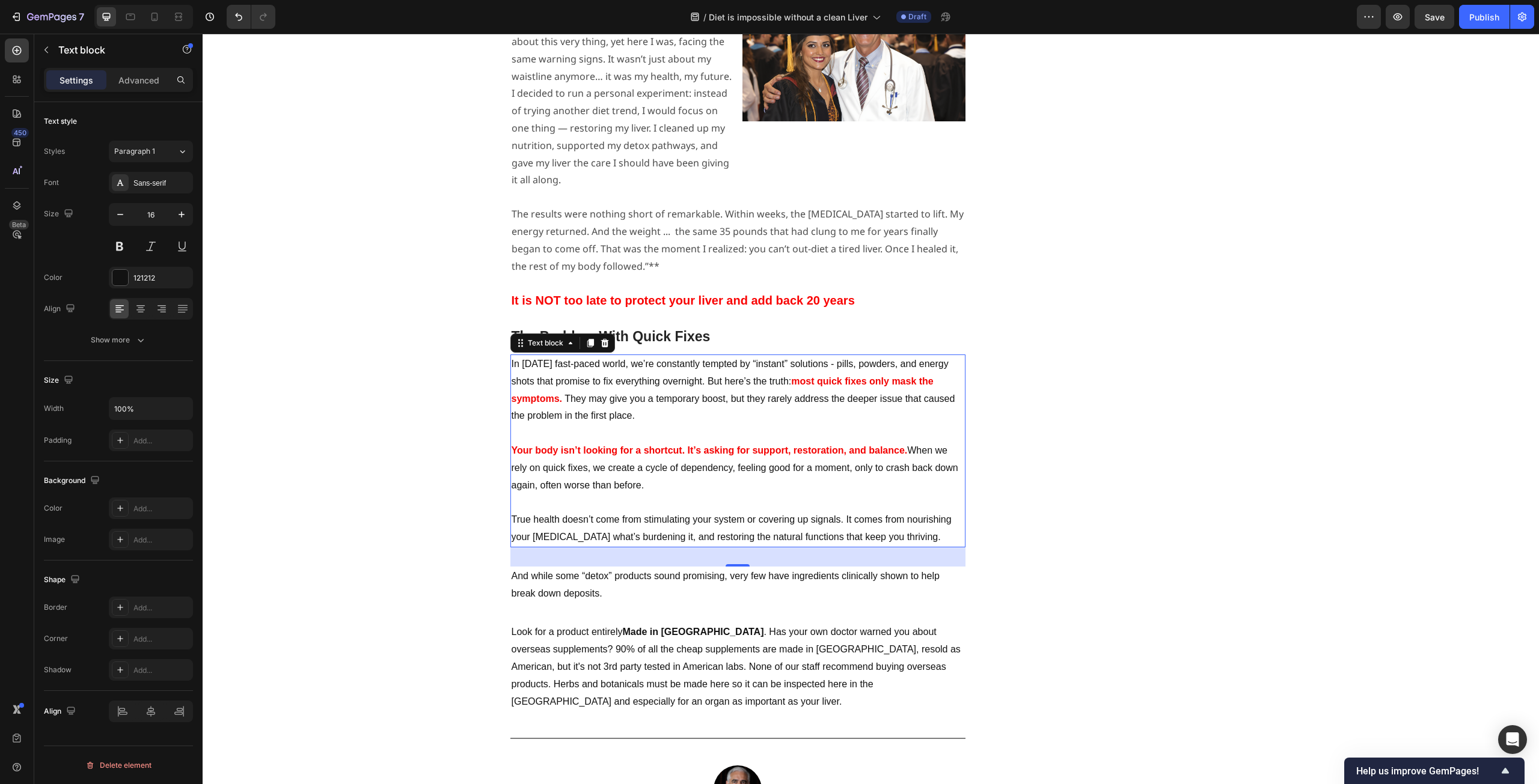
click at [758, 356] on p "In [DATE] fast-paced world, we’re constantly tempted by “instant” solutions - p…" at bounding box center [738, 390] width 453 height 69
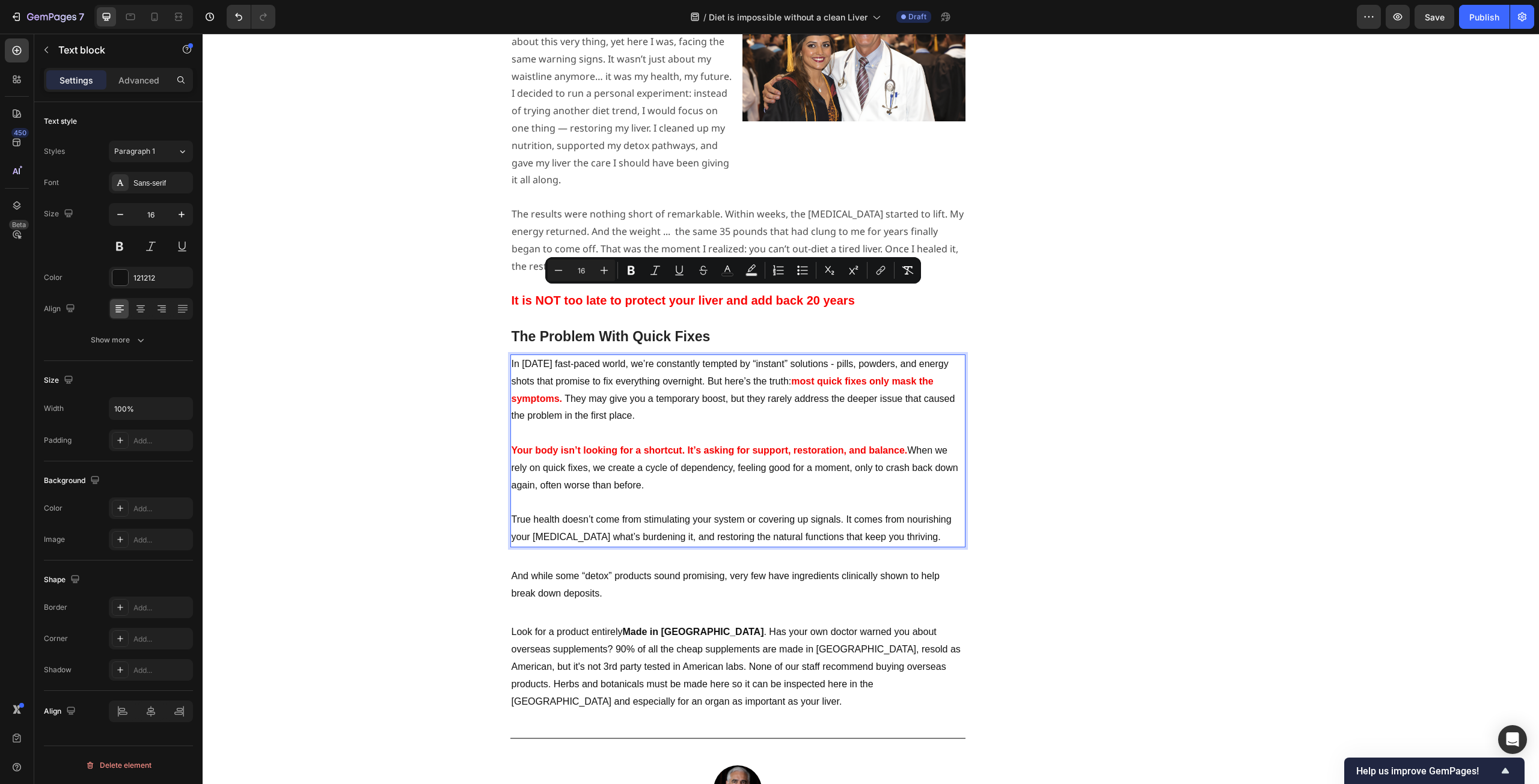
click at [923, 511] on p "True health doesn’t come from stimulating your system or covering up signals. I…" at bounding box center [738, 528] width 453 height 35
drag, startPoint x: 935, startPoint y: 465, endPoint x: 504, endPoint y: 294, distance: 463.7
click at [504, 294] on div "⁠⁠⁠⁠⁠⁠⁠ Studies Reveal - Liver Function Magnifies Weight Loss Heading ⁠⁠⁠⁠⁠⁠⁠ B…" at bounding box center [871, 411] width 1319 height 4513
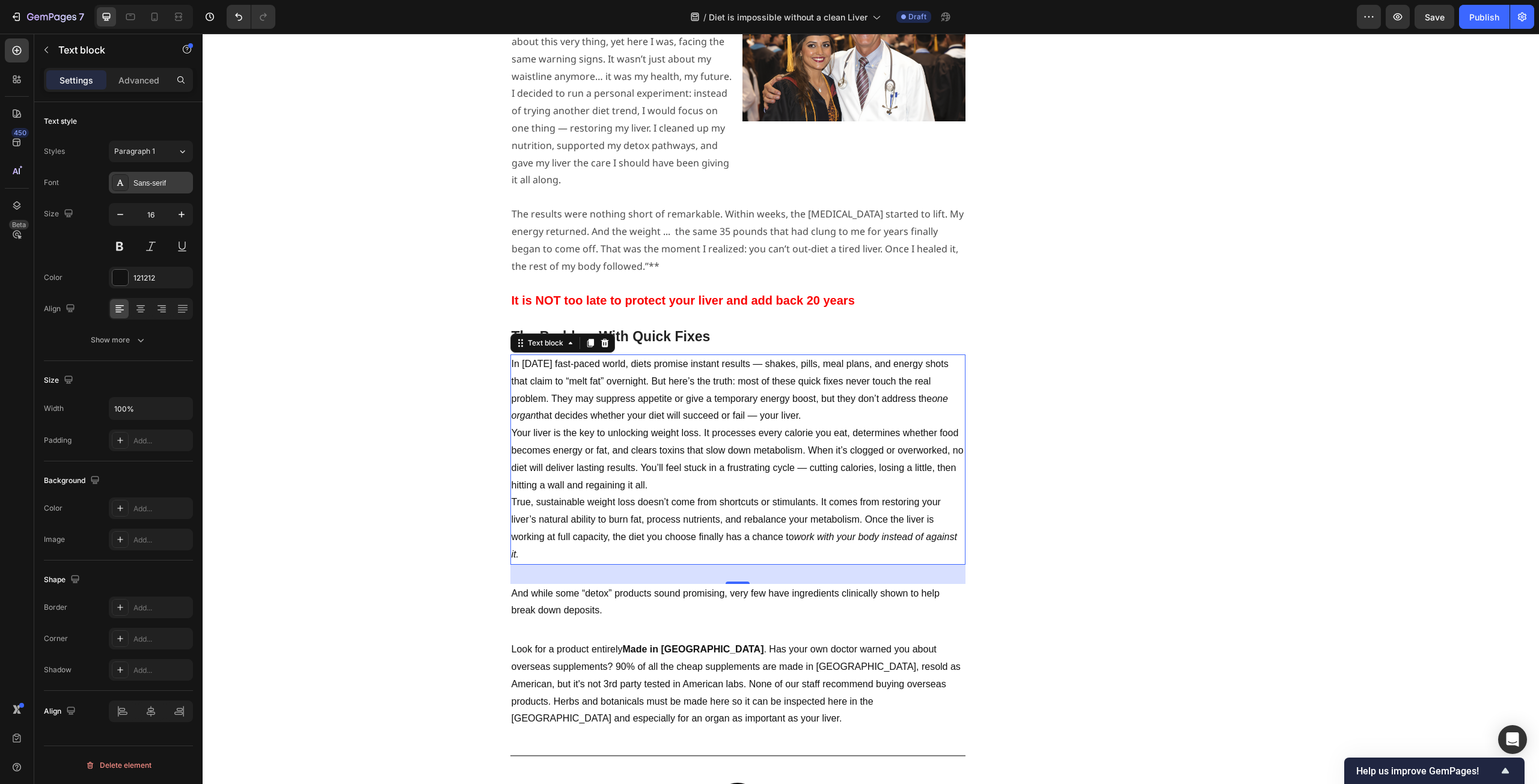
click at [158, 182] on div "Sans-serif" at bounding box center [162, 184] width 57 height 11
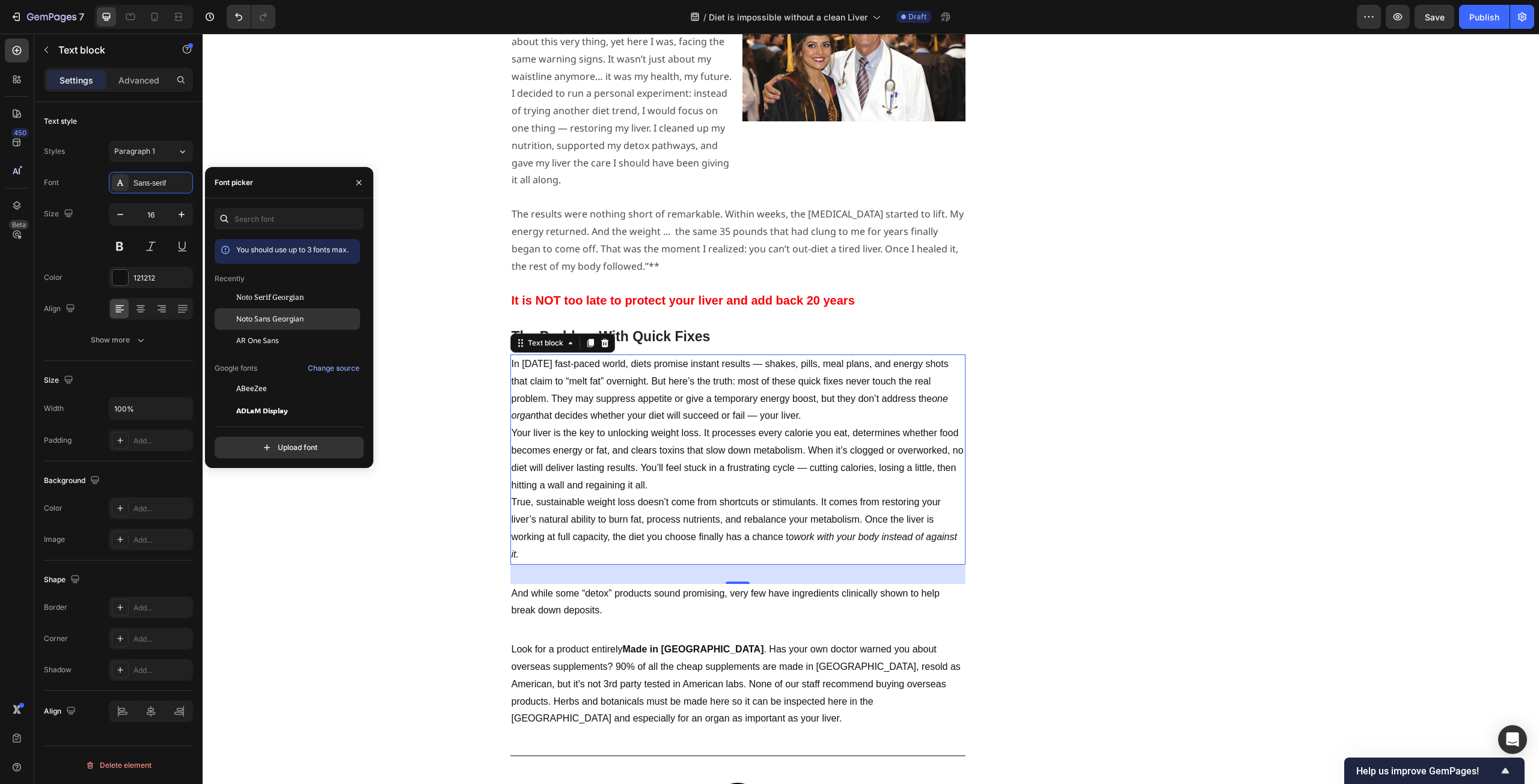
click at [263, 324] on div "Noto Sans Georgian" at bounding box center [287, 319] width 145 height 21
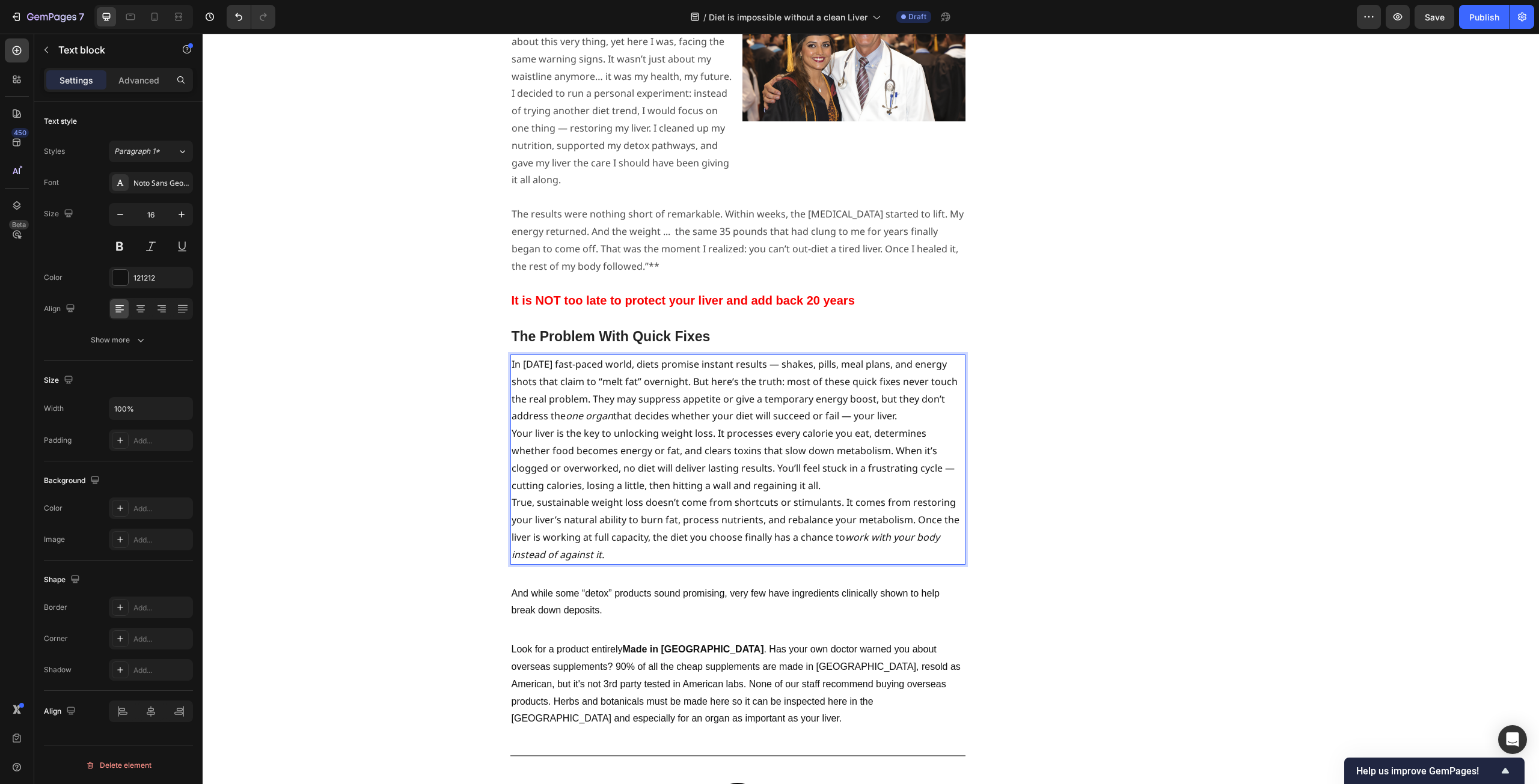
click at [905, 356] on p "In [DATE] fast-paced world, diets promise instant results — shakes, pills, meal…" at bounding box center [738, 390] width 453 height 69
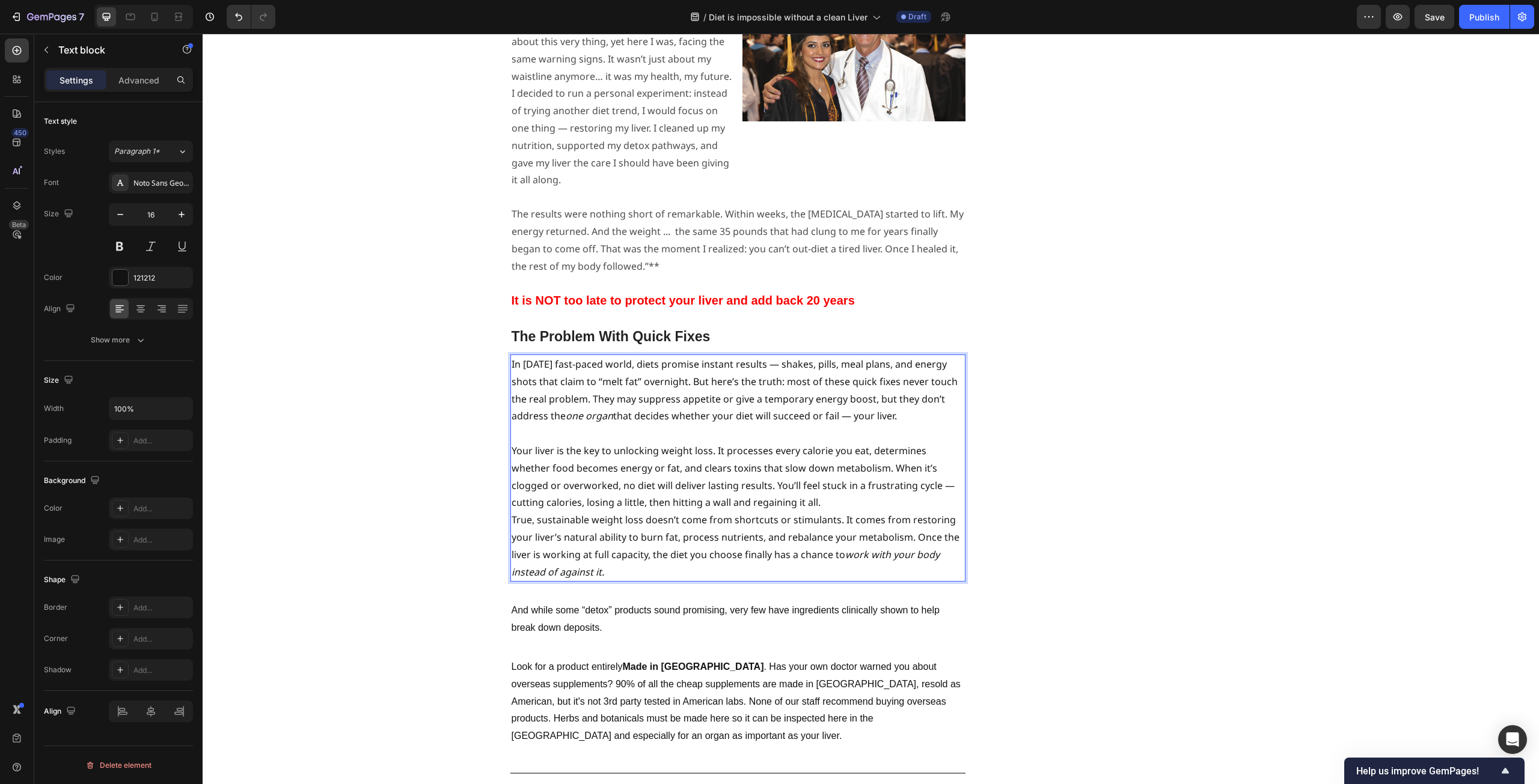
click at [832, 442] on p "Your liver is the key to unlocking weight loss. It processes every calorie you …" at bounding box center [738, 477] width 453 height 69
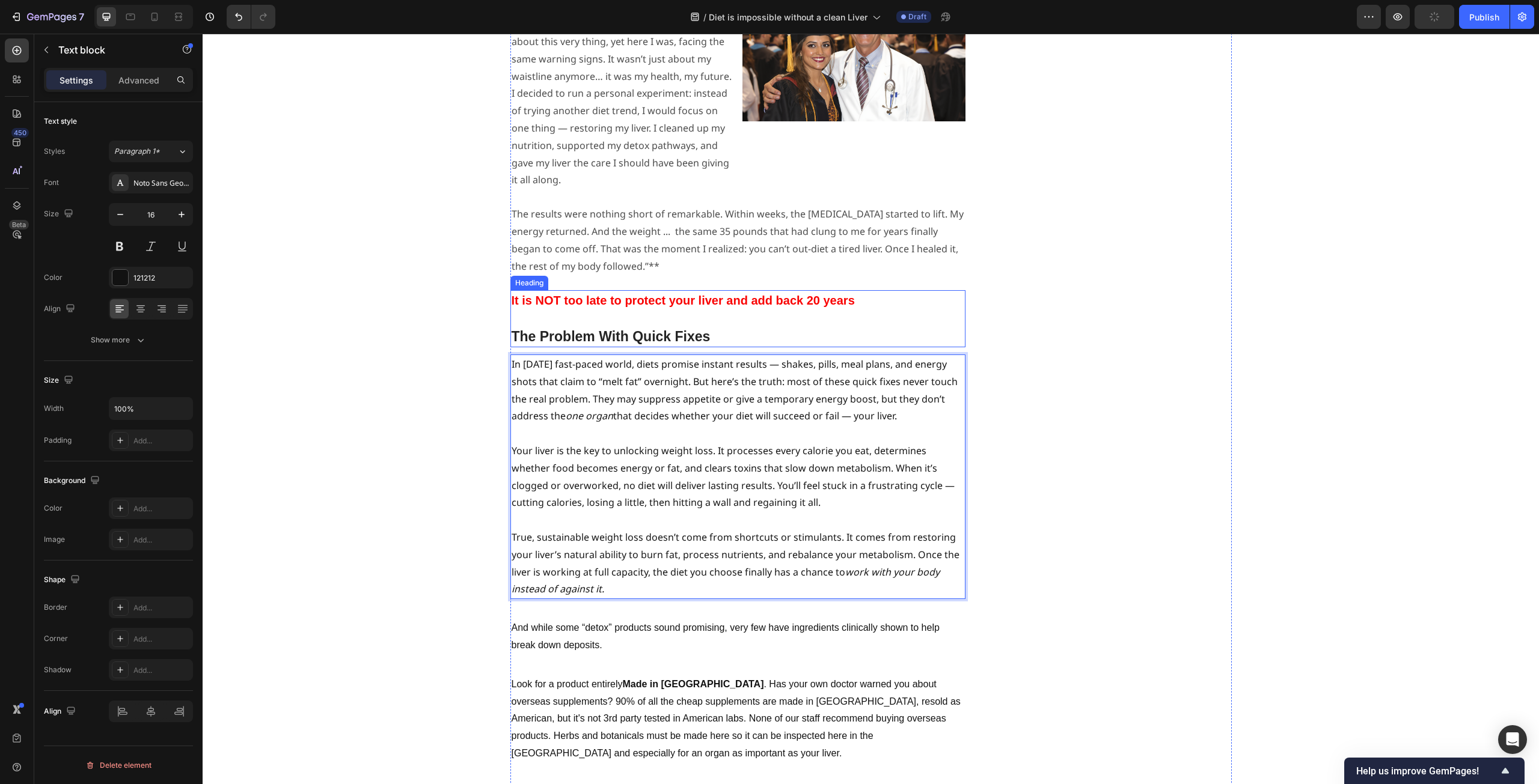
click at [609, 290] on h2 "It is NOT too late to protect your liver and add back 20 years The Problem With…" at bounding box center [738, 319] width 455 height 57
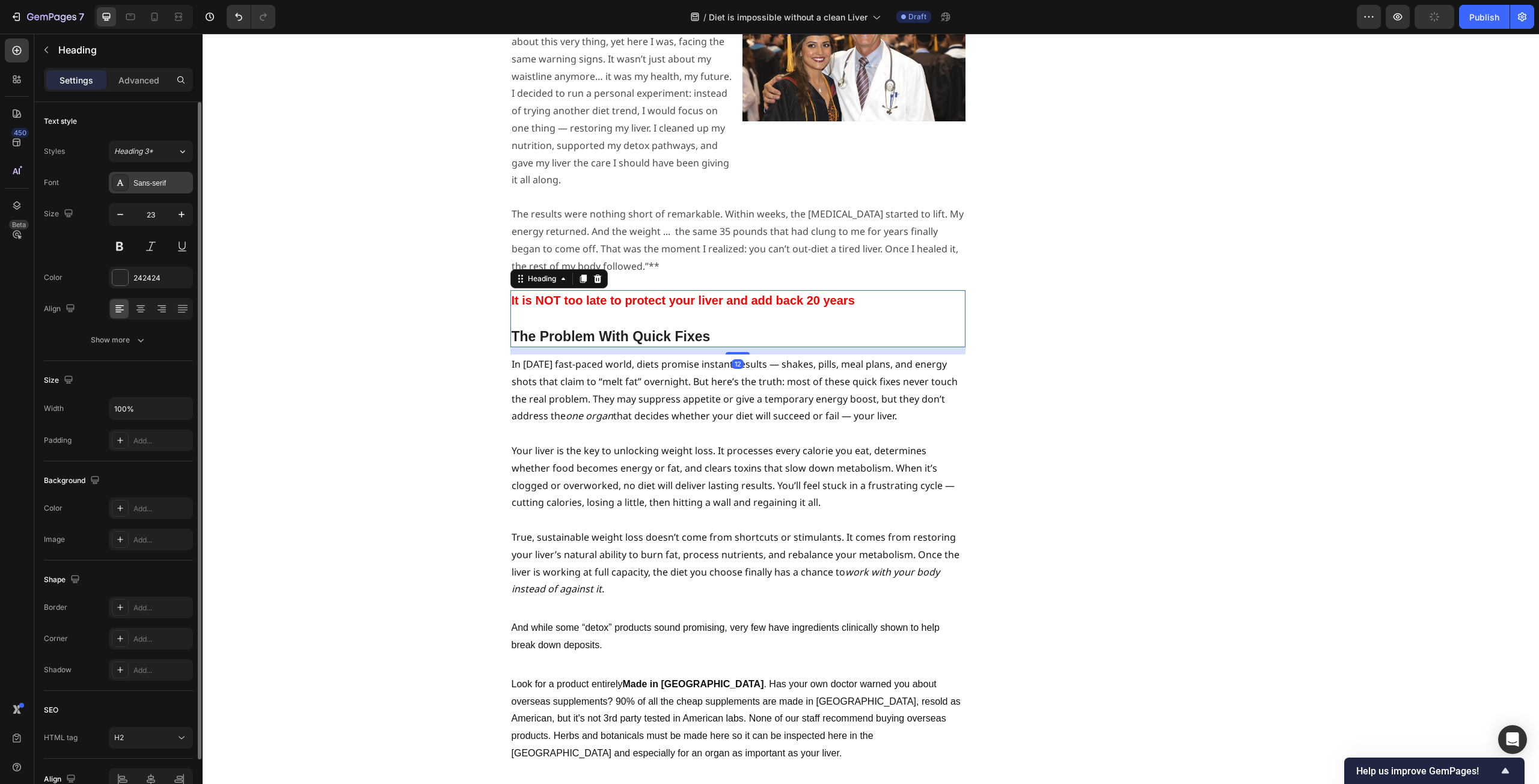
click at [166, 178] on div "Sans-serif" at bounding box center [162, 184] width 57 height 11
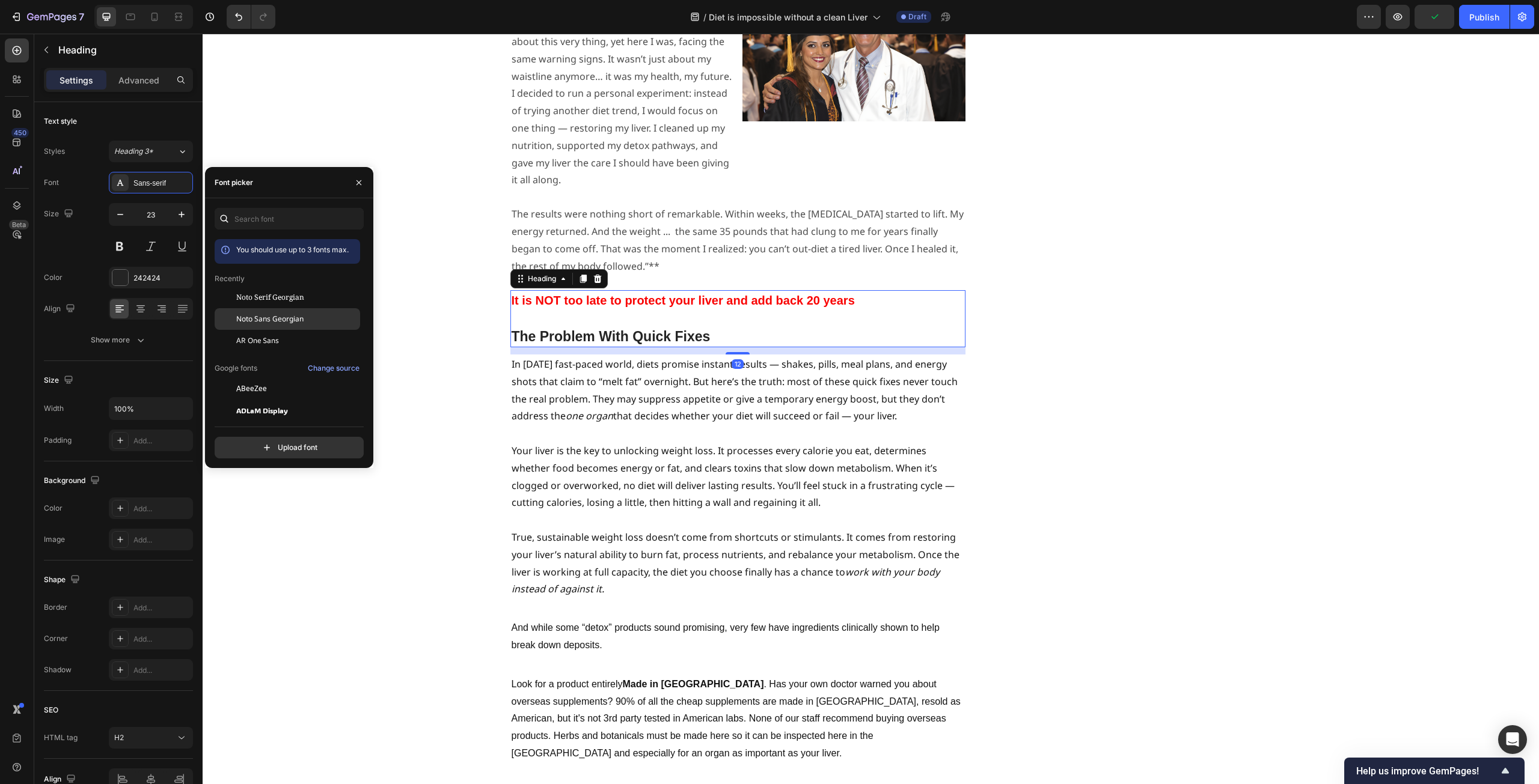
click at [275, 322] on span "Noto Sans Georgian" at bounding box center [269, 319] width 67 height 11
click at [450, 366] on div "⁠⁠⁠⁠⁠⁠⁠ Studies Reveal - Liver Function Magnifies Weight Loss Heading ⁠⁠⁠⁠⁠⁠⁠ B…" at bounding box center [871, 437] width 1319 height 4565
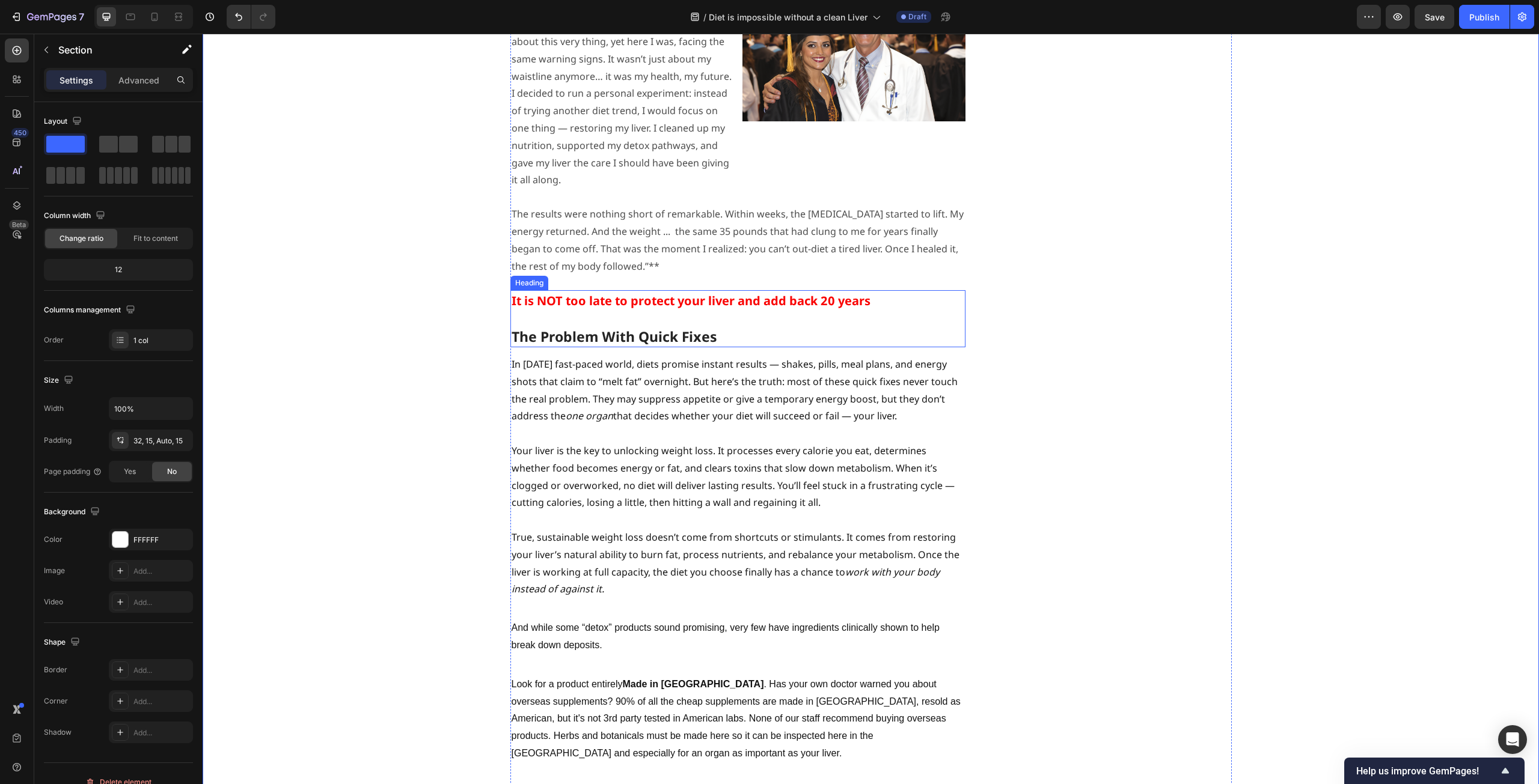
click at [685, 293] on span "It is NOT too late to protect your liver and add back 20 years" at bounding box center [691, 301] width 359 height 17
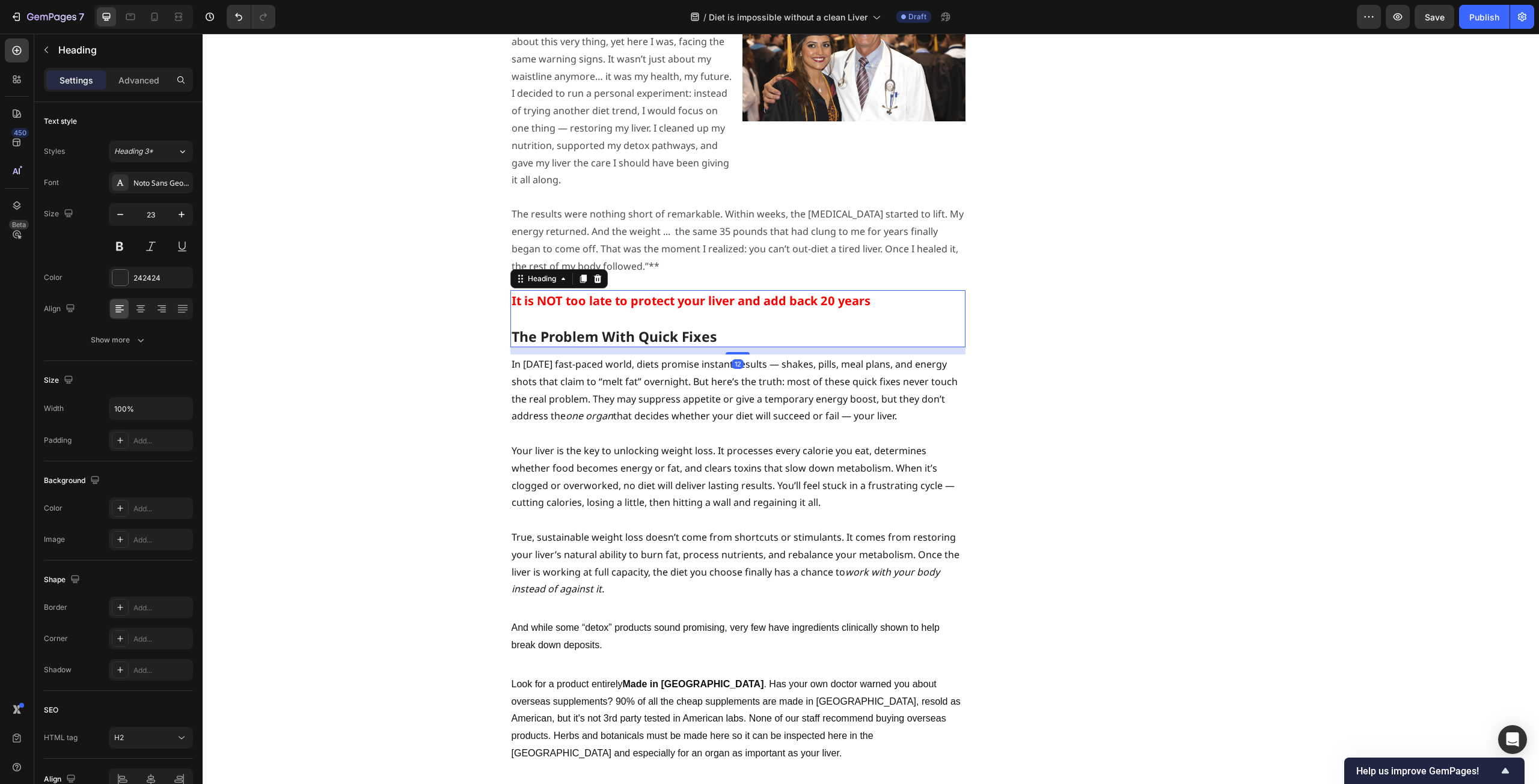
click at [430, 332] on div "⁠⁠⁠⁠⁠⁠⁠ Studies Reveal - Liver Function Magnifies Weight Loss Heading ⁠⁠⁠⁠⁠⁠⁠ B…" at bounding box center [871, 437] width 1319 height 4565
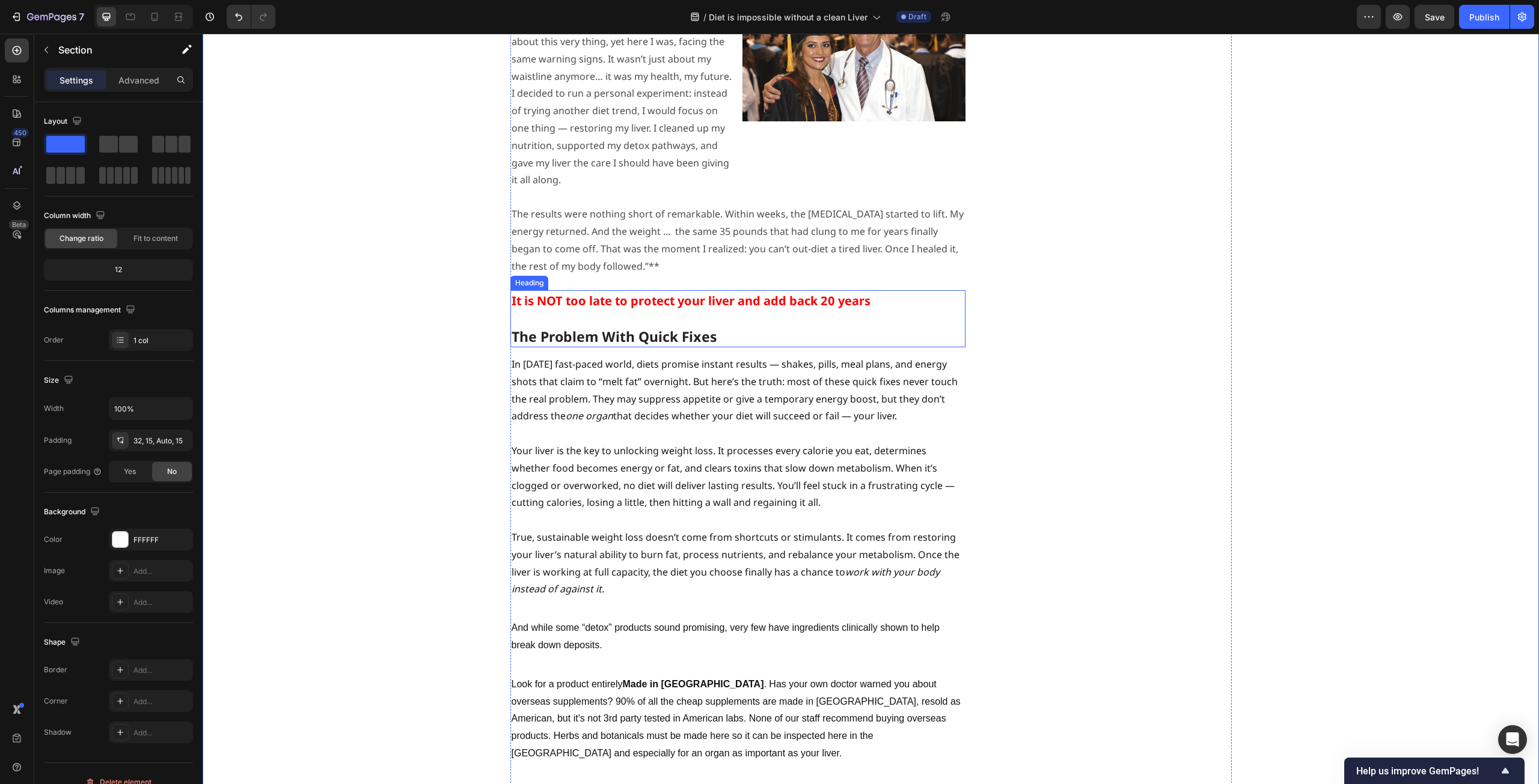
click at [686, 290] on h2 "It is NOT too late to protect your liver and add back 20 years The Problem With…" at bounding box center [738, 319] width 455 height 57
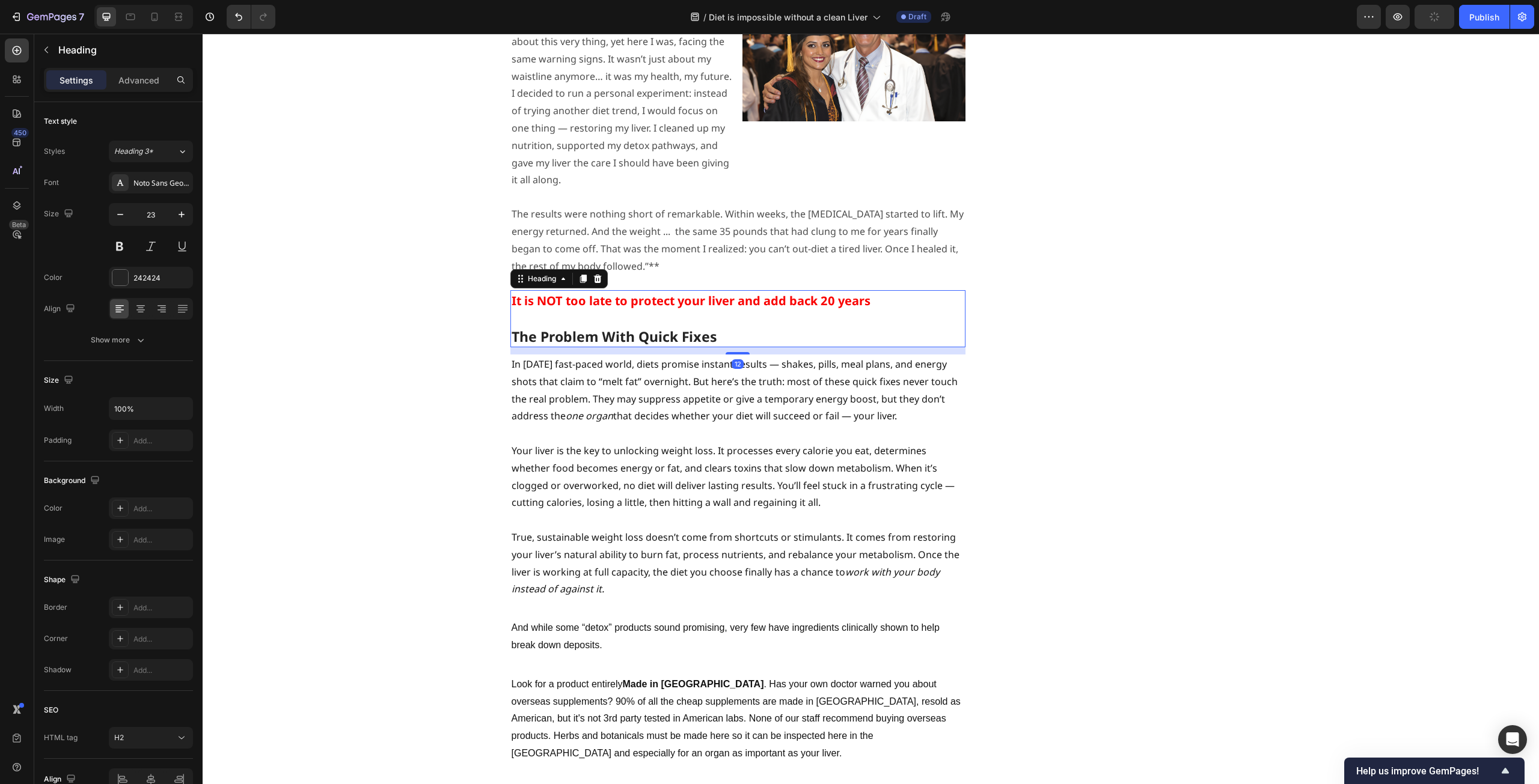
click at [705, 290] on h2 "It is NOT too late to protect your liver and add back 20 years The Problem With…" at bounding box center [738, 319] width 455 height 57
click at [717, 292] on p "It is NOT too late to protect your liver and add back 20 years The Problem With…" at bounding box center [738, 319] width 453 height 54
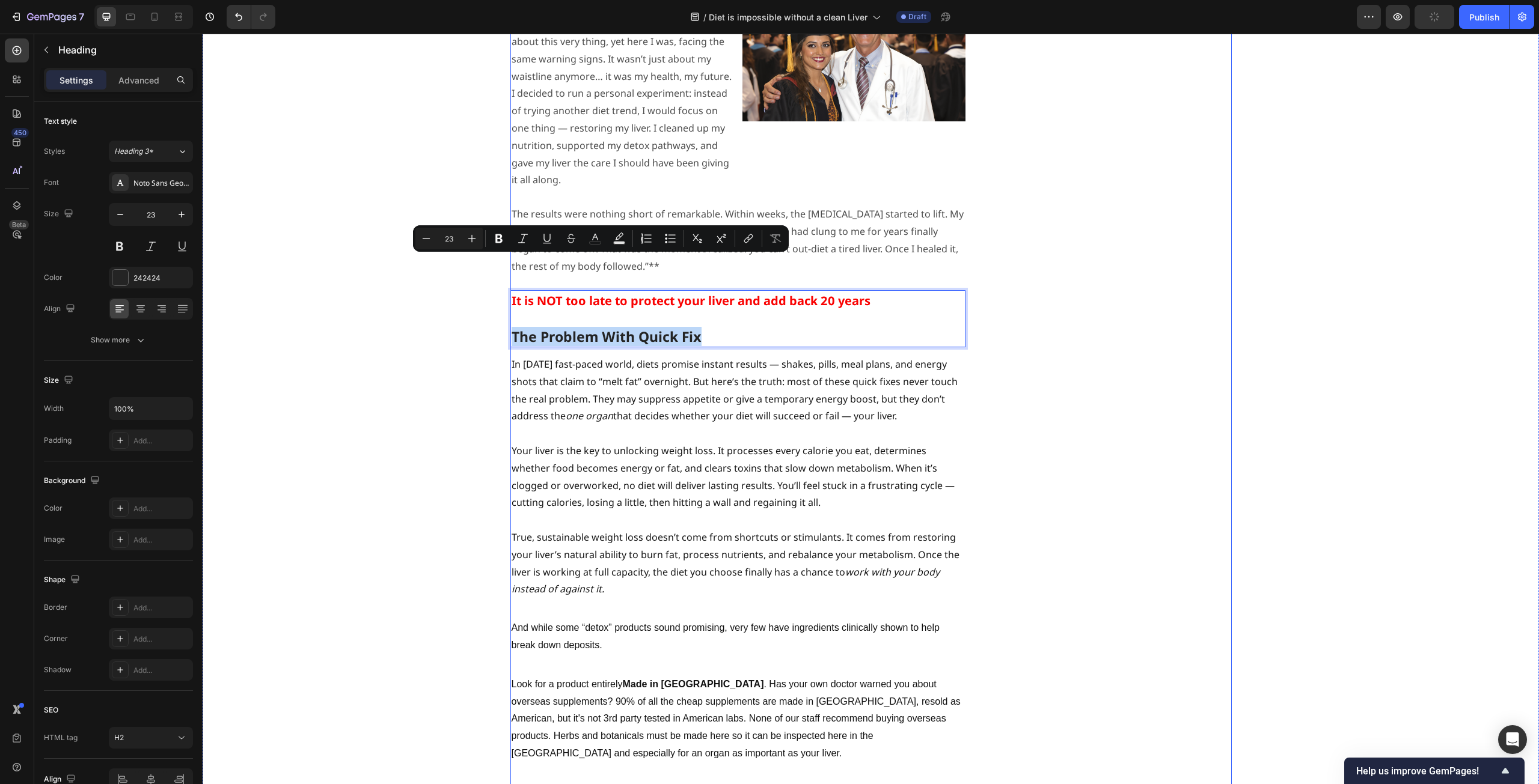
drag, startPoint x: 721, startPoint y: 267, endPoint x: 509, endPoint y: 278, distance: 212.3
click at [511, 278] on div "⁠⁠⁠⁠⁠⁠⁠ Studies Reveal - Liver Function Magnifies Weight Loss Heading ⁠⁠⁠⁠⁠⁠⁠ B…" at bounding box center [738, 427] width 455 height 4546
click at [713, 292] on p "It is NOT too late to protect your liver and add back 20 years The Problem With…" at bounding box center [738, 319] width 453 height 54
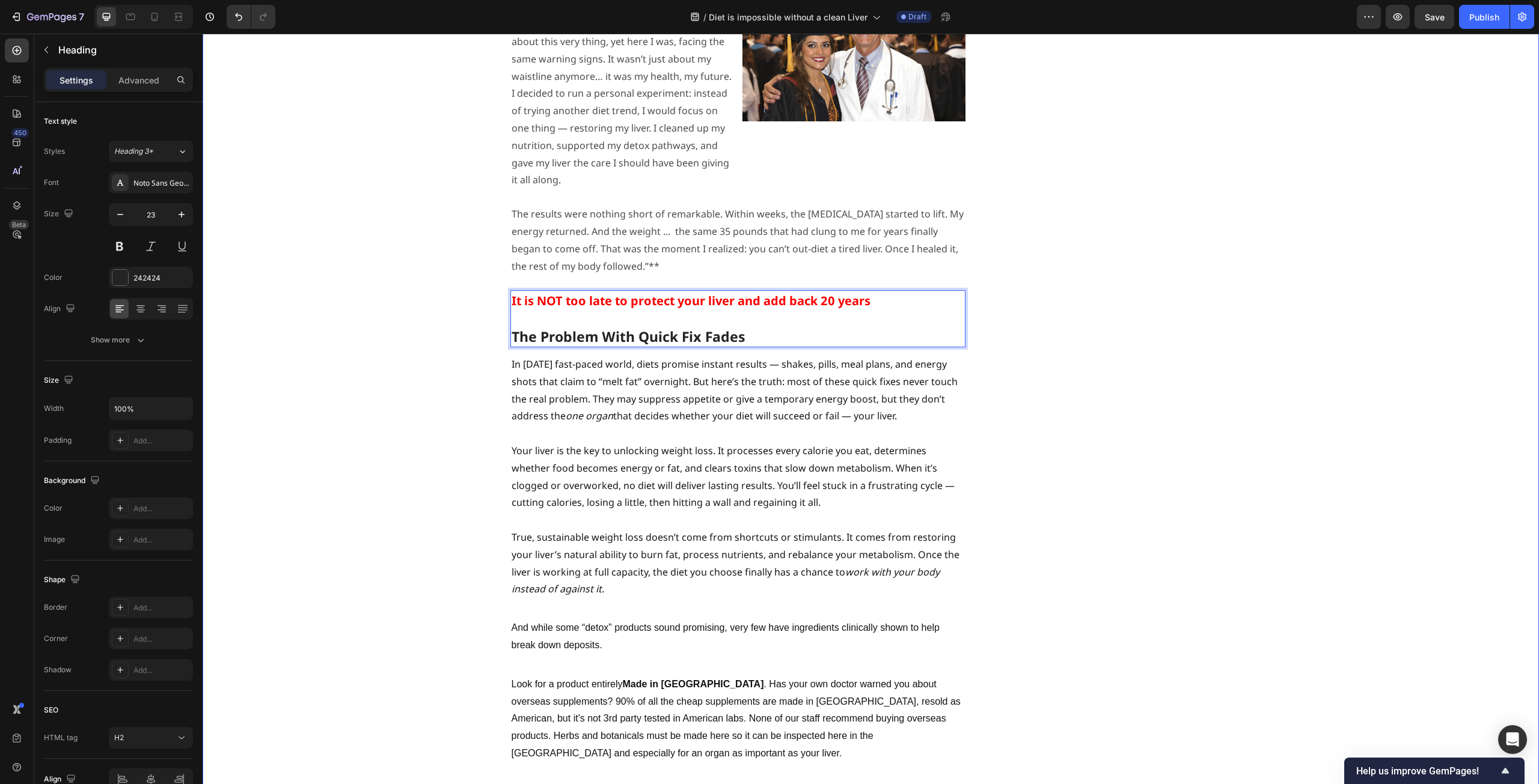
click at [357, 405] on div "⁠⁠⁠⁠⁠⁠⁠ Studies Reveal - Liver Function Magnifies Weight Loss Heading ⁠⁠⁠⁠⁠⁠⁠ B…" at bounding box center [871, 437] width 1319 height 4565
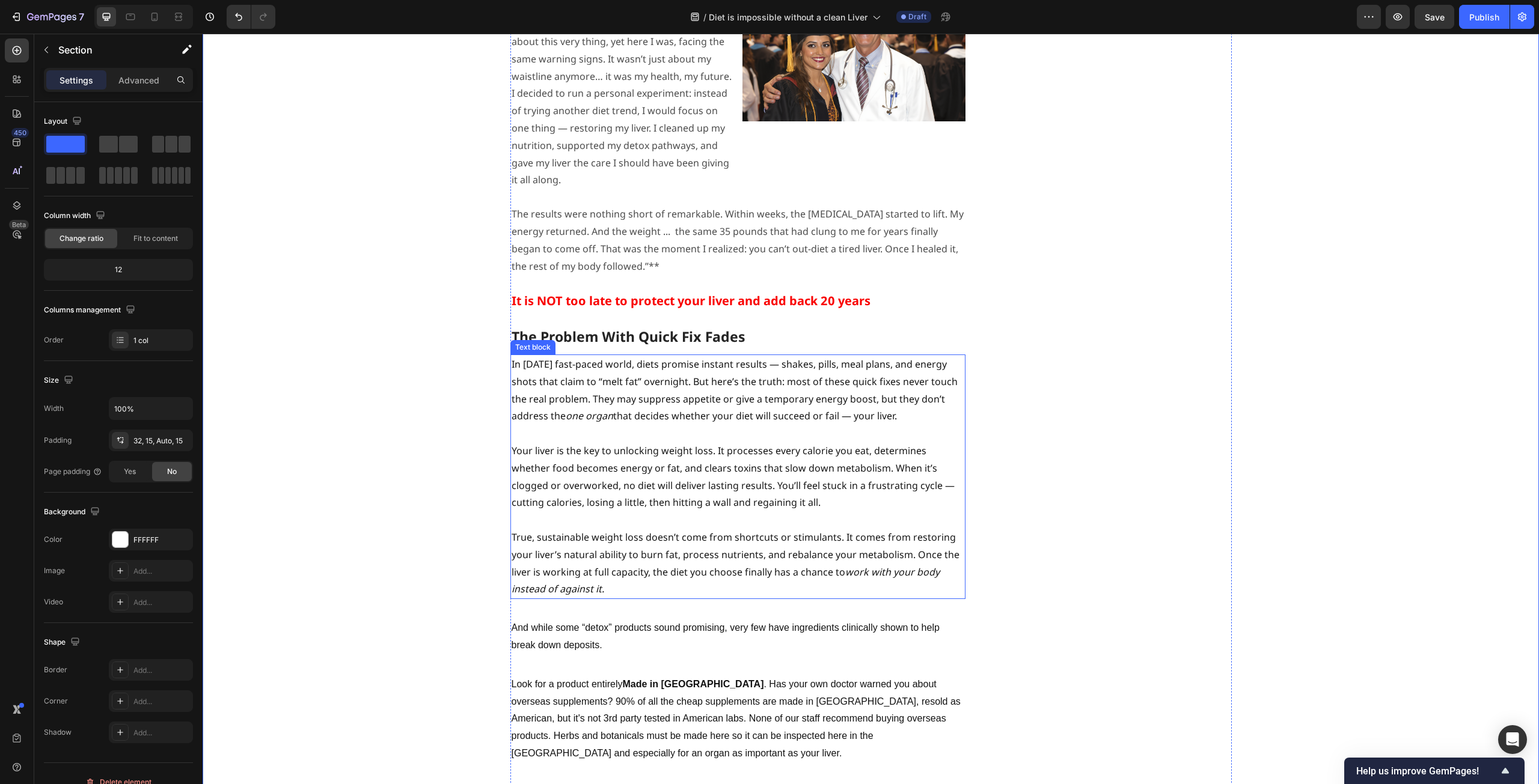
click at [763, 356] on p "In [DATE] fast-paced world, diets promise instant results — shakes, pills, meal…" at bounding box center [738, 390] width 453 height 69
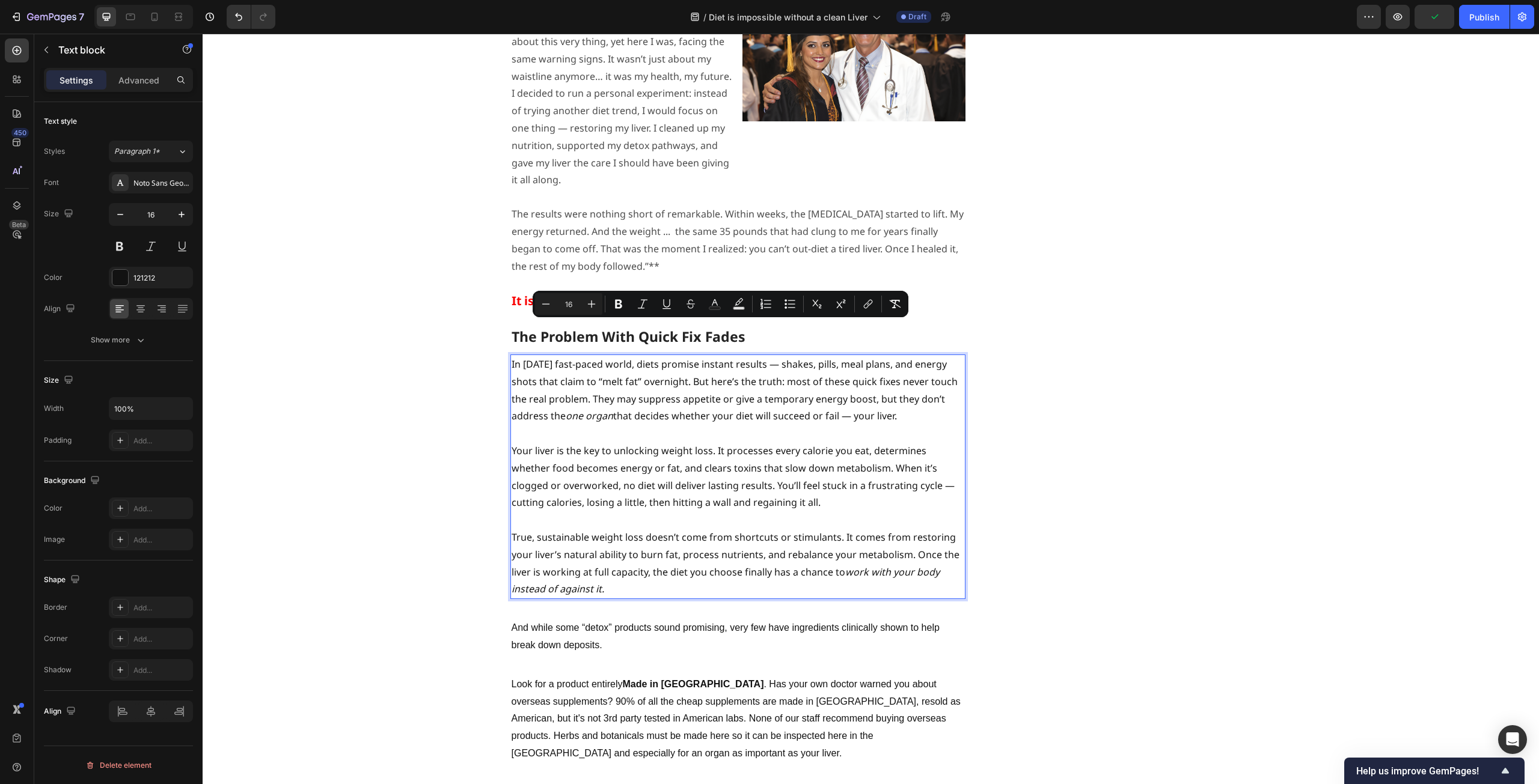
drag, startPoint x: 874, startPoint y: 332, endPoint x: 894, endPoint y: 347, distance: 25.0
click at [894, 356] on p "In [DATE] fast-paced world, diets promise instant results — shakes, pills, meal…" at bounding box center [738, 390] width 453 height 69
click at [447, 397] on div "⁠⁠⁠⁠⁠⁠⁠ Studies Reveal - Liver Function Magnifies Weight Loss Heading ⁠⁠⁠⁠⁠⁠⁠ B…" at bounding box center [871, 437] width 1319 height 4565
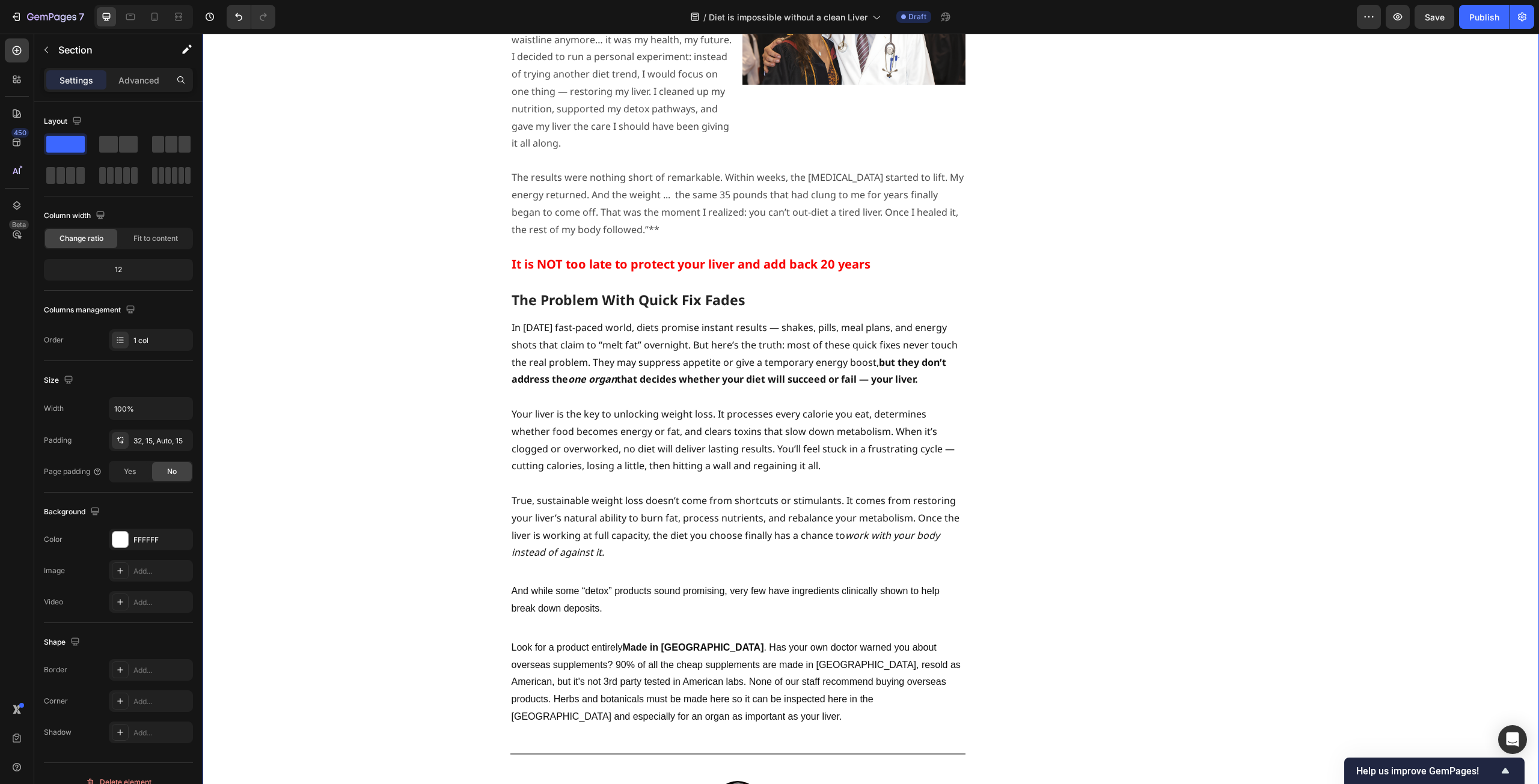
scroll to position [2043, 0]
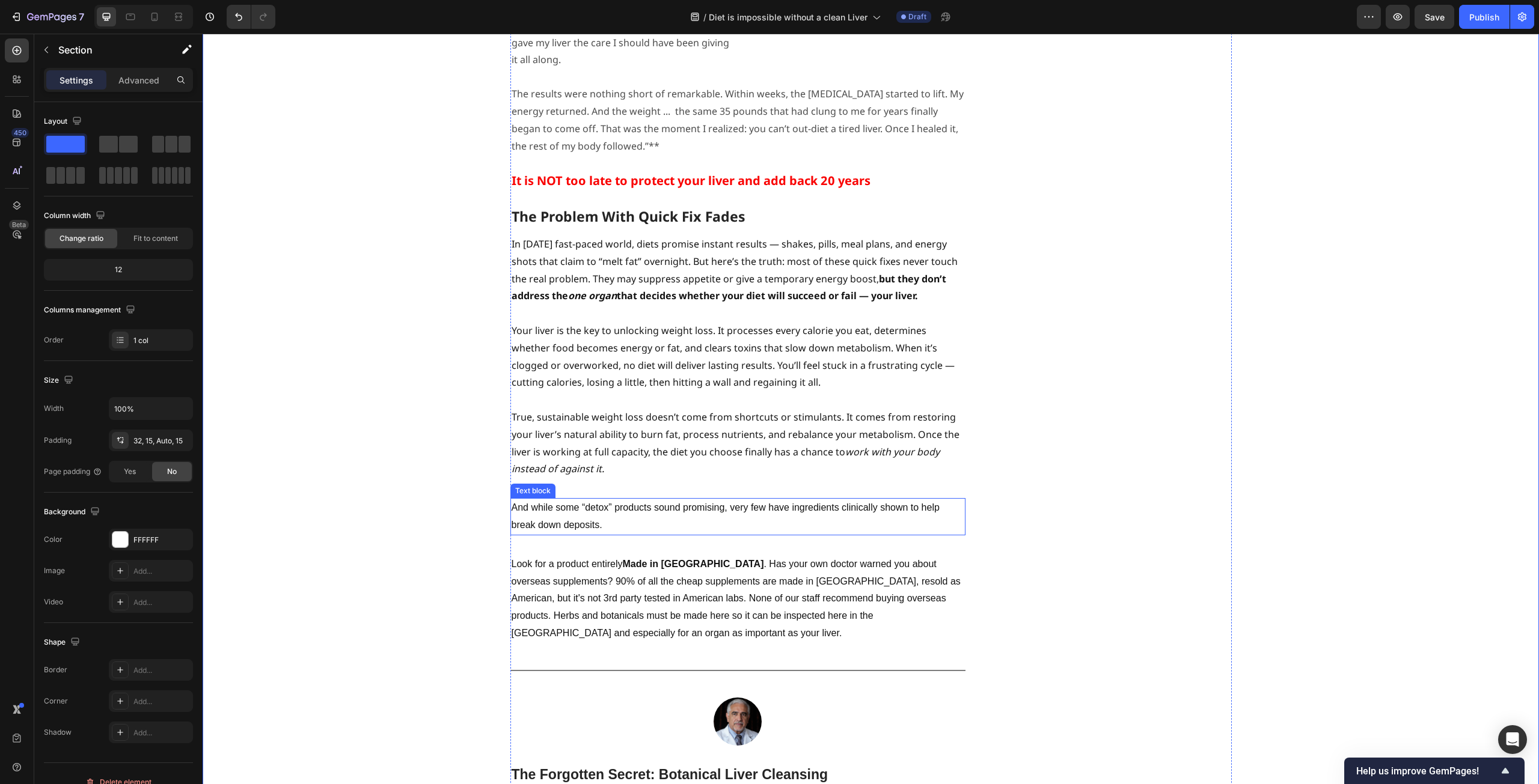
click at [695, 499] on p "And while some “detox” products sound promising, very few have ingredients clin…" at bounding box center [738, 517] width 453 height 35
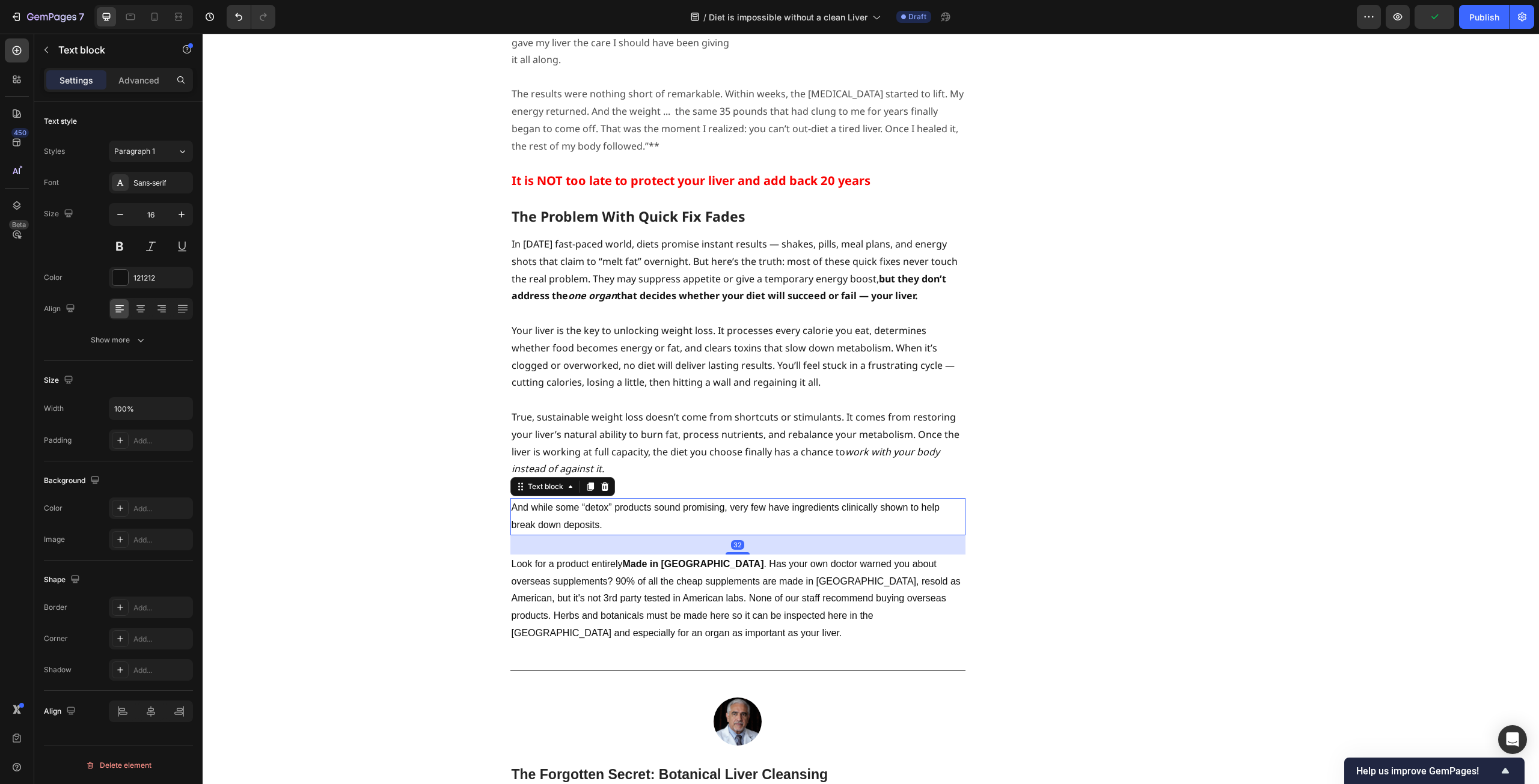
click at [701, 499] on p "And while some “detox” products sound promising, very few have ingredients clin…" at bounding box center [738, 517] width 453 height 35
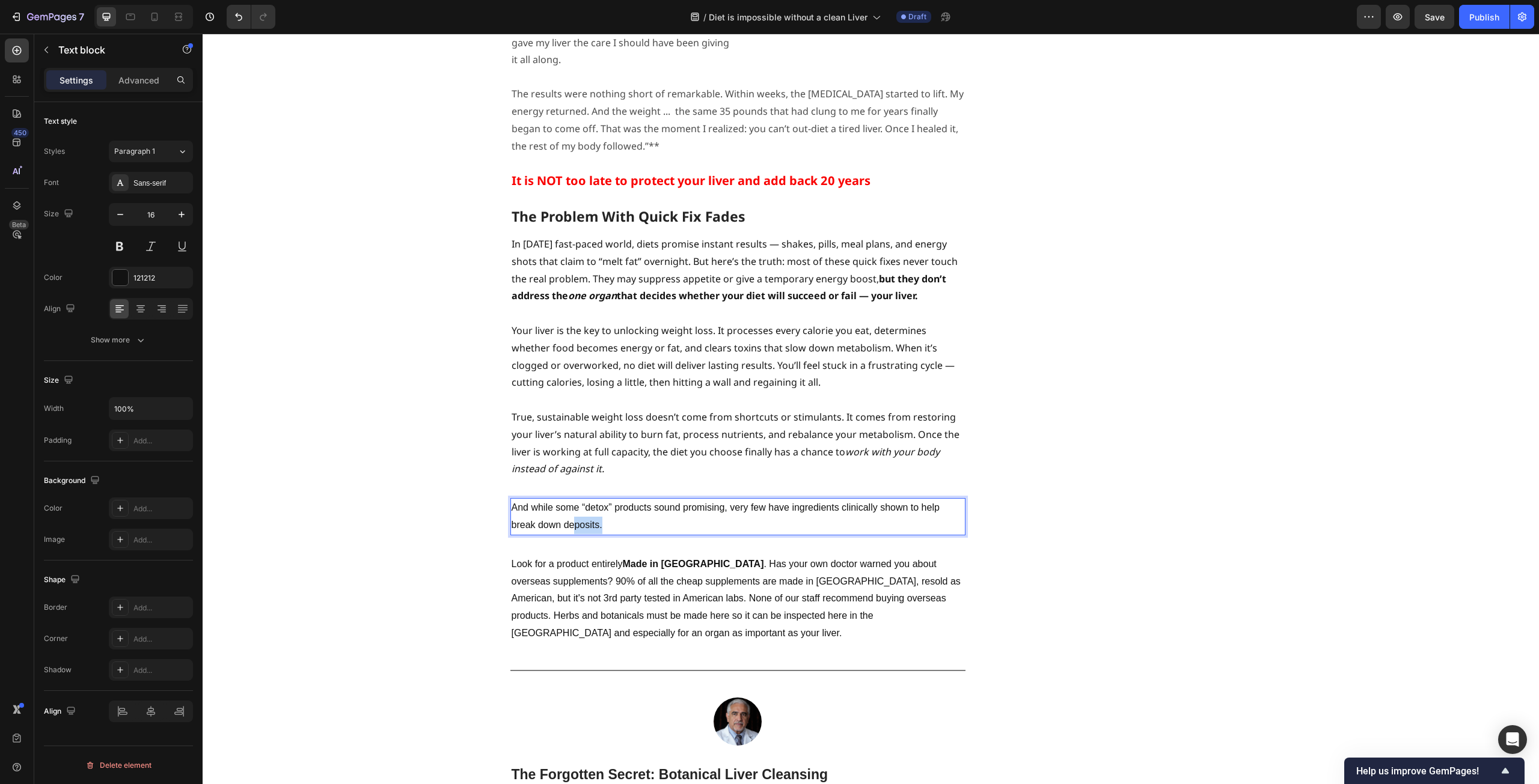
drag, startPoint x: 624, startPoint y: 456, endPoint x: 572, endPoint y: 450, distance: 52.3
click at [572, 499] on p "And while some “detox” products sound promising, very few have ingredients clin…" at bounding box center [738, 517] width 453 height 35
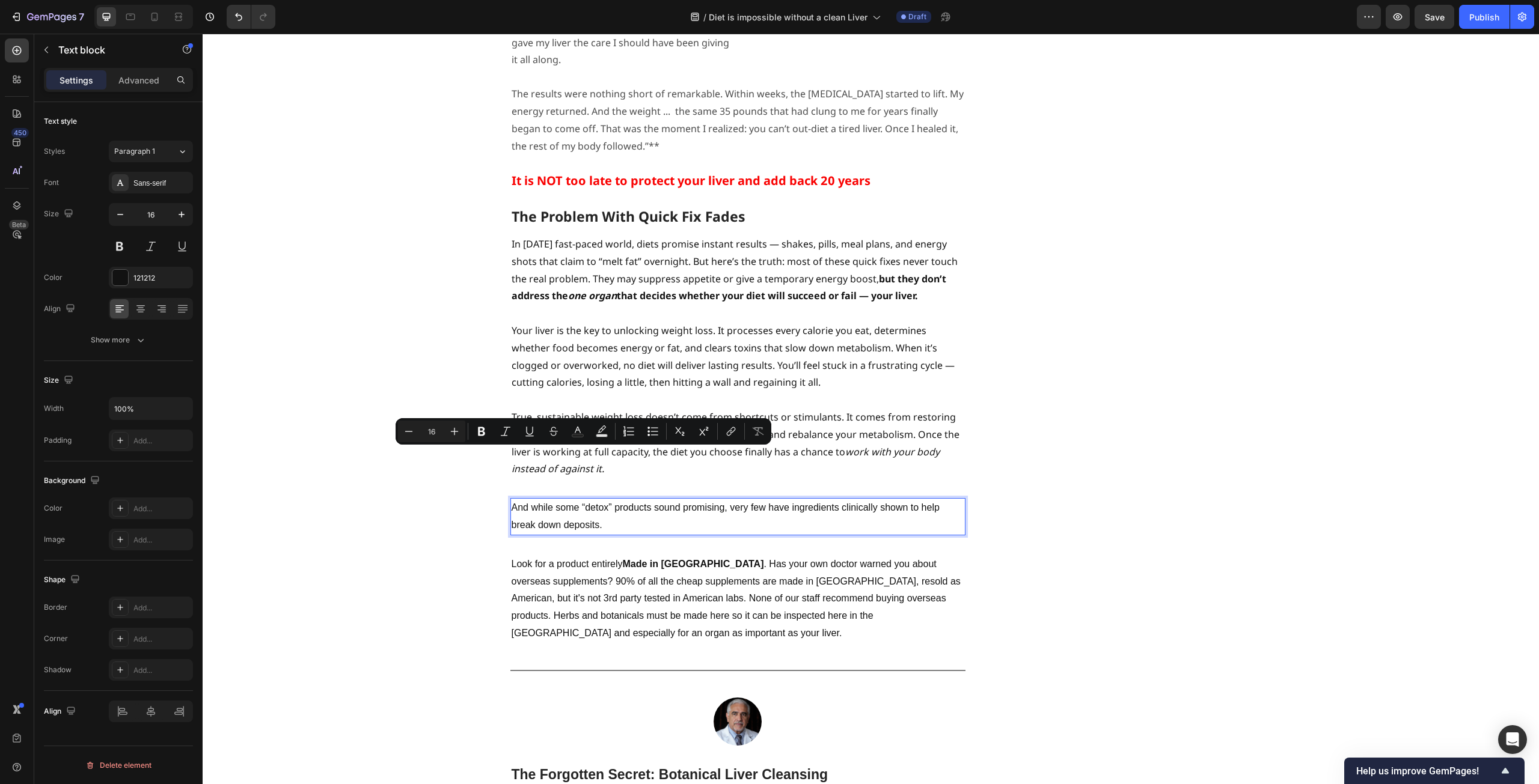
click at [863, 499] on p "And while some “detox” products sound promising, very few have ingredients clin…" at bounding box center [738, 517] width 453 height 35
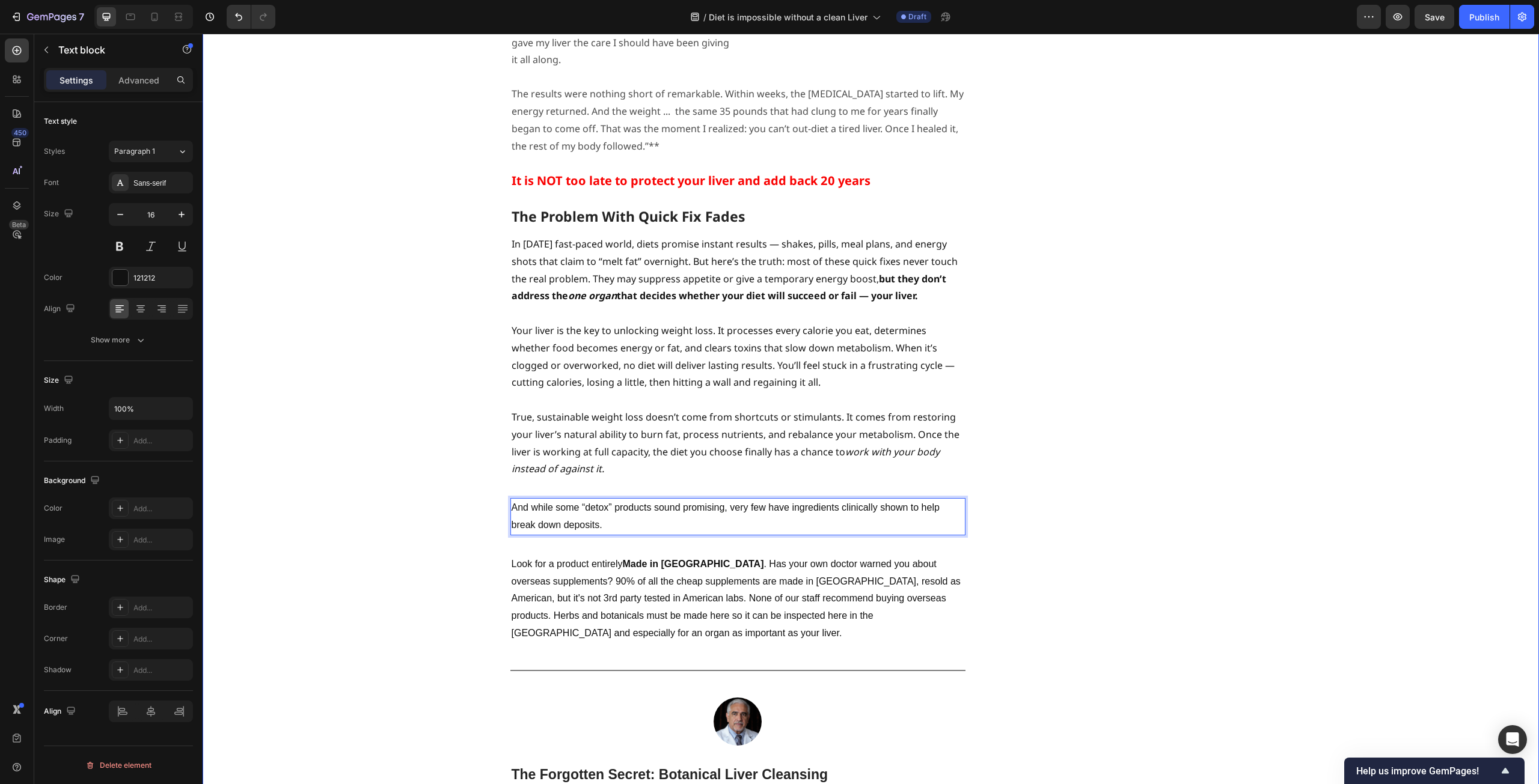
click at [386, 420] on div "⁠⁠⁠⁠⁠⁠⁠ Studies Reveal - Liver Function Magnifies Weight Loss Heading ⁠⁠⁠⁠⁠⁠⁠ B…" at bounding box center [871, 317] width 1319 height 4565
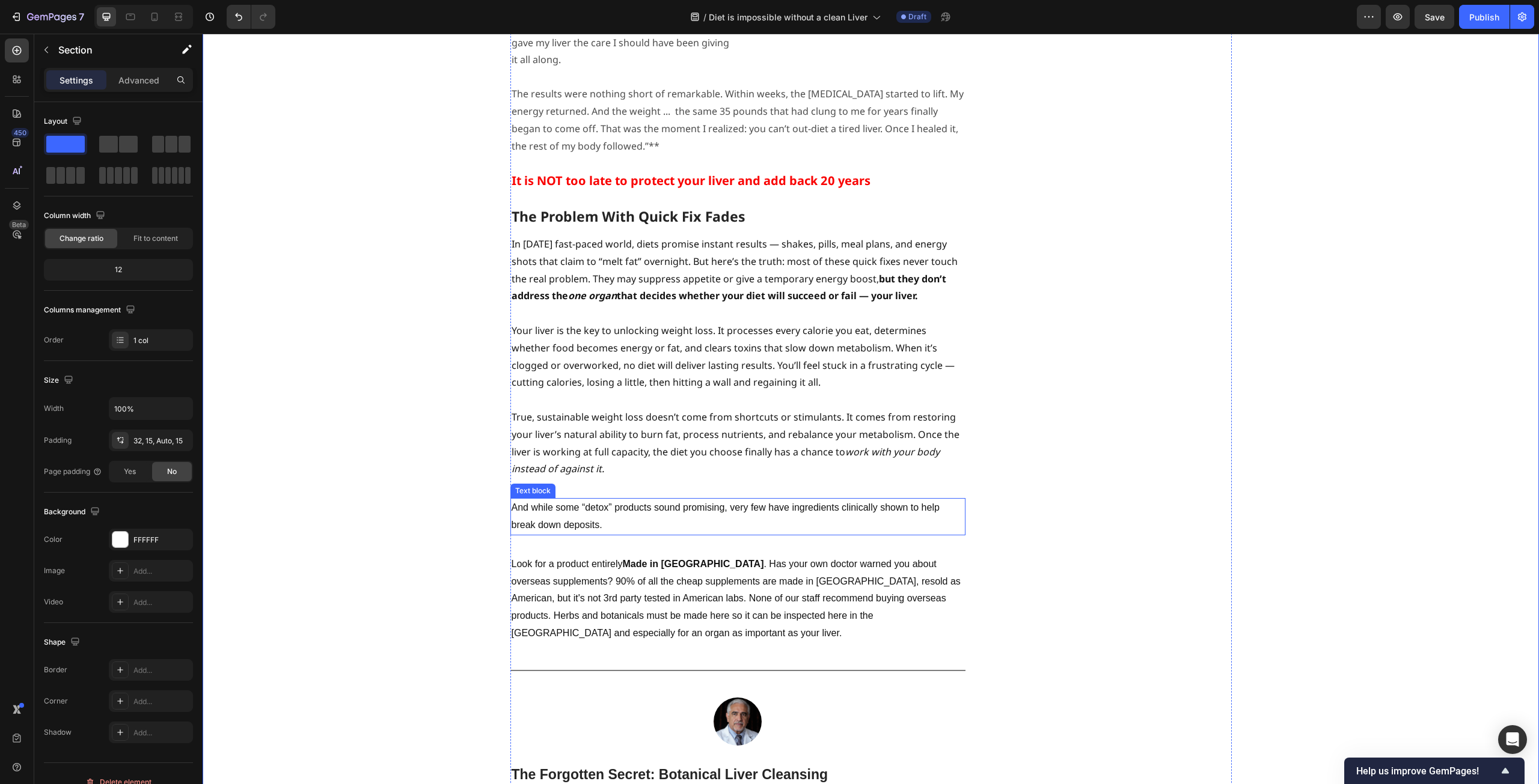
click at [616, 499] on p "And while some “detox” products sound promising, very few have ingredients clin…" at bounding box center [738, 517] width 453 height 35
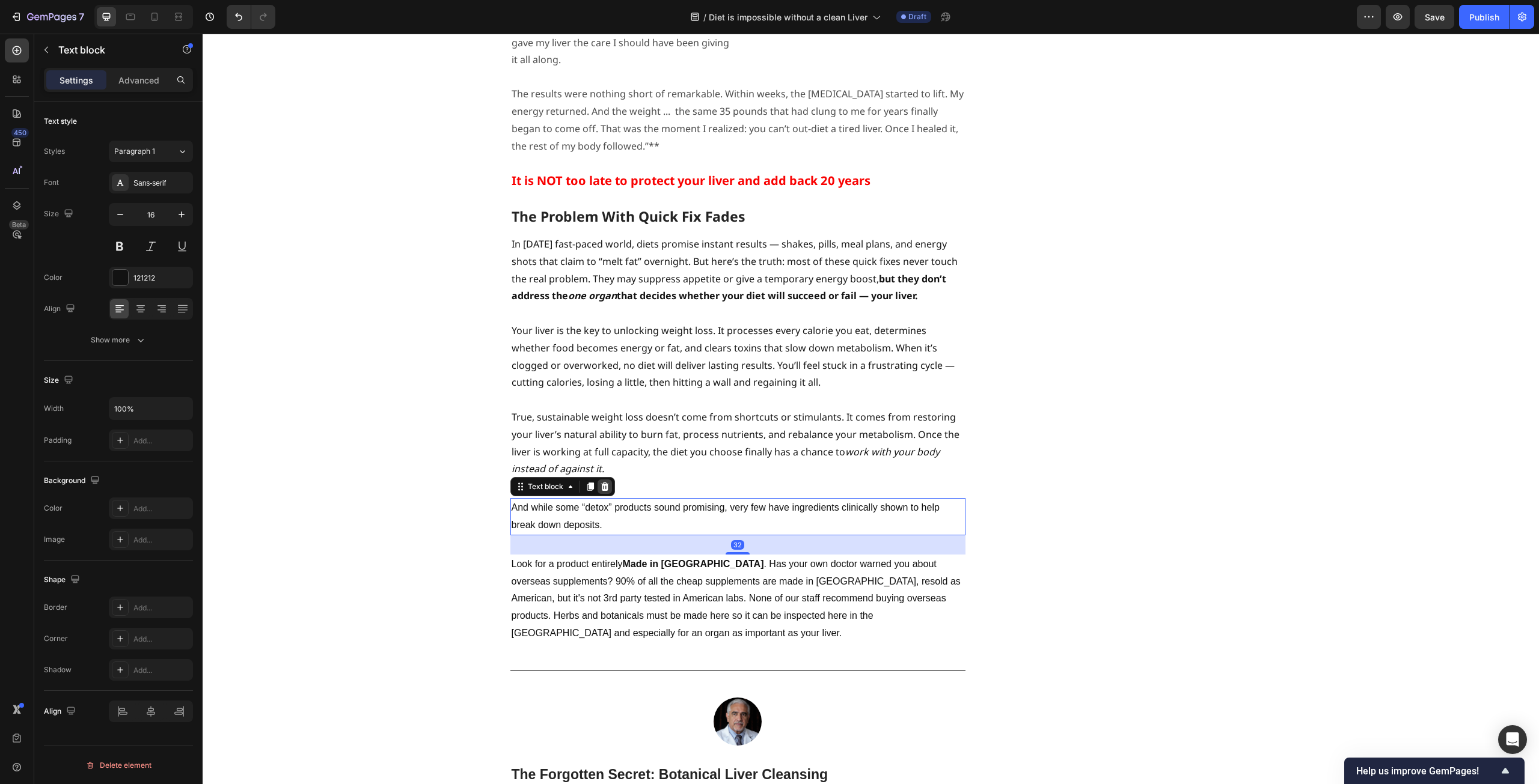
click at [601, 483] on icon at bounding box center [605, 487] width 8 height 9
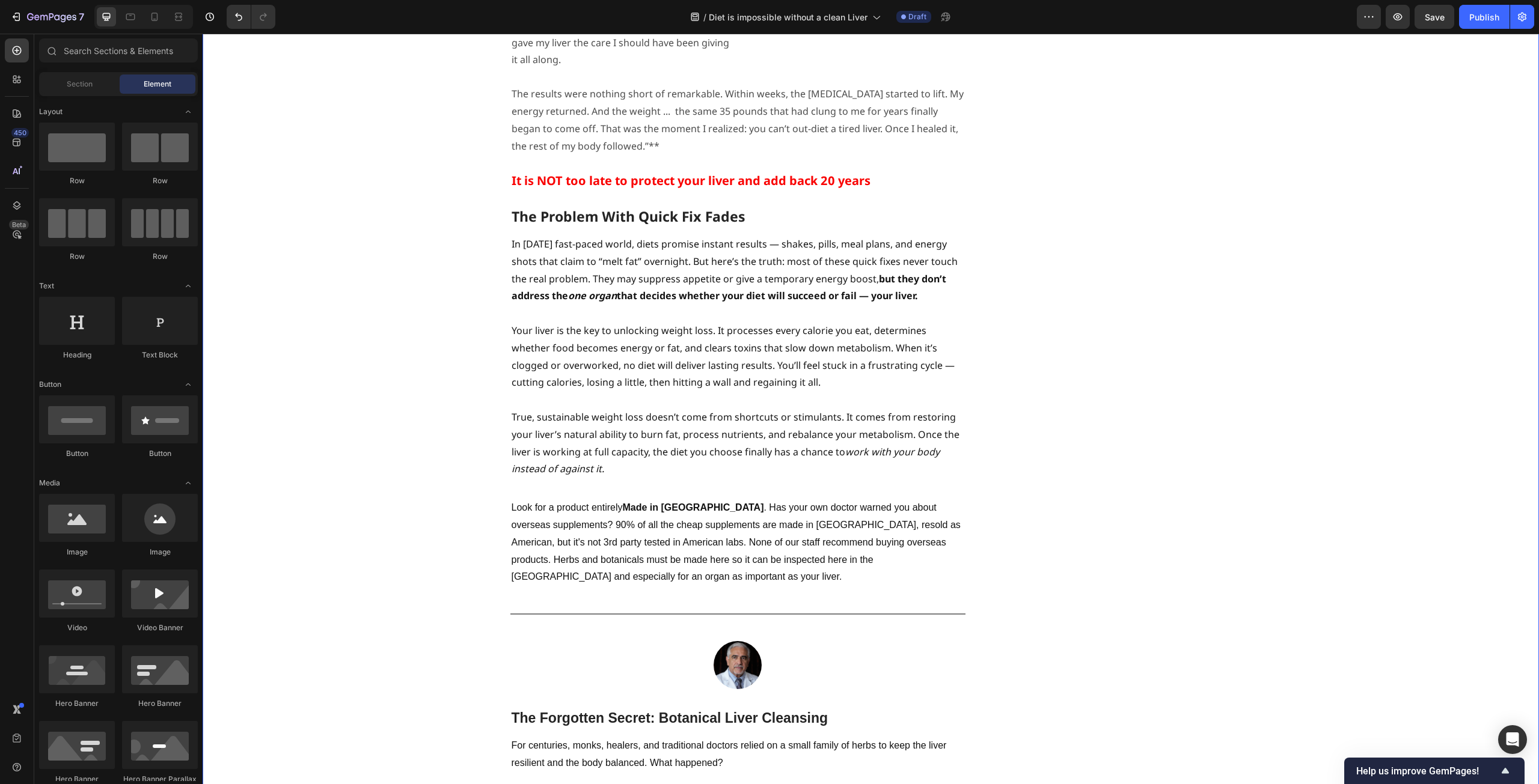
click at [360, 441] on div "⁠⁠⁠⁠⁠⁠⁠ Studies Reveal - Liver Function Magnifies Weight Loss Heading ⁠⁠⁠⁠⁠⁠⁠ B…" at bounding box center [871, 289] width 1319 height 4508
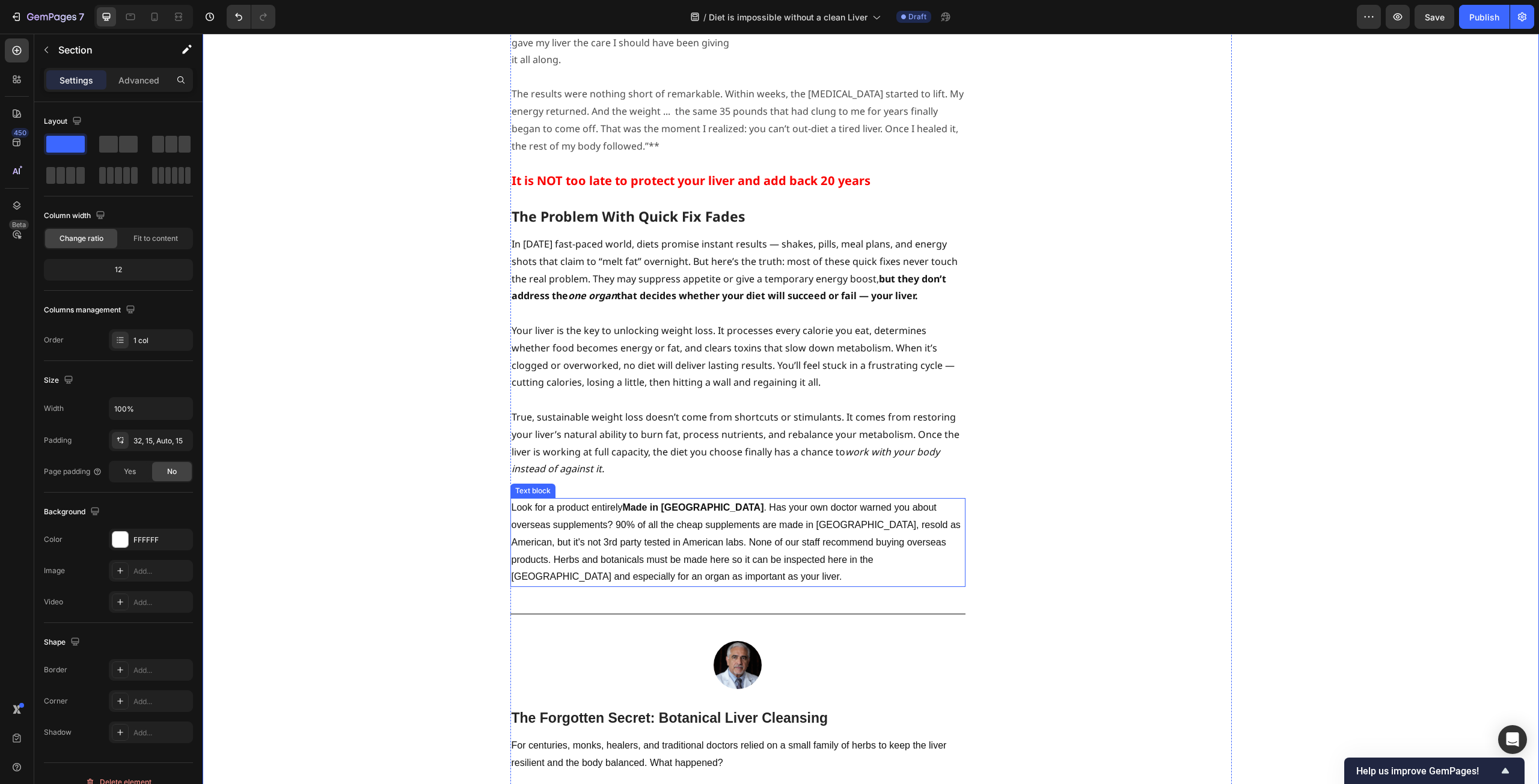
click at [789, 499] on p "Look for a product entirely Made in [GEOGRAPHIC_DATA] . Has your own doctor war…" at bounding box center [738, 543] width 453 height 87
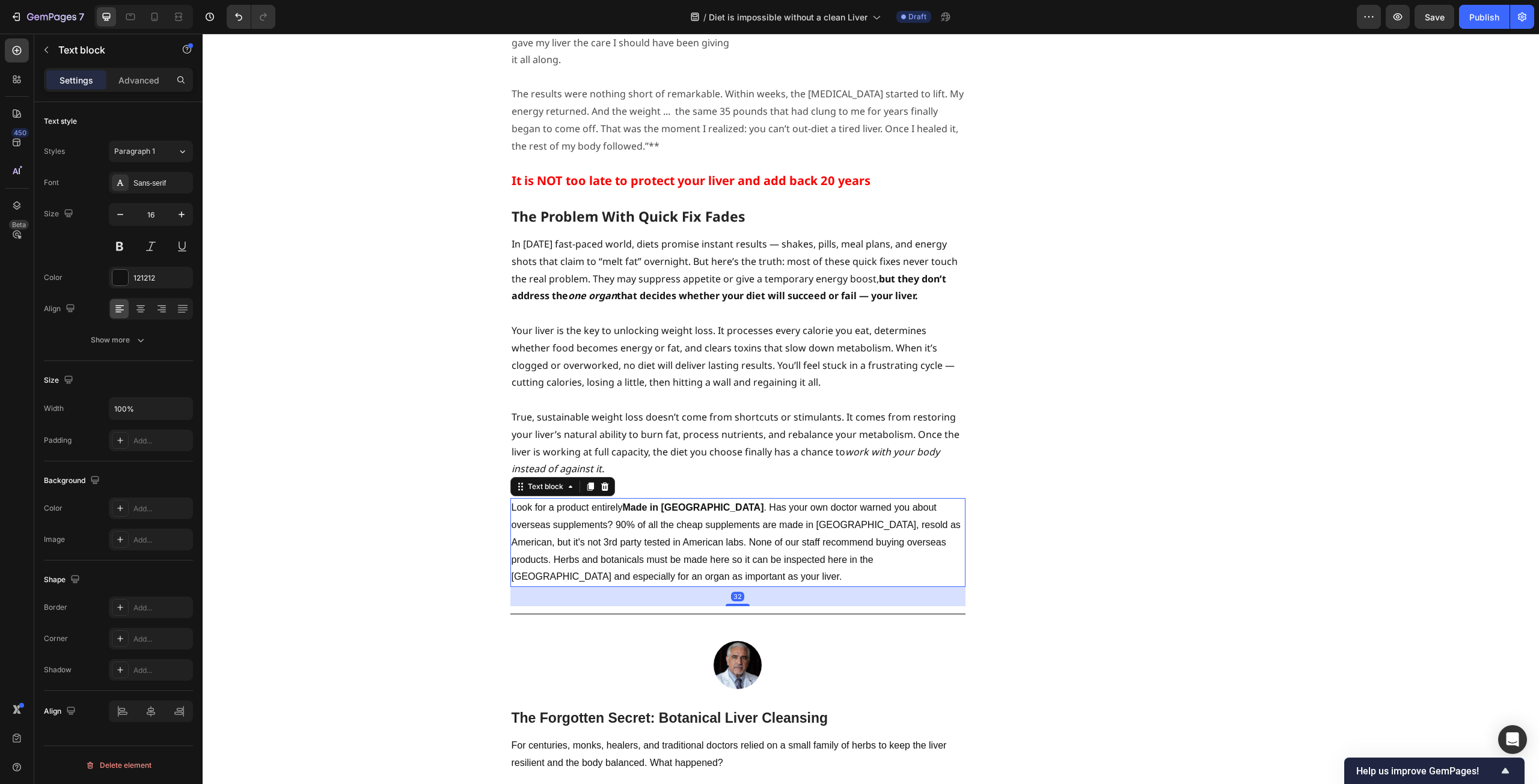
click at [946, 499] on p "Look for a product entirely Made in [GEOGRAPHIC_DATA] . Has your own doctor war…" at bounding box center [738, 543] width 453 height 87
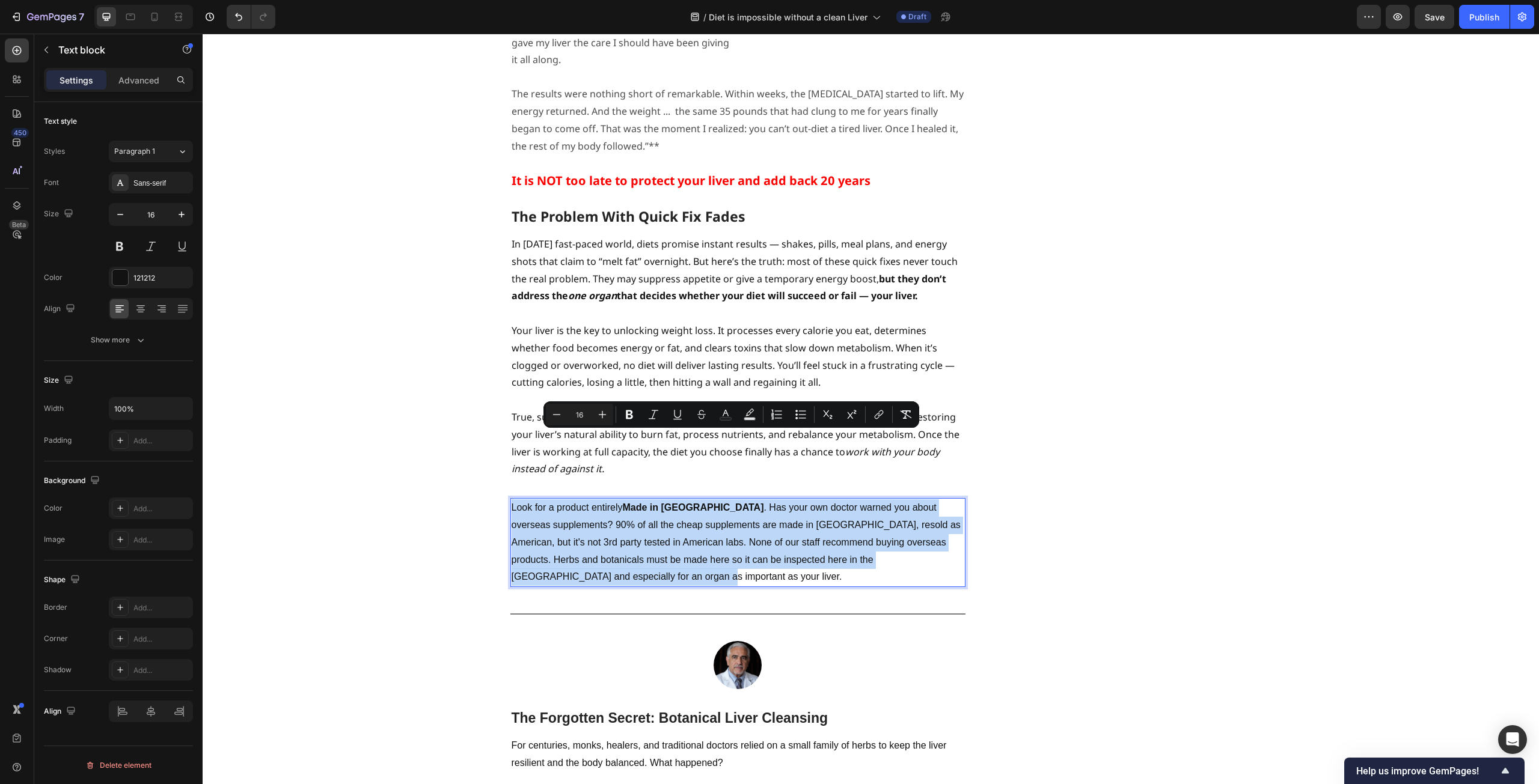
drag, startPoint x: 950, startPoint y: 491, endPoint x: 505, endPoint y: 439, distance: 448.0
click at [505, 439] on div "⁠⁠⁠⁠⁠⁠⁠ Studies Reveal - Liver Function Magnifies Weight Loss Heading ⁠⁠⁠⁠⁠⁠⁠ B…" at bounding box center [871, 289] width 1319 height 4508
copy p "Look for a product entirely Made in [GEOGRAPHIC_DATA] . Has your own doctor war…"
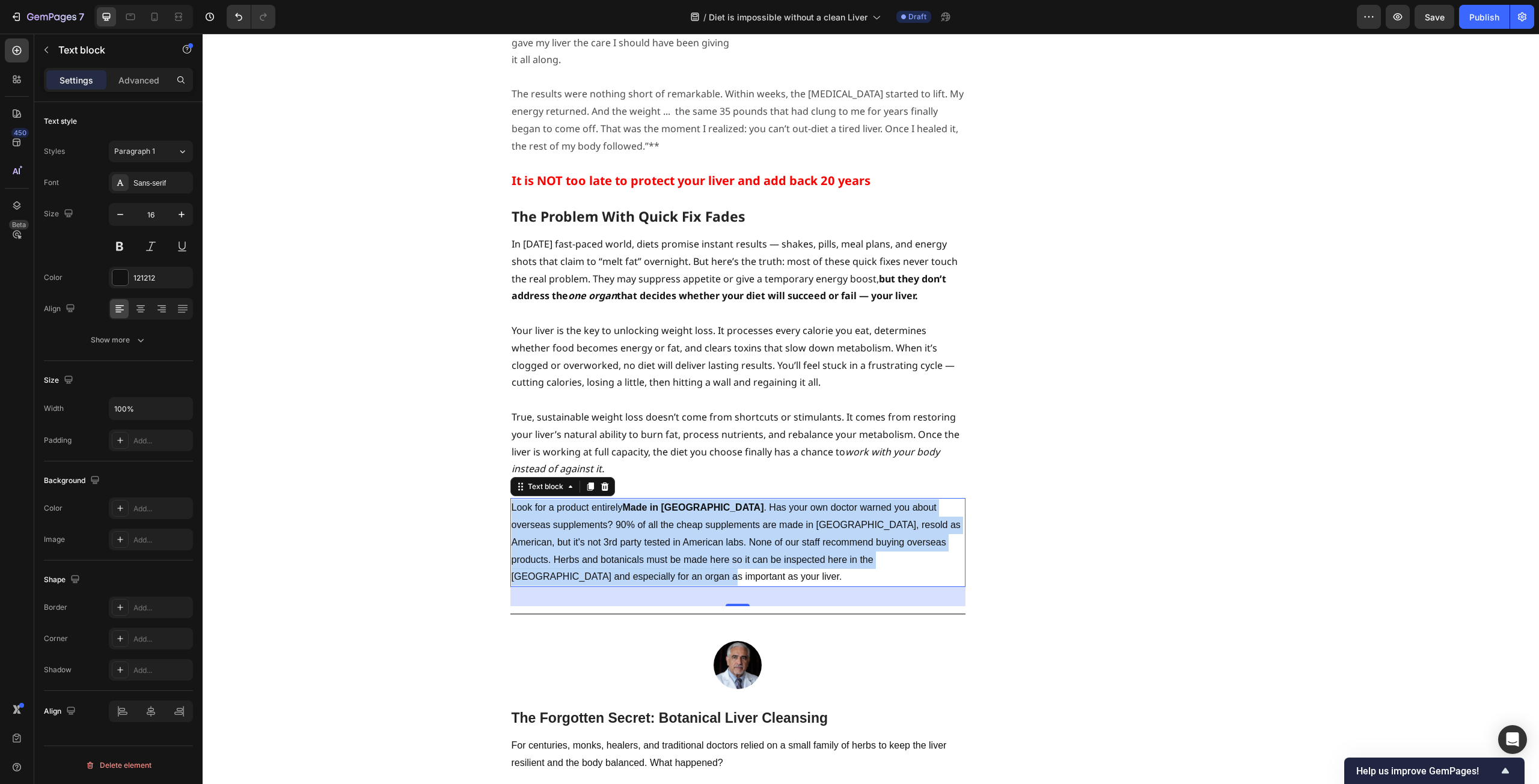
click at [848, 499] on p "Look for a product entirely Made in [GEOGRAPHIC_DATA] . Has your own doctor war…" at bounding box center [738, 543] width 453 height 87
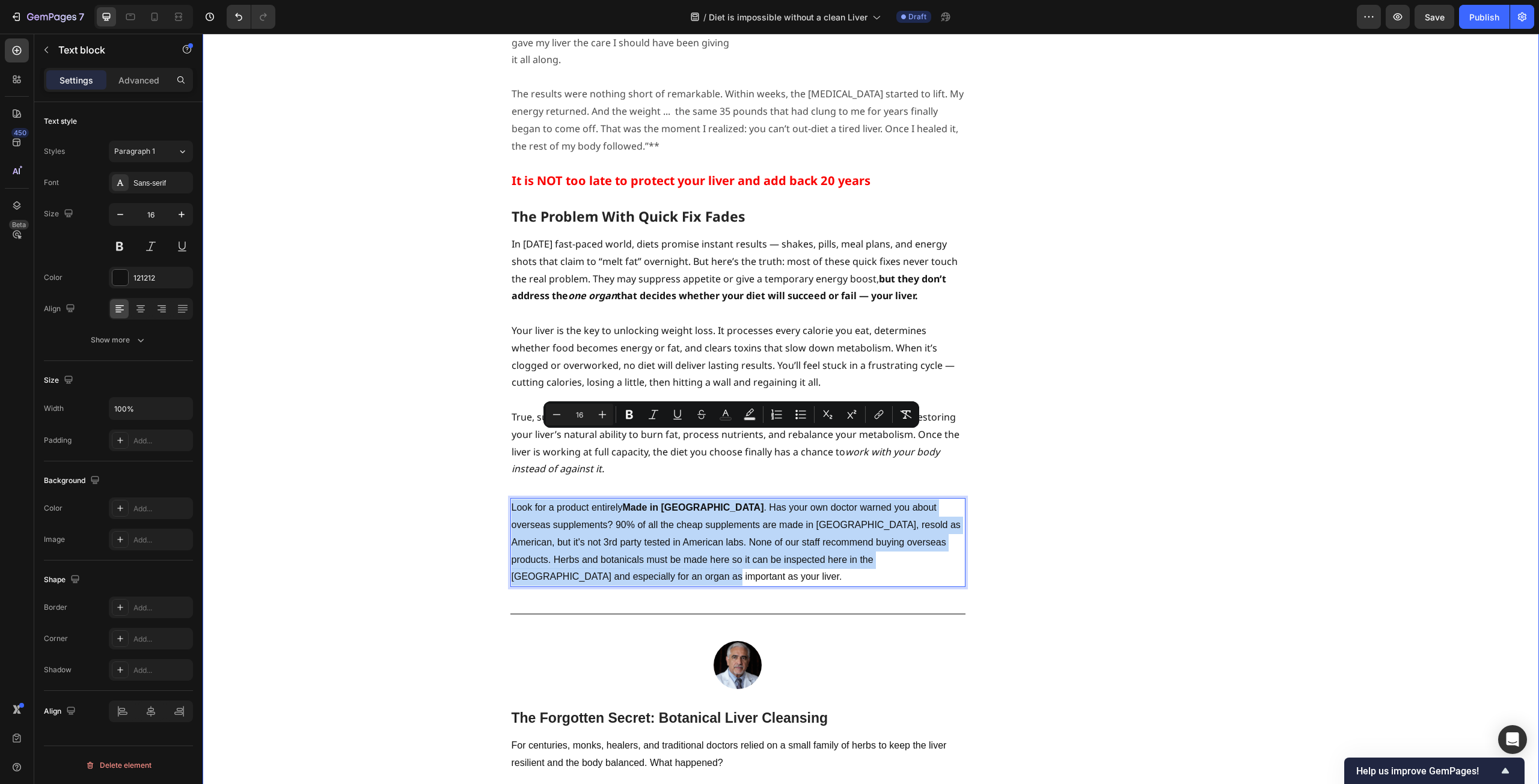
drag, startPoint x: 956, startPoint y: 493, endPoint x: 497, endPoint y: 442, distance: 461.8
click at [497, 442] on div "⁠⁠⁠⁠⁠⁠⁠ Studies Reveal - Liver Function Magnifies Weight Loss Heading ⁠⁠⁠⁠⁠⁠⁠ B…" at bounding box center [871, 289] width 1319 height 4508
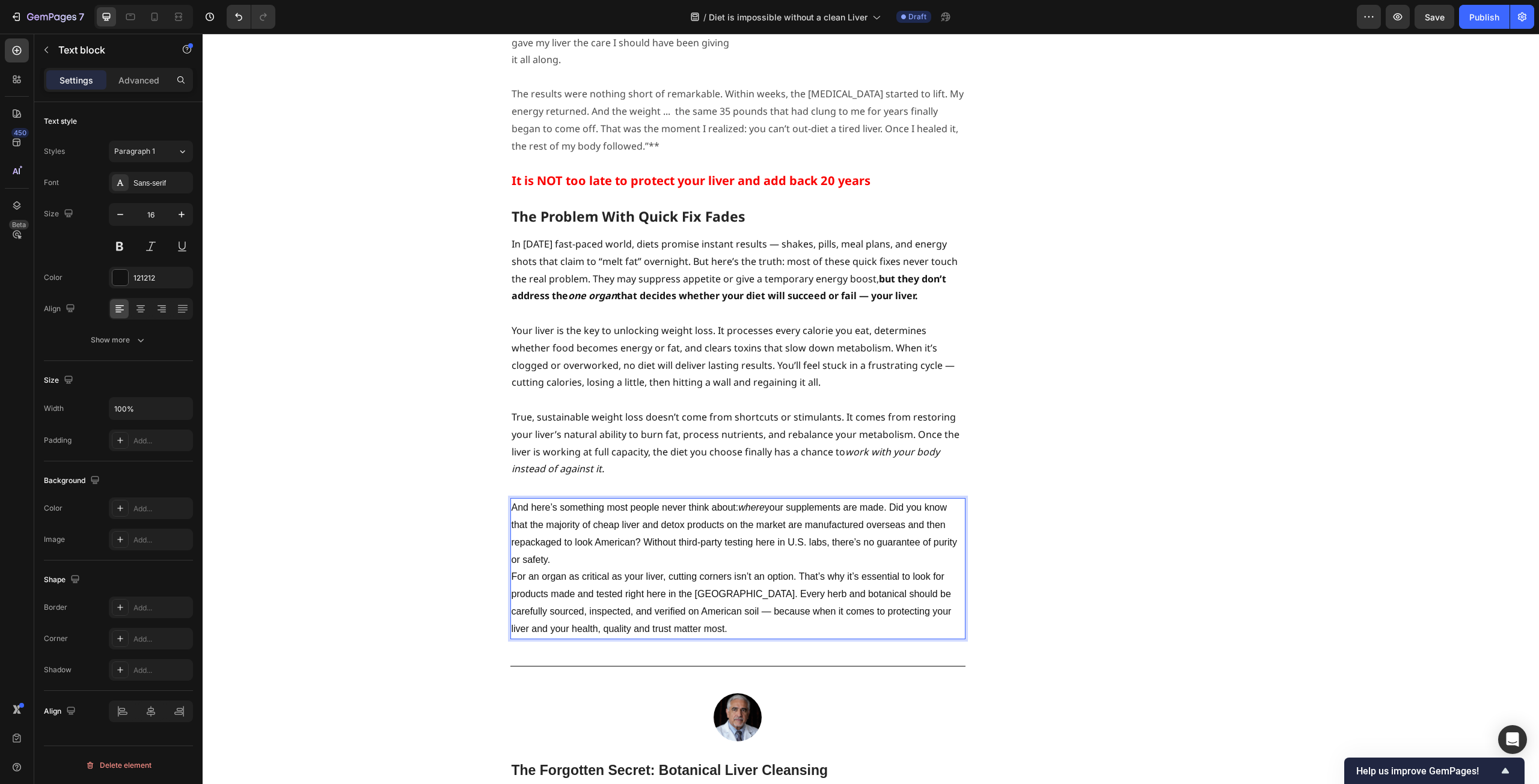
click at [642, 499] on p "And here’s something most people never think about: where your supplements are …" at bounding box center [738, 534] width 453 height 69
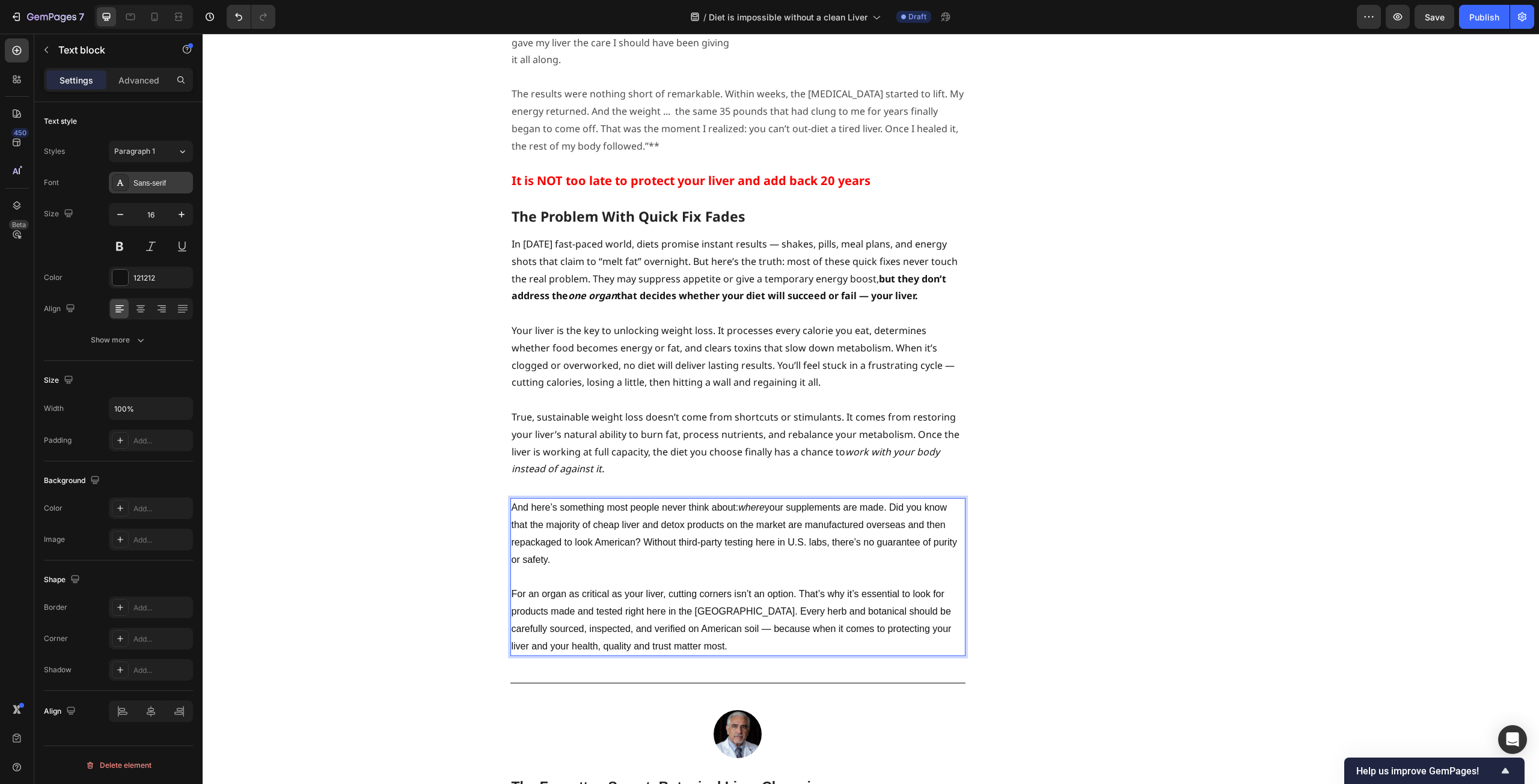
click at [153, 183] on div "Sans-serif" at bounding box center [162, 184] width 57 height 11
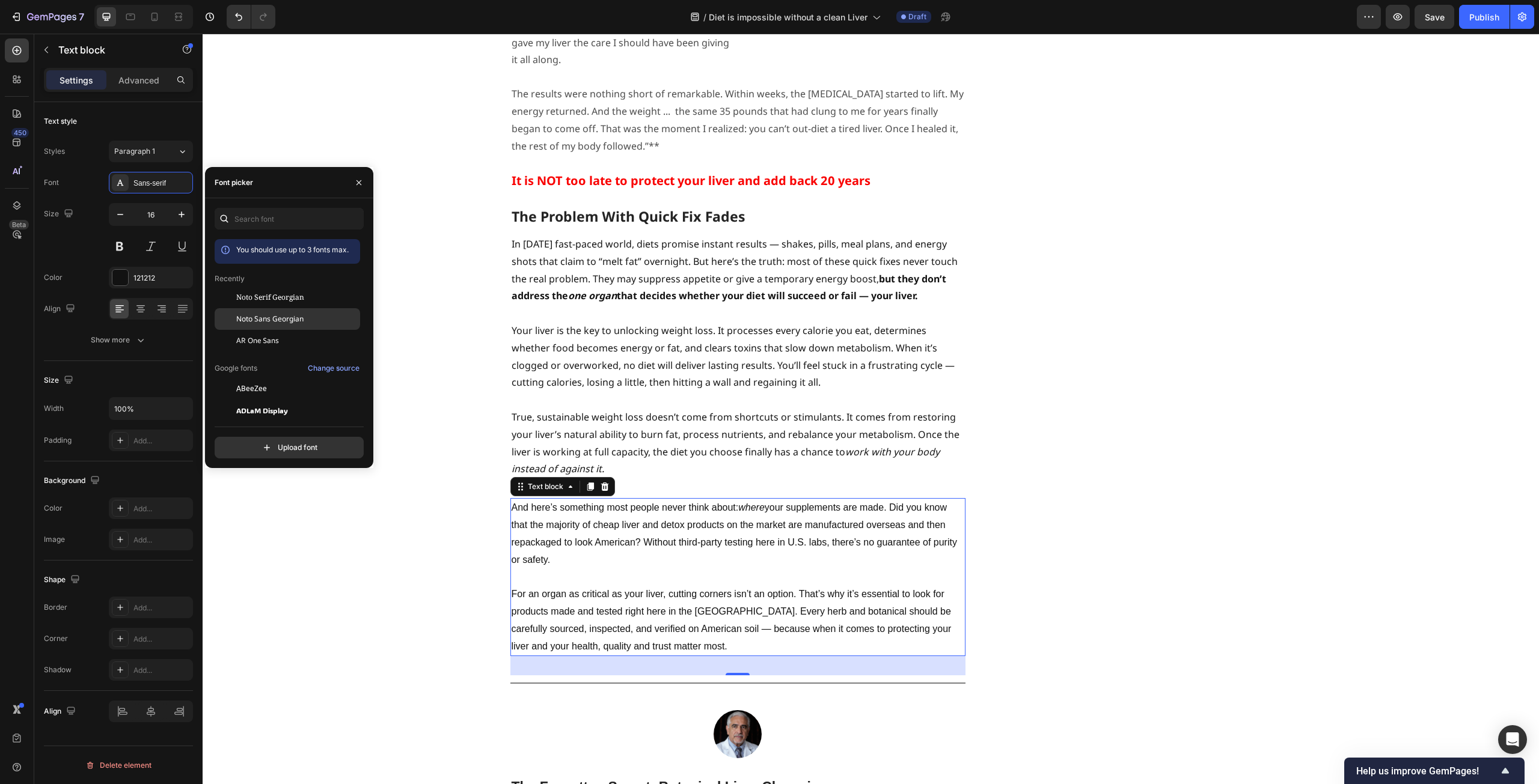
click at [275, 325] on div "Noto Sans Georgian" at bounding box center [287, 319] width 145 height 21
click at [439, 368] on div "⁠⁠⁠⁠⁠⁠⁠ Studies Reveal - Liver Function Magnifies Weight Loss Heading ⁠⁠⁠⁠⁠⁠⁠ B…" at bounding box center [871, 323] width 1319 height 4579
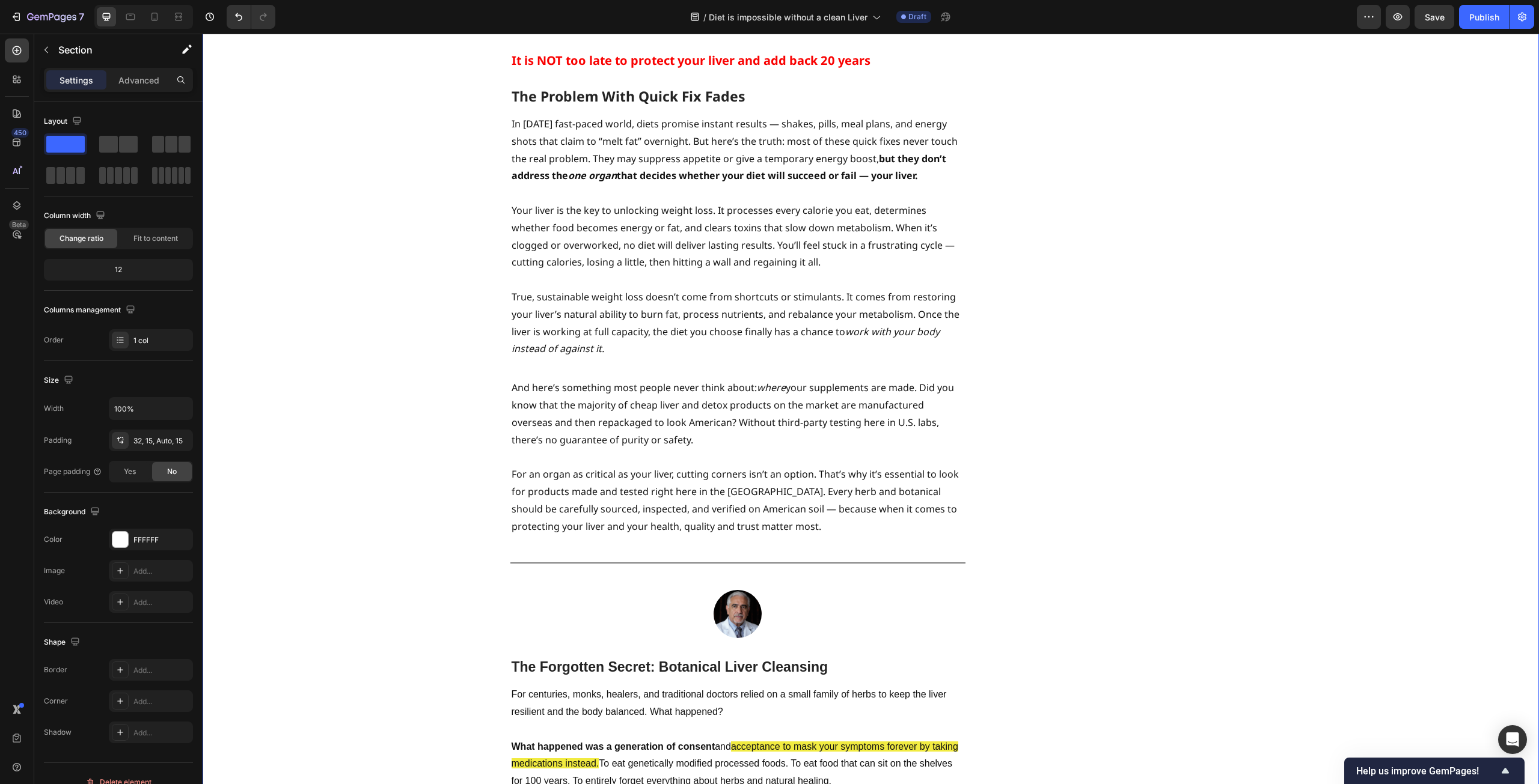
scroll to position [2223, 0]
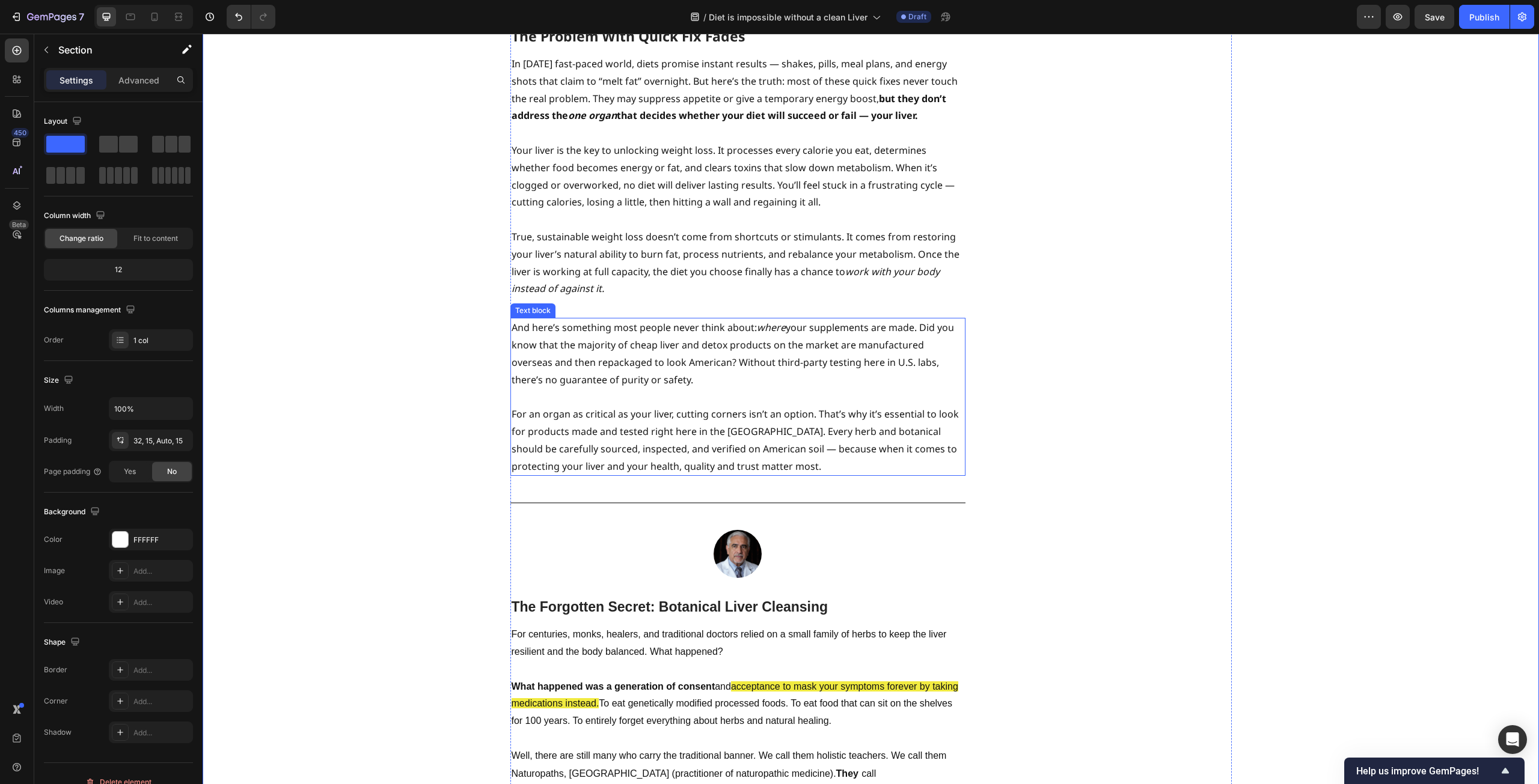
click at [732, 405] on p "For an organ as critical as your liver, cutting corners isn’t an option. That’s…" at bounding box center [738, 440] width 453 height 69
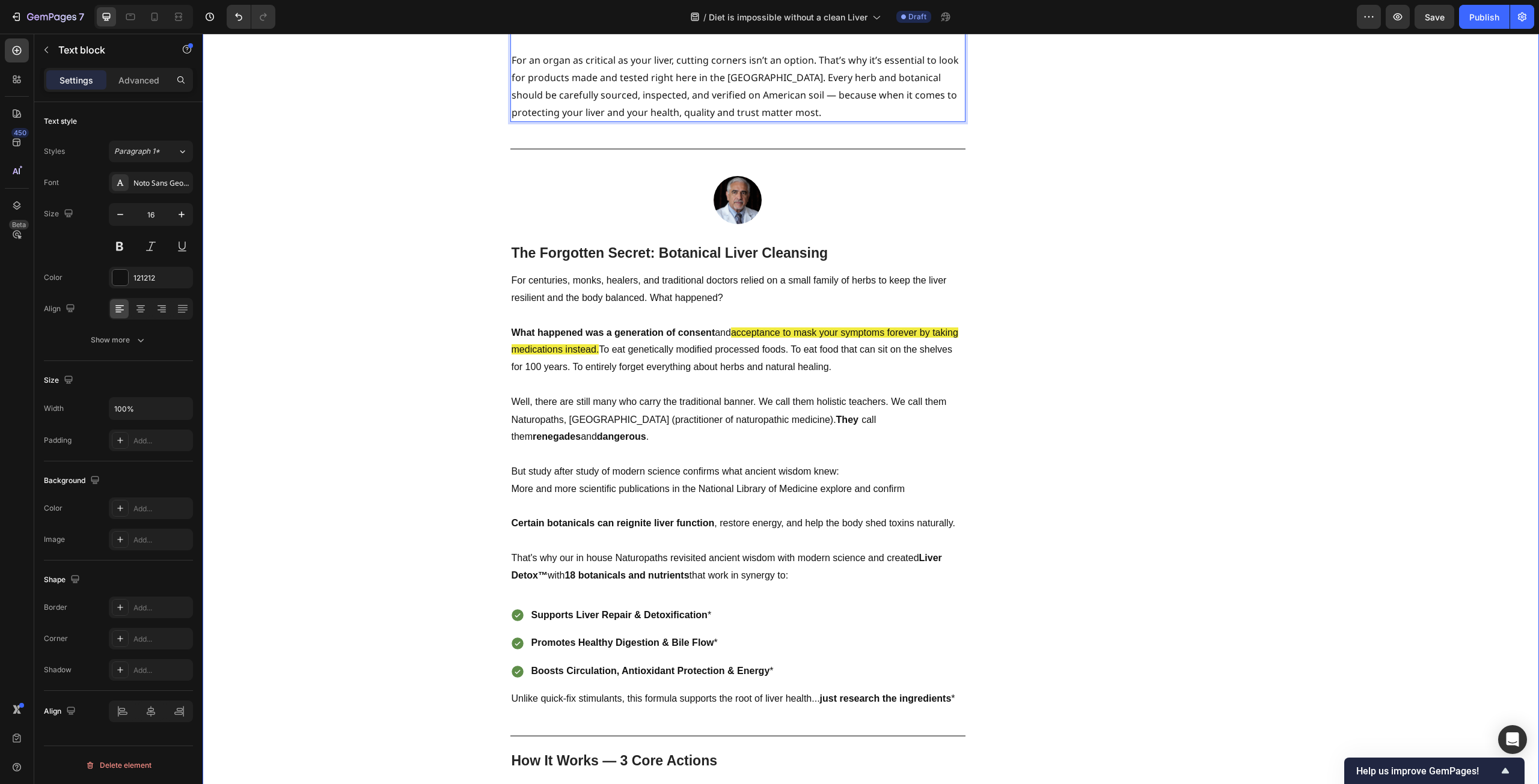
scroll to position [2584, 0]
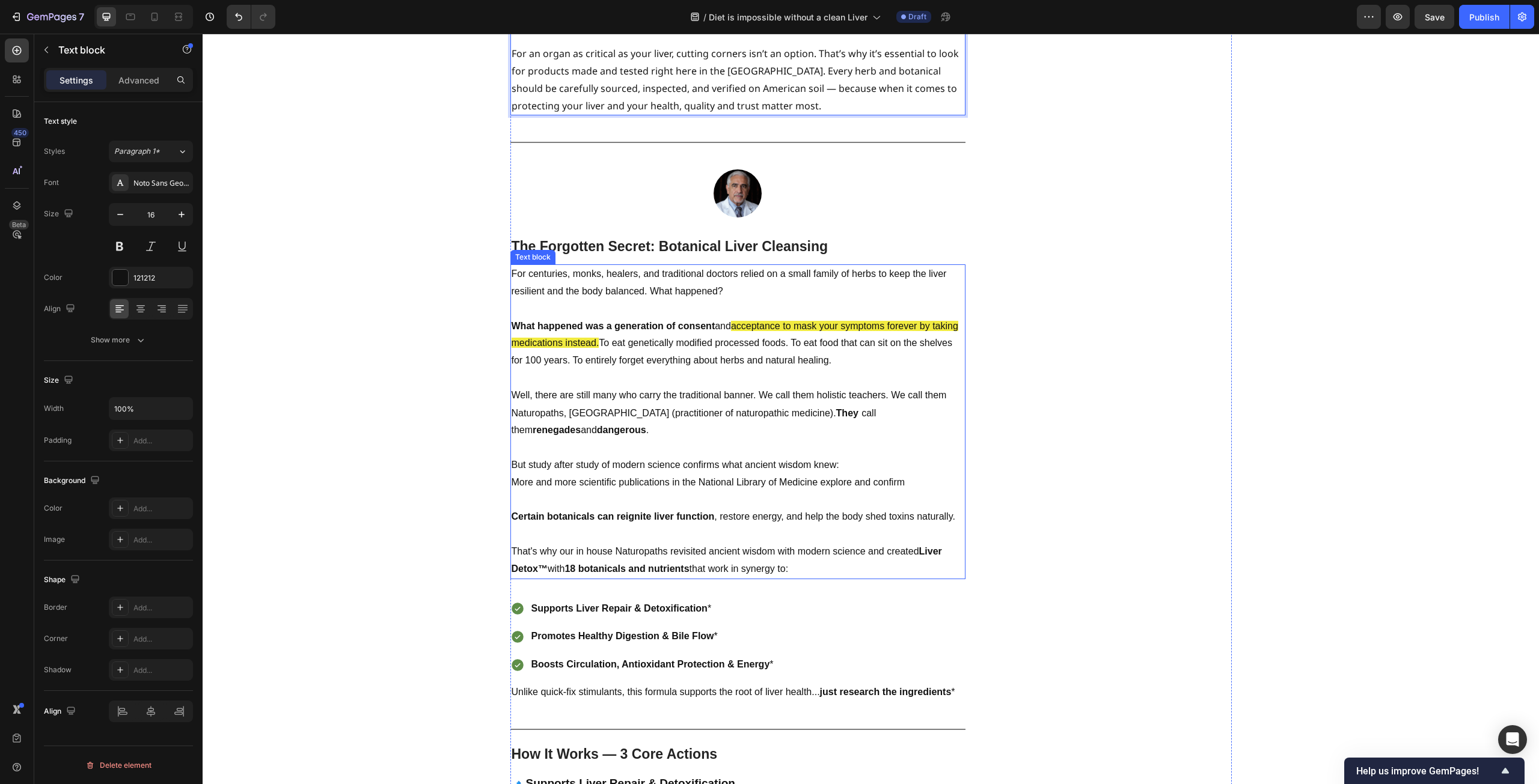
click at [741, 439] on p at bounding box center [738, 448] width 453 height 17
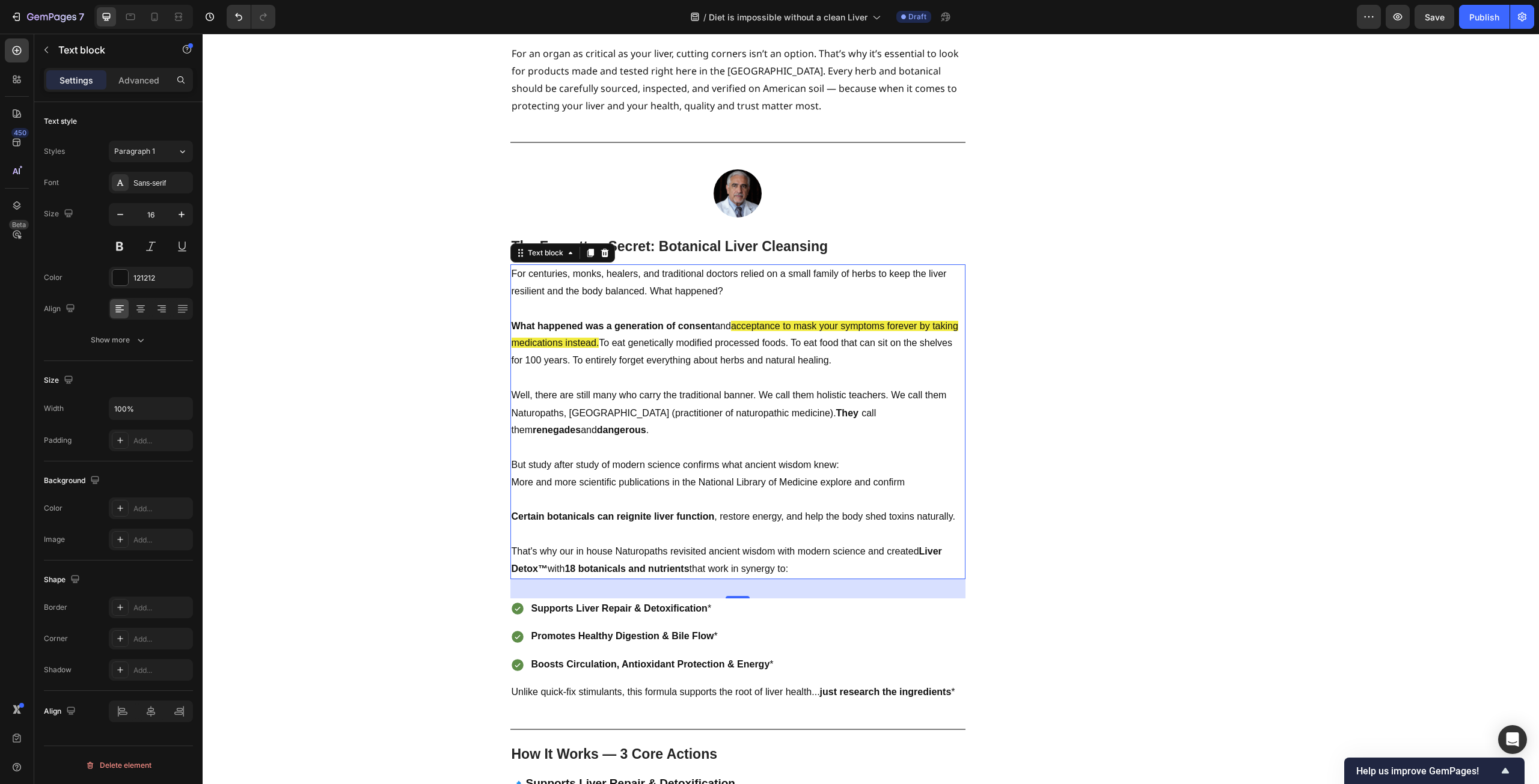
scroll to position [2584, 0]
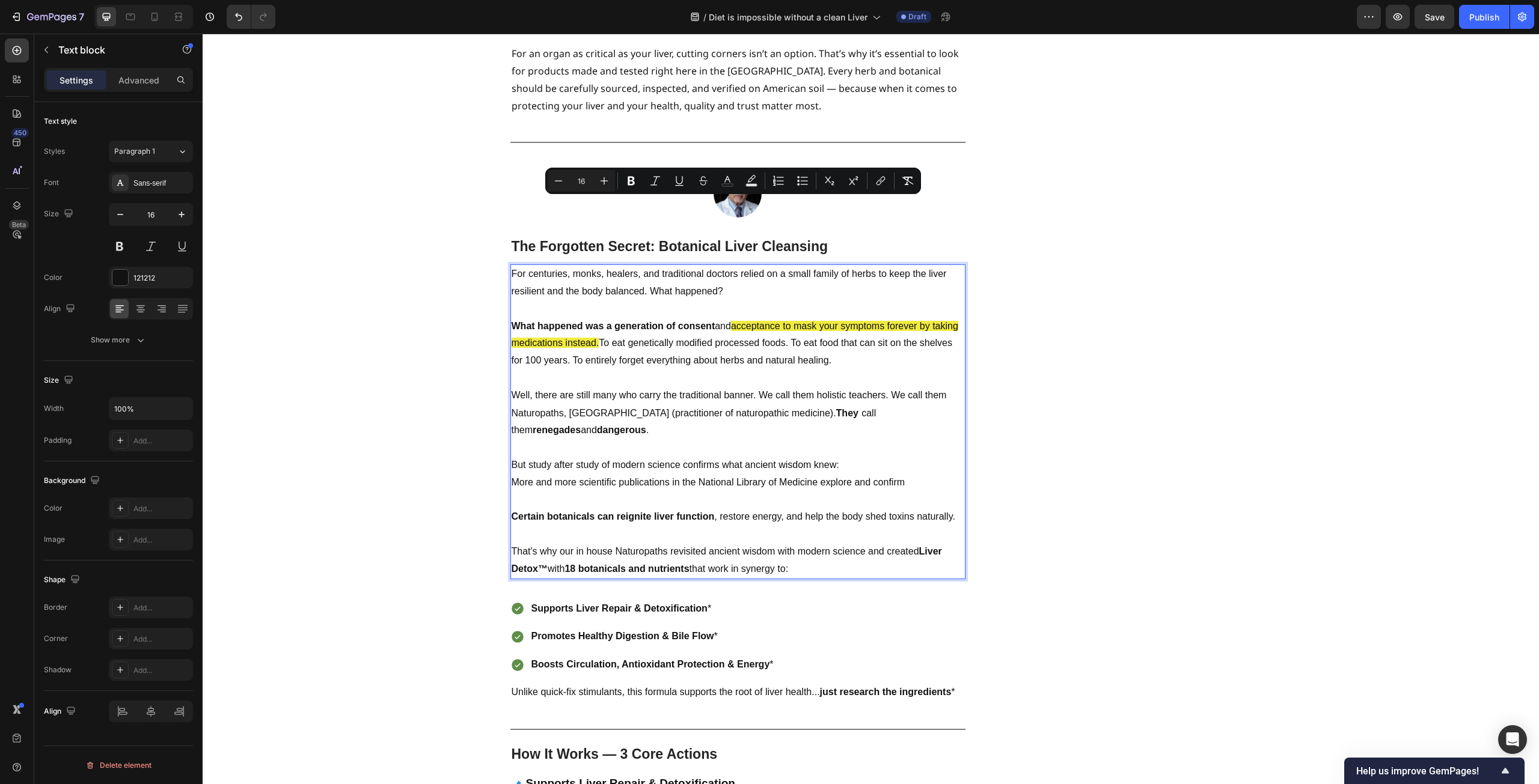
drag, startPoint x: 801, startPoint y: 480, endPoint x: 508, endPoint y: 208, distance: 399.8
click at [511, 264] on div "For centuries, monks, healers, and traditional doctors relied on a small family…" at bounding box center [738, 421] width 455 height 314
copy div "For centuries, monks, healers, and traditional doctors relied on a small family…"
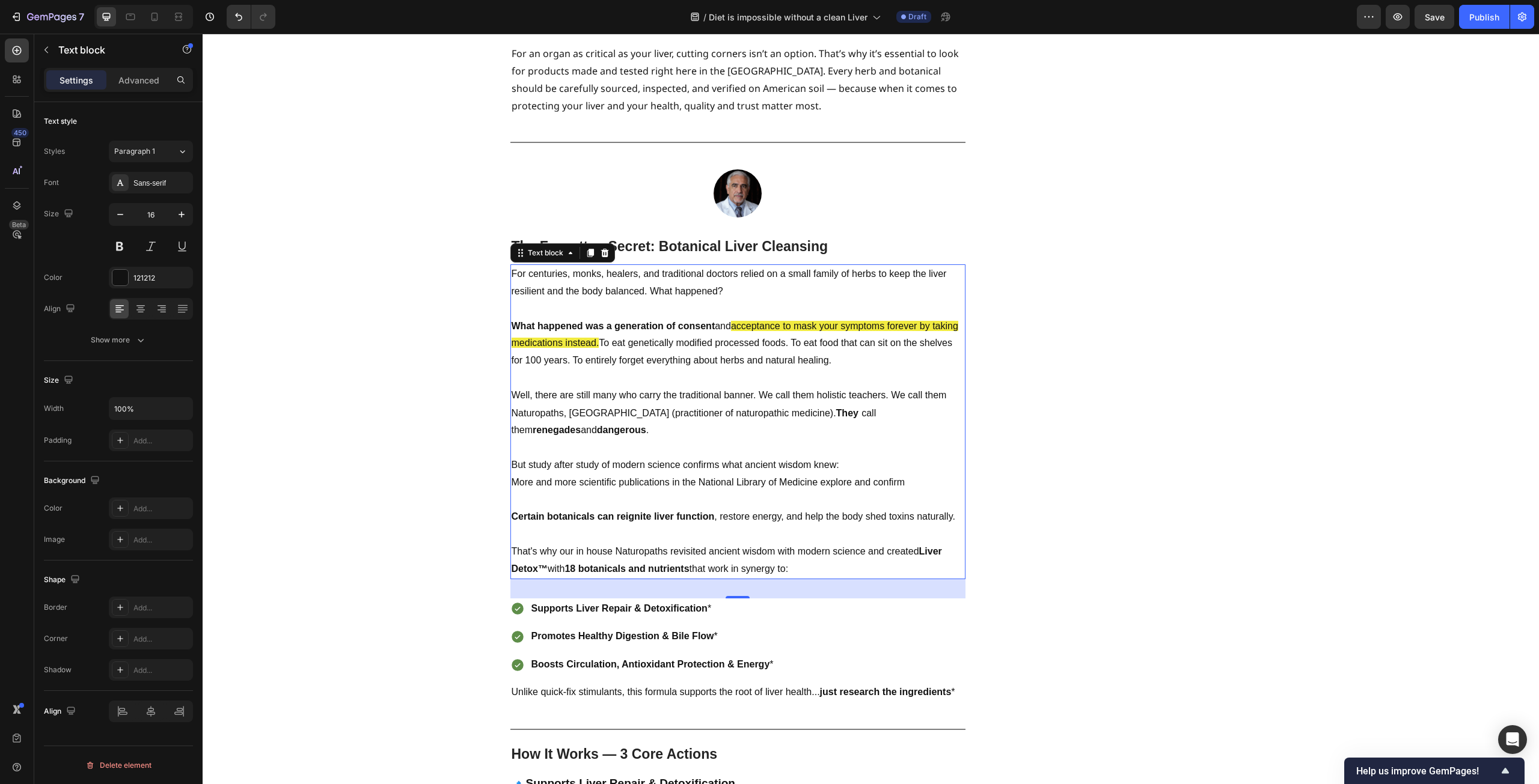
drag, startPoint x: 792, startPoint y: 403, endPoint x: 813, endPoint y: 429, distance: 33.4
click at [792, 474] on p "More and more scientific publications in the National Library of Medicine explo…" at bounding box center [738, 483] width 453 height 17
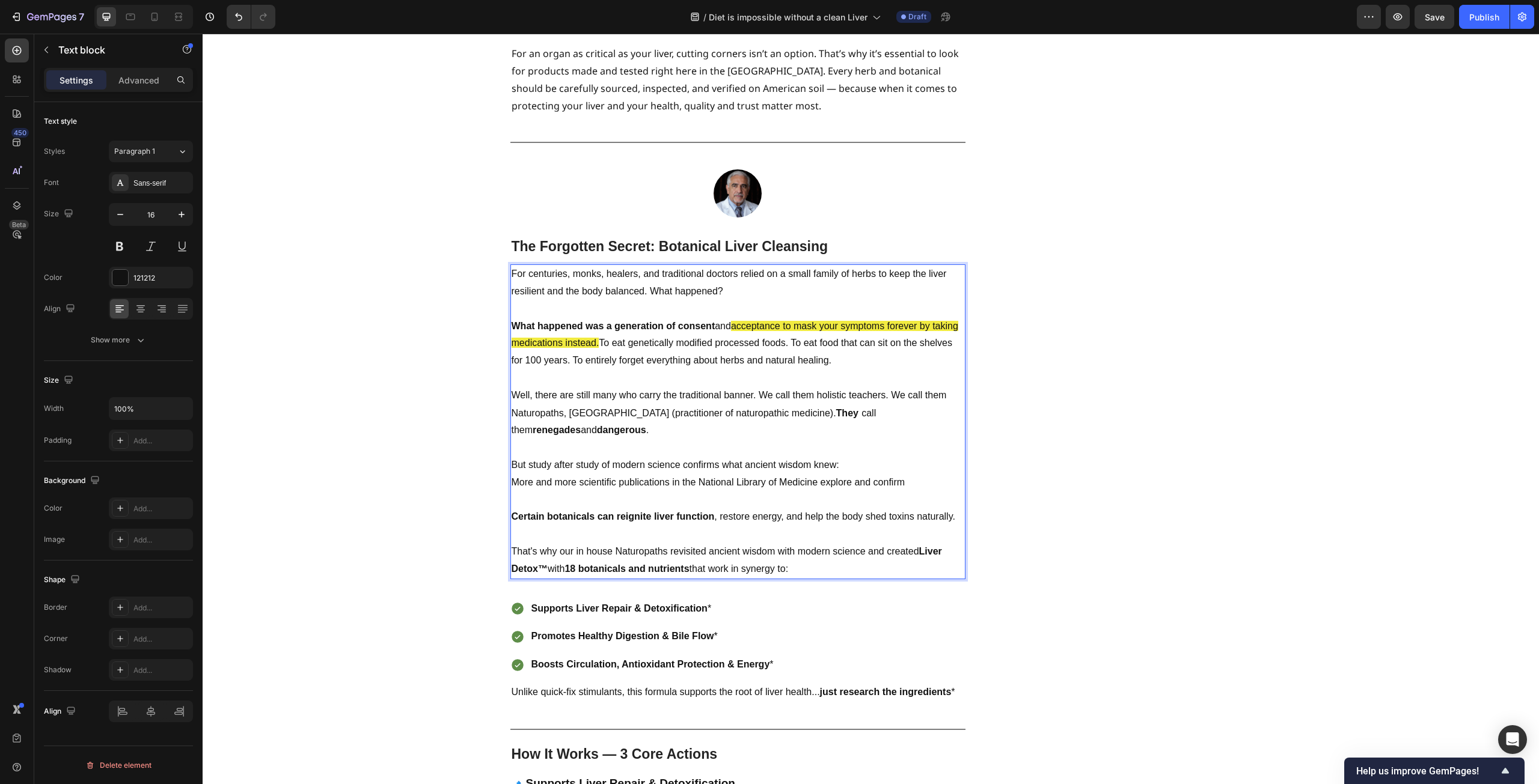
drag, startPoint x: 813, startPoint y: 482, endPoint x: 509, endPoint y: 208, distance: 409.3
click at [511, 264] on div "For centuries, monks, healers, and traditional doctors relied on a small family…" at bounding box center [738, 421] width 455 height 314
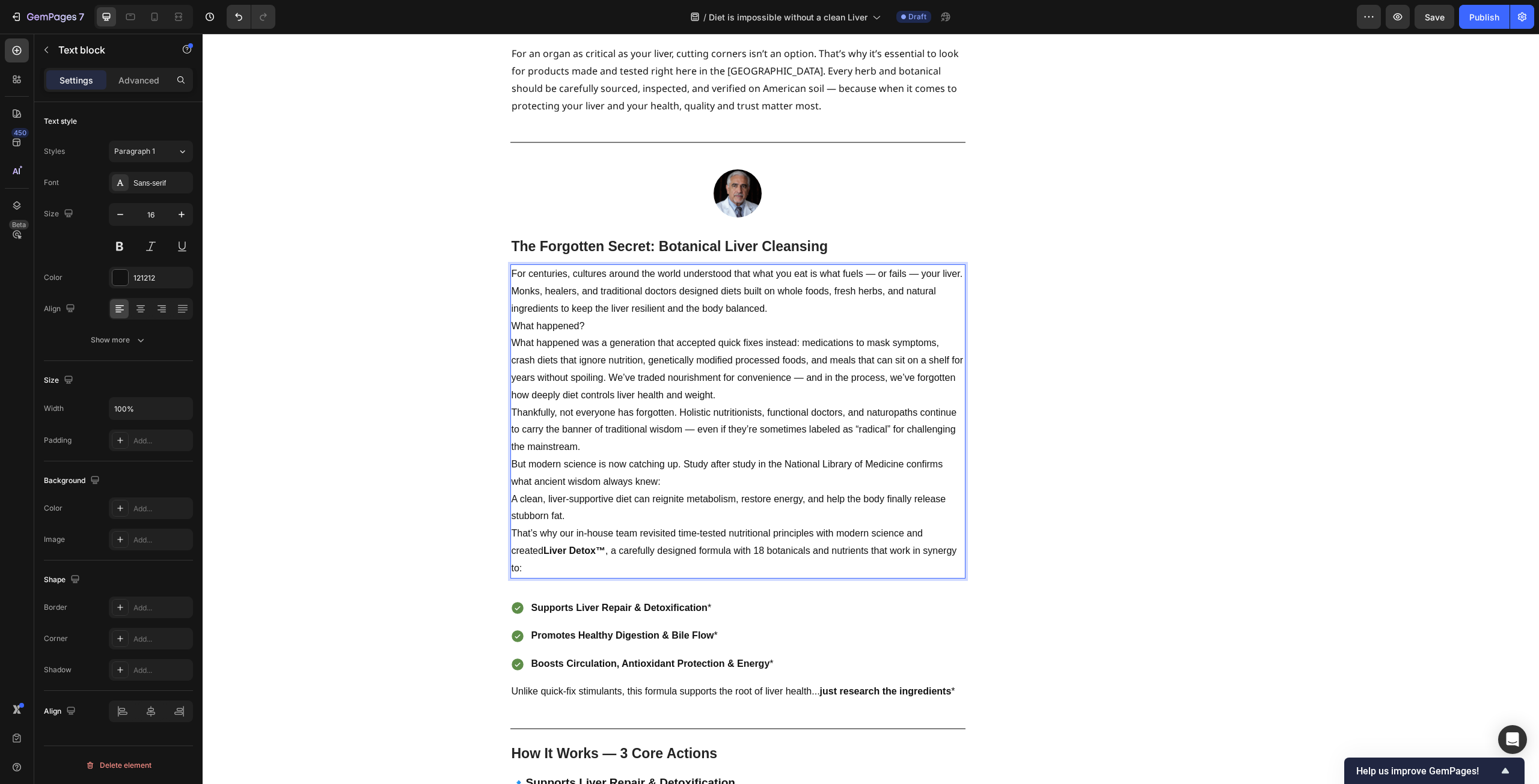
click at [795, 266] on p "For centuries, cultures around the world understood that what you eat is what f…" at bounding box center [738, 292] width 453 height 52
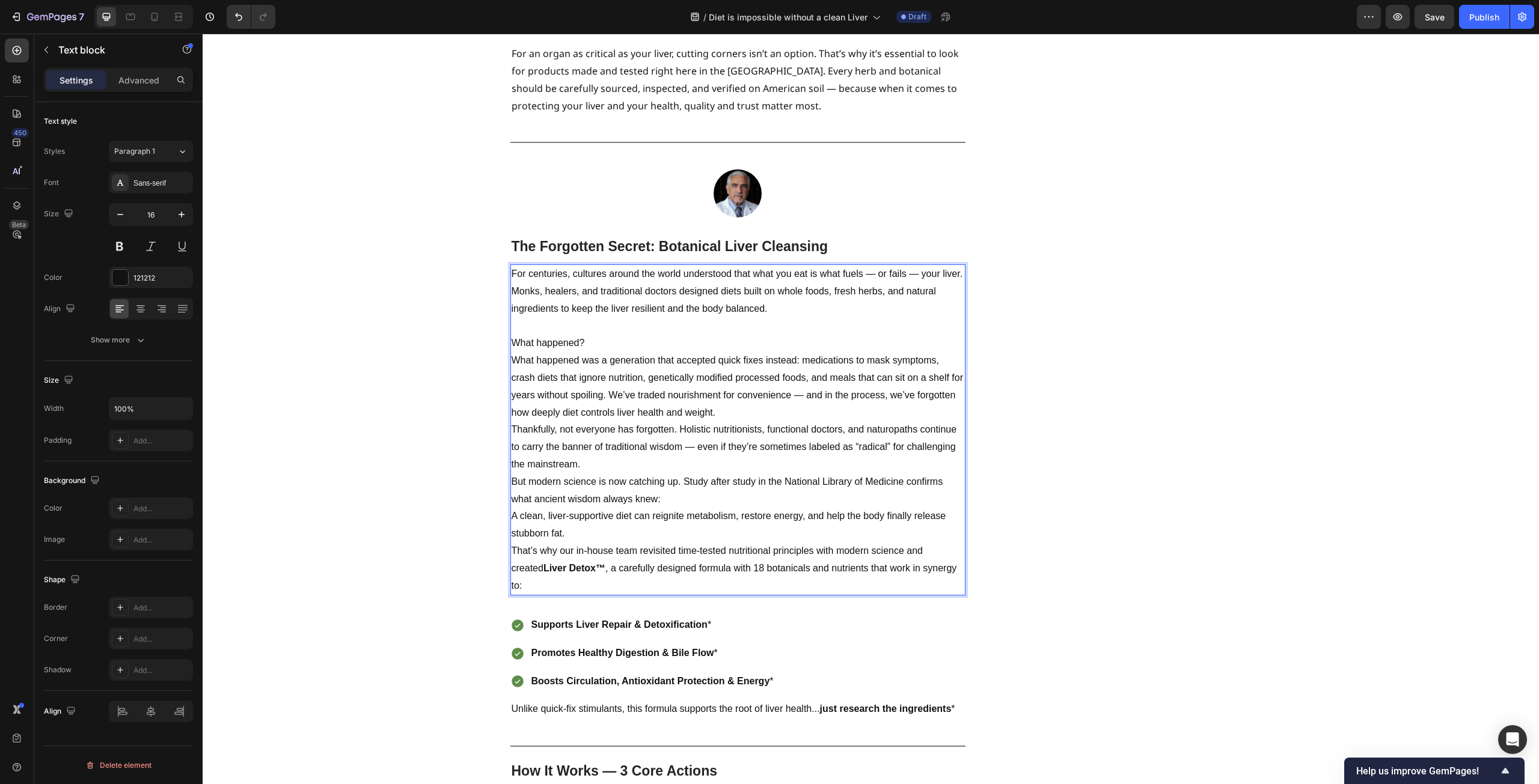
click at [615, 334] on p "What happened?" at bounding box center [738, 343] width 453 height 17
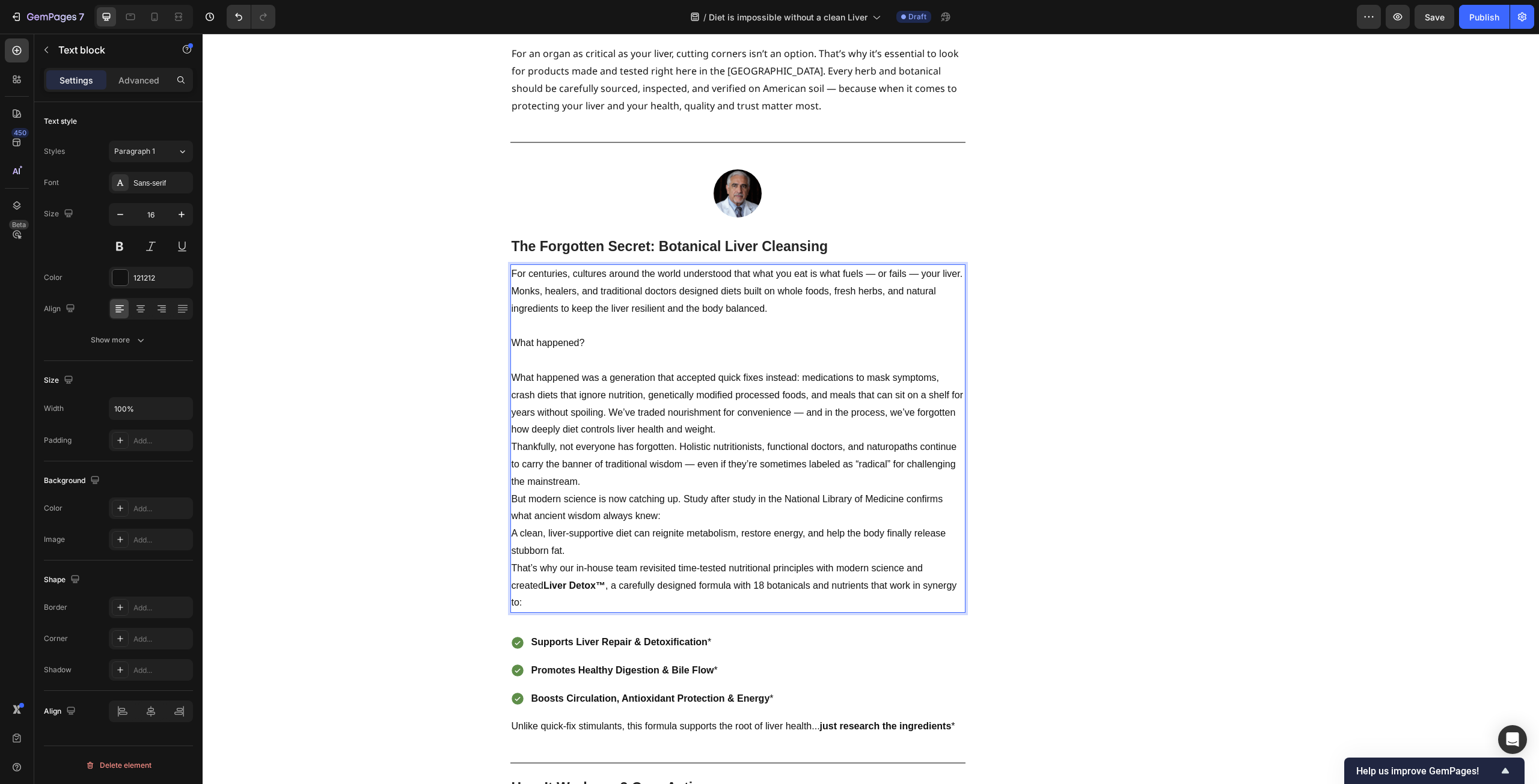
click at [729, 370] on p "What happened was a generation that accepted quick fixes instead: medications t…" at bounding box center [738, 405] width 453 height 69
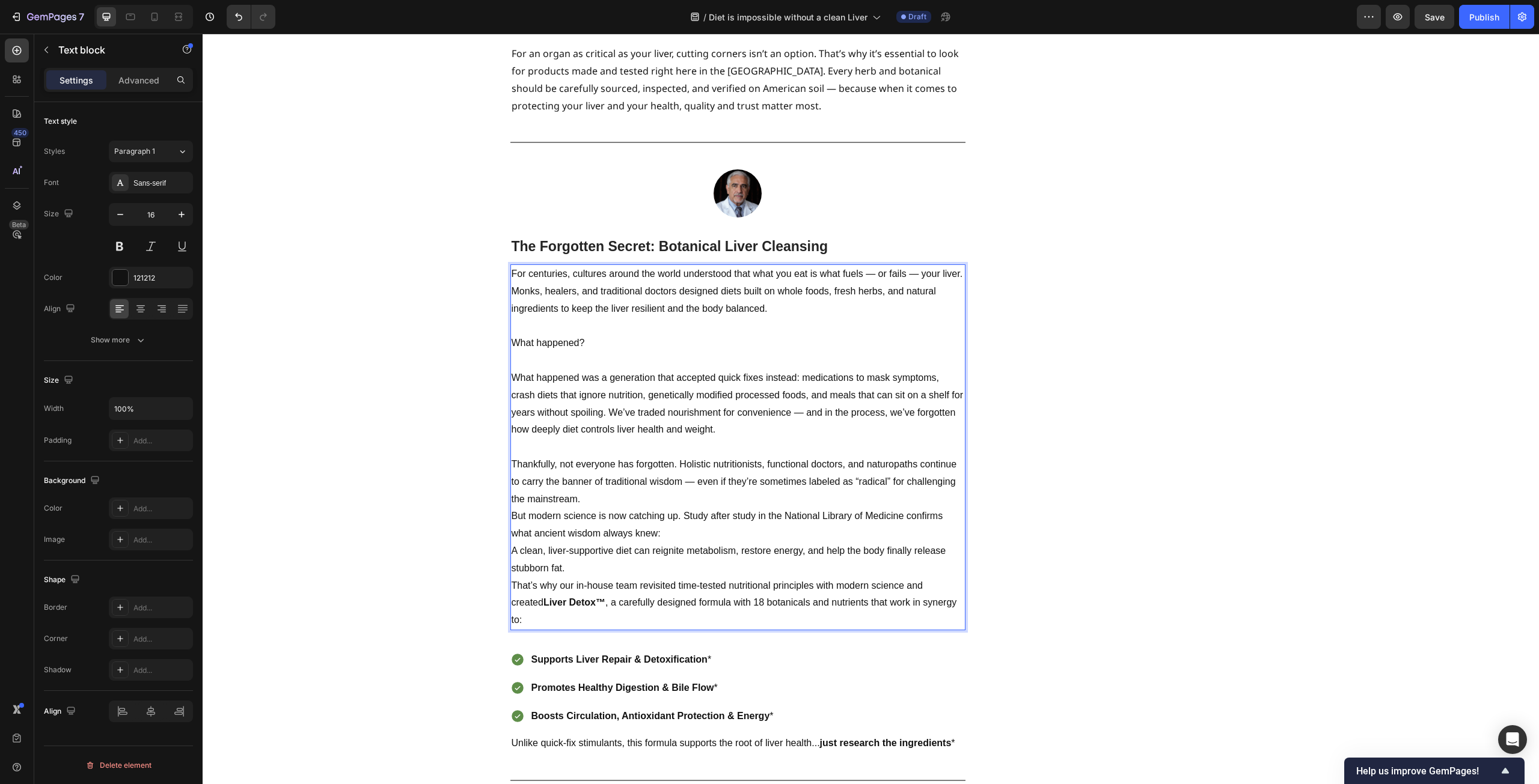
click at [626, 456] on p "Thankfully, not everyone has forgotten. Holistic nutritionists, functional doct…" at bounding box center [738, 482] width 453 height 52
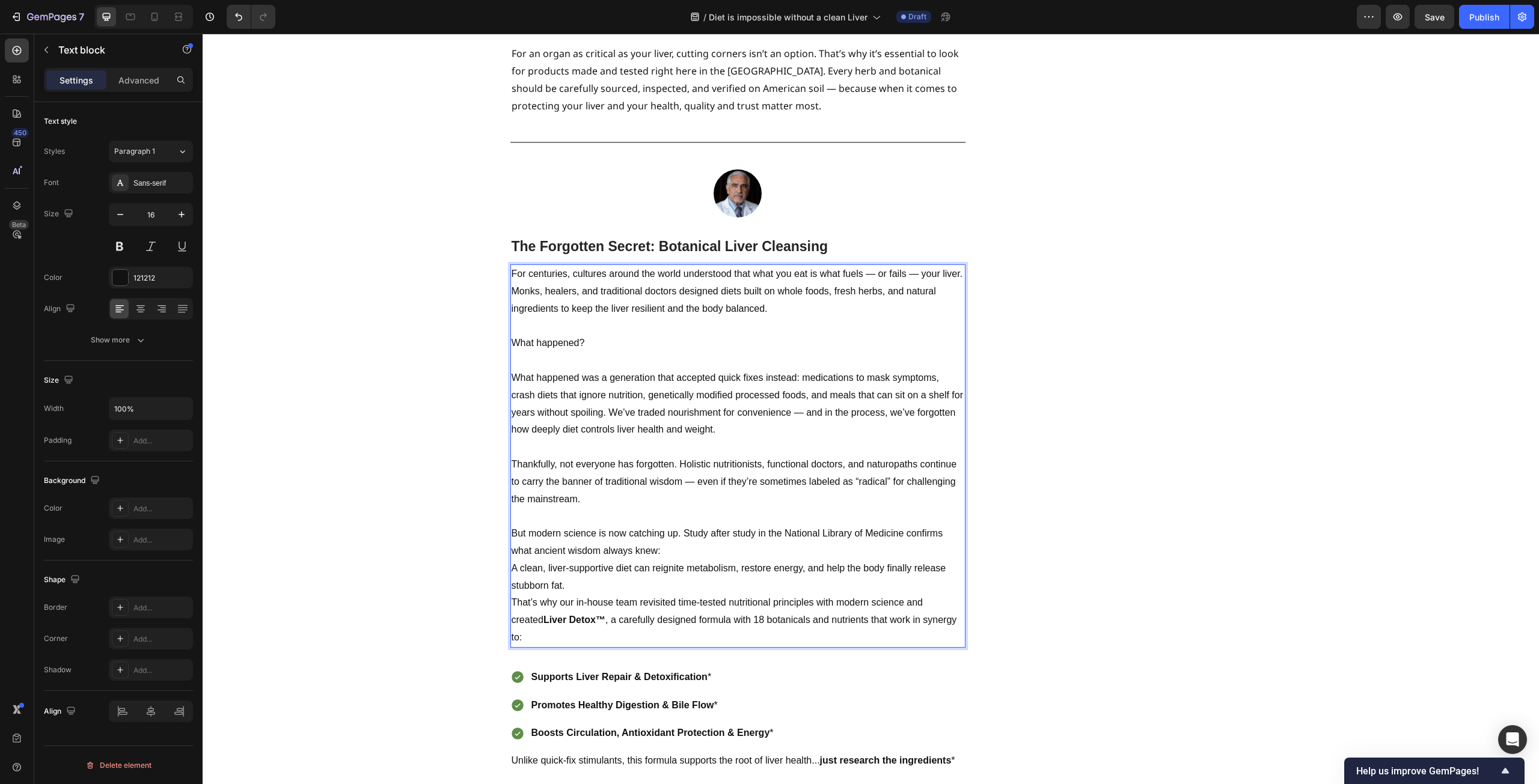
click at [686, 525] on p "But modern science is now catching up. Study after study in the National Librar…" at bounding box center [738, 543] width 453 height 35
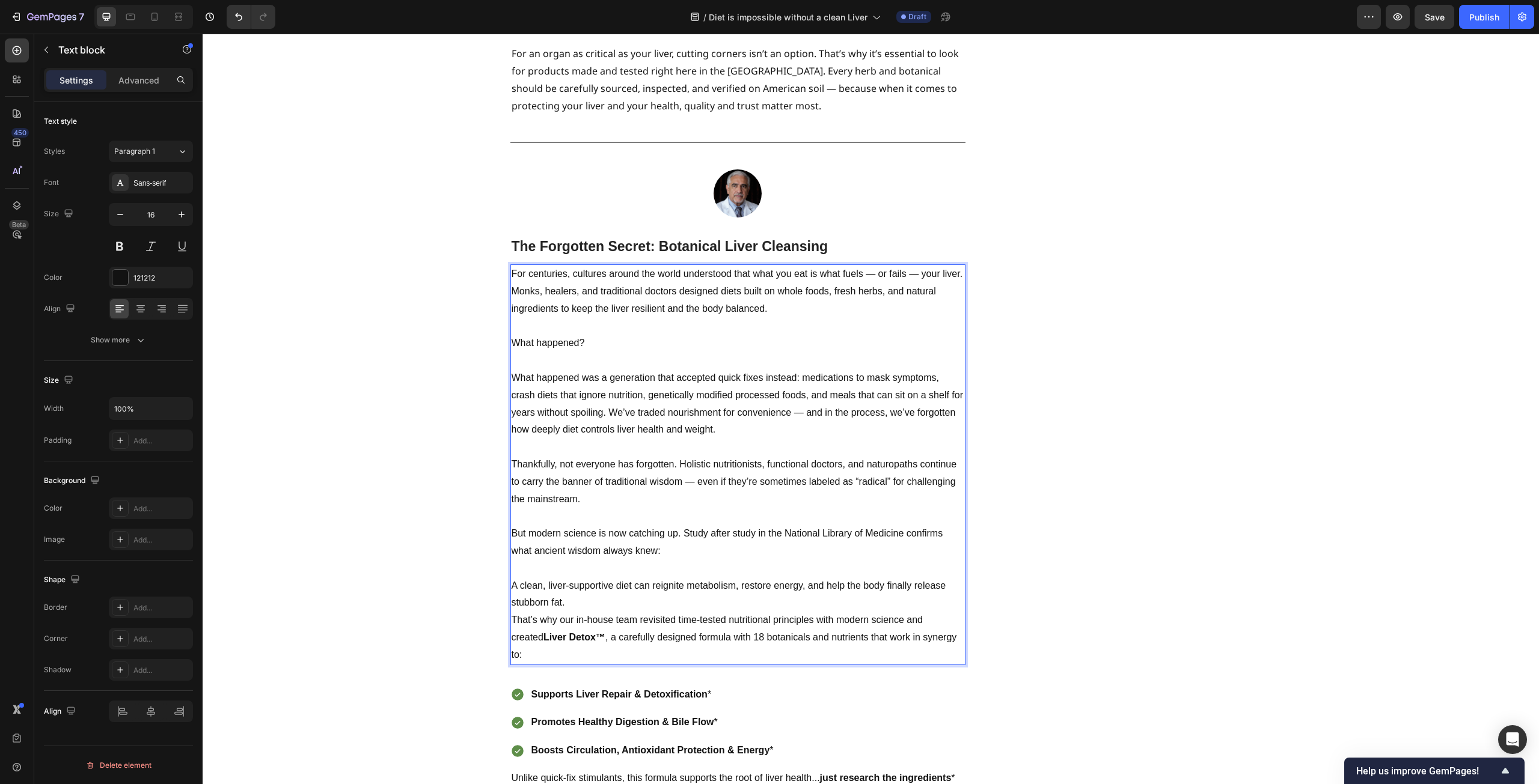
click at [632, 577] on p "A clean, liver-supportive diet can reignite metabolism, restore energy, and hel…" at bounding box center [738, 595] width 453 height 35
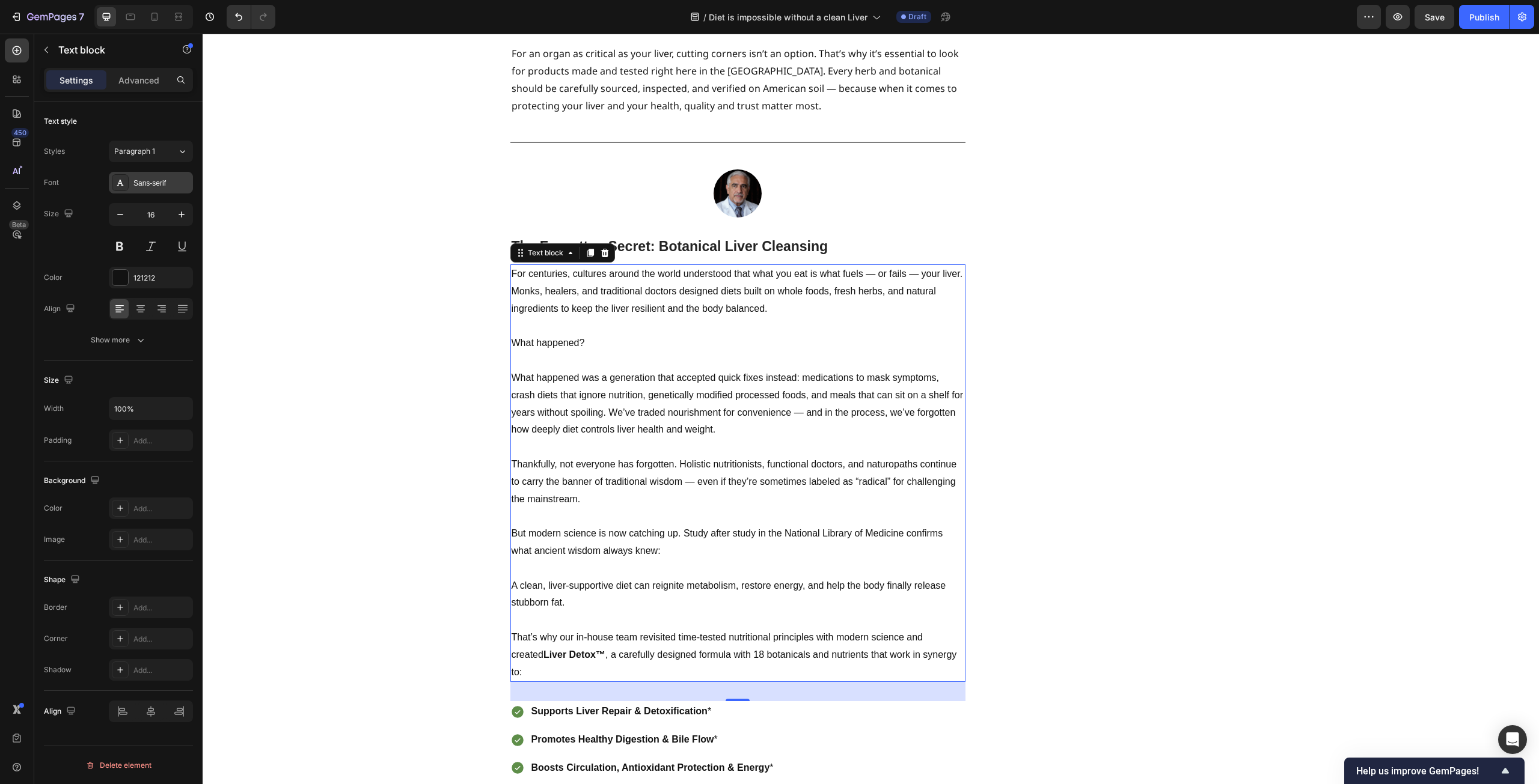
click at [143, 182] on div "Sans-serif" at bounding box center [162, 184] width 57 height 11
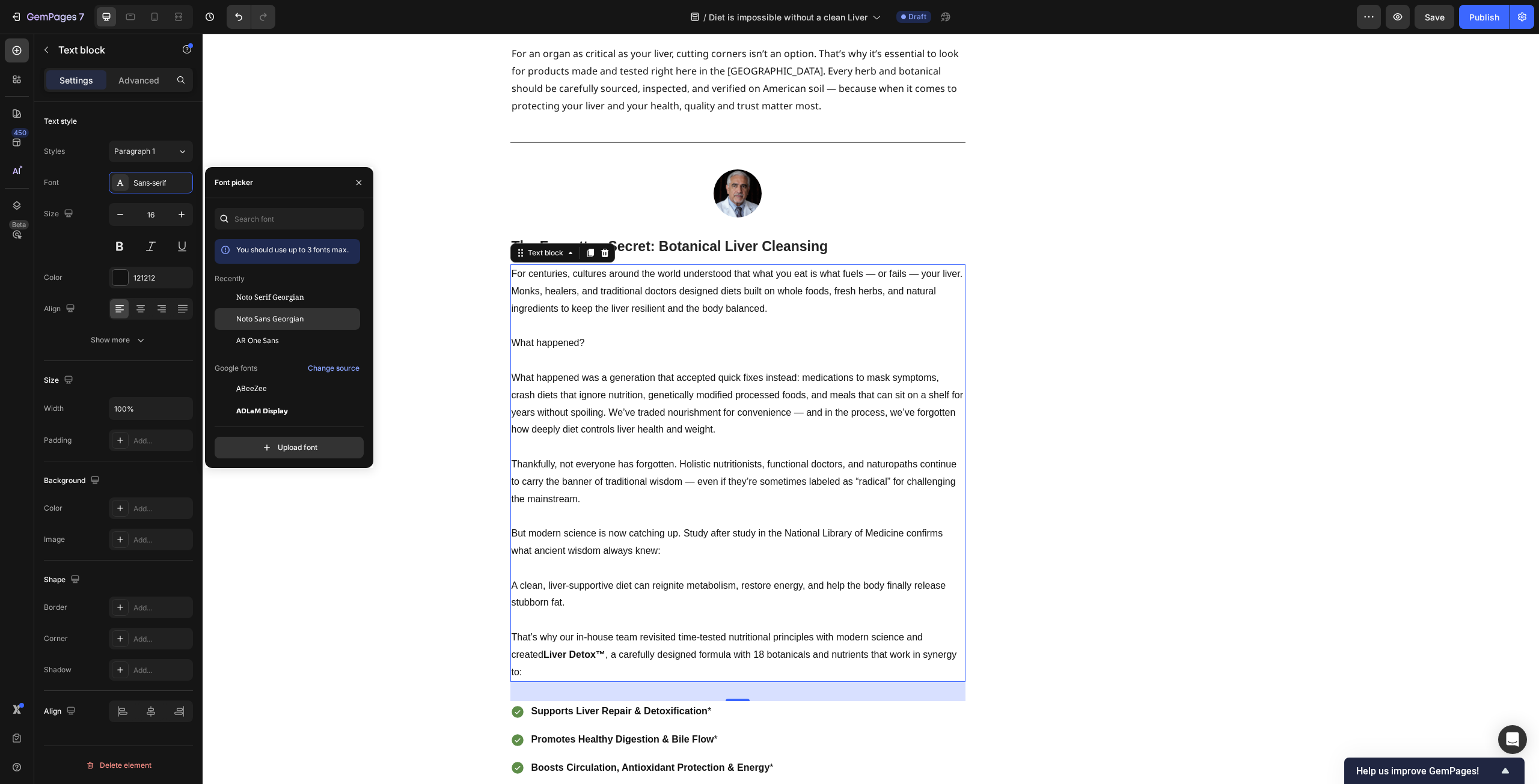
click at [271, 320] on span "Noto Sans Georgian" at bounding box center [269, 319] width 67 height 11
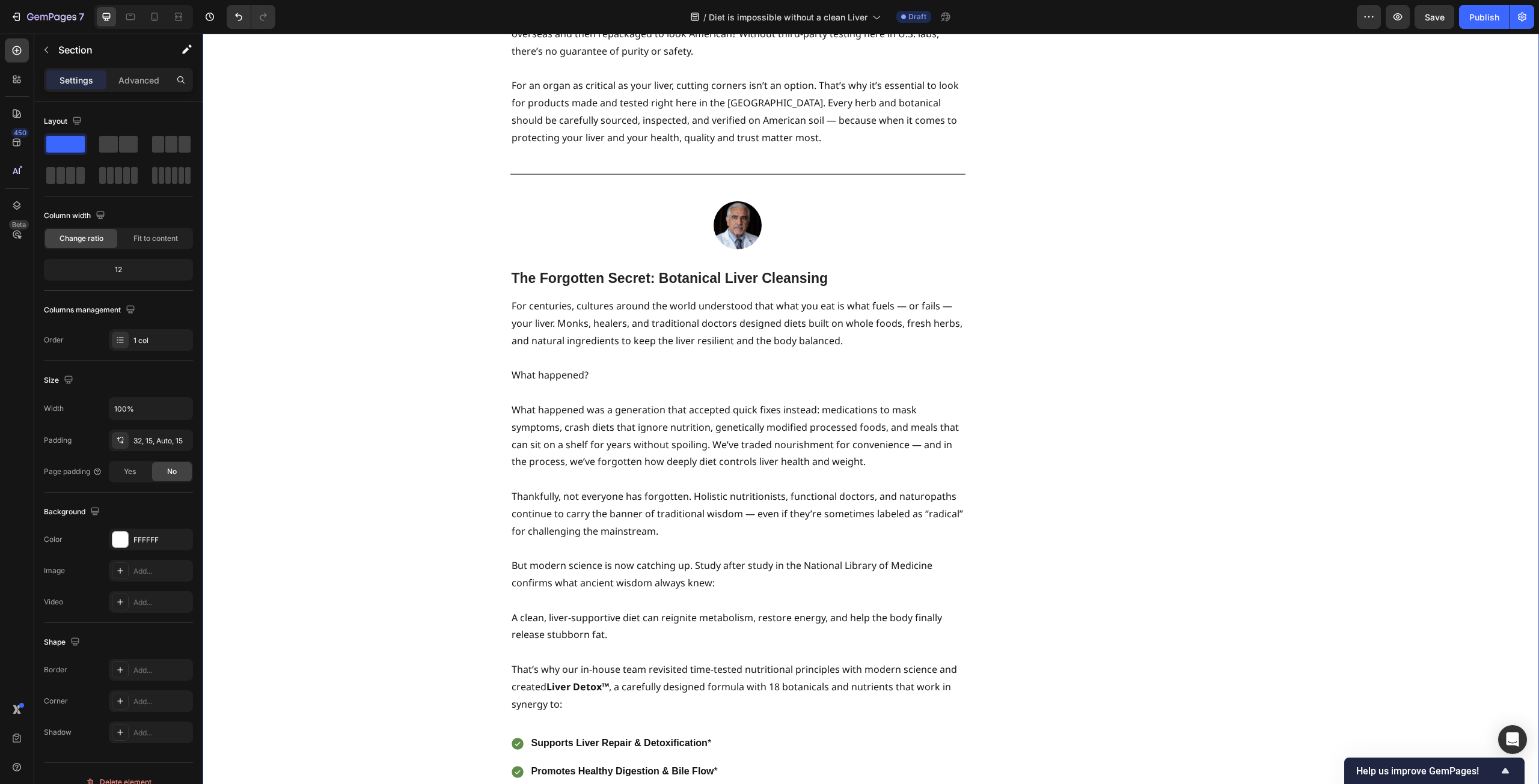
scroll to position [2644, 0]
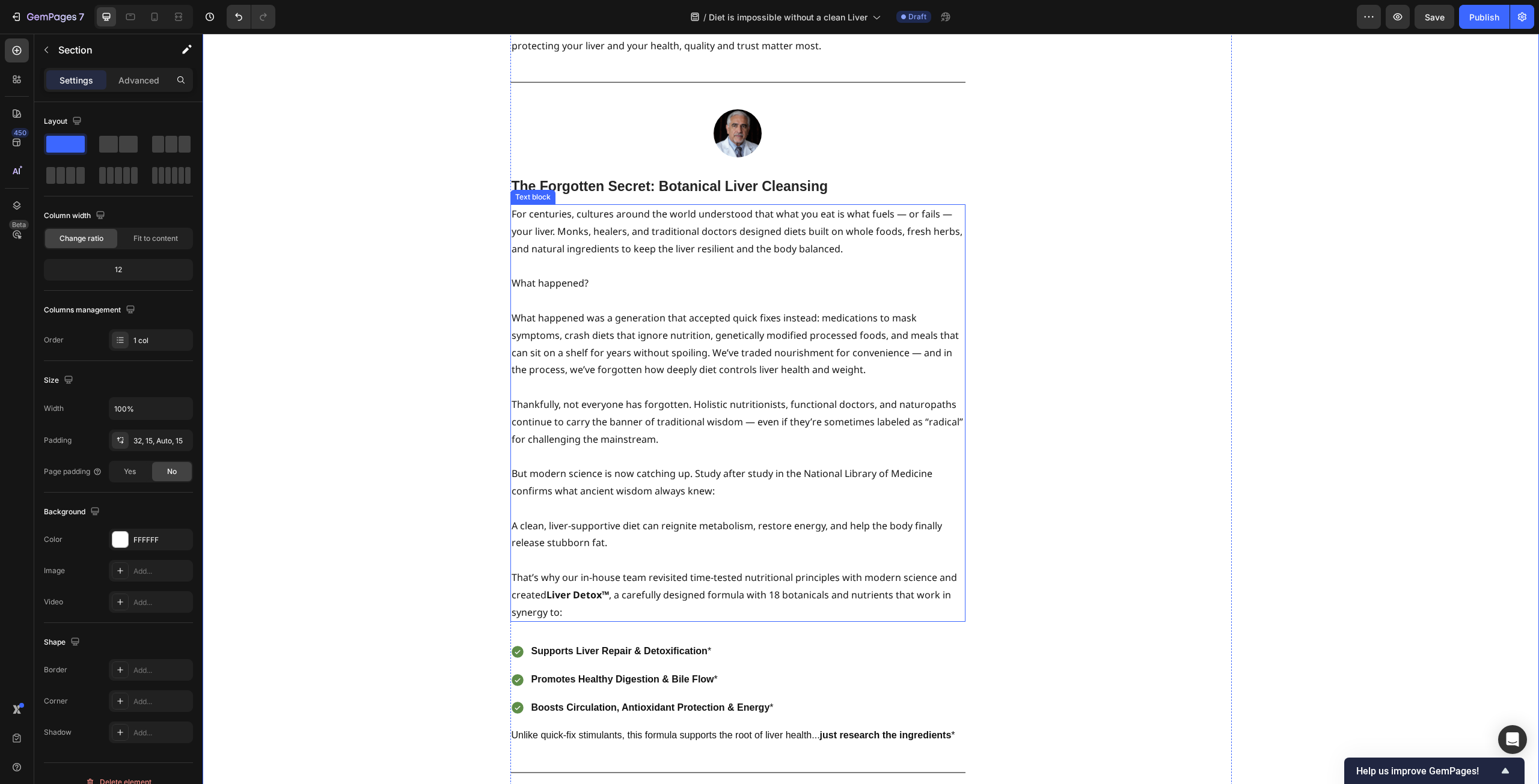
click at [895, 206] on p "For centuries, cultures around the world understood that what you eat is what f…" at bounding box center [738, 232] width 453 height 52
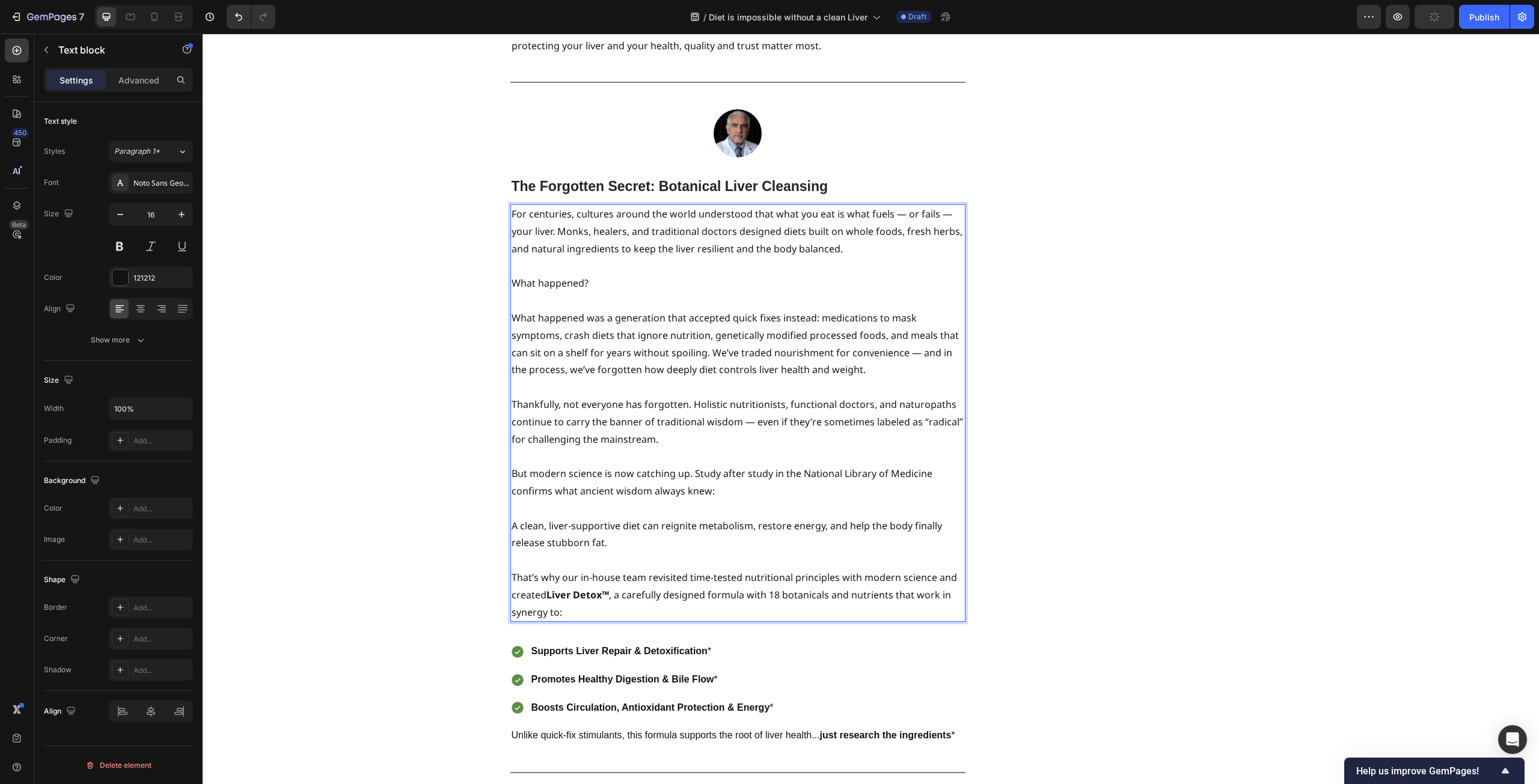
click at [896, 206] on p "For centuries, cultures around the world understood that what you eat is what f…" at bounding box center [738, 232] width 453 height 52
click at [926, 206] on p "For centuries, cultures around the world understood that what you eat is what f…" at bounding box center [738, 232] width 453 height 52
click at [931, 206] on p "For centuries, cultures around the world understood that what you eat is what f…" at bounding box center [738, 232] width 453 height 52
click at [890, 206] on p "For centuries, cultures around the world understood that what you eat is what f…" at bounding box center [738, 232] width 453 height 52
click at [923, 206] on p "For centuries, cultures around the world understood that what you eat is what f…" at bounding box center [738, 232] width 453 height 52
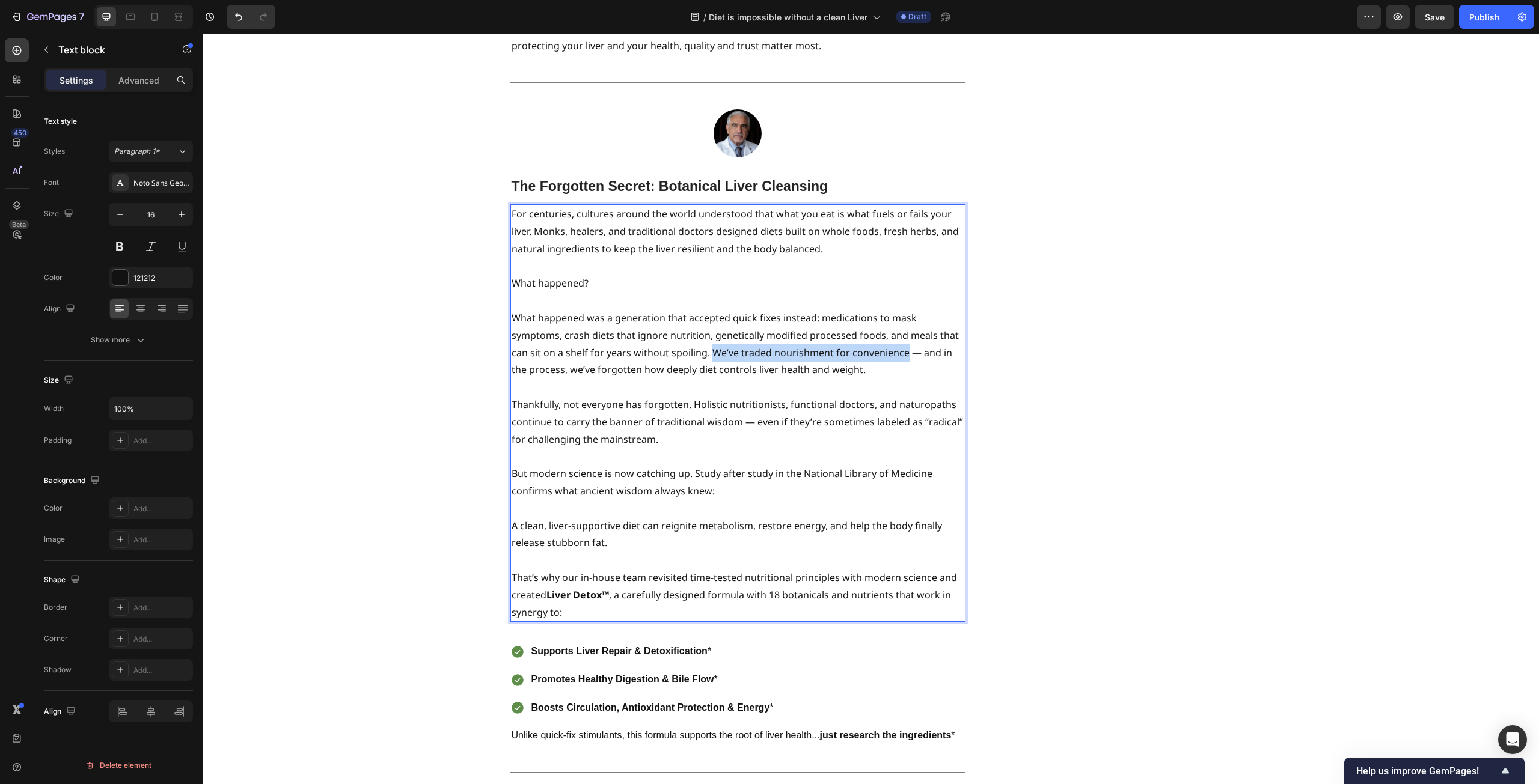
drag, startPoint x: 654, startPoint y: 282, endPoint x: 844, endPoint y: 282, distance: 190.0
click at [844, 309] on p "What happened was a generation that accepted quick fixes instead: medications t…" at bounding box center [738, 344] width 453 height 69
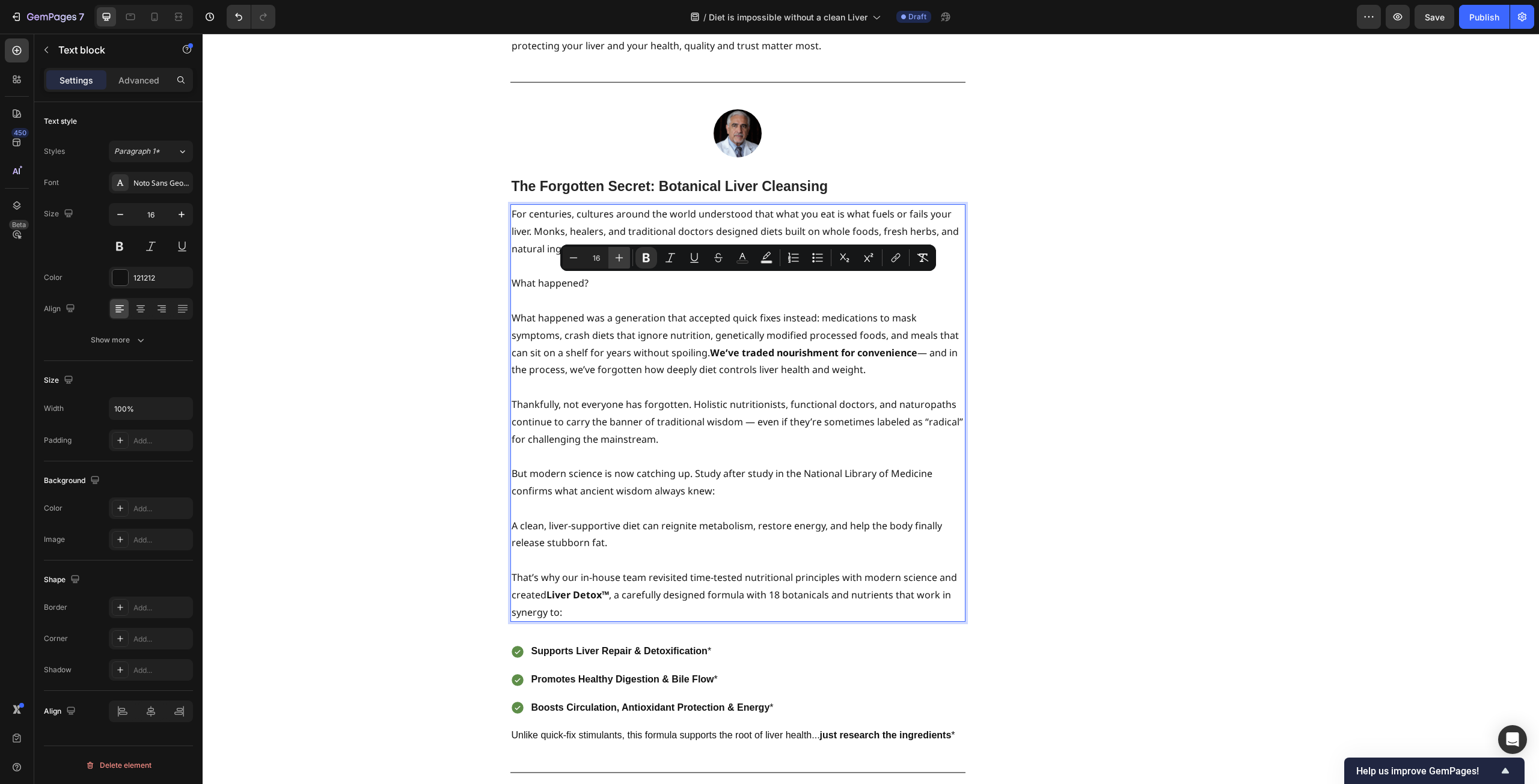
click at [621, 261] on icon "Editor contextual toolbar" at bounding box center [619, 257] width 12 height 12
type input "17"
click at [689, 396] on p "Thankfully, not everyone has forgotten. Holistic nutritionists, functional doct…" at bounding box center [738, 422] width 453 height 52
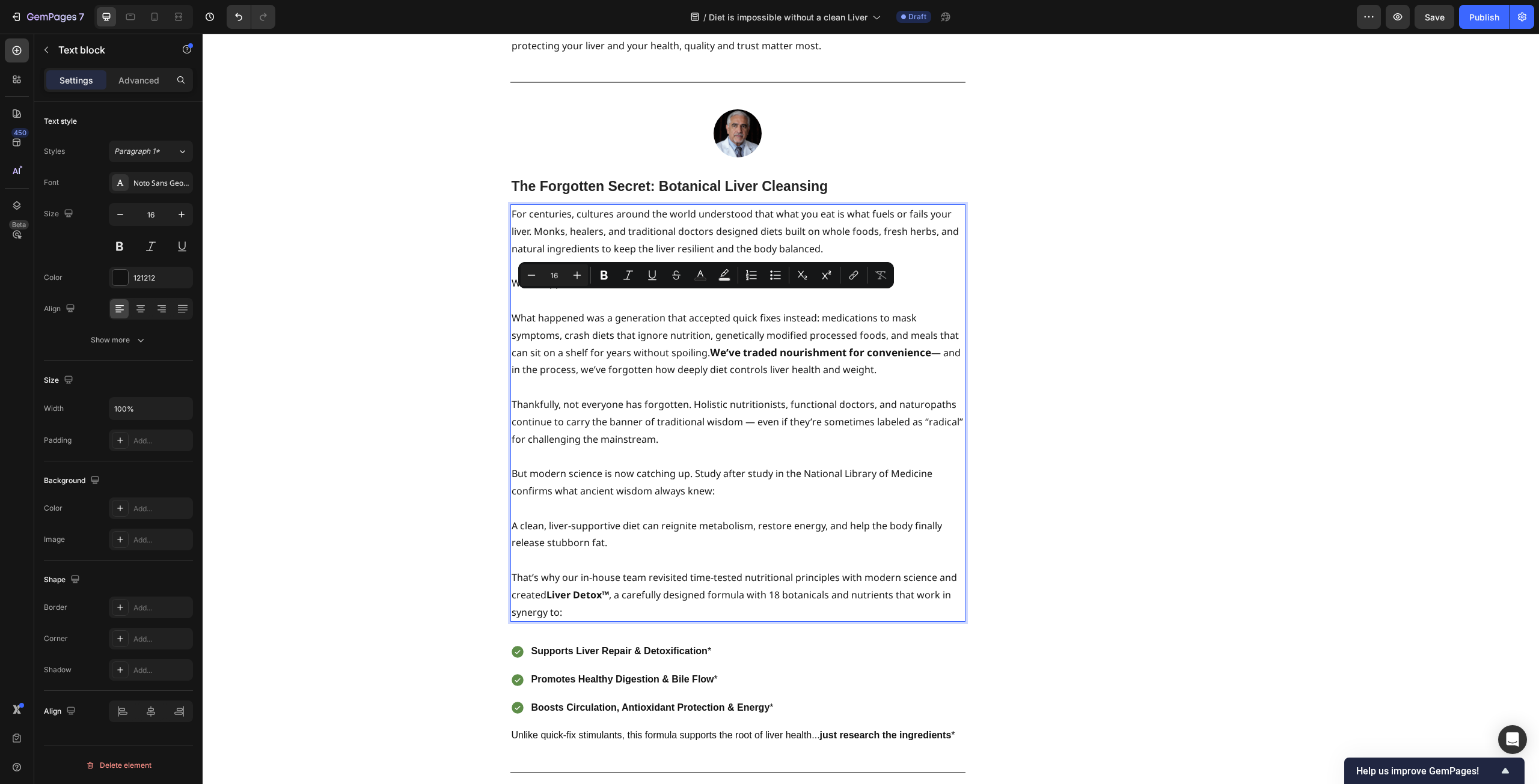
drag, startPoint x: 575, startPoint y: 297, endPoint x: 839, endPoint y: 301, distance: 264.0
click at [839, 309] on p "What happened was a generation that accepted quick fixes instead: medications t…" at bounding box center [738, 344] width 453 height 69
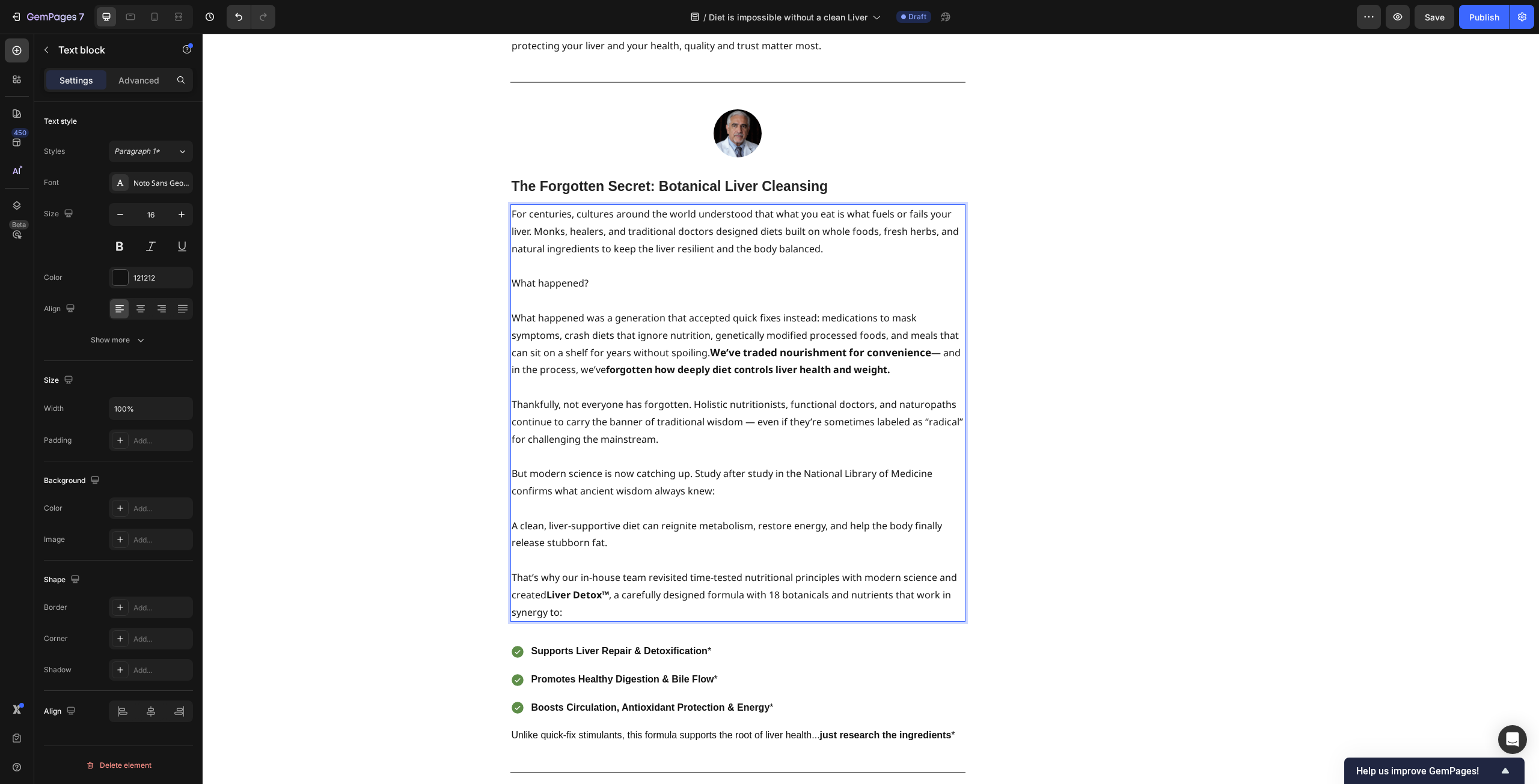
click at [819, 396] on p "Thankfully, not everyone has forgotten. Holistic nutritionists, functional doct…" at bounding box center [738, 422] width 453 height 52
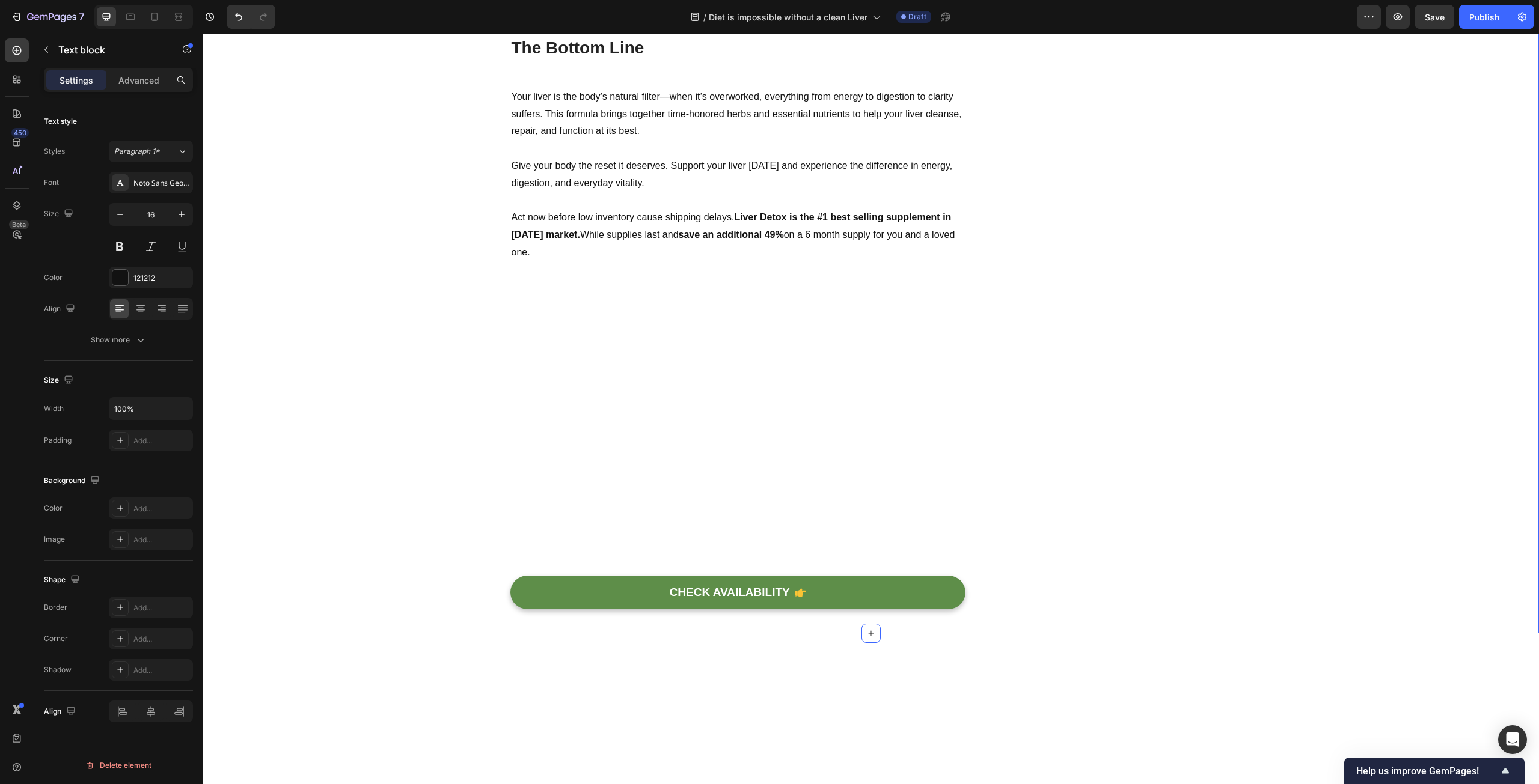
scroll to position [4387, 0]
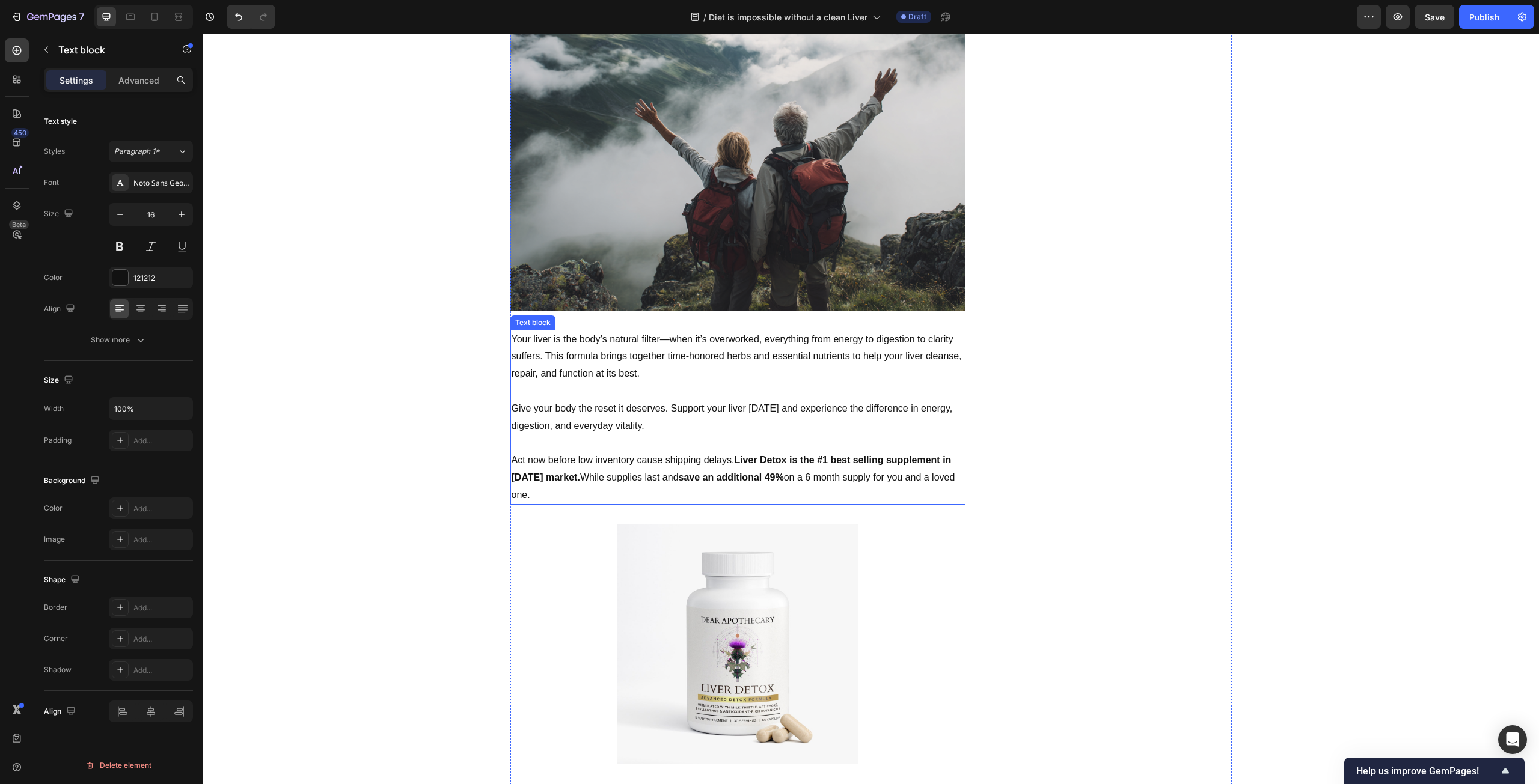
click at [650, 383] on p at bounding box center [738, 391] width 453 height 17
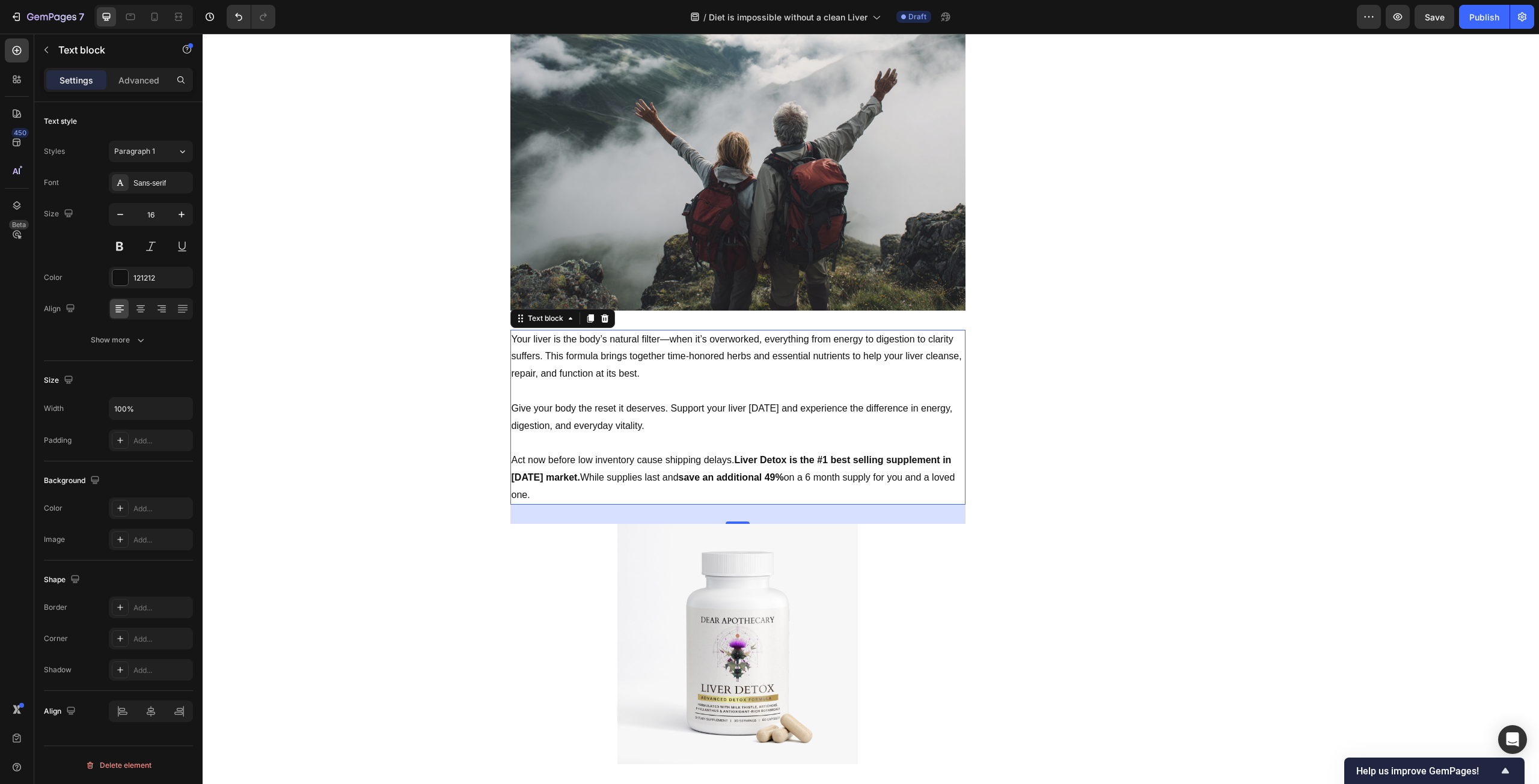
click at [661, 452] on p "Act now before low inventory cause shipping delays. Liver Detox is the #1 best …" at bounding box center [738, 478] width 453 height 52
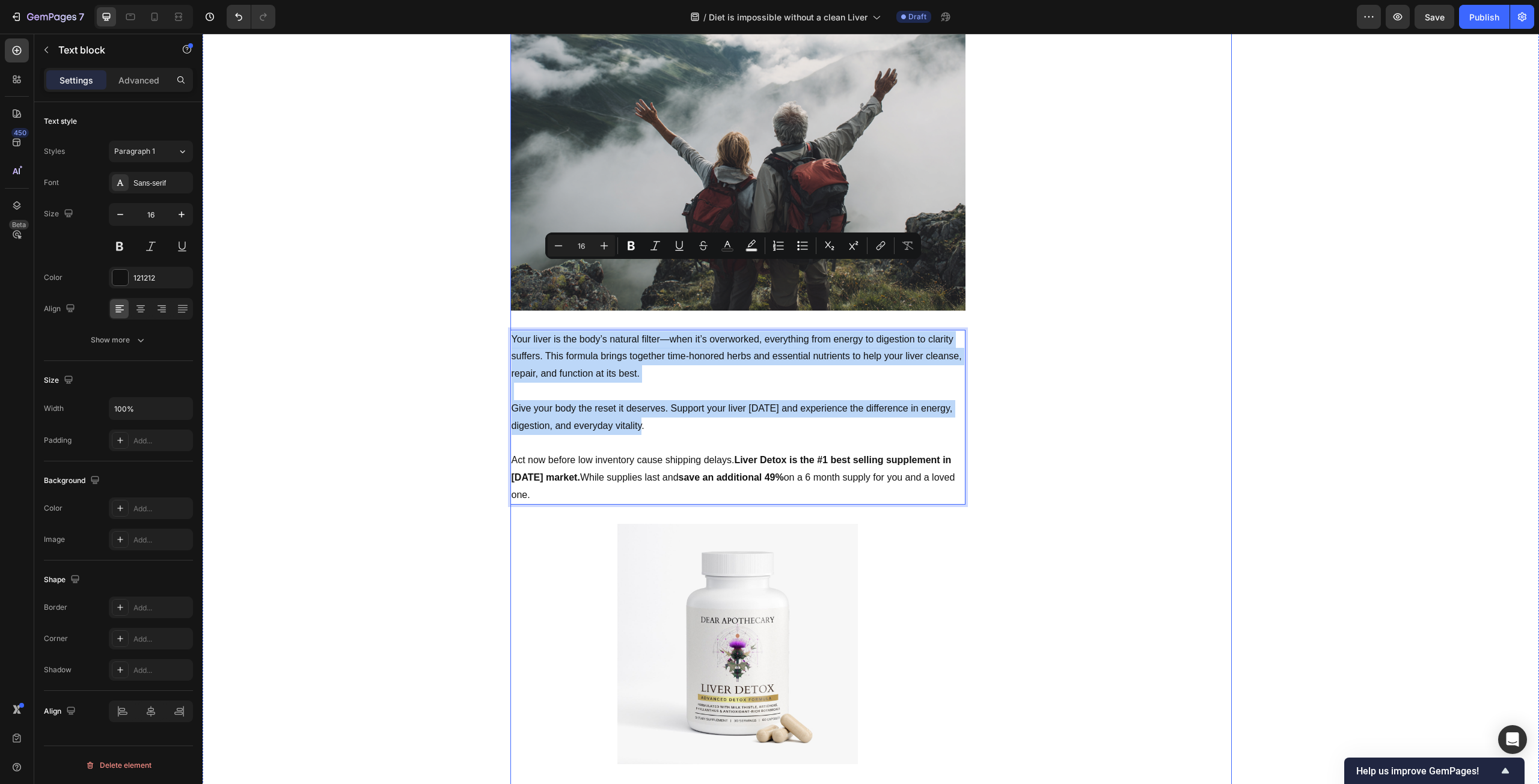
drag, startPoint x: 676, startPoint y: 357, endPoint x: 503, endPoint y: 255, distance: 200.8
copy div "Your liver is the body’s natural filter—when it’s overworked, everything from e…"
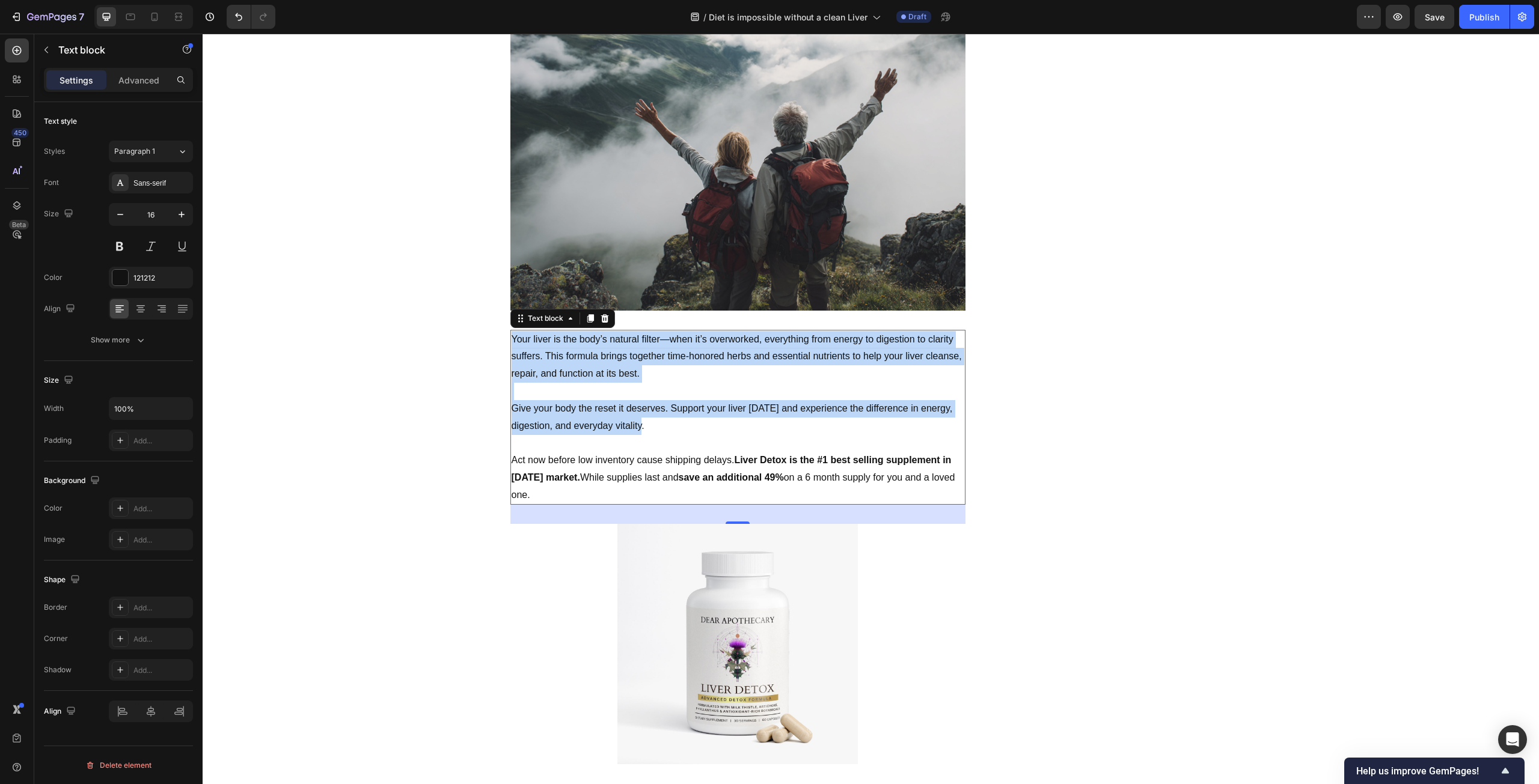
click at [655, 383] on p "Rich Text Editor. Editing area: main" at bounding box center [738, 391] width 453 height 17
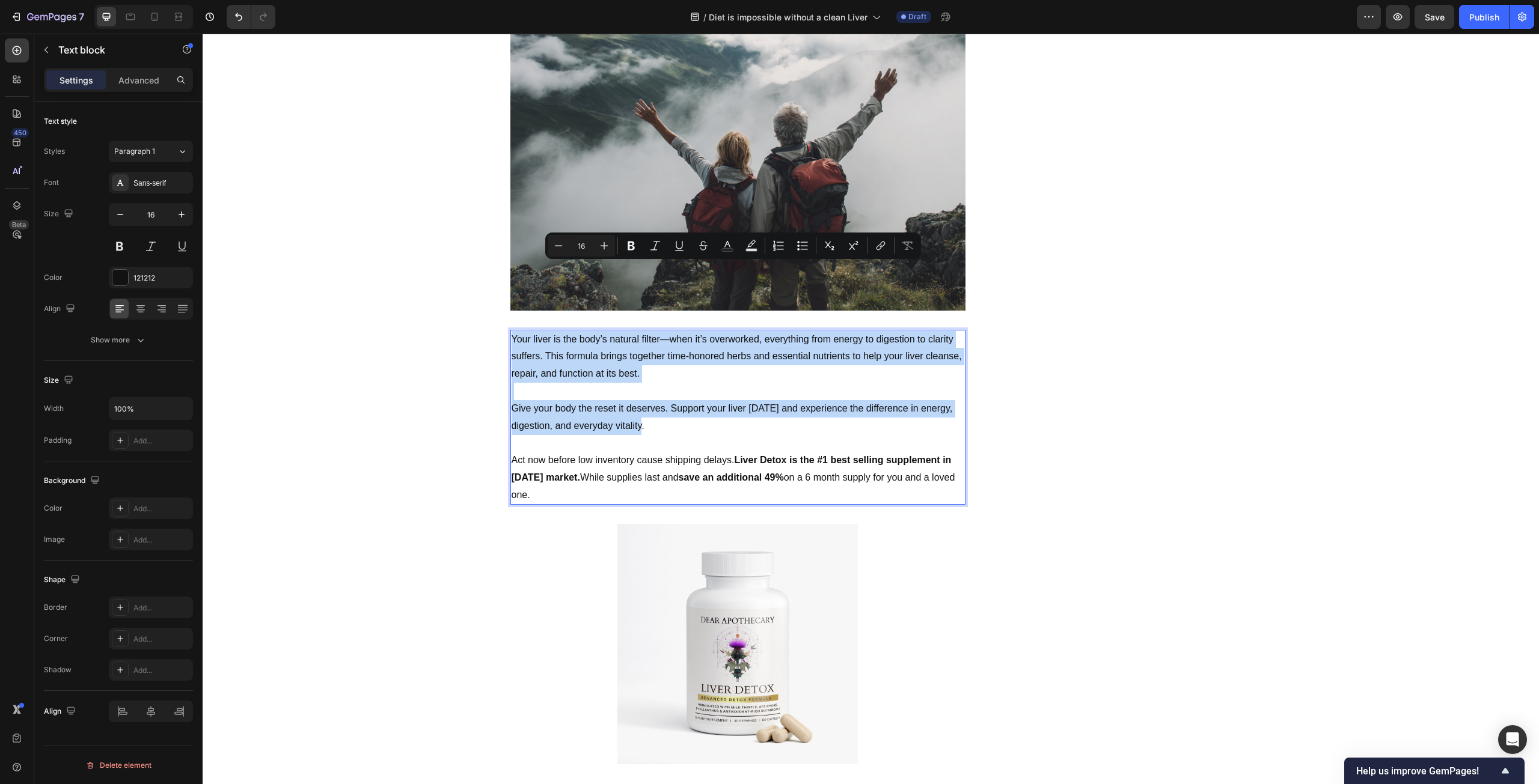
click at [657, 400] on p "Give your body the reset it deserves. Support your liver [DATE] and experience …" at bounding box center [738, 417] width 453 height 35
drag, startPoint x: 653, startPoint y: 353, endPoint x: 509, endPoint y: 268, distance: 167.2
click at [511, 330] on div "Your liver is the body’s natural filter—when it’s overworked, everything from e…" at bounding box center [738, 417] width 455 height 175
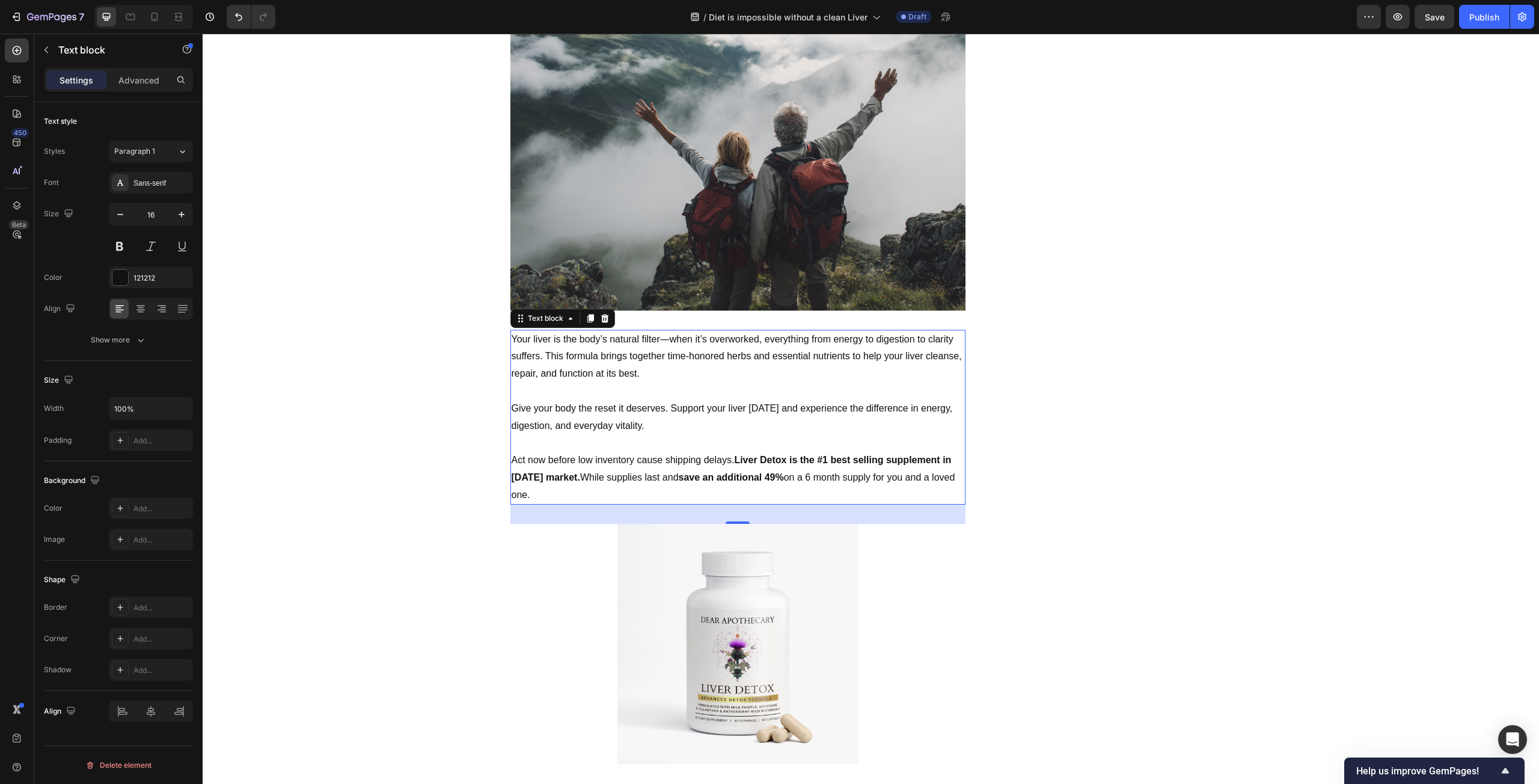
click at [708, 331] on p "Your liver is the body’s natural filter—when it’s overworked, everything from e…" at bounding box center [738, 357] width 453 height 52
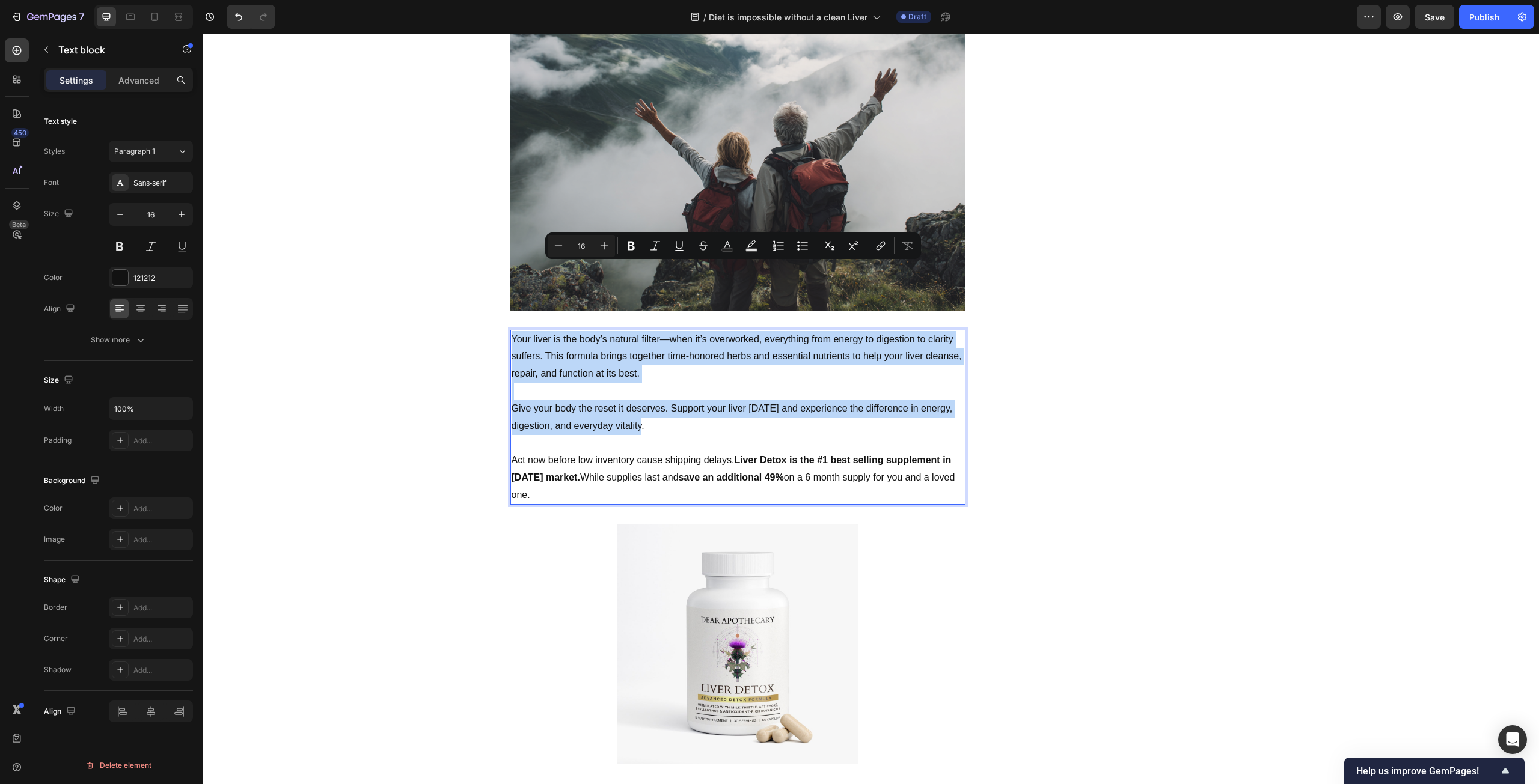
drag, startPoint x: 658, startPoint y: 355, endPoint x: 509, endPoint y: 270, distance: 171.5
click at [511, 330] on div "Your liver is the body’s natural filter—when it’s overworked, everything from e…" at bounding box center [738, 417] width 455 height 175
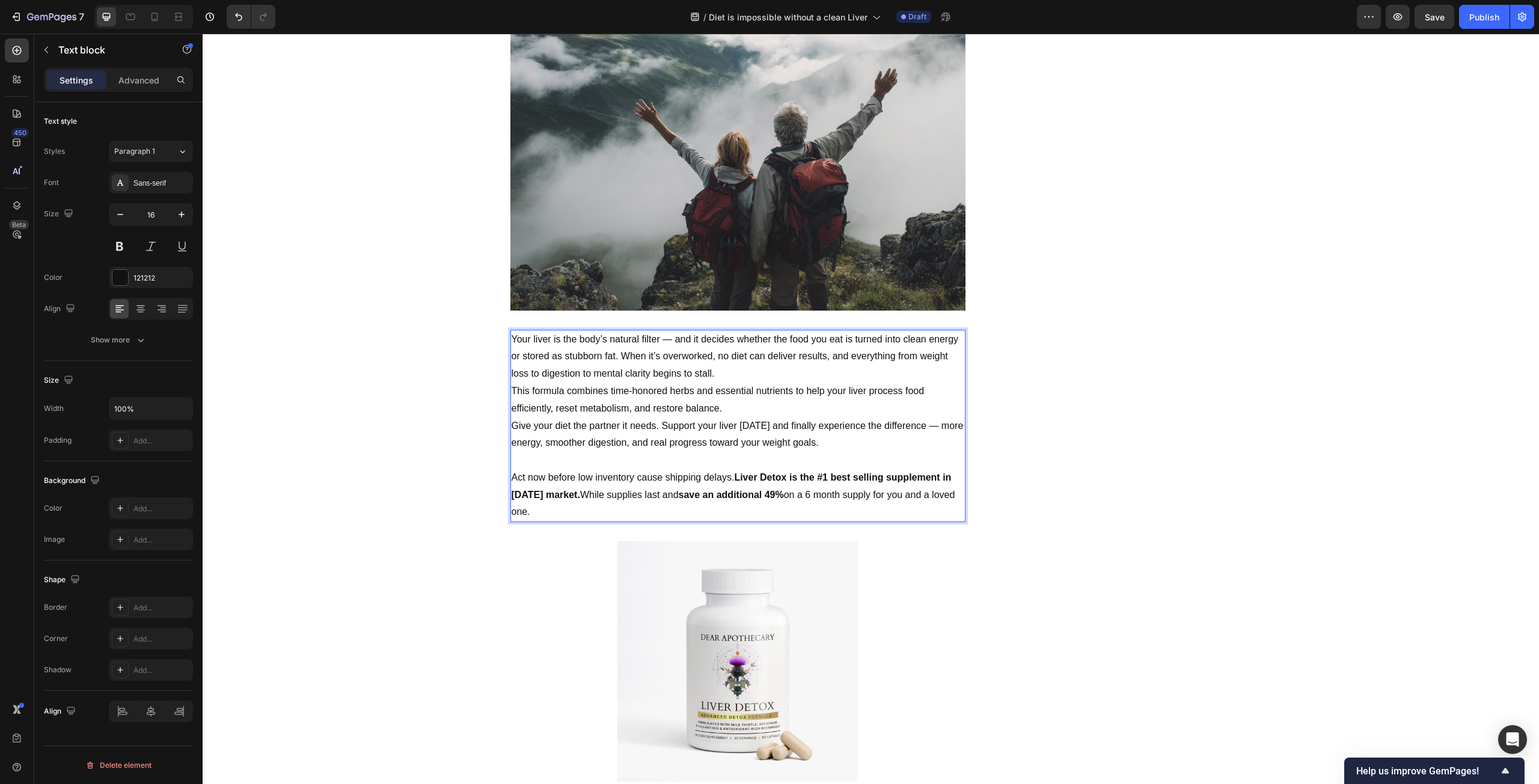
click at [771, 331] on p "Your liver is the body’s natural filter — and it decides whether the food you e…" at bounding box center [738, 357] width 453 height 52
click at [158, 191] on div "Sans-serif" at bounding box center [151, 182] width 84 height 21
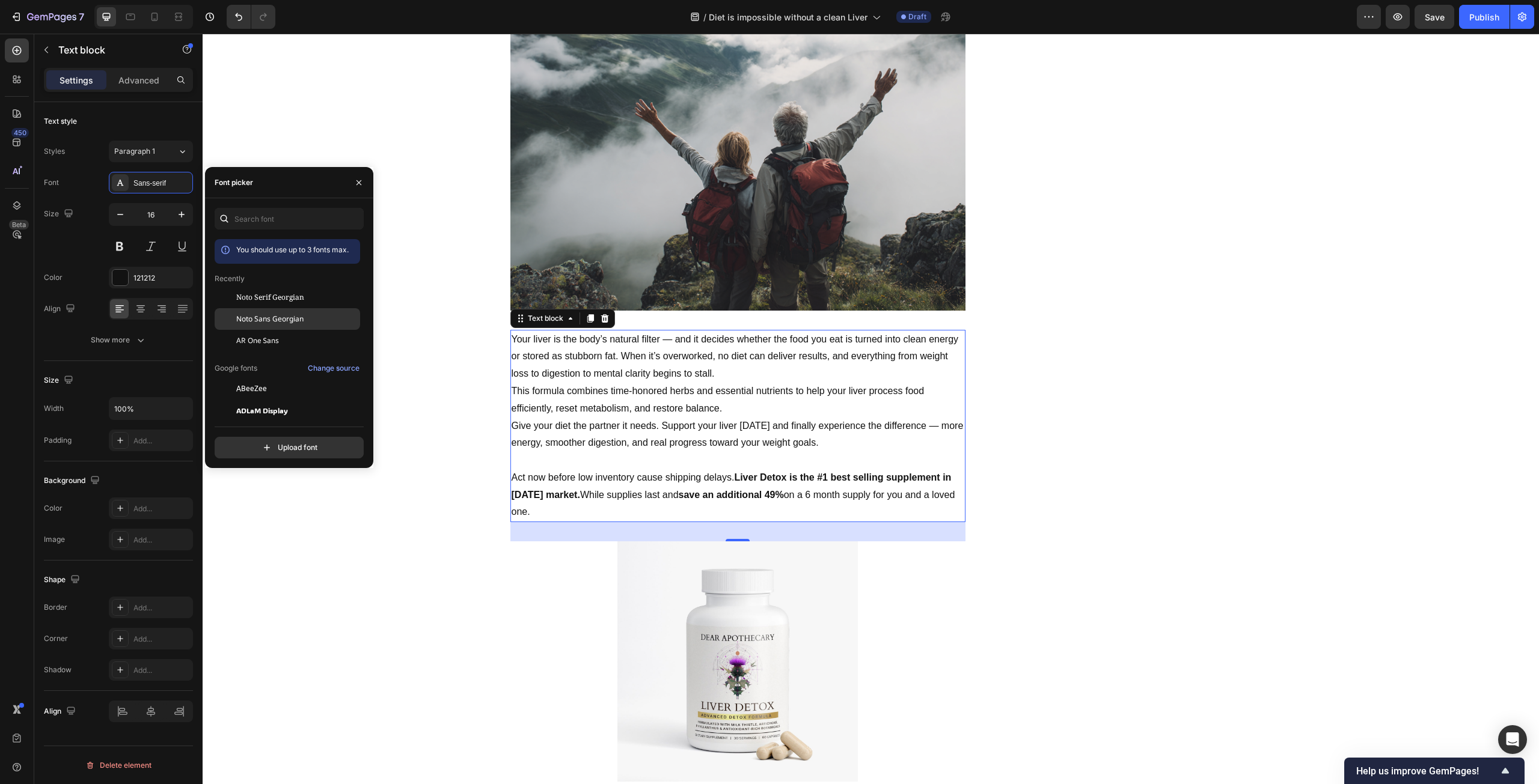
click at [247, 311] on div "Noto Sans Georgian" at bounding box center [287, 319] width 145 height 21
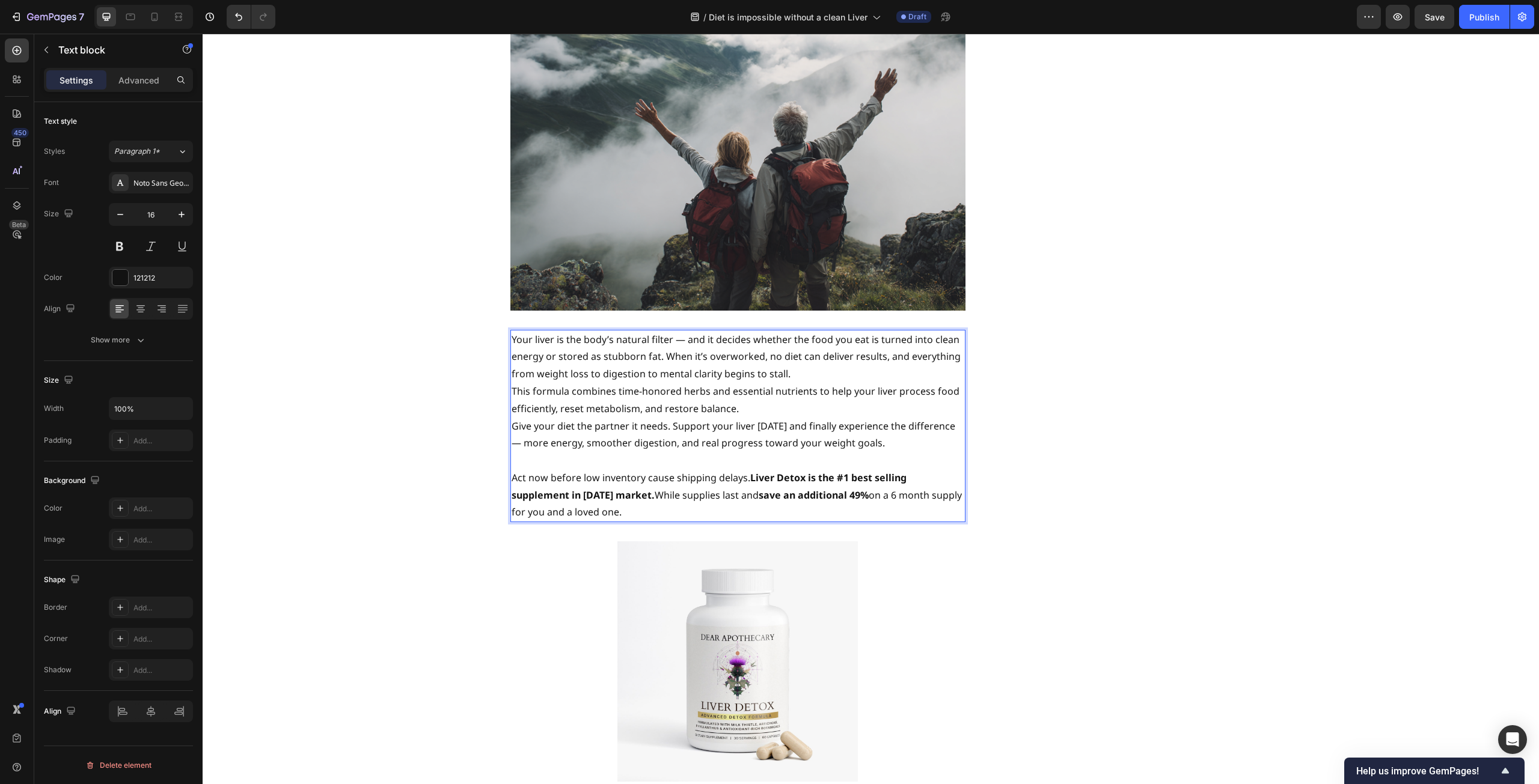
click at [807, 331] on p "Your liver is the body’s natural filter — and it decides whether the food you e…" at bounding box center [738, 357] width 453 height 52
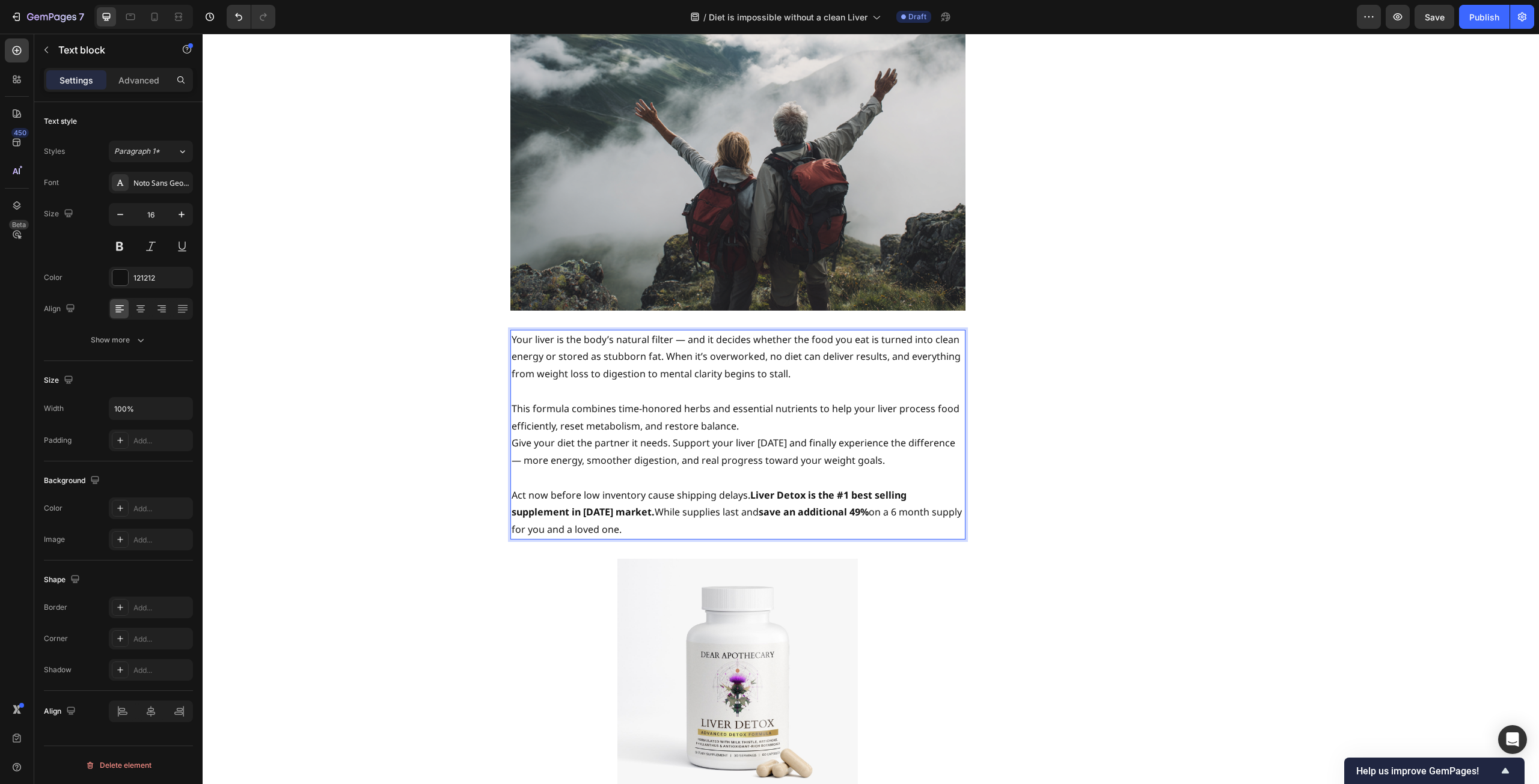
click at [771, 400] on p "This formula combines time-honored herbs and essential nutrients to help your l…" at bounding box center [738, 417] width 453 height 35
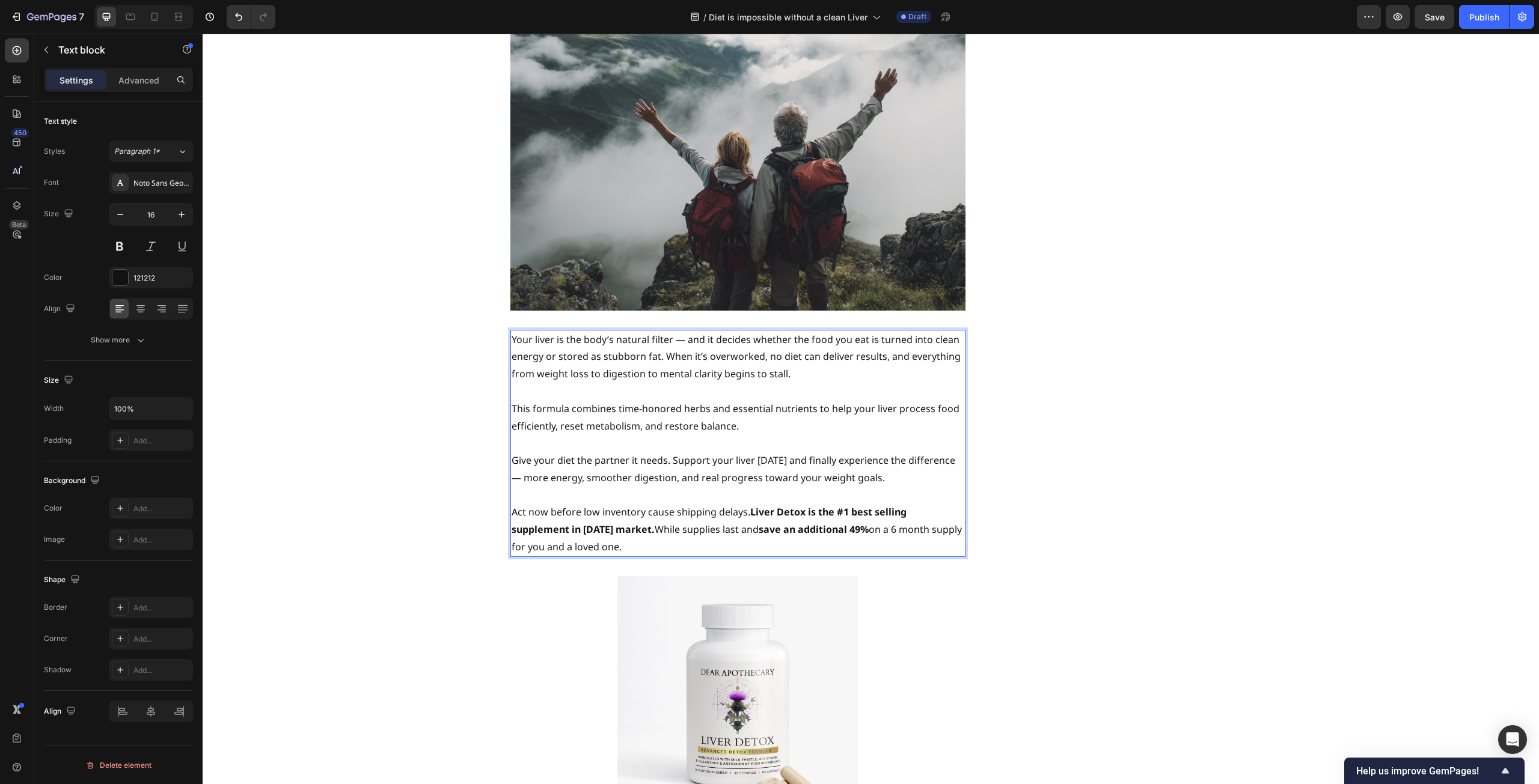
click at [675, 331] on p "Your liver is the body’s natural filter — and it decides whether the food you e…" at bounding box center [738, 357] width 453 height 52
click at [953, 452] on p "Give your diet the partner it needs. Support your liver today and finally exper…" at bounding box center [738, 469] width 453 height 35
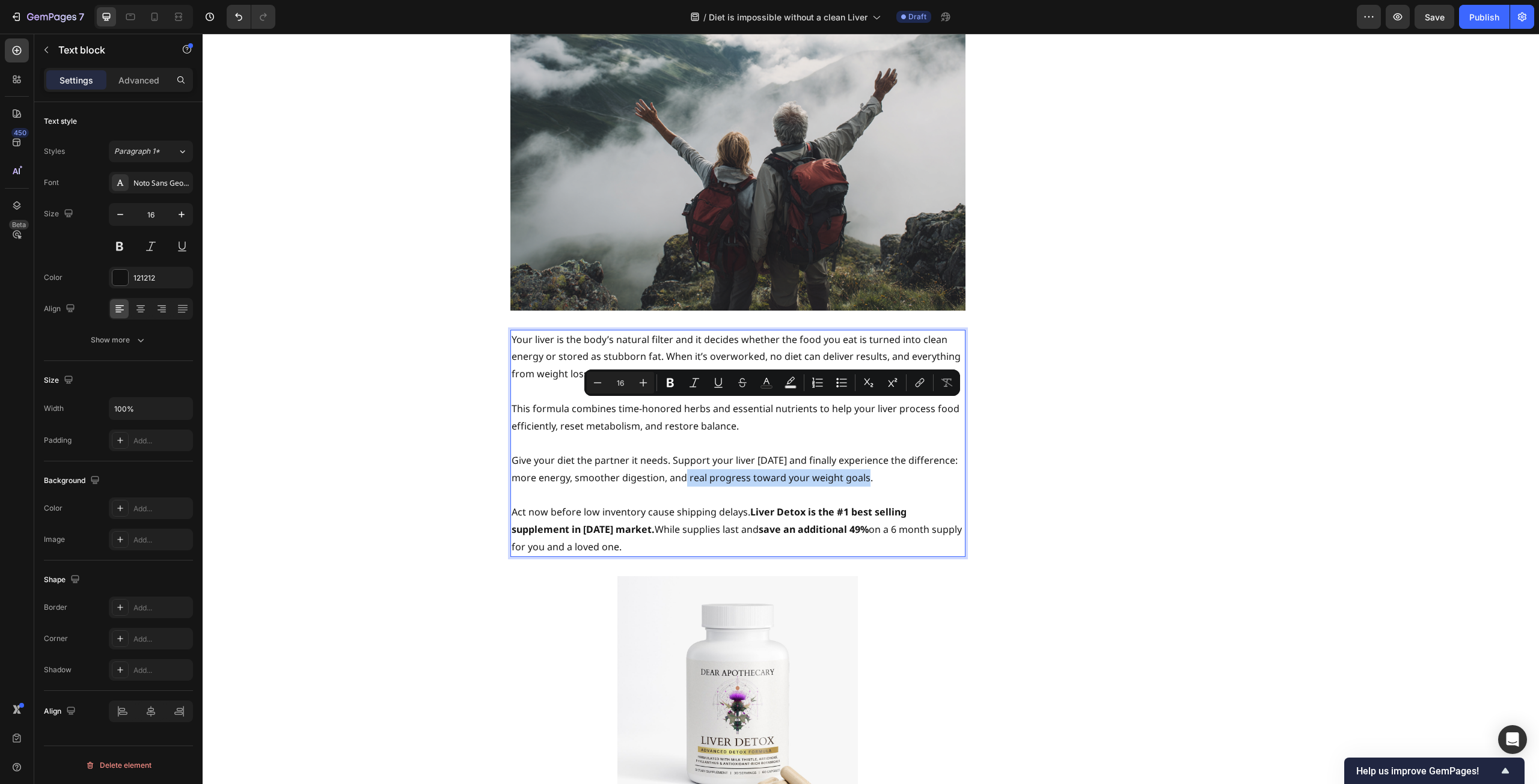
drag, startPoint x: 683, startPoint y: 408, endPoint x: 863, endPoint y: 407, distance: 180.0
click at [863, 452] on p "Give your diet the partner it needs. Support your liver today and finally exper…" at bounding box center [738, 469] width 453 height 35
click at [638, 386] on icon "Editor contextual toolbar" at bounding box center [643, 383] width 12 height 12
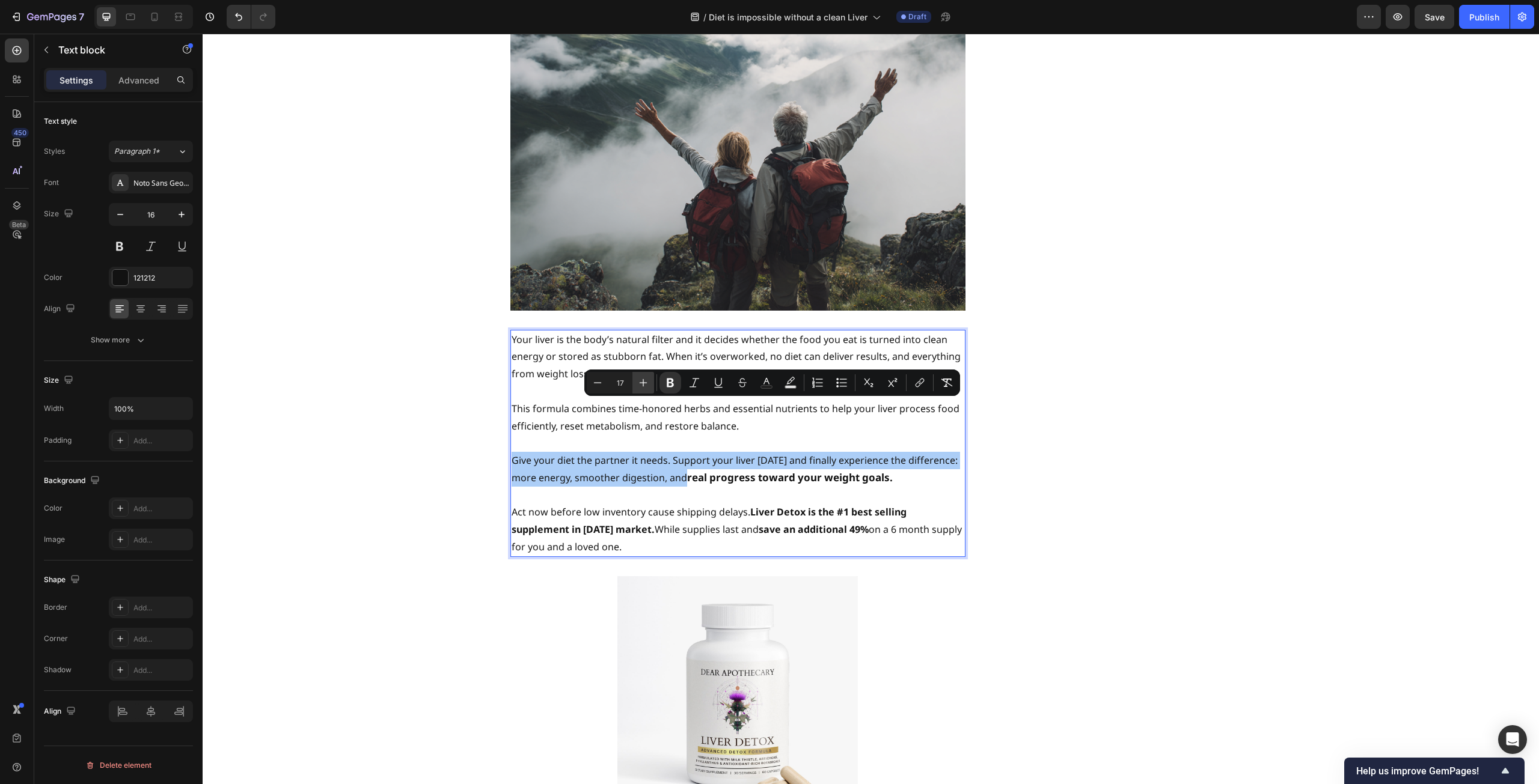
click at [638, 386] on icon "Editor contextual toolbar" at bounding box center [643, 383] width 12 height 12
type input "18"
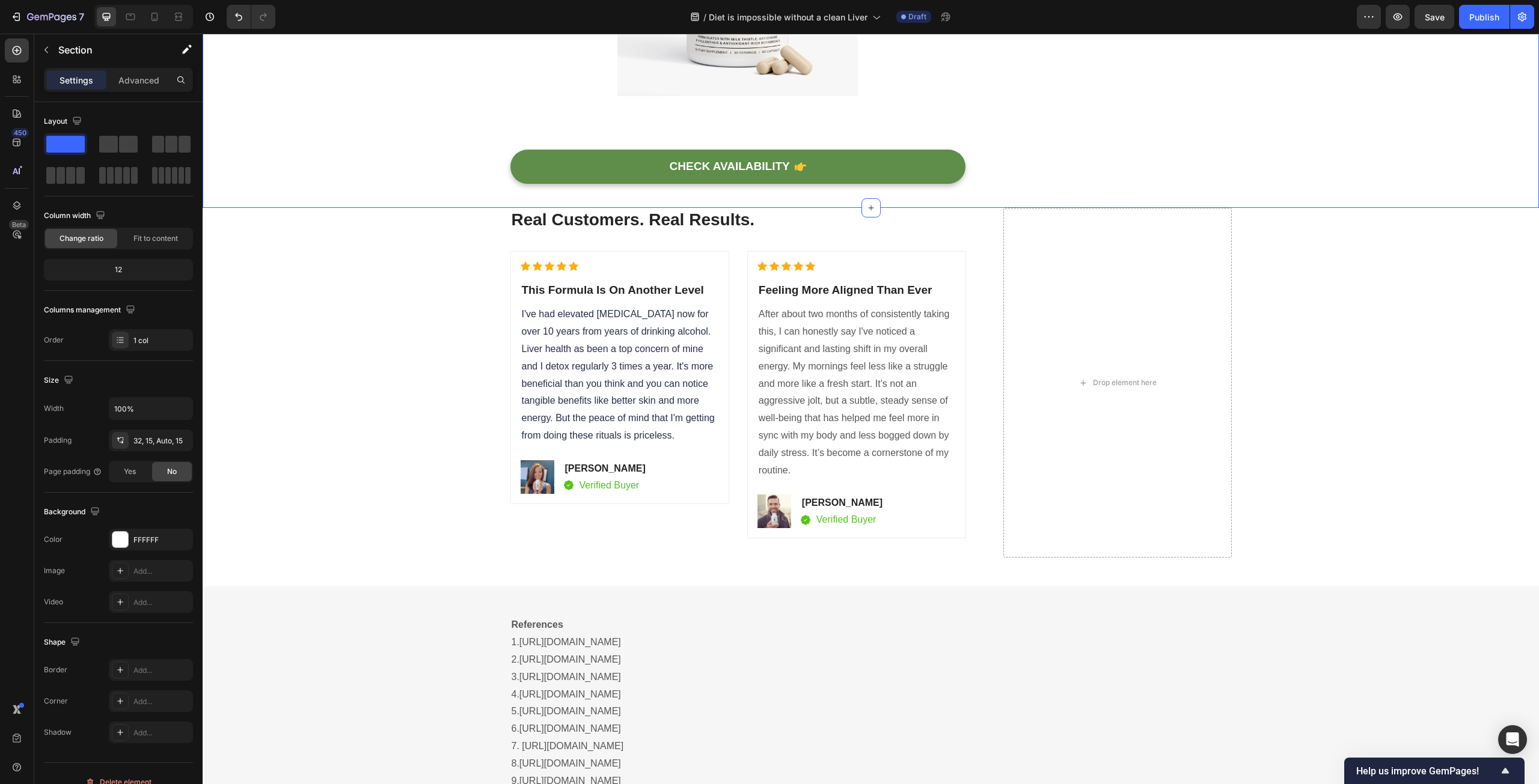
scroll to position [5048, 0]
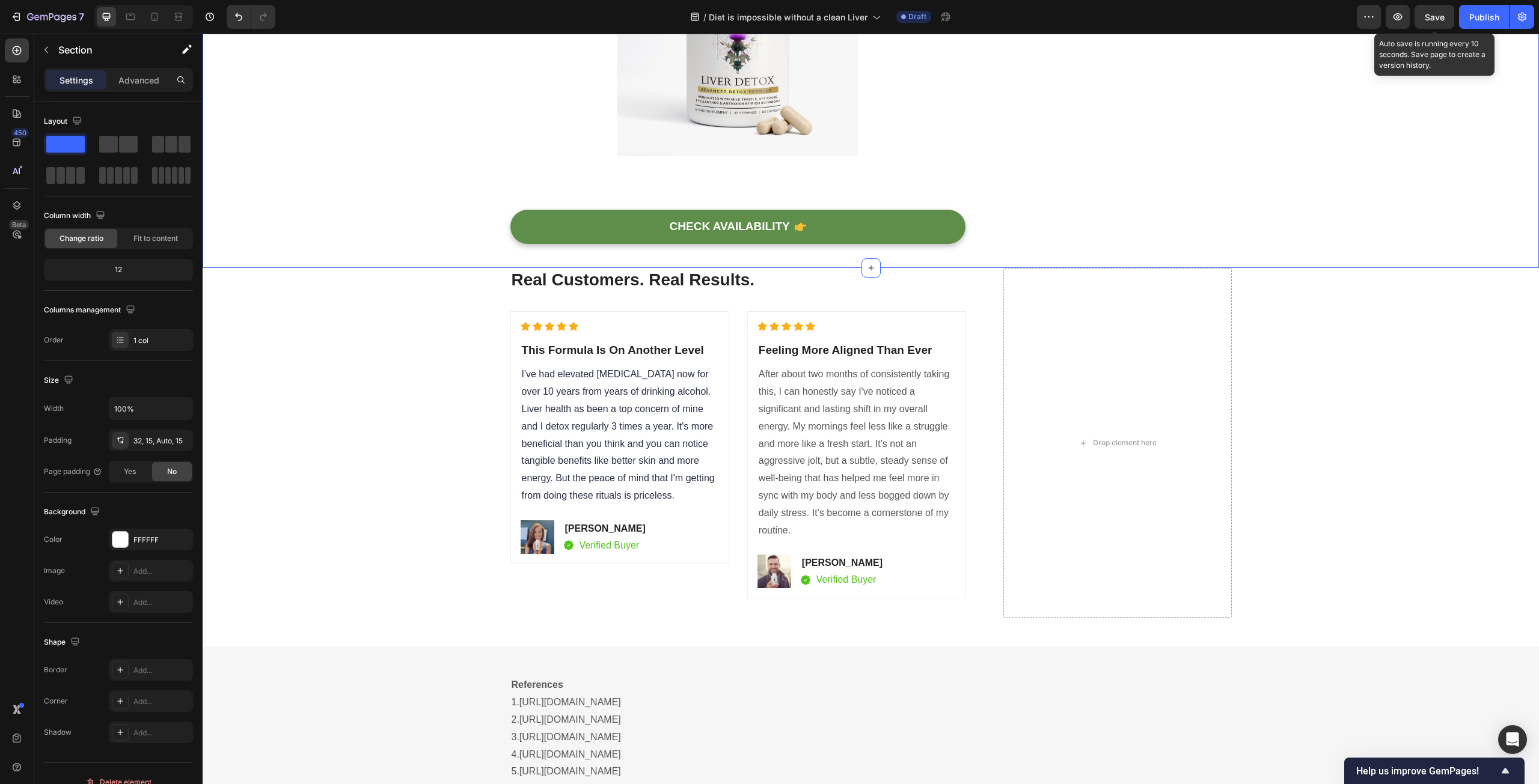
click at [1436, 24] on button "Save" at bounding box center [1435, 17] width 39 height 24
click at [1473, 22] on div "Publish" at bounding box center [1485, 17] width 30 height 13
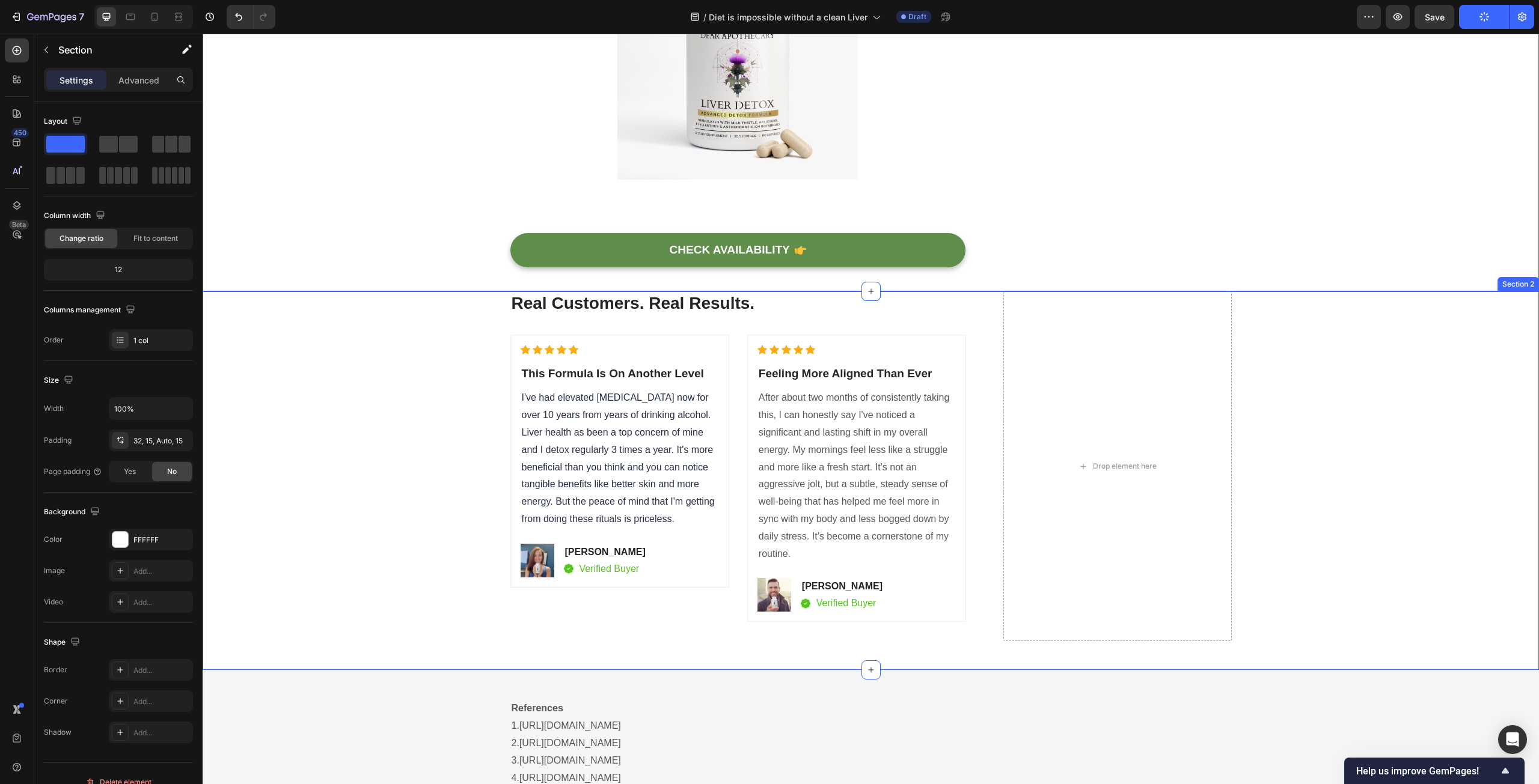
scroll to position [4927, 0]
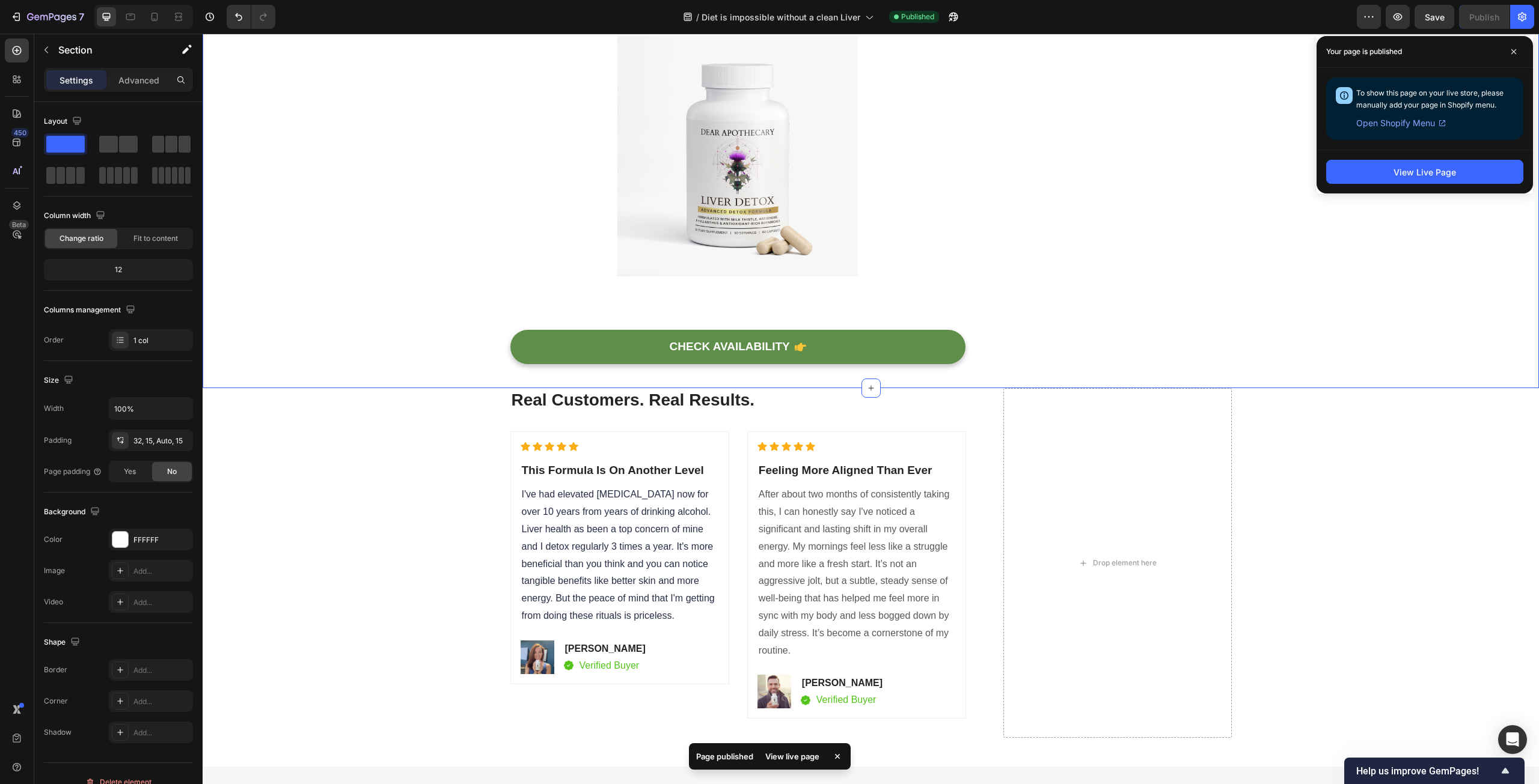
click at [1363, 185] on div "View Live Page" at bounding box center [1425, 172] width 216 height 44
click at [1365, 170] on button "View Live Page" at bounding box center [1425, 172] width 197 height 24
